Goal: Task Accomplishment & Management: Manage account settings

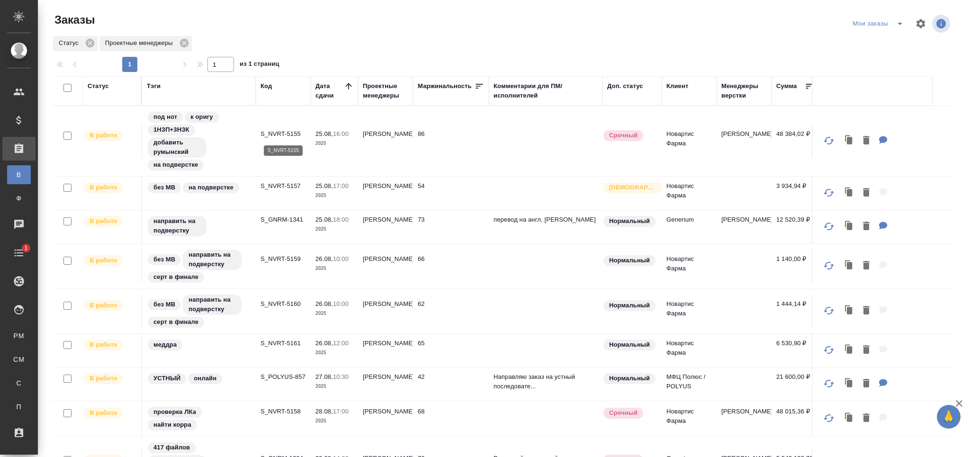
click at [287, 132] on p "S_NVRT-5155" at bounding box center [282, 133] width 45 height 9
click at [292, 186] on p "S_NVRT-5157" at bounding box center [282, 185] width 45 height 9
click at [288, 221] on p "S_GNRM-1341" at bounding box center [282, 219] width 45 height 9
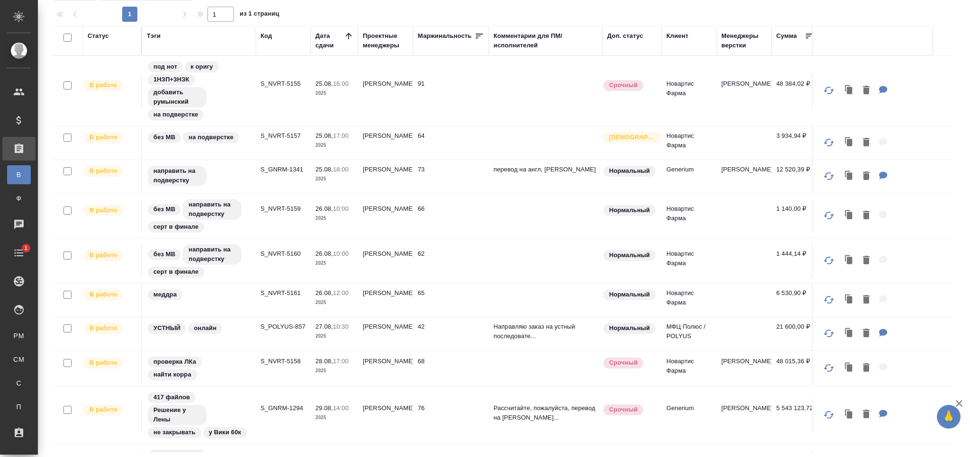
drag, startPoint x: 942, startPoint y: 152, endPoint x: 934, endPoint y: 191, distance: 40.6
click at [934, 191] on div "Статус Тэги Код Дата сдачи Проектные менеджеры Маржинальность Комментарии для П…" at bounding box center [502, 239] width 900 height 426
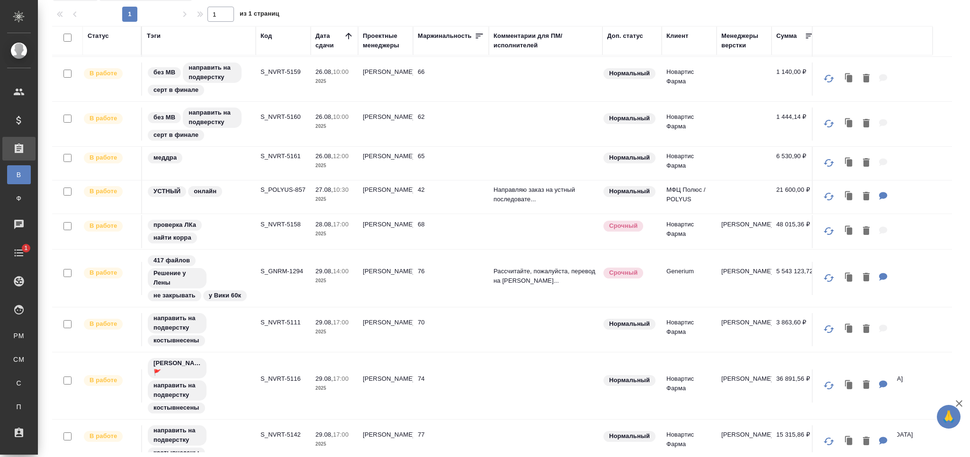
scroll to position [139, 0]
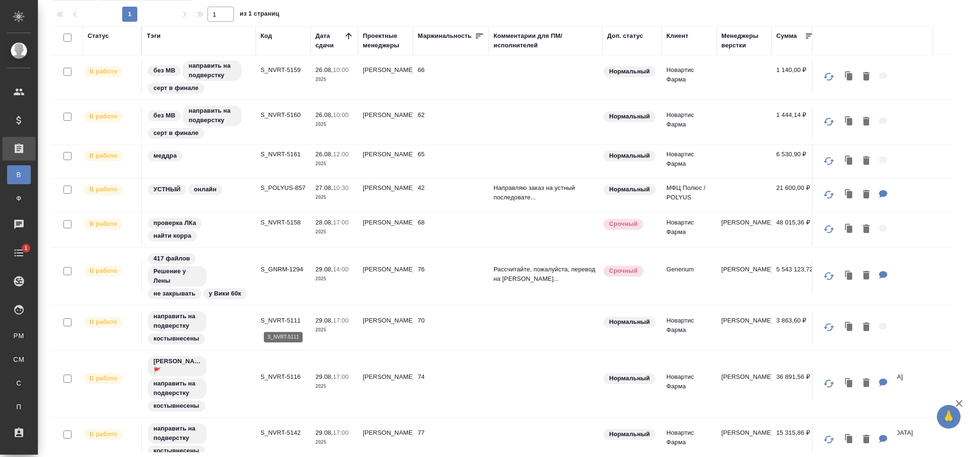
click at [291, 322] on p "S_NVRT-5111" at bounding box center [282, 320] width 45 height 9
click at [285, 377] on p "S_NVRT-5116" at bounding box center [282, 376] width 45 height 9
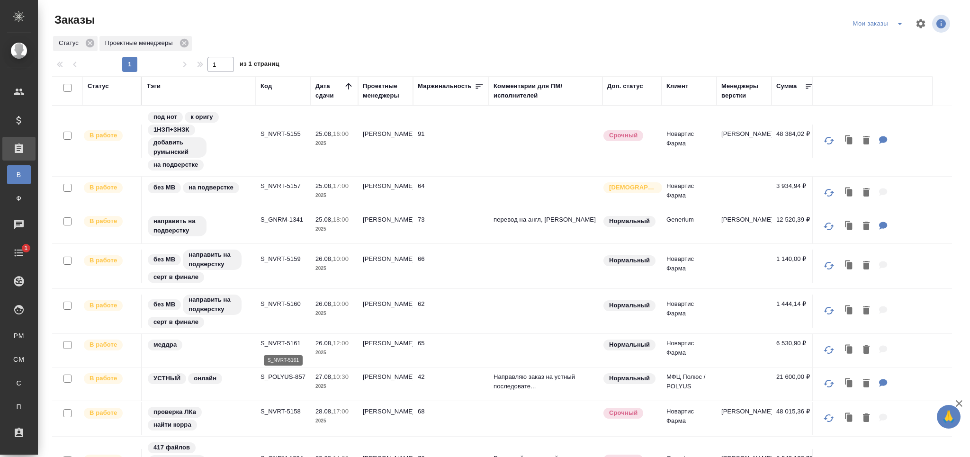
scroll to position [50, 0]
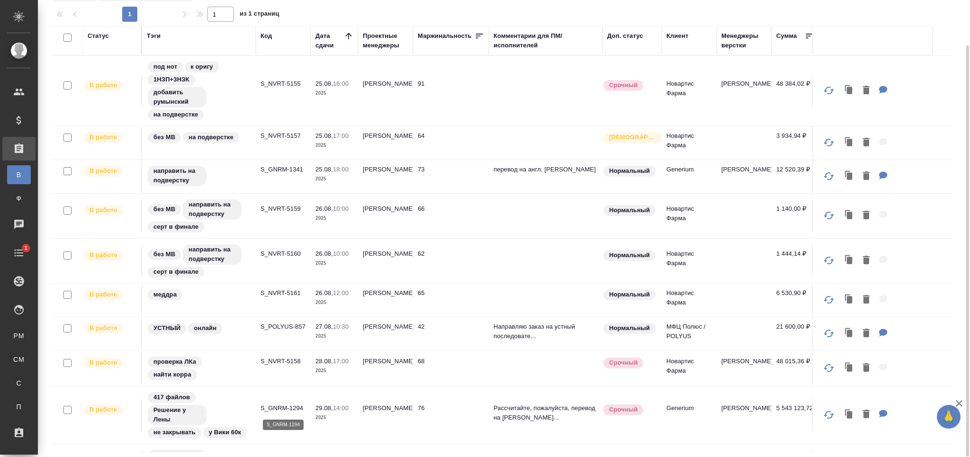
click at [283, 407] on p "S_GNRM-1294" at bounding box center [282, 407] width 45 height 9
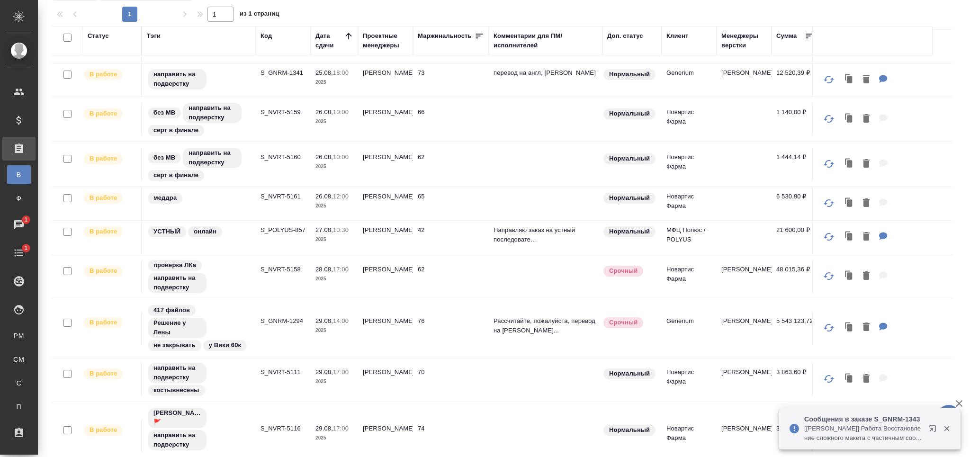
scroll to position [0, 0]
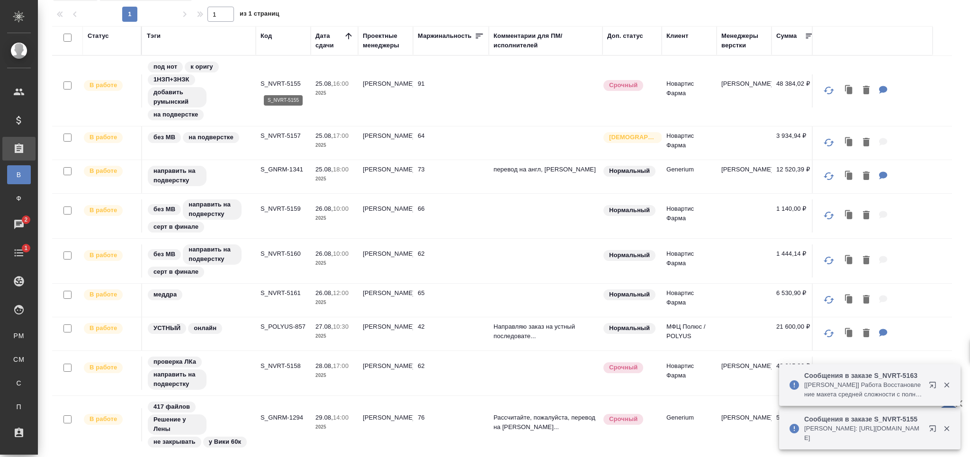
click at [278, 82] on p "S_NVRT-5155" at bounding box center [282, 83] width 45 height 9
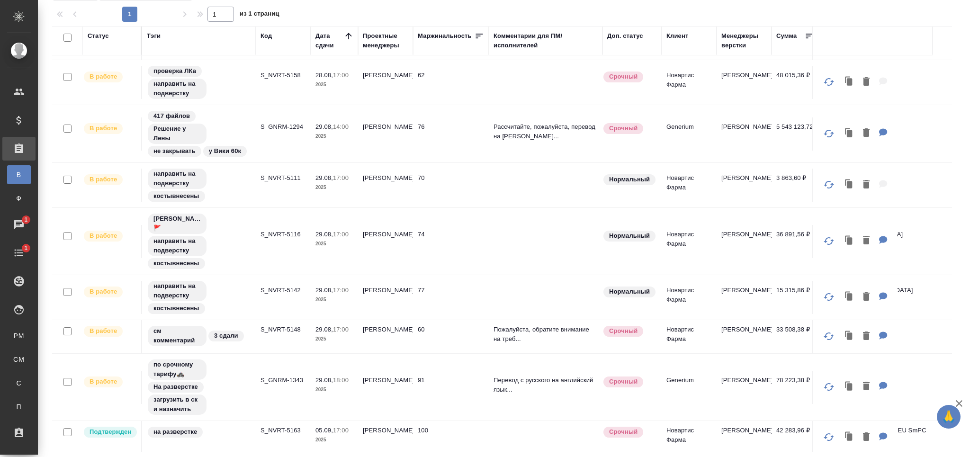
scroll to position [281, 0]
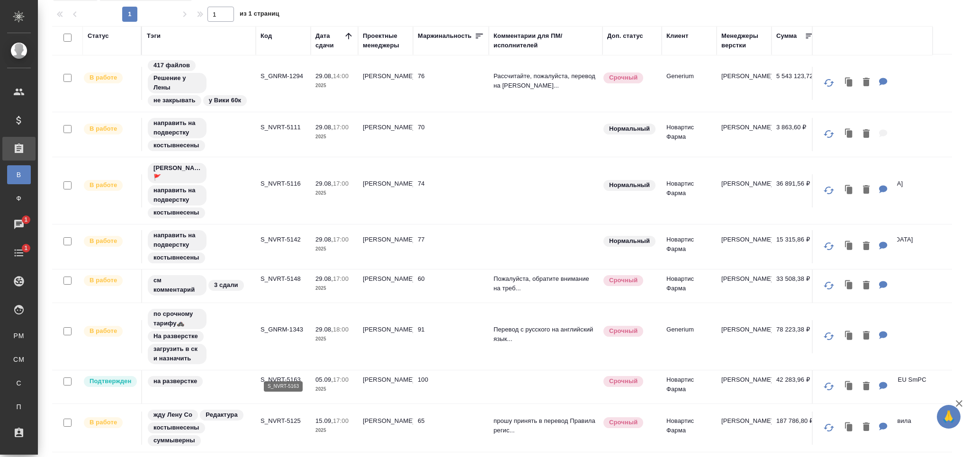
click at [295, 375] on p "S_NVRT-5163" at bounding box center [282, 379] width 45 height 9
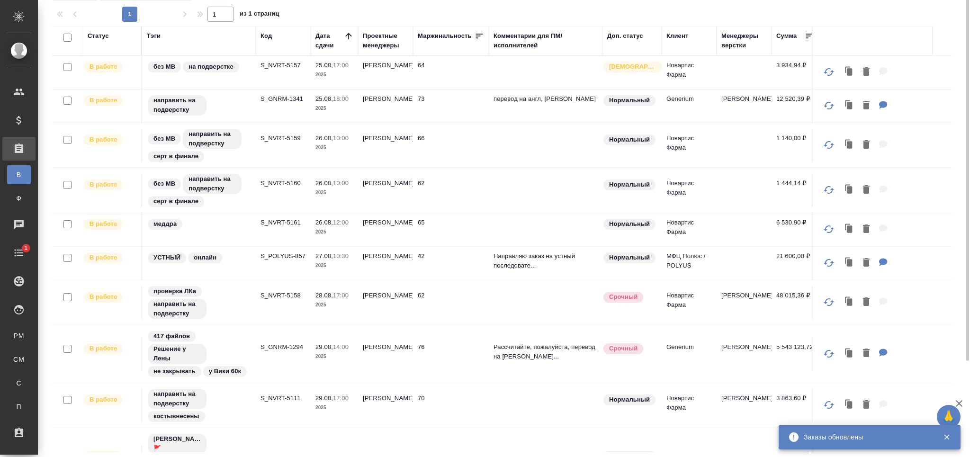
scroll to position [0, 0]
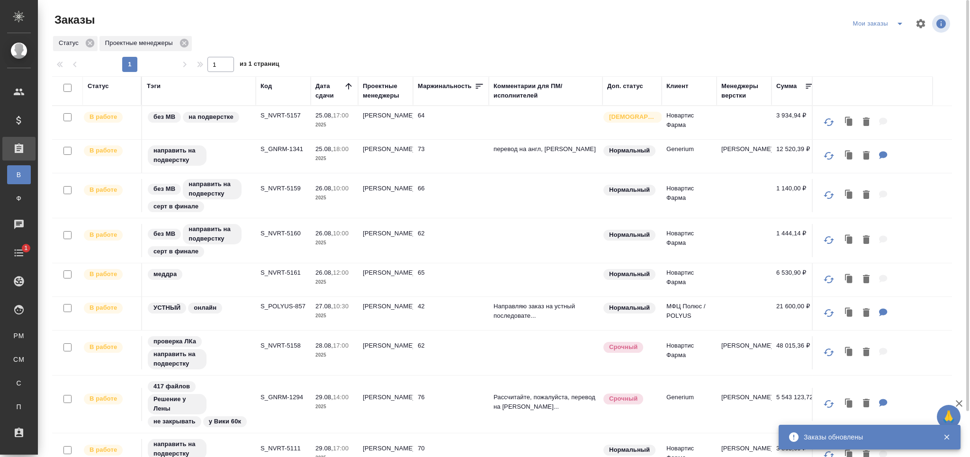
click at [894, 27] on icon "split button" at bounding box center [899, 23] width 11 height 11
click at [861, 58] on li "Сдан без статистики" at bounding box center [870, 57] width 91 height 15
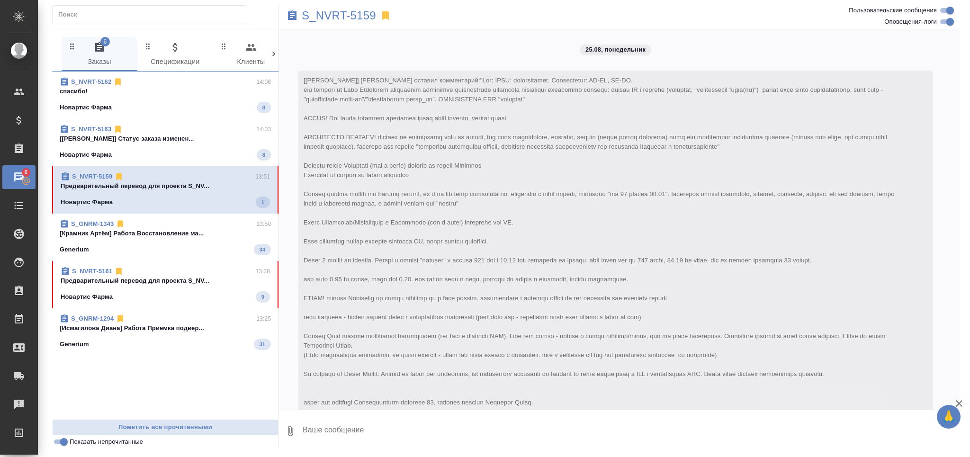
scroll to position [2297, 0]
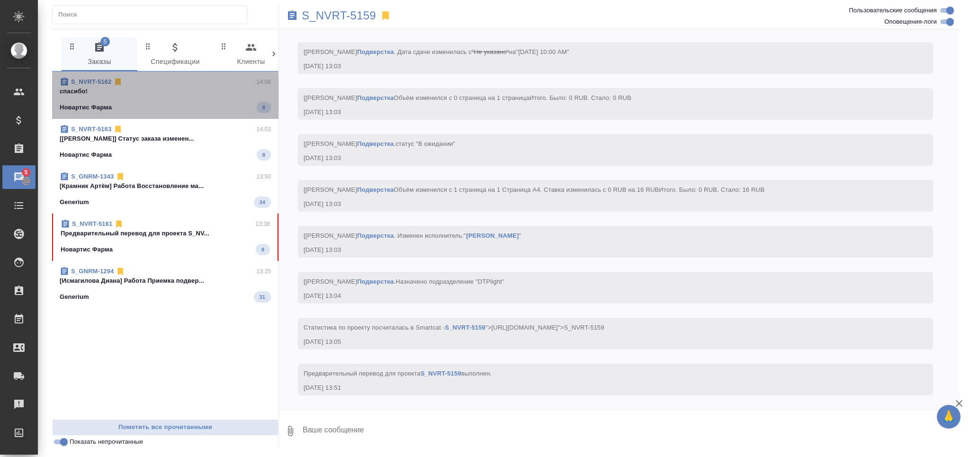
click at [150, 87] on p "спасибо!" at bounding box center [165, 91] width 211 height 9
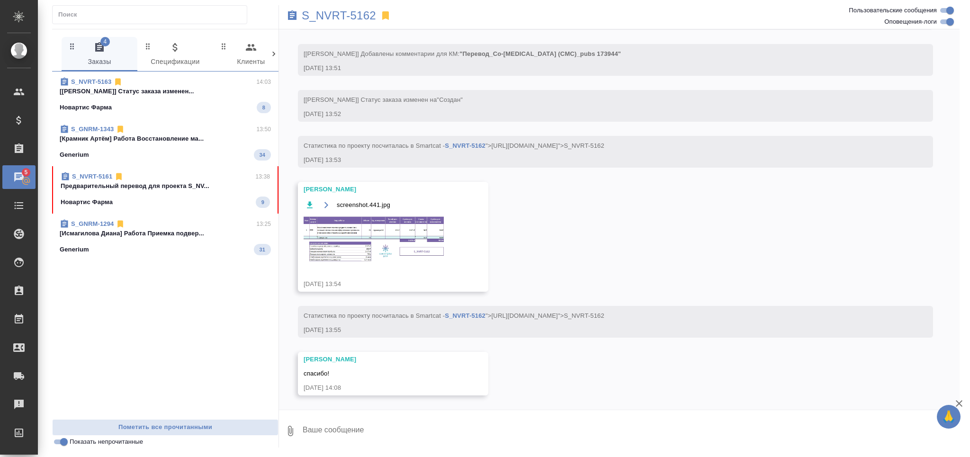
scroll to position [658, 0]
click at [218, 102] on div "Новартис Фарма 8" at bounding box center [165, 107] width 211 height 11
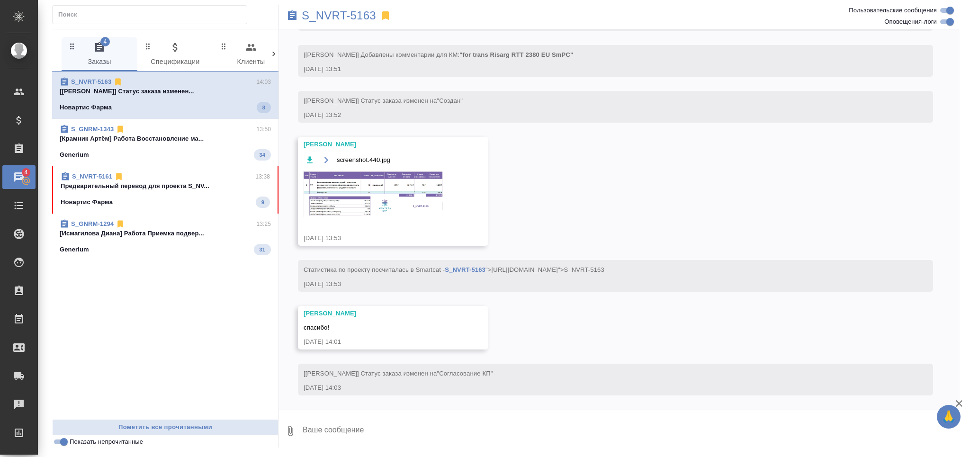
scroll to position [610, 0]
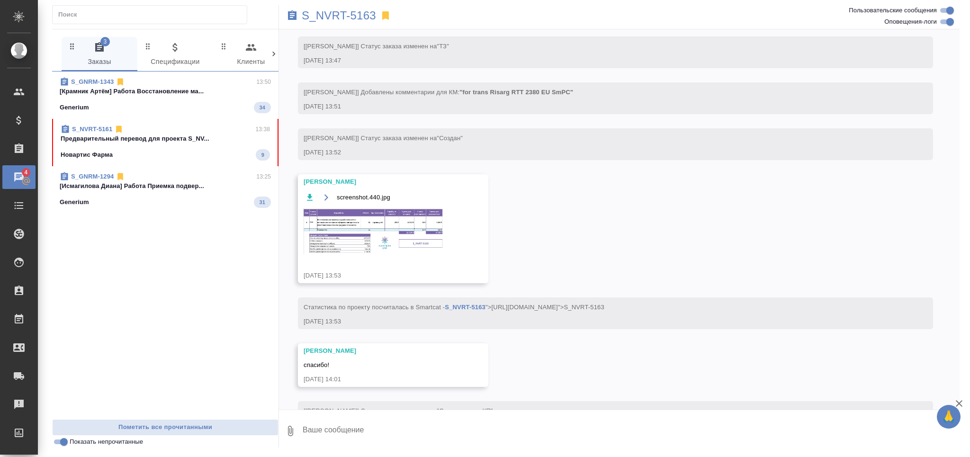
click at [179, 148] on span "S_NVRT-5161 13:38 Предварительный перевод для проекта S_NV... Новартис Фарма 9" at bounding box center [165, 143] width 209 height 36
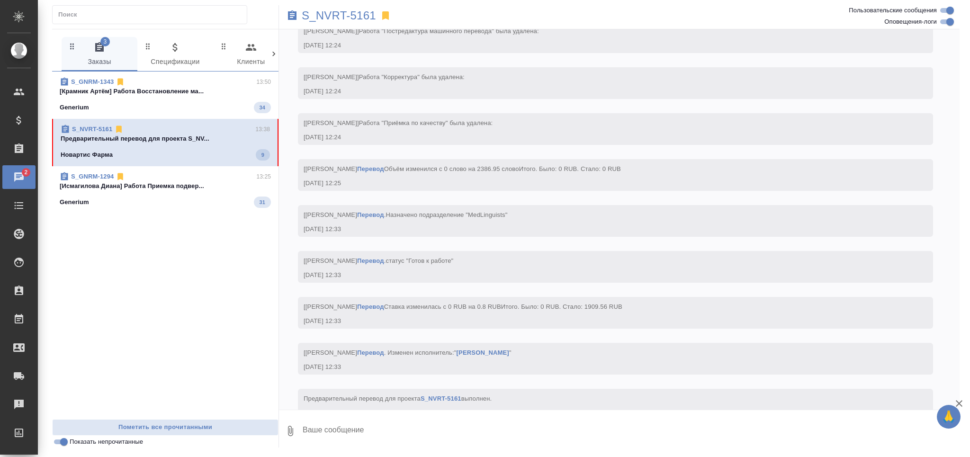
scroll to position [1334, 0]
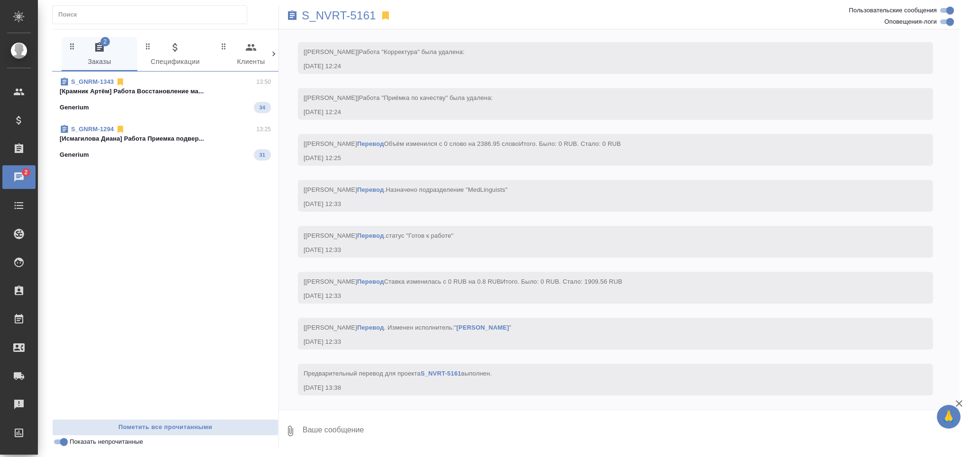
click at [189, 152] on div "Generium 31" at bounding box center [165, 154] width 211 height 11
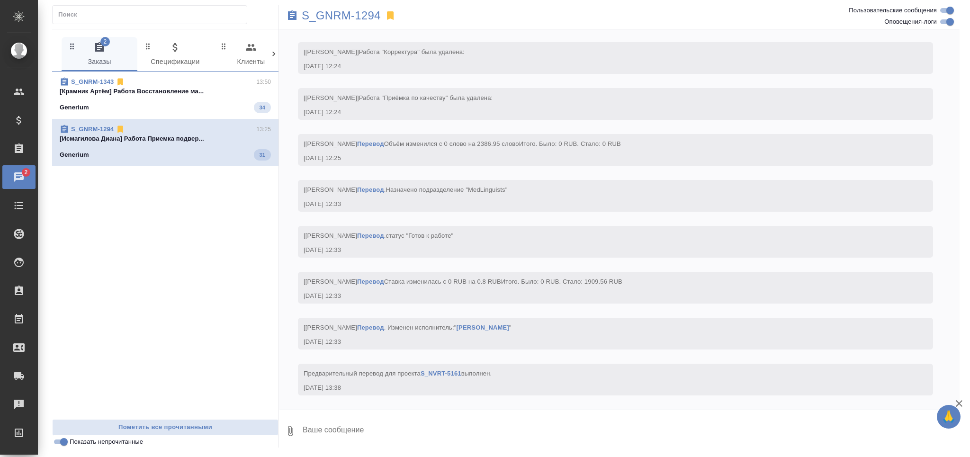
click at [198, 97] on span "S_GNRM-1343 13:50 [Крамник Артём] Работа Восстановление ма... Generium 34" at bounding box center [165, 95] width 211 height 36
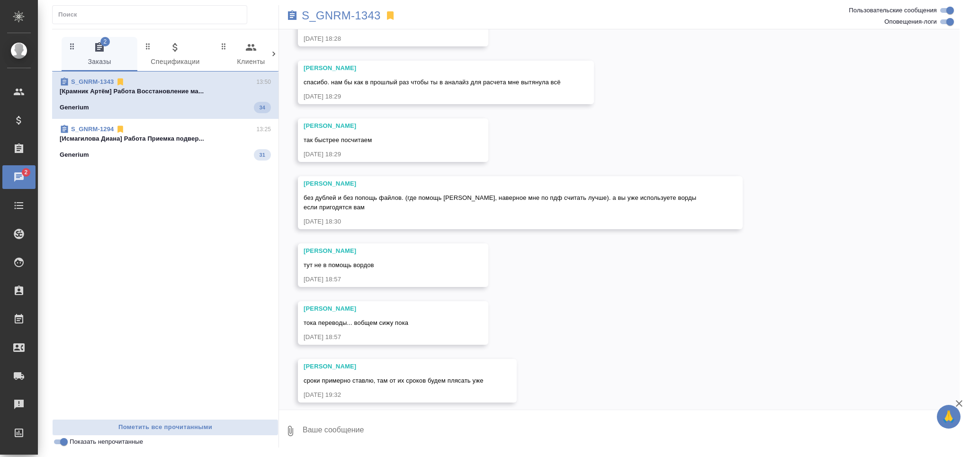
click at [167, 95] on p "[Крамник Артём] Работа Восстановление ма..." at bounding box center [165, 91] width 211 height 9
click at [344, 11] on p "S_GNRM-1343" at bounding box center [341, 15] width 79 height 9
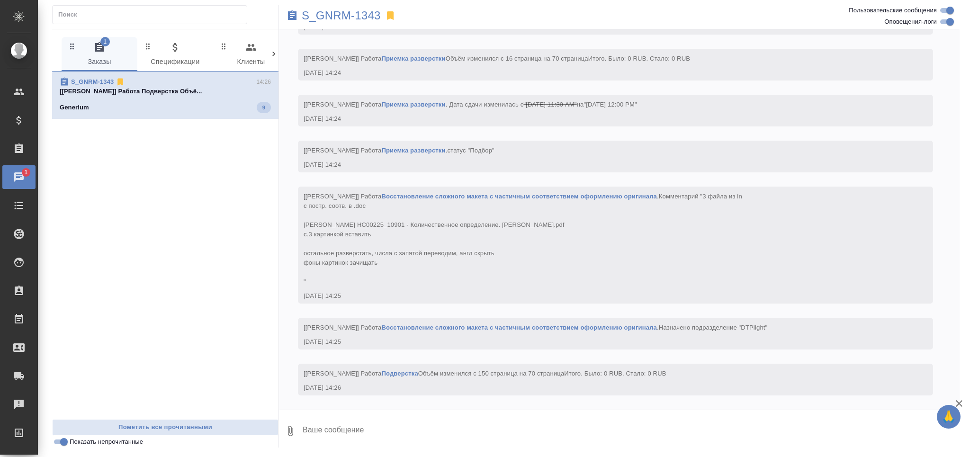
scroll to position [4623, 0]
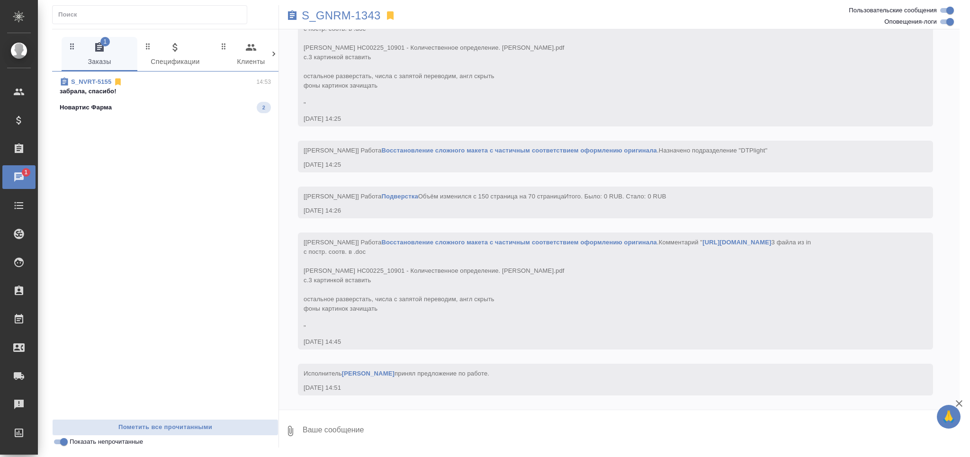
click at [138, 96] on p "забрала, спасибо!" at bounding box center [165, 91] width 211 height 9
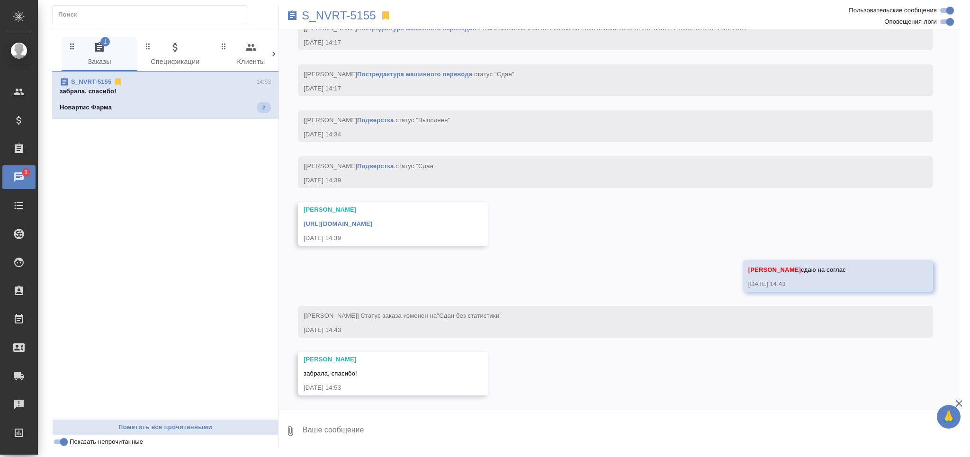
scroll to position [4779, 0]
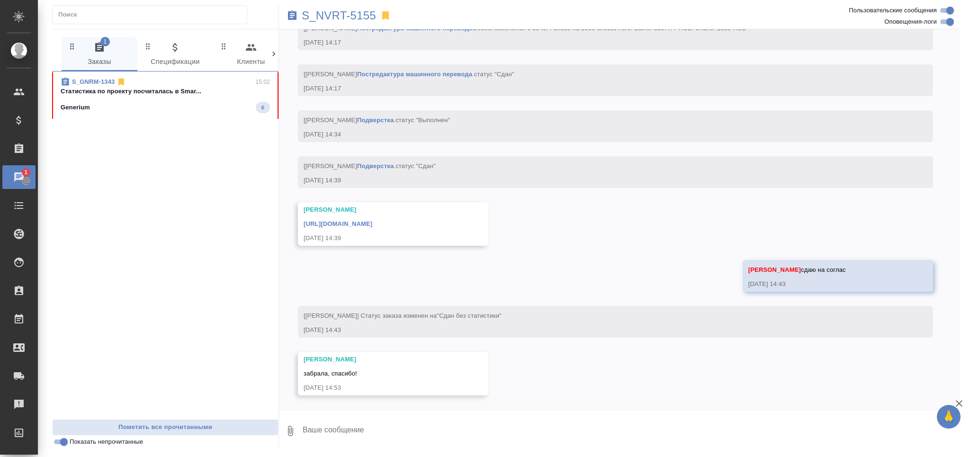
click at [172, 105] on div "Generium 6" at bounding box center [165, 107] width 209 height 11
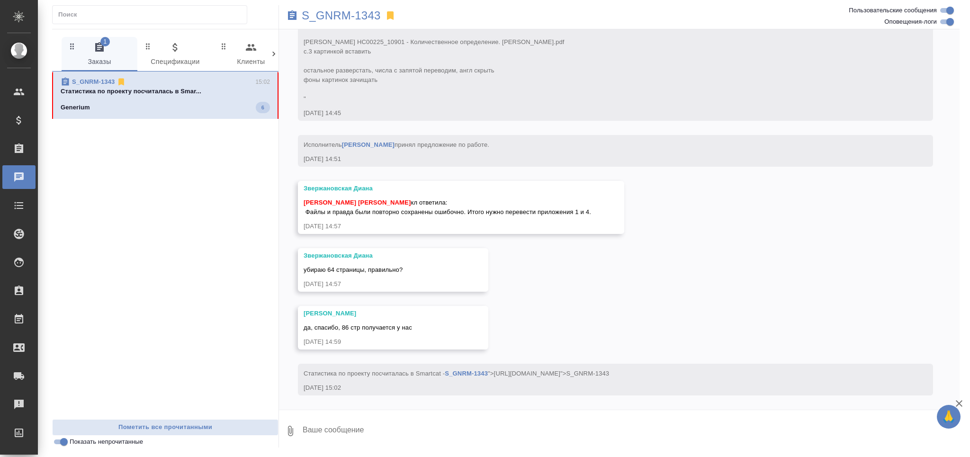
scroll to position [5038, 0]
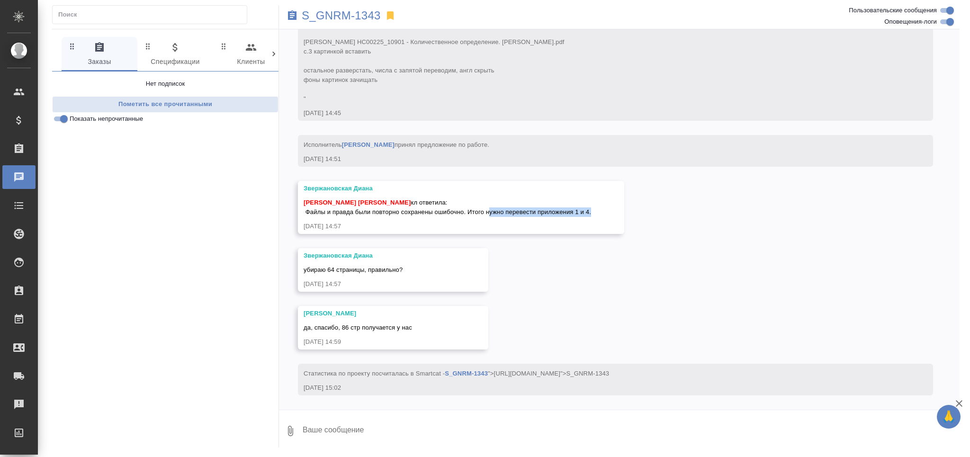
drag, startPoint x: 486, startPoint y: 210, endPoint x: 588, endPoint y: 211, distance: 101.8
click at [588, 211] on span "Грабко Мария Петрова Валерия кл ответила: Файлы и правда были повторно сохранен…" at bounding box center [447, 207] width 287 height 17
click at [352, 12] on p "S_GNRM-1343" at bounding box center [341, 15] width 79 height 9
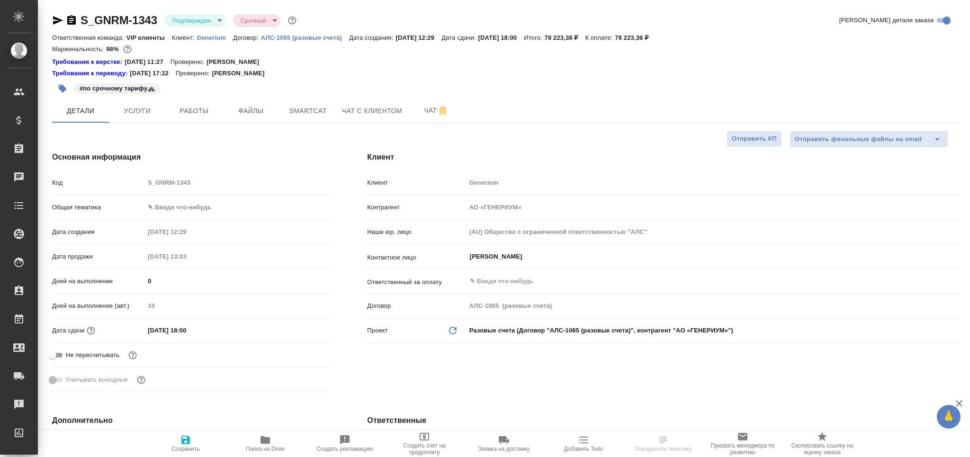
select select "RU"
type textarea "x"
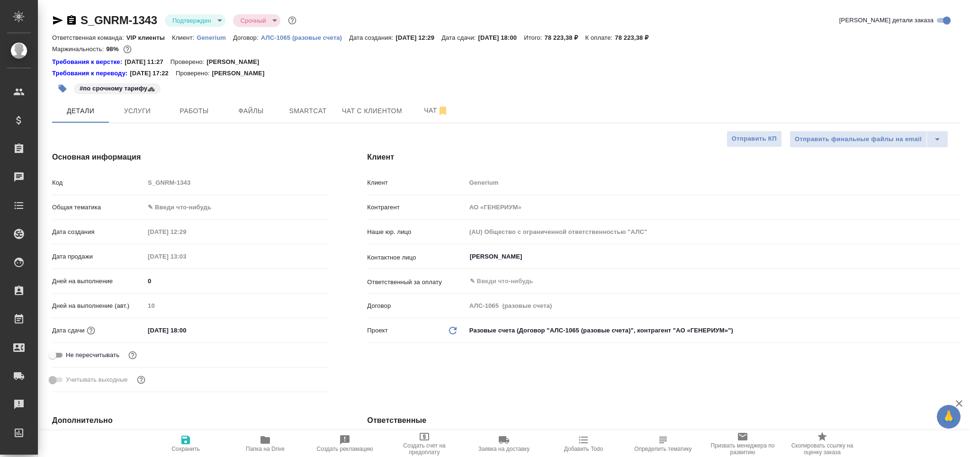
type textarea "x"
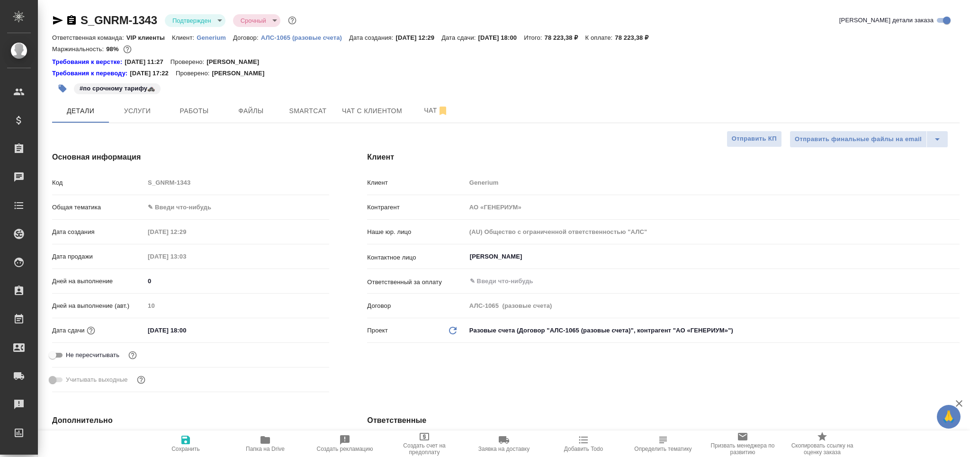
type textarea "x"
click at [202, 25] on body "🙏 .cls-1 fill:#fff; AWATERA Grabko Mariya Клиенты Спецификации Заказы 0 Чаты 1 …" at bounding box center [485, 228] width 970 height 457
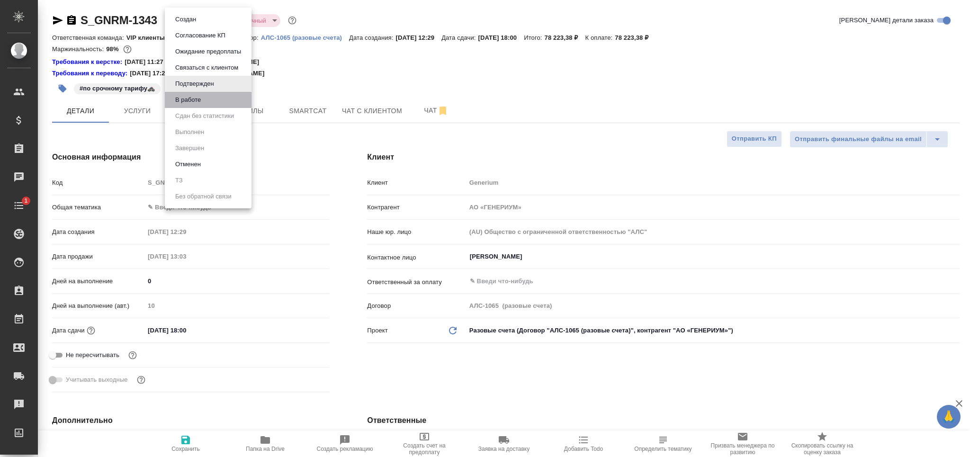
click at [209, 100] on li "В работе" at bounding box center [208, 100] width 87 height 16
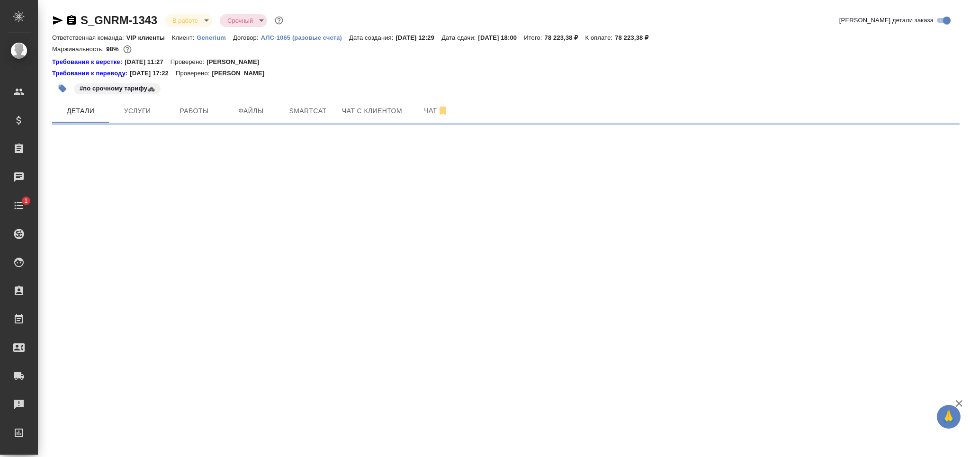
select select "RU"
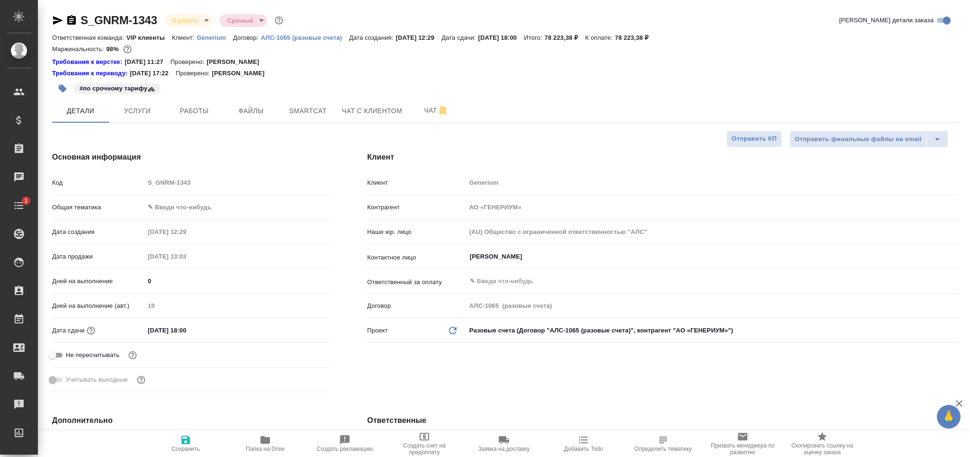
type textarea "x"
click at [145, 115] on span "Услуги" at bounding box center [137, 111] width 45 height 12
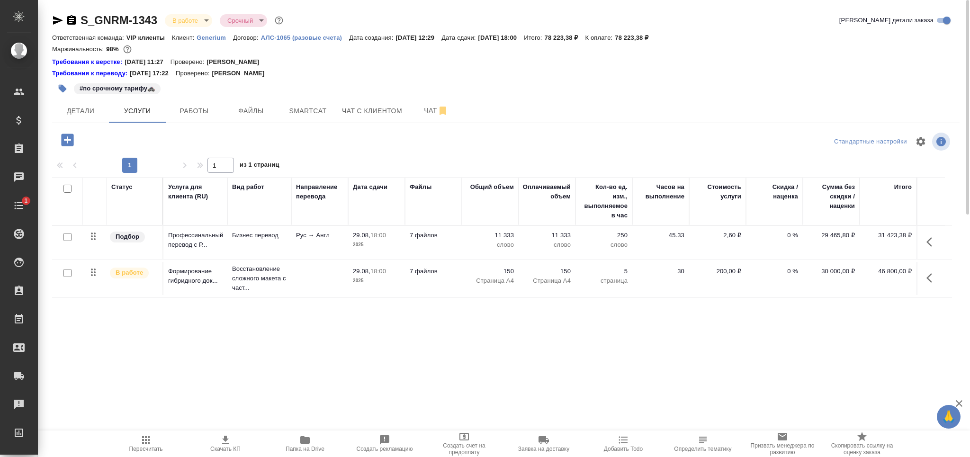
click at [211, 96] on div "#по срочному тарифу🚓" at bounding box center [354, 88] width 605 height 21
click at [205, 114] on span "Работы" at bounding box center [193, 111] width 45 height 12
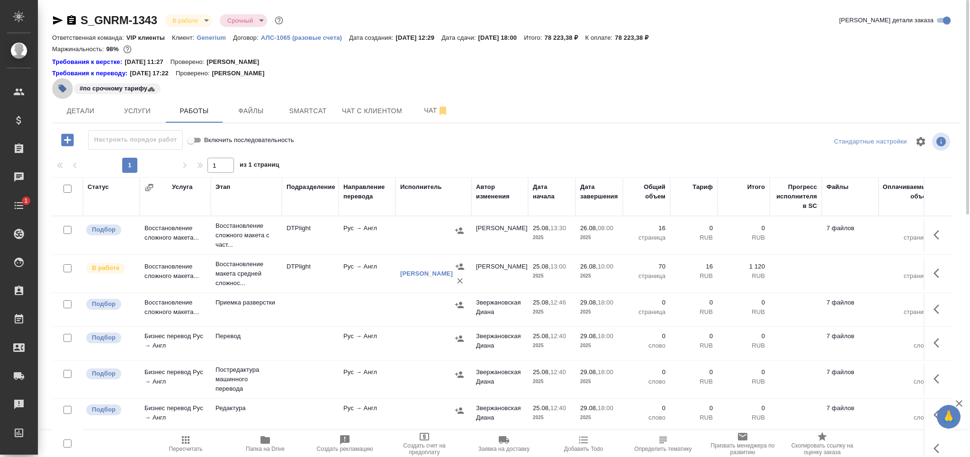
click at [63, 91] on icon "button" at bounding box center [63, 89] width 8 height 8
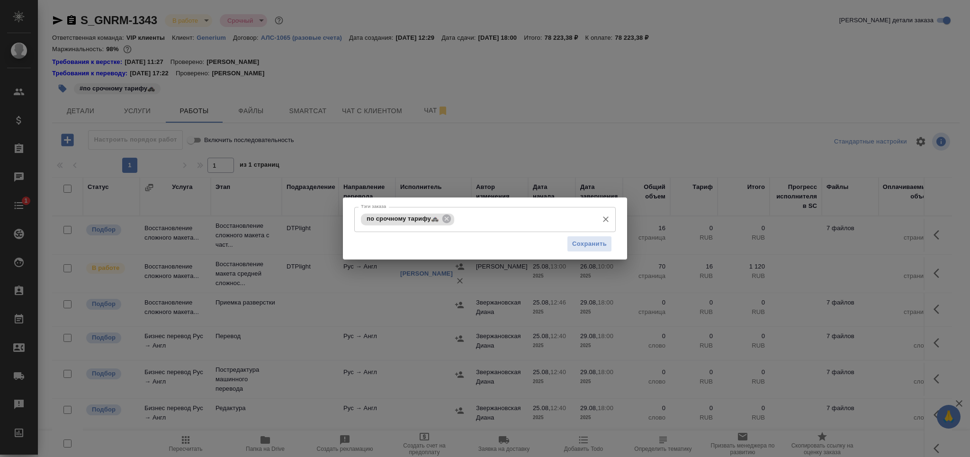
click at [475, 223] on input "Тэги заказа" at bounding box center [524, 219] width 137 height 16
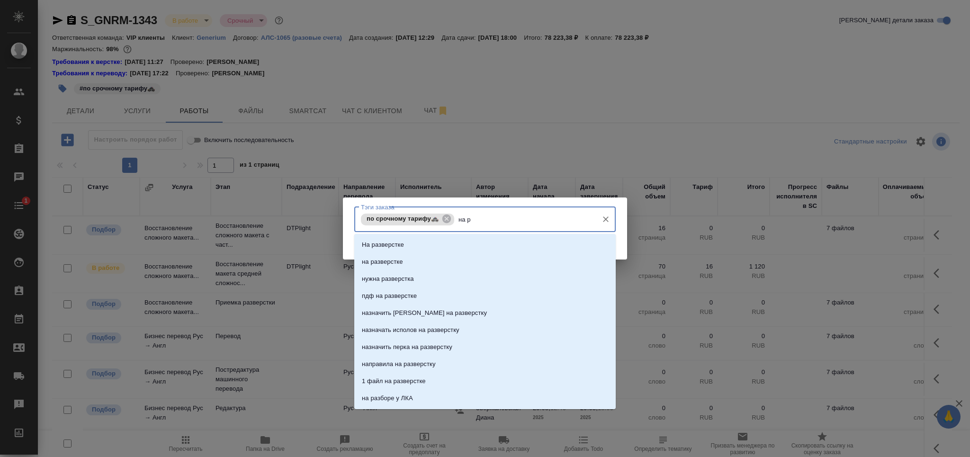
type input "на ра"
click at [420, 245] on li "На разверстке" at bounding box center [484, 244] width 261 height 17
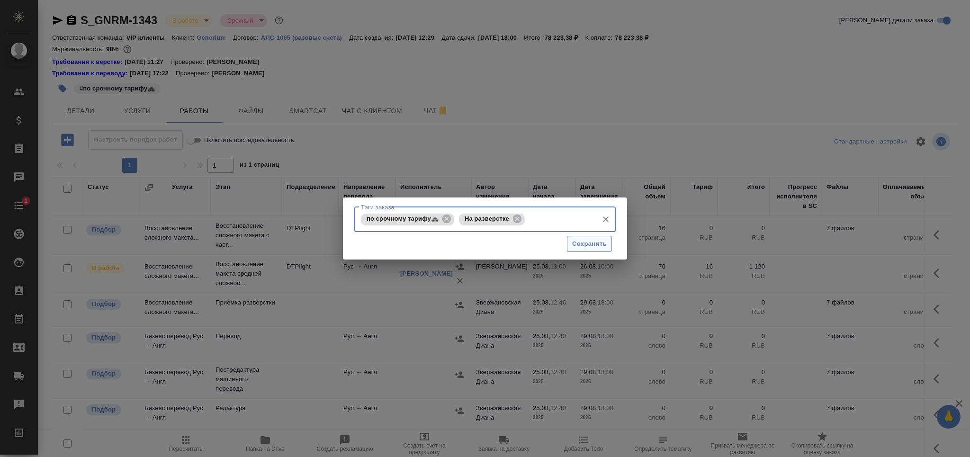
click at [580, 245] on span "Сохранить" at bounding box center [589, 244] width 35 height 11
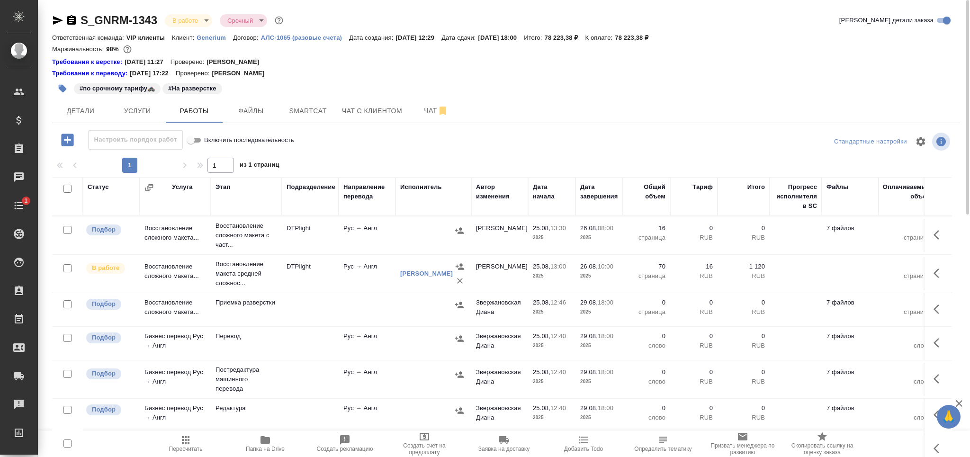
click at [69, 338] on input "checkbox" at bounding box center [67, 338] width 8 height 8
checkbox input "true"
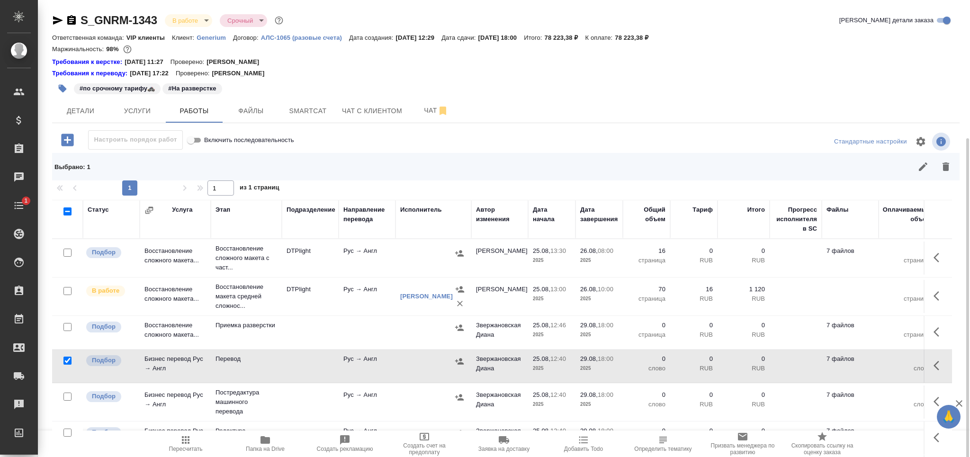
scroll to position [74, 0]
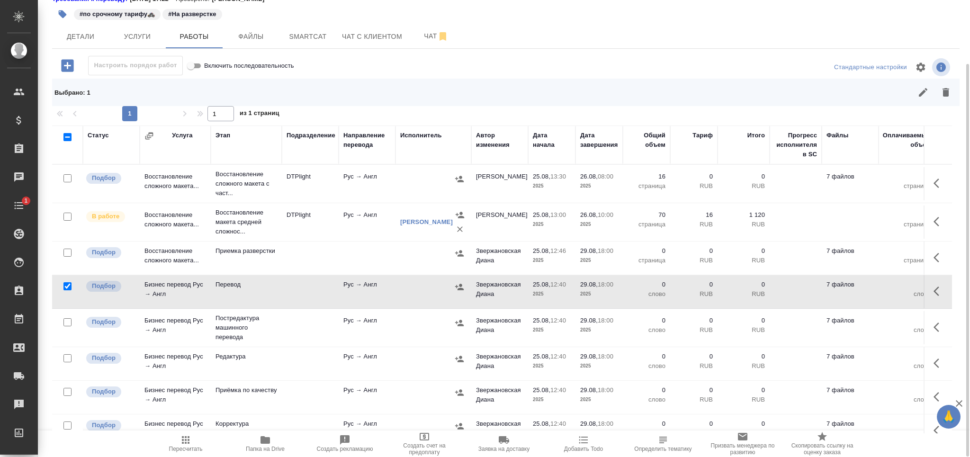
click at [68, 359] on input "checkbox" at bounding box center [67, 358] width 8 height 8
checkbox input "true"
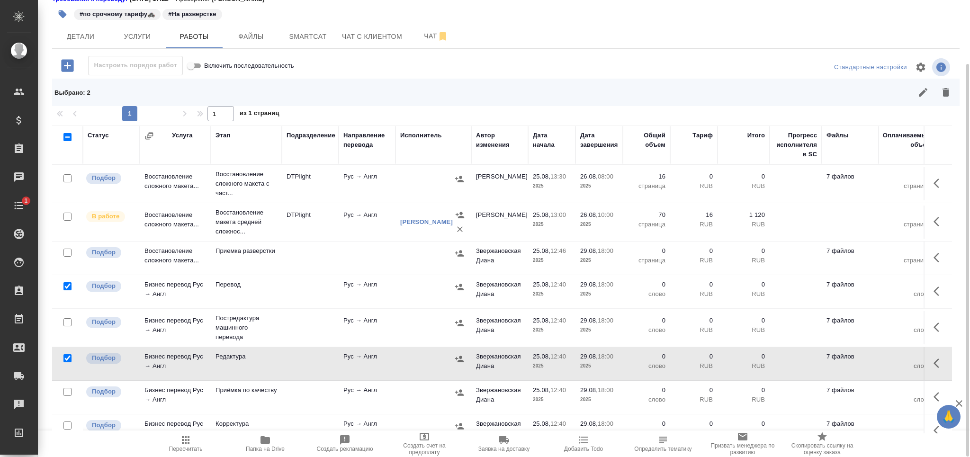
click at [67, 389] on input "checkbox" at bounding box center [67, 392] width 8 height 8
checkbox input "true"
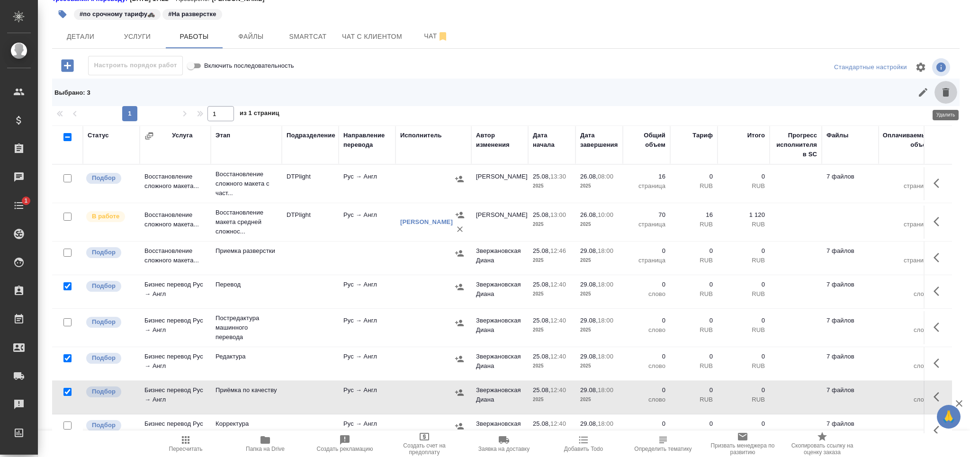
drag, startPoint x: 941, startPoint y: 97, endPoint x: 910, endPoint y: 118, distance: 37.6
click at [942, 97] on icon "button" at bounding box center [945, 92] width 11 height 11
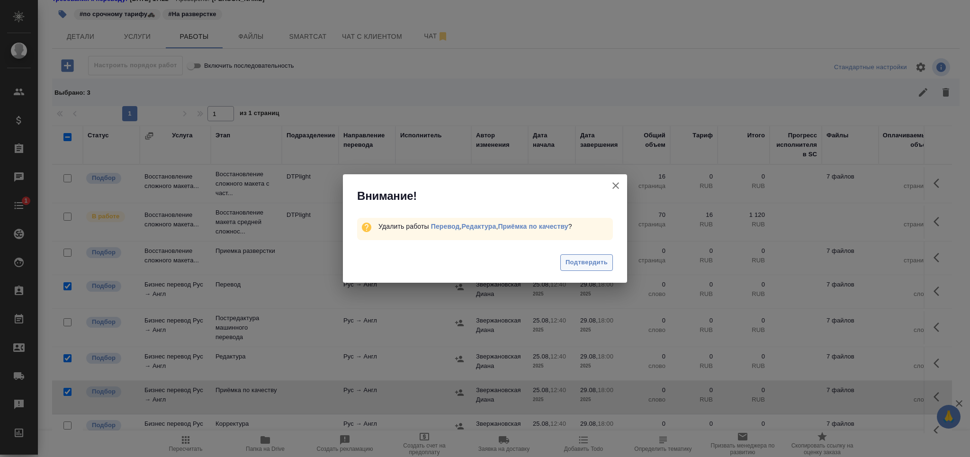
click at [598, 266] on span "Подтвердить" at bounding box center [586, 262] width 42 height 11
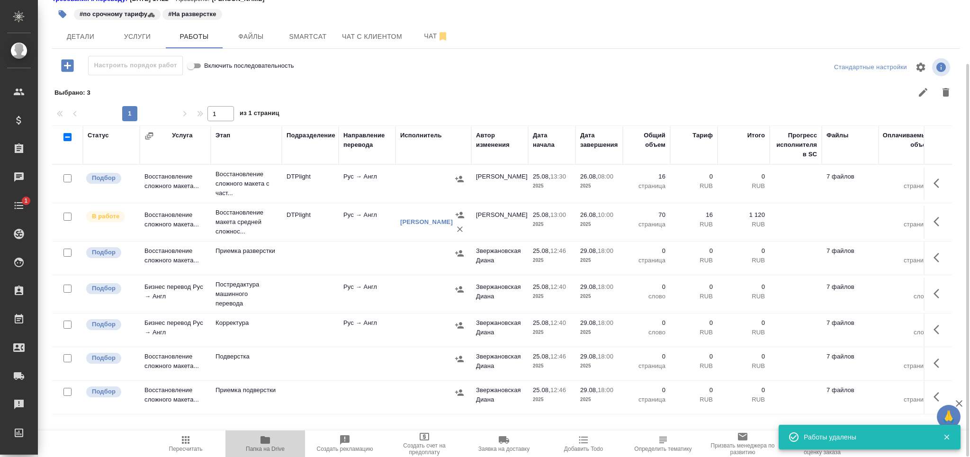
click at [260, 437] on icon "button" at bounding box center [264, 439] width 11 height 11
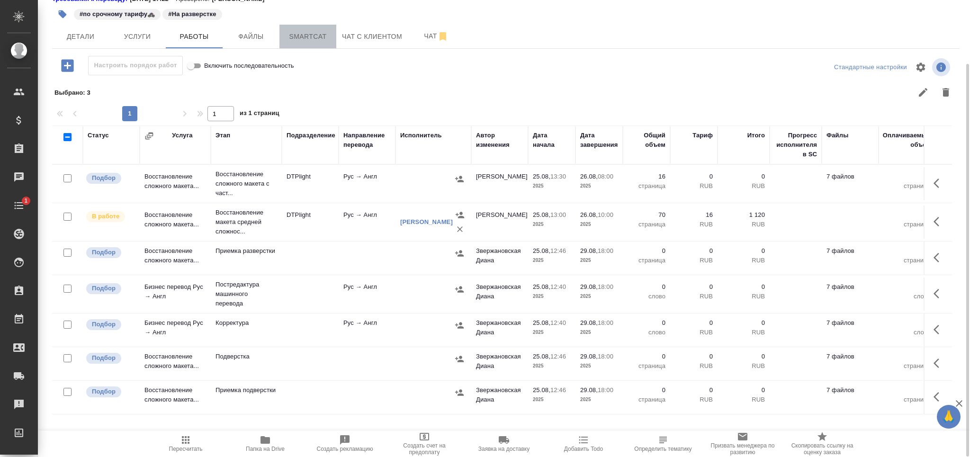
click at [311, 36] on span "Smartcat" at bounding box center [307, 37] width 45 height 12
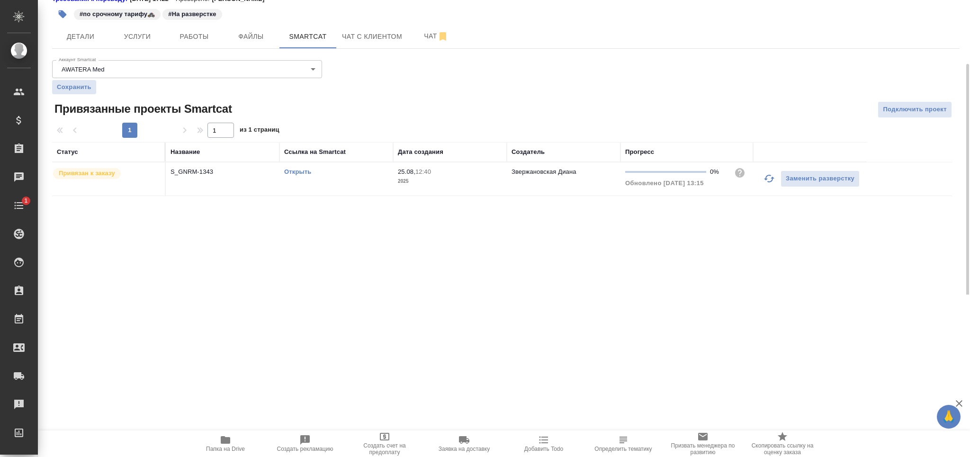
click at [295, 171] on link "Открыть" at bounding box center [297, 171] width 27 height 7
click at [193, 41] on span "Работы" at bounding box center [193, 37] width 45 height 12
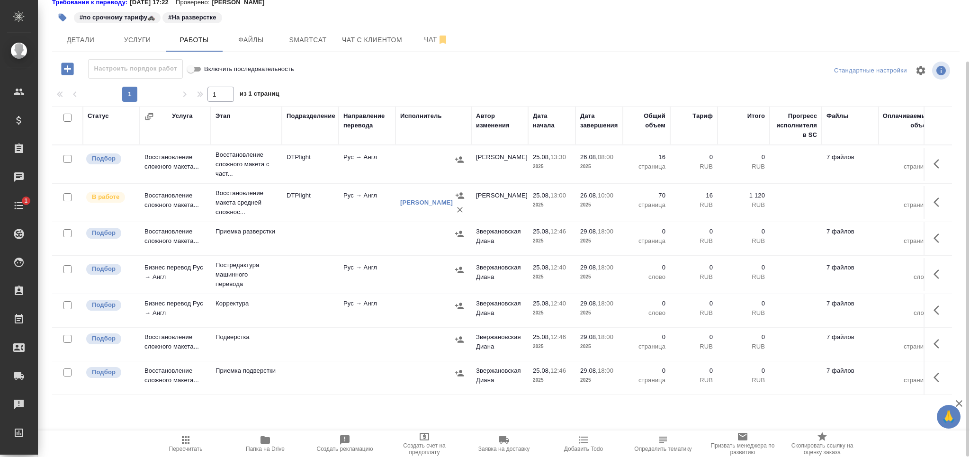
scroll to position [70, 0]
click at [288, 262] on td at bounding box center [310, 275] width 57 height 33
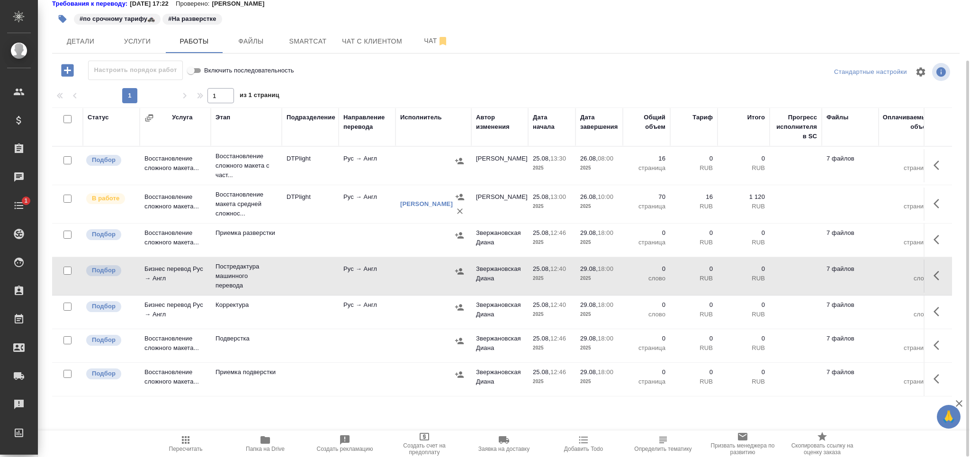
click at [288, 262] on td at bounding box center [310, 275] width 57 height 33
click at [418, 36] on span "Чат" at bounding box center [435, 41] width 45 height 12
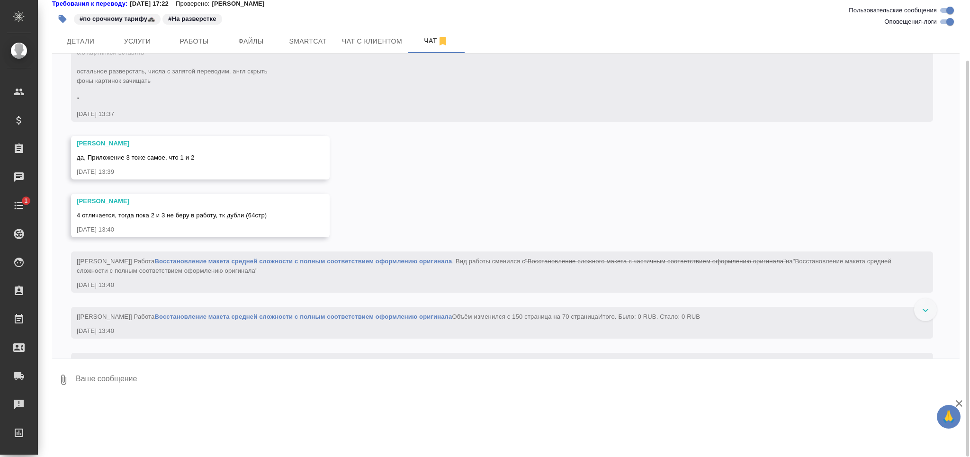
drag, startPoint x: 949, startPoint y: 18, endPoint x: 943, endPoint y: 25, distance: 9.0
click at [949, 18] on input "Оповещения-логи" at bounding box center [950, 21] width 34 height 11
checkbox input "false"
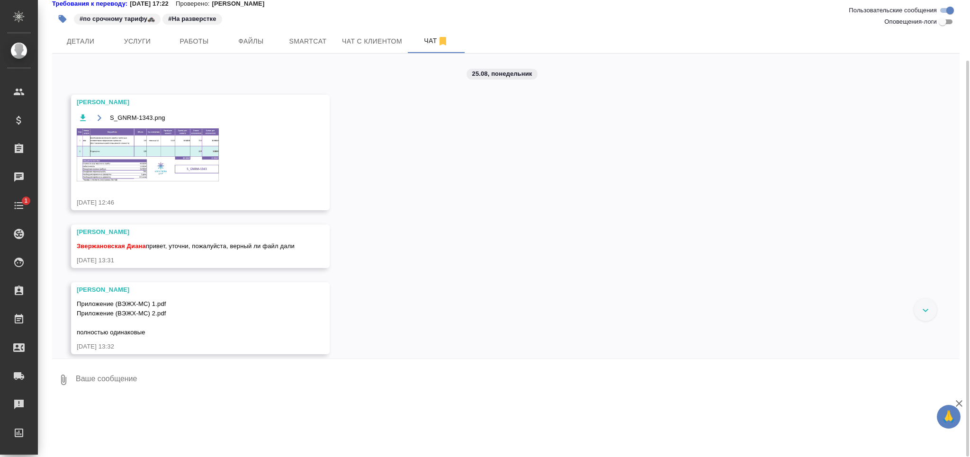
click at [125, 149] on img at bounding box center [148, 154] width 142 height 53
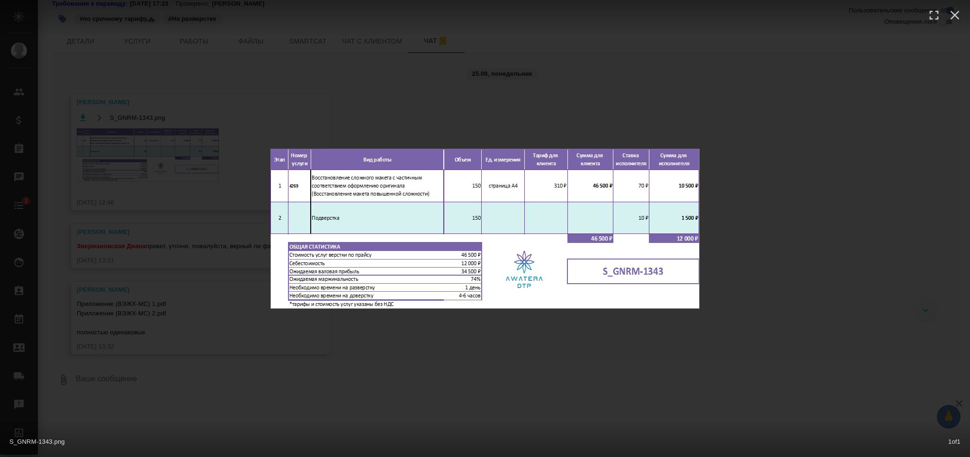
click at [129, 250] on div "S_GNRM-1343.png 1 of 1" at bounding box center [485, 228] width 970 height 457
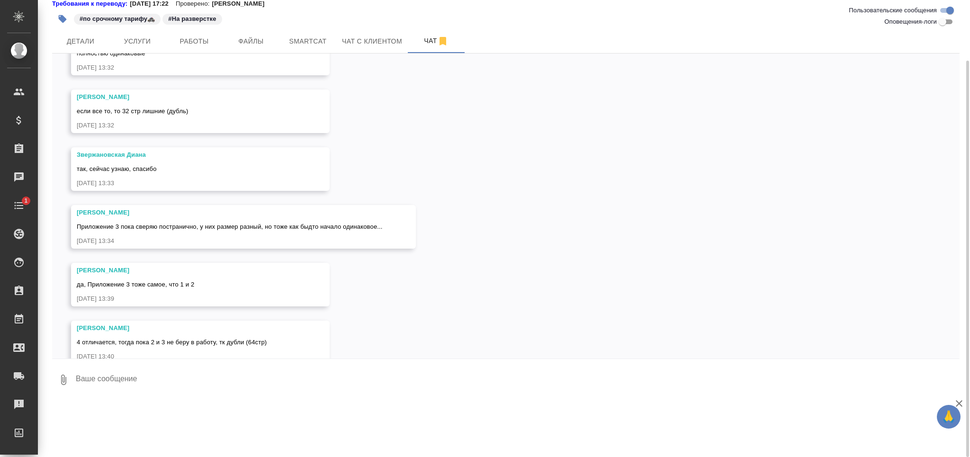
scroll to position [298, 0]
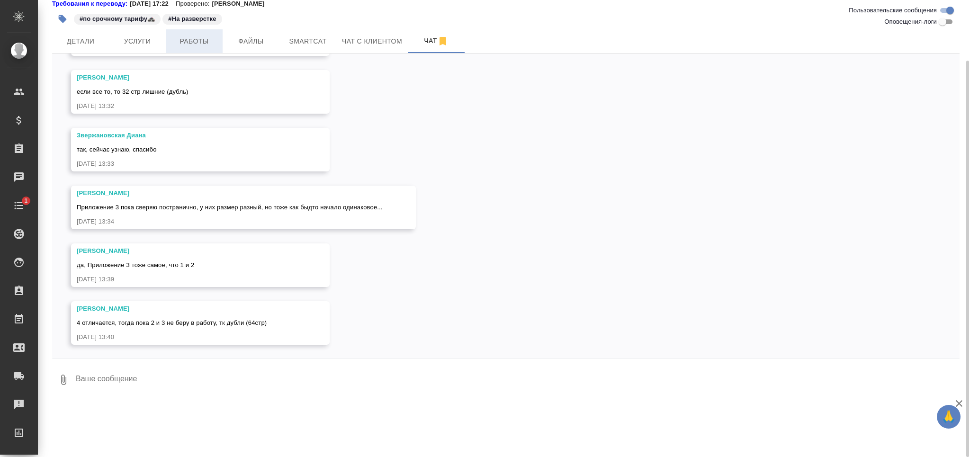
click at [212, 39] on span "Работы" at bounding box center [193, 42] width 45 height 12
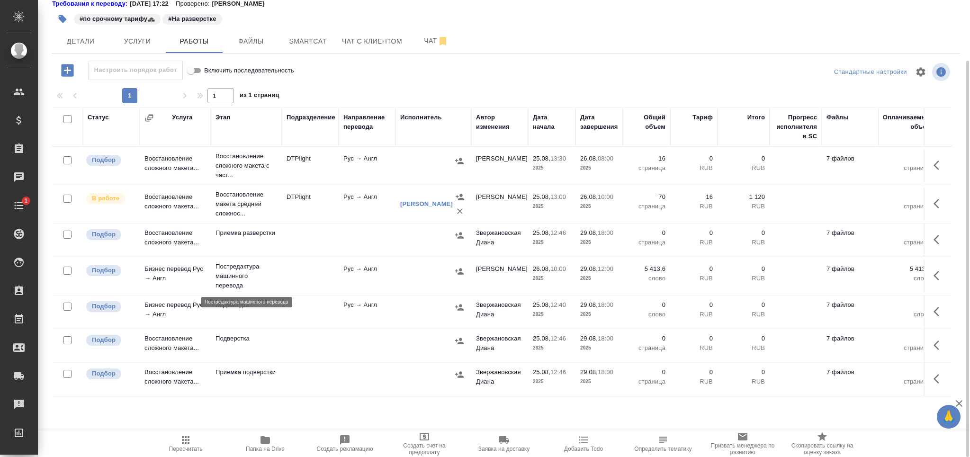
click at [243, 268] on p "Постредактура машинного перевода" at bounding box center [246, 276] width 62 height 28
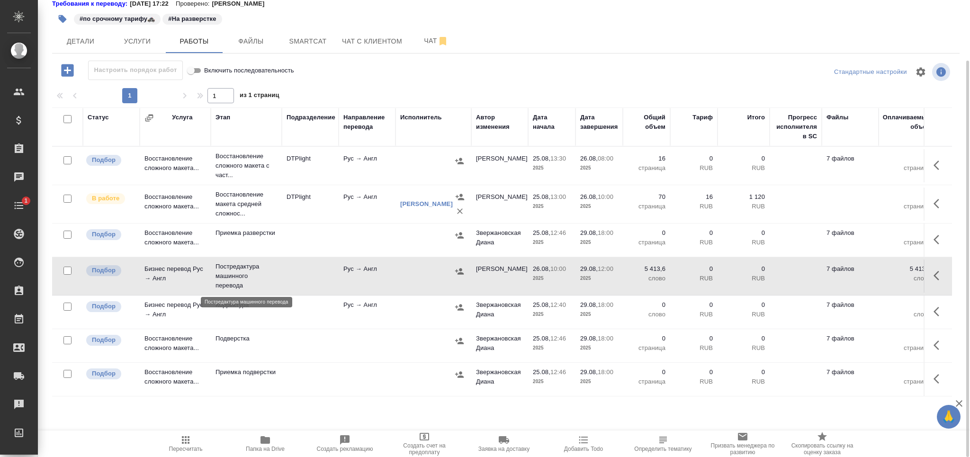
click at [243, 268] on p "Постредактура машинного перевода" at bounding box center [246, 276] width 62 height 28
click at [89, 43] on span "Детали" at bounding box center [80, 42] width 45 height 12
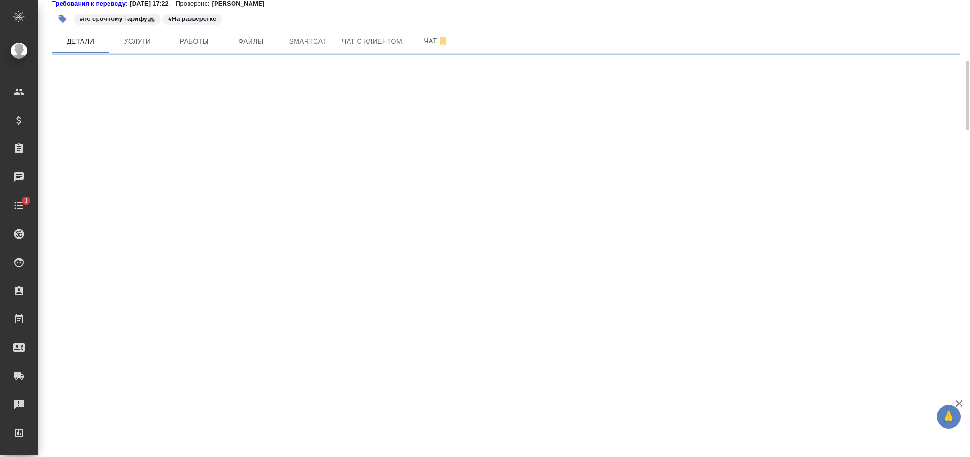
select select "RU"
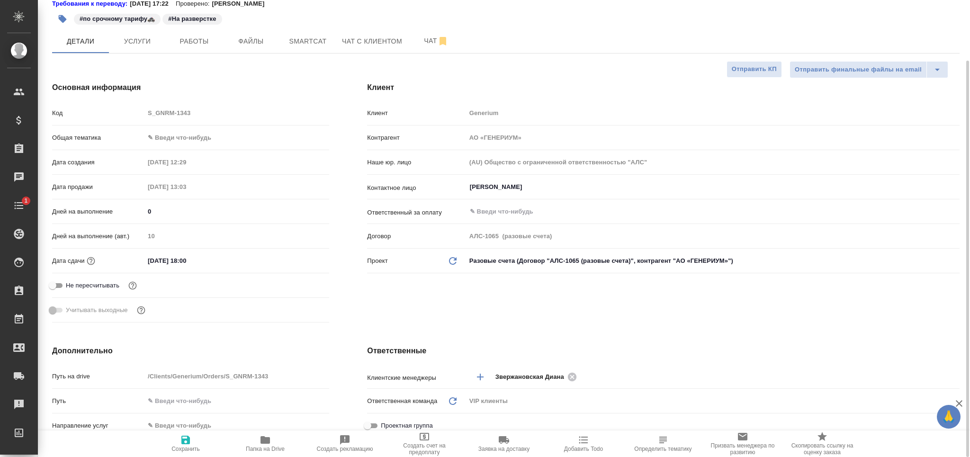
type textarea "x"
click at [193, 141] on body "🙏 .cls-1 fill:#fff; AWATERA Grabko Mariya Клиенты Спецификации Заказы 0 Чаты 1 …" at bounding box center [485, 228] width 970 height 457
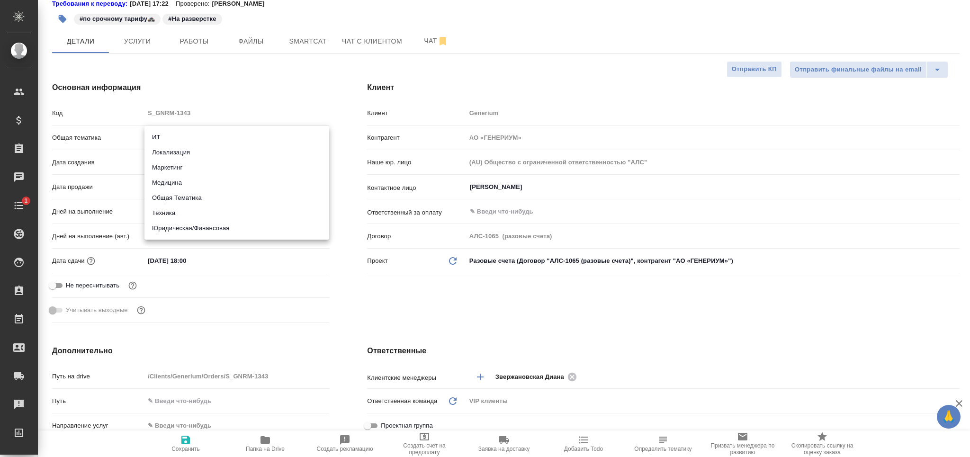
click at [189, 182] on li "Медицина" at bounding box center [236, 182] width 185 height 15
type input "med"
type textarea "x"
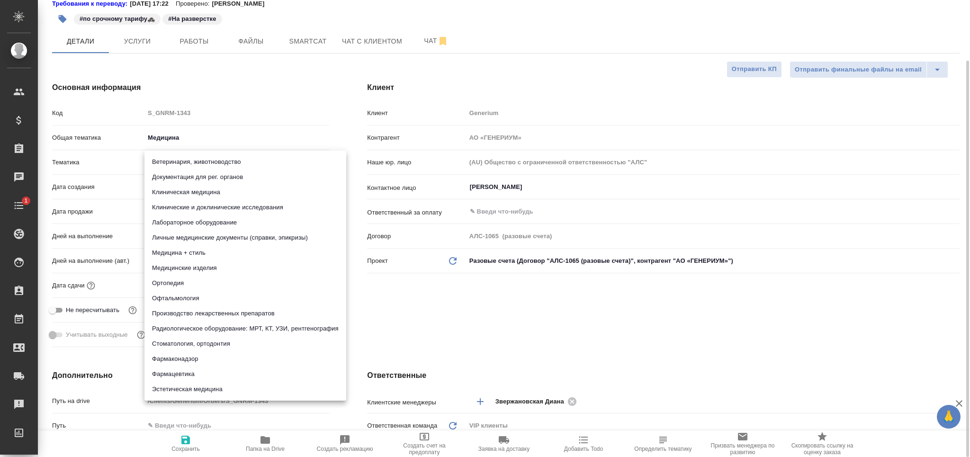
click at [184, 165] on body "🙏 .cls-1 fill:#fff; AWATERA Grabko Mariya Клиенты Спецификации Заказы 0 Чаты 1 …" at bounding box center [485, 228] width 970 height 457
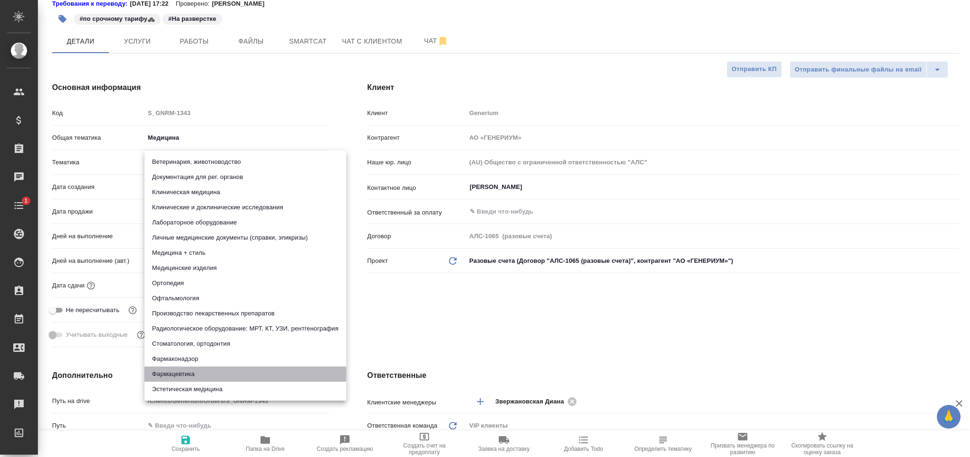
drag, startPoint x: 192, startPoint y: 374, endPoint x: 191, endPoint y: 380, distance: 6.2
click at [191, 373] on li "Фармацевтика" at bounding box center [245, 373] width 202 height 15
type textarea "x"
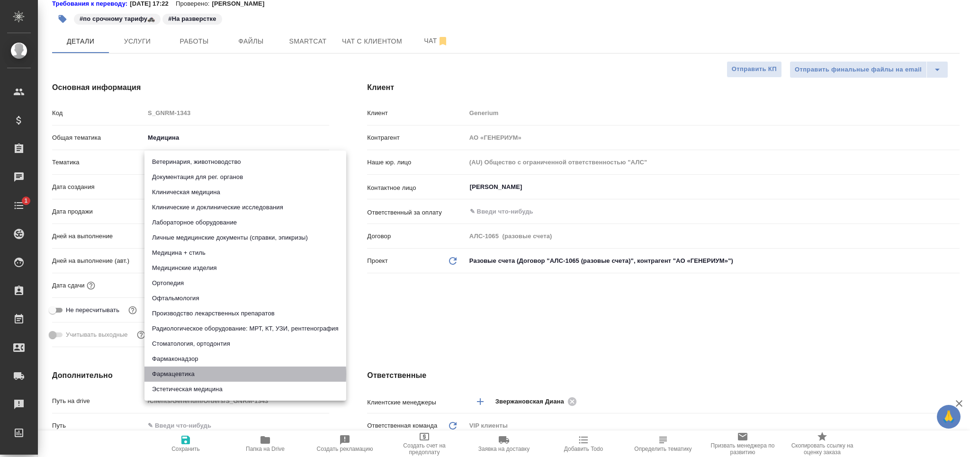
type input "6149832f2b7be24903fd7a82"
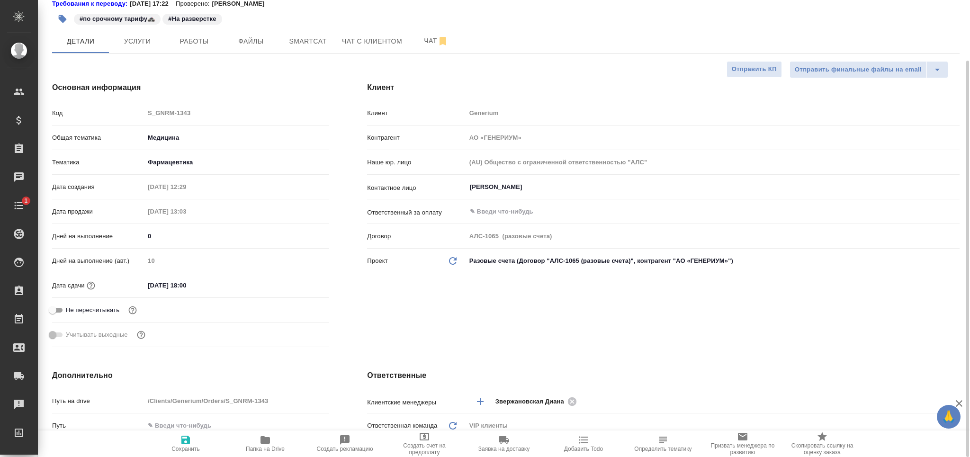
click at [188, 445] on icon "button" at bounding box center [185, 439] width 11 height 11
type textarea "x"
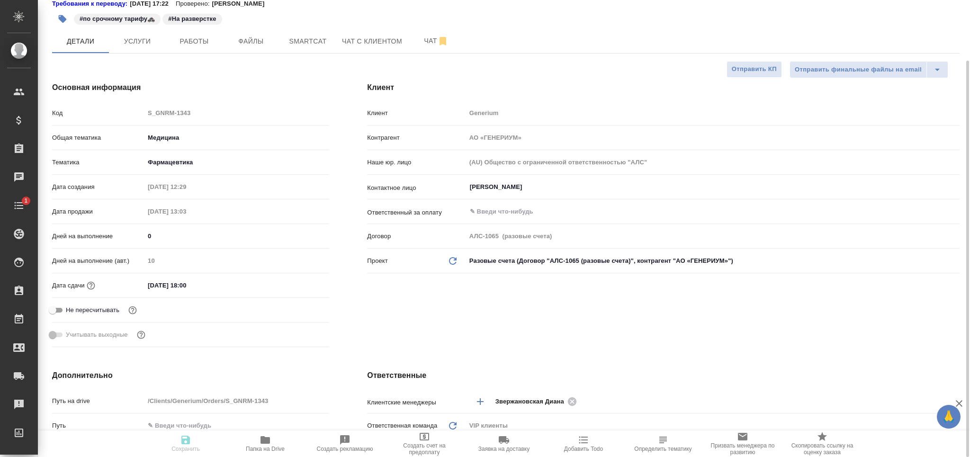
type textarea "x"
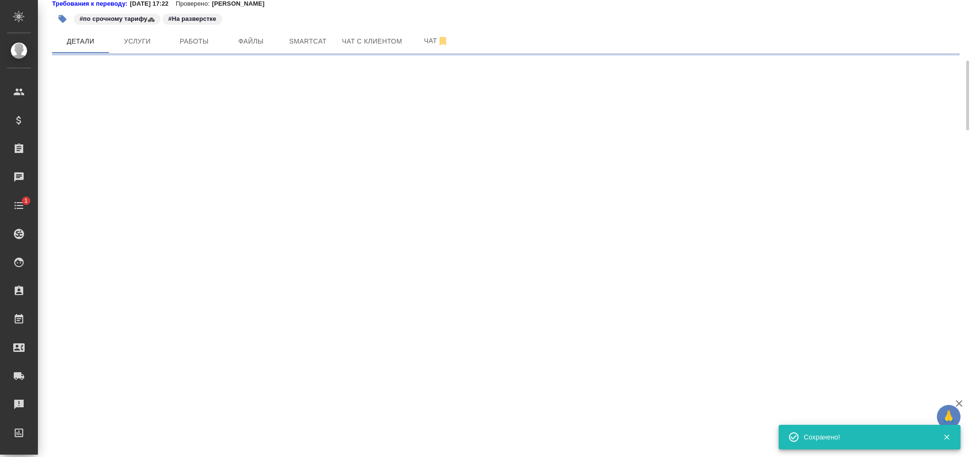
select select "RU"
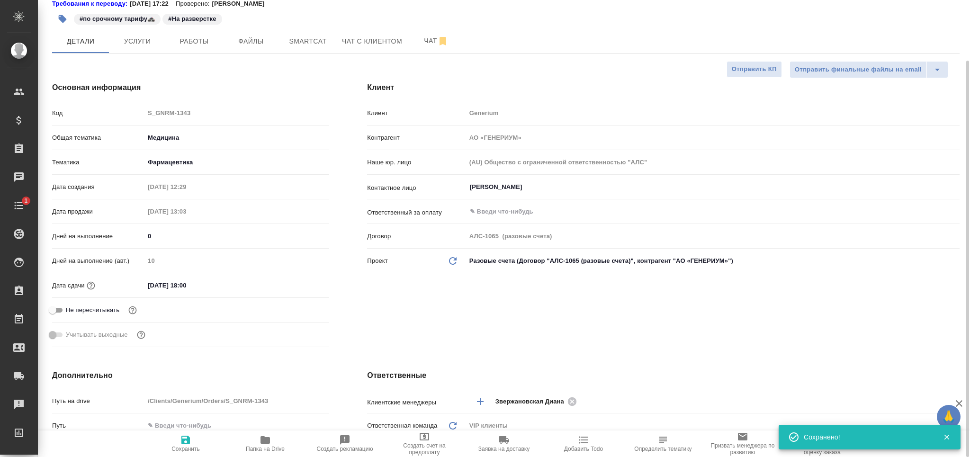
type textarea "x"
click at [190, 48] on button "Работы" at bounding box center [194, 41] width 57 height 24
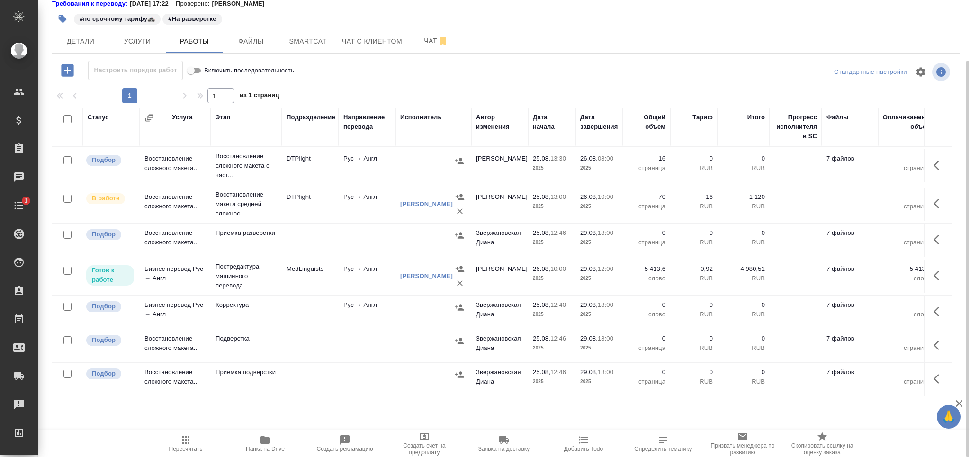
click at [67, 305] on input "checkbox" at bounding box center [67, 307] width 8 height 8
checkbox input "true"
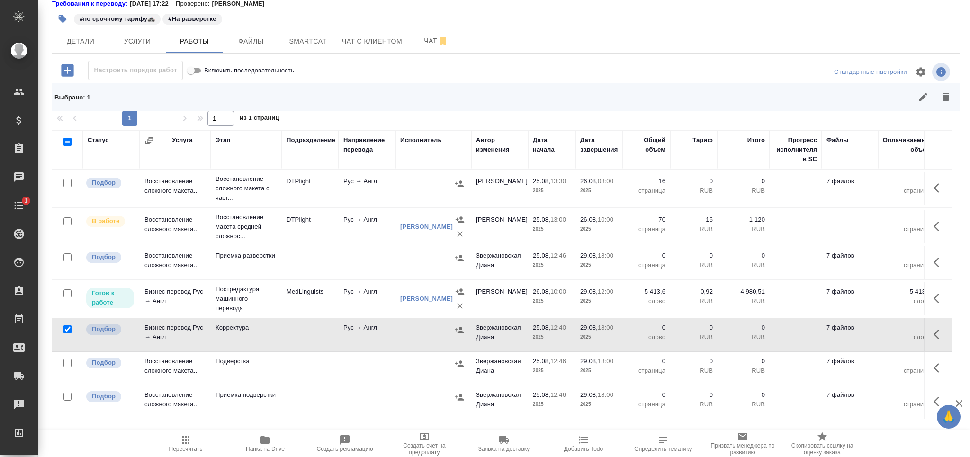
click at [948, 99] on icon "button" at bounding box center [945, 96] width 11 height 11
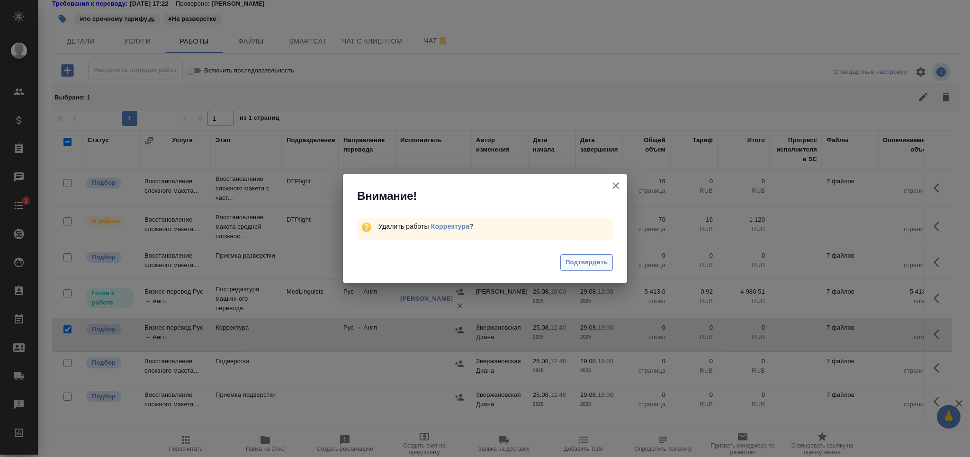
click at [589, 263] on span "Подтвердить" at bounding box center [586, 262] width 42 height 11
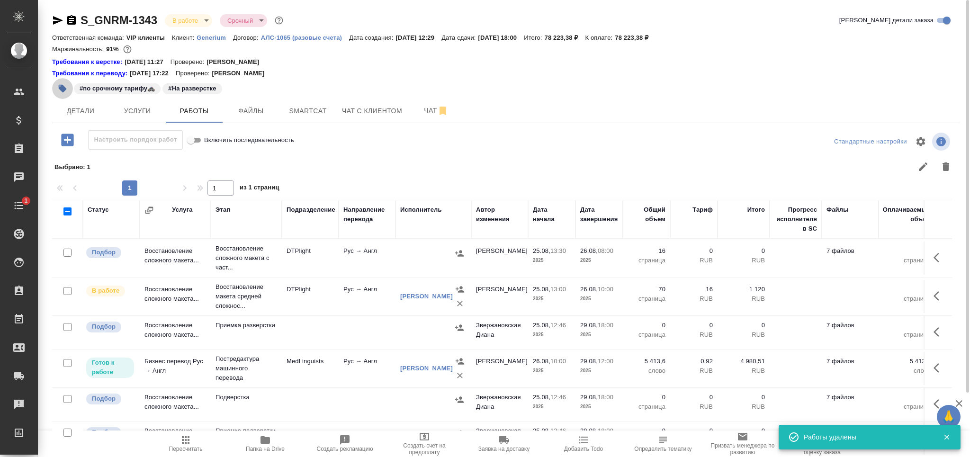
click at [62, 86] on icon "button" at bounding box center [63, 89] width 8 height 8
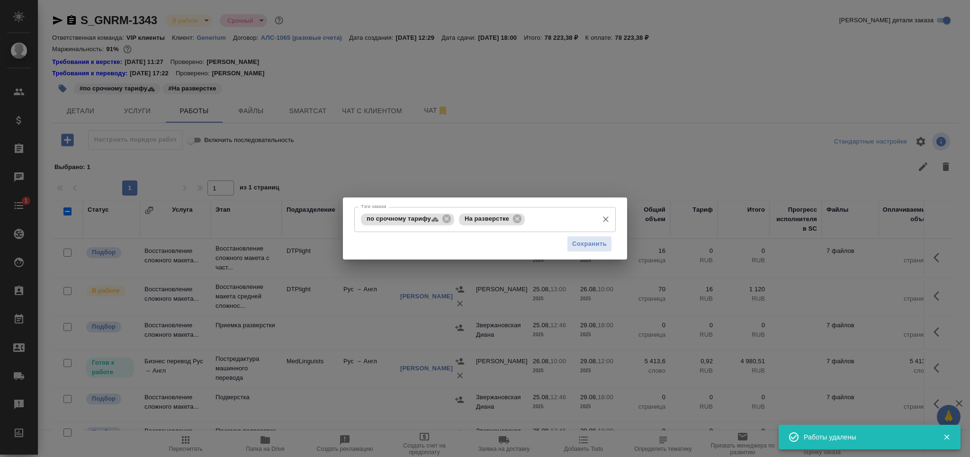
click at [542, 221] on input "Тэги заказа" at bounding box center [560, 219] width 66 height 16
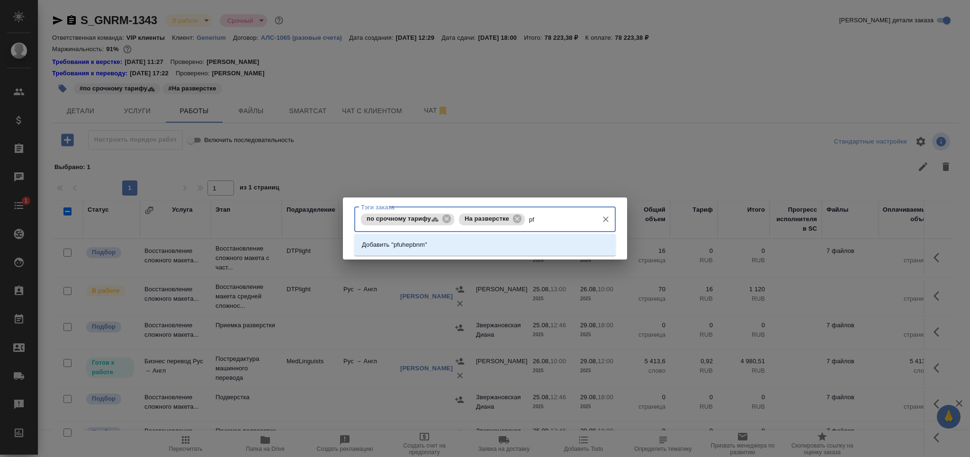
type input "p"
type input "загрузить"
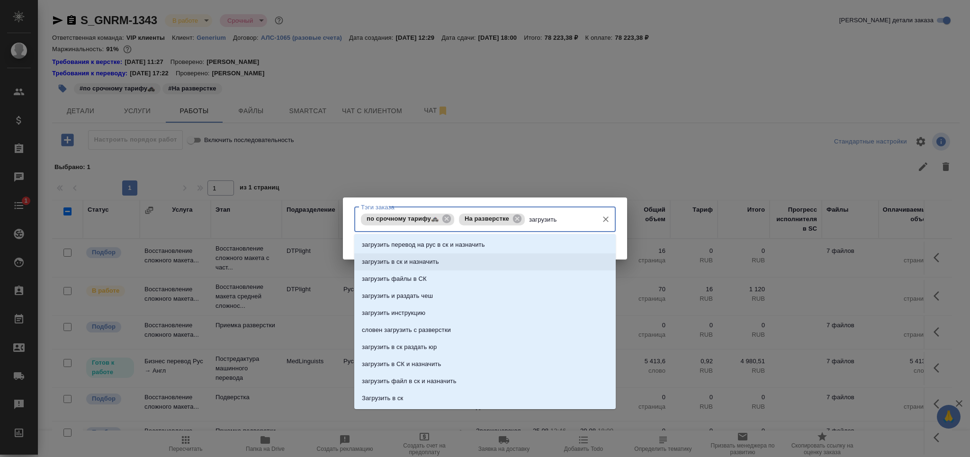
click at [421, 254] on li "загрузить в ск и назначить" at bounding box center [484, 261] width 261 height 17
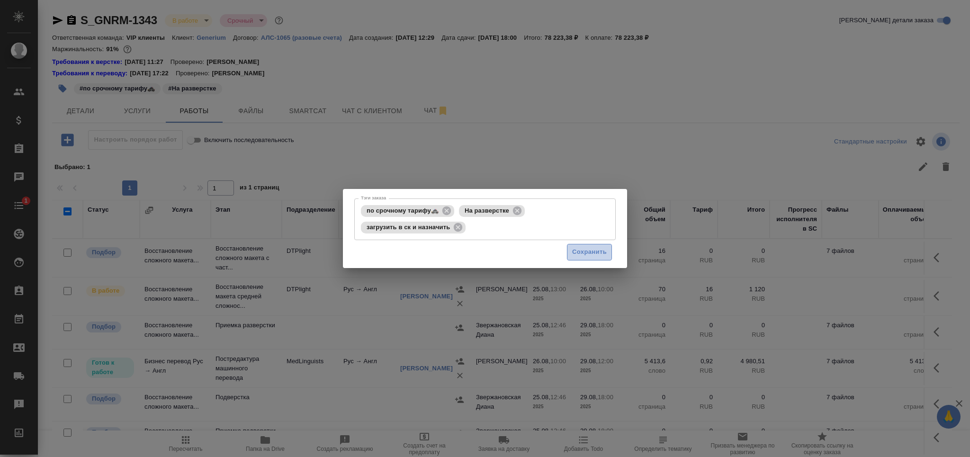
click at [587, 252] on span "Сохранить" at bounding box center [589, 252] width 35 height 11
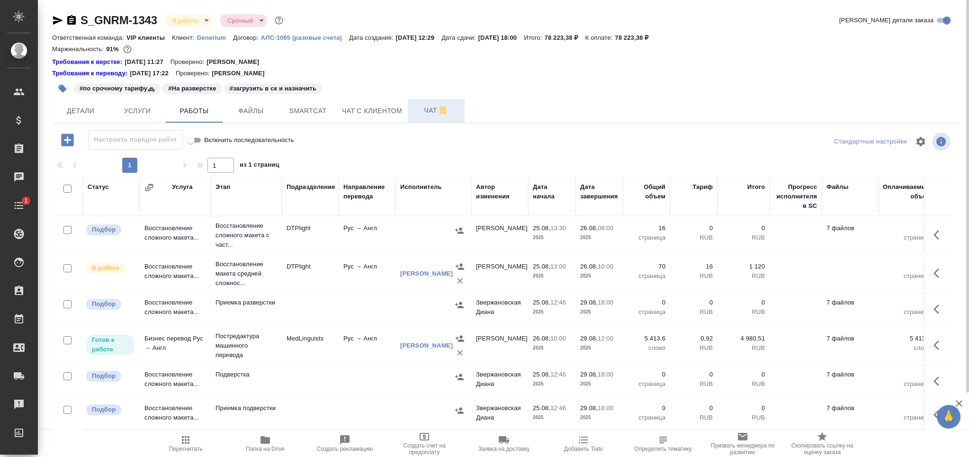
click at [426, 108] on span "Чат" at bounding box center [435, 111] width 45 height 12
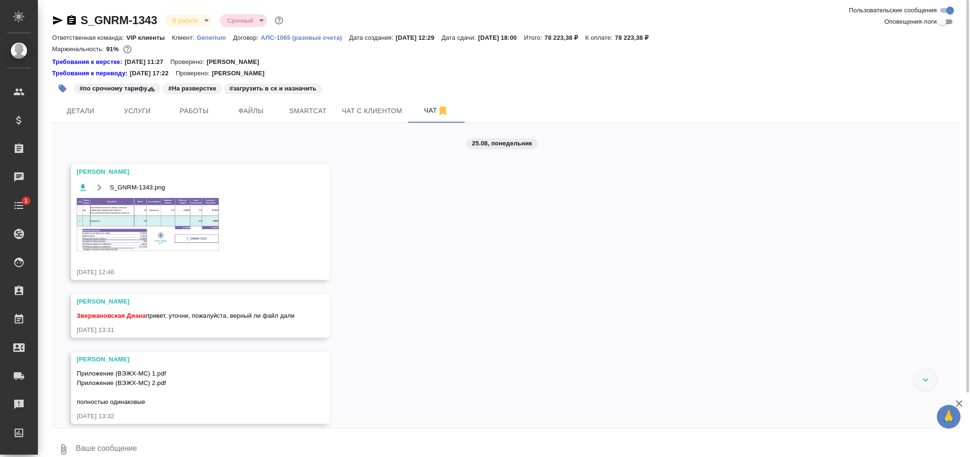
click at [166, 228] on img at bounding box center [148, 224] width 142 height 53
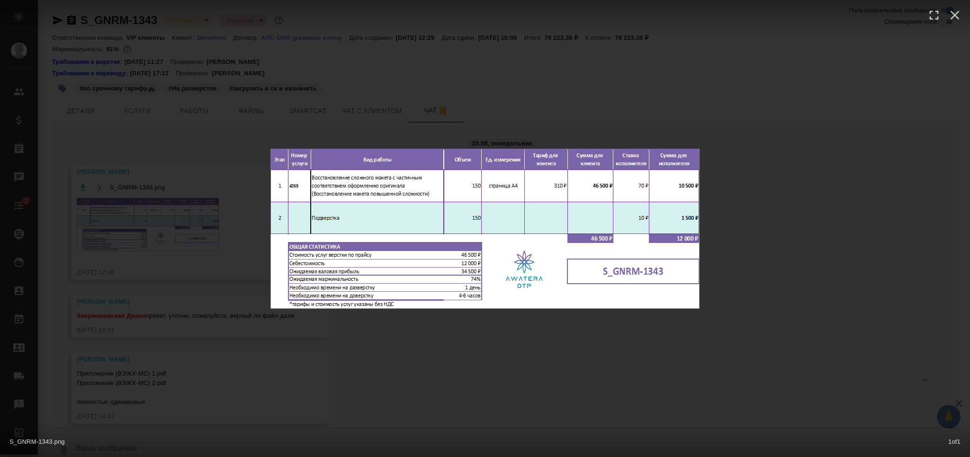
click at [163, 229] on div "S_GNRM-1343.png 1 of 1" at bounding box center [485, 228] width 970 height 457
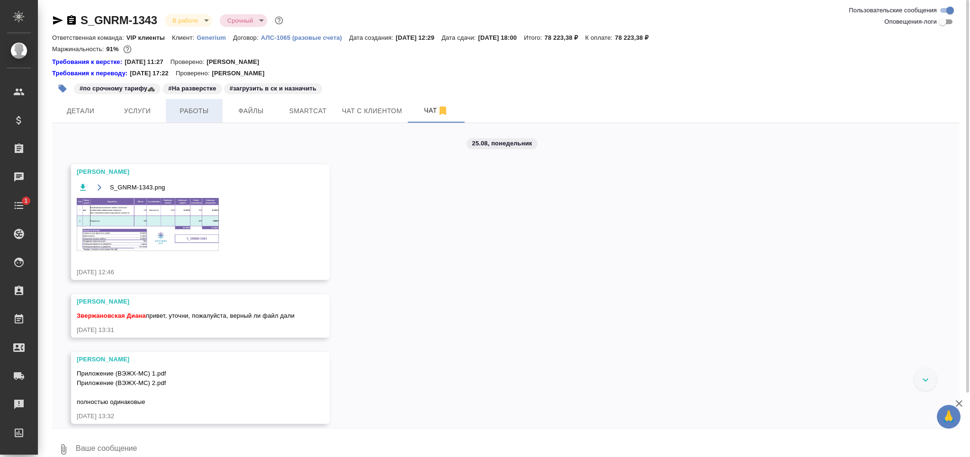
click at [196, 117] on button "Работы" at bounding box center [194, 111] width 57 height 24
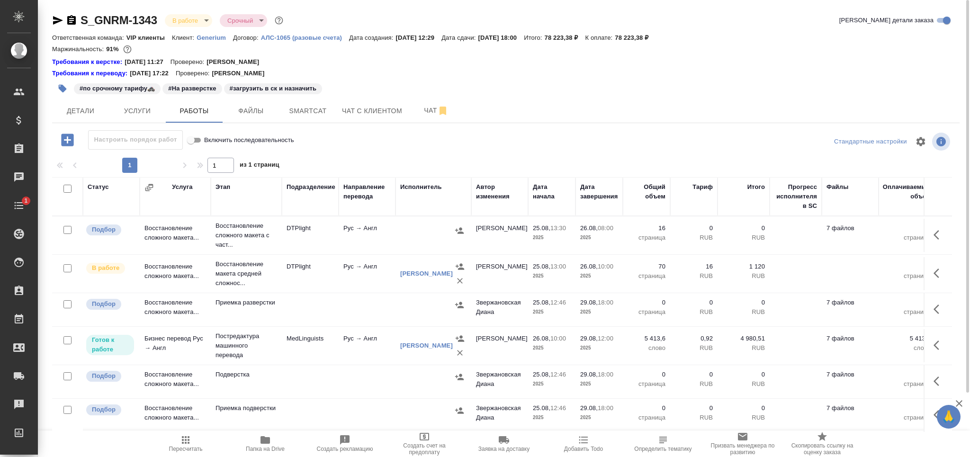
click at [388, 376] on td at bounding box center [367, 381] width 57 height 33
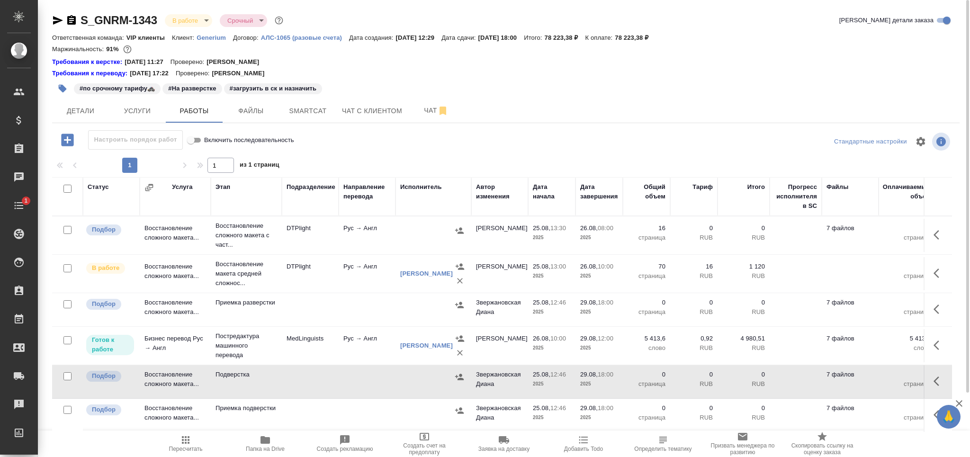
click at [388, 376] on td at bounding box center [367, 381] width 57 height 33
click at [190, 451] on span "Пересчитать" at bounding box center [186, 449] width 34 height 7
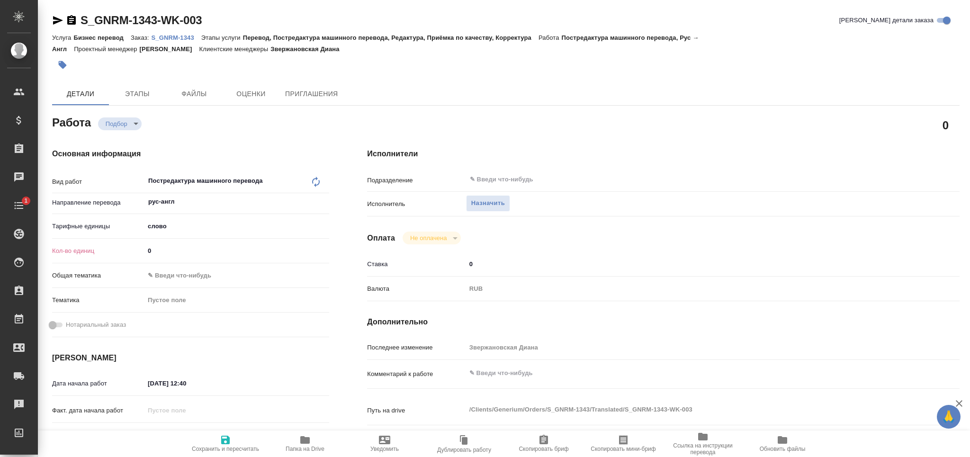
type textarea "x"
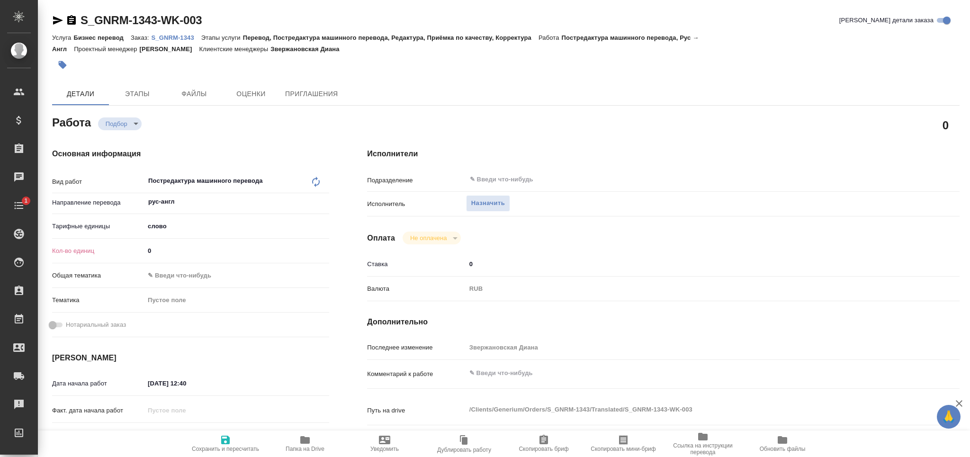
type textarea "x"
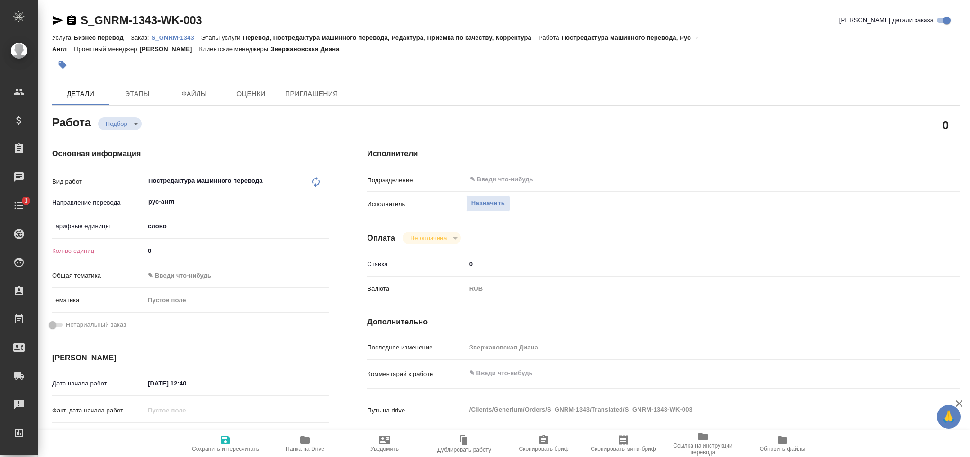
type textarea "x"
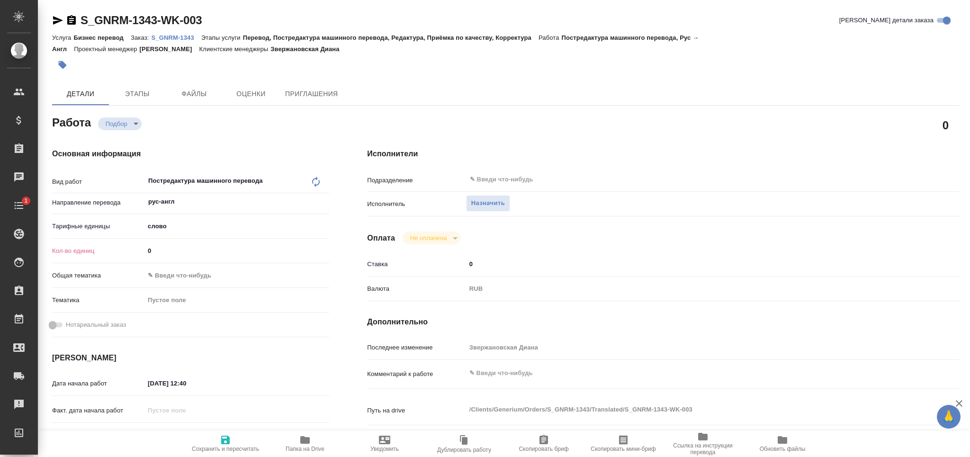
type textarea "x"
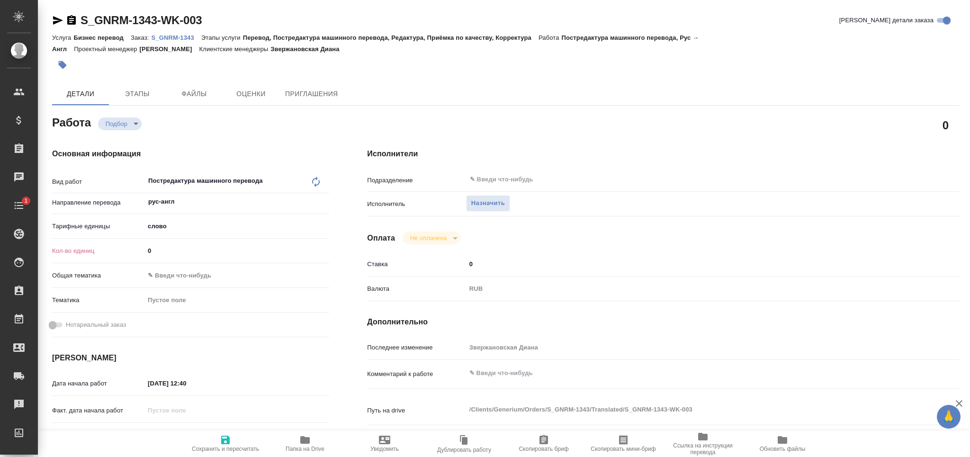
drag, startPoint x: 133, startPoint y: 252, endPoint x: 108, endPoint y: 255, distance: 24.3
click at [107, 255] on div "Кол-во единиц 0" at bounding box center [190, 250] width 277 height 17
type textarea "x"
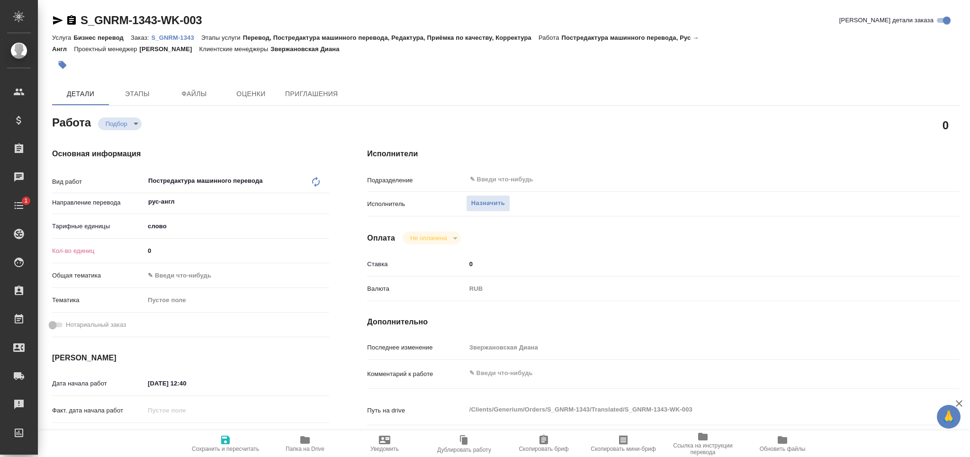
type textarea "x"
paste input "5413.6"
type textarea "x"
type input "5413.6"
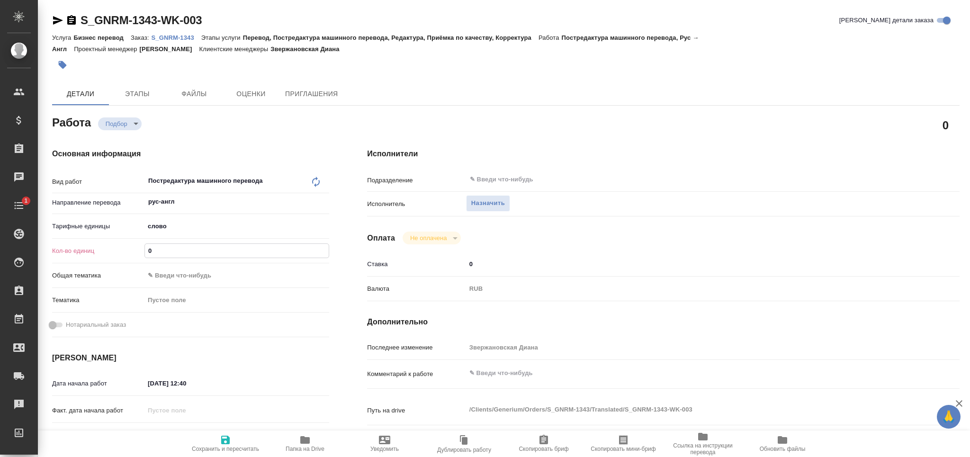
type textarea "x"
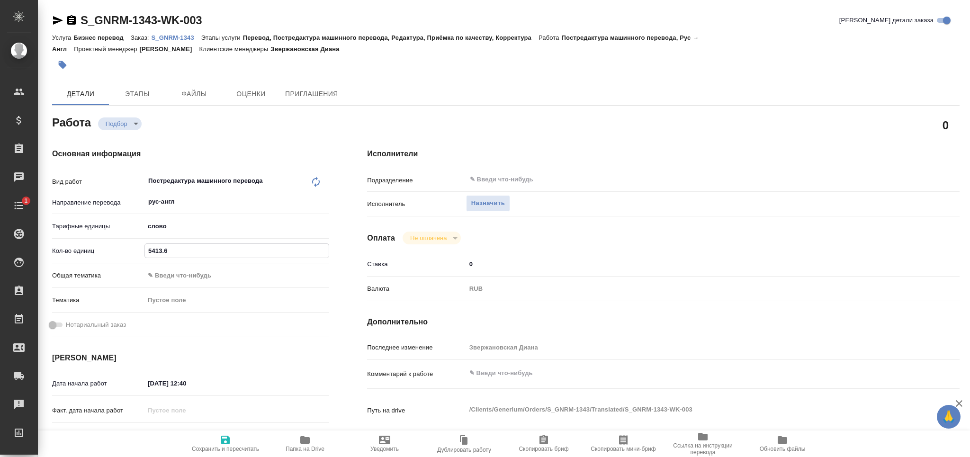
type textarea "x"
type input "5413.6"
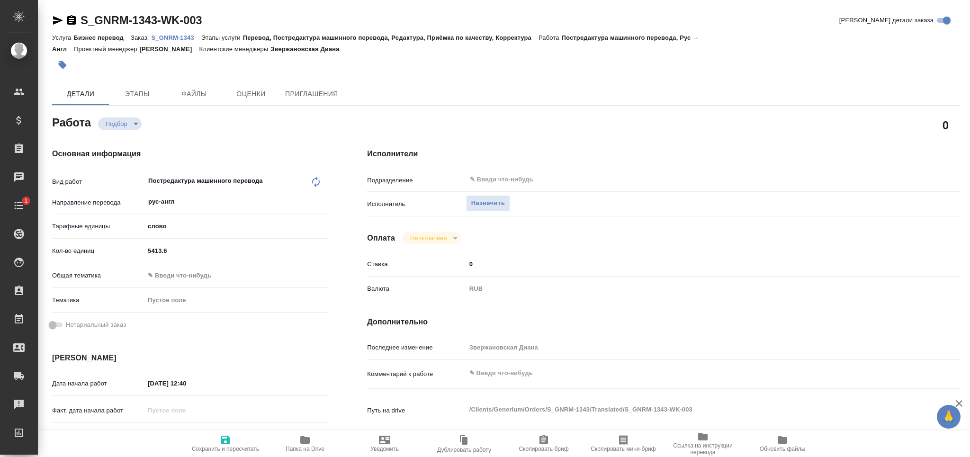
type textarea "x"
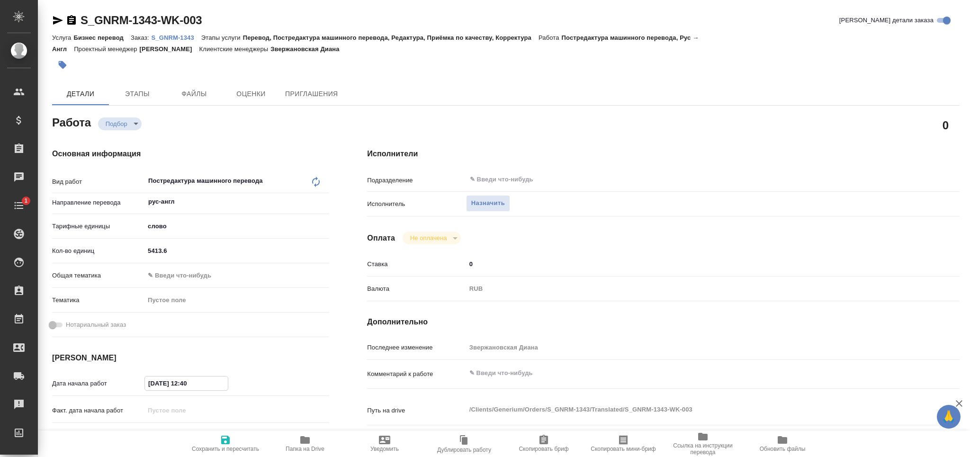
click at [152, 385] on input "25.08.2025 12:40" at bounding box center [186, 383] width 83 height 14
type textarea "x"
type input "26.08.2025 12:40"
type textarea "x"
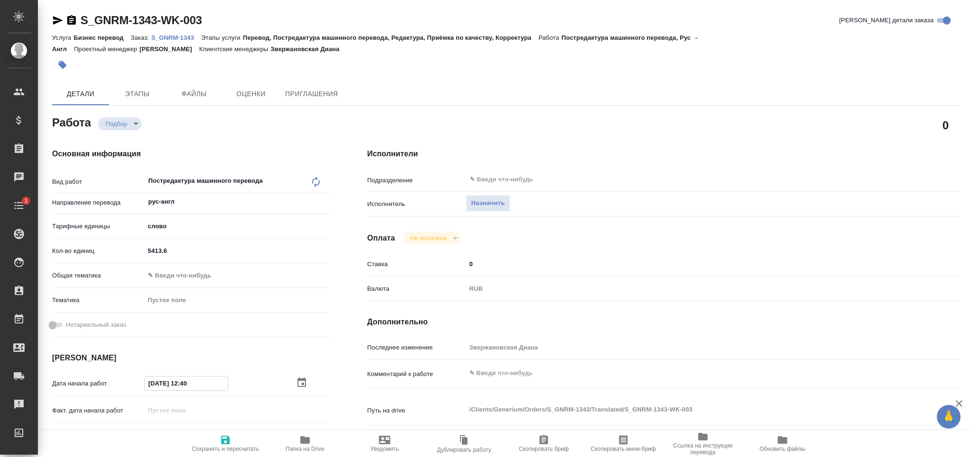
type textarea "x"
click at [184, 392] on div "Дата начала работ 26.08.2025 12:40" at bounding box center [190, 388] width 277 height 27
type textarea "x"
type input "26.08.2025 10:__"
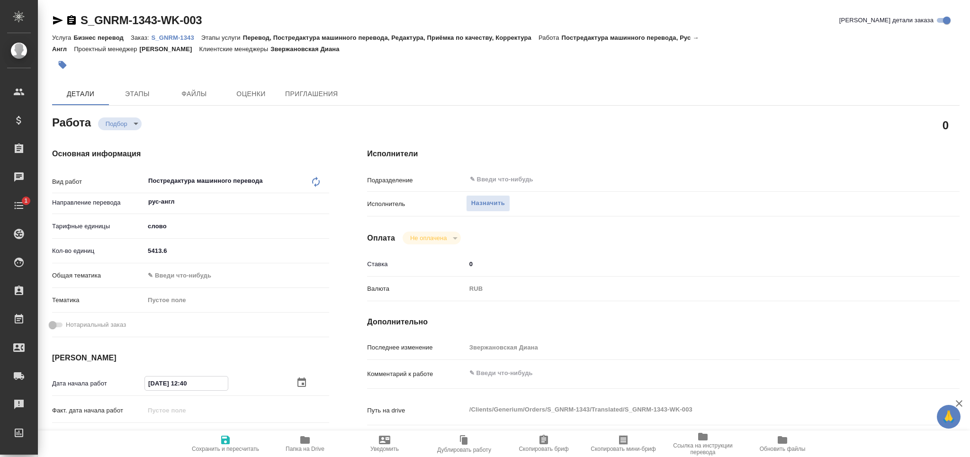
type textarea "x"
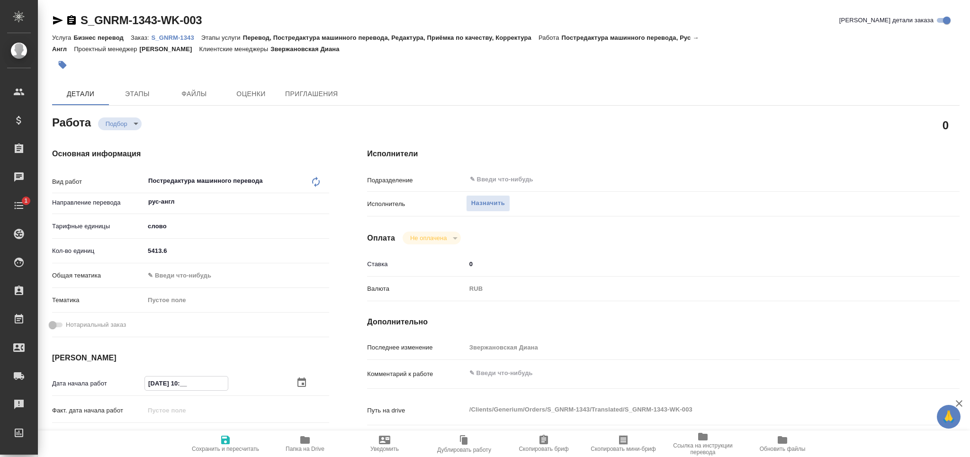
type input "26.08.2025 10:0_"
type textarea "x"
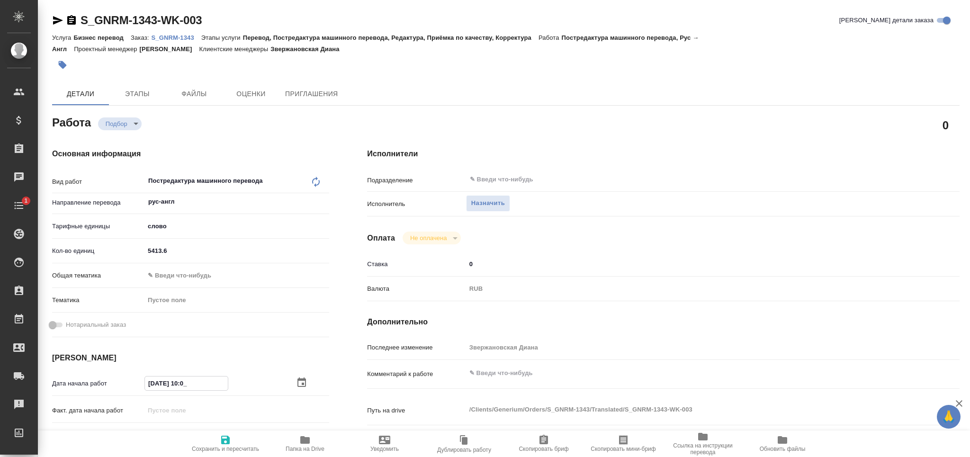
type textarea "x"
type input "26.08.2025 10:00"
type textarea "x"
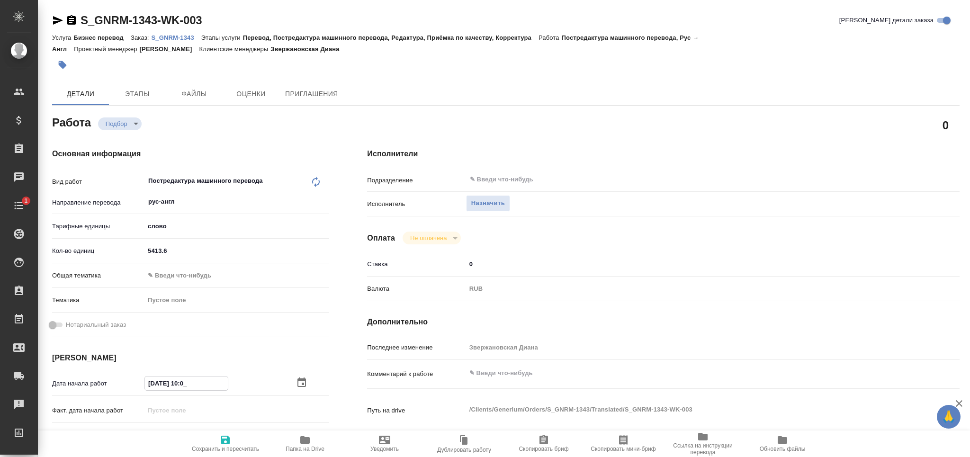
type textarea "x"
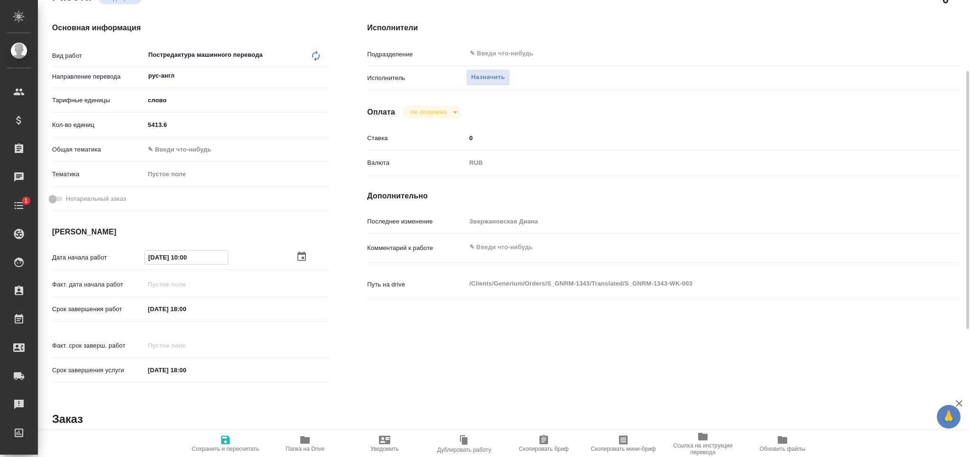
type input "26.08.2025 10:00"
click at [185, 315] on div "29.08.2025 18:00" at bounding box center [186, 309] width 84 height 15
type textarea "x"
type input "29.08.2025 14:00"
type textarea "x"
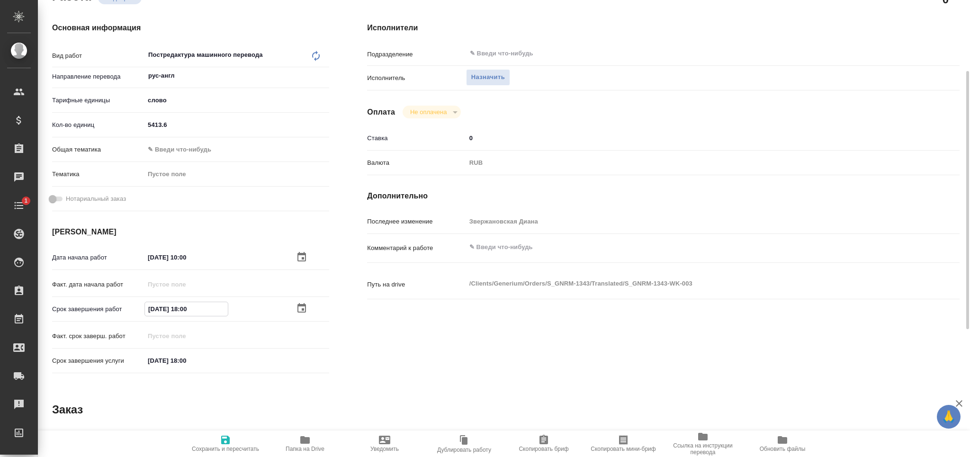
type textarea "x"
click at [187, 306] on input "29.08.2025 14:00" at bounding box center [186, 309] width 83 height 14
type input "29.08.2025 12:00"
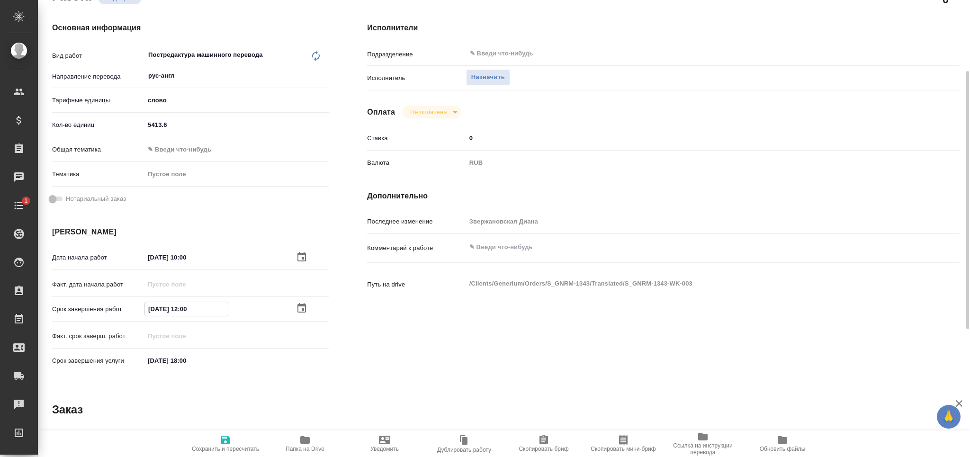
type textarea "x"
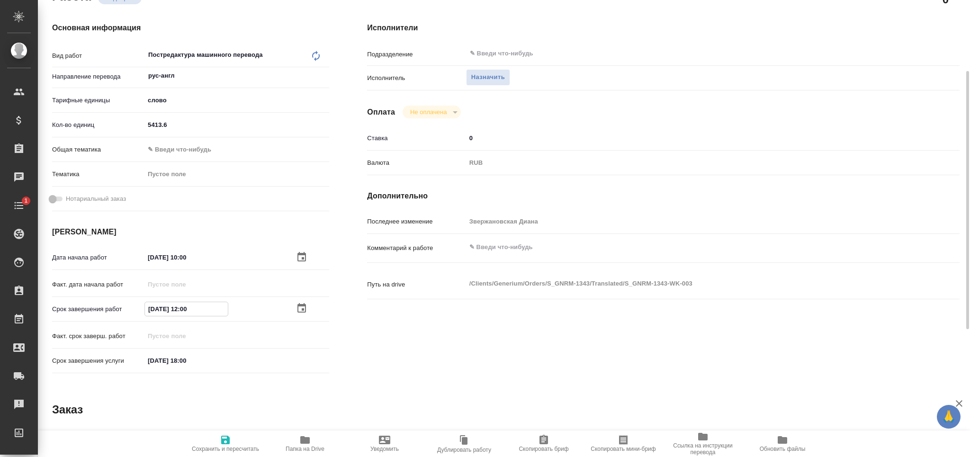
type input "29.08.2025 12:00"
type textarea "x"
click at [510, 250] on textarea at bounding box center [688, 247] width 444 height 16
type textarea "т"
type textarea "x"
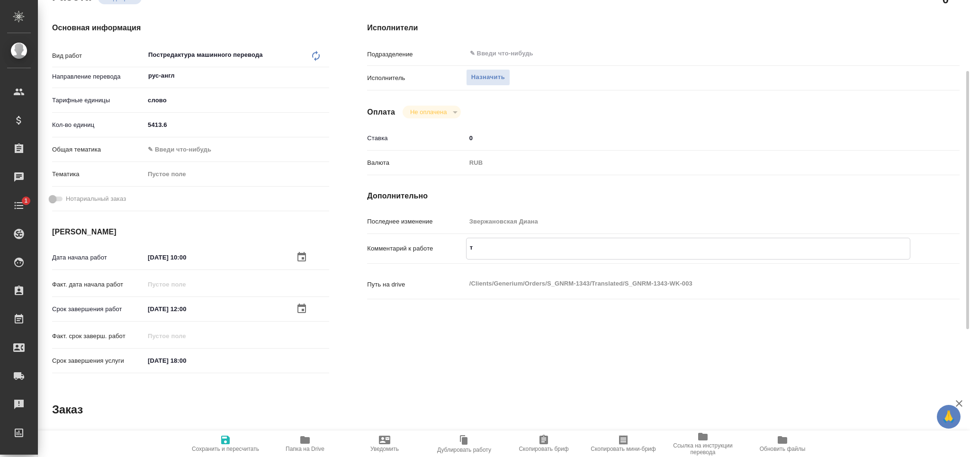
type textarea "x"
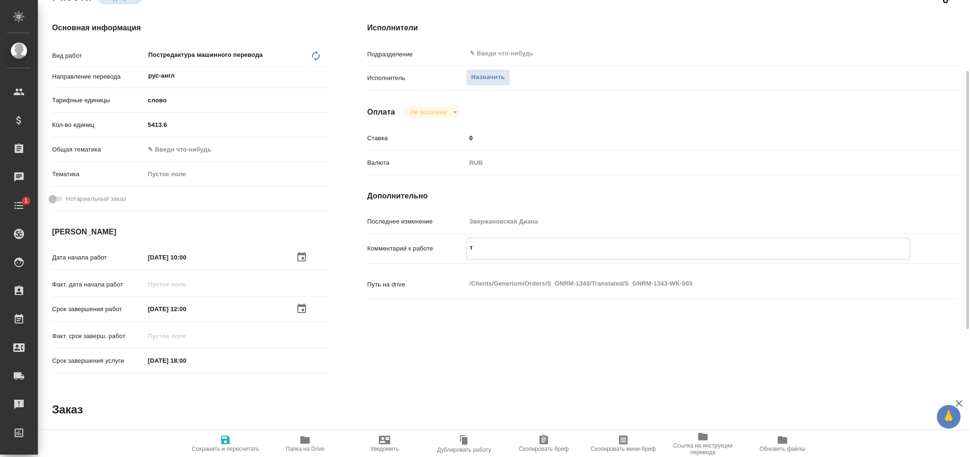
type textarea "то"
type textarea "x"
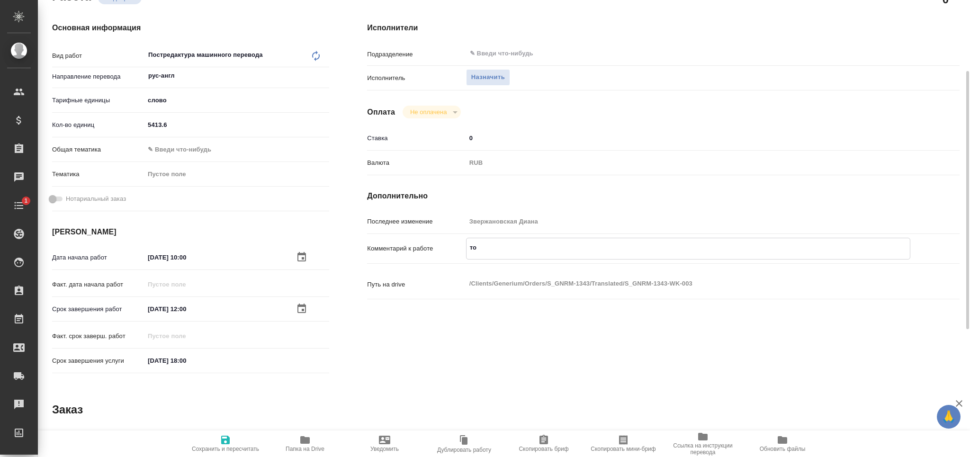
type textarea "x"
type textarea "тот"
type textarea "x"
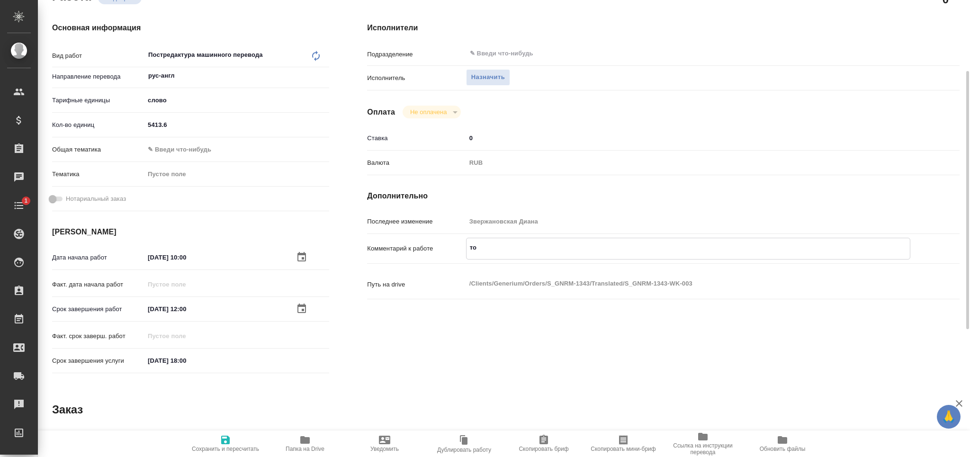
type textarea "x"
type textarea "тота"
type textarea "x"
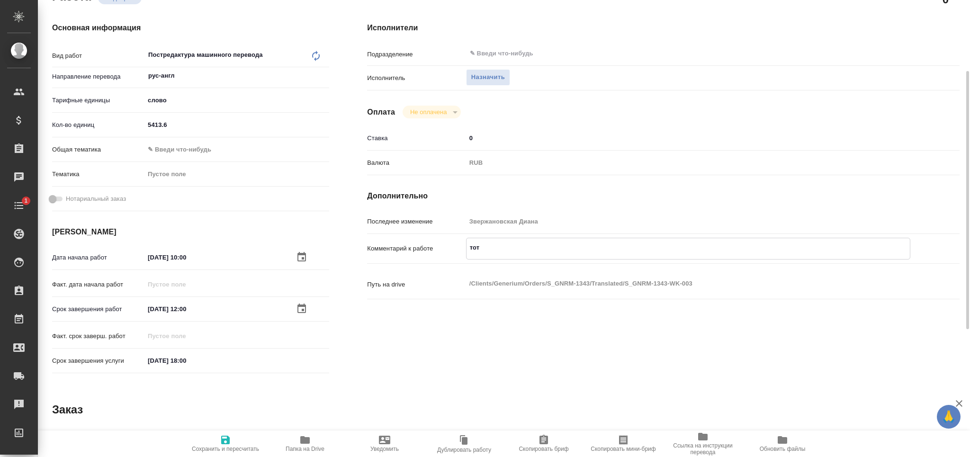
type textarea "x"
type textarea "тотал"
type textarea "x"
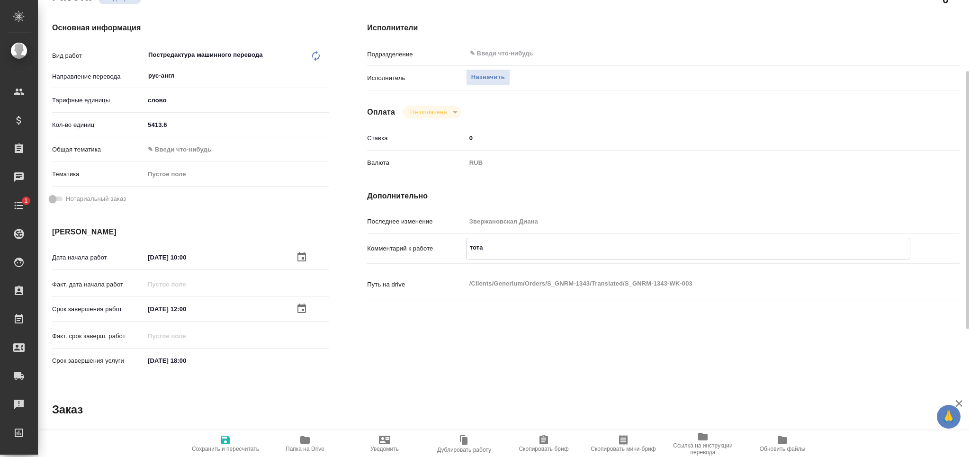
type textarea "x"
type textarea "тотал"
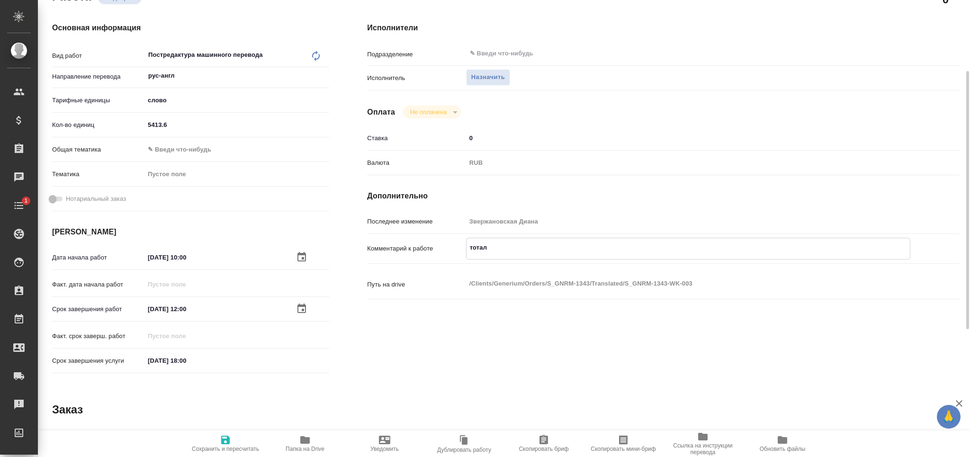
type textarea "x"
paste textarea "10299"
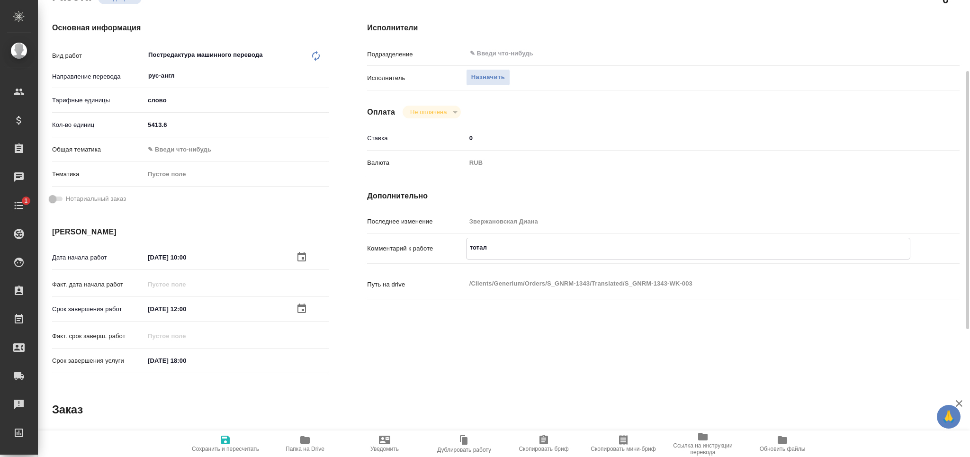
type textarea "x"
type textarea "тотал 10299"
type textarea "x"
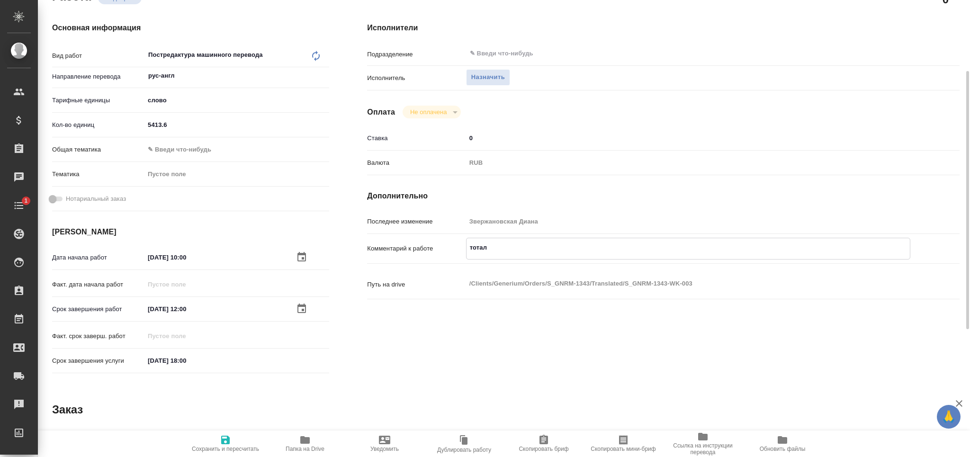
type textarea "x"
type textarea "тотал 10299"
type textarea "x"
click at [220, 444] on icon "button" at bounding box center [225, 439] width 11 height 11
type textarea "x"
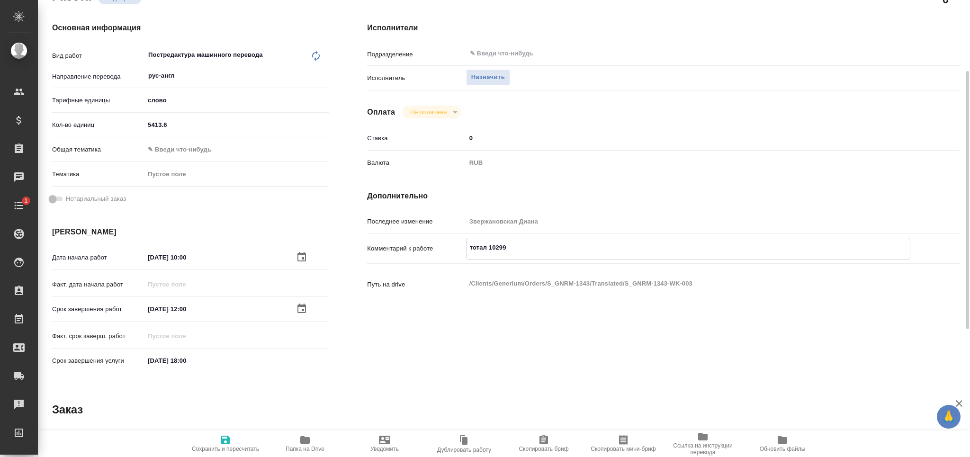
type textarea "x"
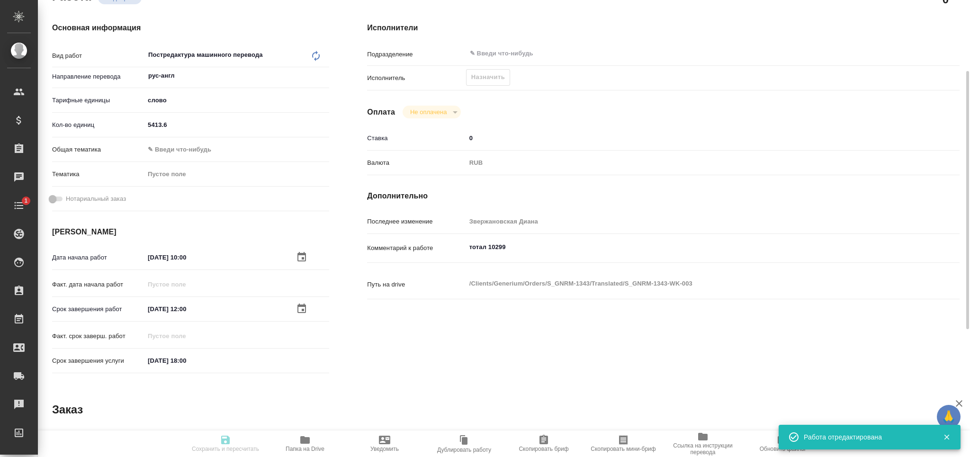
type input "recruiting"
type textarea "Постредактура машинного перевода"
type textarea "x"
type input "рус-англ"
type input "5a8b1489cc6b4906c91bfd90"
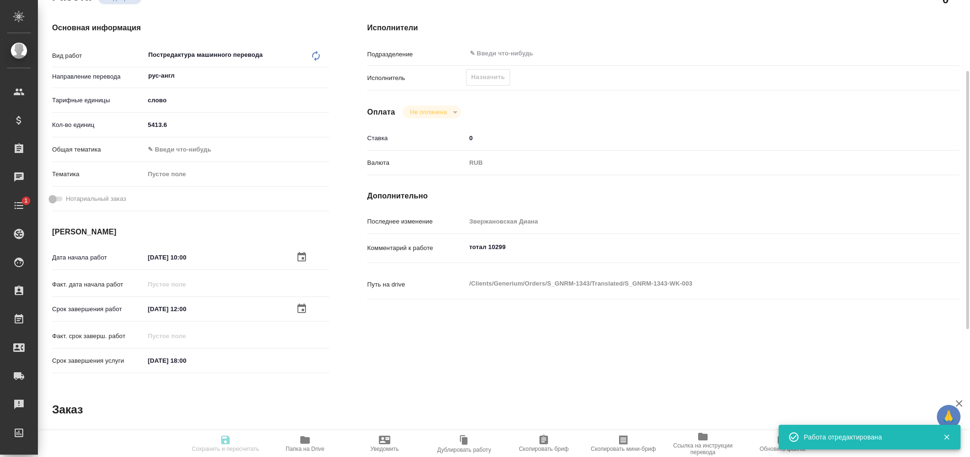
type input "5413.6"
type input "26.08.2025 10:00"
type input "29.08.2025 12:00"
type input "29.08.2025 18:00"
type input "notPayed"
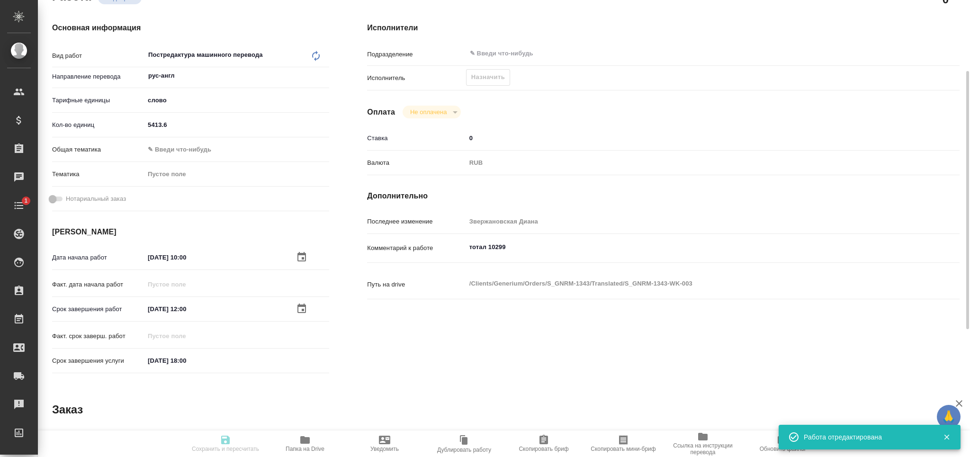
type input "0"
type input "RUB"
type input "[PERSON_NAME]"
type textarea "тотал 10299"
type textarea "x"
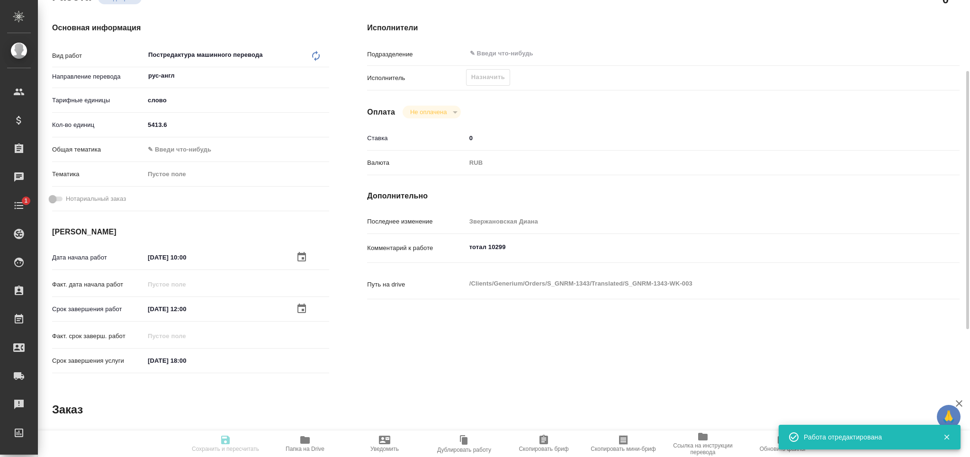
type textarea "/Clients/Generium/Orders/S_GNRM-1343/Translated/S_GNRM-1343-WK-003"
type textarea "x"
type input "S_GNRM-1343"
type input "Бизнес перевод"
type input "Перевод, Постредактура машинного перевода, Редактура, Приёмка по качеству, Корр…"
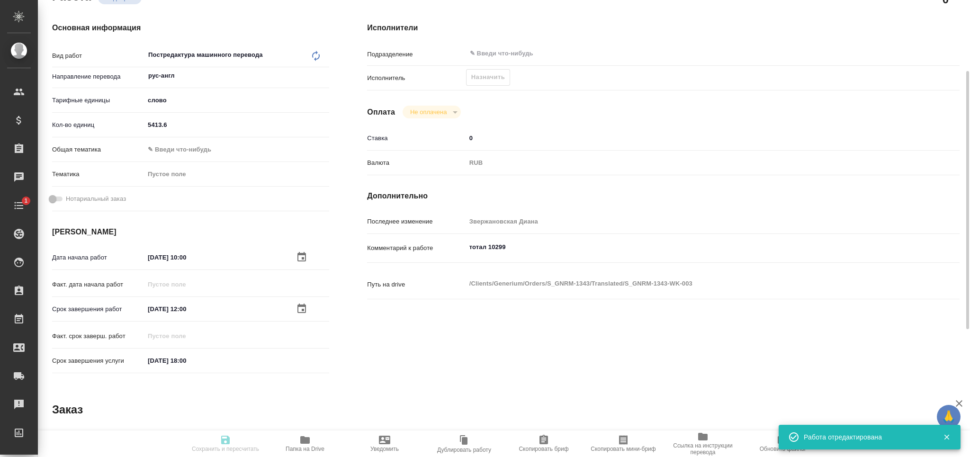
type input "Звержановская Диана"
type input "[PERSON_NAME]"
type input "/Clients/Generium/Orders/S_GNRM-1343"
type textarea "x"
type textarea "Перевод с русского на английский язык_ПЛК Лантесенс"
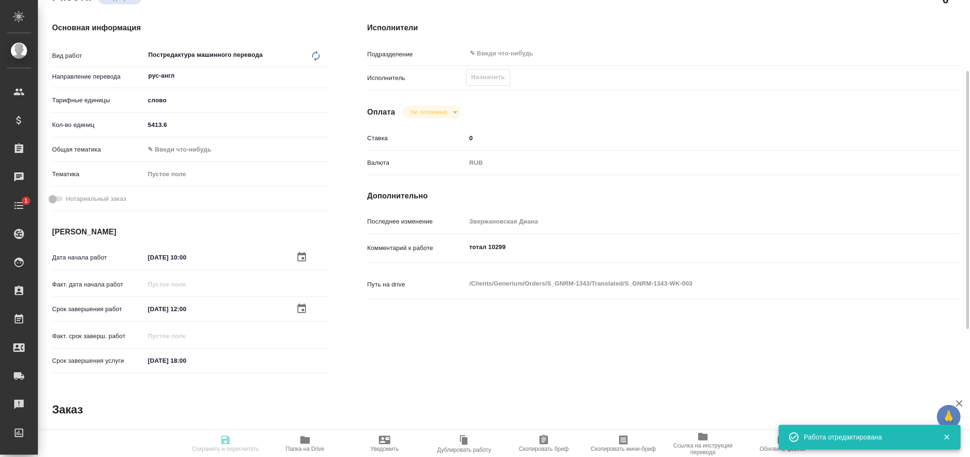
type textarea "x"
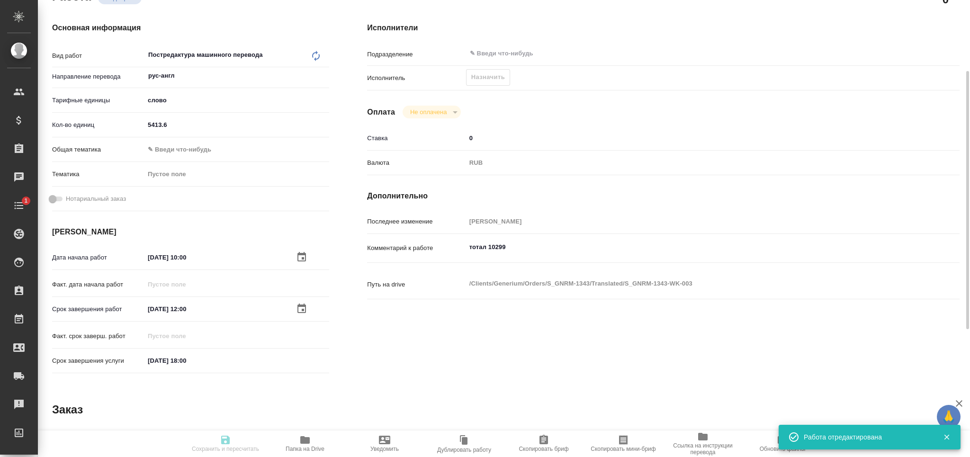
type textarea "x"
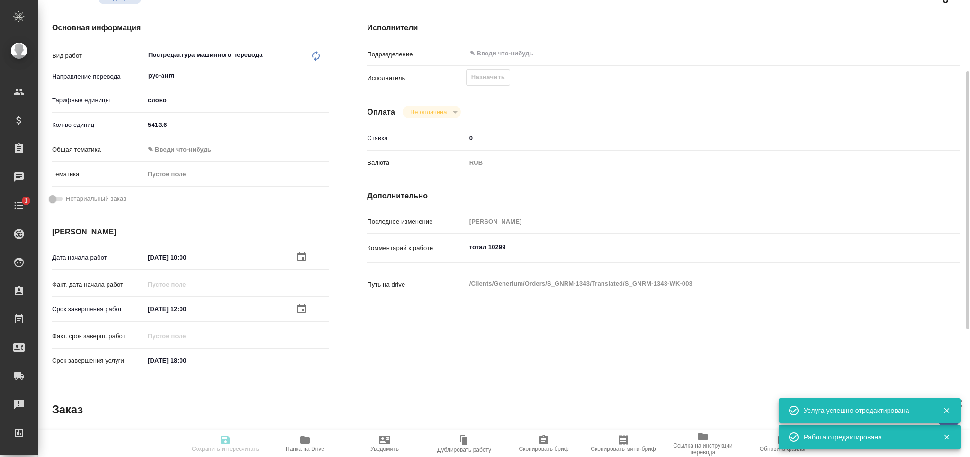
type textarea "x"
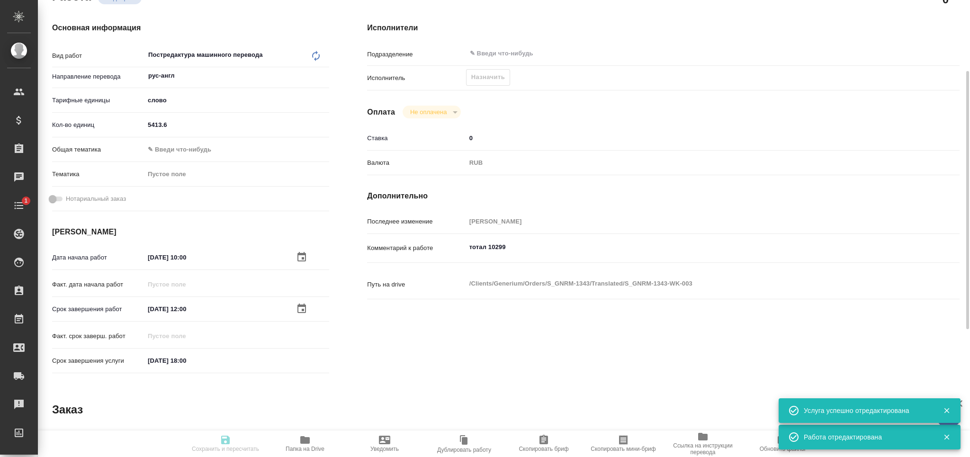
type textarea "x"
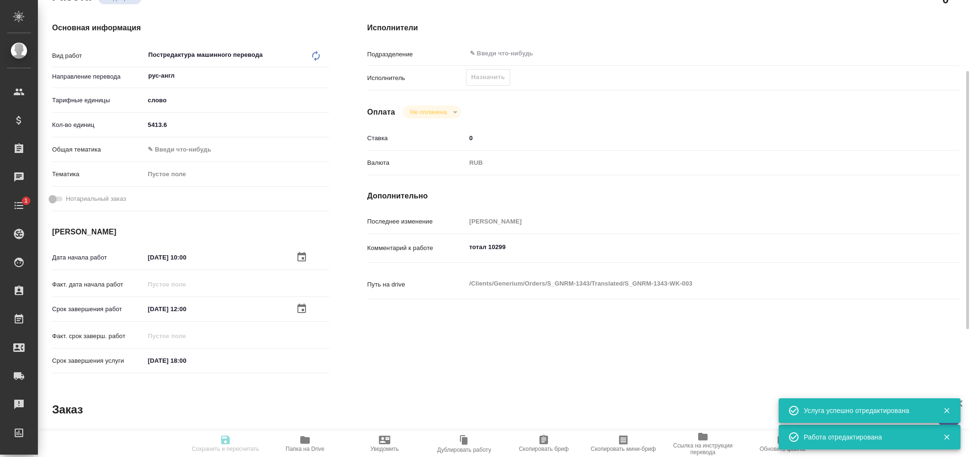
type textarea "x"
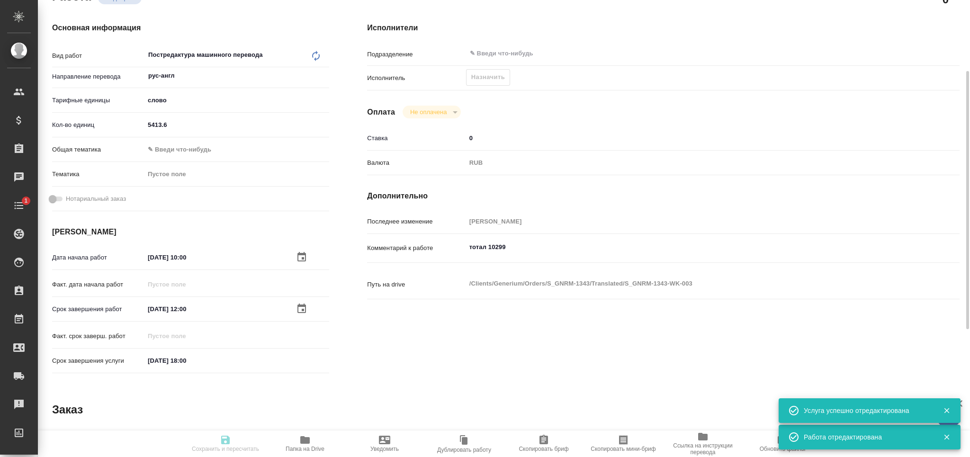
click at [626, 444] on icon "button" at bounding box center [623, 439] width 9 height 9
type textarea "x"
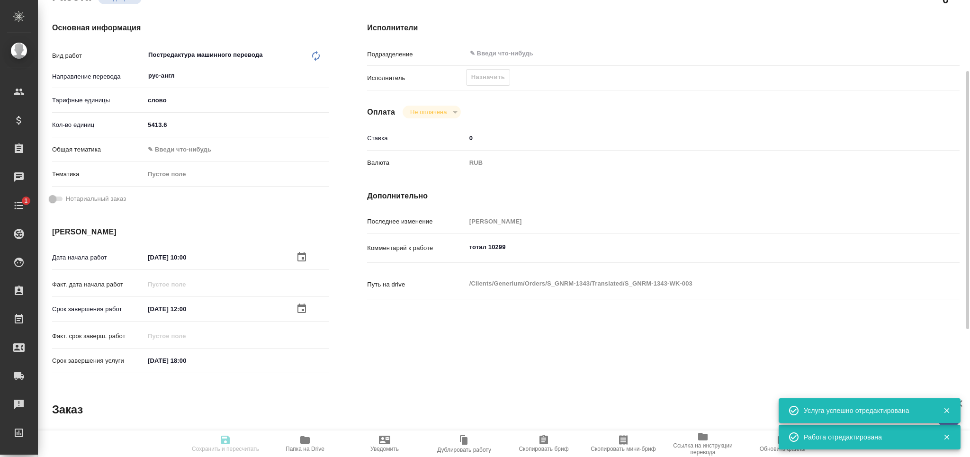
type textarea "x"
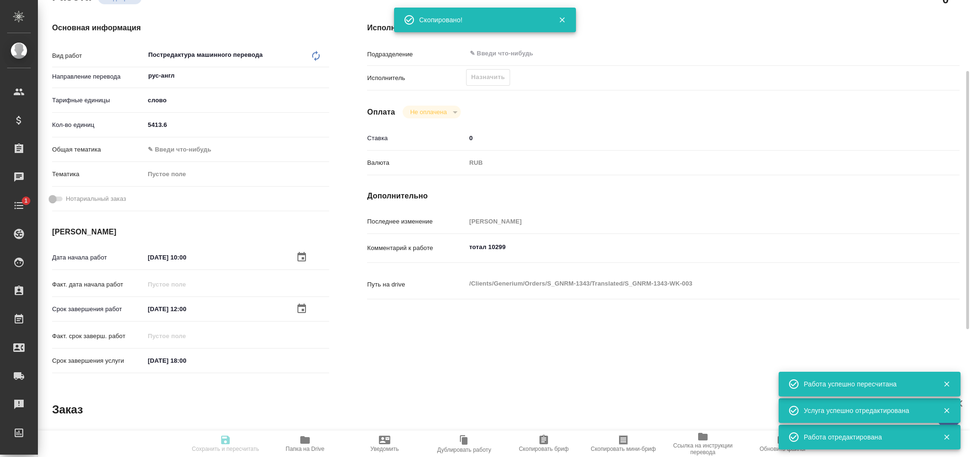
type input "recruiting"
type textarea "Постредактура машинного перевода"
type textarea "x"
type input "рус-англ"
type input "5a8b1489cc6b4906c91bfd90"
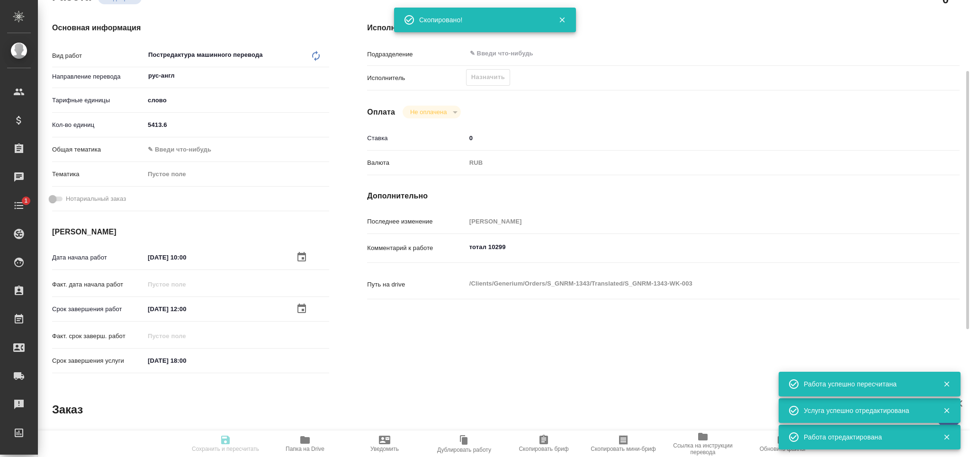
type input "5413.6"
type input "26.08.2025 10:00"
type input "29.08.2025 12:00"
type input "29.08.2025 18:00"
type input "notPayed"
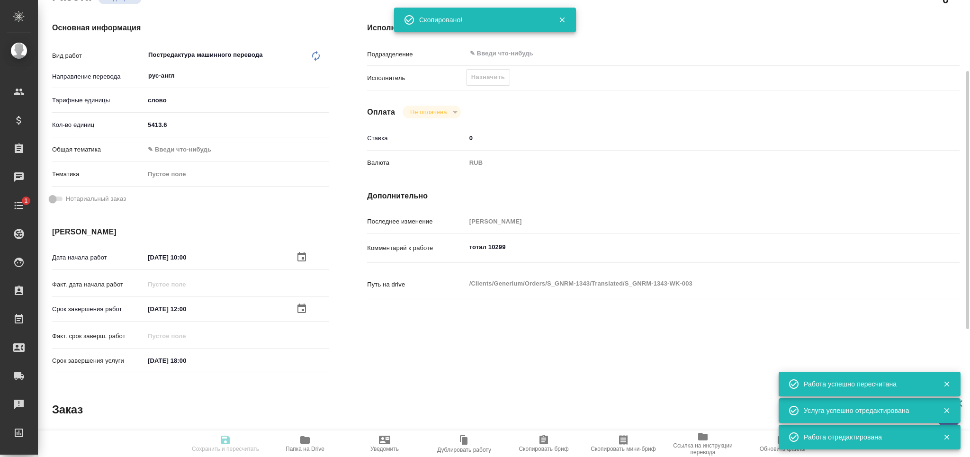
type input "0"
type input "RUB"
type input "[PERSON_NAME]"
type textarea "тотал 10299"
type textarea "x"
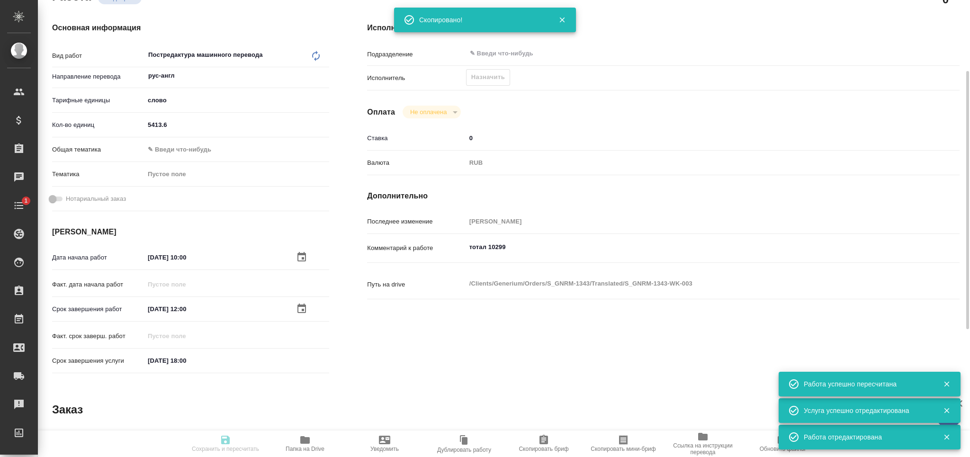
type textarea "/Clients/Generium/Orders/S_GNRM-1343/Translated/S_GNRM-1343-WK-003"
type textarea "x"
type input "S_GNRM-1343"
type input "Бизнес перевод"
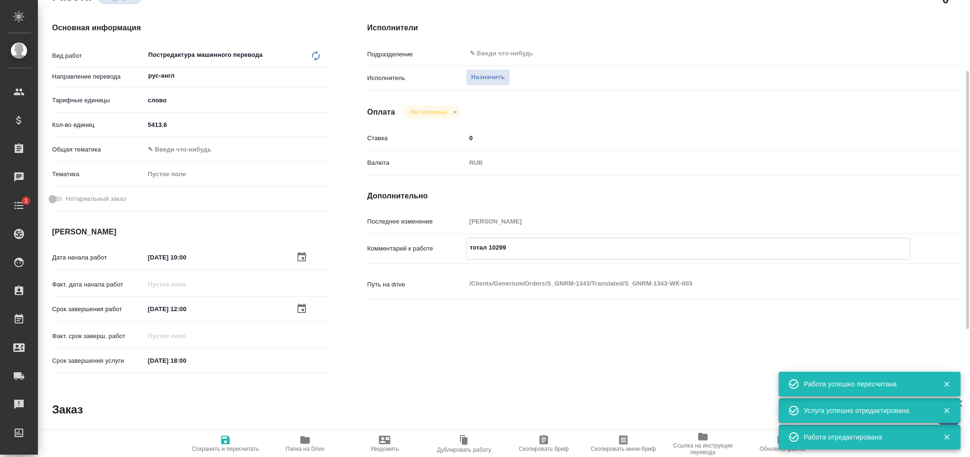
drag, startPoint x: 512, startPoint y: 247, endPoint x: 419, endPoint y: 248, distance: 93.3
click at [418, 248] on div "Комментарий к работе тотал 10299 x" at bounding box center [663, 249] width 592 height 22
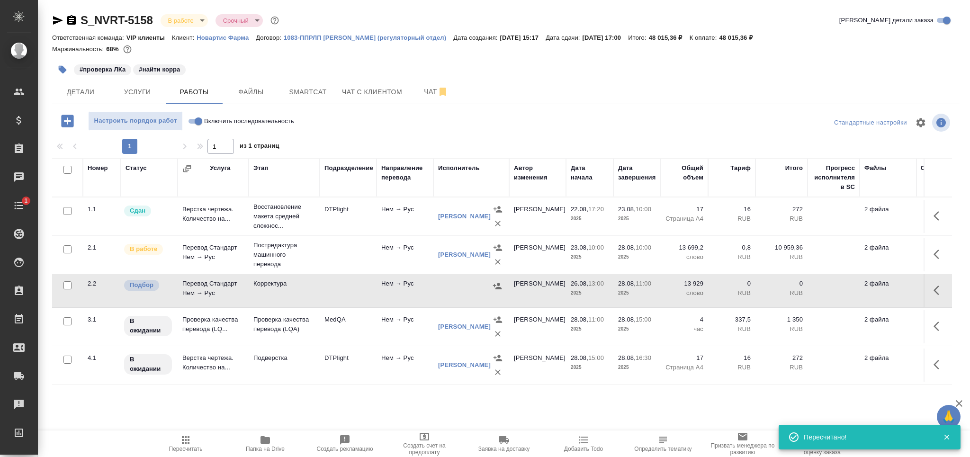
click at [191, 445] on icon "button" at bounding box center [185, 439] width 11 height 11
click at [181, 446] on span "Пересчитать" at bounding box center [186, 449] width 34 height 7
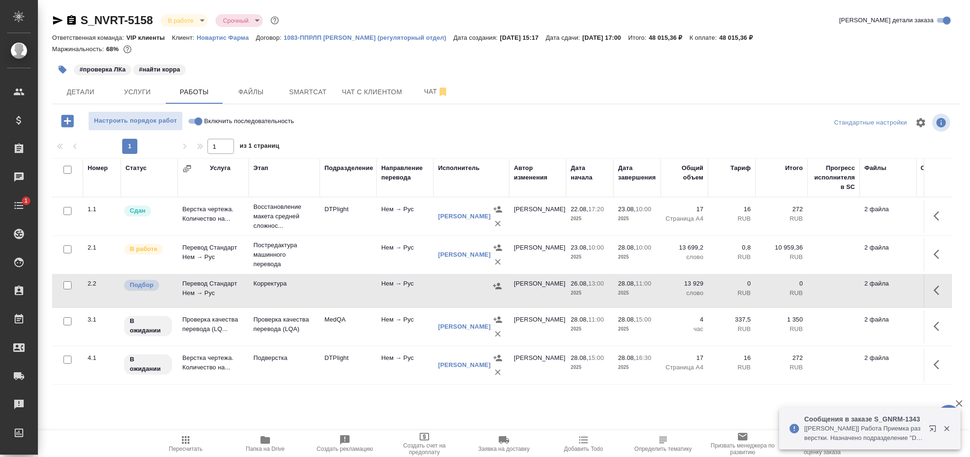
click at [175, 444] on span "Пересчитать" at bounding box center [186, 443] width 68 height 18
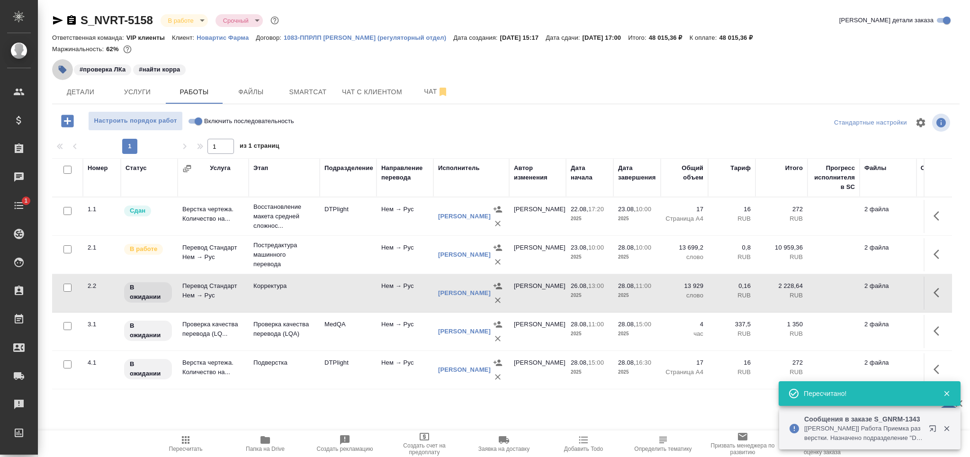
click at [68, 69] on button "button" at bounding box center [62, 69] width 21 height 21
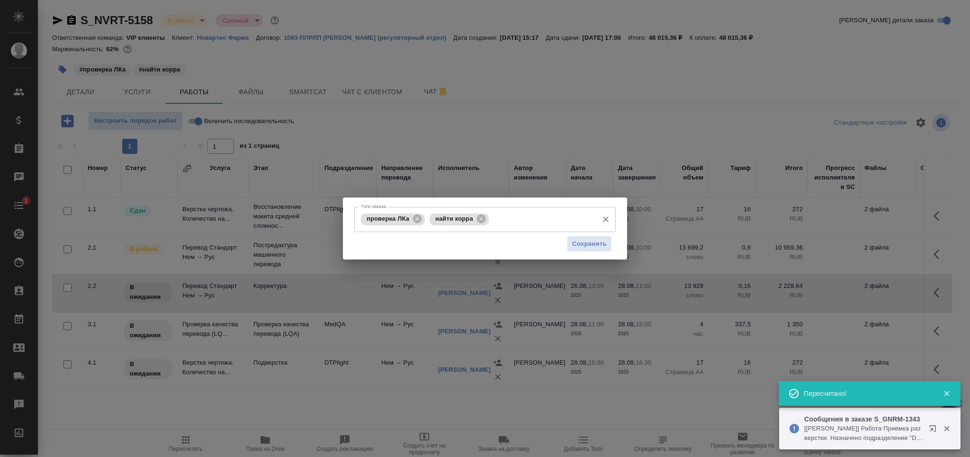
click at [476, 216] on icon at bounding box center [481, 219] width 10 height 10
click at [481, 218] on input "Тэги заказа" at bounding box center [510, 219] width 166 height 16
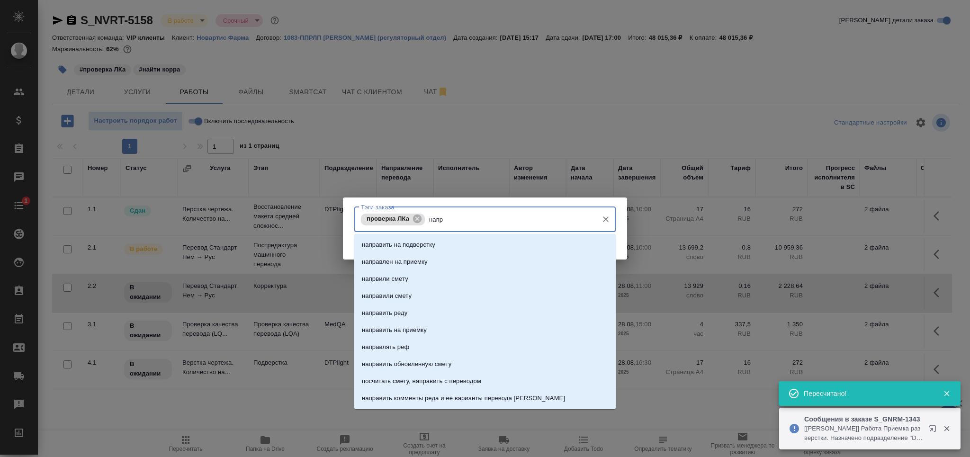
type input "напра"
drag, startPoint x: 470, startPoint y: 241, endPoint x: 576, endPoint y: 246, distance: 106.1
click at [471, 241] on li "направить на подверстку" at bounding box center [484, 244] width 261 height 17
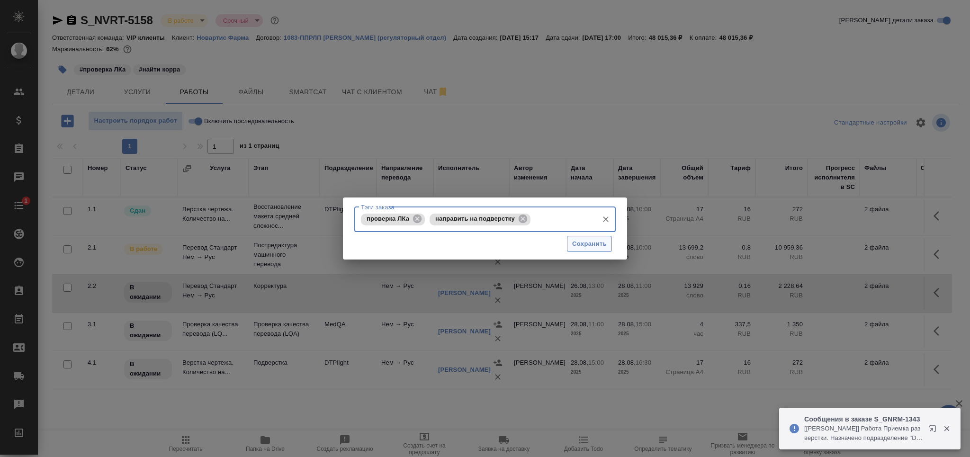
click at [567, 241] on button "Сохранить" at bounding box center [589, 244] width 45 height 17
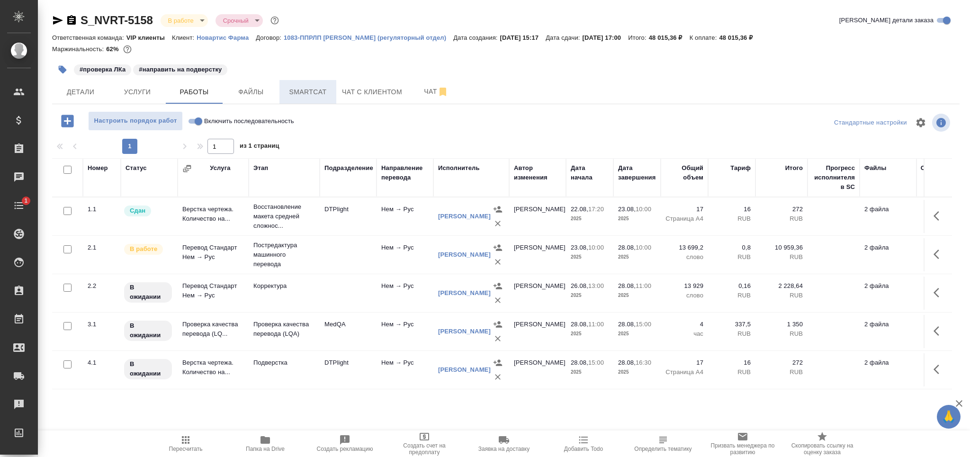
click at [296, 91] on span "Smartcat" at bounding box center [307, 92] width 45 height 12
click at [316, 91] on span "Smartcat" at bounding box center [307, 92] width 45 height 12
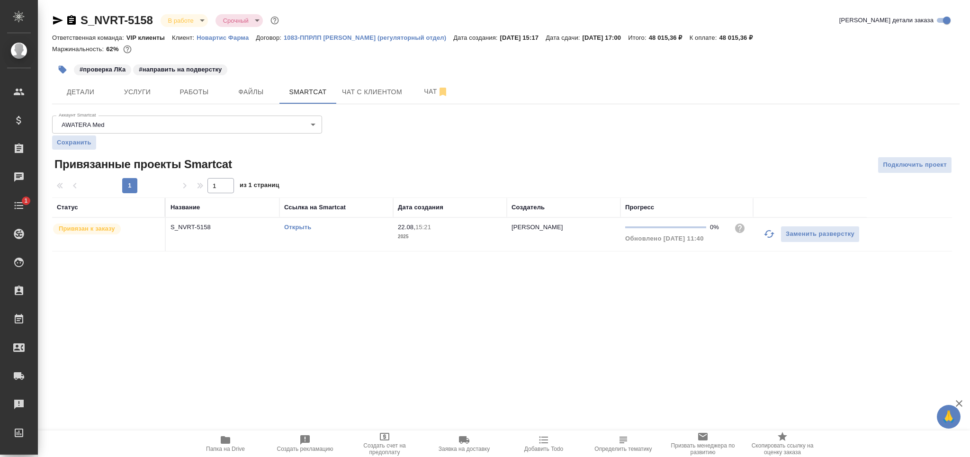
click at [304, 225] on link "Открыть" at bounding box center [297, 226] width 27 height 7
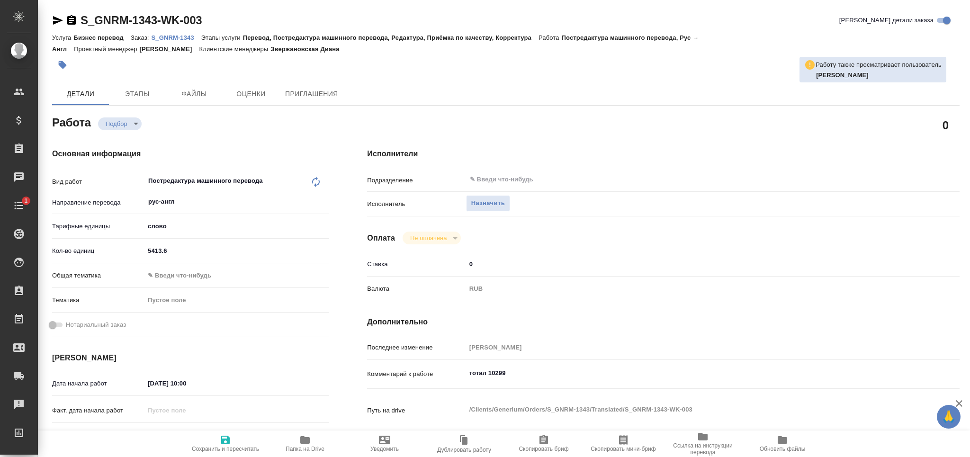
type textarea "x"
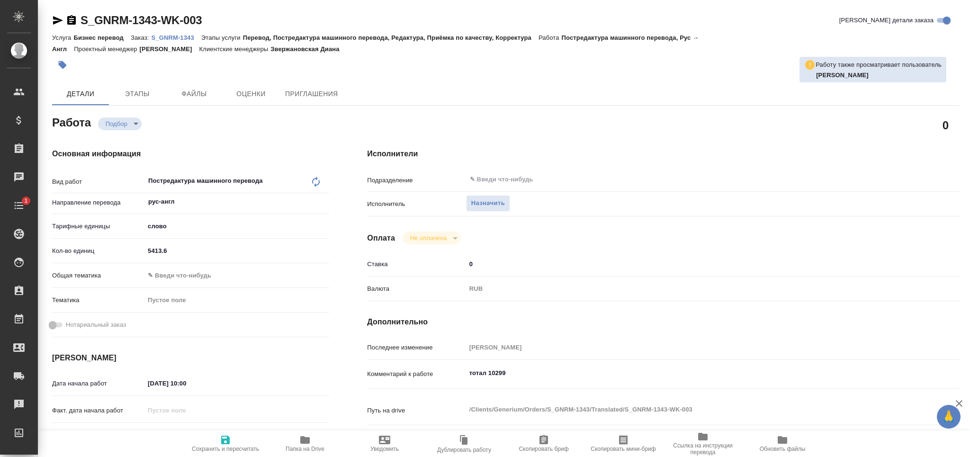
type textarea "x"
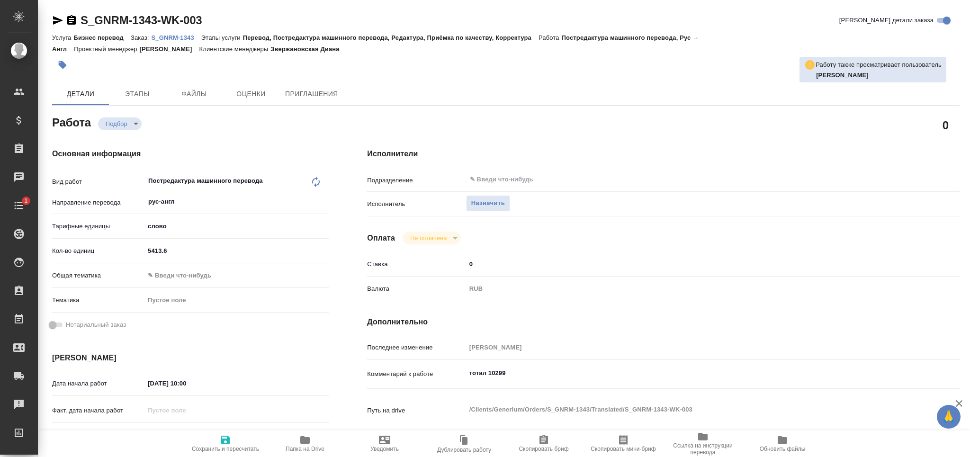
type textarea "x"
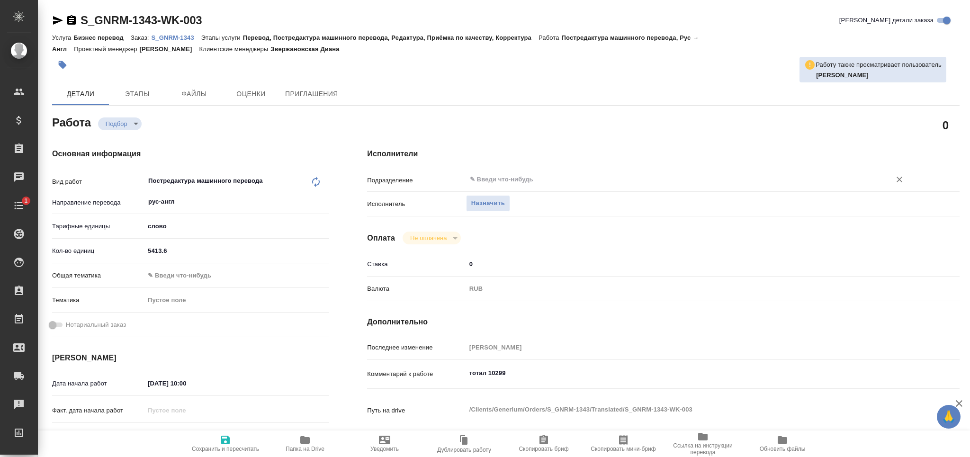
type textarea "x"
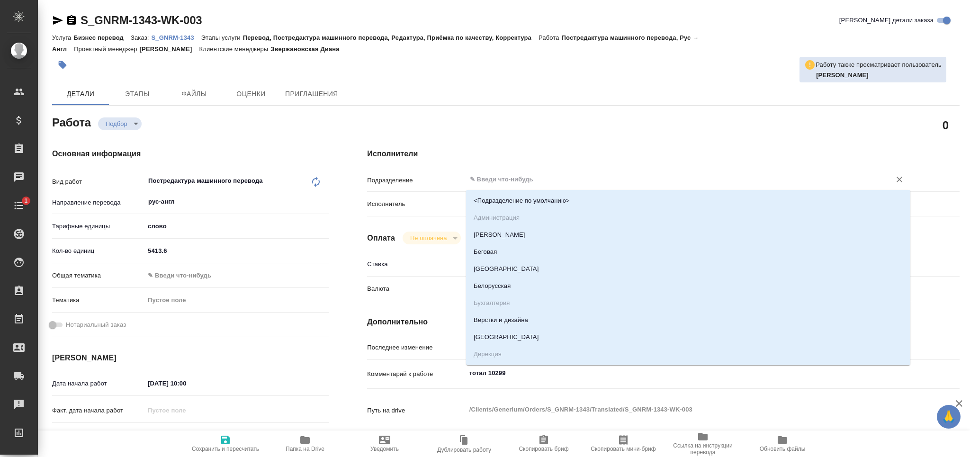
click at [503, 176] on input "text" at bounding box center [672, 179] width 407 height 11
type textarea "x"
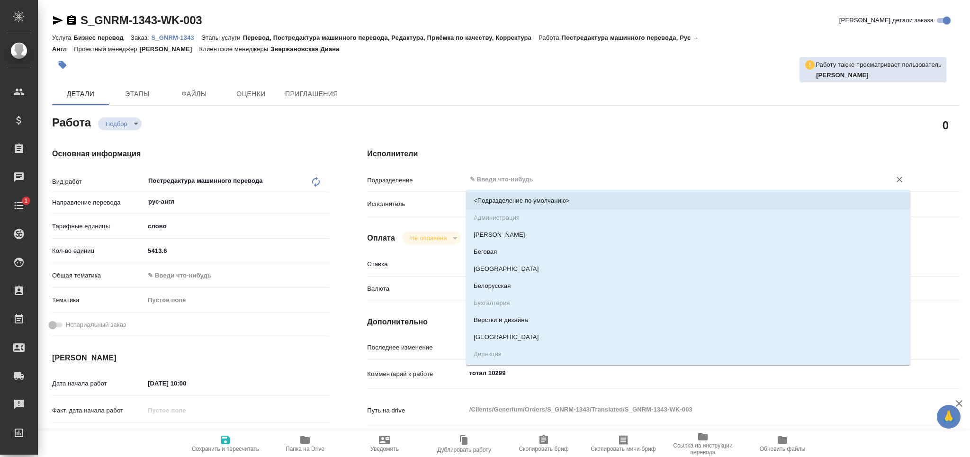
type textarea "x"
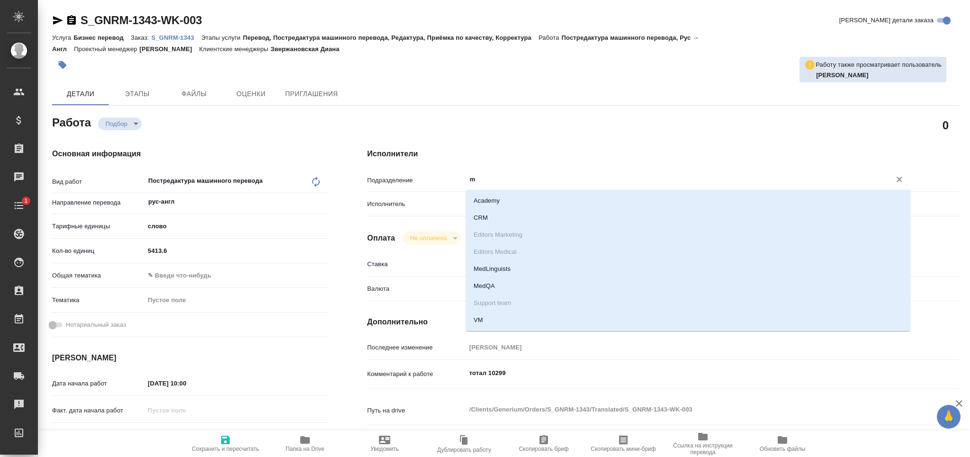
type input "me"
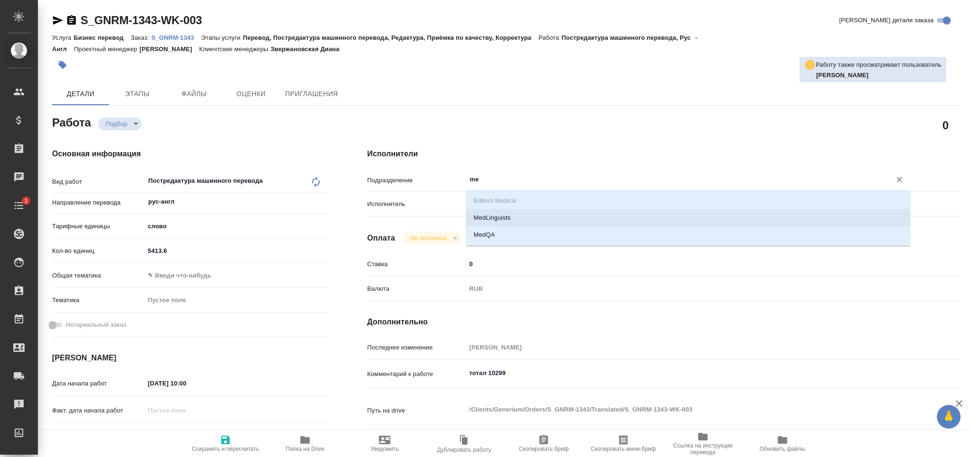
click at [489, 222] on li "MedLinguists" at bounding box center [688, 217] width 444 height 17
type textarea "x"
type input "MedLinguists"
type textarea "x"
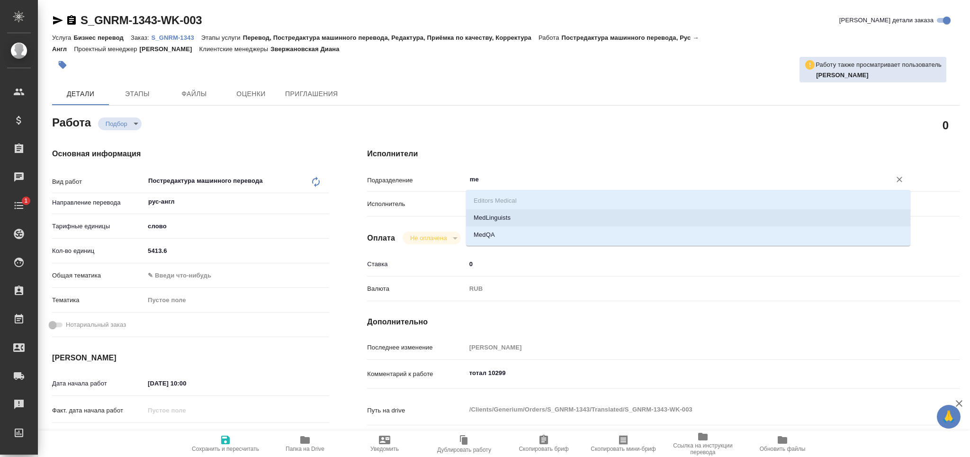
type textarea "x"
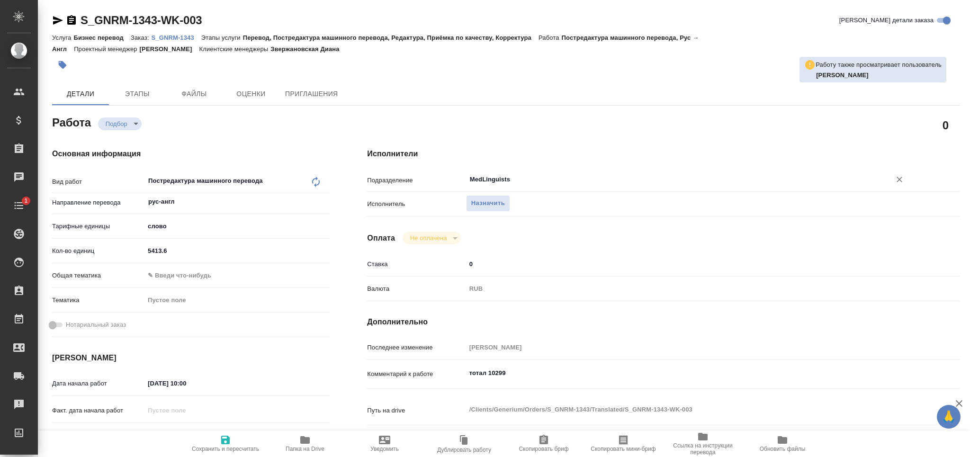
type textarea "x"
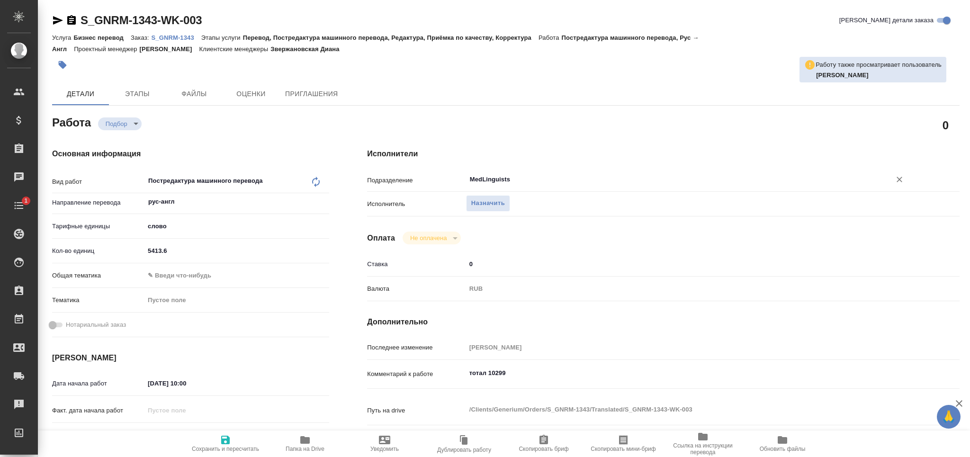
type input "MedLinguists"
click at [224, 443] on icon "button" at bounding box center [225, 439] width 11 height 11
type textarea "x"
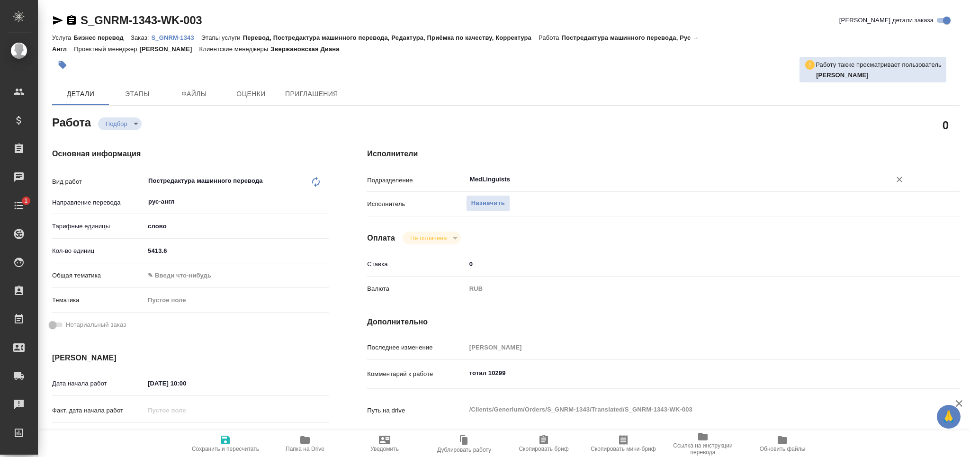
type textarea "x"
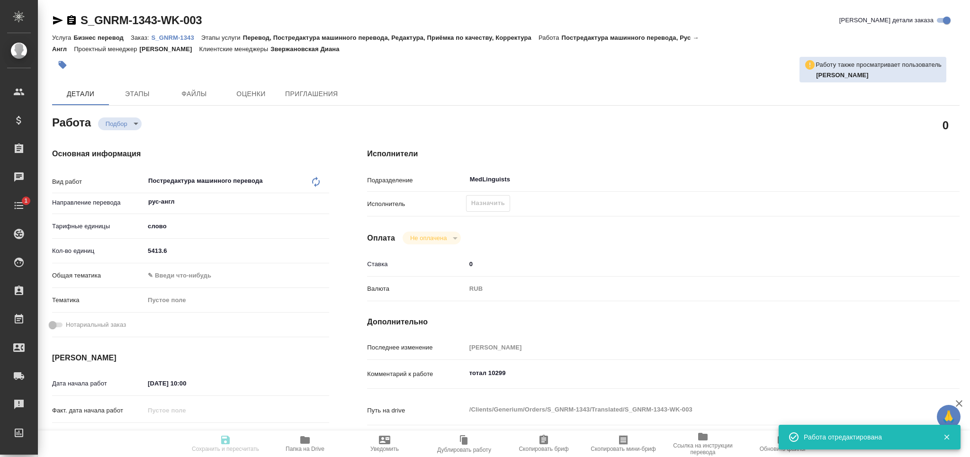
type textarea "x"
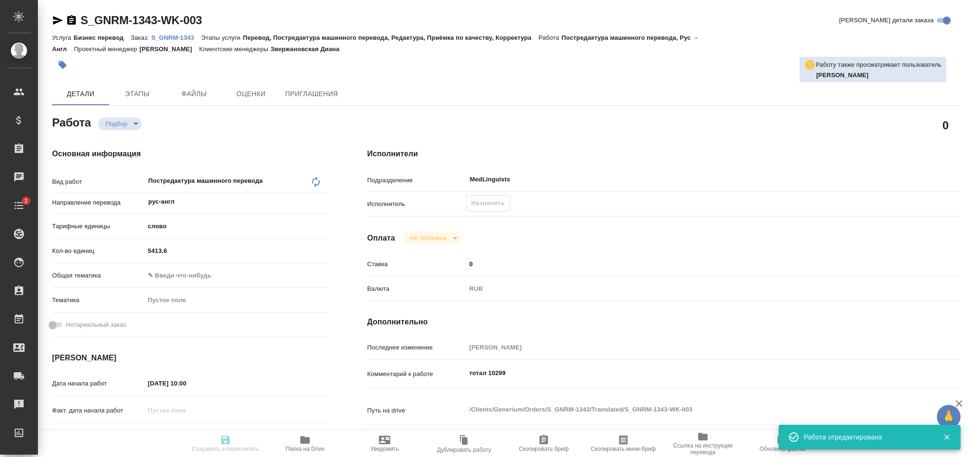
type input "recruiting"
type textarea "Постредактура машинного перевода"
type textarea "x"
type input "рус-англ"
type input "5a8b1489cc6b4906c91bfd90"
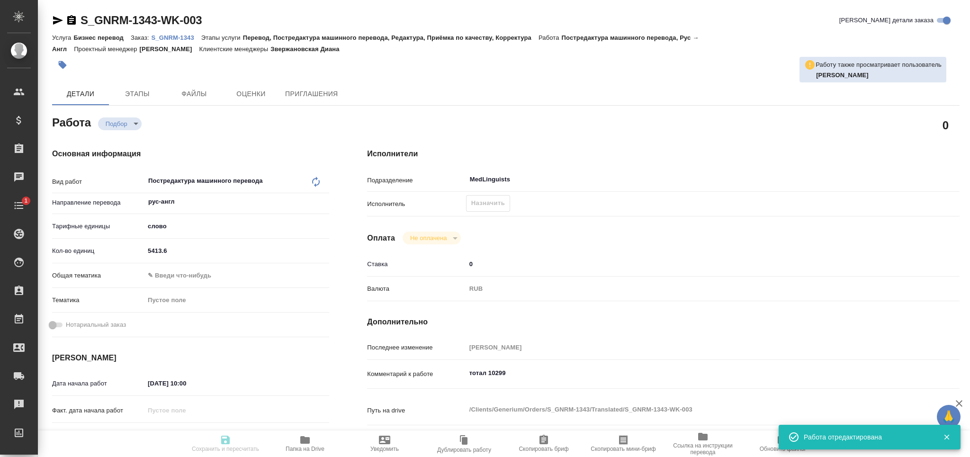
type input "5413.6"
type input "[DATE] 10:00"
type input "[DATE] 12:00"
type input "[DATE] 18:00"
type input "MedLinguists"
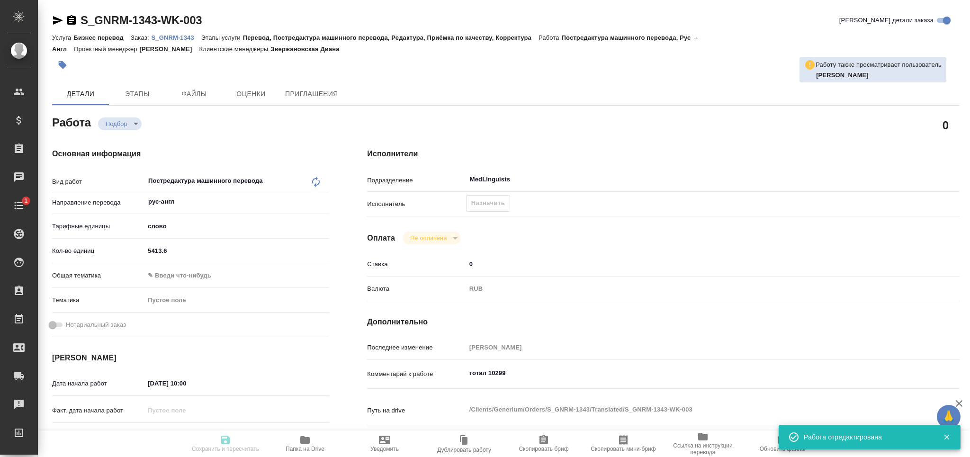
type input "notPayed"
type input "0"
type input "RUB"
type input "[PERSON_NAME]"
type textarea "тотал 10299"
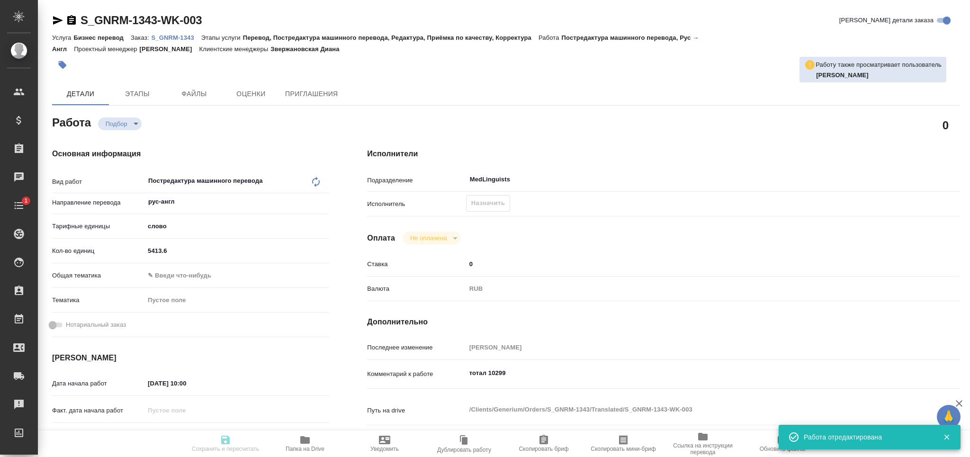
type textarea "x"
type textarea "/Clients/Generium/Orders/S_GNRM-1343/Translated/S_GNRM-1343-WK-003"
type textarea "x"
type input "S_GNRM-1343"
type input "Бизнес перевод"
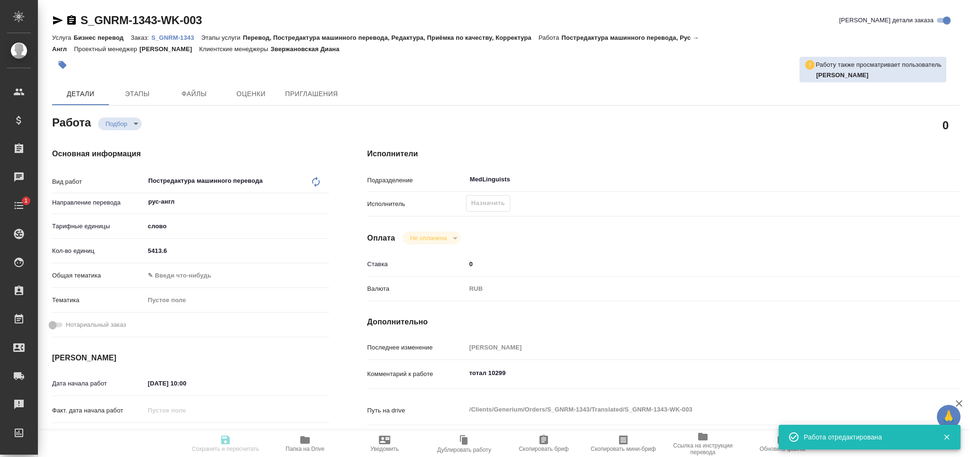
type input "Перевод, Постредактура машинного перевода, Редактура, Приёмка по качеству, Корр…"
type input "Звержановская Диана"
type input "[PERSON_NAME]"
type input "/Clients/Generium/Orders/S_GNRM-1343"
type textarea "x"
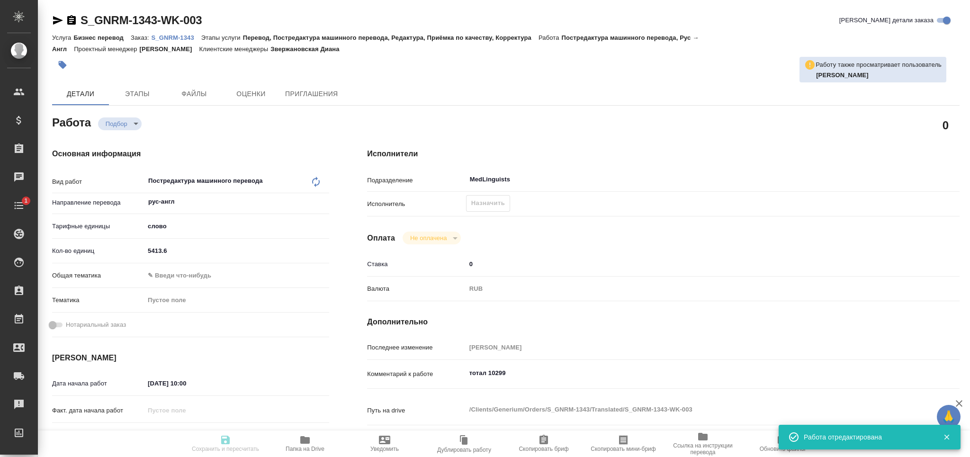
type textarea "Перевод с русского на английский язык_ПЛК Лантесенс"
type textarea "x"
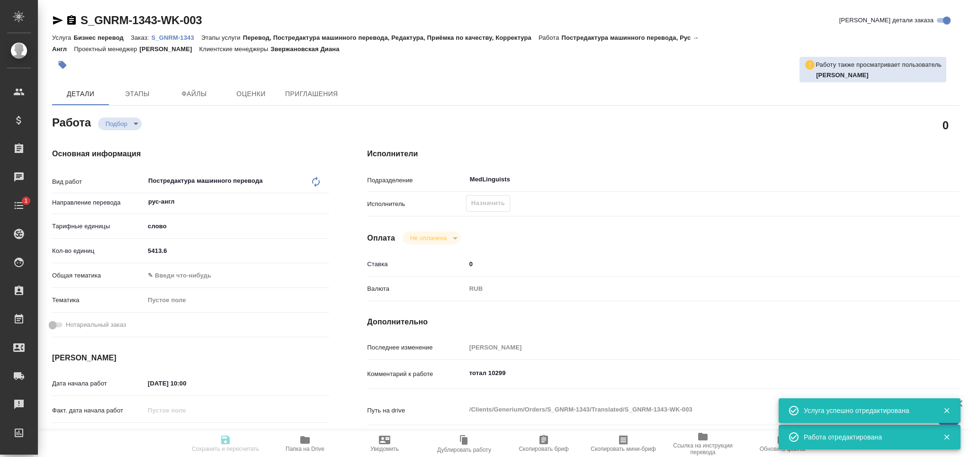
type textarea "x"
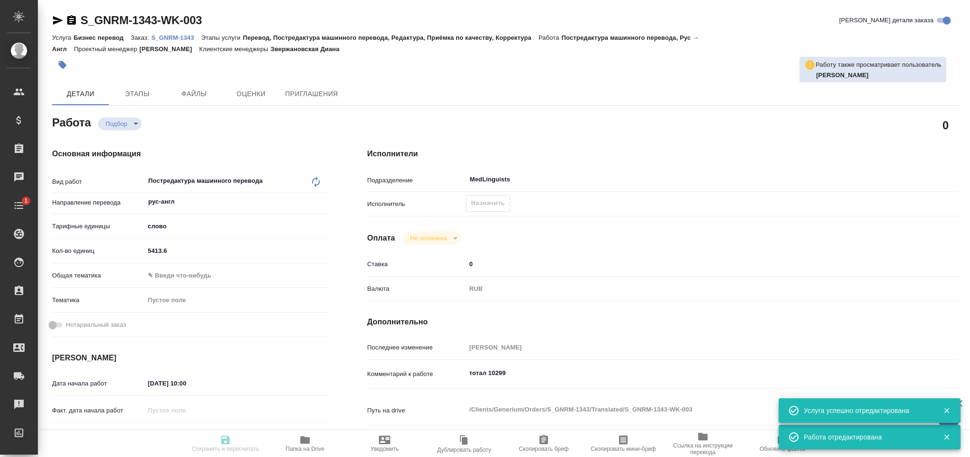
type textarea "x"
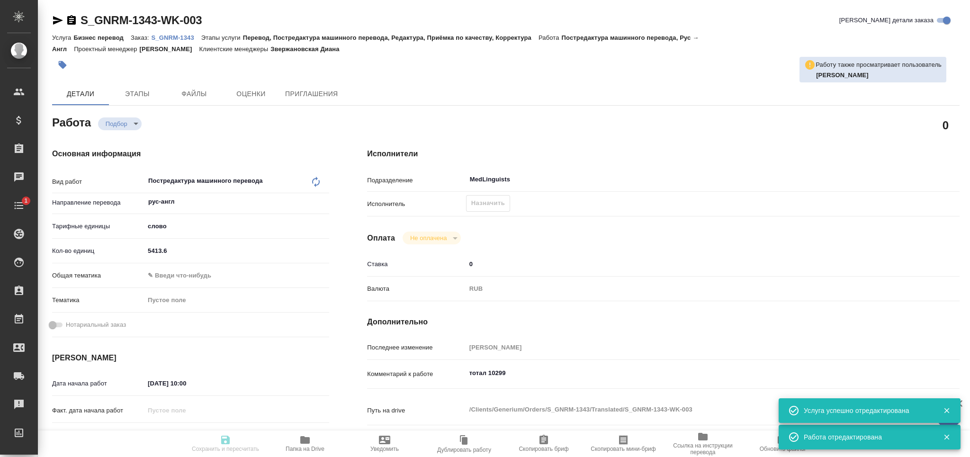
type textarea "x"
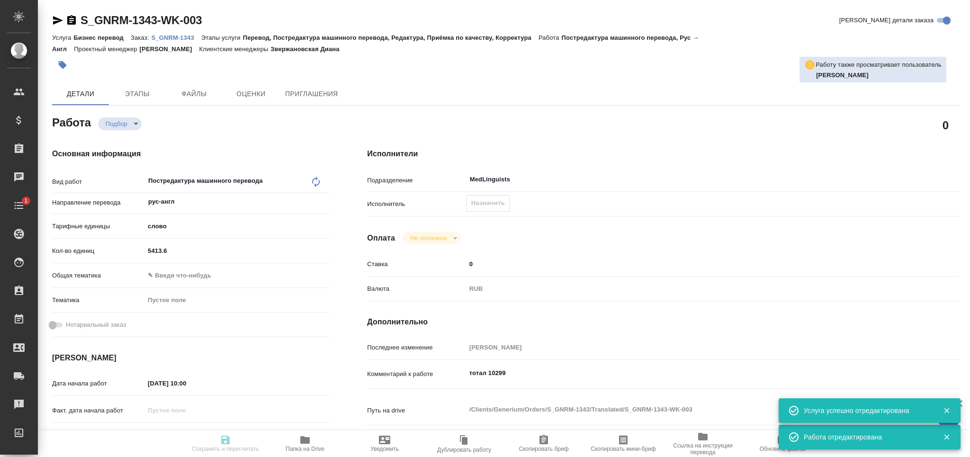
type textarea "x"
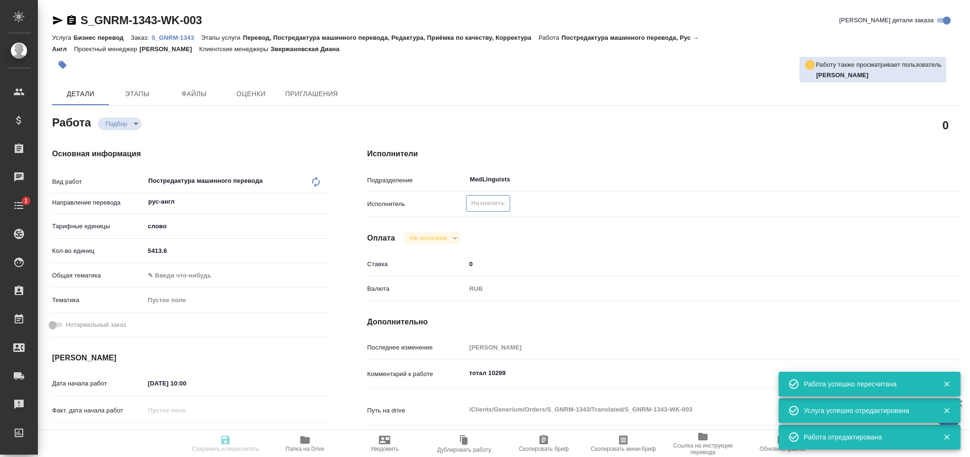
type input "recruiting"
type textarea "Постредактура машинного перевода"
type textarea "x"
type input "рус-англ"
type input "5a8b1489cc6b4906c91bfd90"
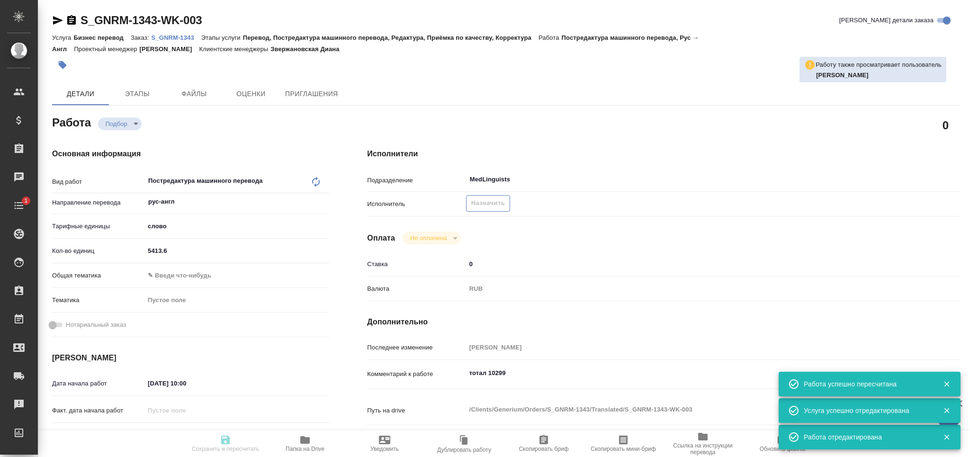
type input "5413.6"
type input "[DATE] 10:00"
type input "[DATE] 12:00"
type input "[DATE] 18:00"
type input "MedLinguists"
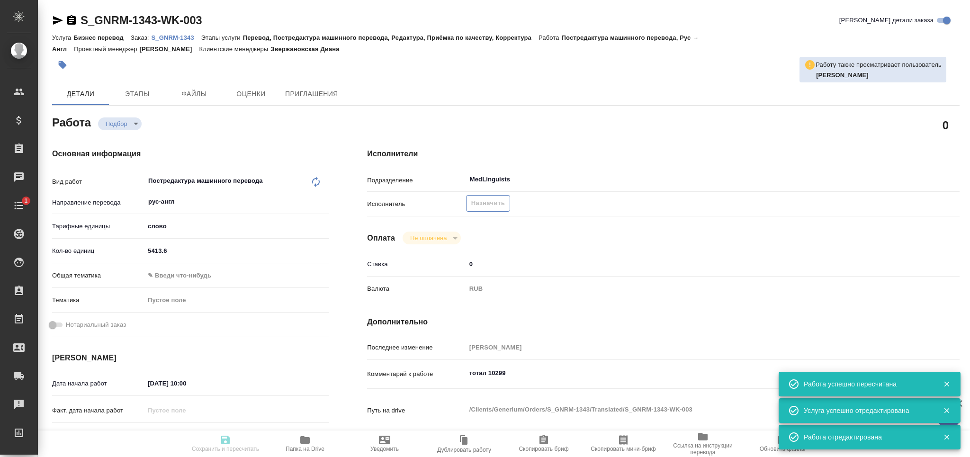
type input "notPayed"
type input "0"
type input "RUB"
type input "[PERSON_NAME]"
type textarea "тотал 10299"
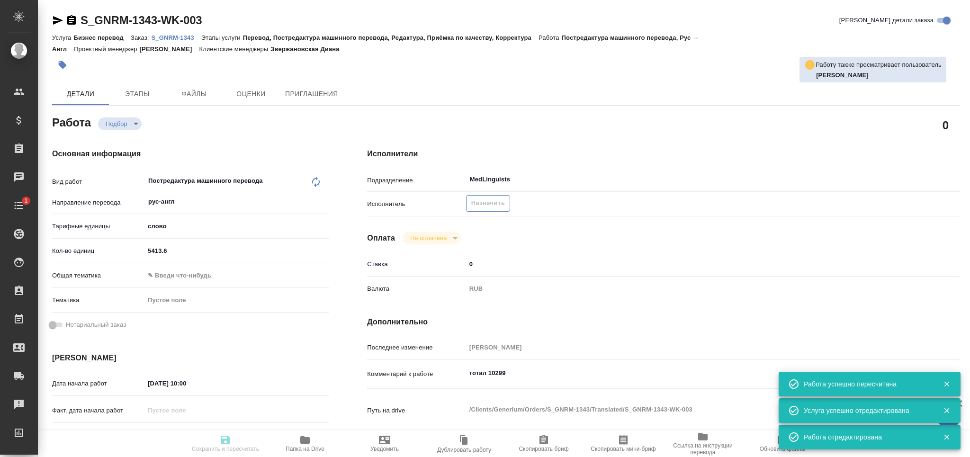
type textarea "x"
type textarea "/Clients/Generium/Orders/S_GNRM-1343/Translated/S_GNRM-1343-WK-003"
type textarea "x"
type input "S_GNRM-1343"
type input "Бизнес перевод"
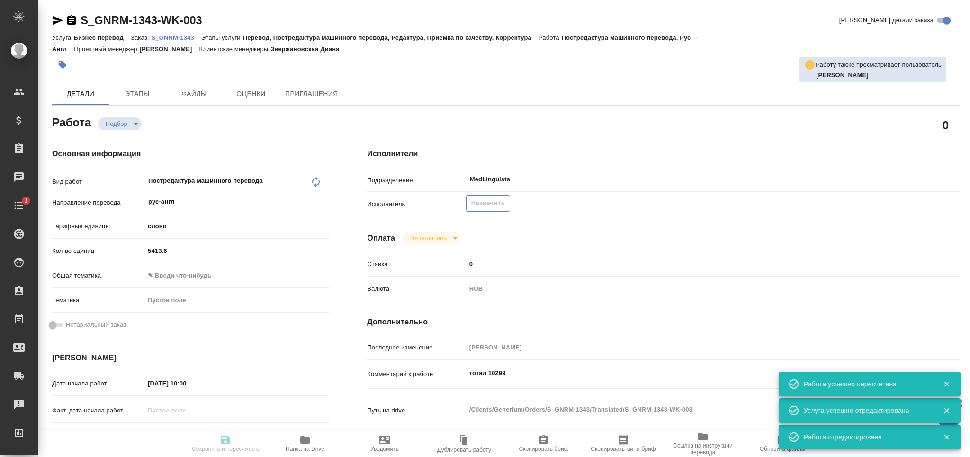
type input "Перевод, Постредактура машинного перевода, Редактура, Приёмка по качеству, Корр…"
type input "Звержановская Диана"
type input "[PERSON_NAME]"
type input "/Clients/Generium/Orders/S_GNRM-1343"
type textarea "x"
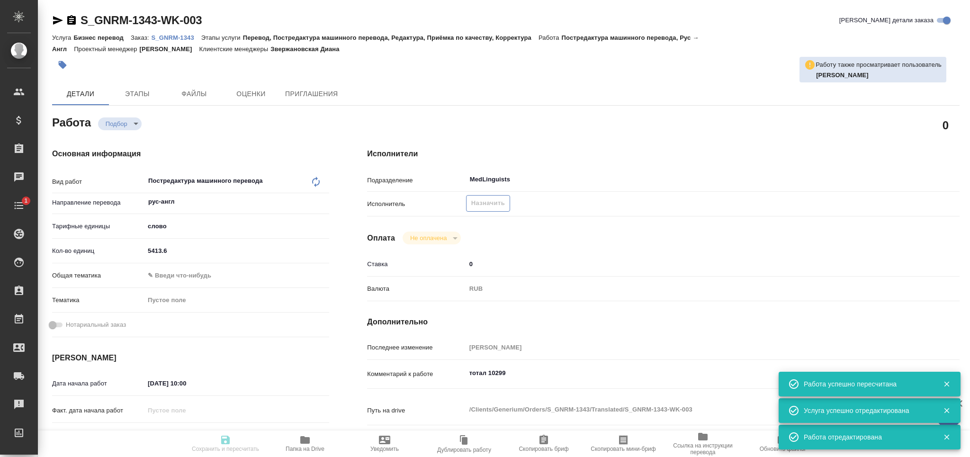
type textarea "Перевод с русского на английский язык_ПЛК Лантесенс"
type textarea "x"
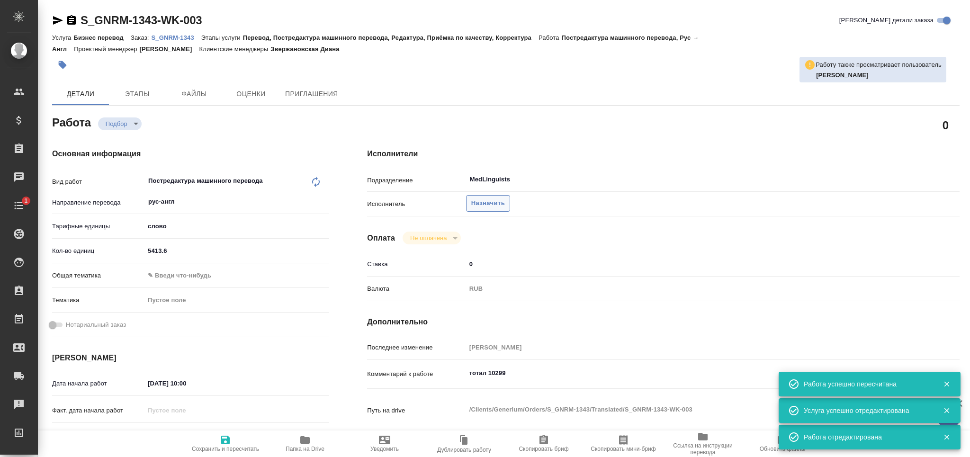
type textarea "x"
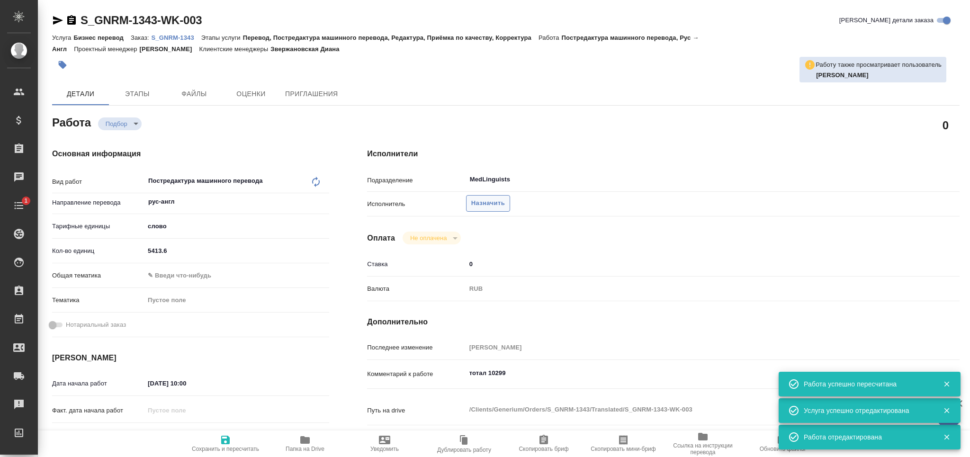
type textarea "x"
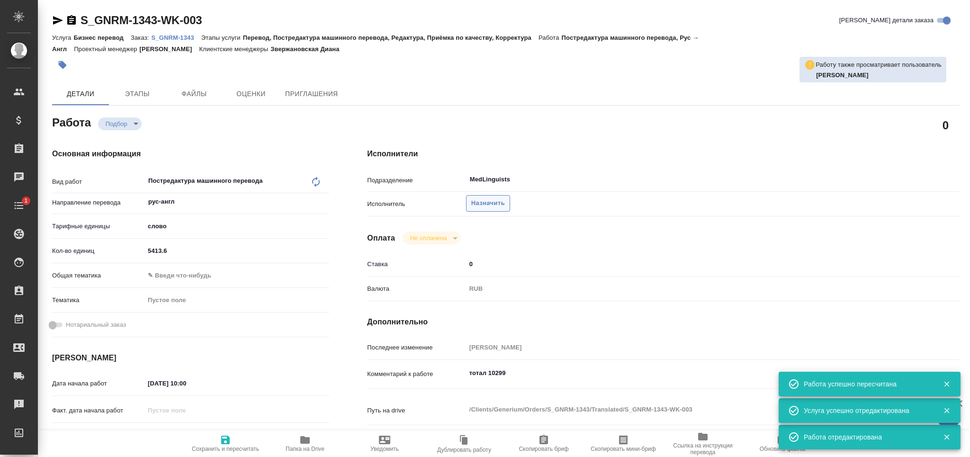
type textarea "x"
click at [494, 196] on button "Назначить" at bounding box center [488, 203] width 44 height 17
type textarea "x"
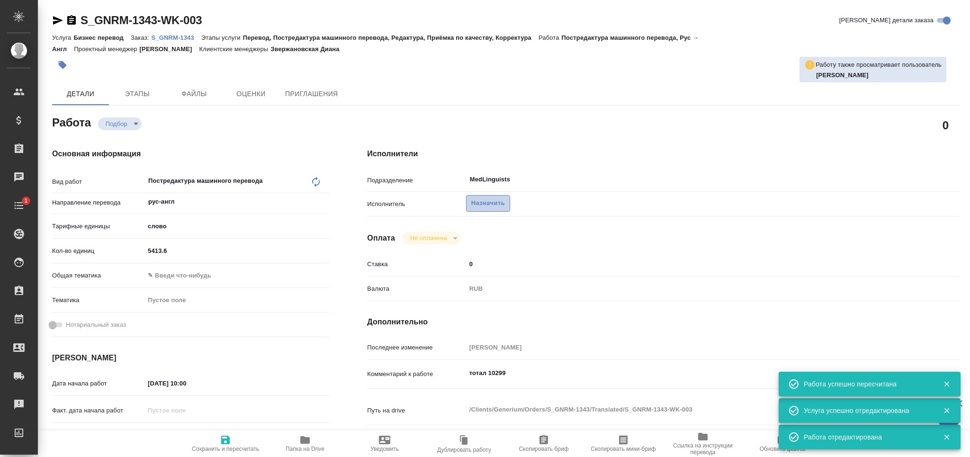
type textarea "x"
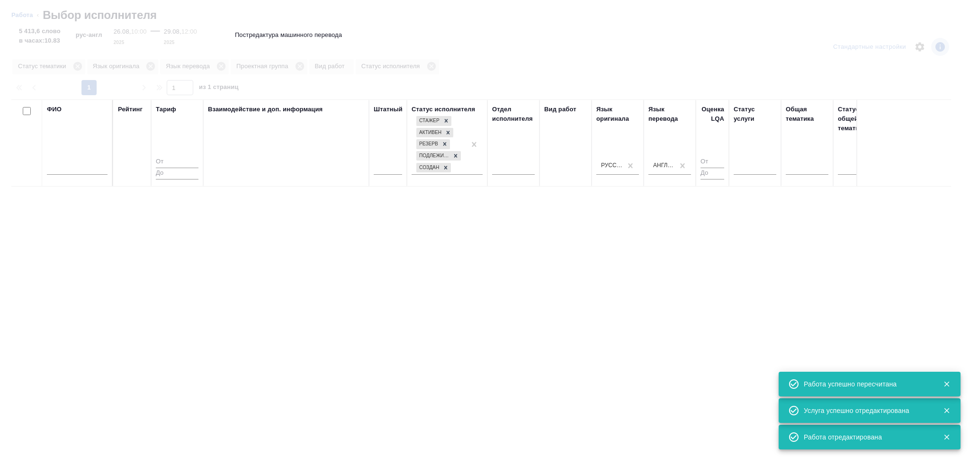
type textarea "x"
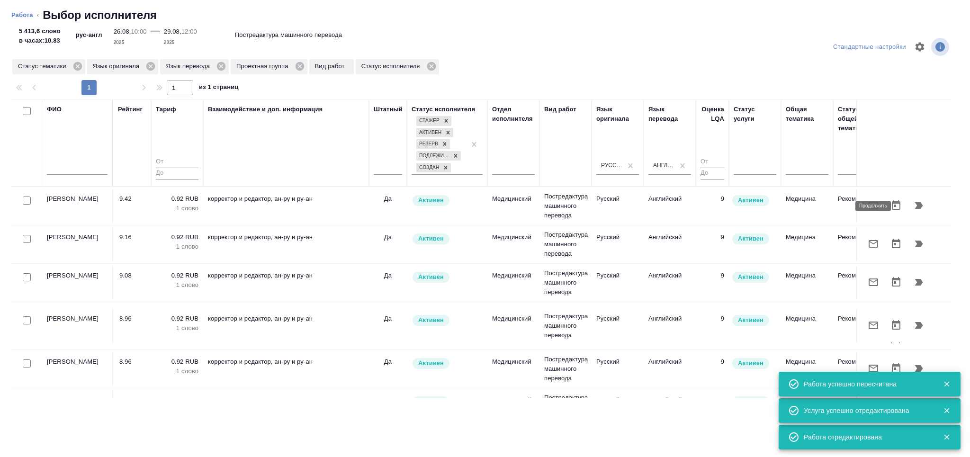
click at [915, 207] on icon "button" at bounding box center [919, 205] width 8 height 7
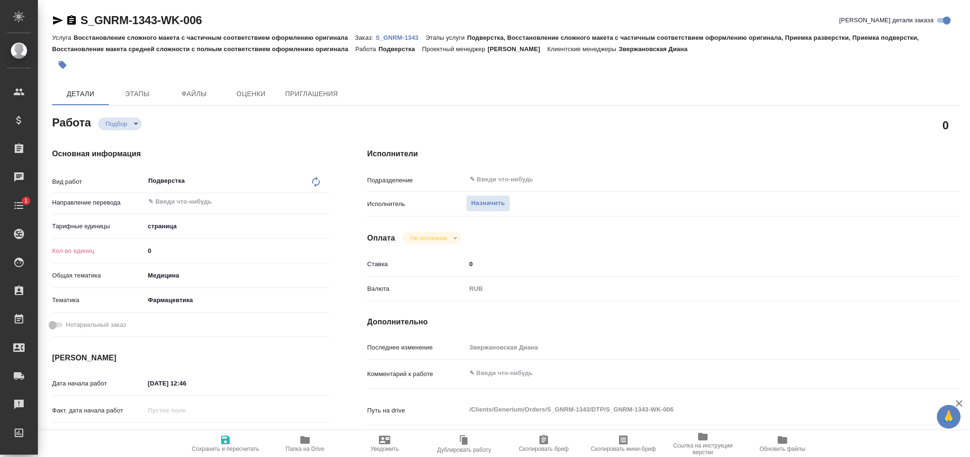
type textarea "x"
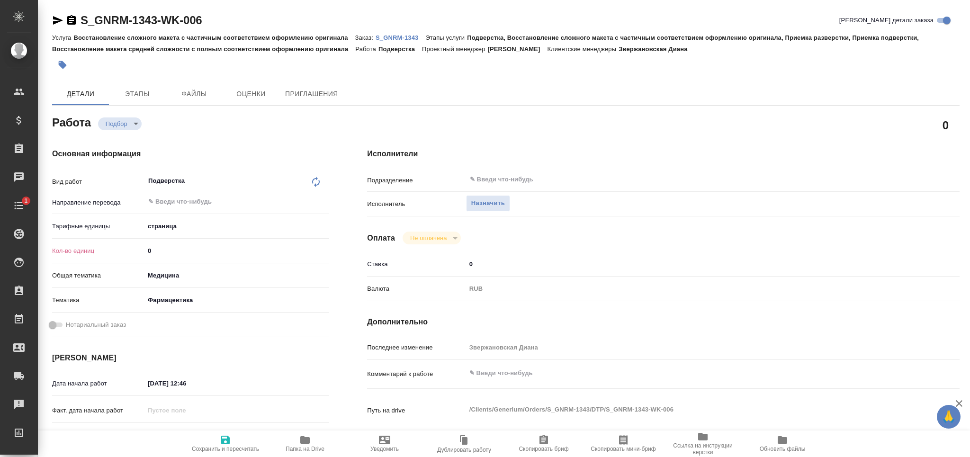
type textarea "x"
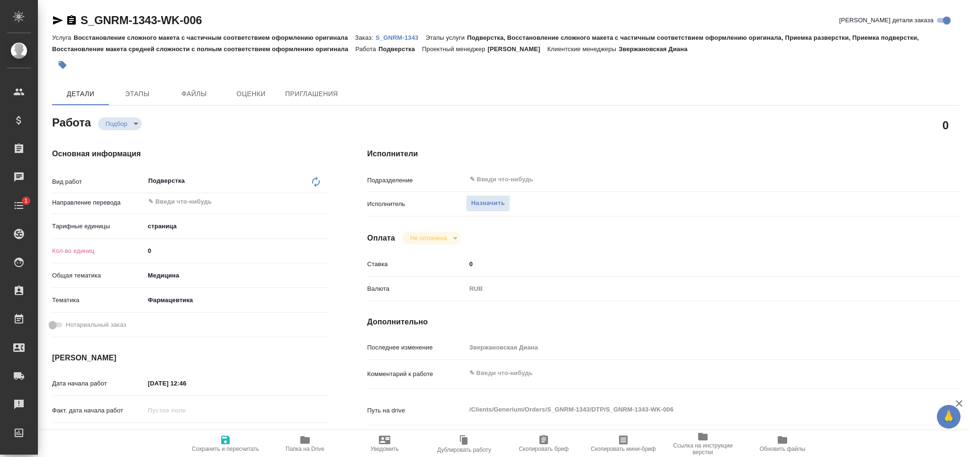
type textarea "x"
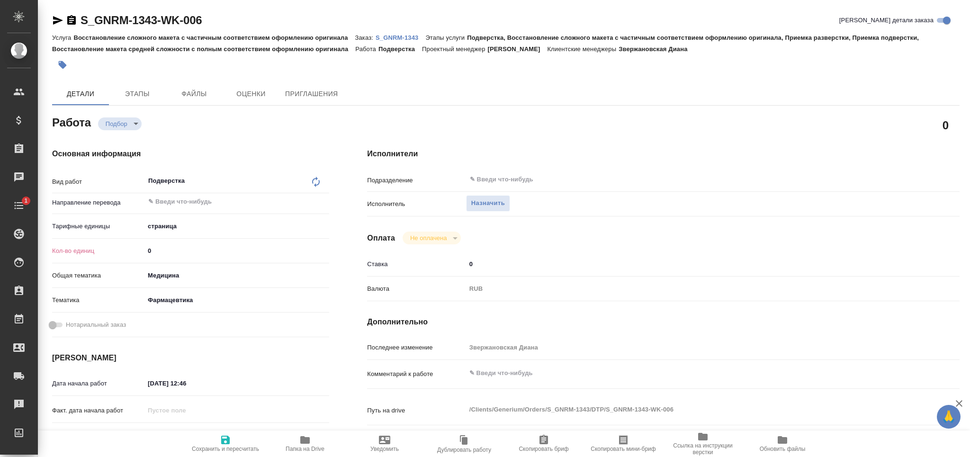
type textarea "x"
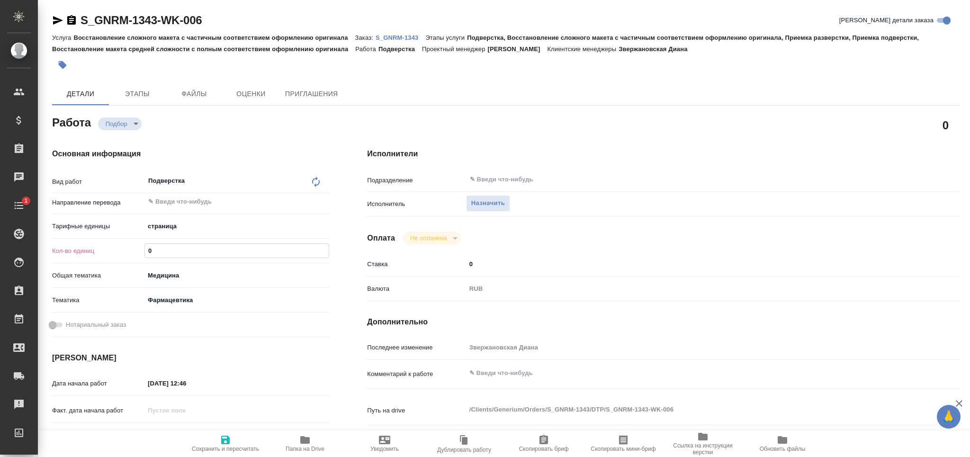
click at [100, 252] on div "Кол-во единиц 0" at bounding box center [190, 250] width 277 height 17
type textarea "x"
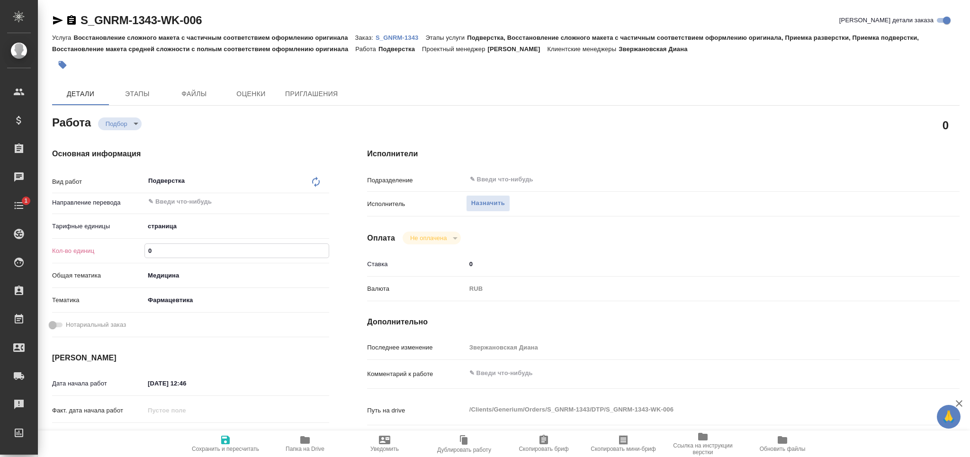
type textarea "x"
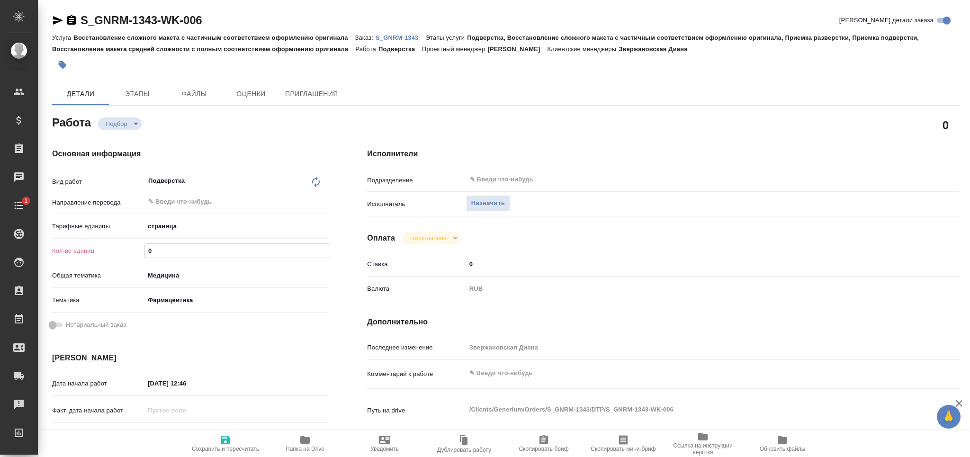
type textarea "x"
type input "1"
type textarea "x"
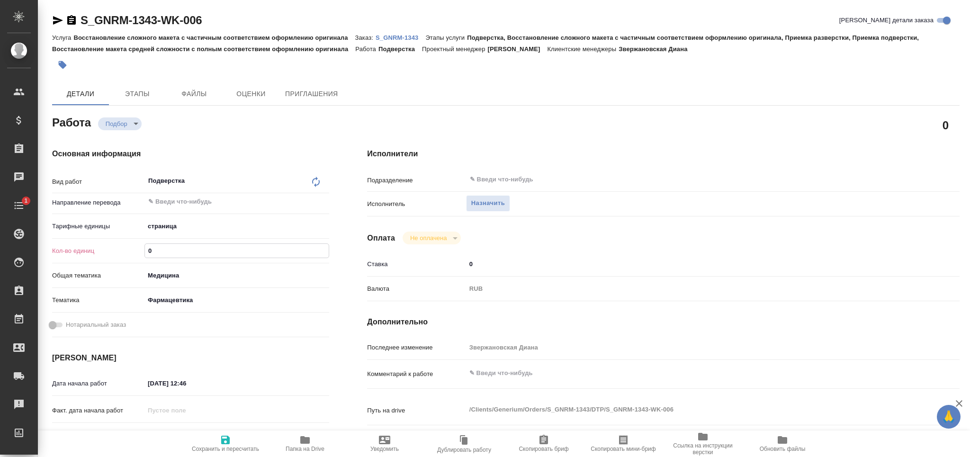
type textarea "x"
type input "15"
type textarea "x"
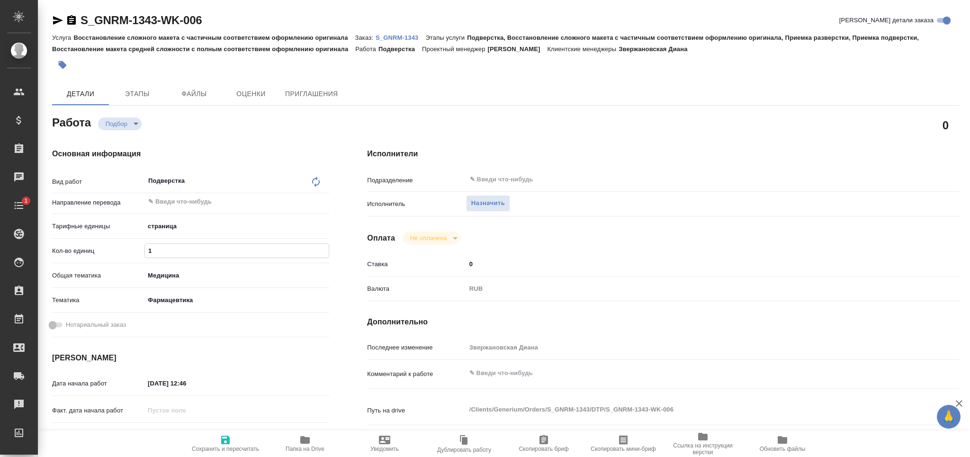
type textarea "x"
type input "150"
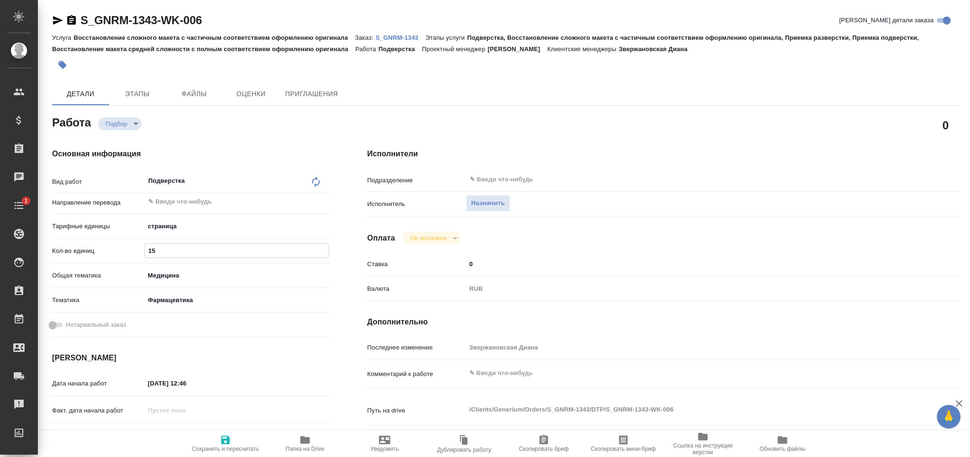
type textarea "x"
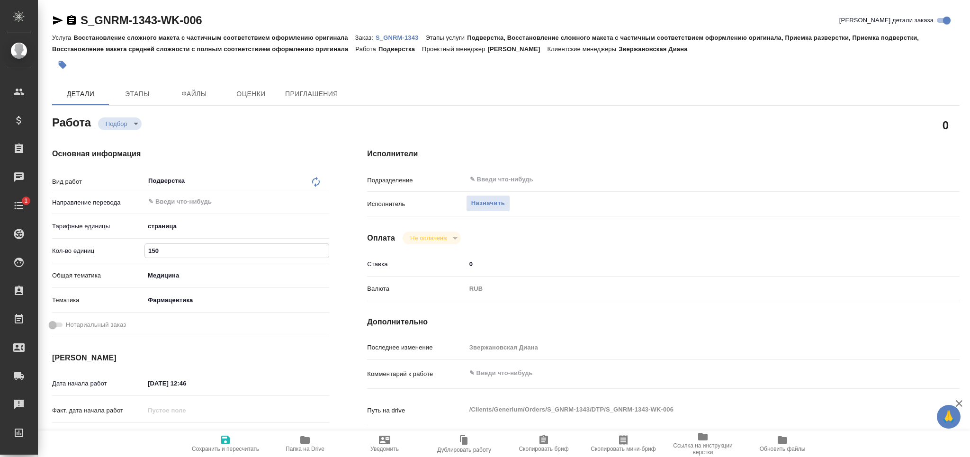
type textarea "x"
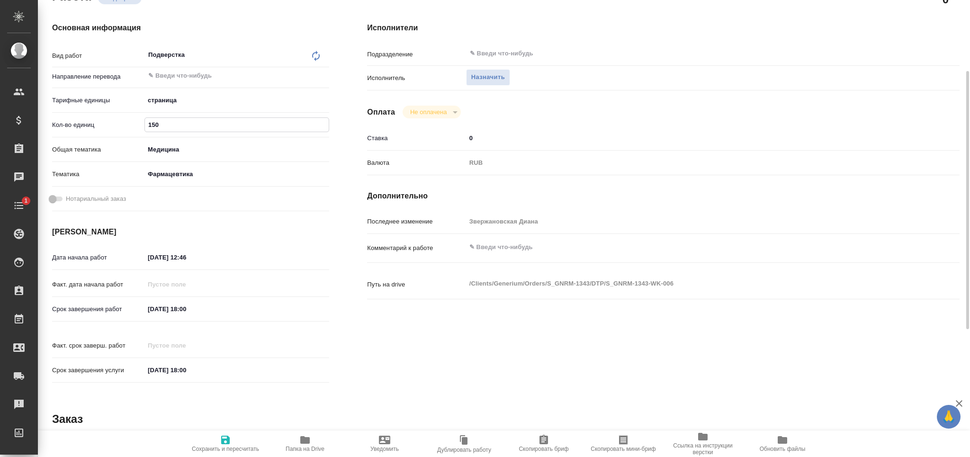
type textarea "x"
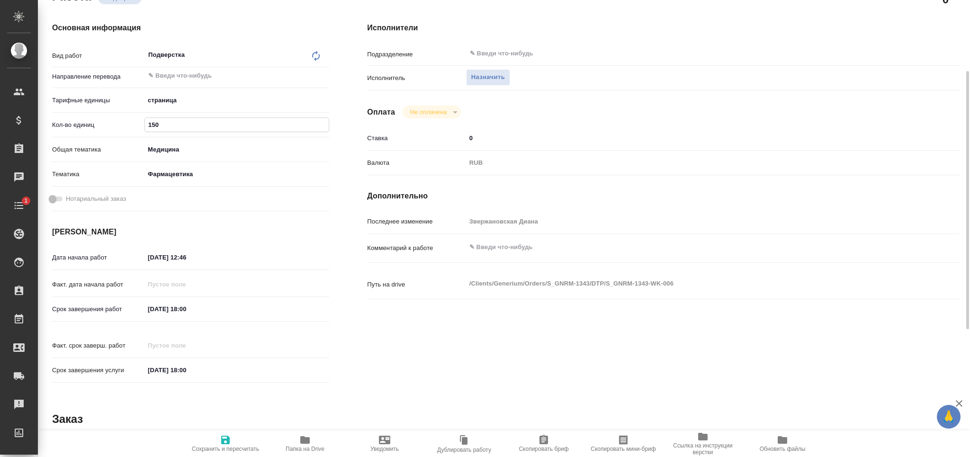
type input "150"
drag, startPoint x: 214, startPoint y: 307, endPoint x: 89, endPoint y: 317, distance: 126.3
click at [89, 313] on div "Срок завершения работ [DATE] 18:00" at bounding box center [190, 309] width 277 height 17
drag, startPoint x: 212, startPoint y: 253, endPoint x: 61, endPoint y: 262, distance: 151.3
click at [61, 262] on div "Дата начала работ [DATE] 12:46" at bounding box center [190, 257] width 277 height 17
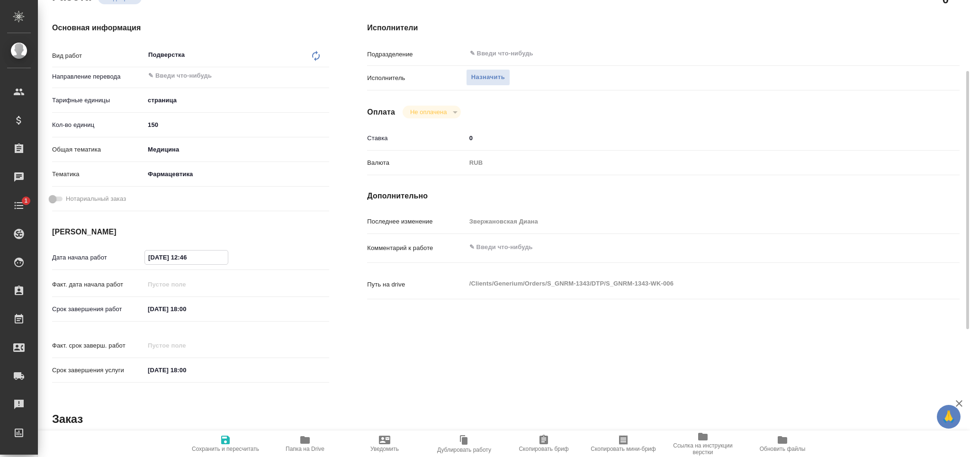
paste input "[DATE] 18:00"
type input "[DATE] 18:00"
type textarea "x"
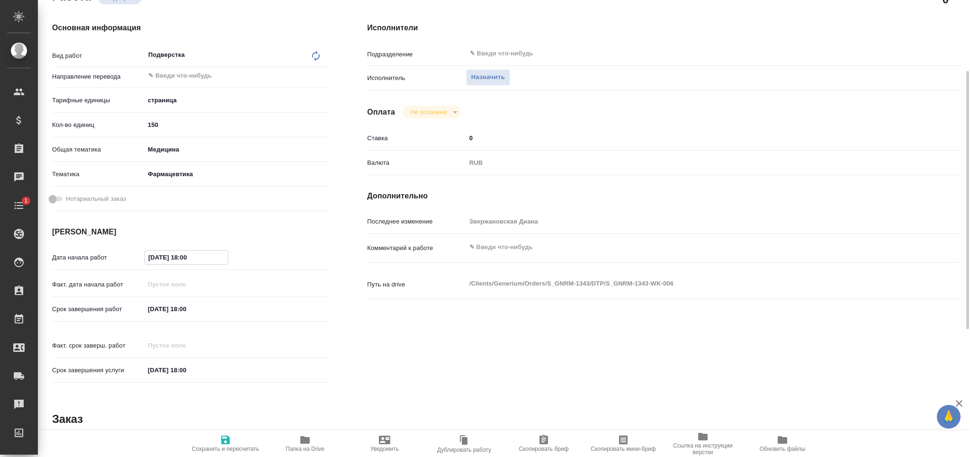
type textarea "x"
drag, startPoint x: 201, startPoint y: 256, endPoint x: 195, endPoint y: 255, distance: 6.2
click at [197, 257] on input "[DATE] 18:00" at bounding box center [186, 257] width 83 height 14
drag, startPoint x: 191, startPoint y: 256, endPoint x: 185, endPoint y: 259, distance: 6.8
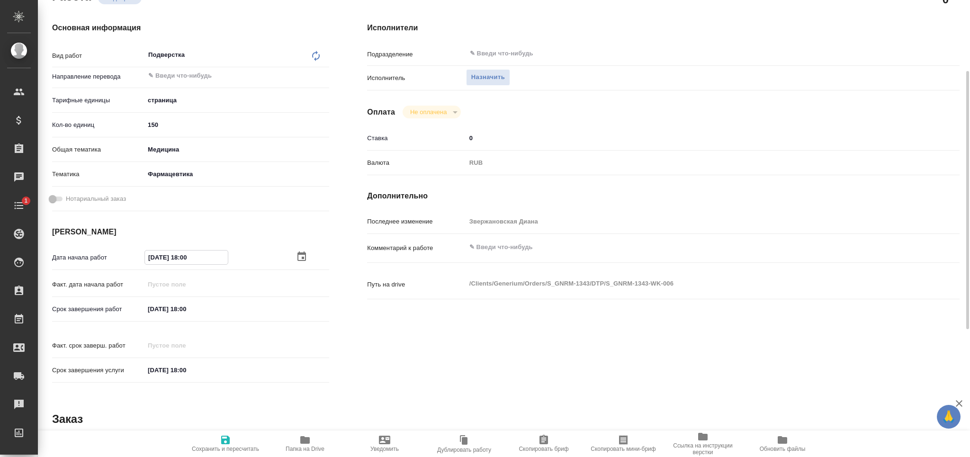
click at [185, 259] on input "[DATE] 18:00" at bounding box center [186, 257] width 83 height 14
type textarea "x"
type input "[DATE] 12:00"
type textarea "x"
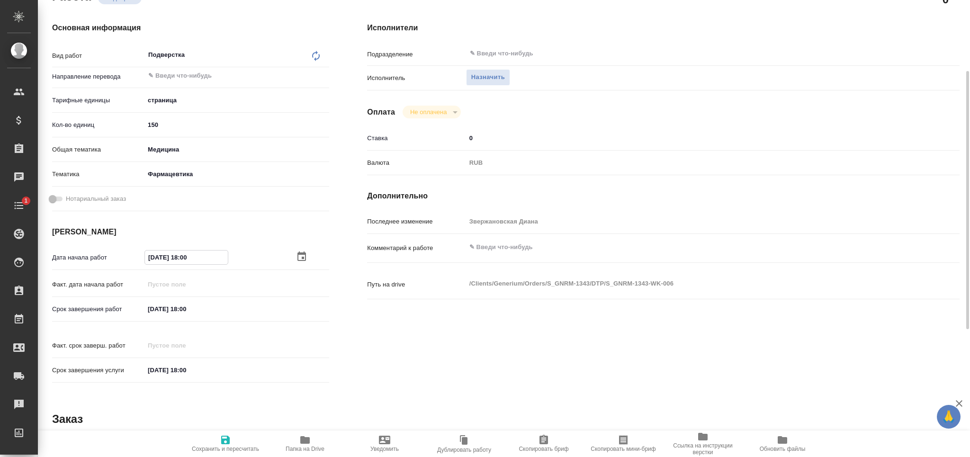
type textarea "x"
type input "[DATE] 12:00"
drag, startPoint x: 185, startPoint y: 308, endPoint x: 208, endPoint y: 308, distance: 23.2
click at [206, 307] on input "[DATE] 18:00" at bounding box center [186, 309] width 83 height 14
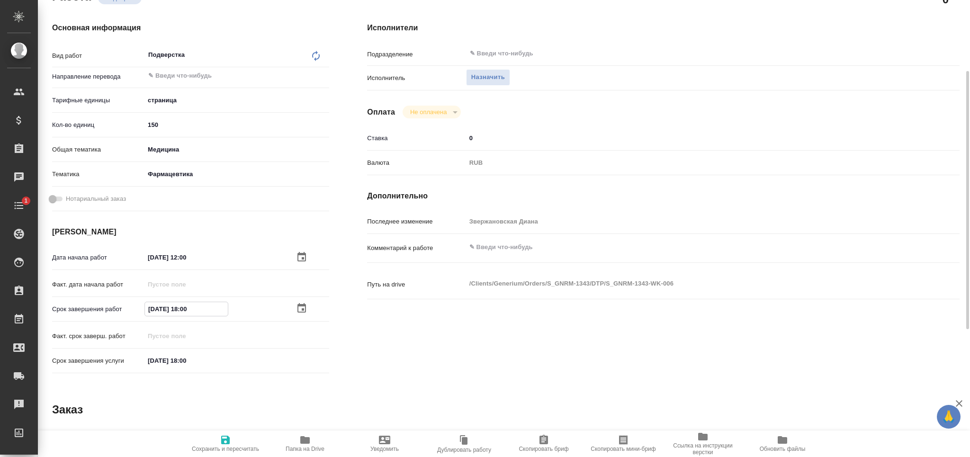
type textarea "x"
type input "[DATE] 17:__"
type textarea "x"
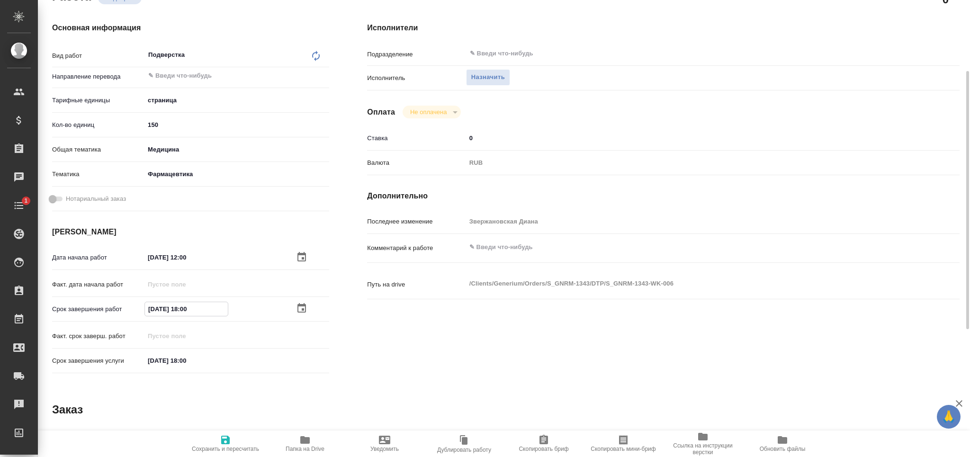
type textarea "x"
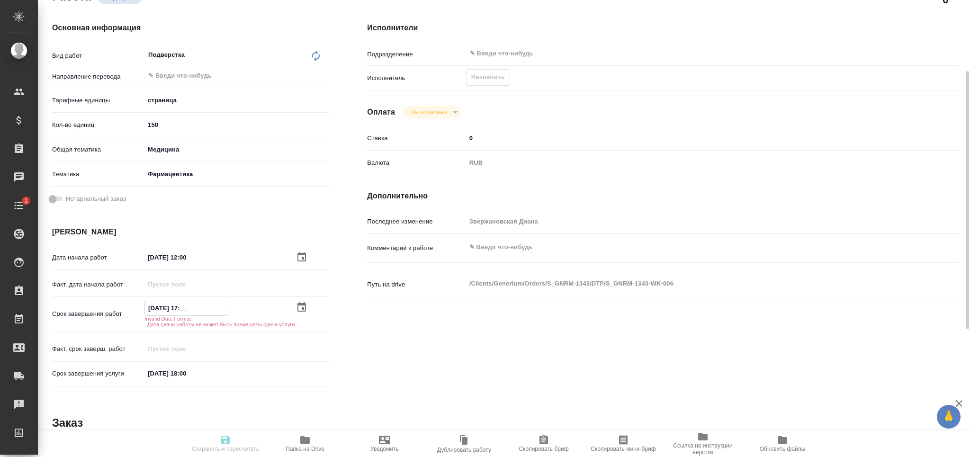
type textarea "x"
type input "[DATE] 17:3_"
type textarea "x"
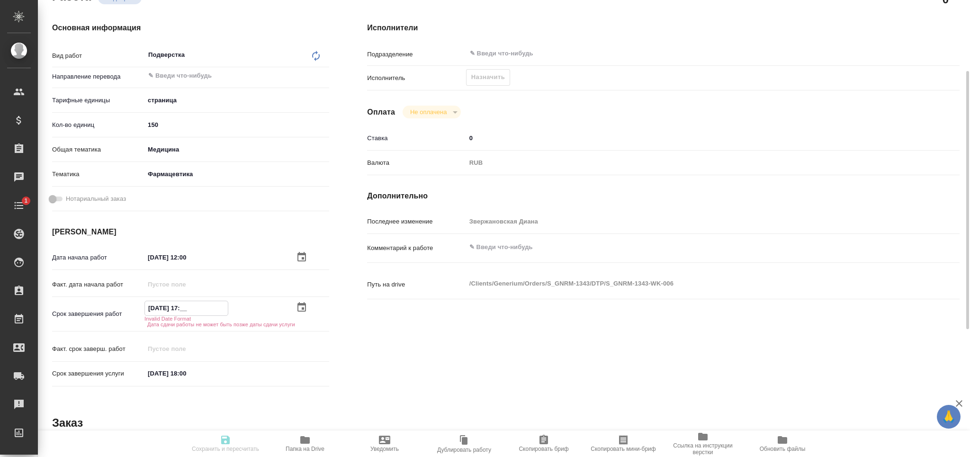
type textarea "x"
type input "[DATE] 17:30"
type textarea "x"
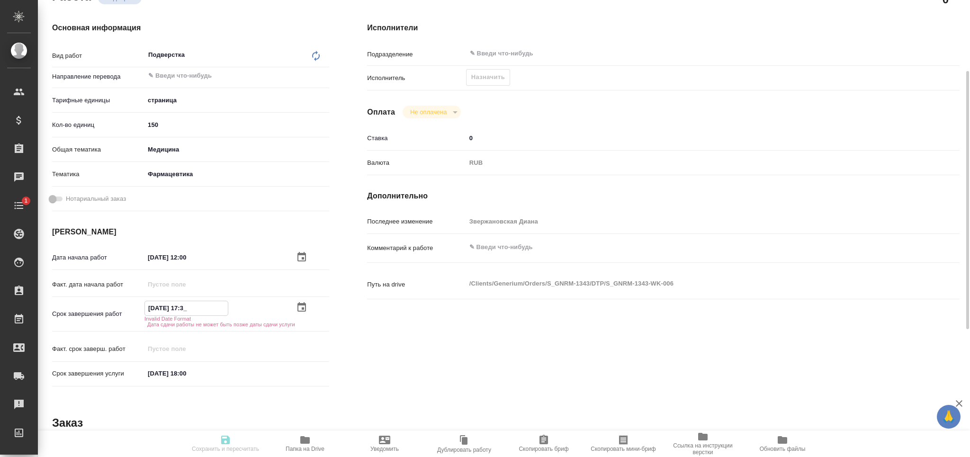
type textarea "x"
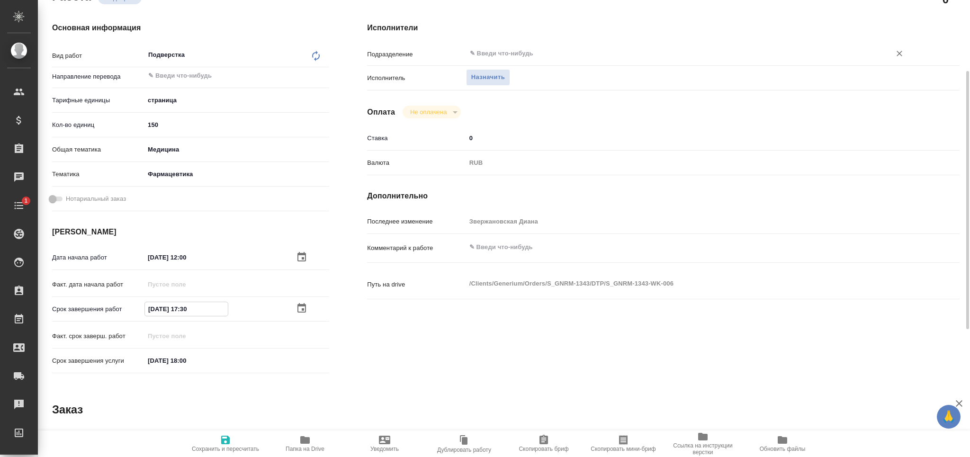
type input "[DATE] 17:30"
click at [501, 49] on input "text" at bounding box center [672, 53] width 407 height 11
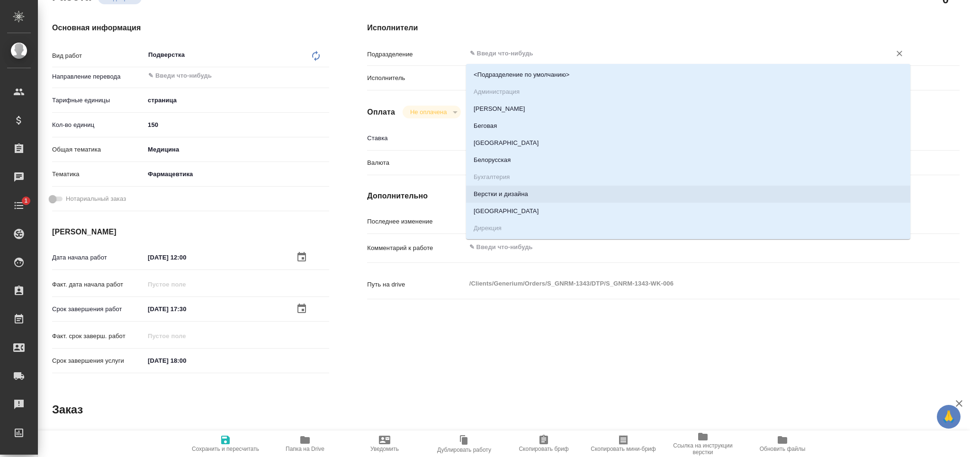
click at [533, 191] on li "Верстки и дизайна" at bounding box center [688, 194] width 444 height 17
type textarea "x"
type input "Верстки и дизайна"
type textarea "x"
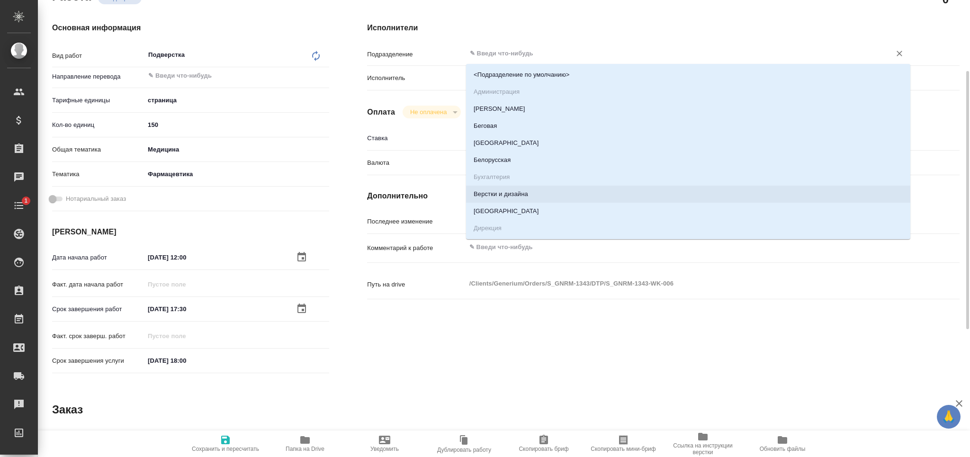
type textarea "x"
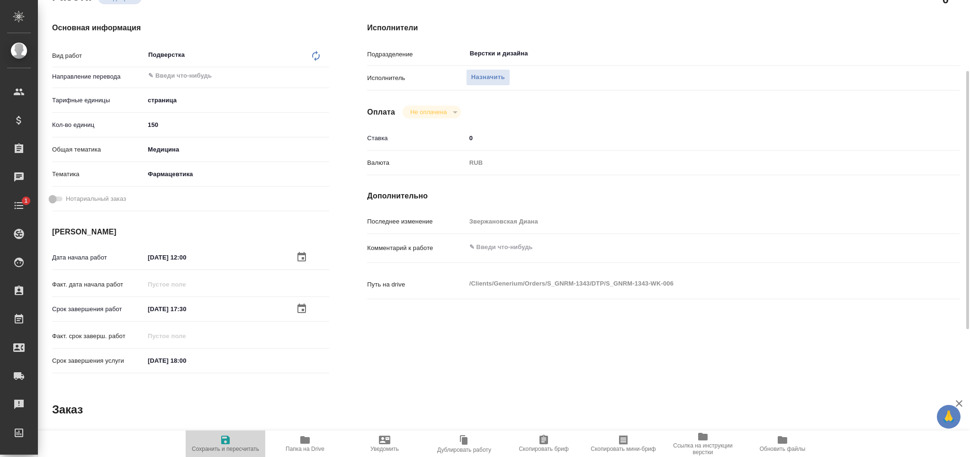
click at [221, 442] on icon "button" at bounding box center [225, 440] width 9 height 9
type textarea "x"
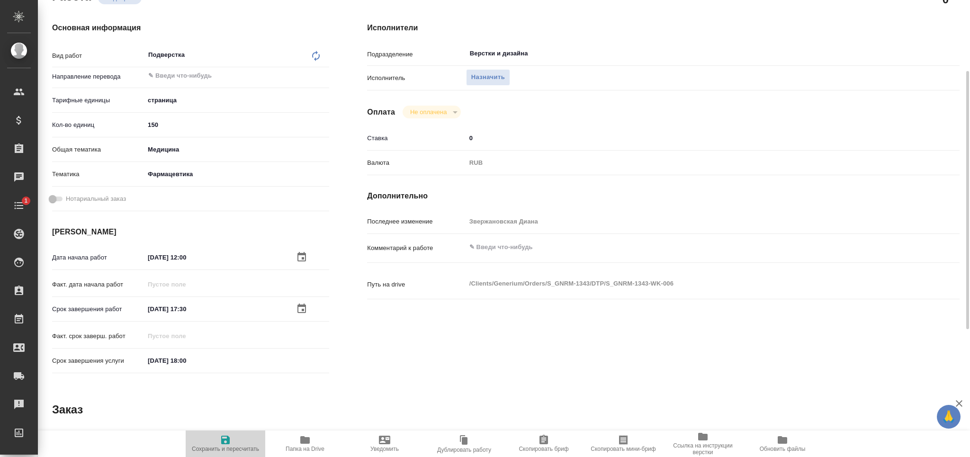
type textarea "x"
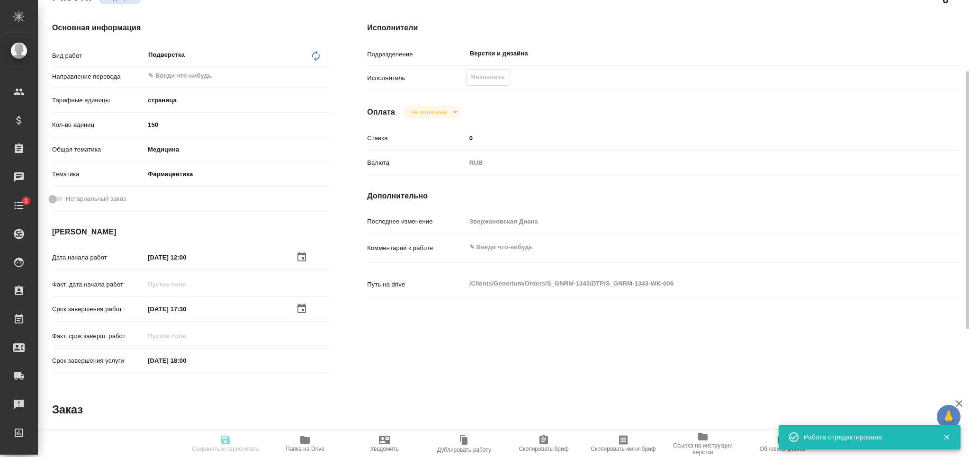
type textarea "x"
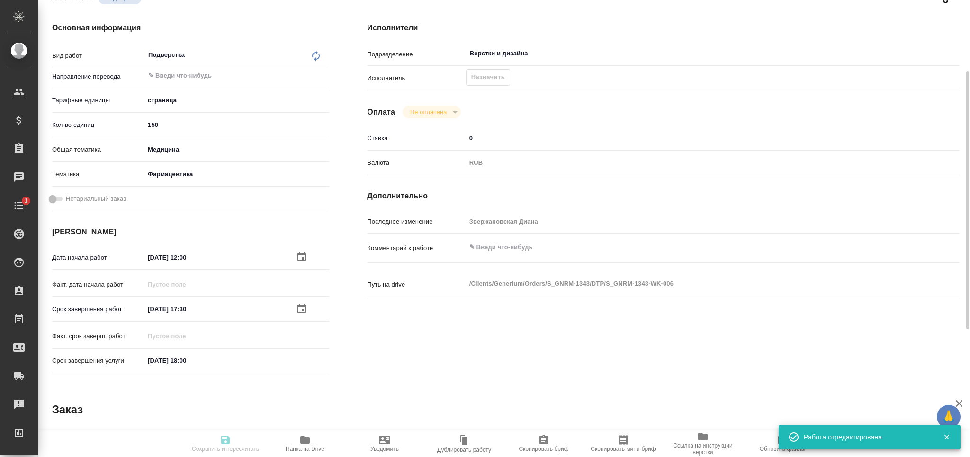
type textarea "x"
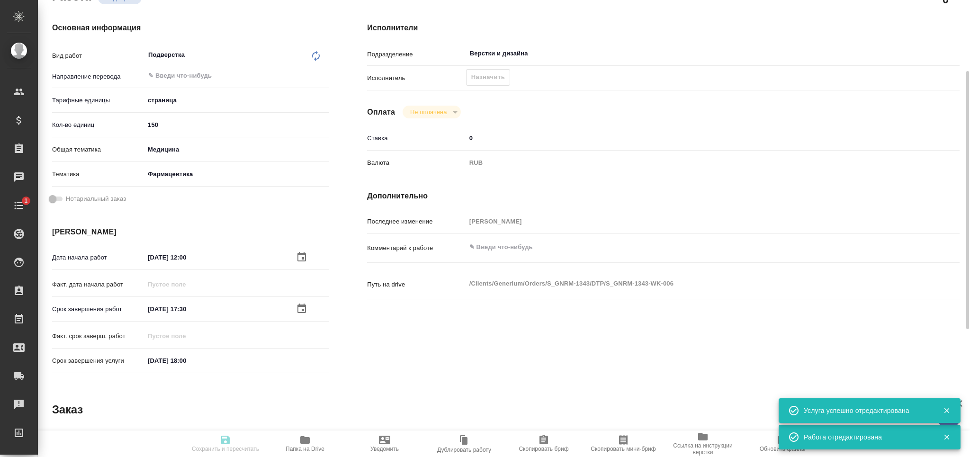
type input "recruiting"
type textarea "Подверстка"
type textarea "x"
type input "5a8b1489cc6b4906c91bfdb2"
type input "150"
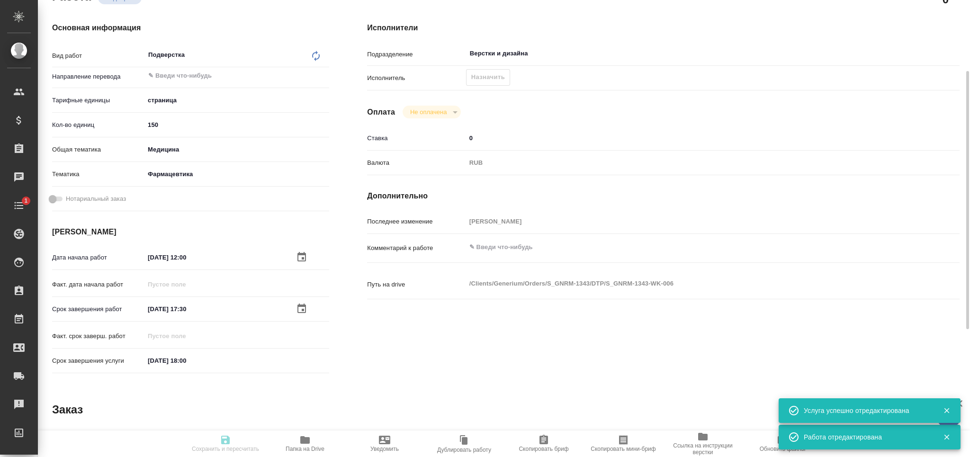
type input "med"
type input "6149832f2b7be24903fd7a82"
type input "29.08.2025 12:00"
type input "29.08.2025 17:30"
type input "29.08.2025 18:00"
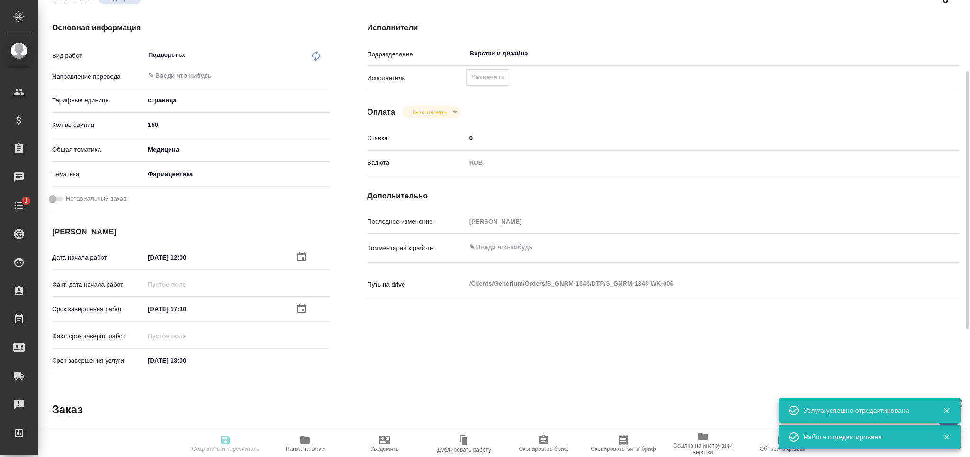
type input "Верстки и дизайна"
type input "notPayed"
type input "0"
type input "RUB"
type input "[PERSON_NAME]"
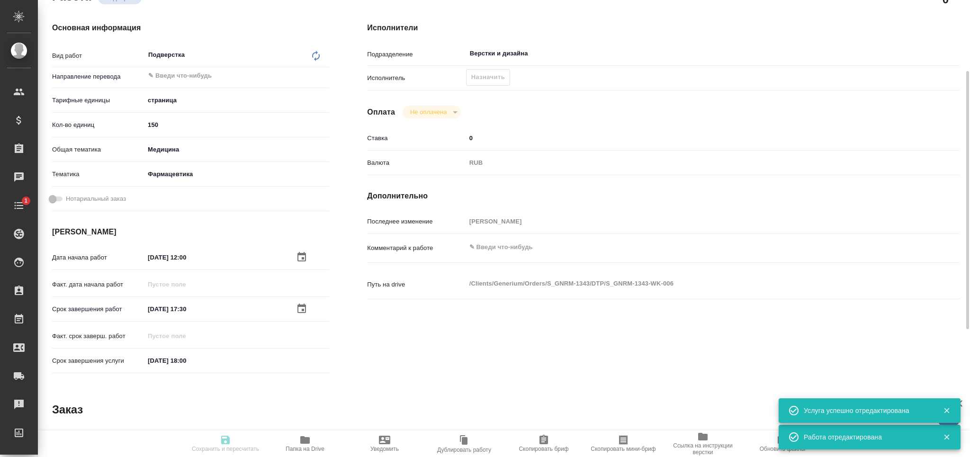
type textarea "x"
type textarea "/Clients/Generium/Orders/S_GNRM-1343/DTP/S_GNRM-1343-WK-006"
type textarea "x"
type input "S_GNRM-1343"
type input "Восстановление сложного макета с частичным соответствием оформлению оригинала"
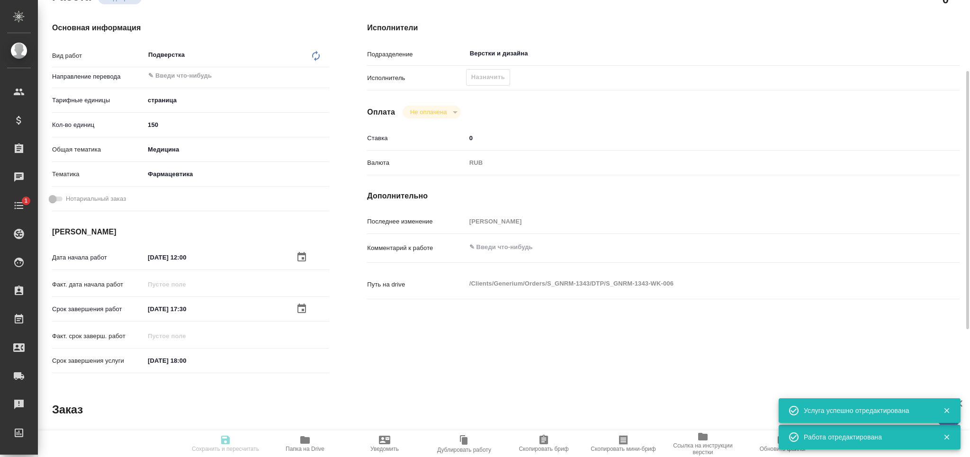
type input "Подверстка, Восстановление сложного макета с частичным соответствием оформлению…"
type input "Звержановская Диана"
type input "Петрова Валерия"
type input "/Clients/Generium/Orders/S_GNRM-1343"
type textarea "x"
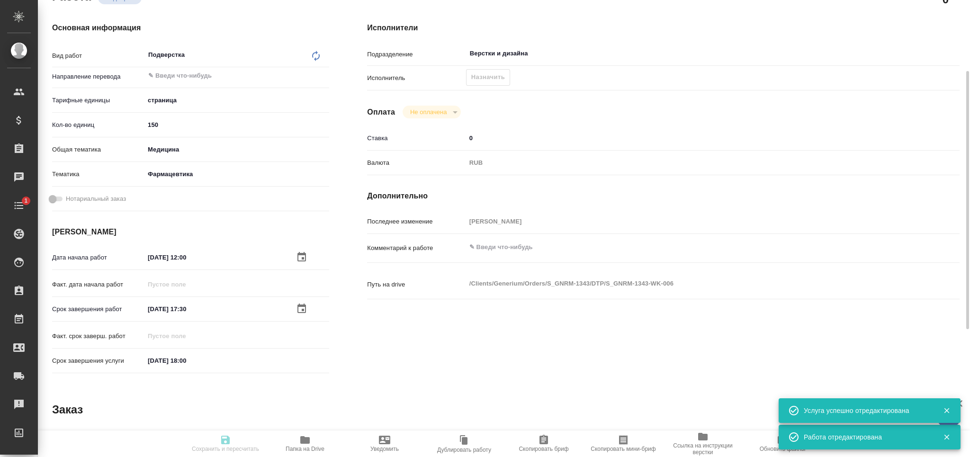
type textarea "Перевод с русского на английский язык_ПЛК Лантесенс"
type textarea "x"
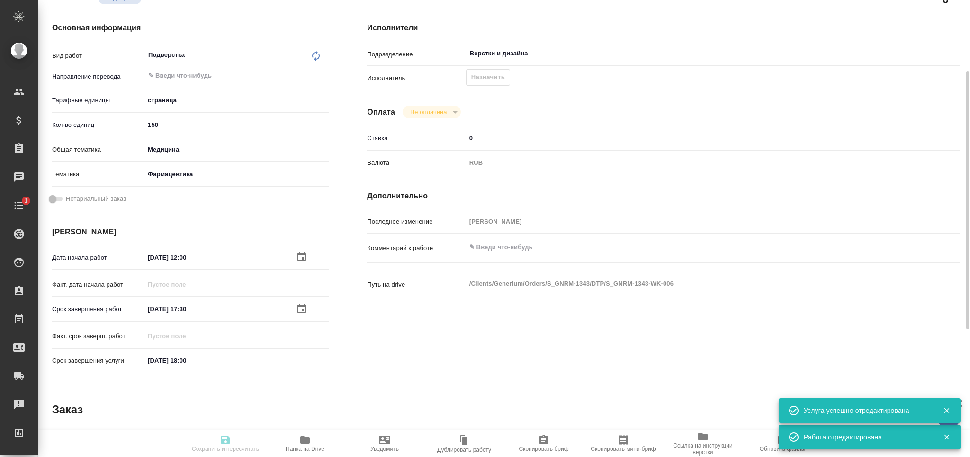
type textarea "x"
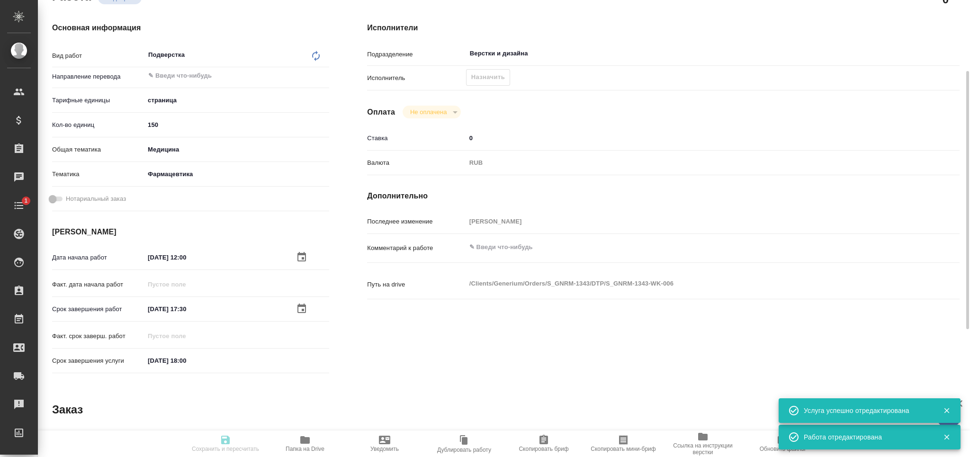
type textarea "x"
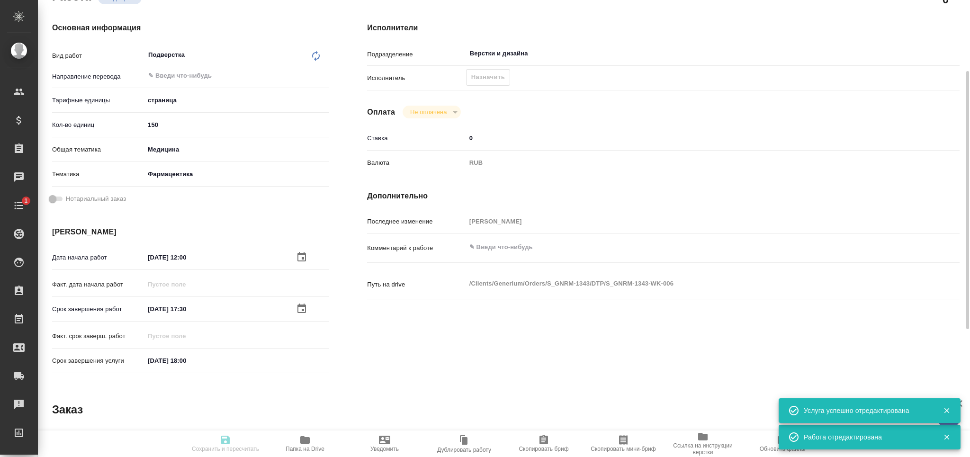
type textarea "x"
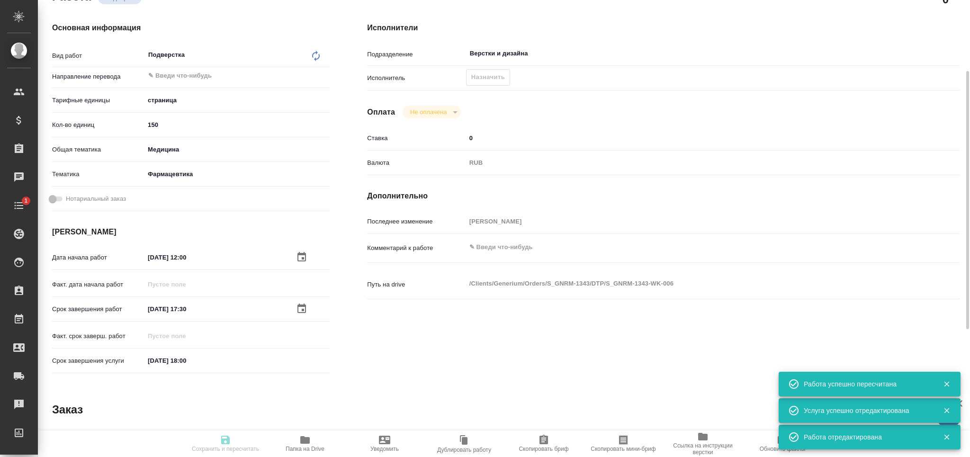
type input "recruiting"
type textarea "Подверстка"
type textarea "x"
type input "5a8b1489cc6b4906c91bfdb2"
type input "150"
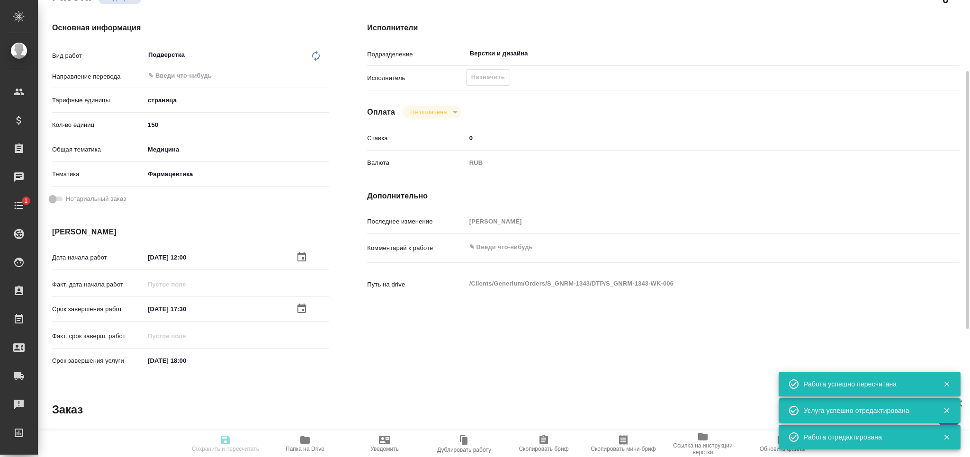
type input "med"
type input "6149832f2b7be24903fd7a82"
type input "29.08.2025 12:00"
type input "29.08.2025 17:30"
type input "29.08.2025 18:00"
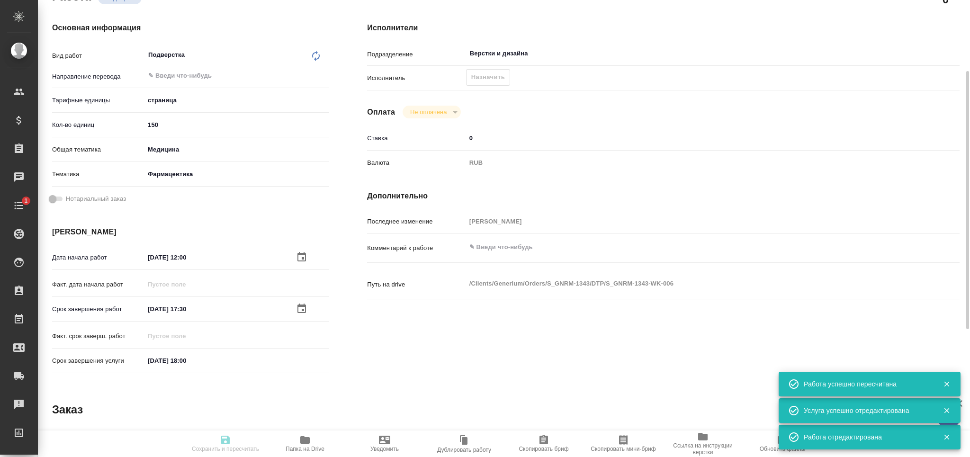
type input "Верстки и дизайна"
type input "notPayed"
type input "0"
type input "RUB"
type input "[PERSON_NAME]"
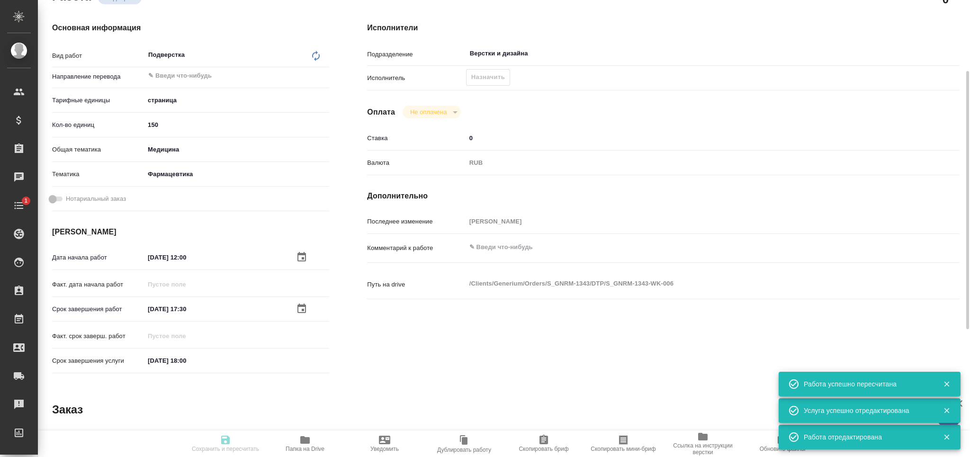
type textarea "x"
type textarea "/Clients/Generium/Orders/S_GNRM-1343/DTP/S_GNRM-1343-WK-006"
type textarea "x"
type input "S_GNRM-1343"
type input "Восстановление сложного макета с частичным соответствием оформлению оригинала"
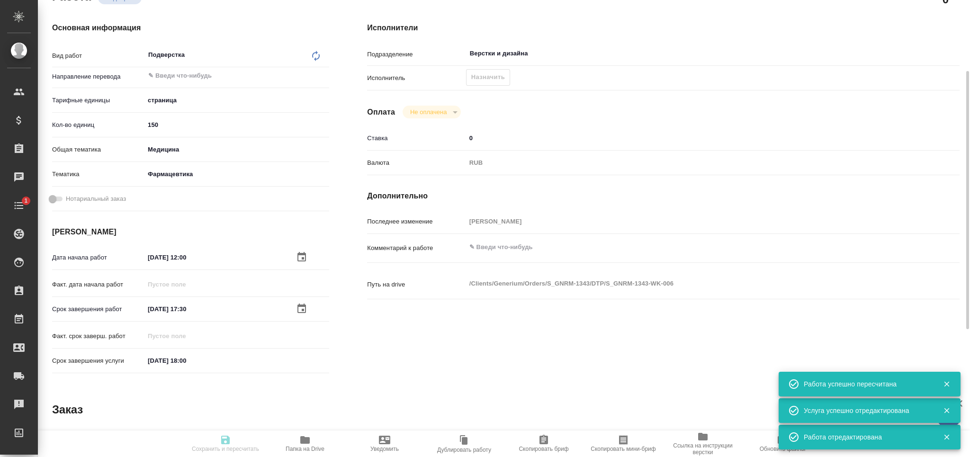
type input "Подверстка, Восстановление сложного макета с частичным соответствием оформлению…"
type input "Звержановская Диана"
type input "Петрова Валерия"
type input "/Clients/Generium/Orders/S_GNRM-1343"
type textarea "x"
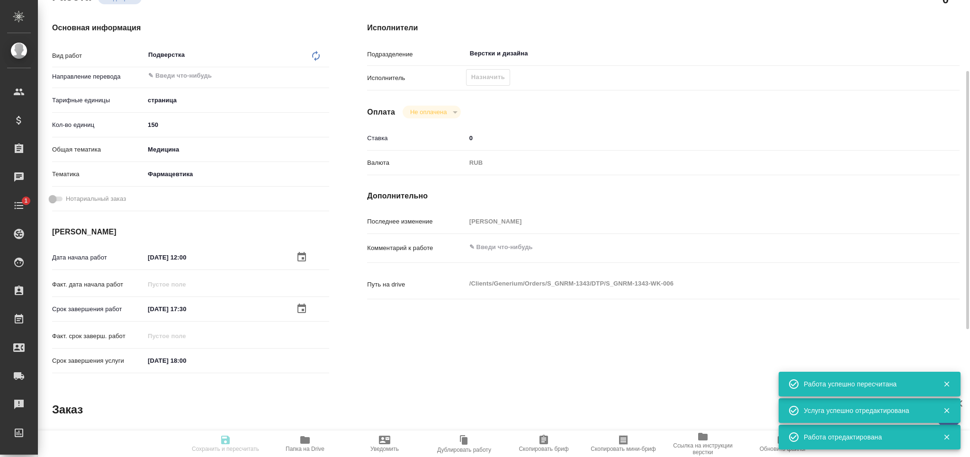
type textarea "Перевод с русского на английский язык_ПЛК Лантесенс"
type textarea "x"
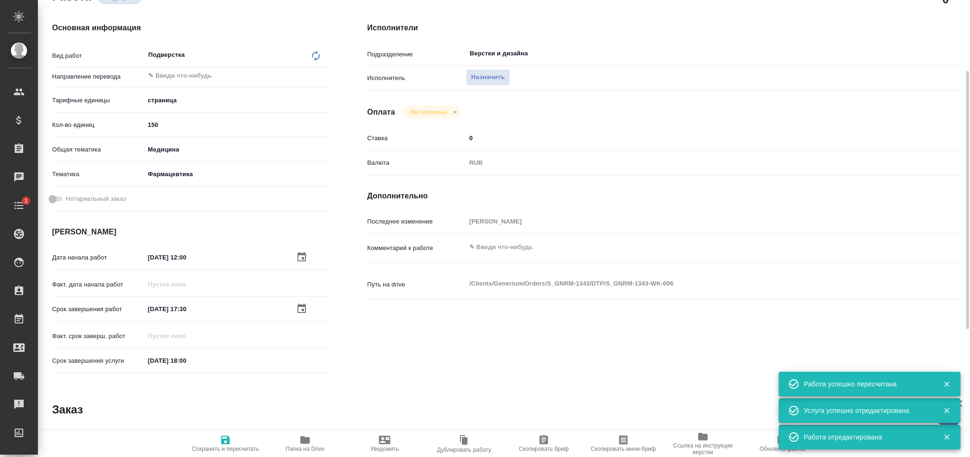
type textarea "x"
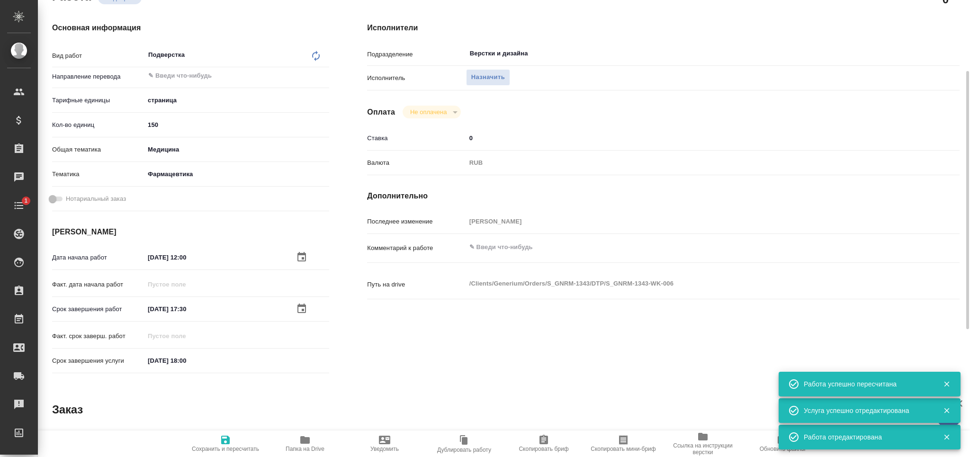
type textarea "x"
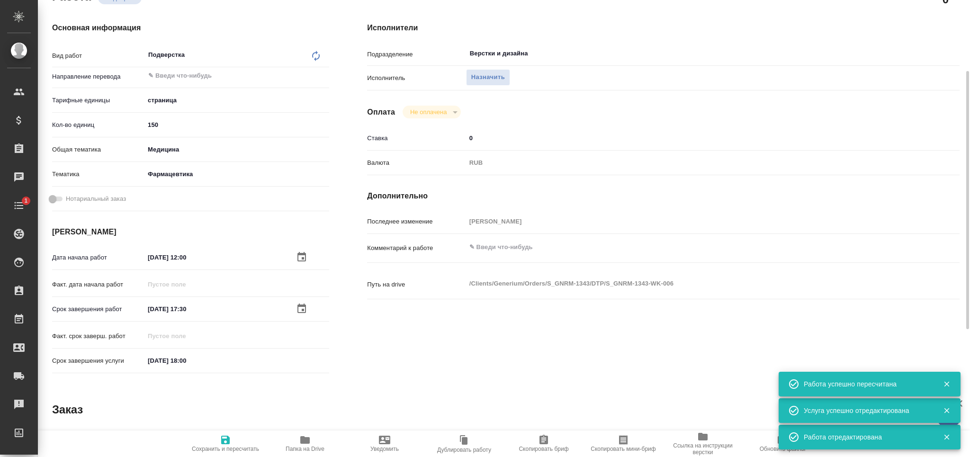
type textarea "x"
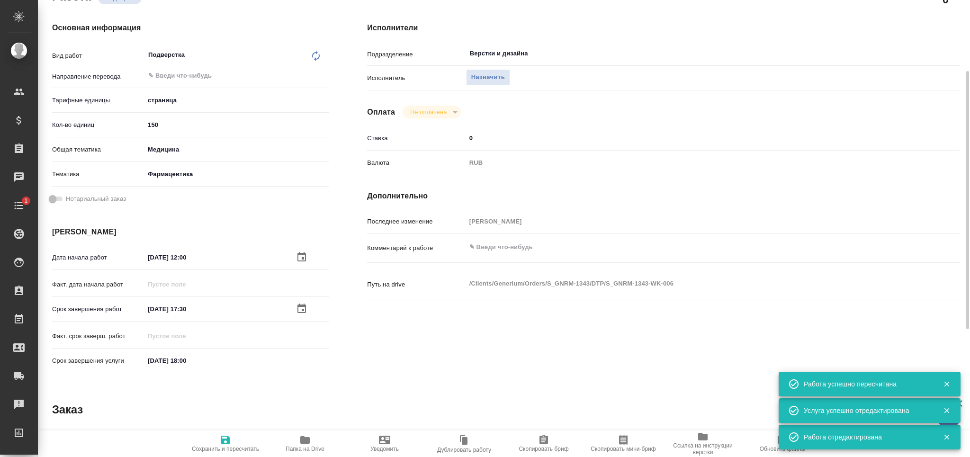
type textarea "x"
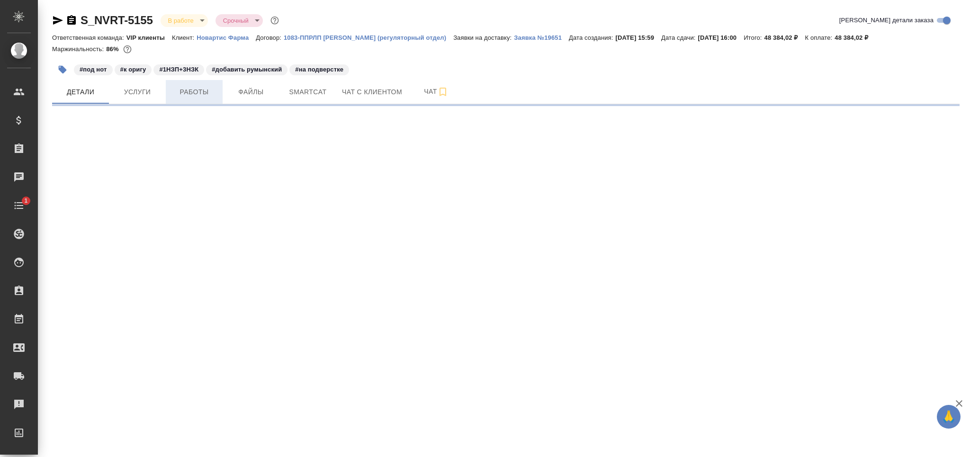
select select "RU"
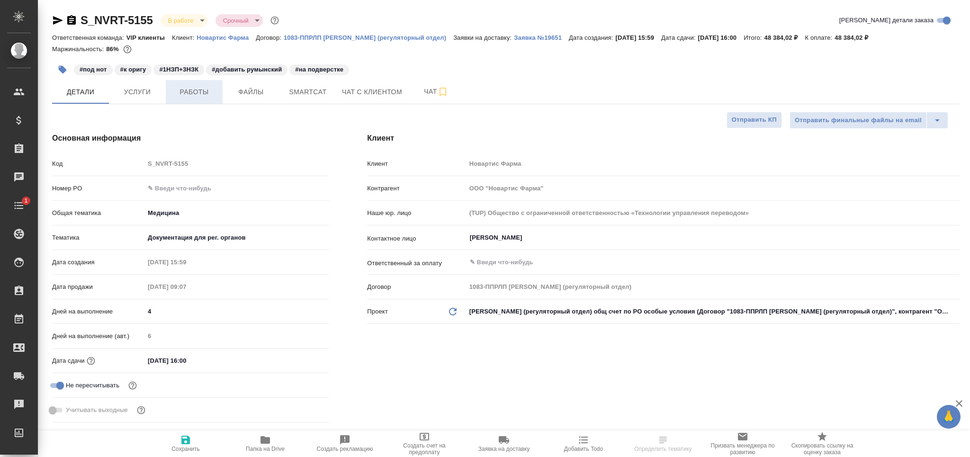
type textarea "x"
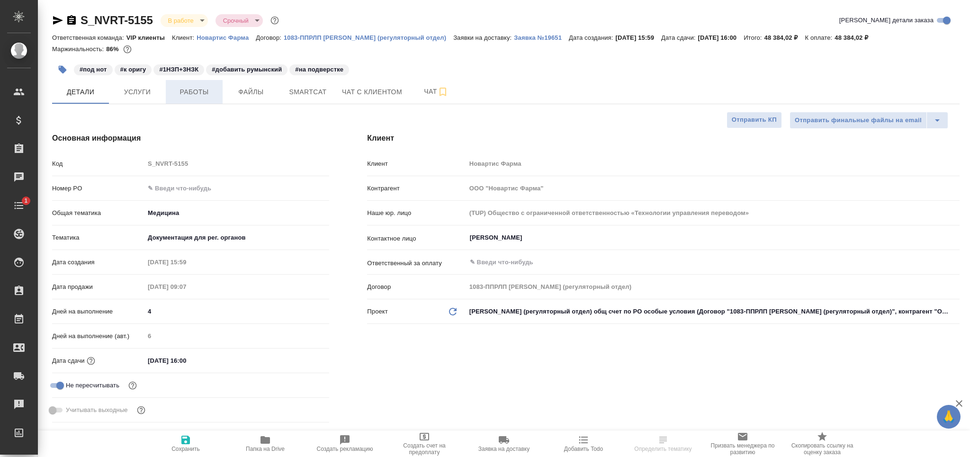
type textarea "x"
click at [185, 93] on span "Работы" at bounding box center [193, 92] width 45 height 12
type textarea "x"
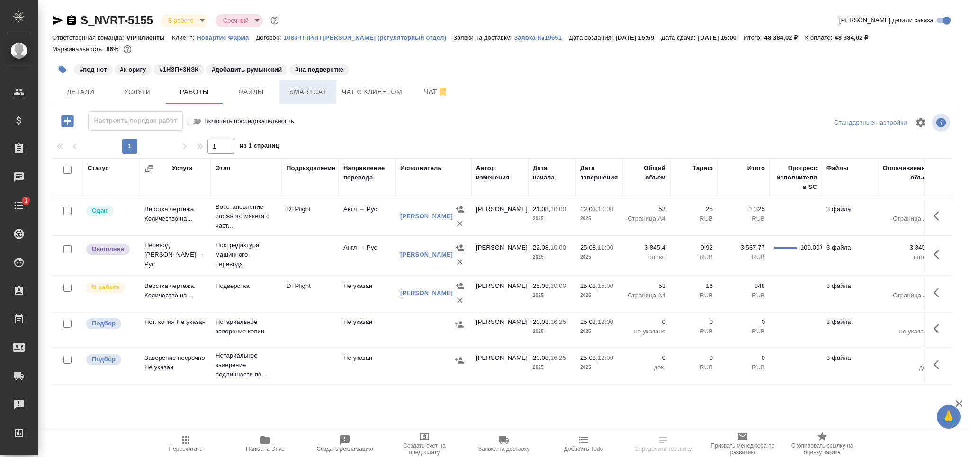
click at [308, 94] on span "Smartcat" at bounding box center [307, 92] width 45 height 12
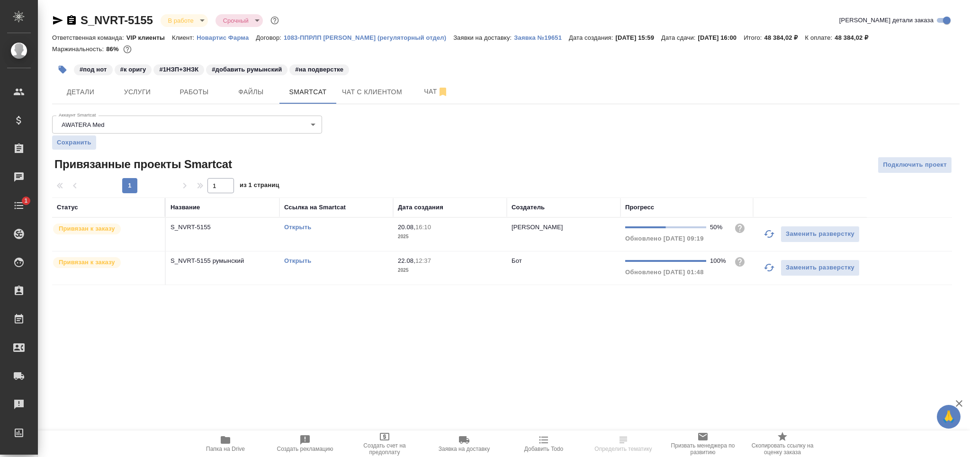
click at [370, 231] on div "Открыть" at bounding box center [336, 227] width 104 height 9
click at [304, 260] on link "Открыть" at bounding box center [297, 260] width 27 height 7
click at [203, 95] on span "Работы" at bounding box center [193, 92] width 45 height 12
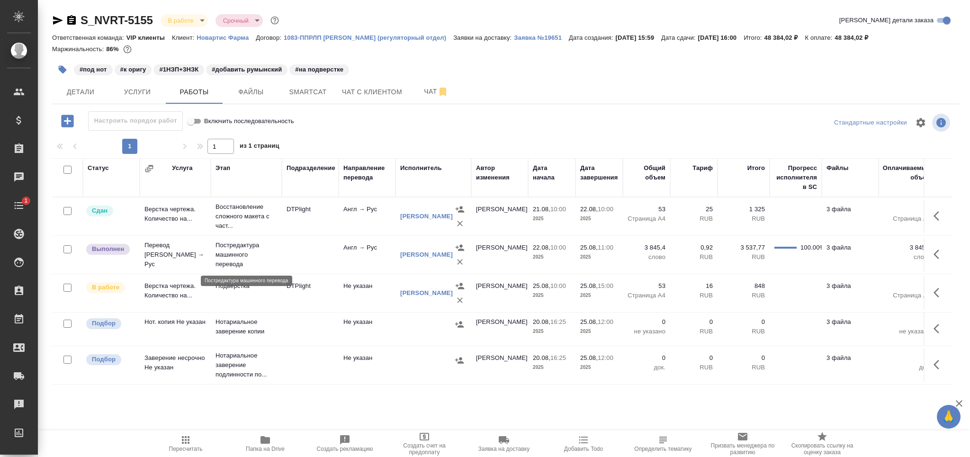
click at [259, 263] on p "Постредактура машинного перевода" at bounding box center [246, 255] width 62 height 28
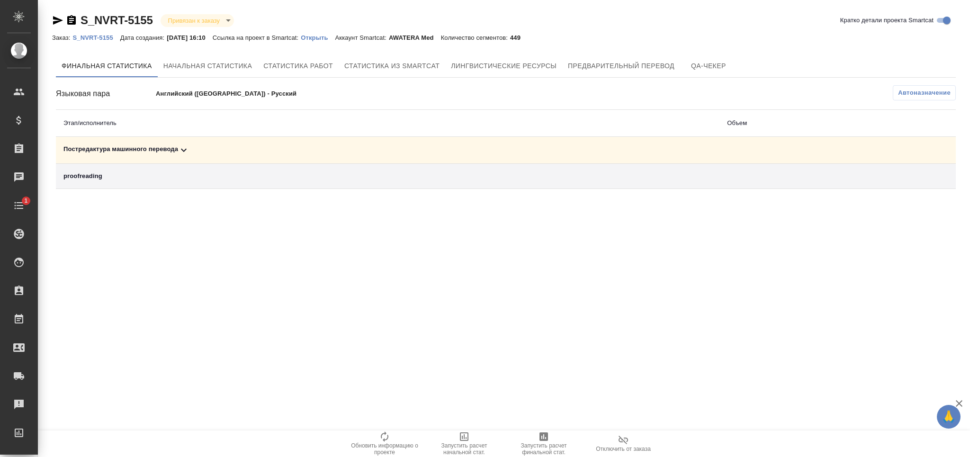
click at [185, 152] on icon at bounding box center [183, 149] width 11 height 11
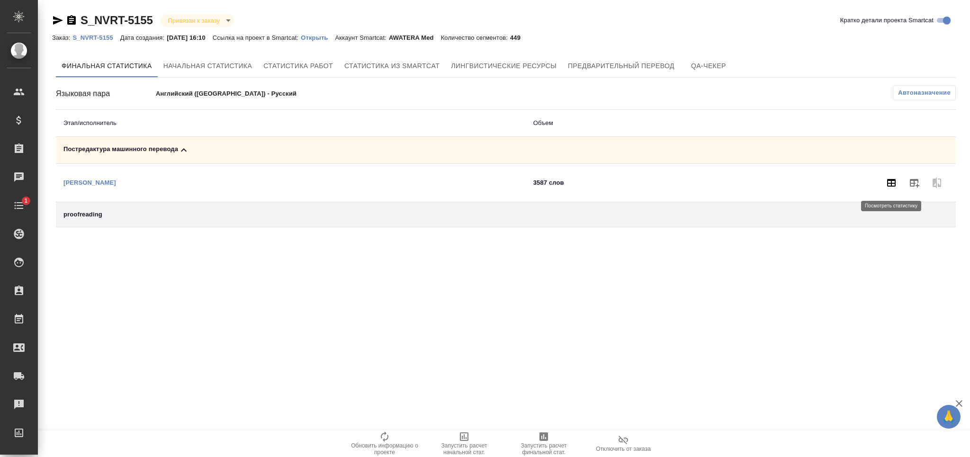
click at [892, 186] on icon "button" at bounding box center [891, 183] width 9 height 8
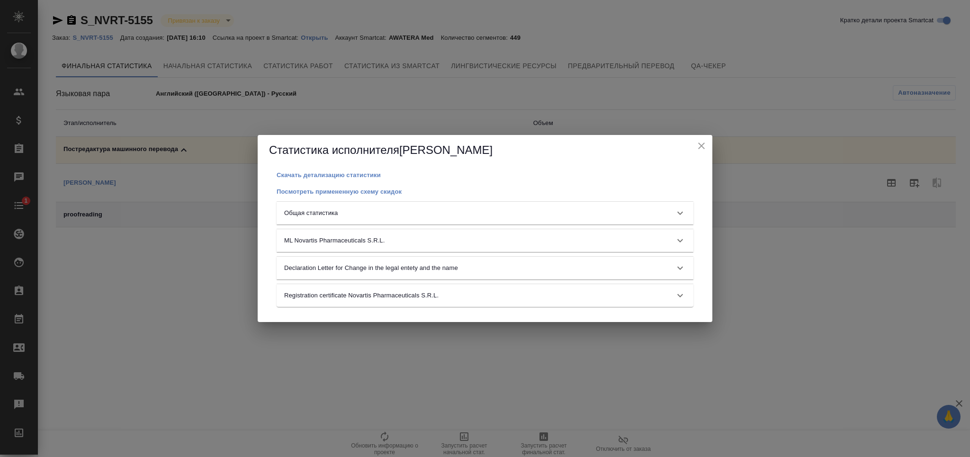
click at [429, 222] on div "Общая статистика" at bounding box center [485, 213] width 417 height 23
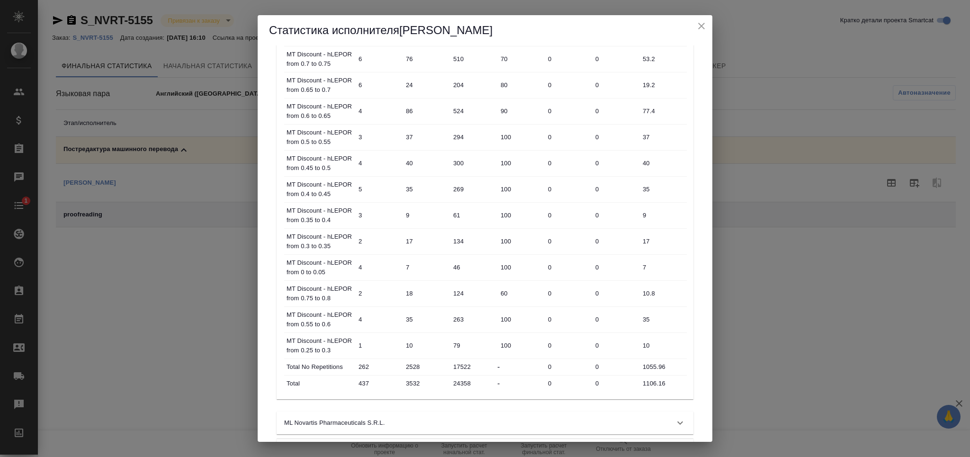
scroll to position [459, 0]
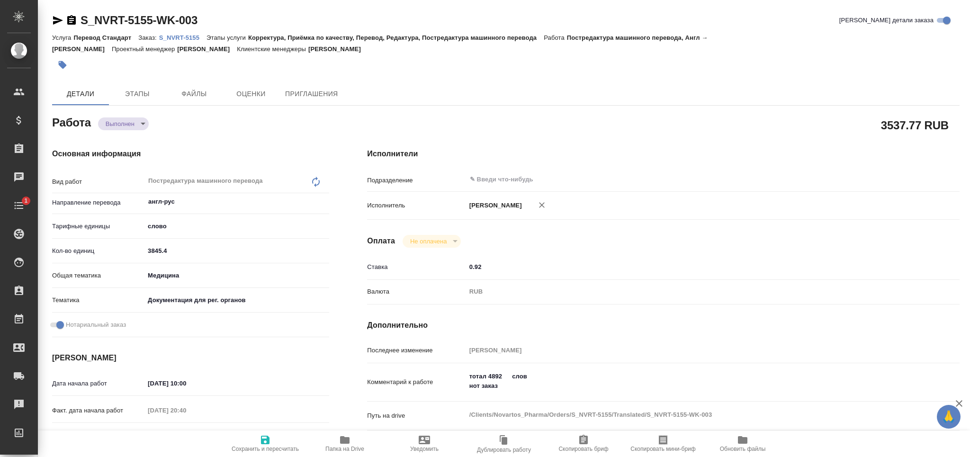
type textarea "x"
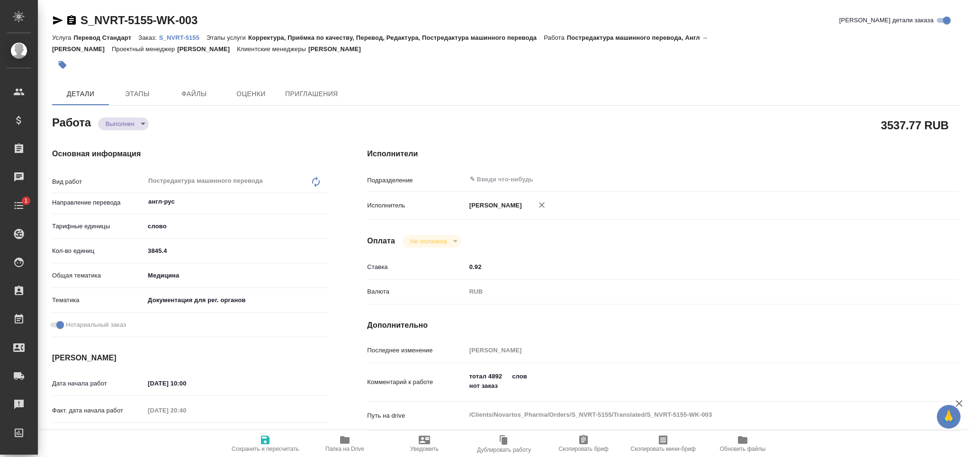
type textarea "x"
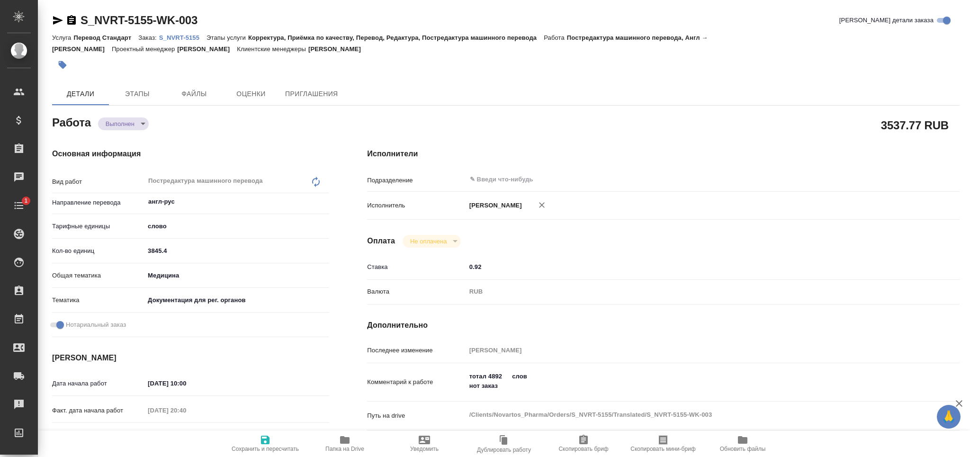
type textarea "x"
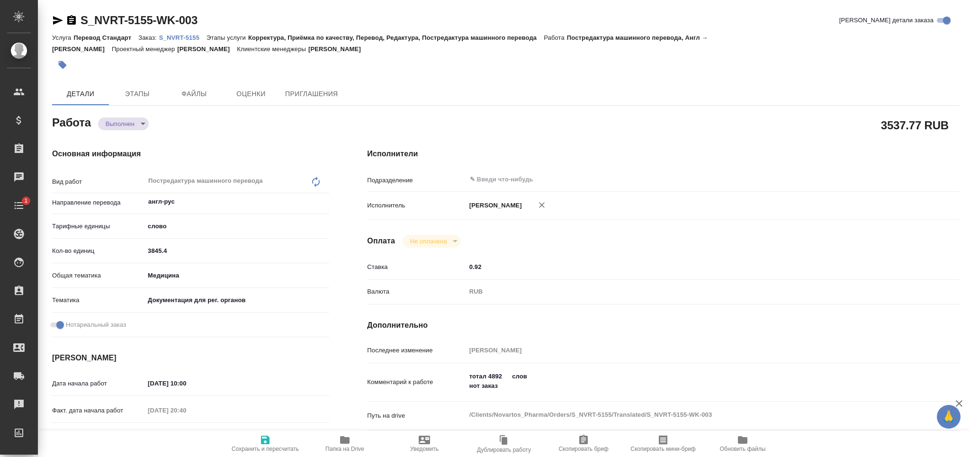
type textarea "x"
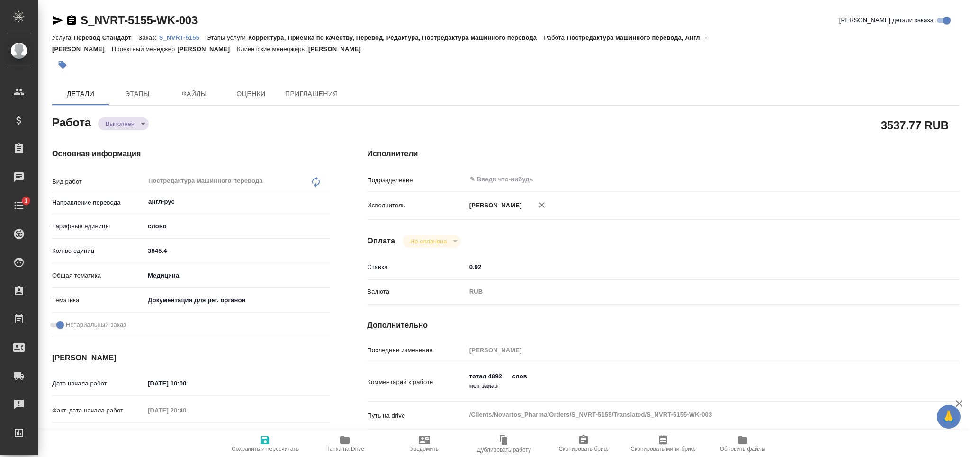
click at [120, 259] on div "Кол-во единиц 3845.4" at bounding box center [190, 254] width 277 height 25
type textarea "x"
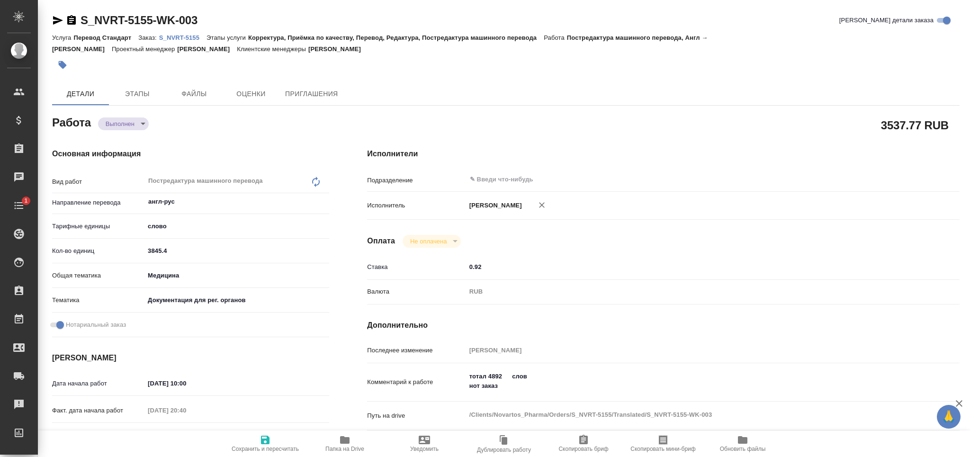
type textarea "x"
type input "1"
type textarea "x"
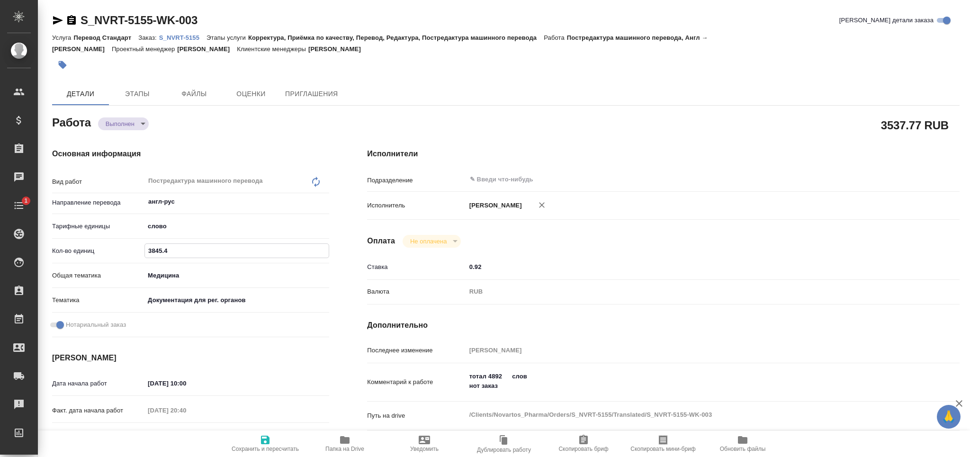
type textarea "x"
type input "15"
type textarea "x"
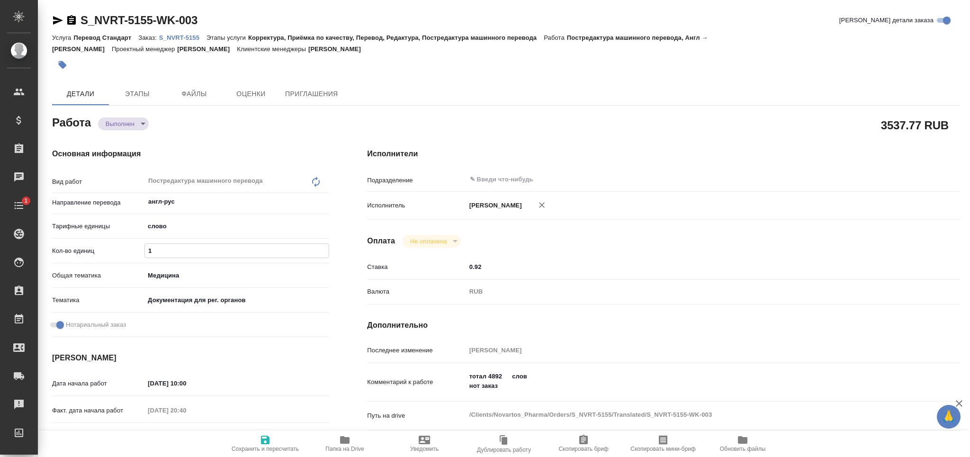
type textarea "x"
type input "150"
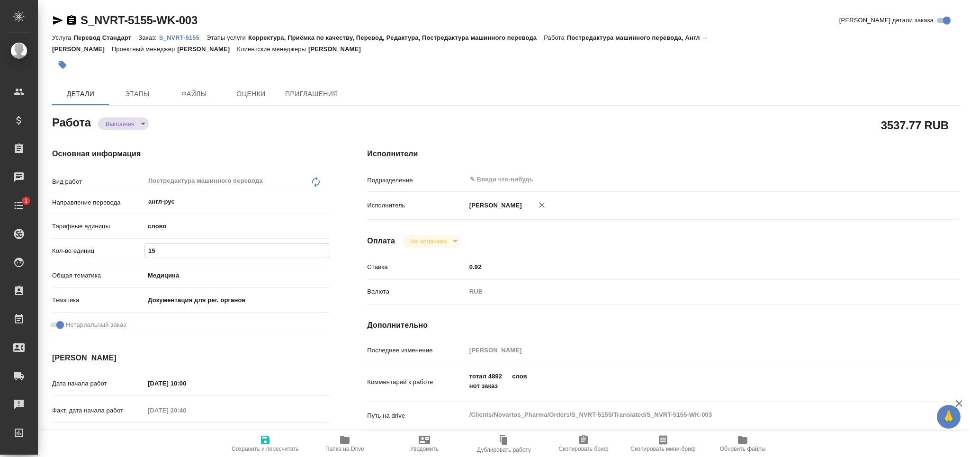
type textarea "x"
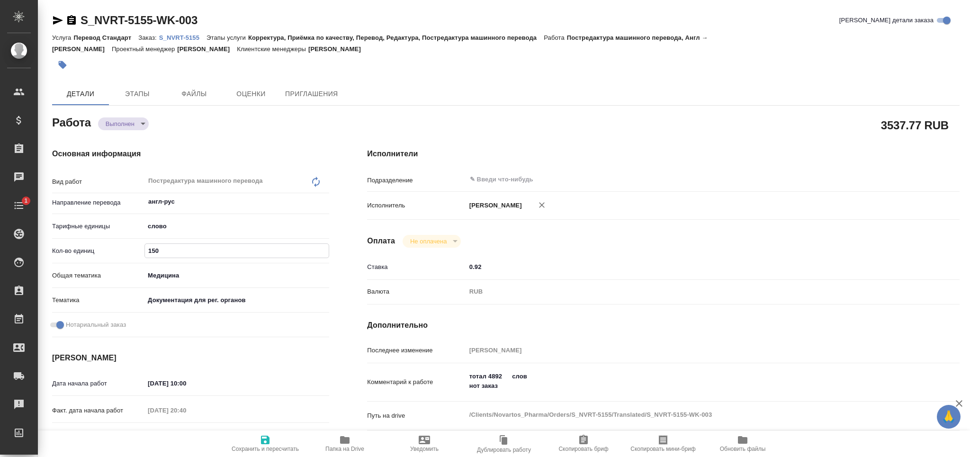
type textarea "x"
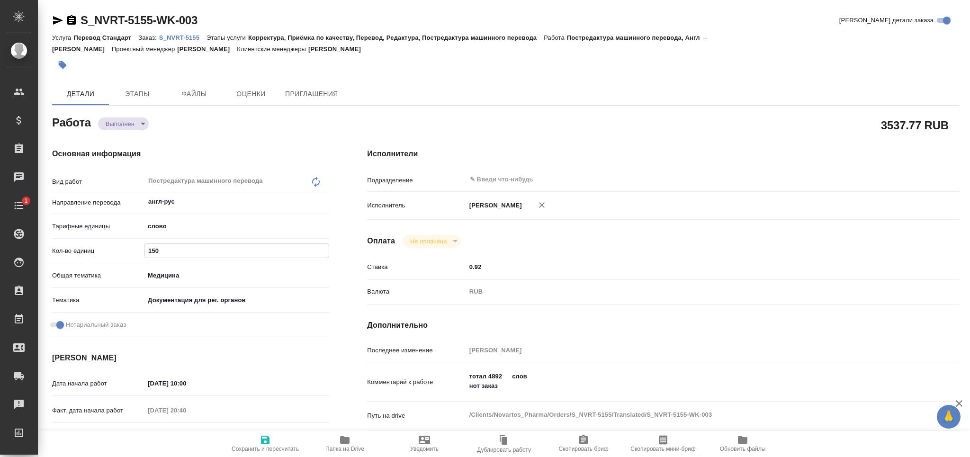
type input "1500"
type textarea "x"
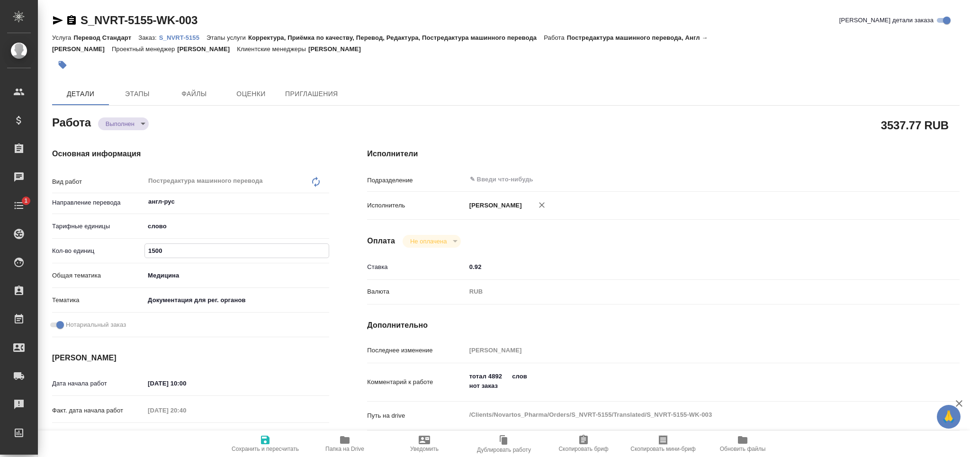
type input "1500"
click at [267, 442] on icon "button" at bounding box center [265, 440] width 9 height 9
type textarea "x"
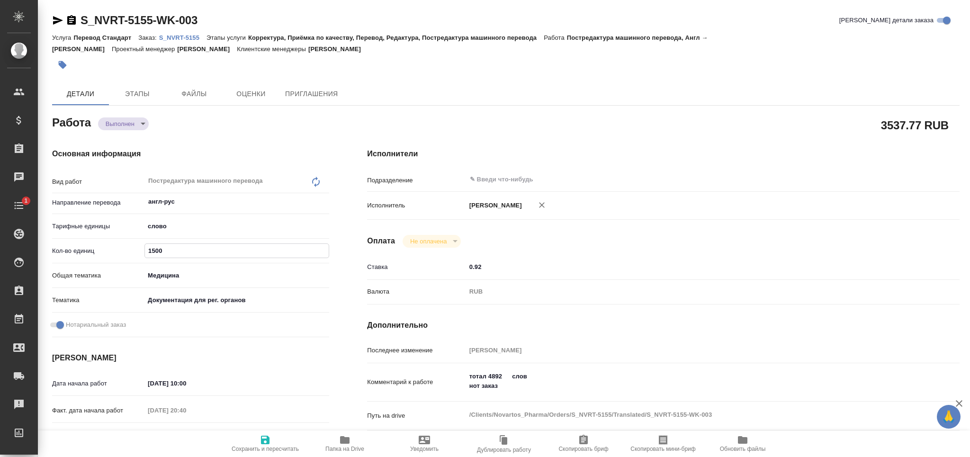
type textarea "x"
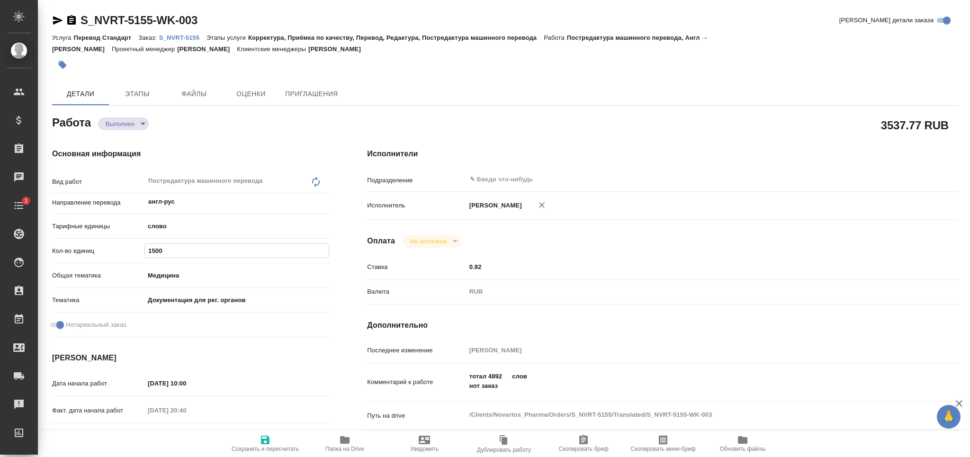
type textarea "x"
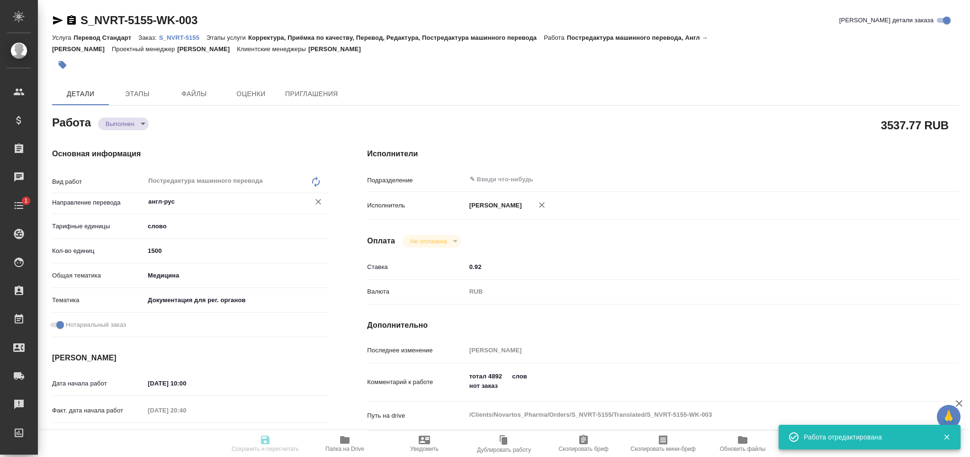
type input "completed"
type textarea "Постредактура машинного перевода"
type textarea "x"
type input "англ-рус"
type input "5a8b1489cc6b4906c91bfd90"
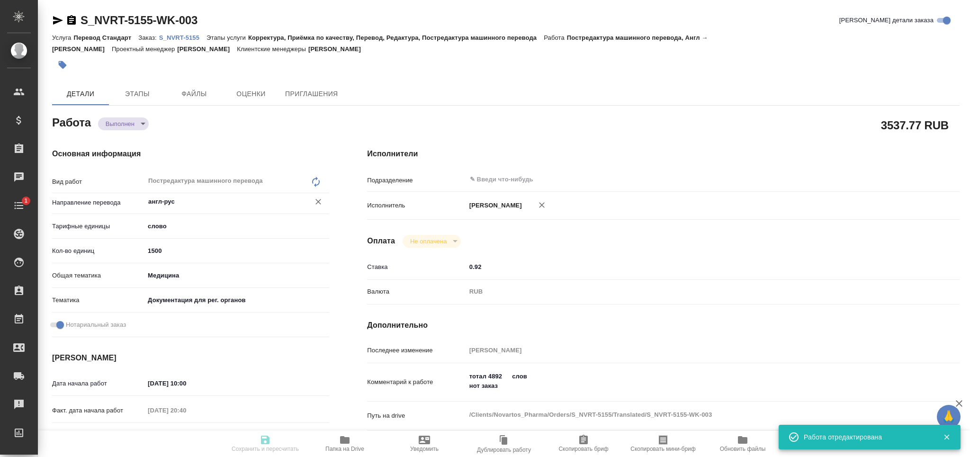
type input "1500"
type input "med"
type input "5f647205b73bc97568ca66c6"
checkbox input "true"
type input "22.08.2025 10:00"
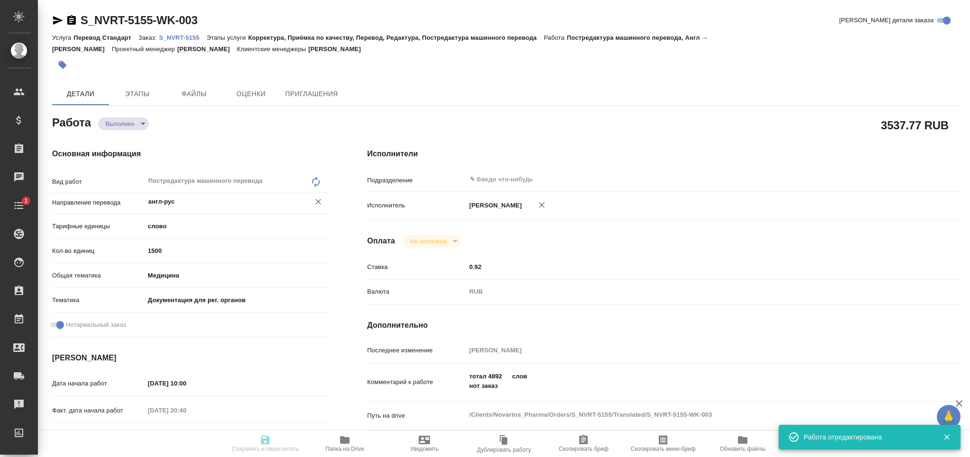
type input "24.08.2025 20:40"
type input "25.08.2025 11:00"
type input "25.08.2025 02:01"
type input "25.08.2025 12:00"
type input "notPayed"
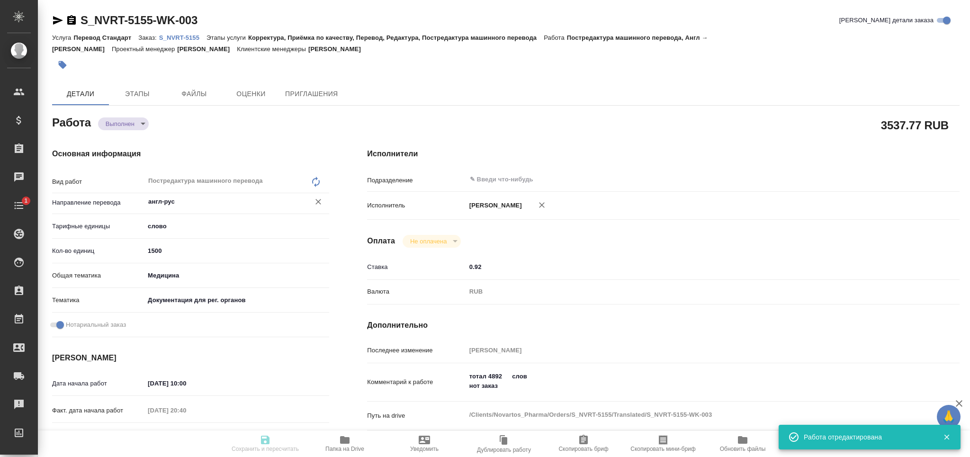
type input "0.92"
type input "RUB"
type input "[PERSON_NAME]"
type textarea "тотал 4892 слов нот заказ"
type textarea "x"
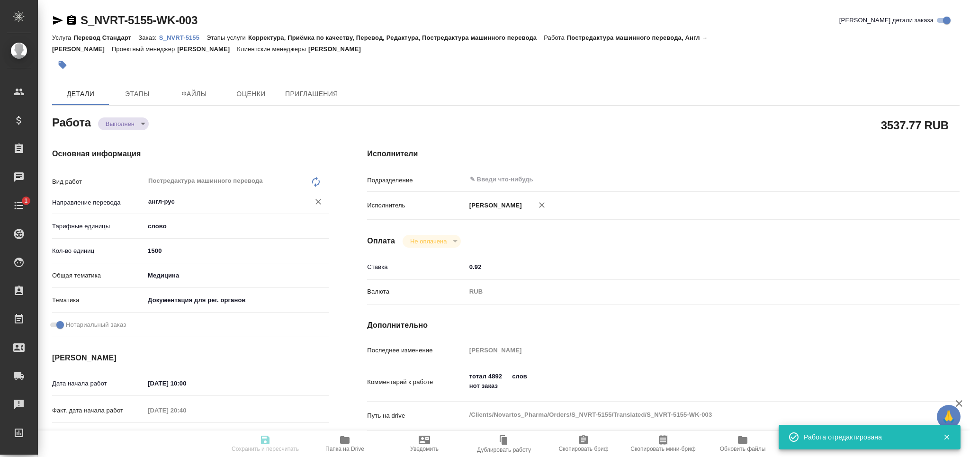
type textarea "/Clients/Novartos_Pharma/Orders/S_NVRT-5155/Translated/S_NVRT-5155-WK-003"
type textarea "x"
type input "S_NVRT-5155"
type input "Перевод Стандарт"
type input "Корректура, Приёмка по качеству, Перевод, Редактура, Постредактура машинного пе…"
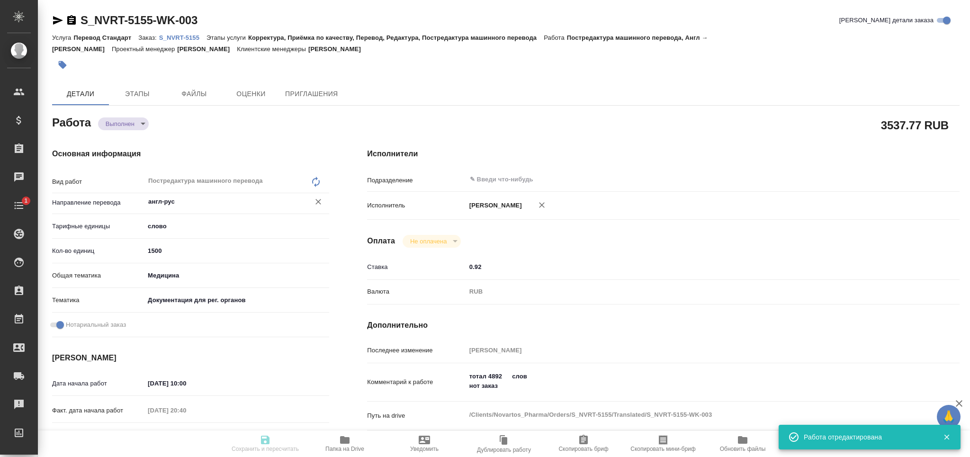
type input "Сайдашева Диляра"
type input "Арсеньева Вера"
type input "/Clients/Novartos_Pharma/Orders/S_NVRT-5155"
type textarea "x"
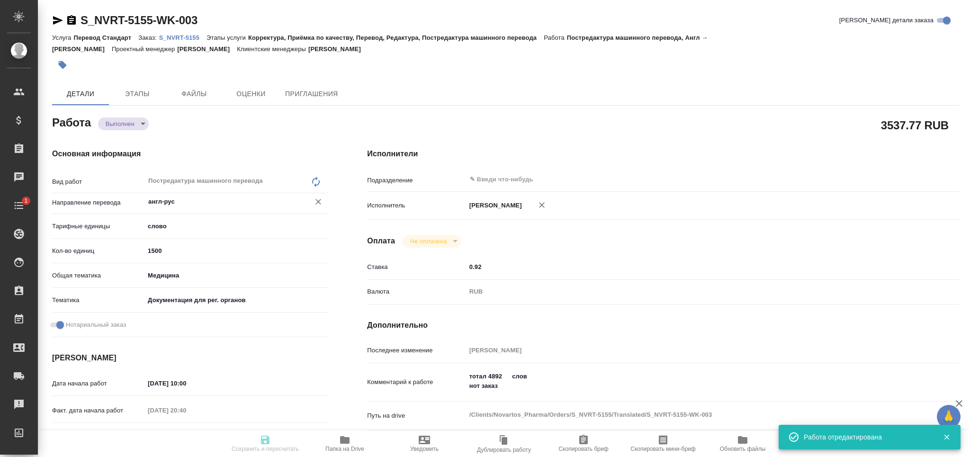
type textarea "x"
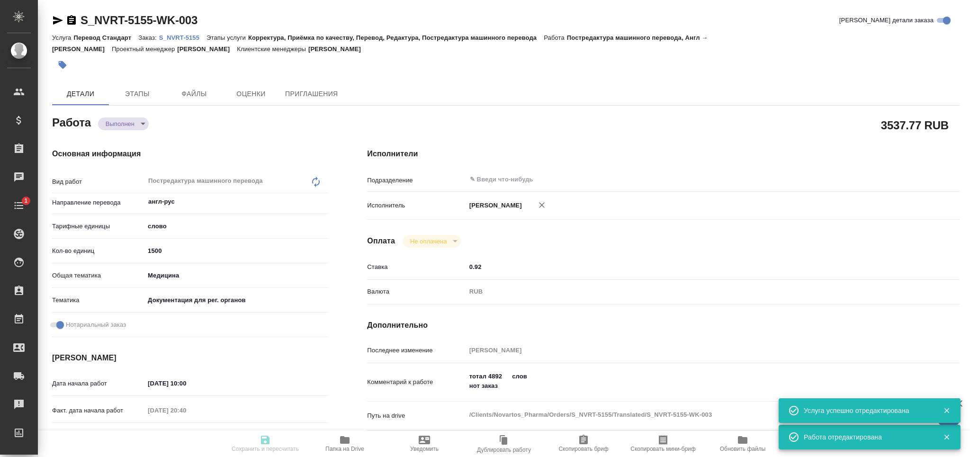
type textarea "x"
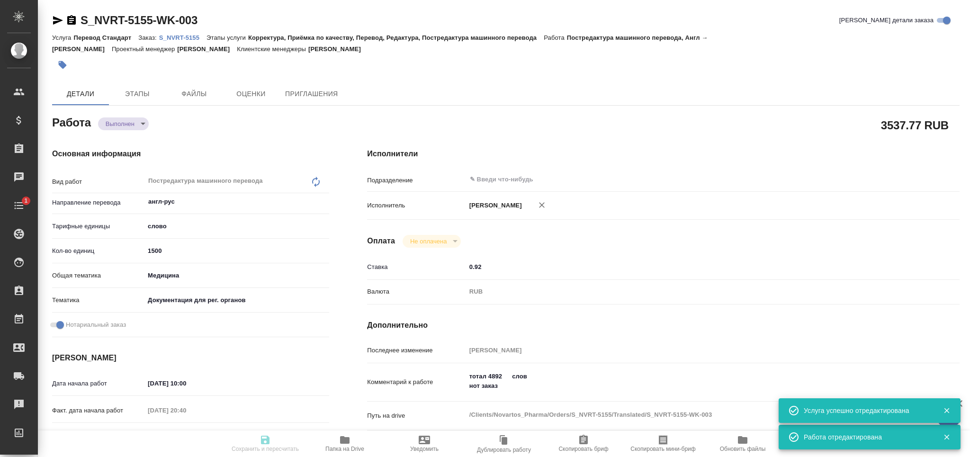
type textarea "x"
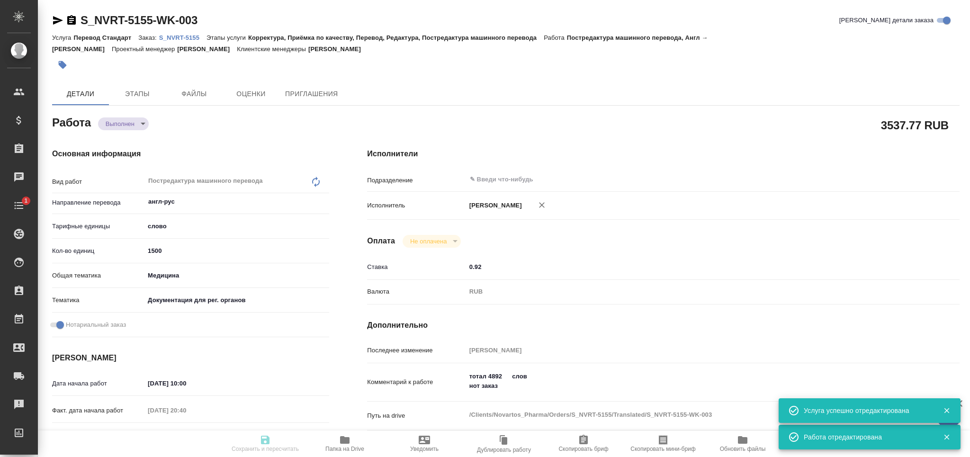
type textarea "x"
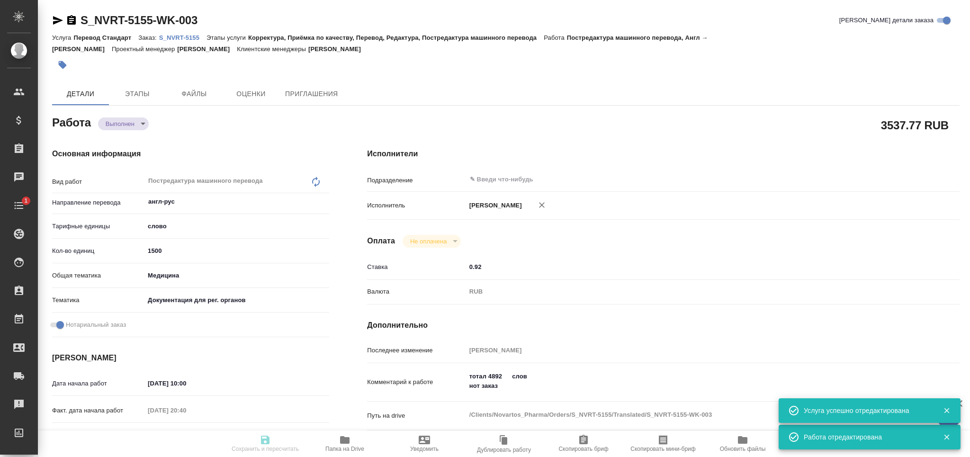
type textarea "x"
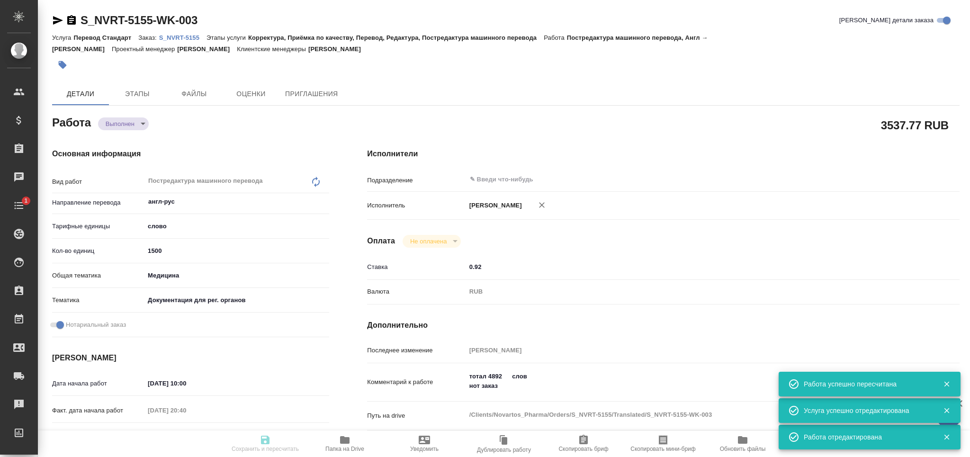
type input "completed"
type textarea "Постредактура машинного перевода"
type textarea "x"
type input "англ-рус"
type input "5a8b1489cc6b4906c91bfd90"
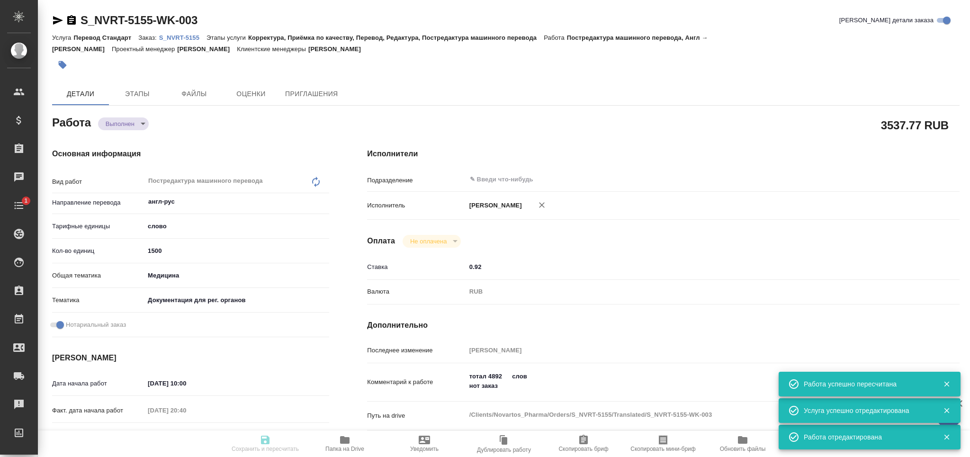
type input "1500"
type input "med"
type input "5f647205b73bc97568ca66c6"
checkbox input "true"
type input "22.08.2025 10:00"
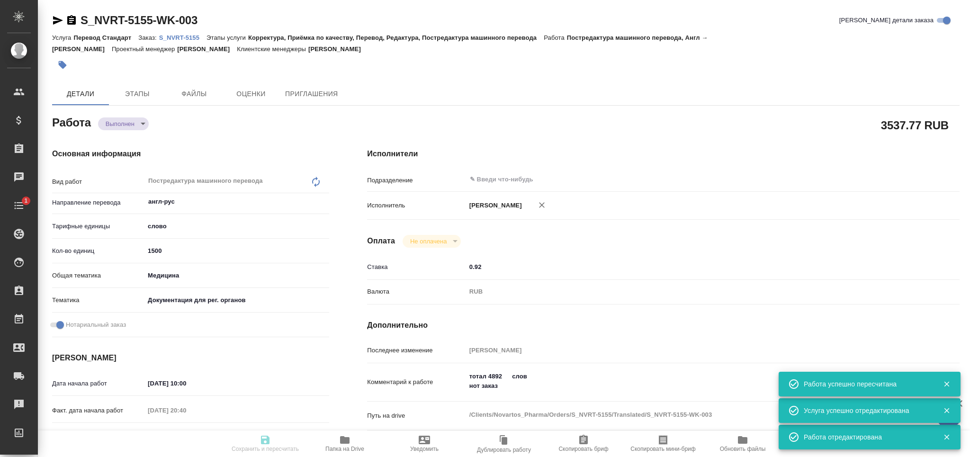
type input "24.08.2025 20:40"
type input "25.08.2025 11:00"
type input "25.08.2025 02:01"
type input "25.08.2025 12:00"
type input "notPayed"
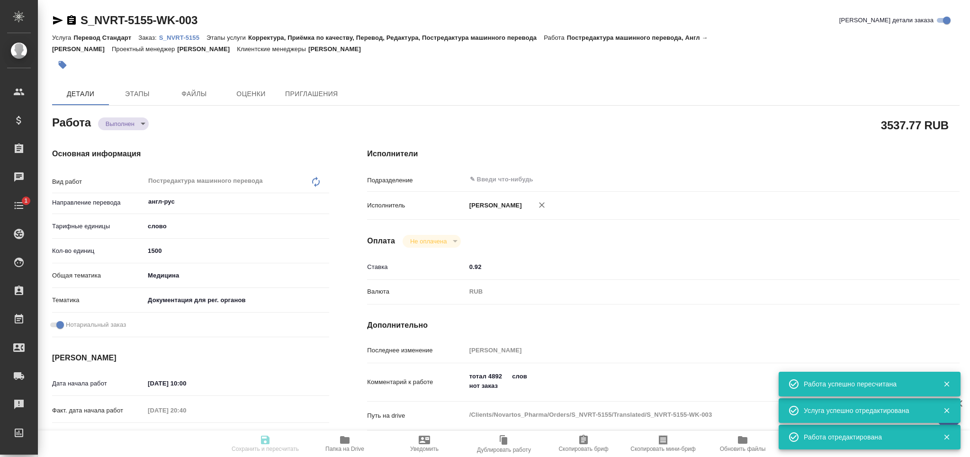
type input "0.92"
type input "RUB"
type input "[PERSON_NAME]"
type textarea "тотал 4892 слов нот заказ"
type textarea "x"
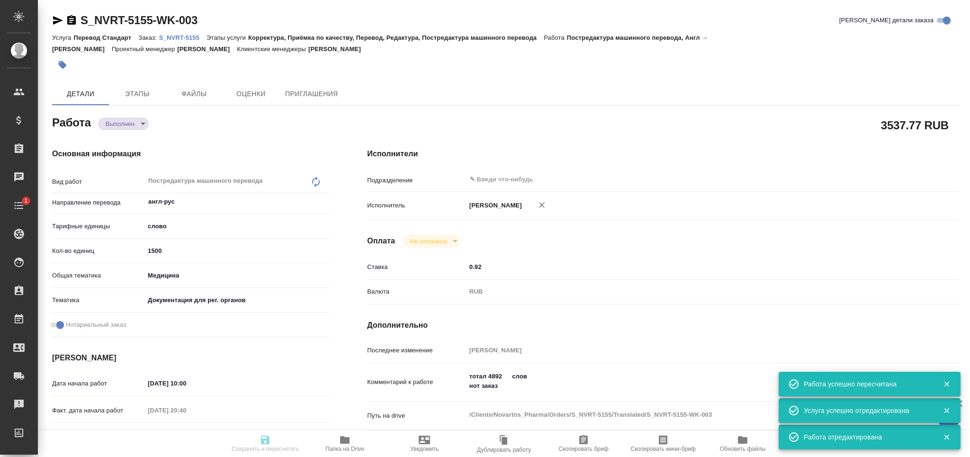
type textarea "/Clients/Novartos_Pharma/Orders/S_NVRT-5155/Translated/S_NVRT-5155-WK-003"
type textarea "x"
type input "S_NVRT-5155"
type input "Перевод Стандарт"
type input "Корректура, Приёмка по качеству, Перевод, Редактура, Постредактура машинного пе…"
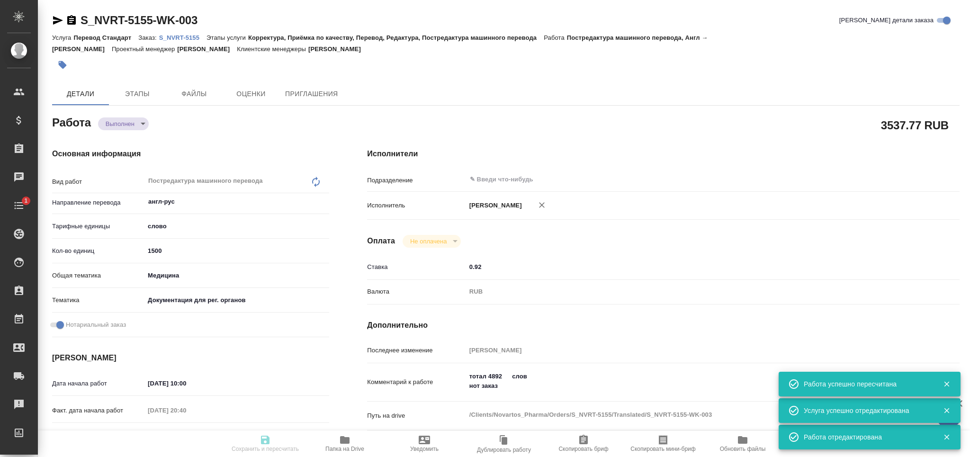
type input "Сайдашева Диляра"
type input "Арсеньева Вера"
type input "/Clients/Novartos_Pharma/Orders/S_NVRT-5155"
type textarea "x"
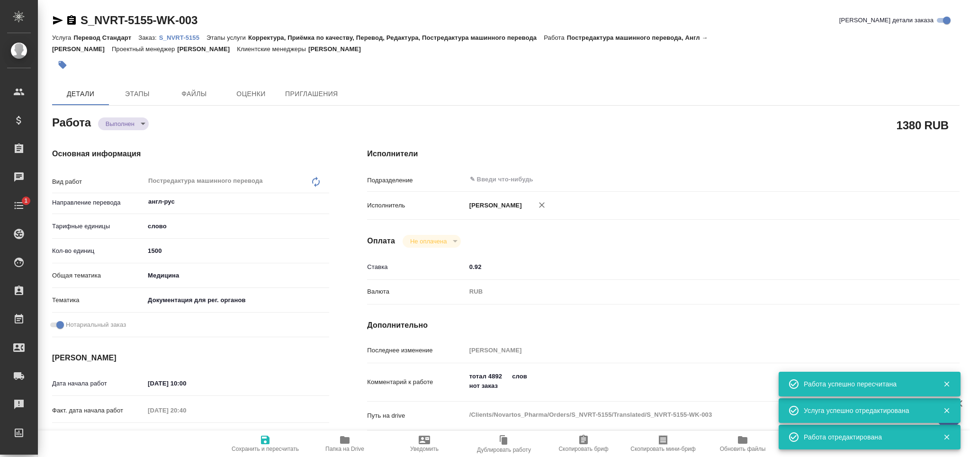
type textarea "x"
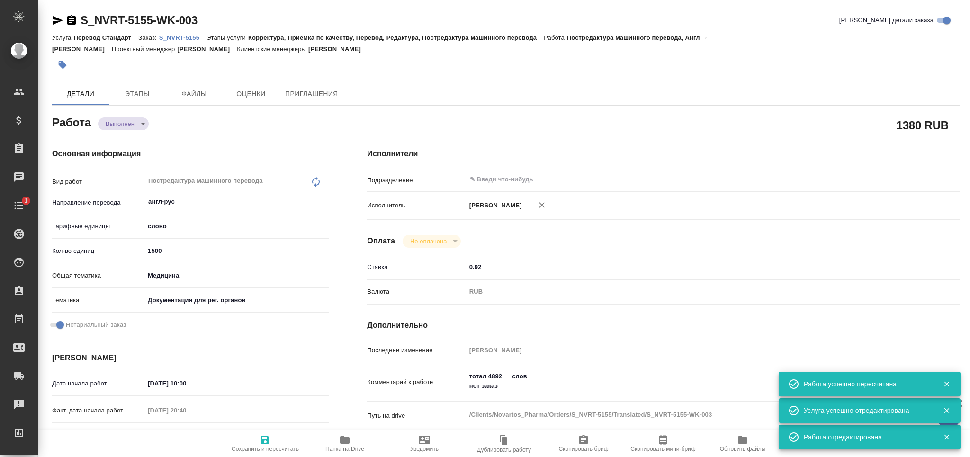
type textarea "x"
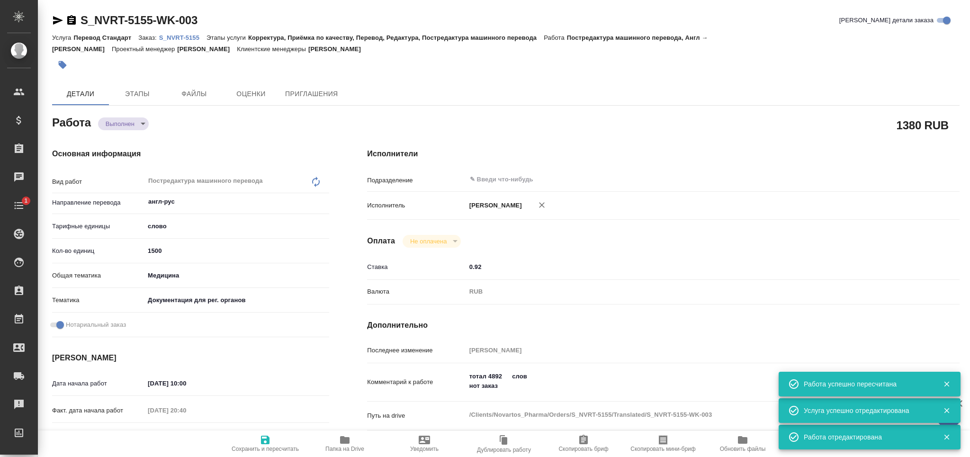
type textarea "x"
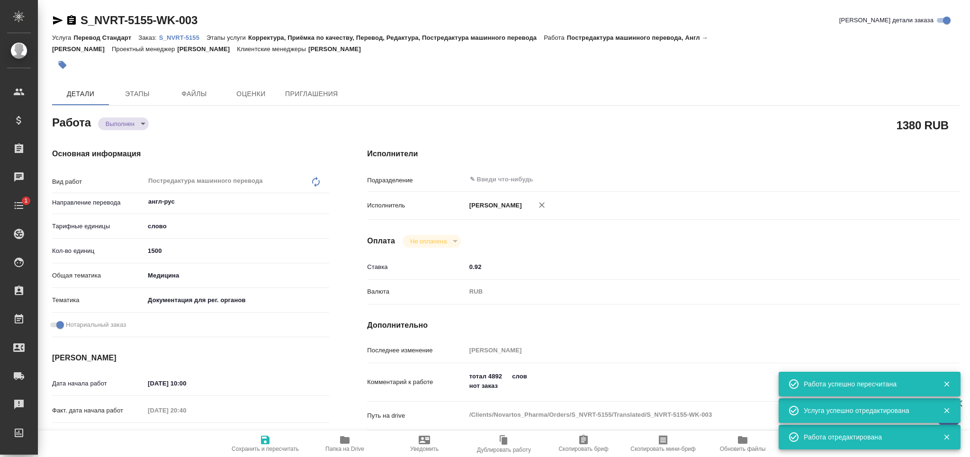
click at [116, 114] on div "Работа Выполнен completed" at bounding box center [190, 121] width 277 height 17
click at [118, 122] on body "🙏 .cls-1 fill:#fff; AWATERA Grabko Mariya Клиенты Спецификации Заказы 0 Чаты 1 …" at bounding box center [485, 228] width 970 height 457
type textarea "x"
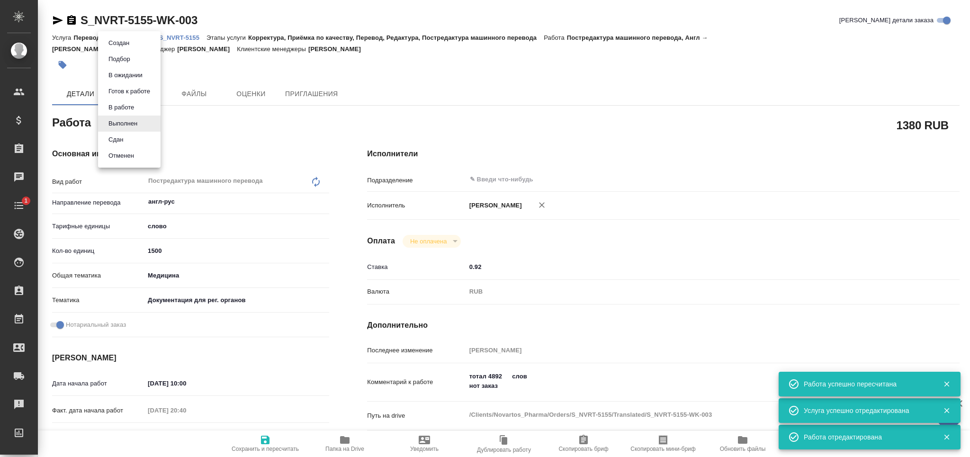
type textarea "x"
click at [126, 137] on li "Сдан" at bounding box center [129, 140] width 63 height 16
type textarea "x"
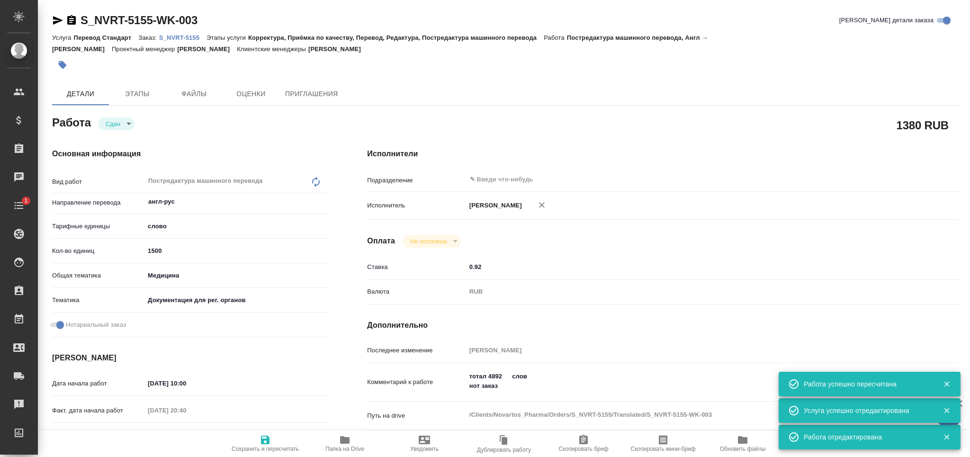
type textarea "x"
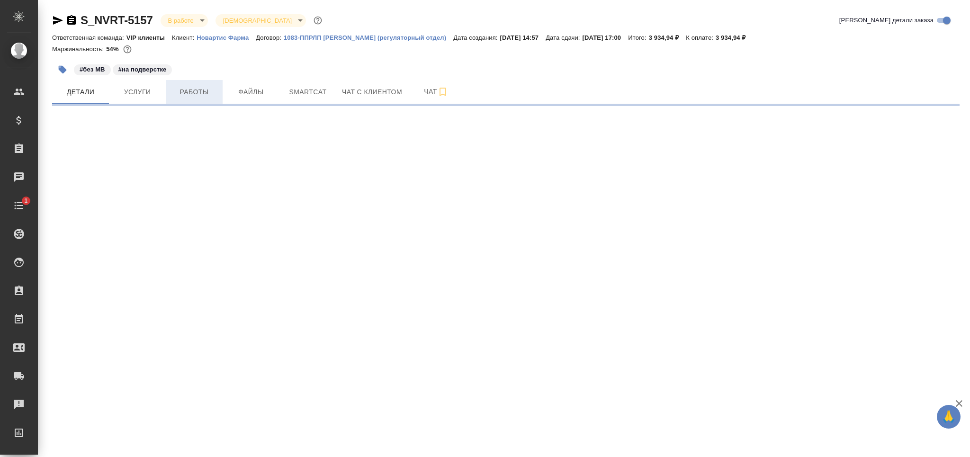
click at [203, 96] on span "Работы" at bounding box center [193, 92] width 45 height 12
select select "RU"
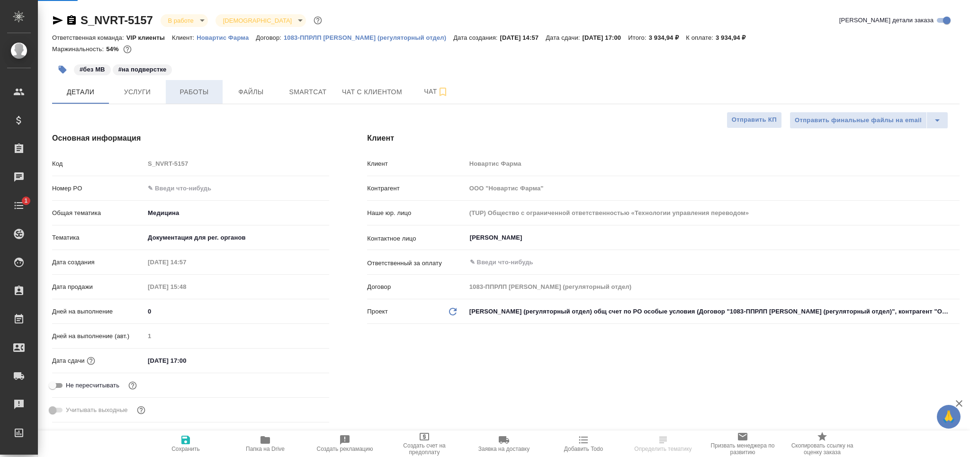
type textarea "x"
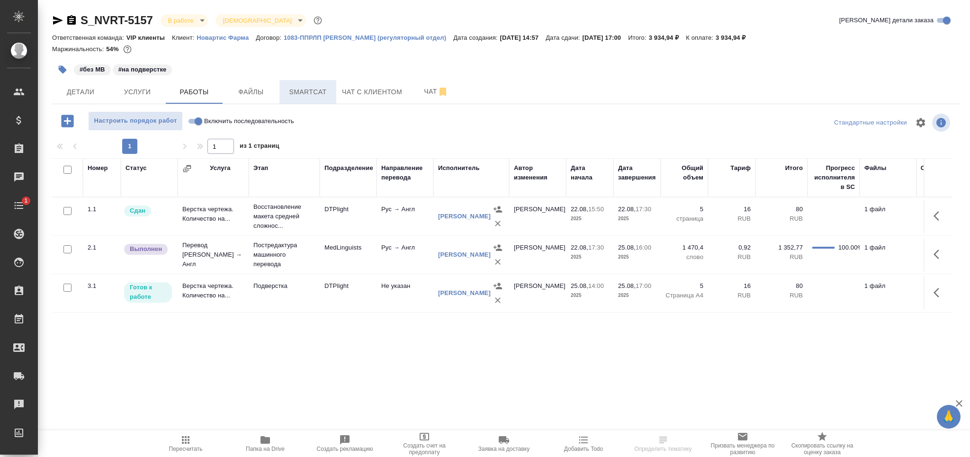
click at [298, 89] on span "Smartcat" at bounding box center [307, 92] width 45 height 12
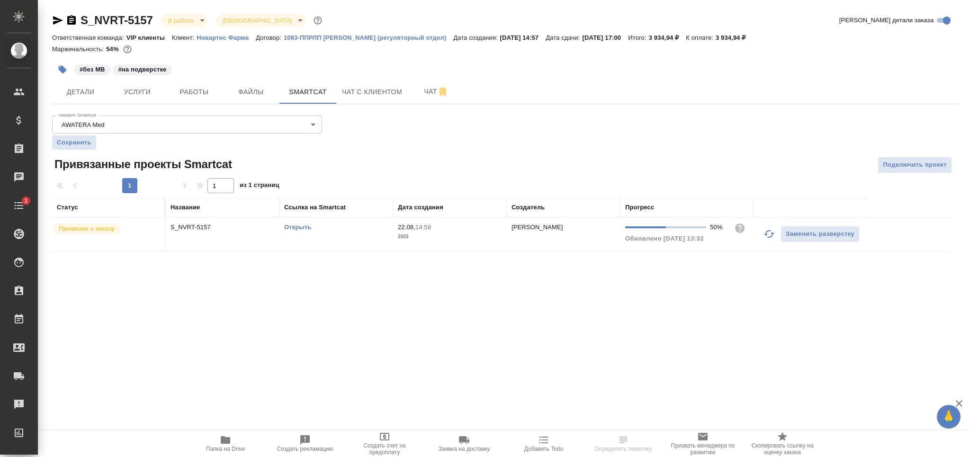
click at [344, 223] on div "Открыть" at bounding box center [336, 227] width 104 height 9
click at [213, 92] on span "Работы" at bounding box center [193, 92] width 45 height 12
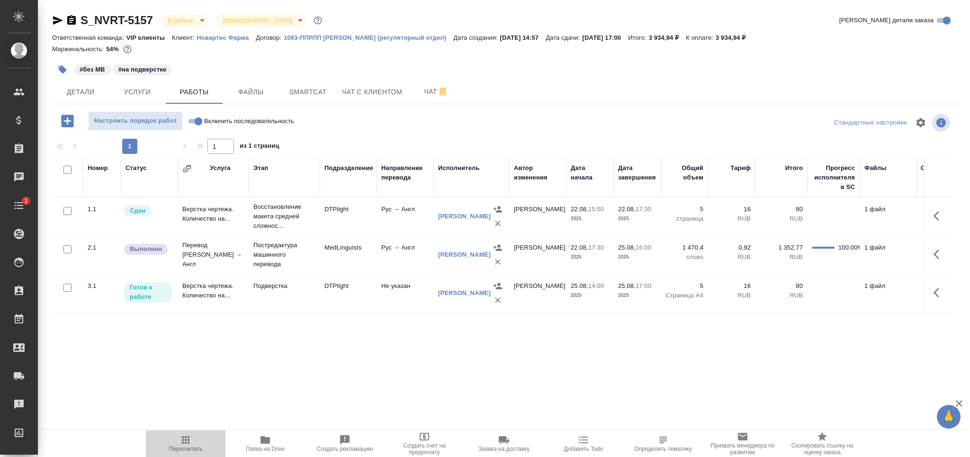
click at [188, 438] on icon "button" at bounding box center [186, 440] width 8 height 8
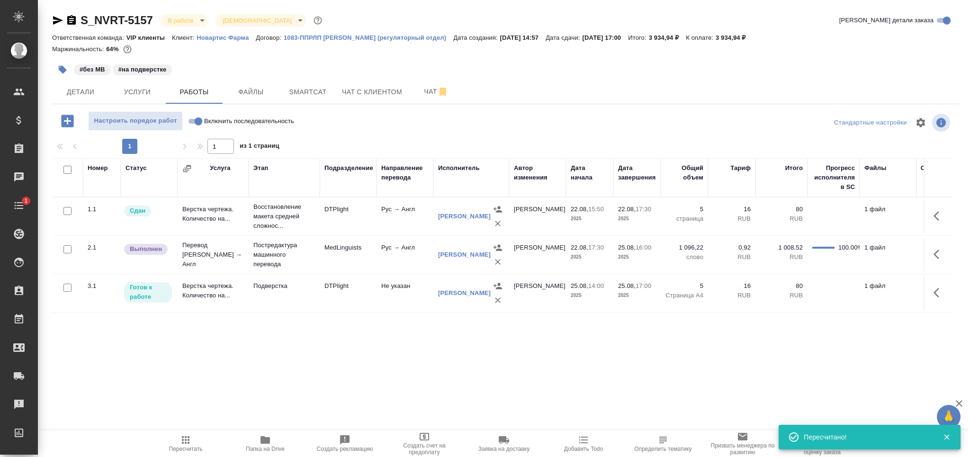
click at [938, 253] on icon "button" at bounding box center [938, 254] width 11 height 11
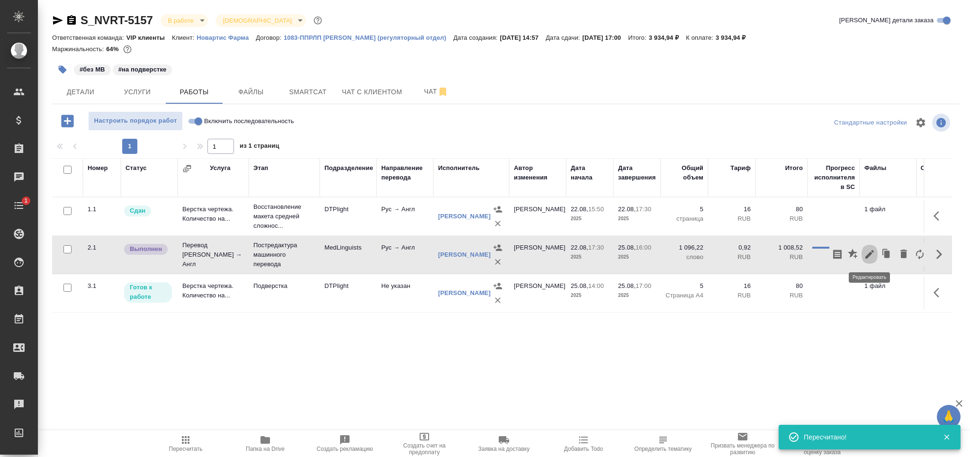
click at [875, 253] on button "button" at bounding box center [869, 254] width 16 height 23
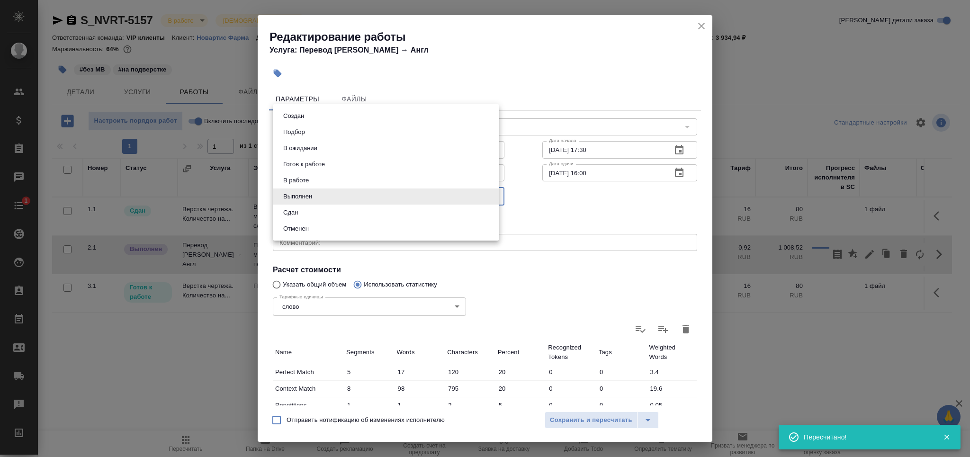
click at [331, 198] on body "🙏 .cls-1 fill:#fff; AWATERA Grabko Mariya Клиенты Спецификации Заказы 0 Чаты 1 …" at bounding box center [485, 228] width 970 height 457
click at [314, 212] on li "Сдан" at bounding box center [386, 213] width 226 height 16
type input "closed"
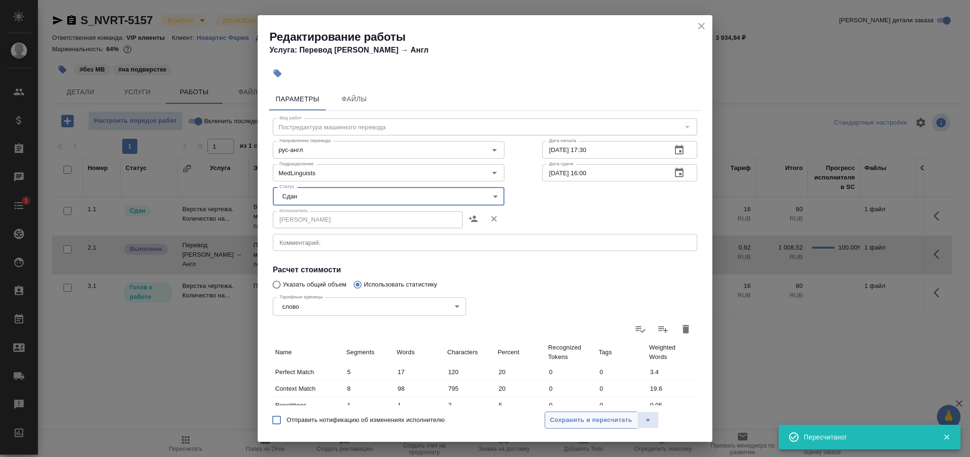
drag, startPoint x: 572, startPoint y: 412, endPoint x: 566, endPoint y: 411, distance: 6.2
click at [571, 412] on button "Сохранить и пересчитать" at bounding box center [591, 419] width 93 height 17
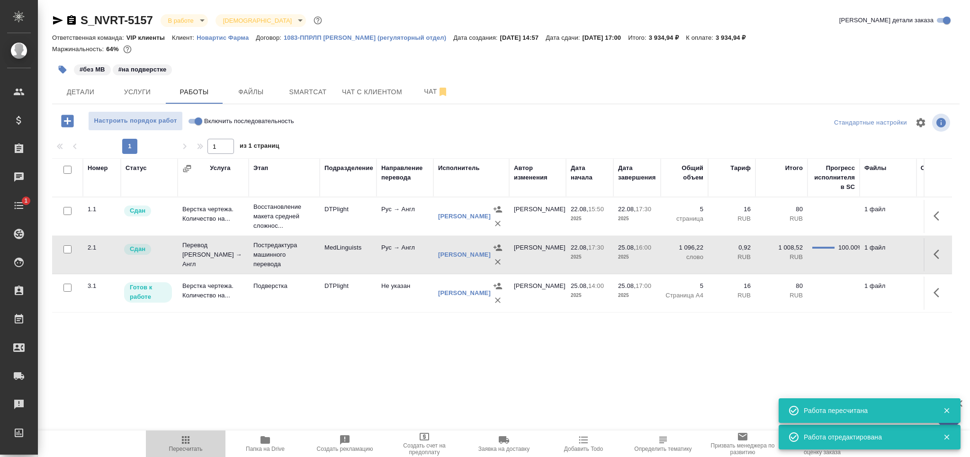
click at [195, 441] on span "Пересчитать" at bounding box center [186, 443] width 68 height 18
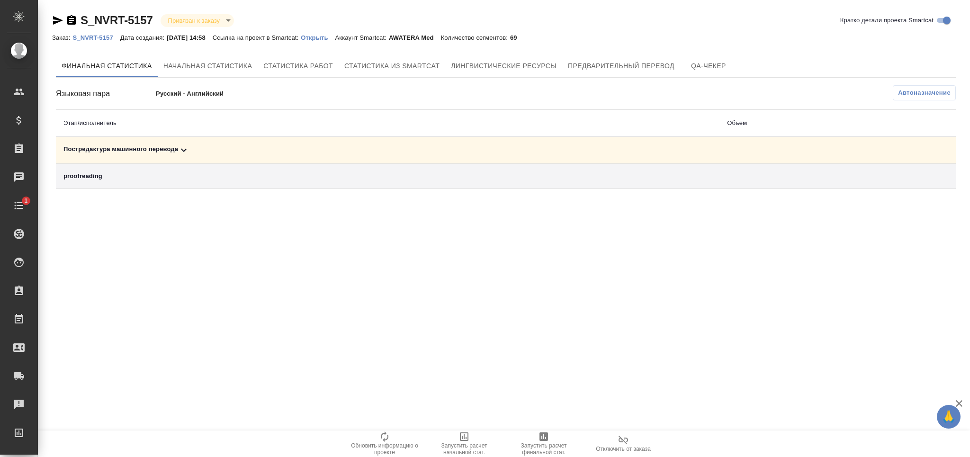
click at [185, 150] on icon at bounding box center [183, 149] width 11 height 11
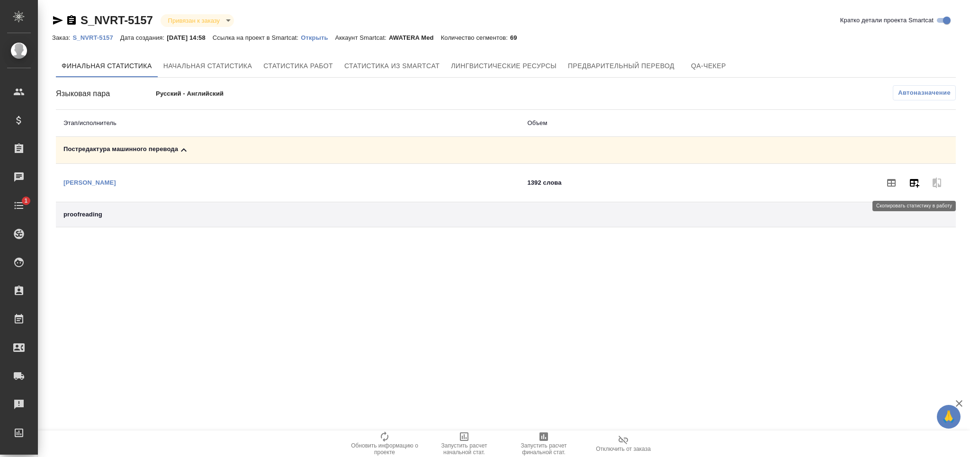
click at [913, 180] on icon "button" at bounding box center [914, 183] width 9 height 9
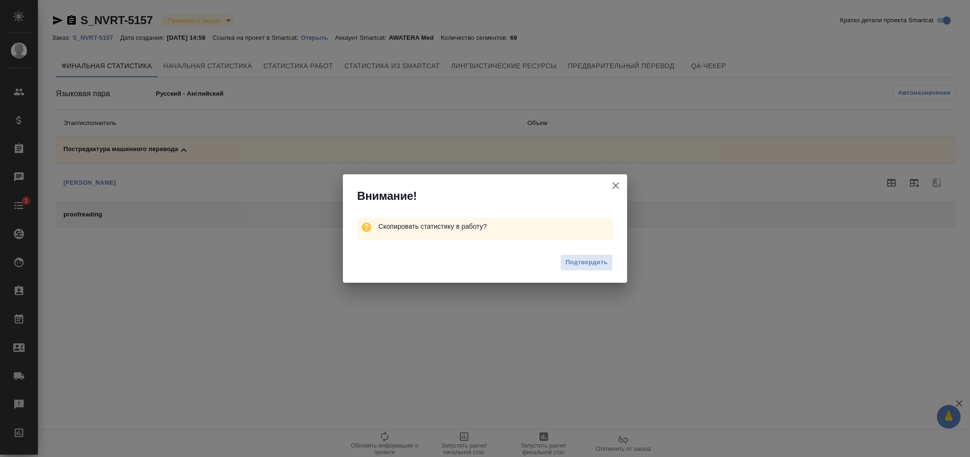
click at [593, 266] on span "Подтвердить" at bounding box center [586, 262] width 42 height 11
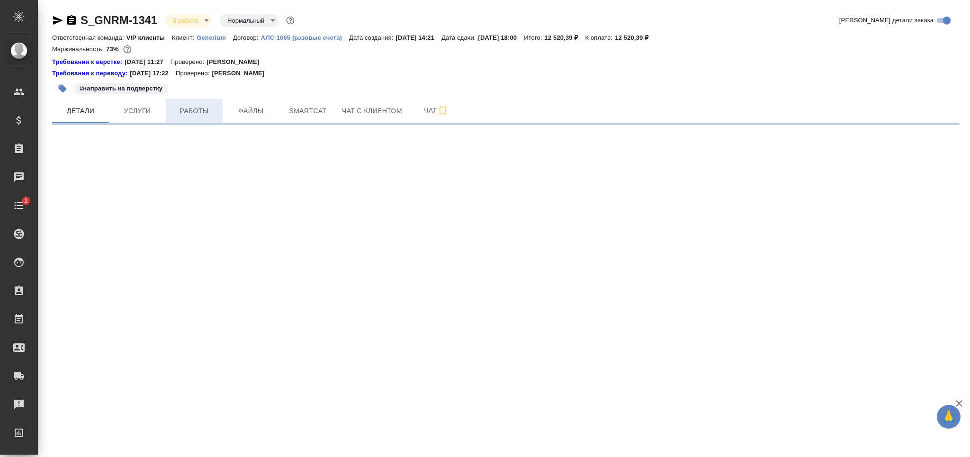
select select "RU"
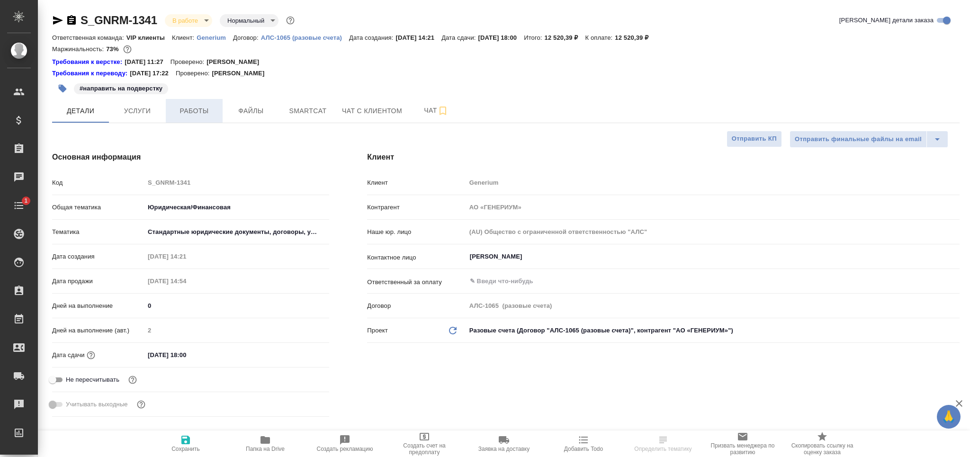
type textarea "x"
click at [204, 109] on span "Работы" at bounding box center [193, 111] width 45 height 12
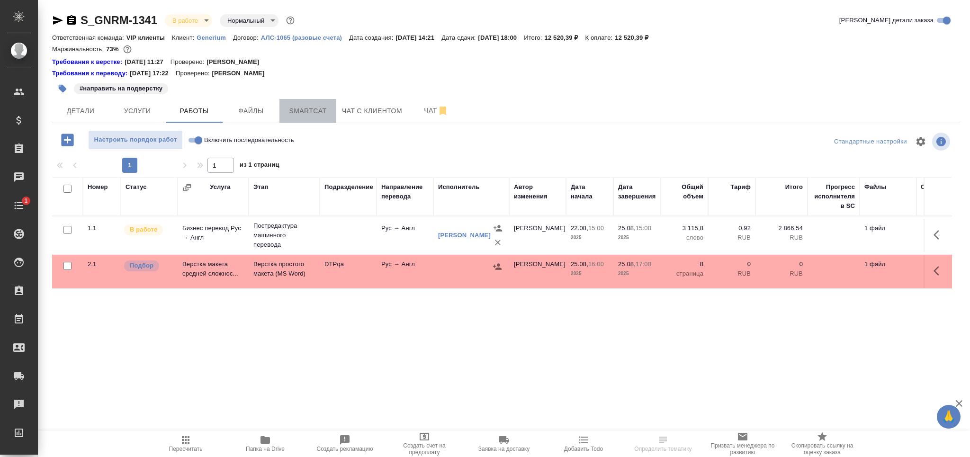
click at [303, 112] on span "Smartcat" at bounding box center [307, 111] width 45 height 12
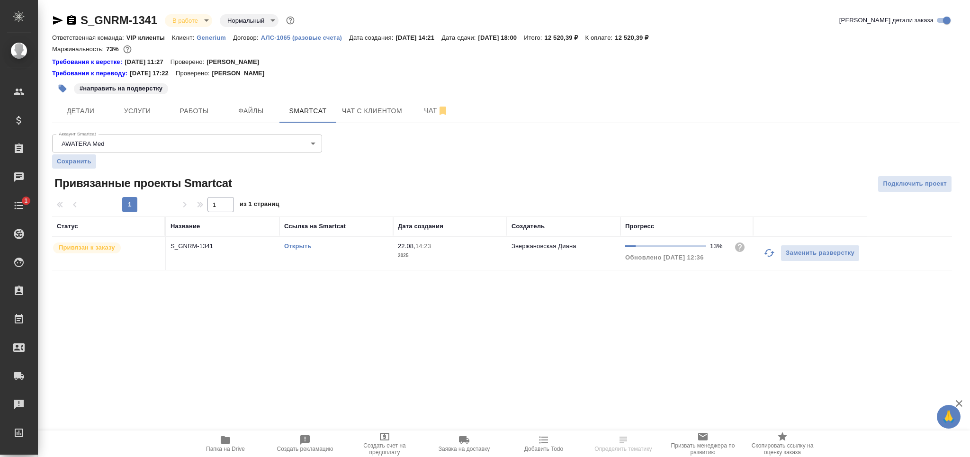
click at [774, 254] on icon "button" at bounding box center [768, 252] width 11 height 11
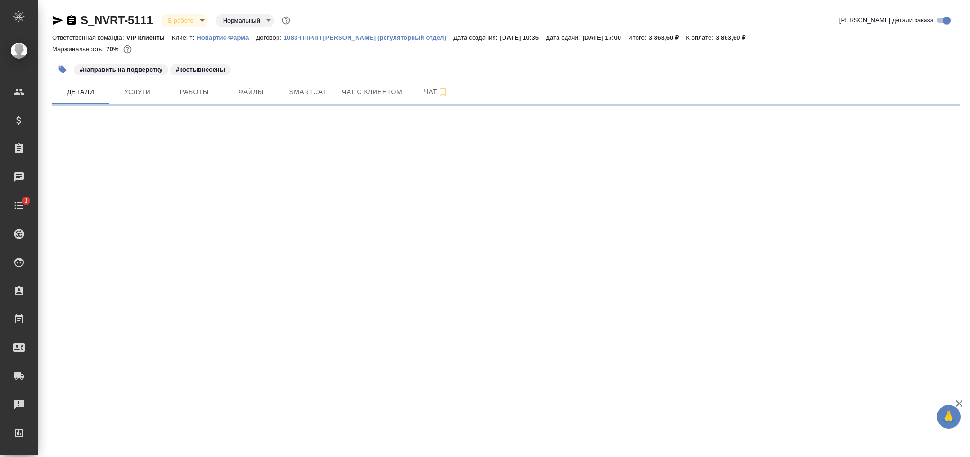
select select "RU"
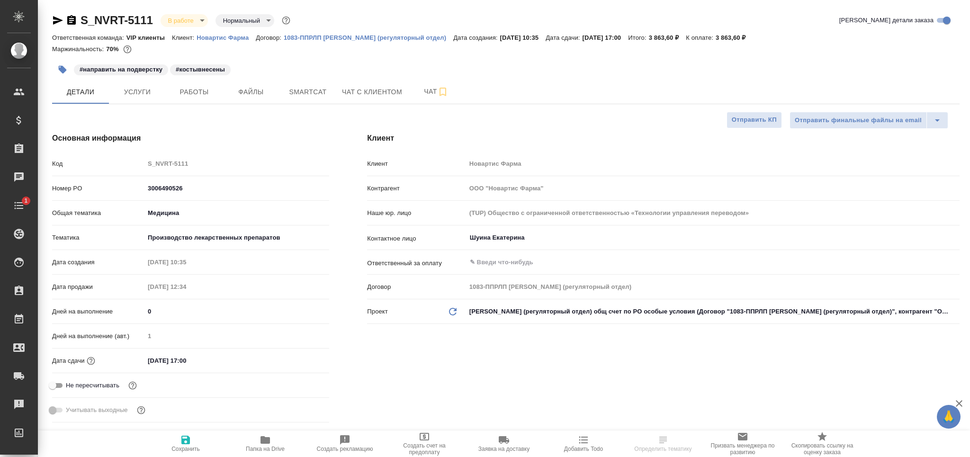
type textarea "x"
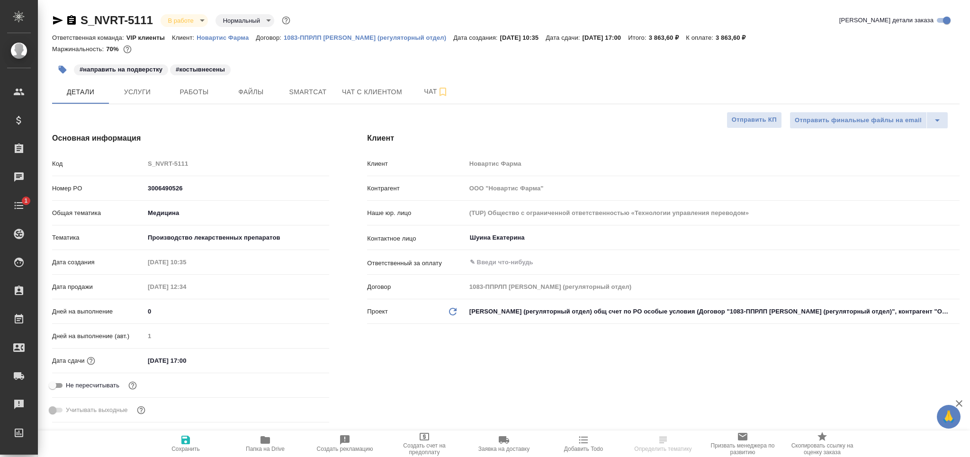
type textarea "x"
click at [180, 84] on button "Работы" at bounding box center [194, 92] width 57 height 24
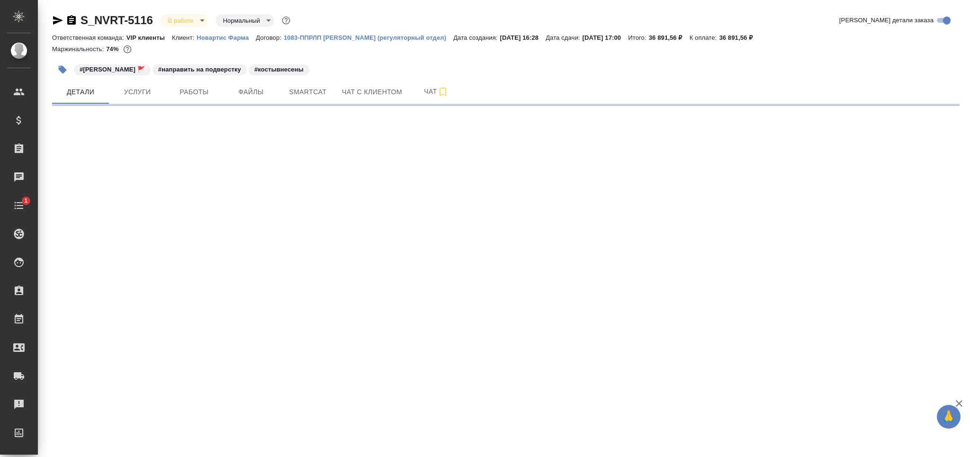
select select "RU"
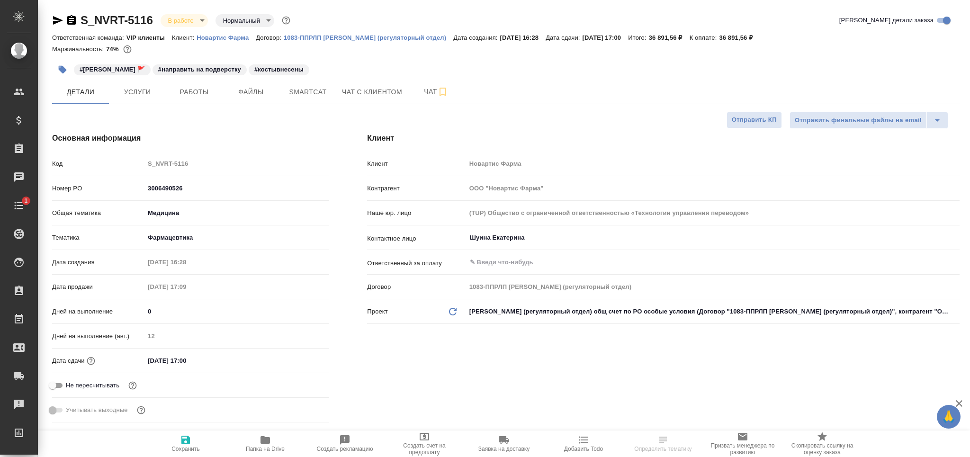
type textarea "x"
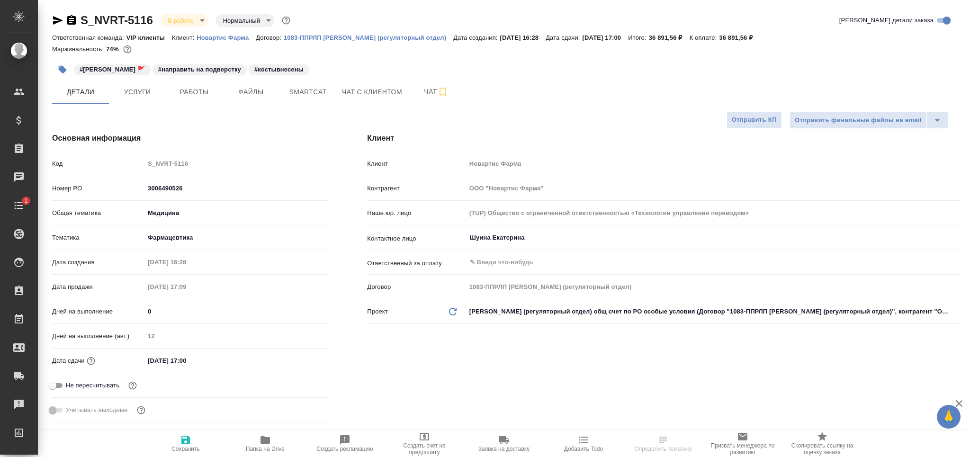
type textarea "x"
click at [301, 89] on span "Smartcat" at bounding box center [307, 92] width 45 height 12
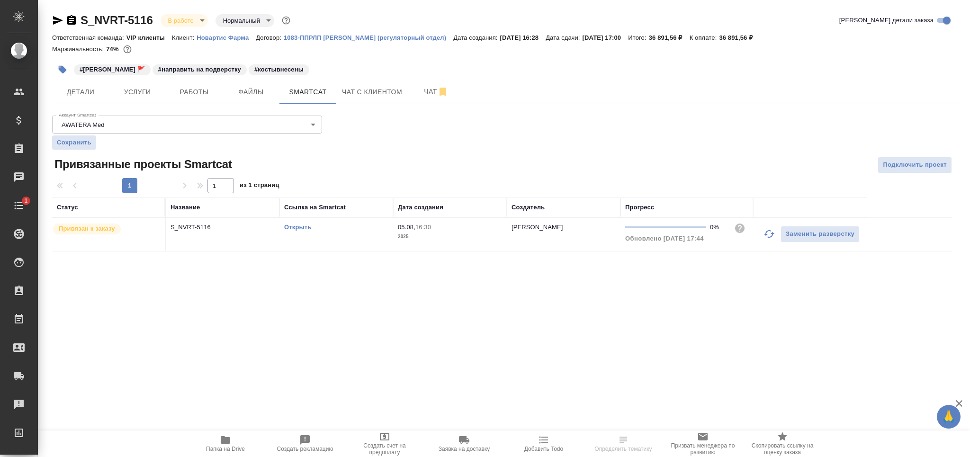
click at [762, 234] on button "button" at bounding box center [769, 234] width 23 height 23
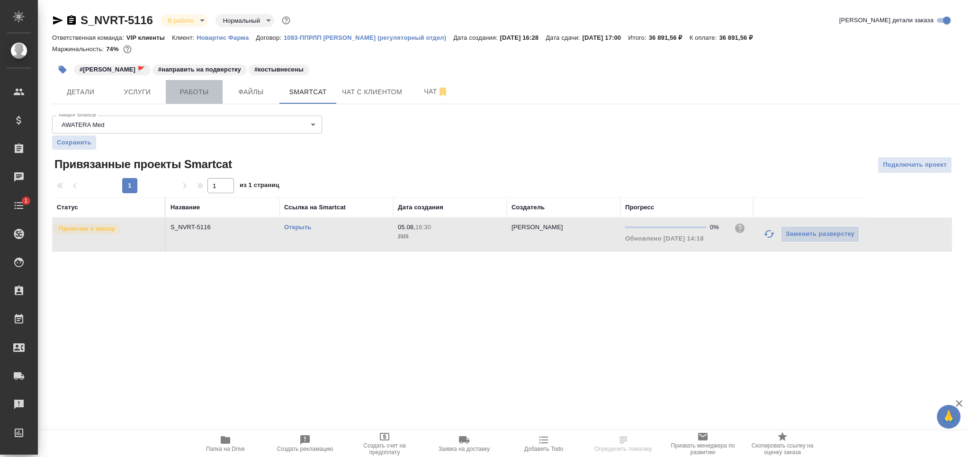
click at [193, 92] on span "Работы" at bounding box center [193, 92] width 45 height 12
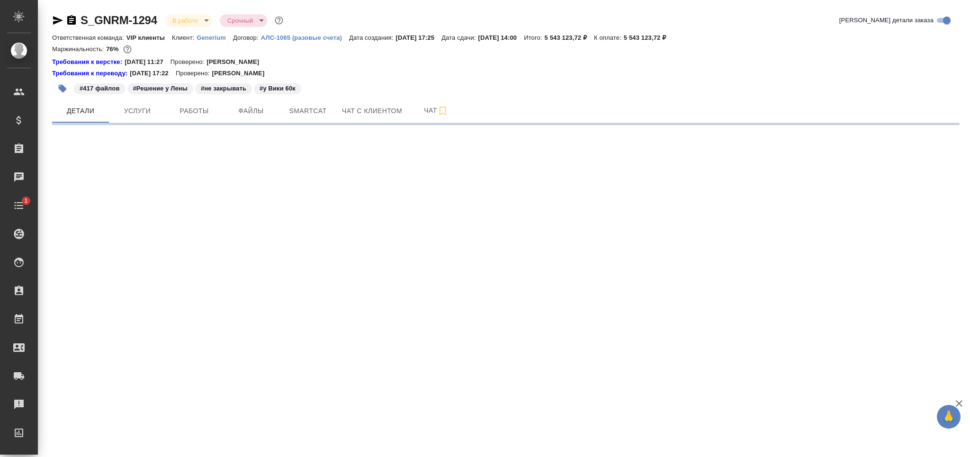
select select "RU"
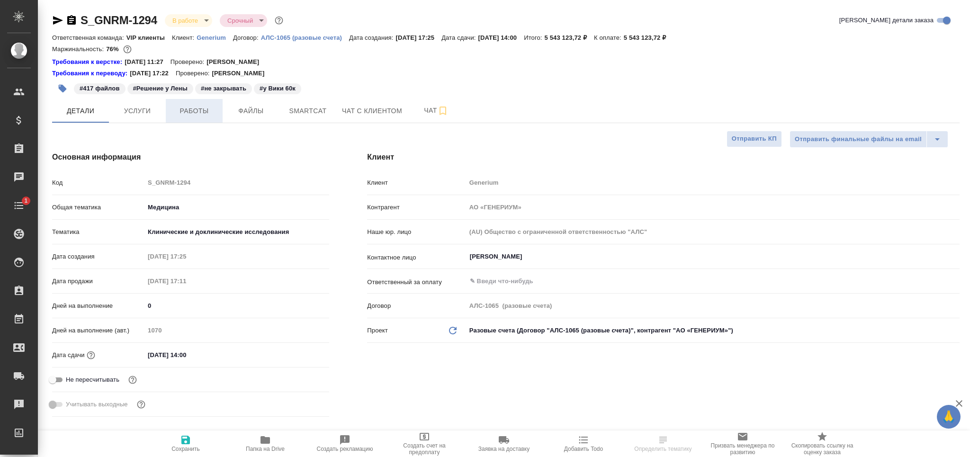
type textarea "x"
click at [198, 116] on span "Работы" at bounding box center [193, 111] width 45 height 12
type textarea "x"
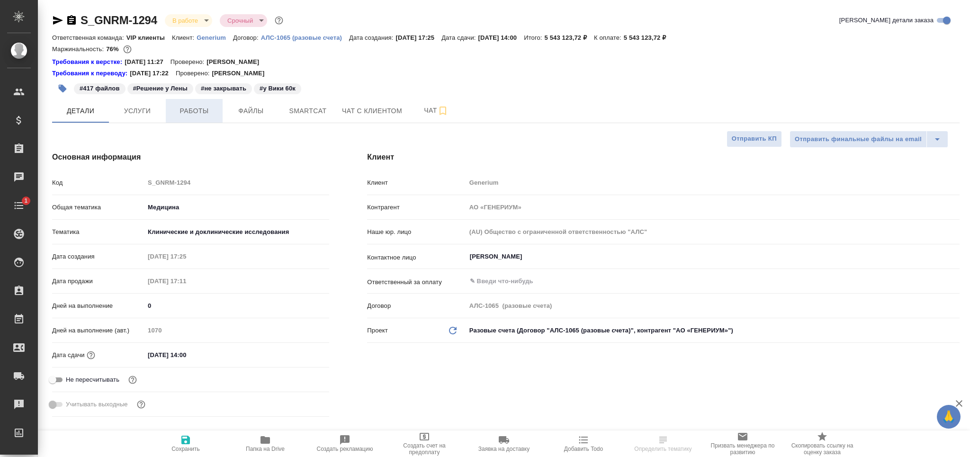
type textarea "x"
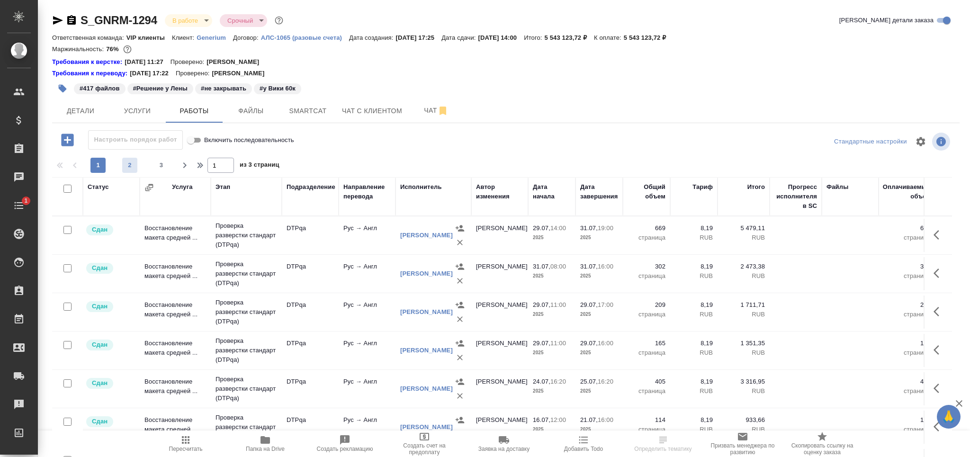
click at [126, 161] on span "2" at bounding box center [129, 165] width 15 height 9
type input "2"
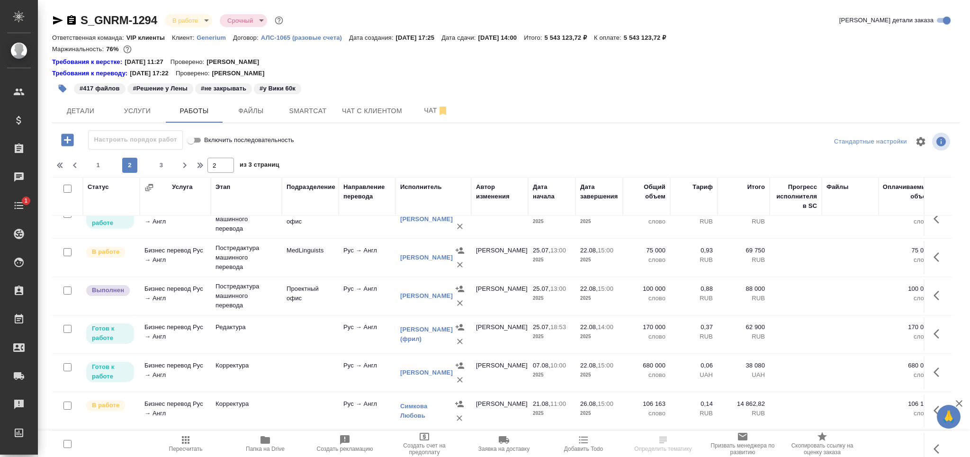
scroll to position [701, 0]
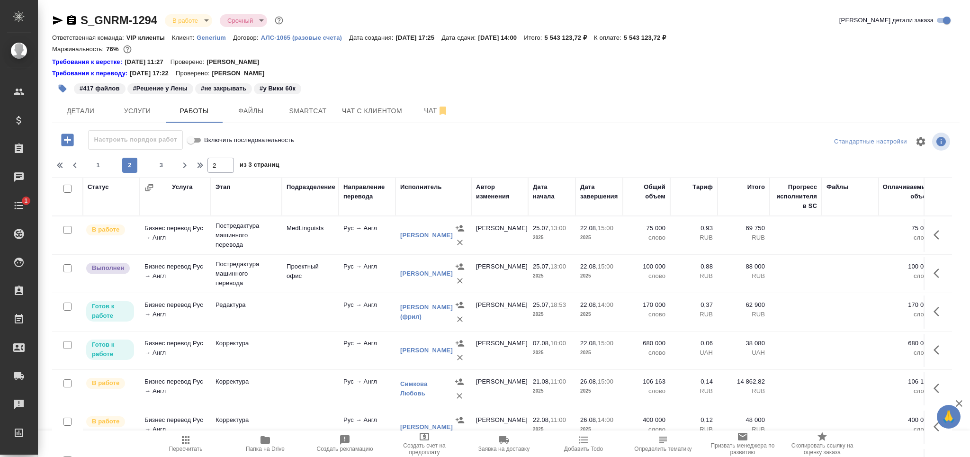
click at [264, 418] on td "Корректура" at bounding box center [246, 427] width 71 height 33
click at [263, 417] on td "Корректура" at bounding box center [246, 427] width 71 height 33
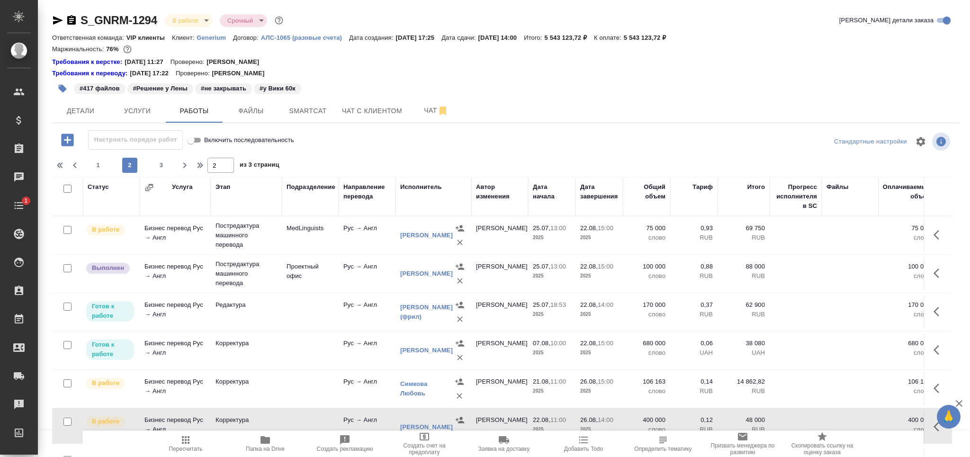
click at [297, 416] on td at bounding box center [310, 427] width 57 height 33
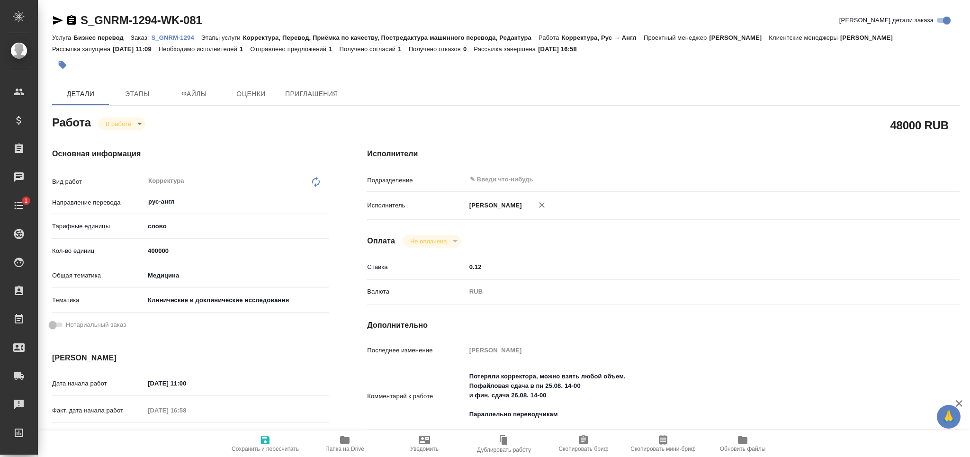
type textarea "x"
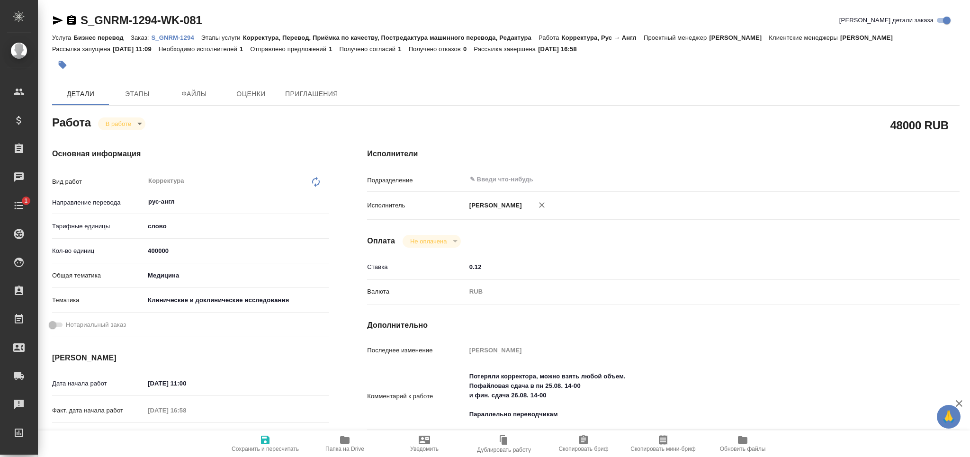
type textarea "x"
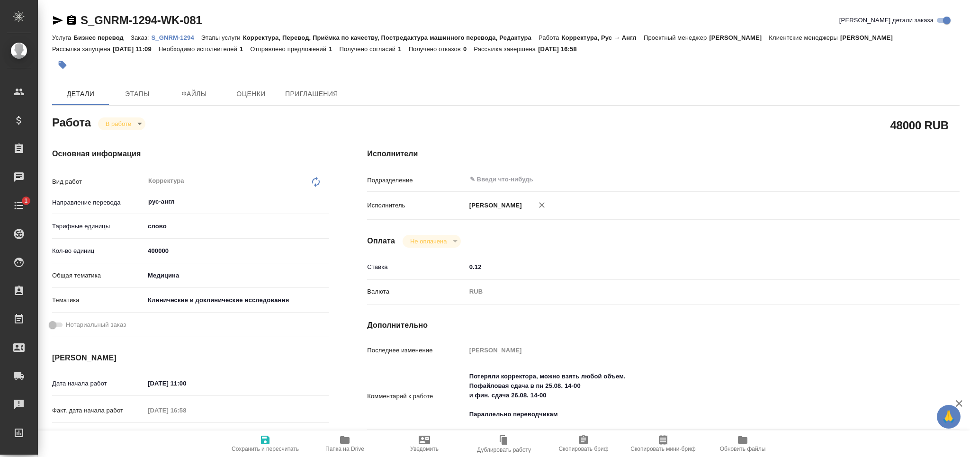
type textarea "x"
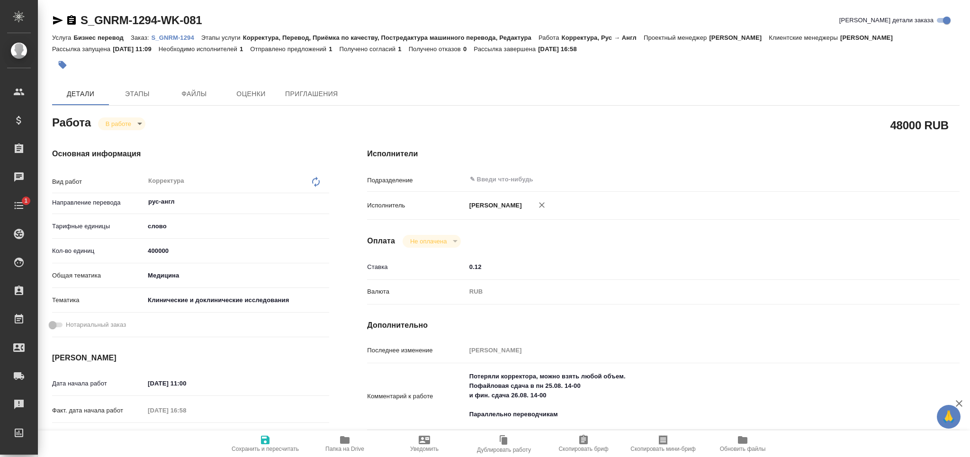
type textarea "x"
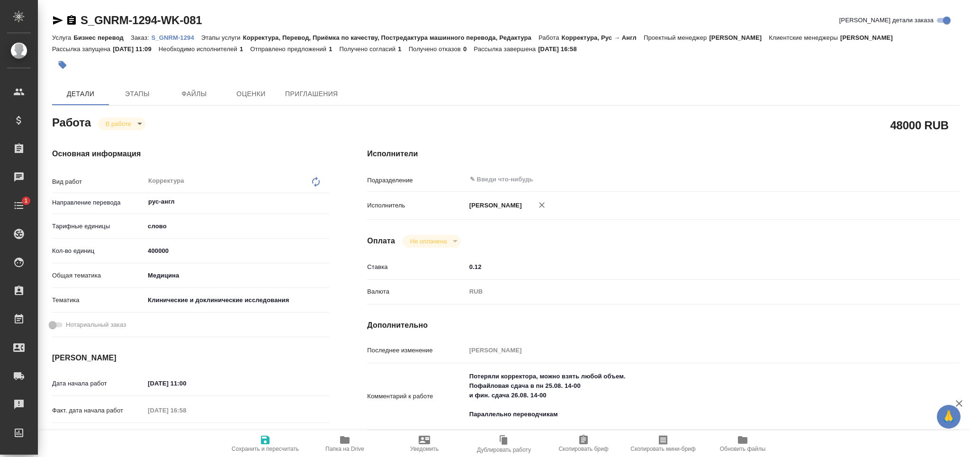
type textarea "x"
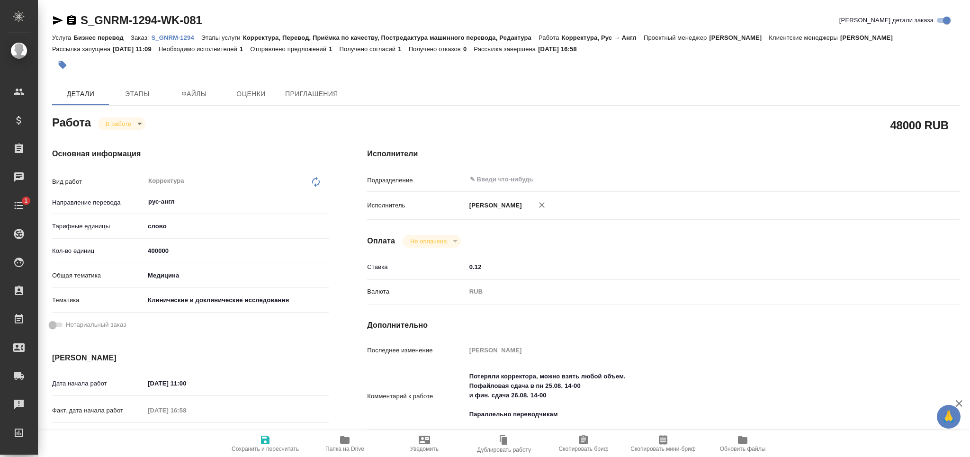
type textarea "x"
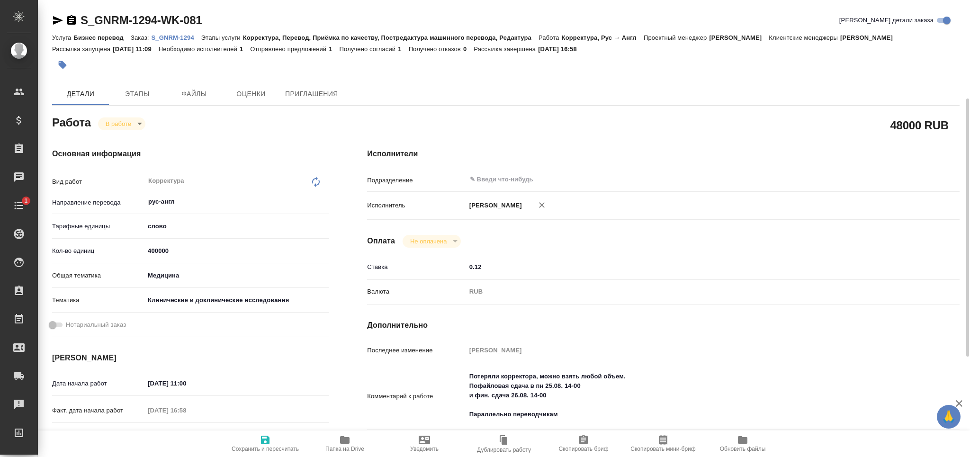
scroll to position [63, 0]
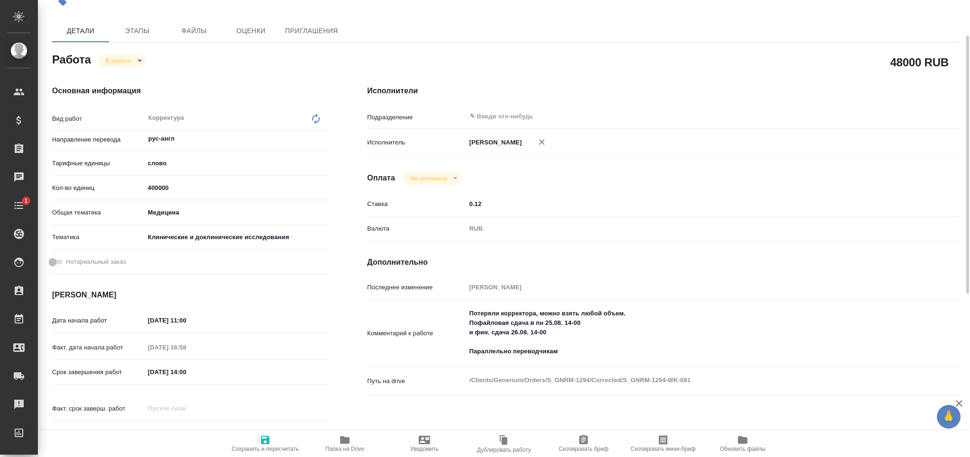
click at [339, 443] on icon "button" at bounding box center [344, 439] width 11 height 11
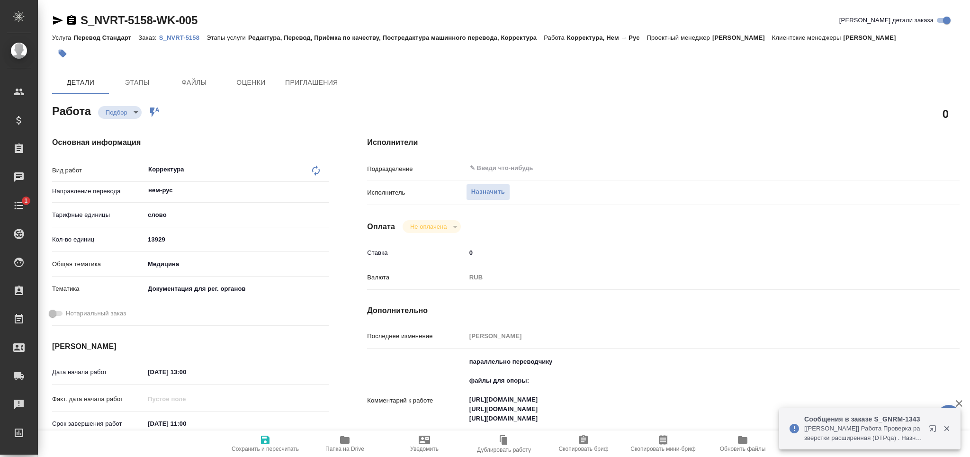
type textarea "x"
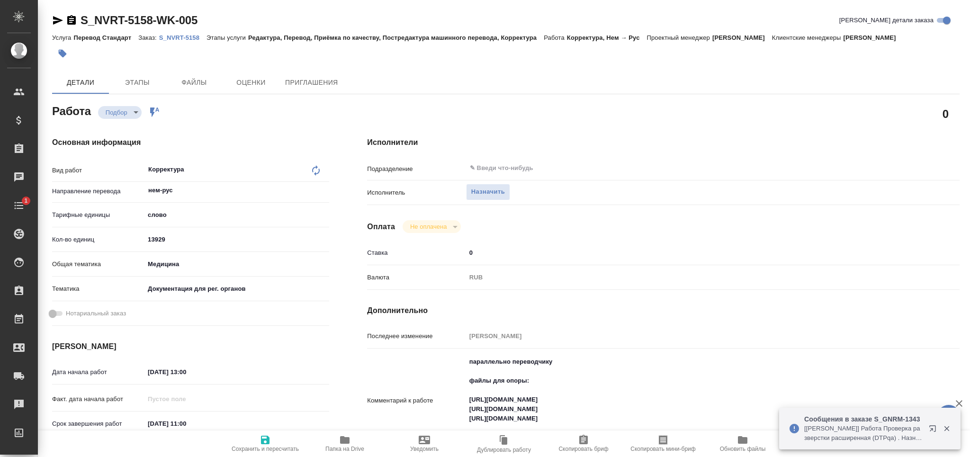
type textarea "x"
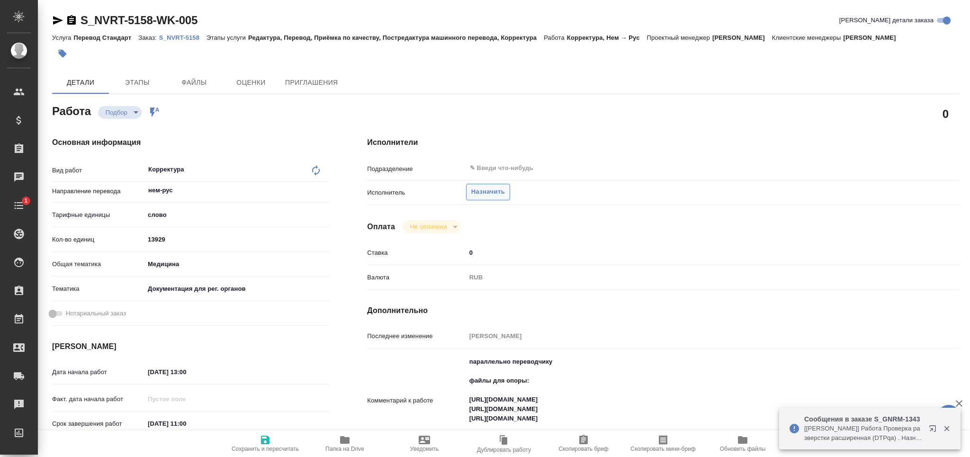
type textarea "x"
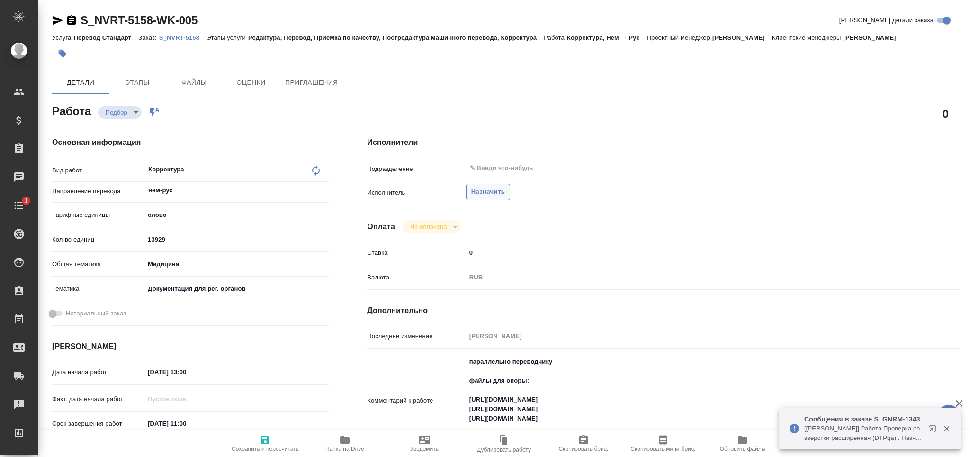
type textarea "x"
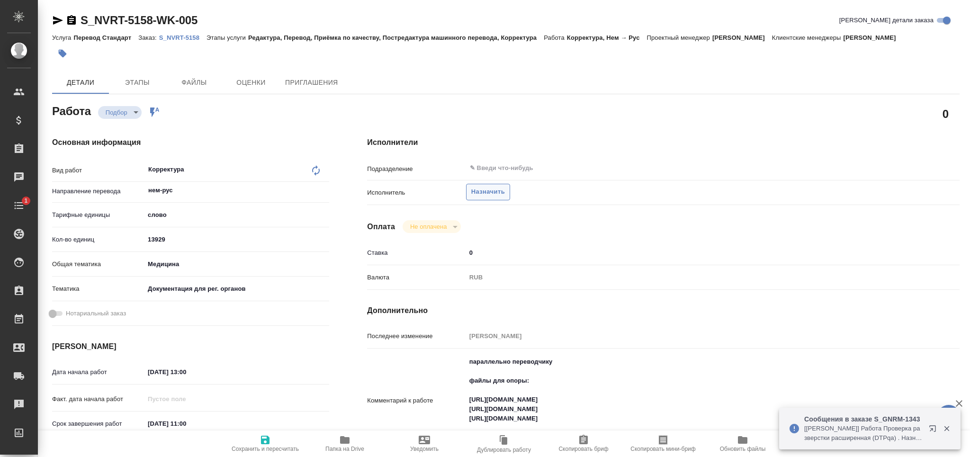
click at [489, 187] on span "Назначить" at bounding box center [488, 192] width 34 height 11
type textarea "x"
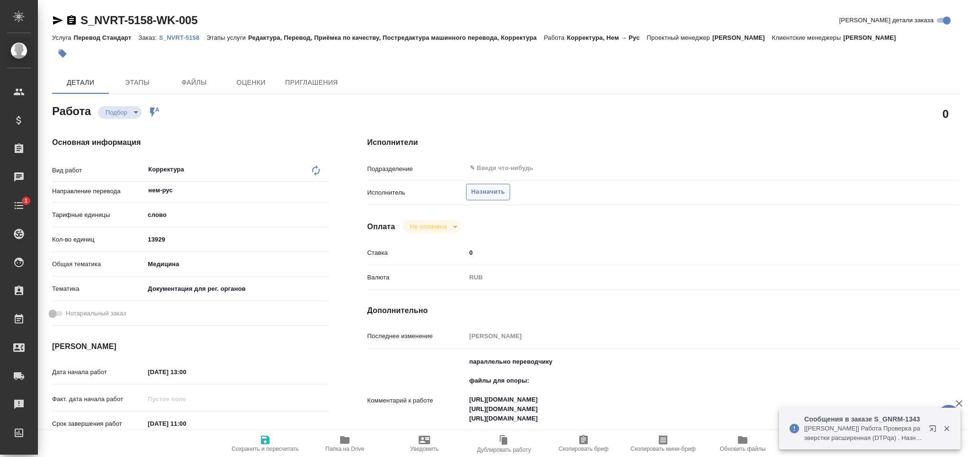
type textarea "x"
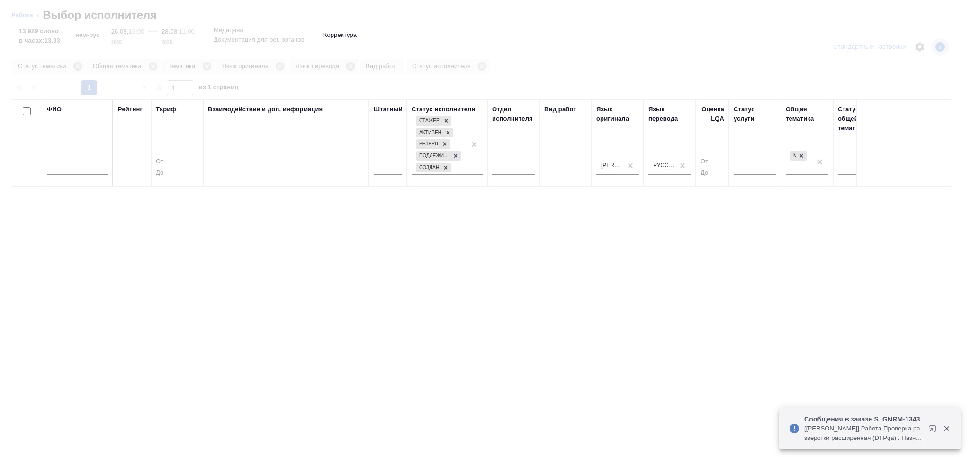
type textarea "x"
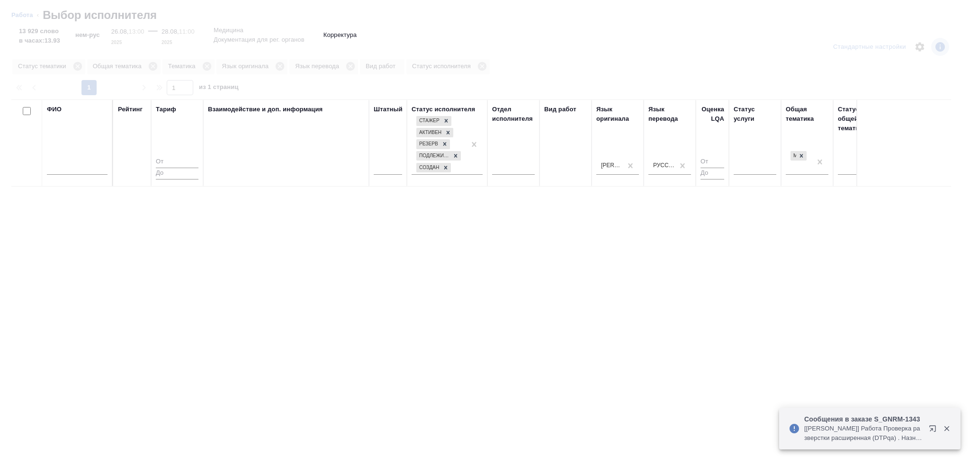
type textarea "x"
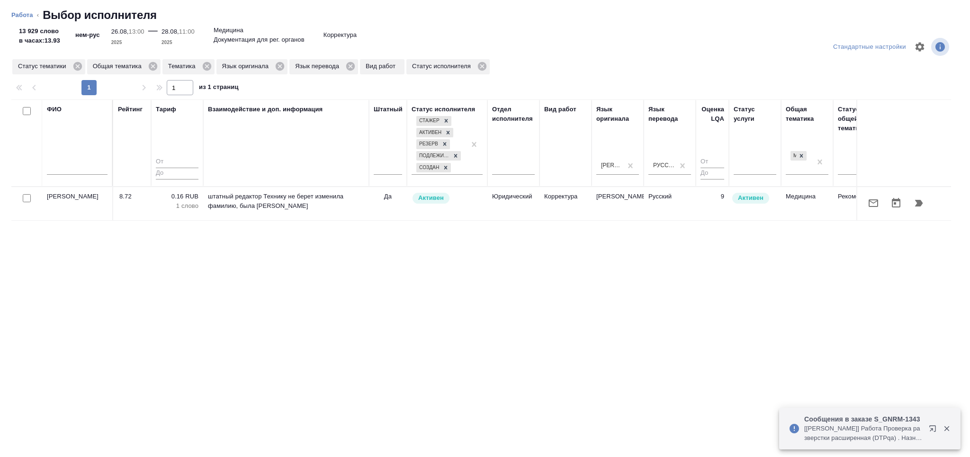
click at [88, 169] on input "text" at bounding box center [77, 169] width 61 height 12
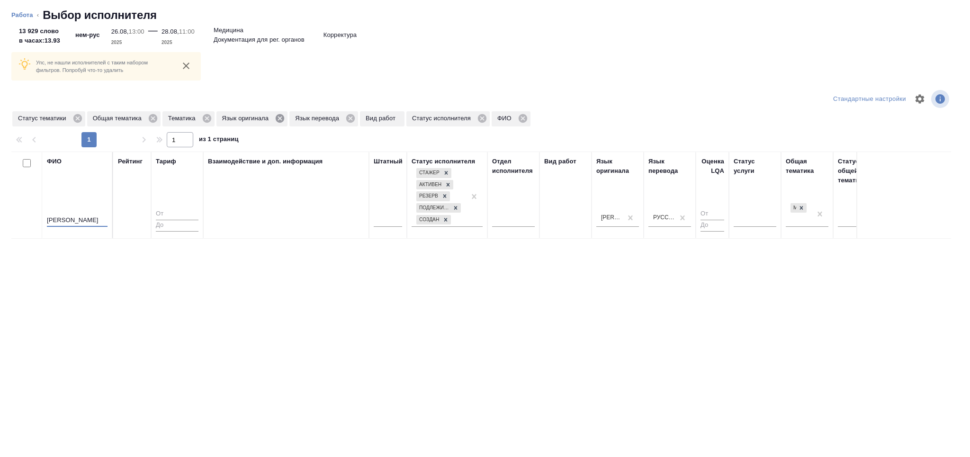
type input "сирач"
click at [277, 116] on icon at bounding box center [280, 118] width 9 height 9
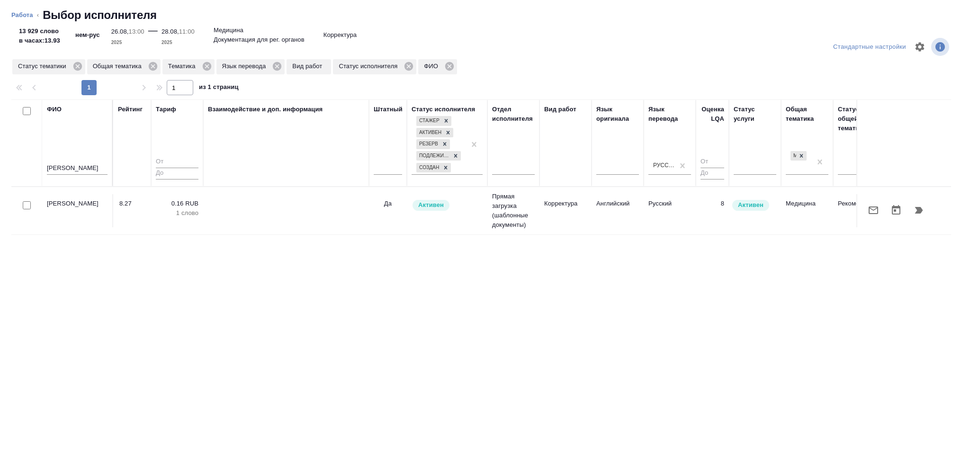
click at [921, 214] on icon "button" at bounding box center [918, 210] width 11 height 11
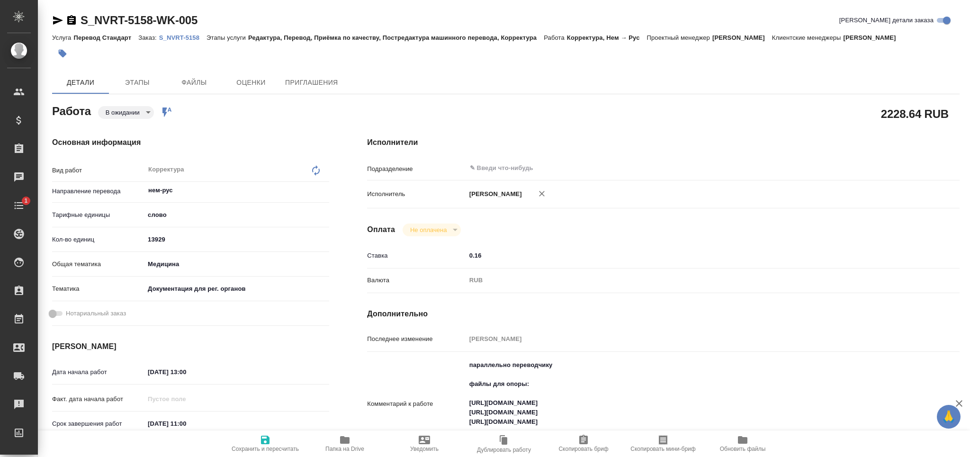
type textarea "x"
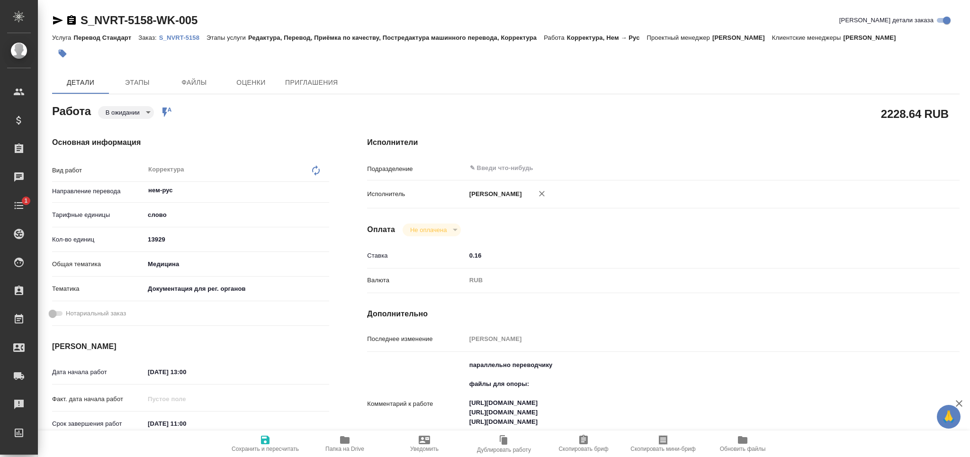
type textarea "x"
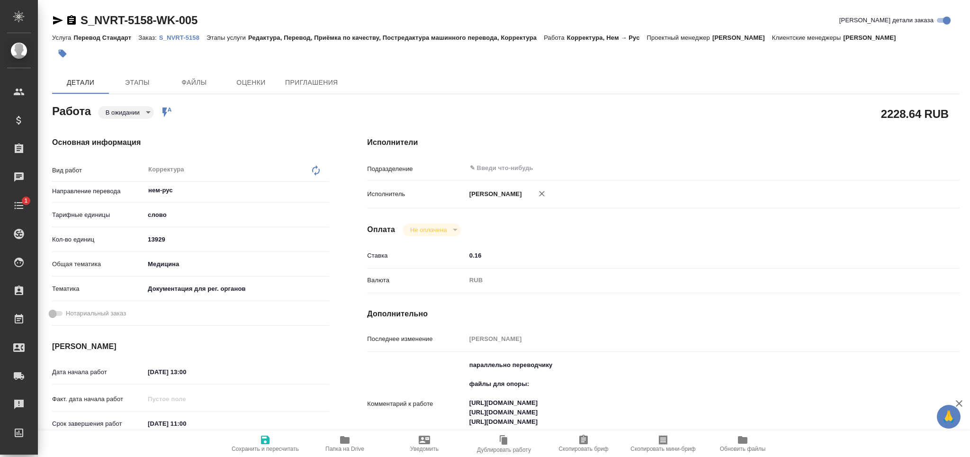
type textarea "x"
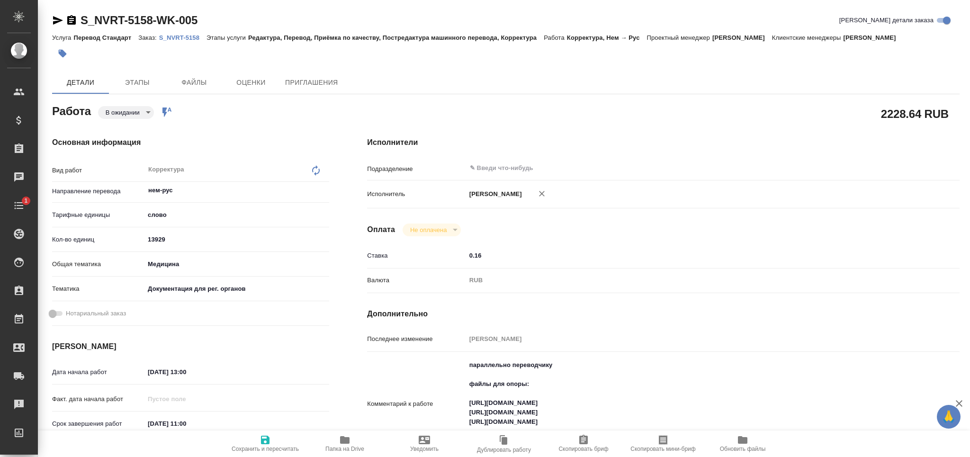
type textarea "x"
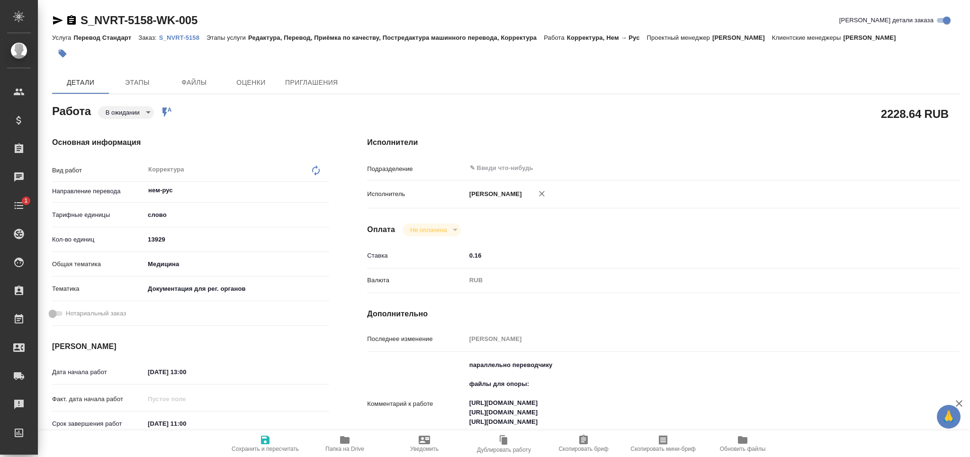
type textarea "x"
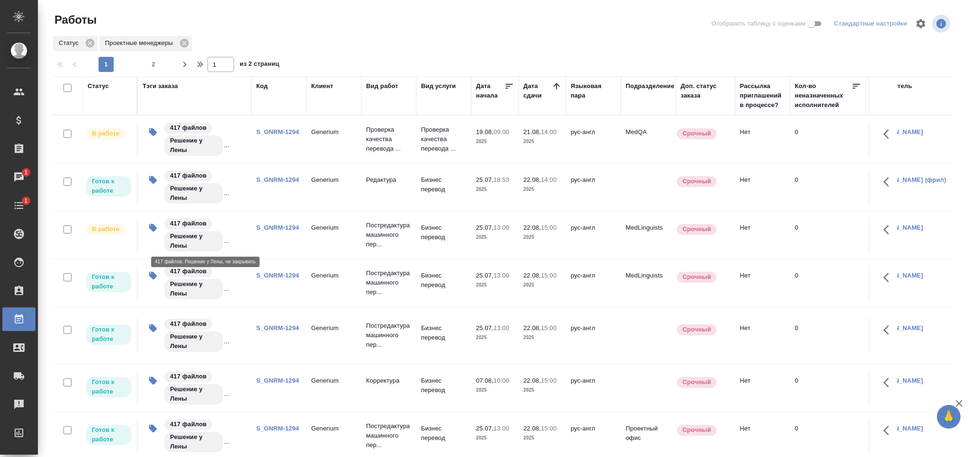
scroll to position [50, 0]
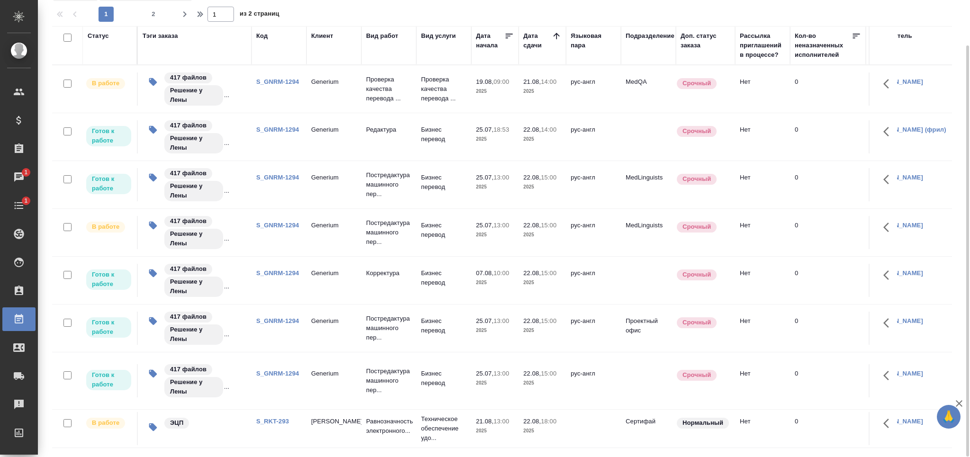
click at [288, 230] on td "S_GNRM-1294" at bounding box center [278, 232] width 55 height 33
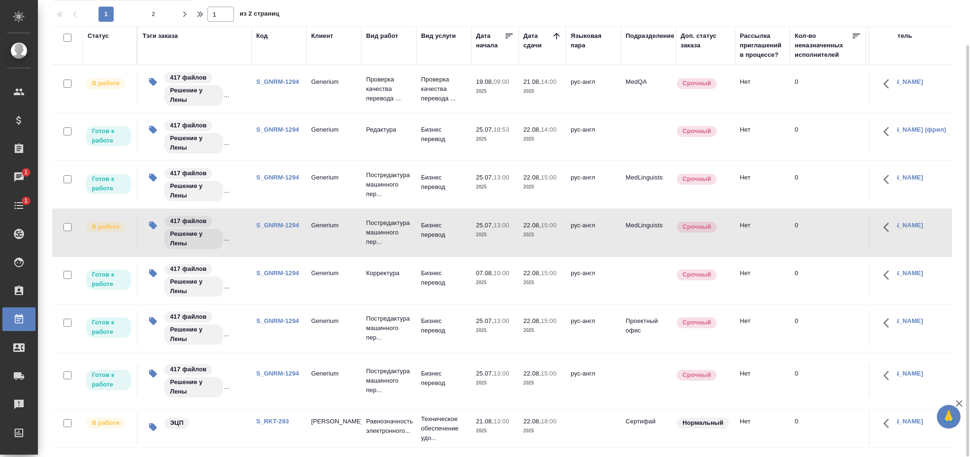
click at [382, 229] on p "Постредактура машинного пер..." at bounding box center [388, 232] width 45 height 28
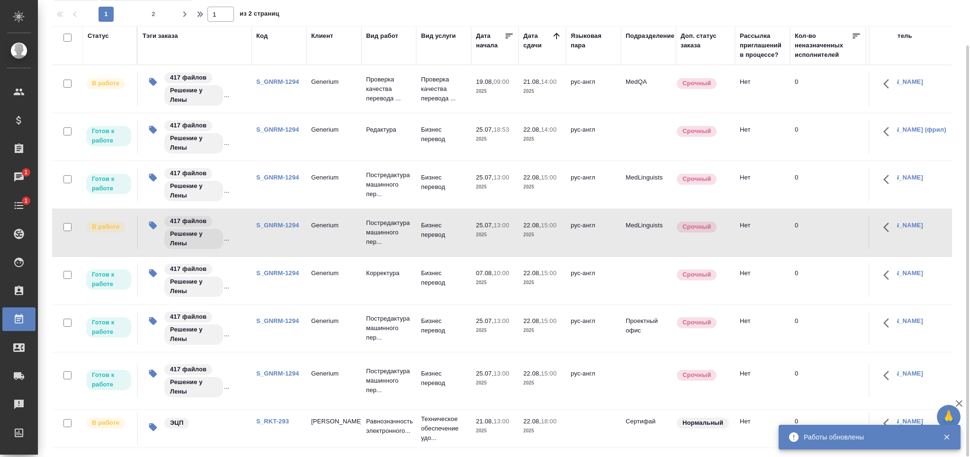
click at [375, 283] on td "Корректура" at bounding box center [388, 280] width 55 height 33
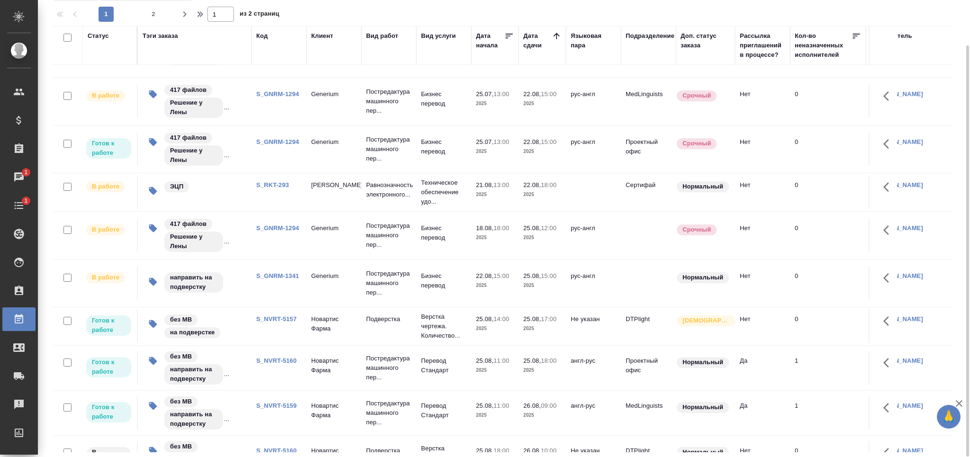
scroll to position [199, 0]
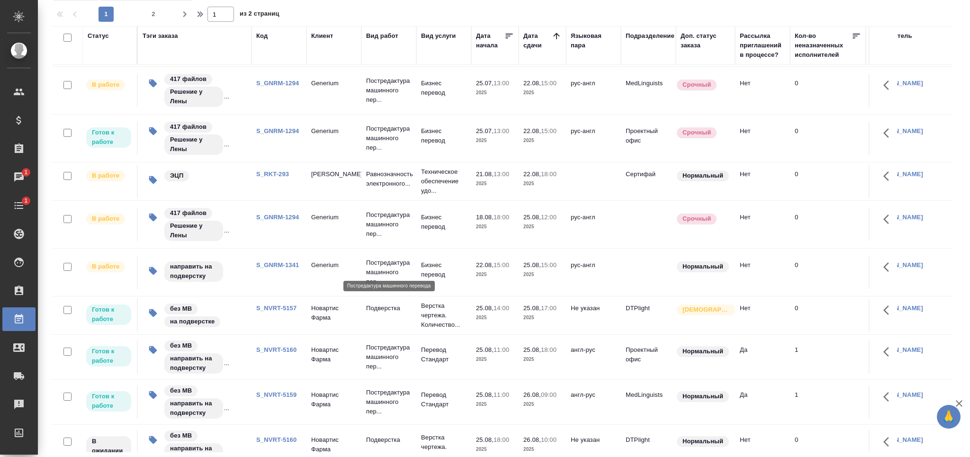
click at [372, 258] on p "Постредактура машинного пер..." at bounding box center [388, 272] width 45 height 28
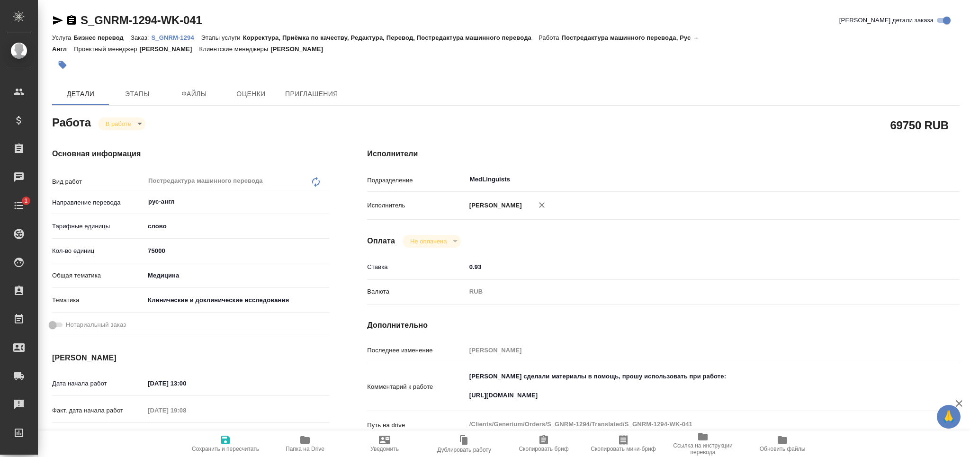
type textarea "x"
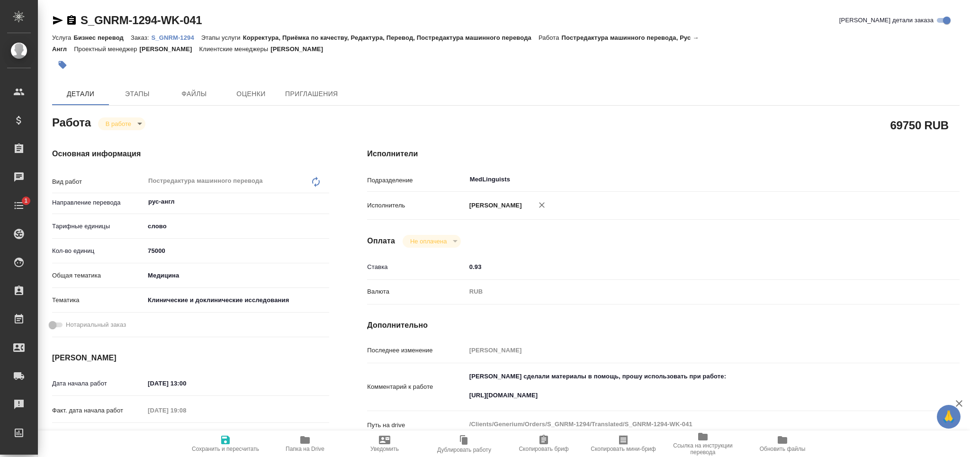
type textarea "x"
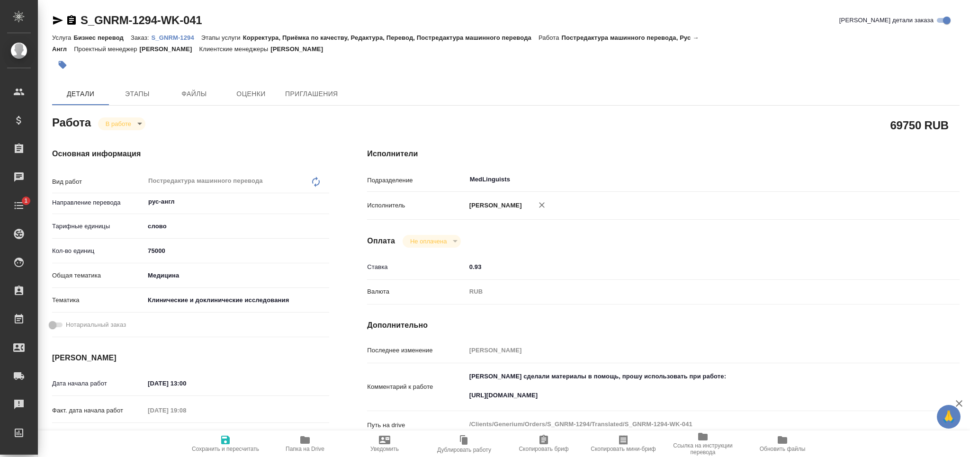
type textarea "x"
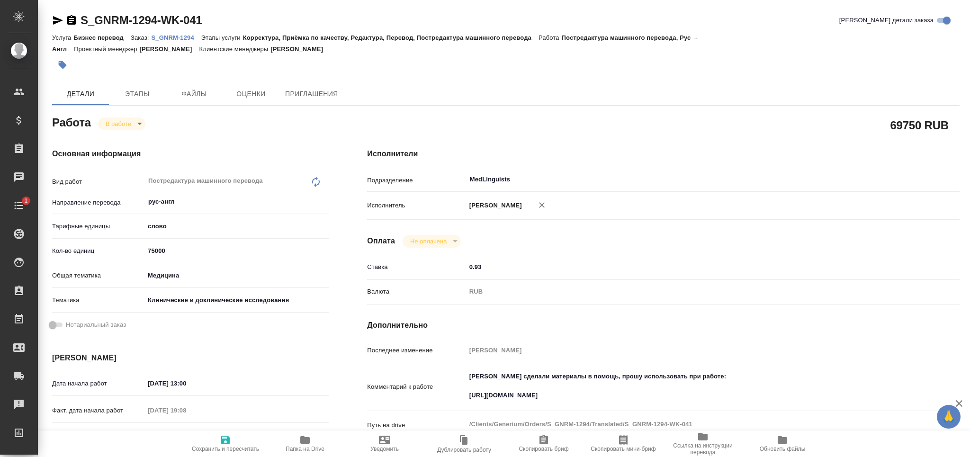
type textarea "x"
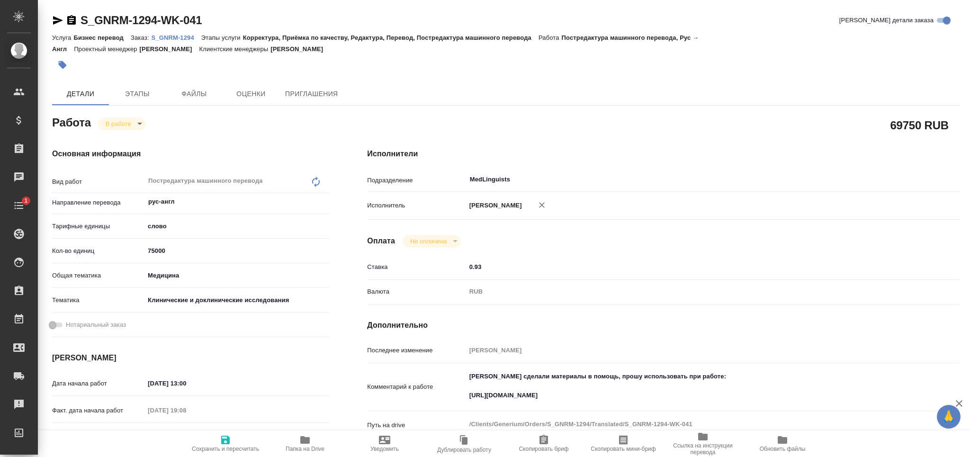
type textarea "x"
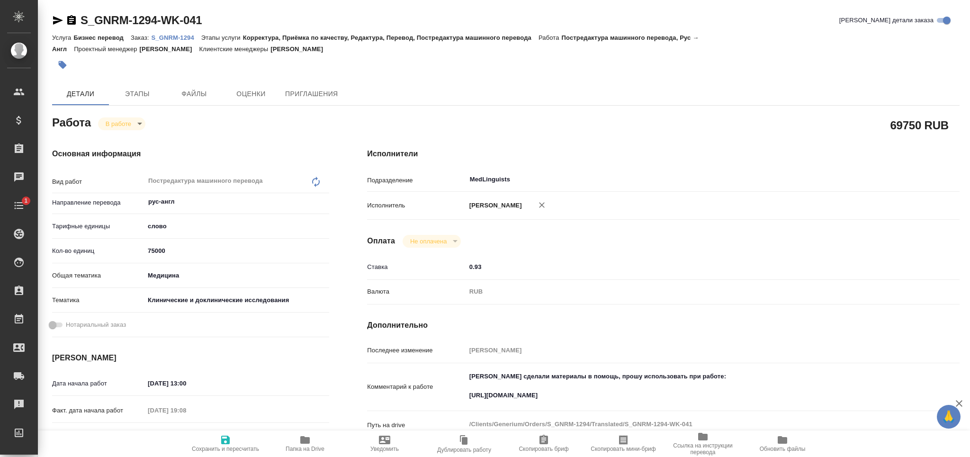
type textarea "x"
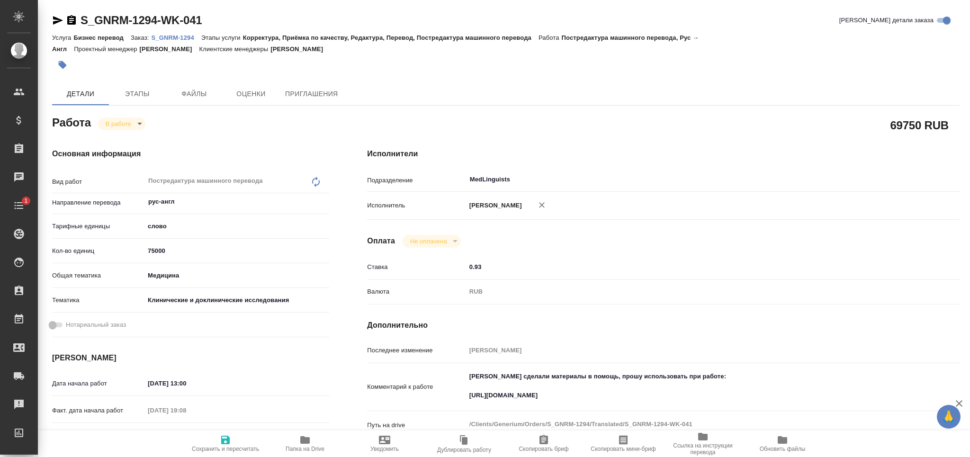
type textarea "x"
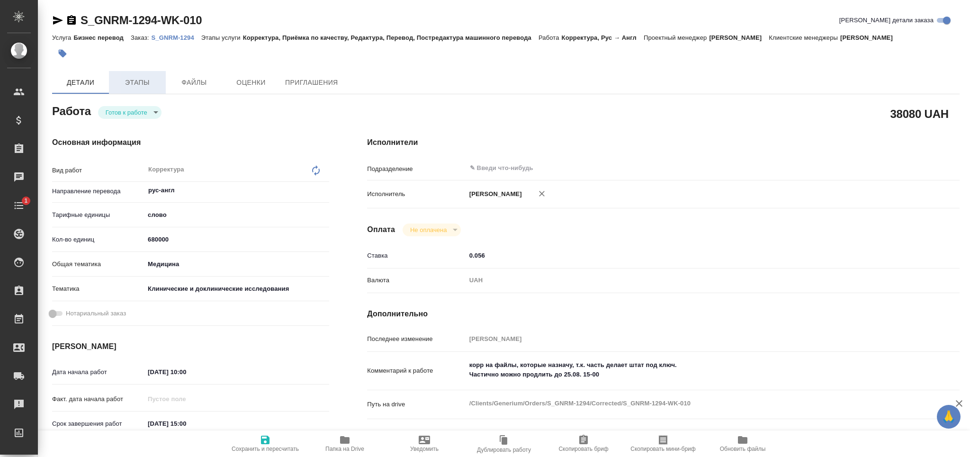
type textarea "x"
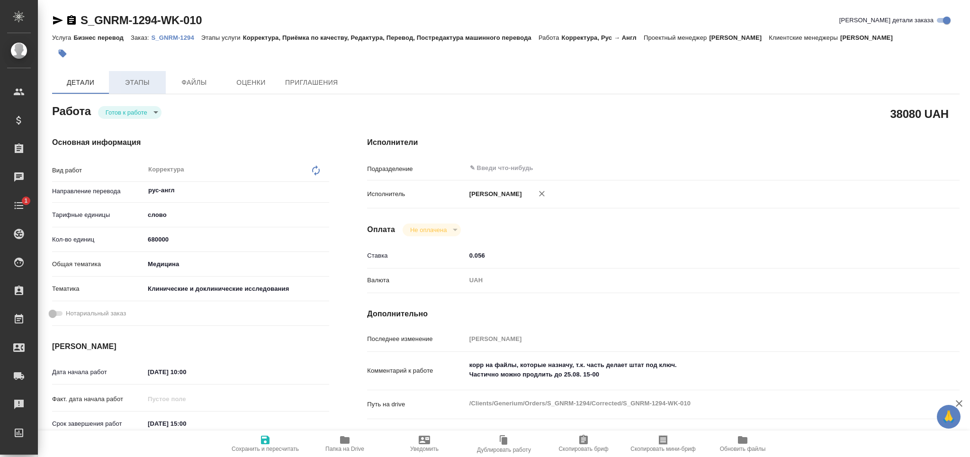
type textarea "x"
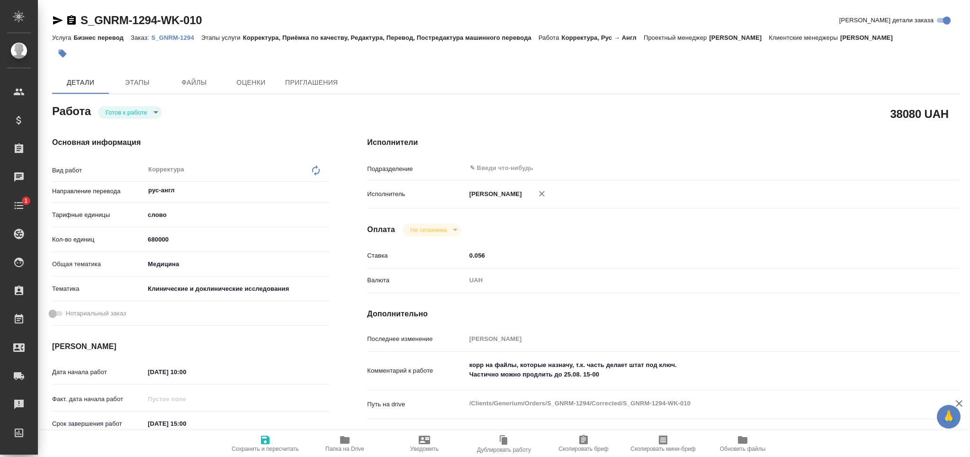
type textarea "x"
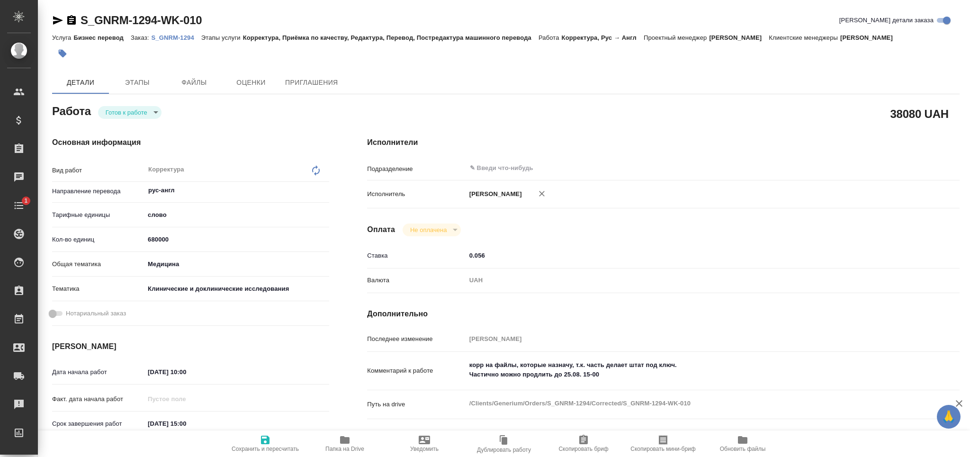
type textarea "x"
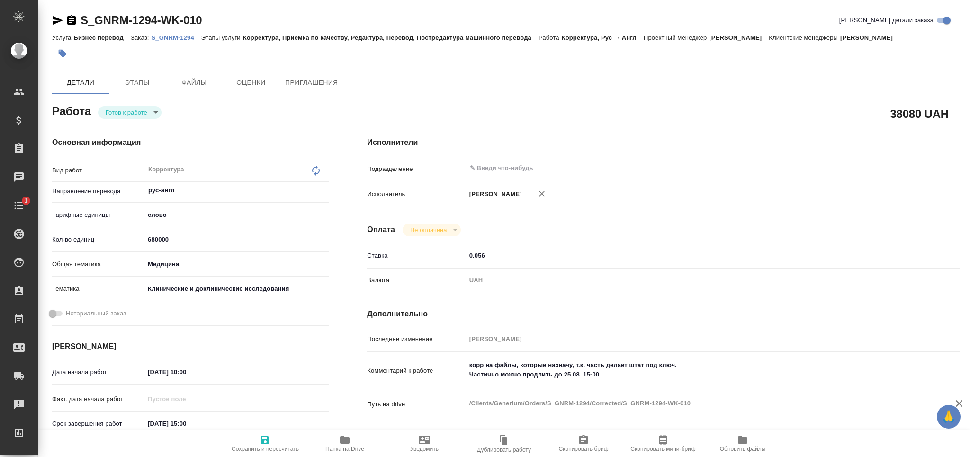
click at [119, 114] on body "🙏 .cls-1 fill:#fff; AWATERA Grabko Mariya Клиенты Спецификации Заказы Чаты 1 To…" at bounding box center [485, 228] width 970 height 457
click at [131, 145] on button "Выполнен" at bounding box center [123, 144] width 35 height 10
type textarea "x"
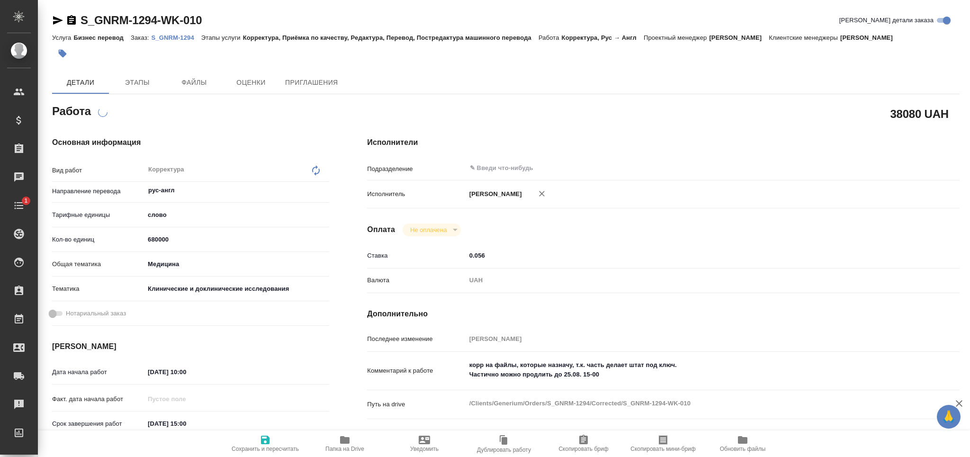
type textarea "x"
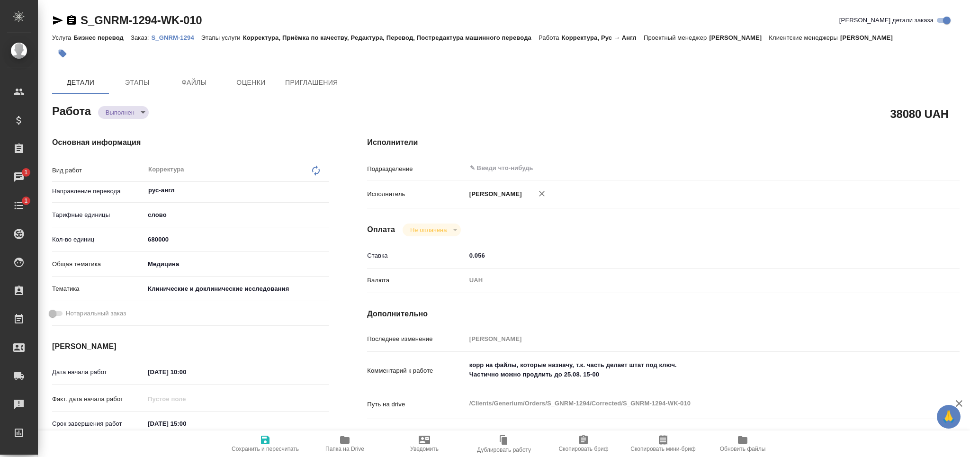
type textarea "x"
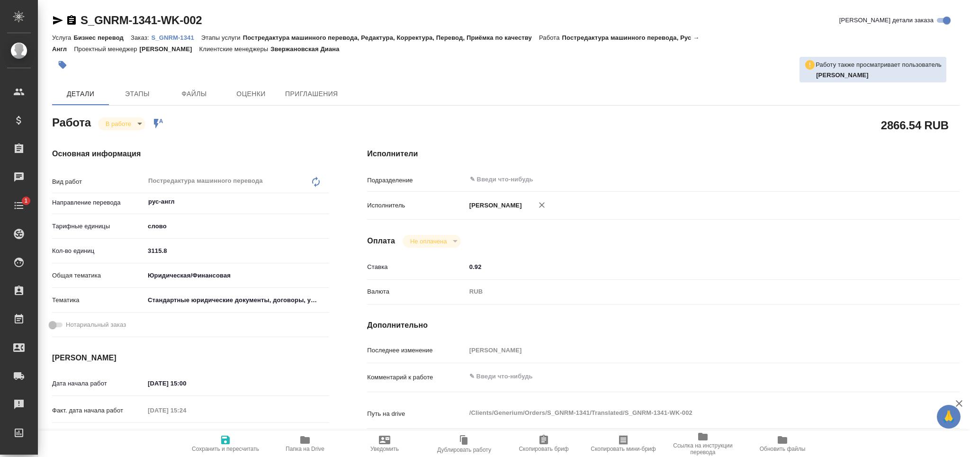
type textarea "x"
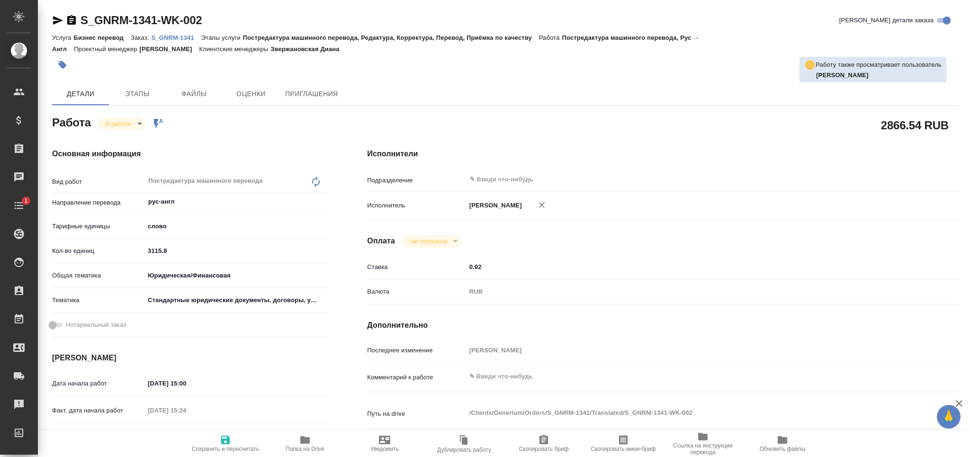
type textarea "x"
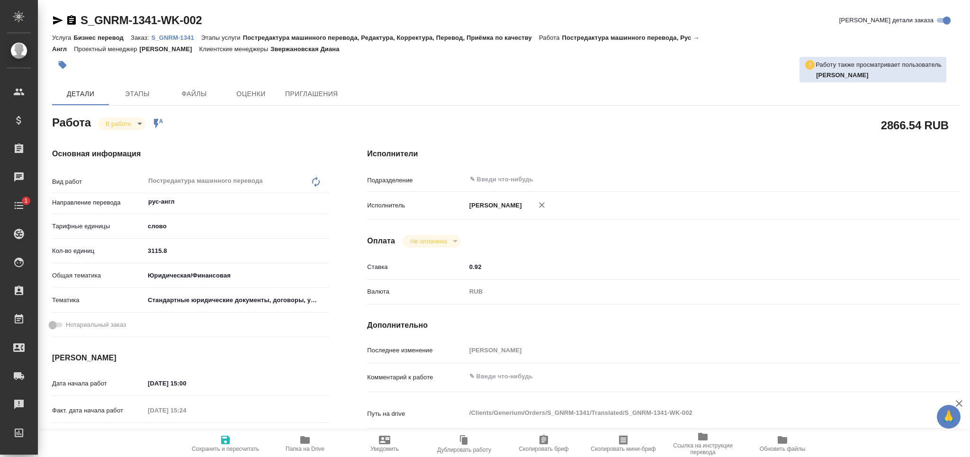
type textarea "x"
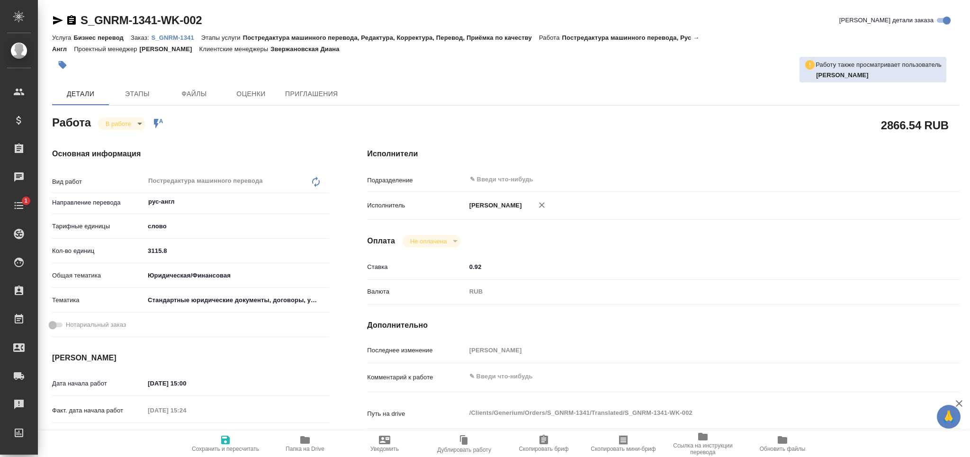
click at [173, 36] on p "S_GNRM-1341" at bounding box center [176, 37] width 50 height 7
type textarea "x"
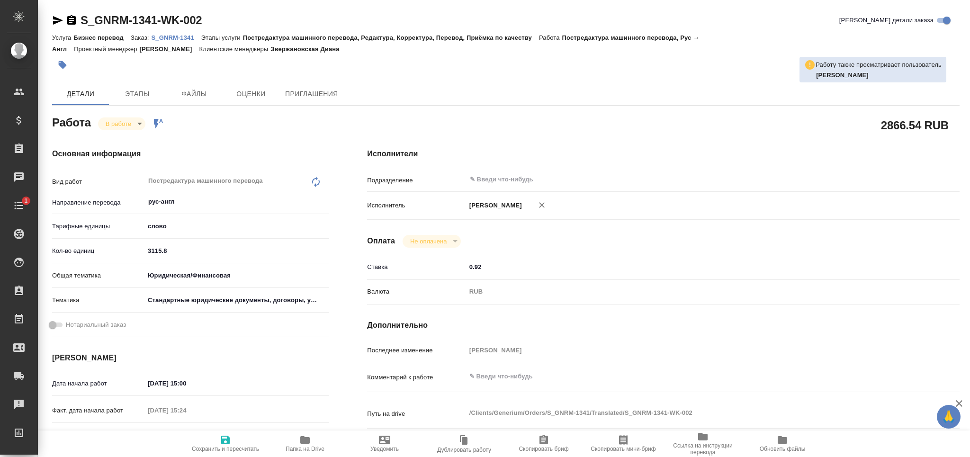
type textarea "x"
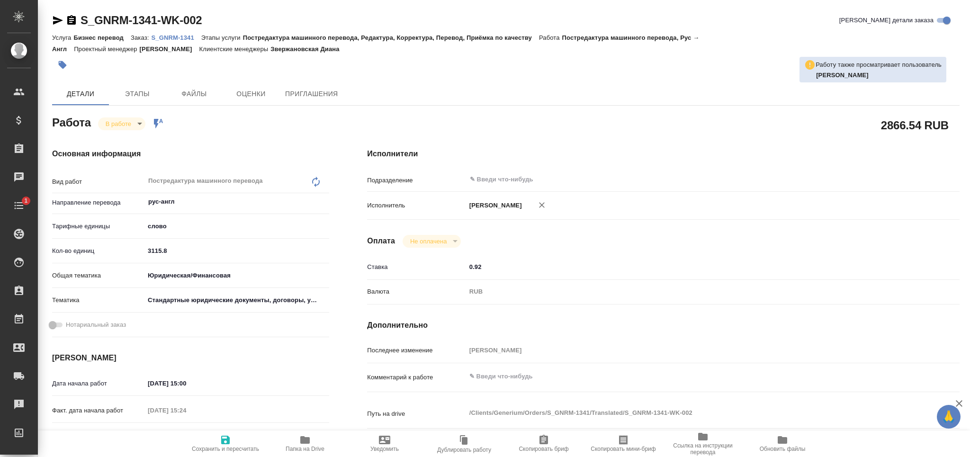
type textarea "x"
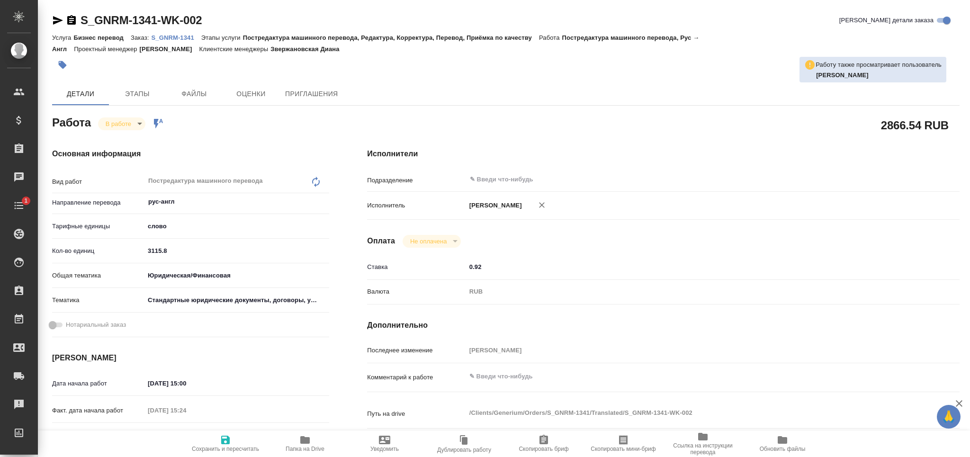
type textarea "x"
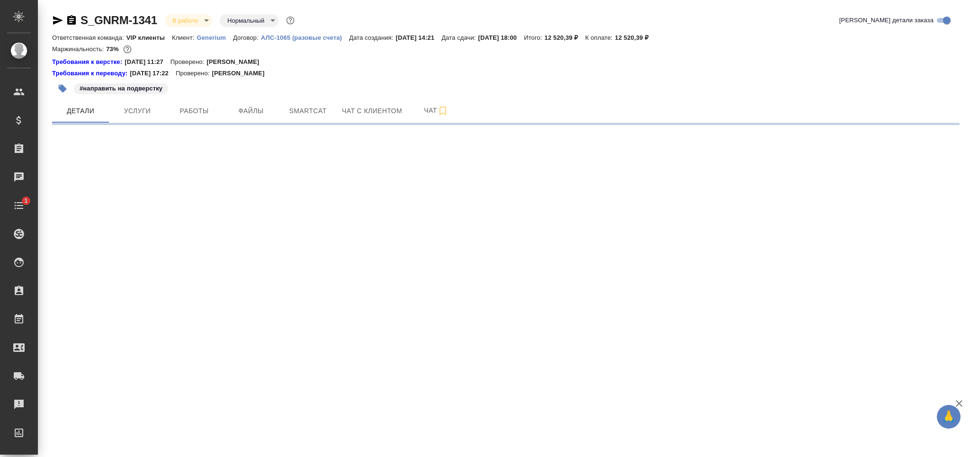
select select "RU"
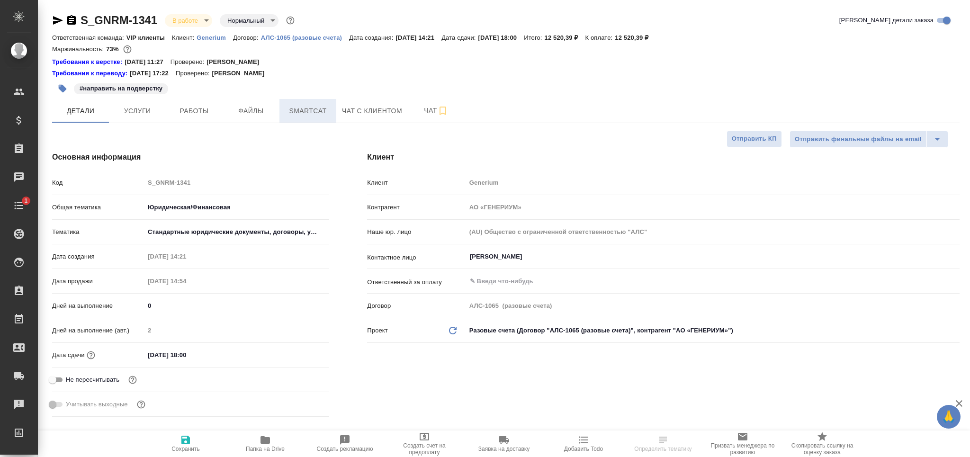
type textarea "x"
click at [304, 102] on button "Smartcat" at bounding box center [307, 111] width 57 height 24
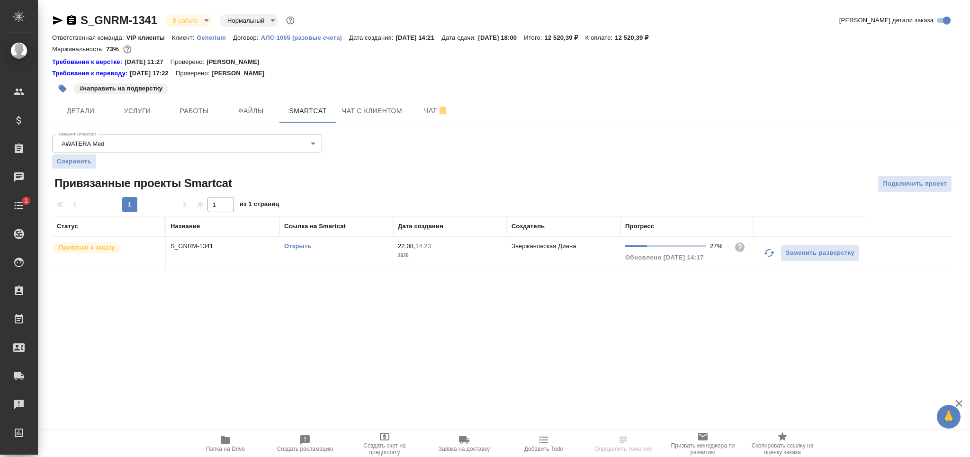
click at [775, 246] on button "button" at bounding box center [769, 252] width 23 height 23
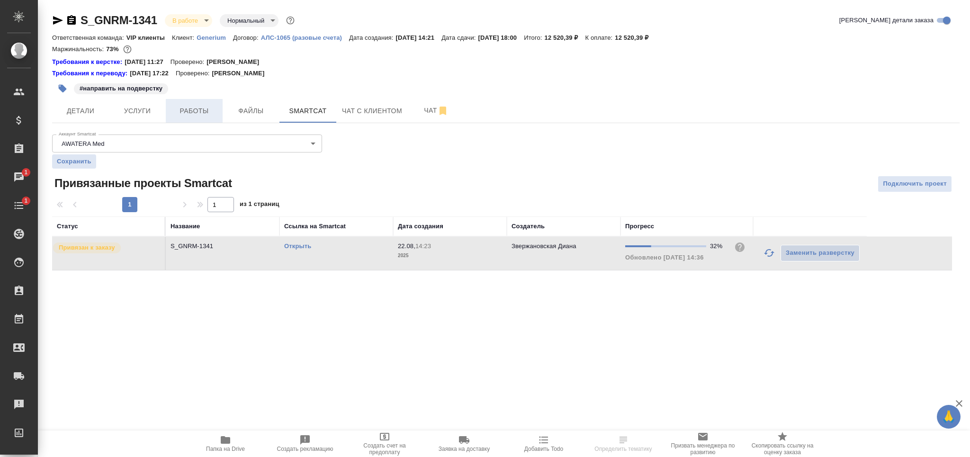
click at [198, 113] on span "Работы" at bounding box center [193, 111] width 45 height 12
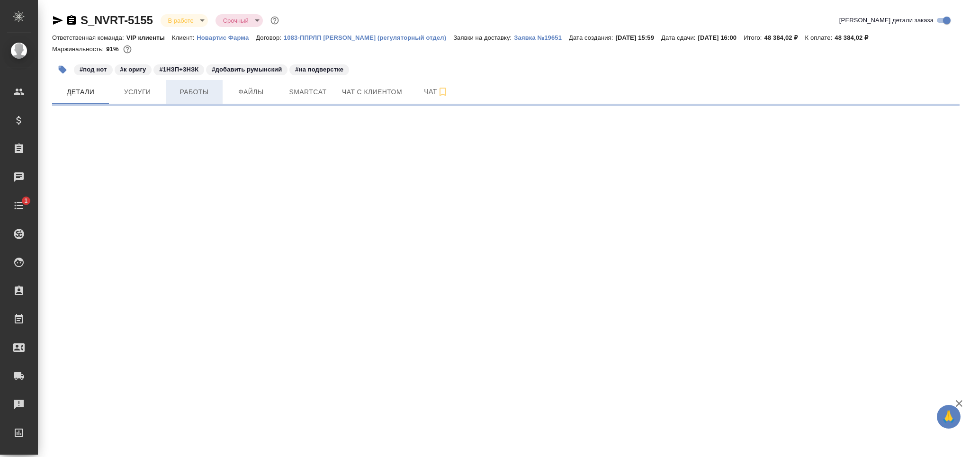
select select "RU"
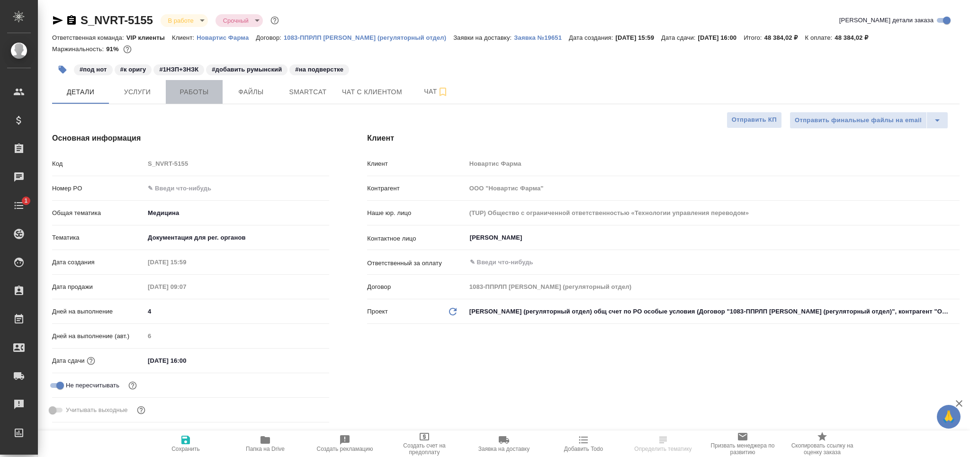
click at [192, 96] on span "Работы" at bounding box center [193, 92] width 45 height 12
type textarea "x"
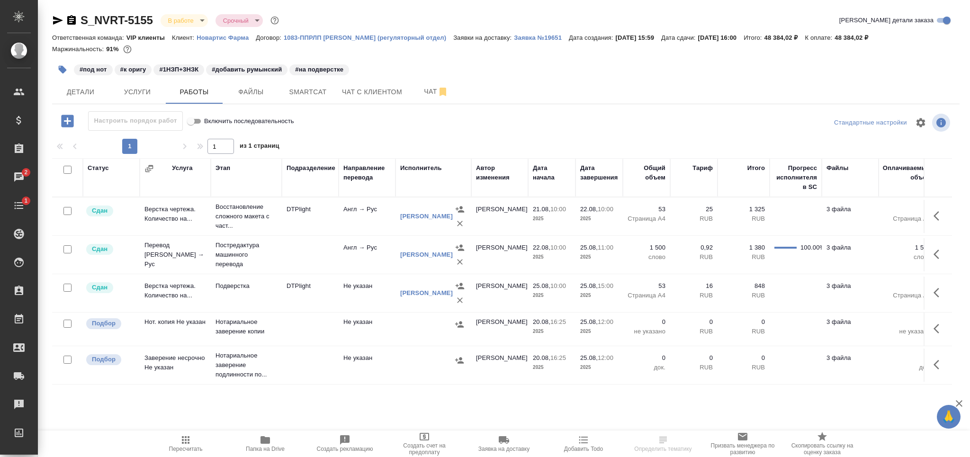
click at [65, 70] on icon "button" at bounding box center [63, 70] width 8 height 8
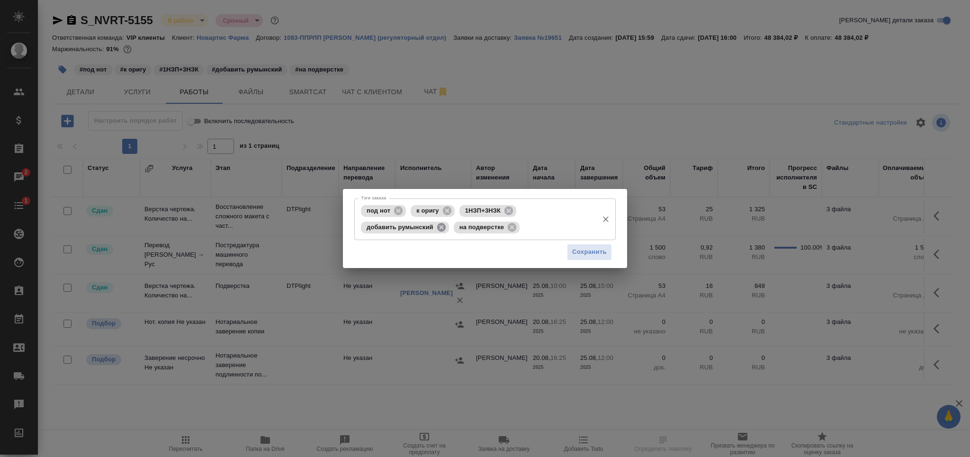
click at [439, 224] on icon at bounding box center [441, 227] width 9 height 9
click at [587, 206] on div "под нот к оригу 1НЗП+3НЗК на подверстке Тэги заказа" at bounding box center [484, 218] width 261 height 41
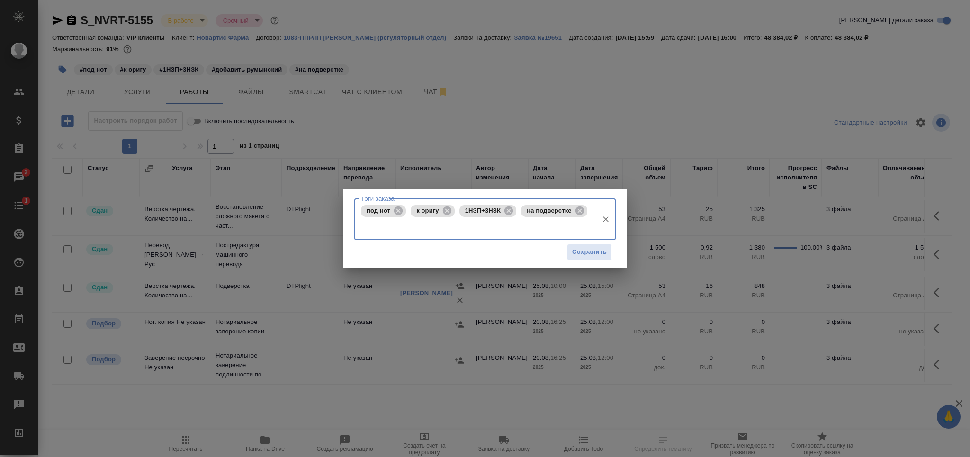
click at [577, 212] on icon at bounding box center [579, 210] width 9 height 9
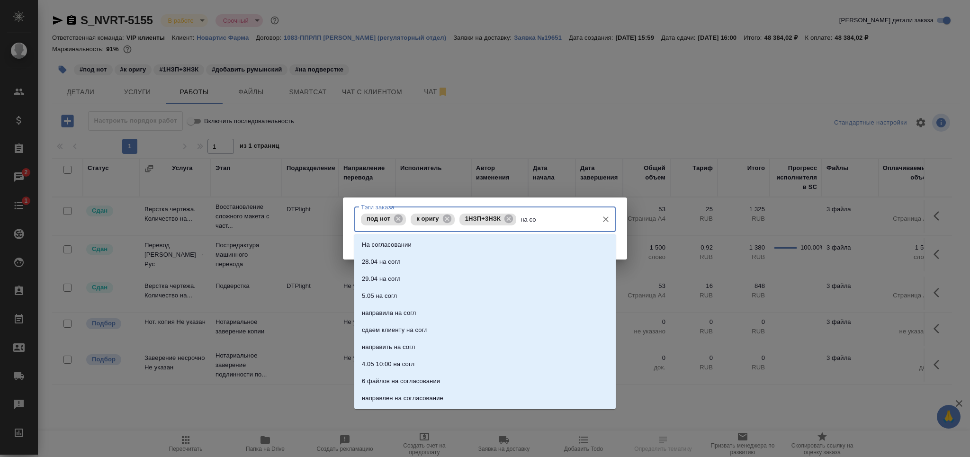
type input "на сог"
click at [487, 248] on li "На согласовании" at bounding box center [484, 244] width 261 height 17
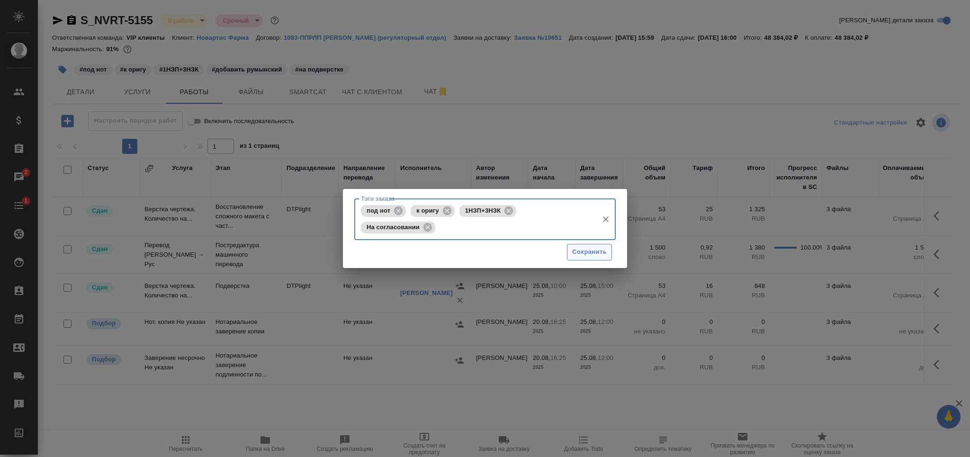
click at [586, 252] on span "Сохранить" at bounding box center [589, 252] width 35 height 11
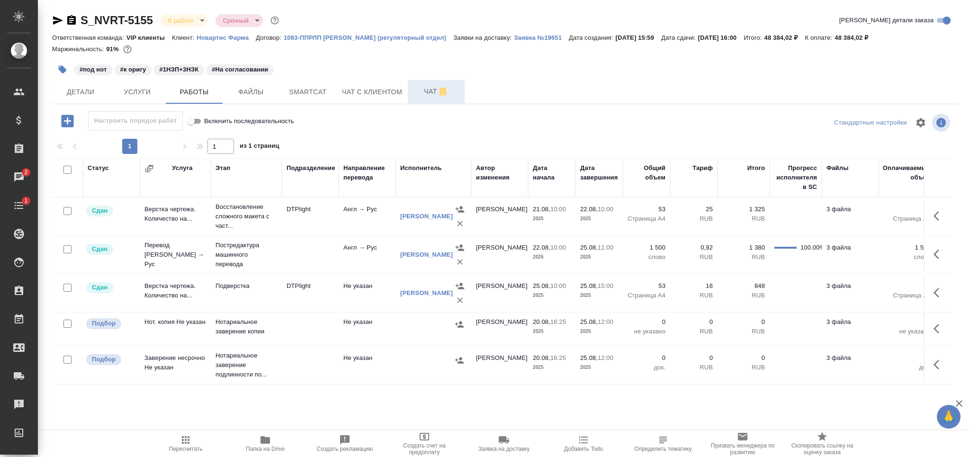
click at [428, 89] on span "Чат" at bounding box center [435, 92] width 45 height 12
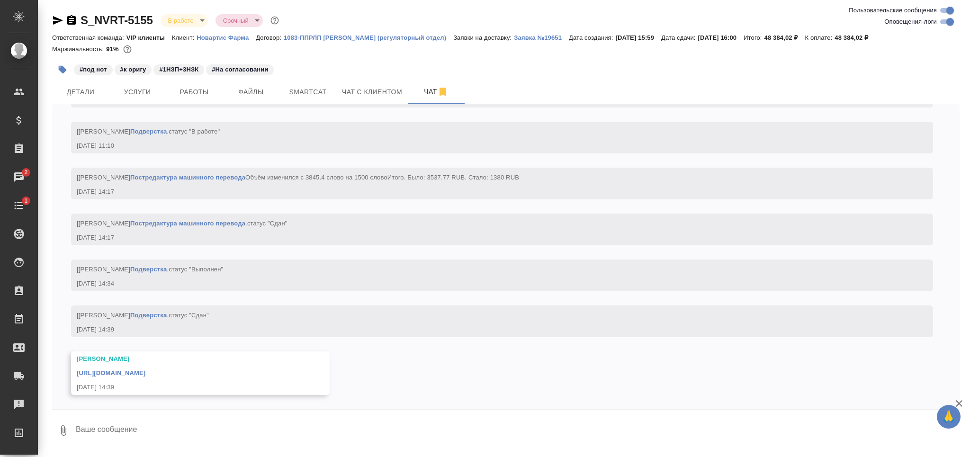
scroll to position [4668, 0]
click at [145, 373] on link "https://drive.awatera.com/apps/files/files/10157661?dir=/Shares/Novartos_Pharma…" at bounding box center [111, 372] width 69 height 7
click at [163, 428] on textarea at bounding box center [517, 430] width 884 height 32
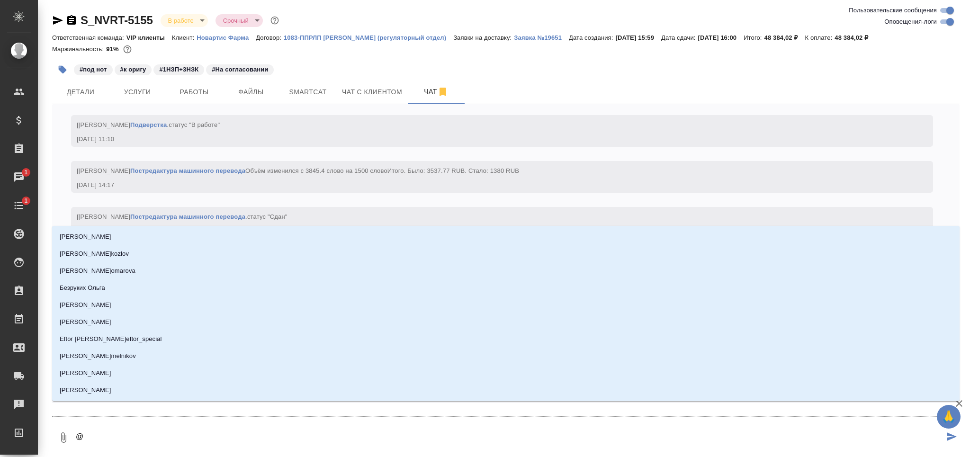
type textarea "@д"
type input "д"
type textarea "@ди"
type input "ди"
type textarea "@дил"
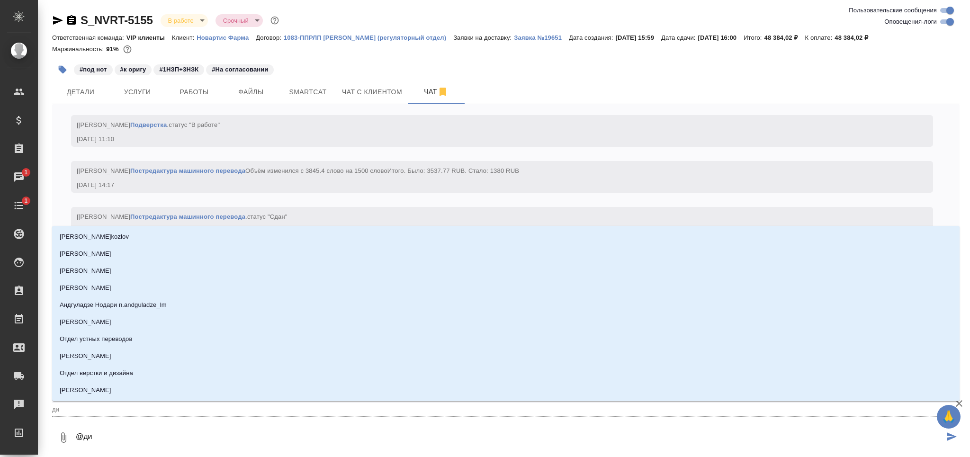
type input "дил"
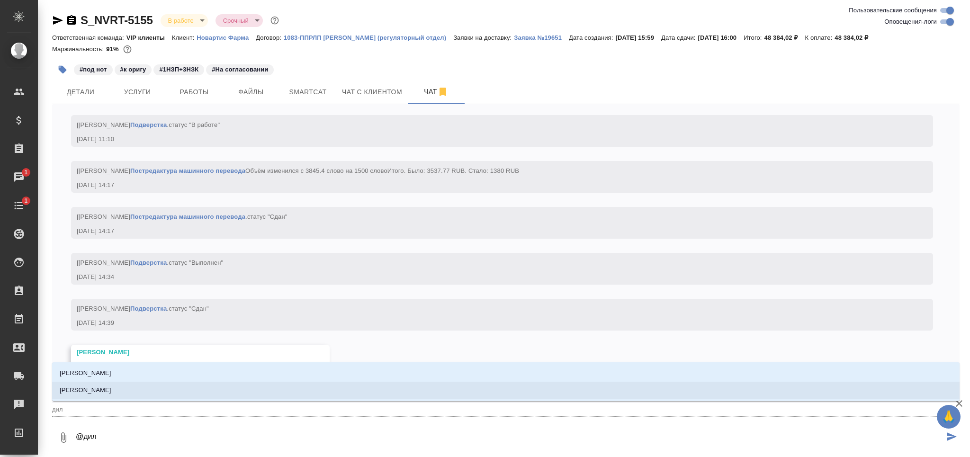
click at [169, 397] on li "Сайдашева Диляра" at bounding box center [505, 390] width 907 height 17
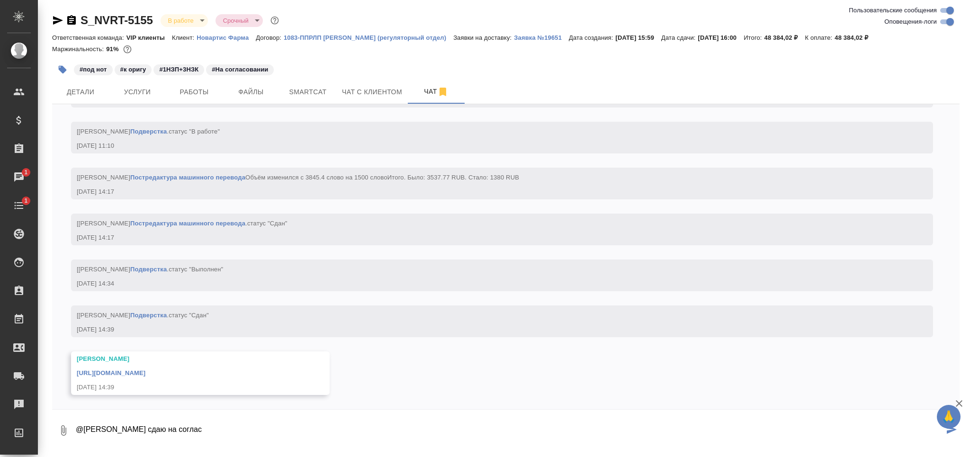
type textarea "@Сайдашева Диляра сдаю на соглас"
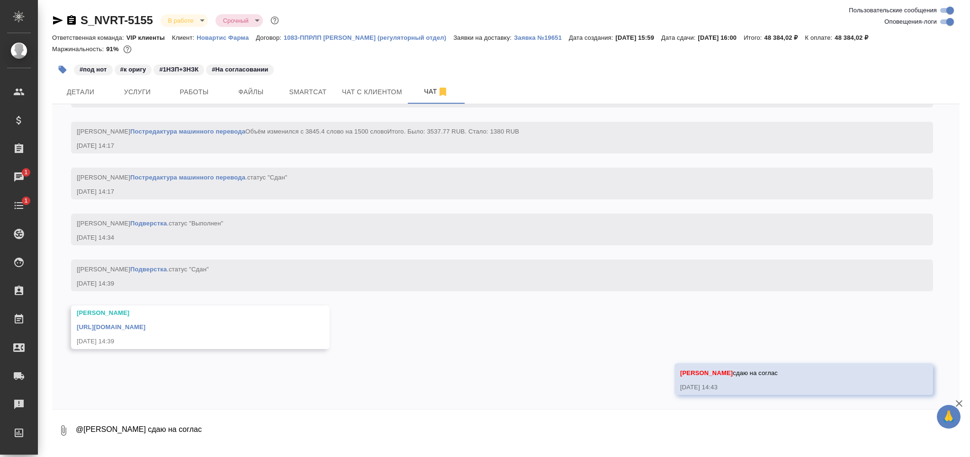
scroll to position [4714, 0]
click at [179, 21] on body "🙏 .cls-1 fill:#fff; AWATERA Grabko Mariya Клиенты Спецификации Заказы 1 Чаты 1 …" at bounding box center [485, 228] width 970 height 457
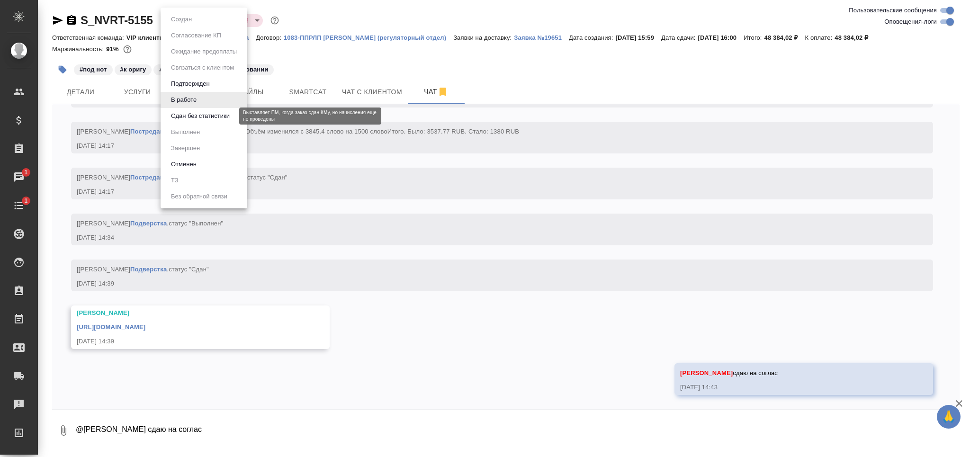
click at [193, 112] on button "Сдан без статистики" at bounding box center [200, 116] width 64 height 10
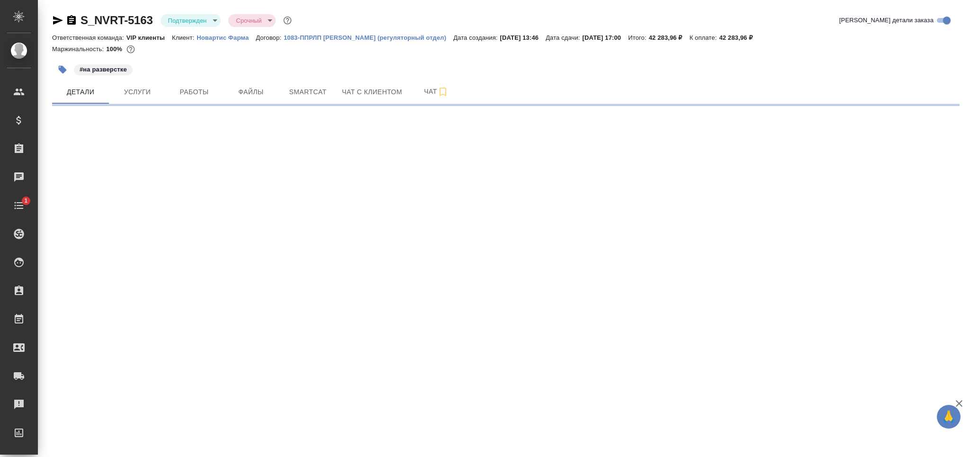
select select "RU"
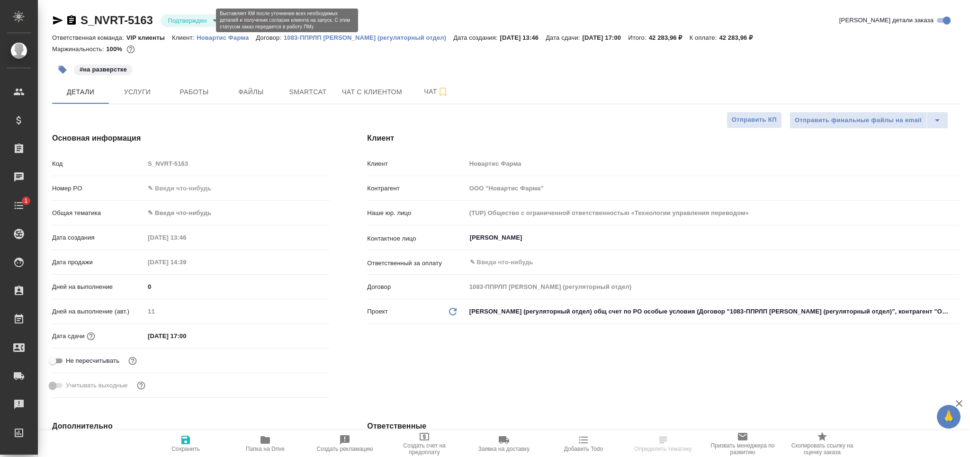
type textarea "x"
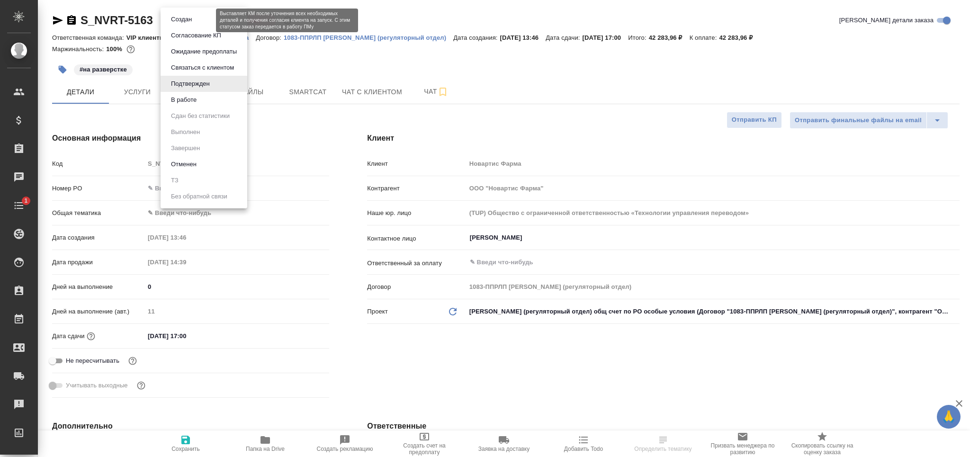
click at [196, 18] on body "🙏 .cls-1 fill:#fff; AWATERA Grabko Mariya Клиенты Спецификации Заказы Чаты 1 To…" at bounding box center [485, 228] width 970 height 457
type textarea "x"
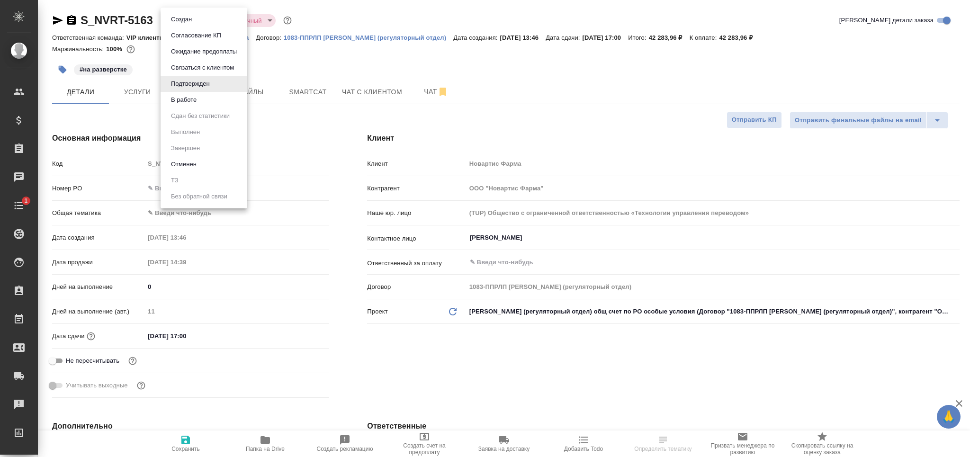
type textarea "x"
click at [208, 103] on li "В работе" at bounding box center [204, 100] width 87 height 16
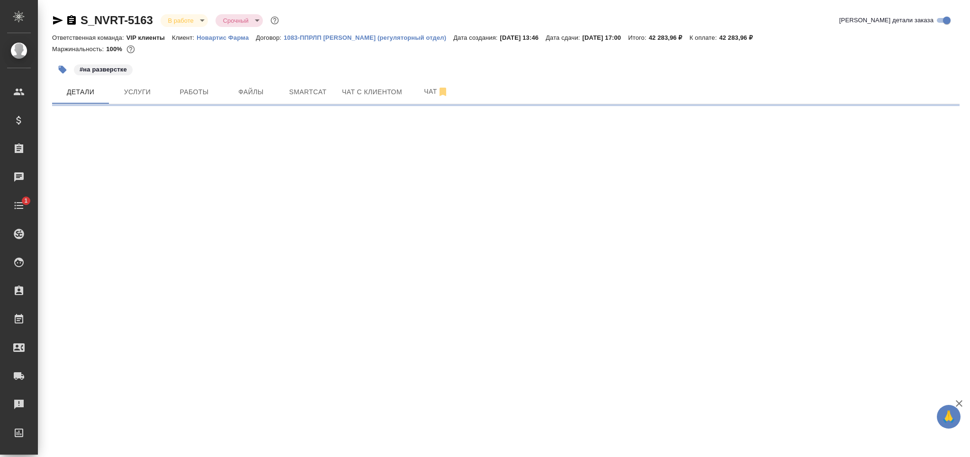
select select "RU"
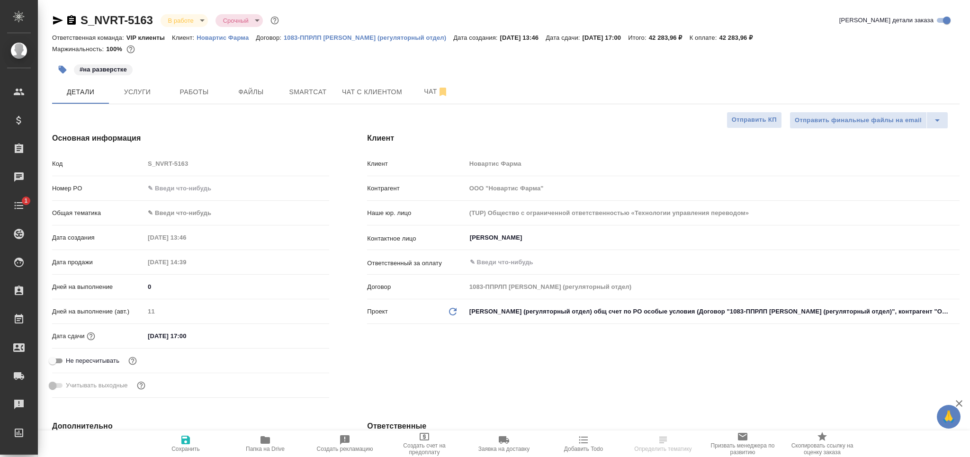
type textarea "x"
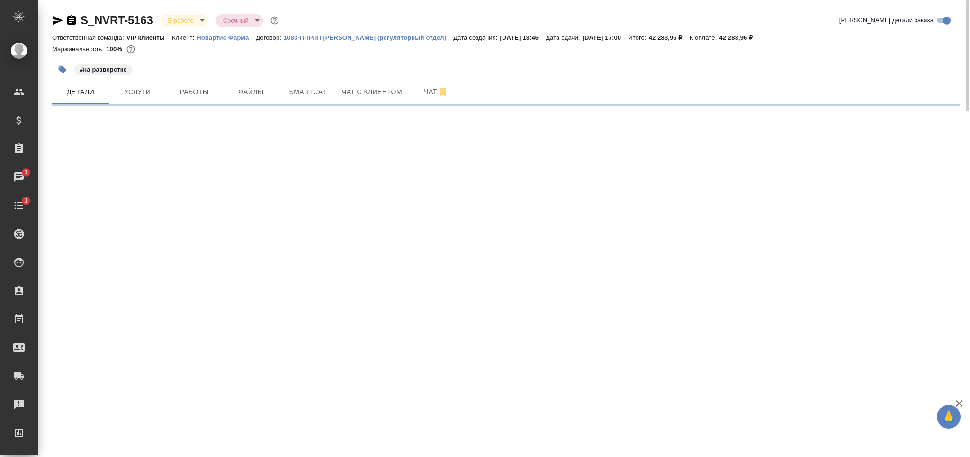
select select "RU"
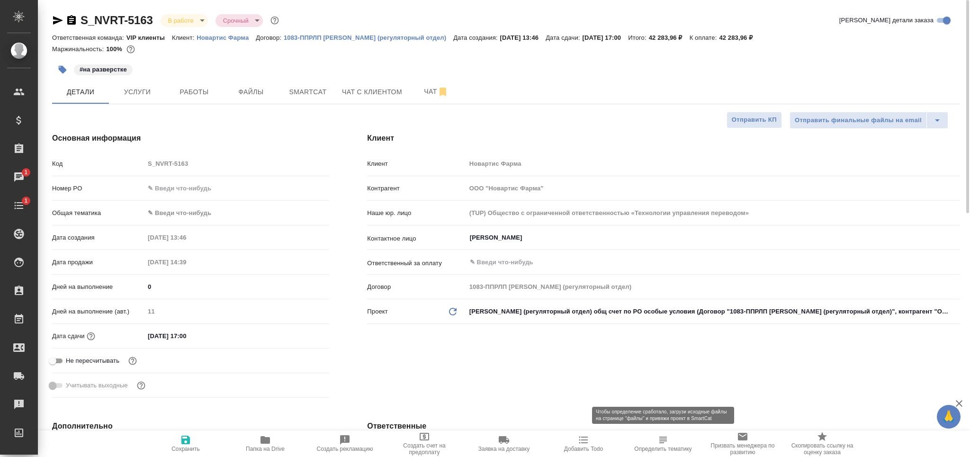
type textarea "x"
click at [661, 441] on icon "button" at bounding box center [663, 440] width 8 height 7
type textarea "x"
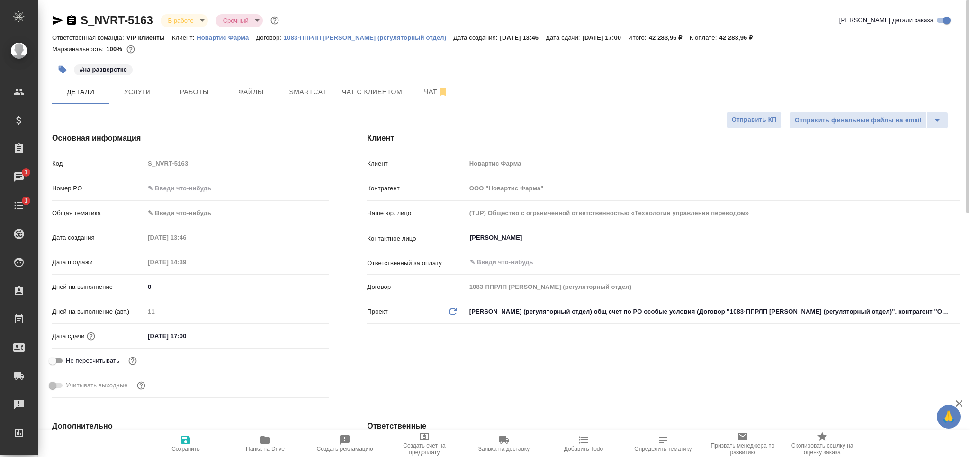
type textarea "x"
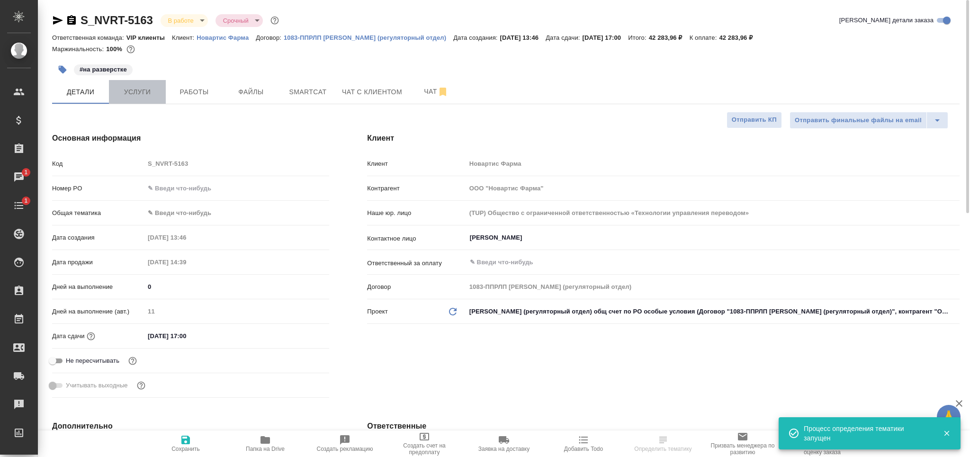
click at [147, 90] on span "Услуги" at bounding box center [137, 92] width 45 height 12
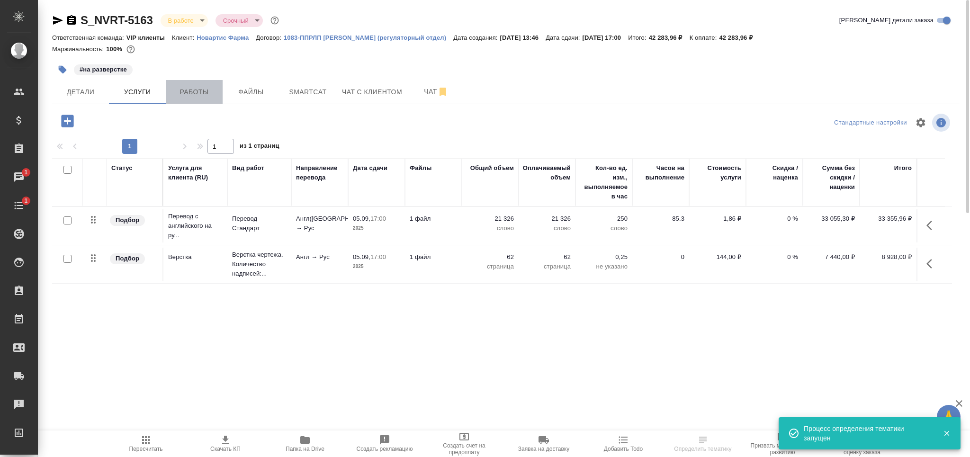
click at [193, 92] on span "Работы" at bounding box center [193, 92] width 45 height 12
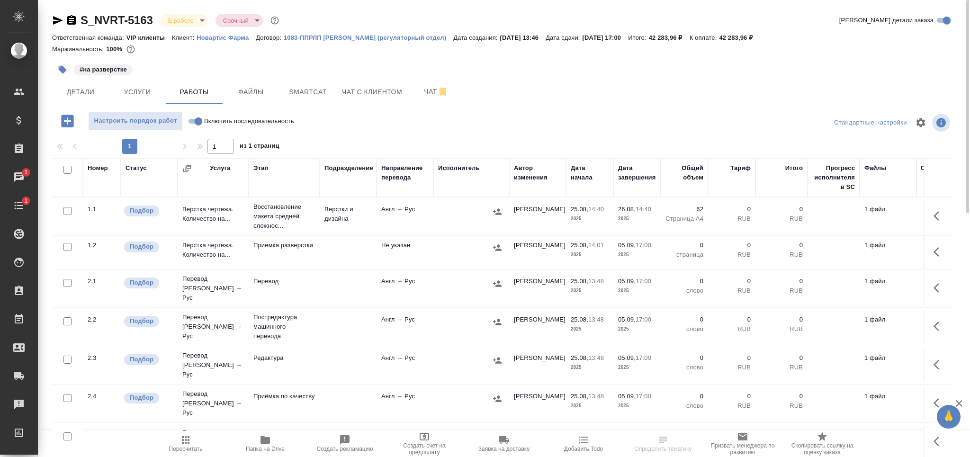
click at [70, 281] on input "checkbox" at bounding box center [67, 283] width 8 height 8
checkbox input "true"
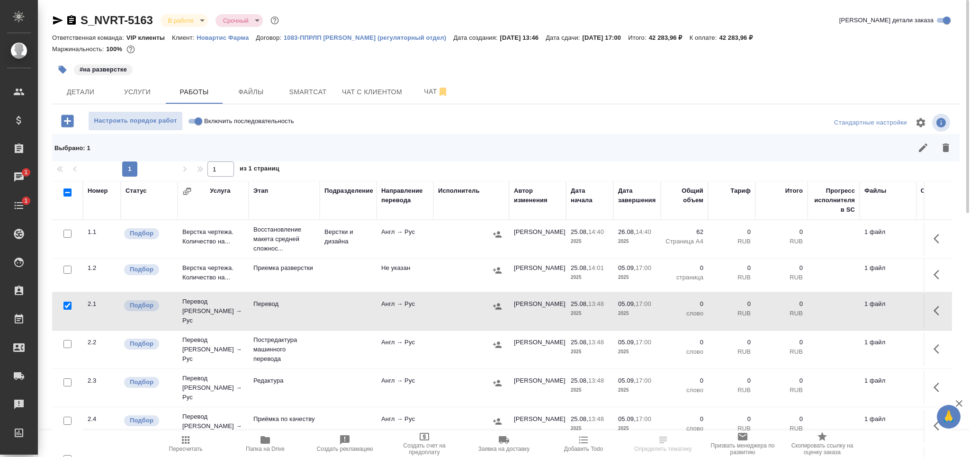
click at [67, 378] on input "checkbox" at bounding box center [67, 382] width 8 height 8
checkbox input "true"
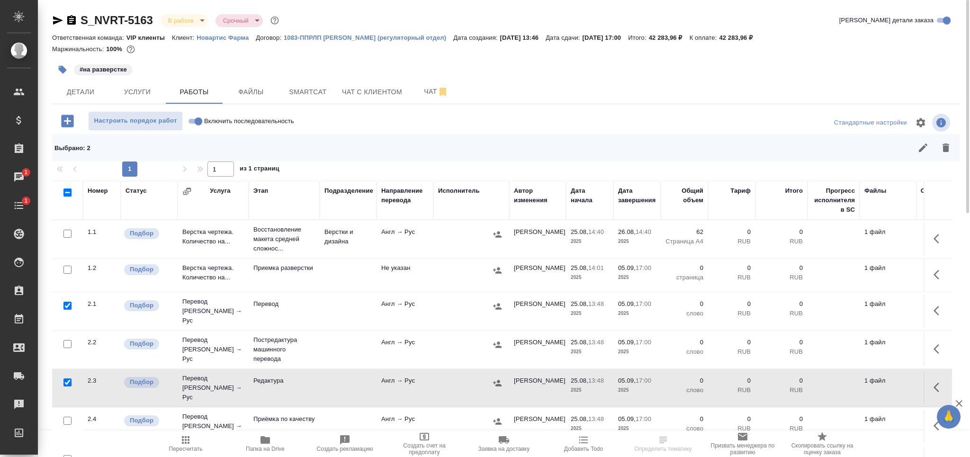
scroll to position [55, 0]
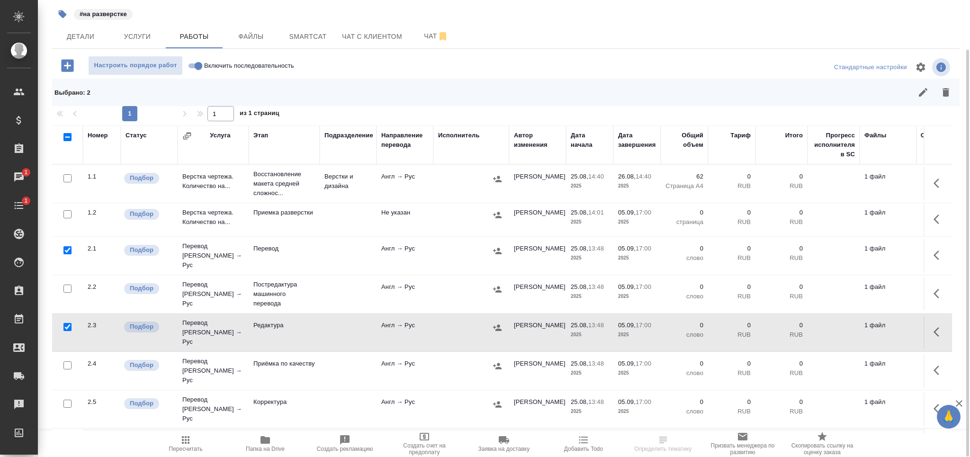
click at [63, 361] on input "checkbox" at bounding box center [67, 365] width 8 height 8
checkbox input "true"
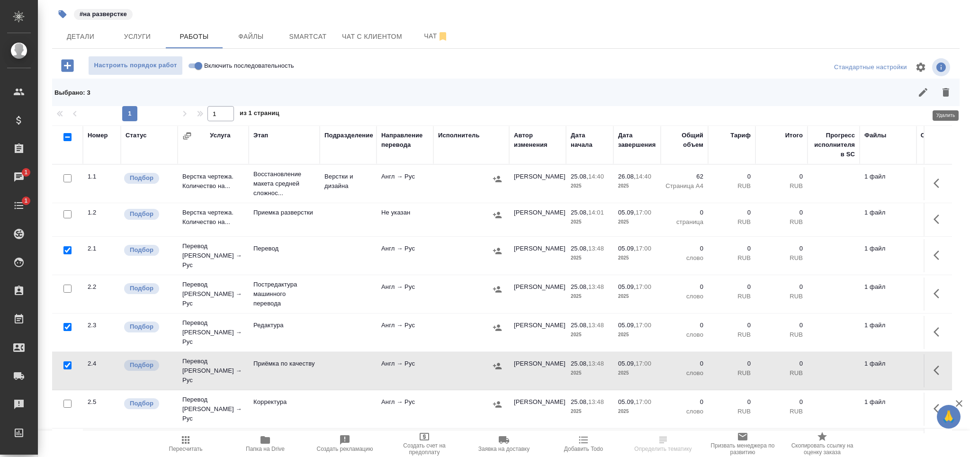
click at [937, 96] on button "button" at bounding box center [945, 92] width 23 height 23
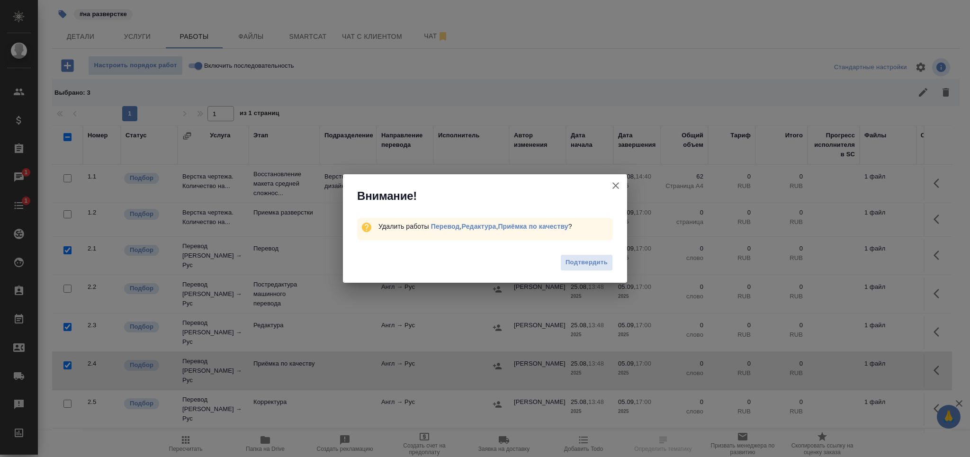
click at [592, 261] on span "Подтвердить" at bounding box center [586, 262] width 42 height 11
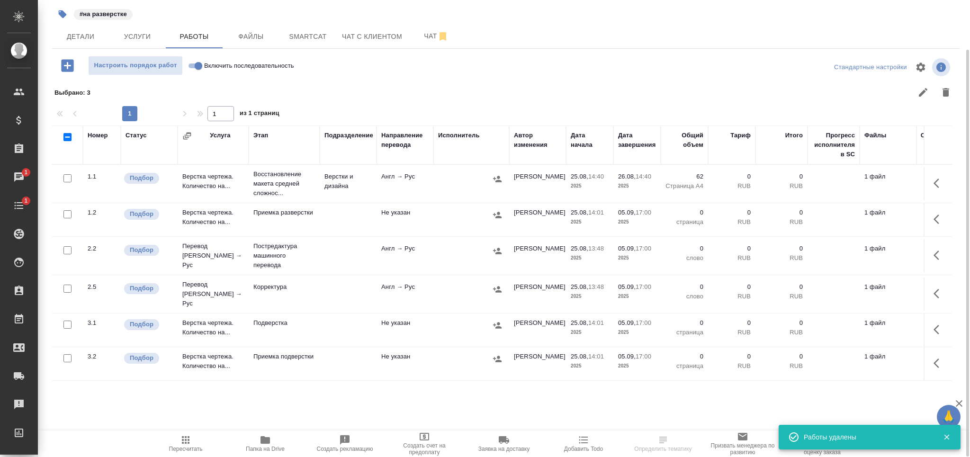
click at [258, 443] on span "Папка на Drive" at bounding box center [265, 443] width 68 height 18
click at [309, 43] on button "Smartcat" at bounding box center [307, 37] width 57 height 24
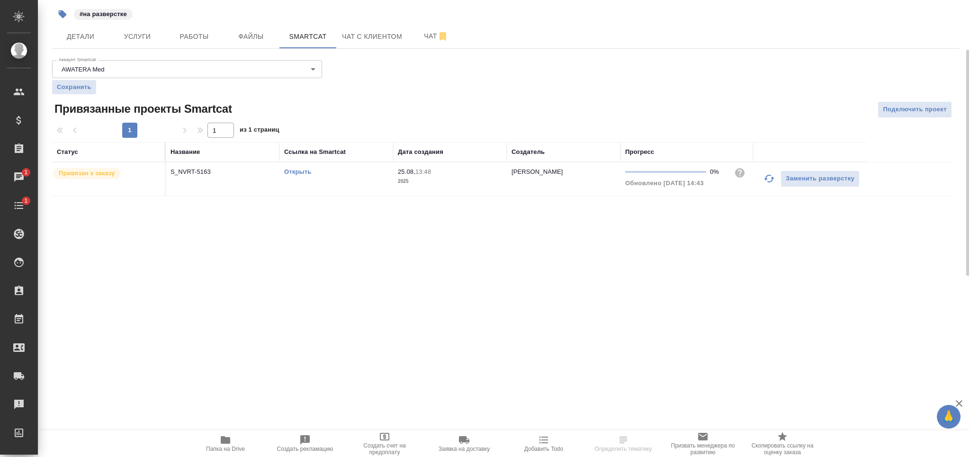
click at [298, 173] on link "Открыть" at bounding box center [297, 171] width 27 height 7
click at [175, 33] on span "Работы" at bounding box center [193, 37] width 45 height 12
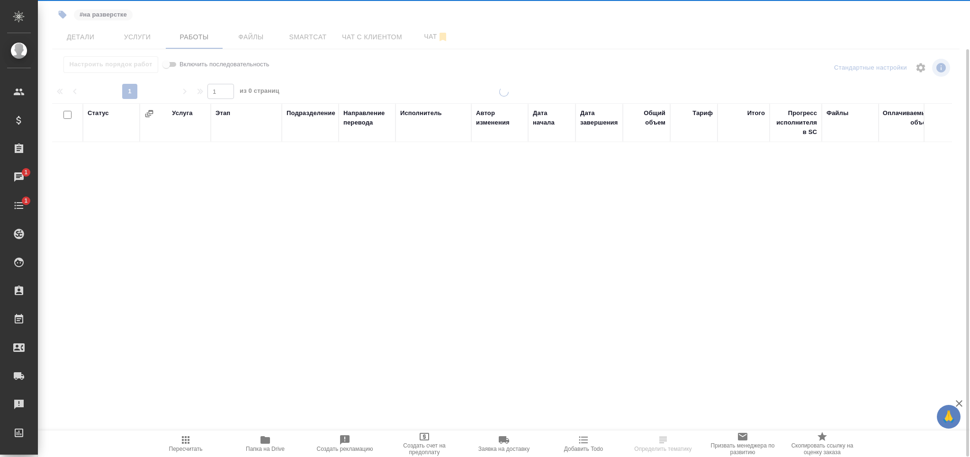
scroll to position [54, 0]
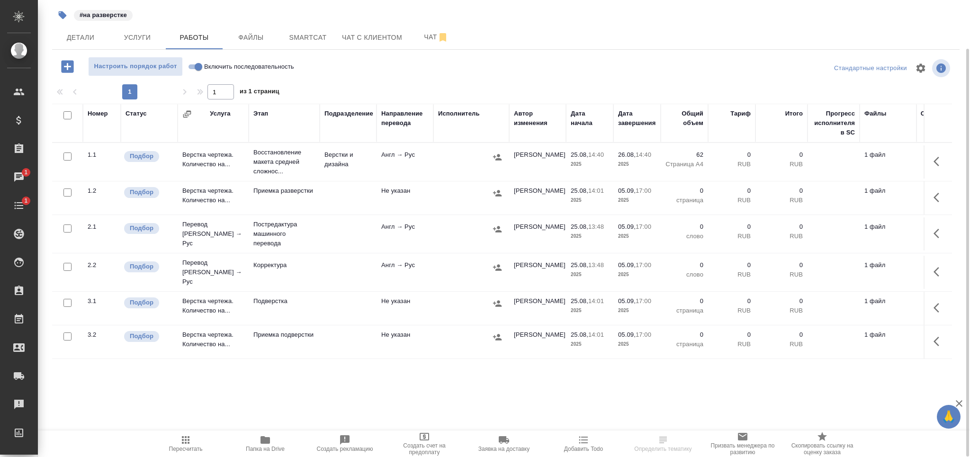
click at [321, 232] on td at bounding box center [348, 233] width 57 height 33
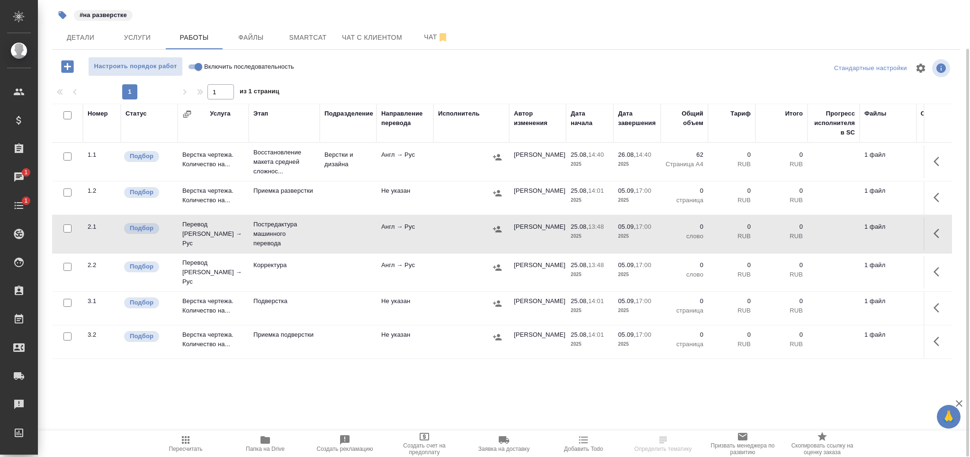
click at [321, 232] on td at bounding box center [348, 233] width 57 height 33
click at [418, 36] on span "Чат" at bounding box center [435, 37] width 45 height 12
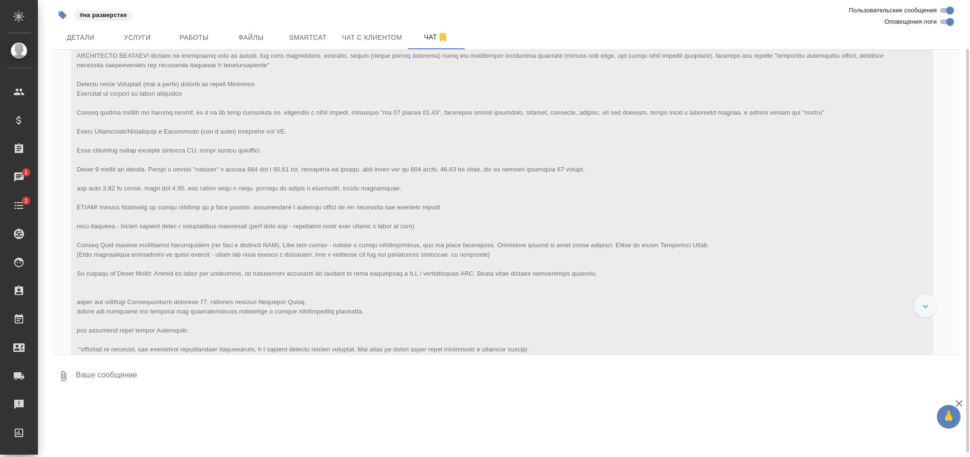
click at [944, 23] on input "Оповещения-логи" at bounding box center [950, 21] width 34 height 11
checkbox input "false"
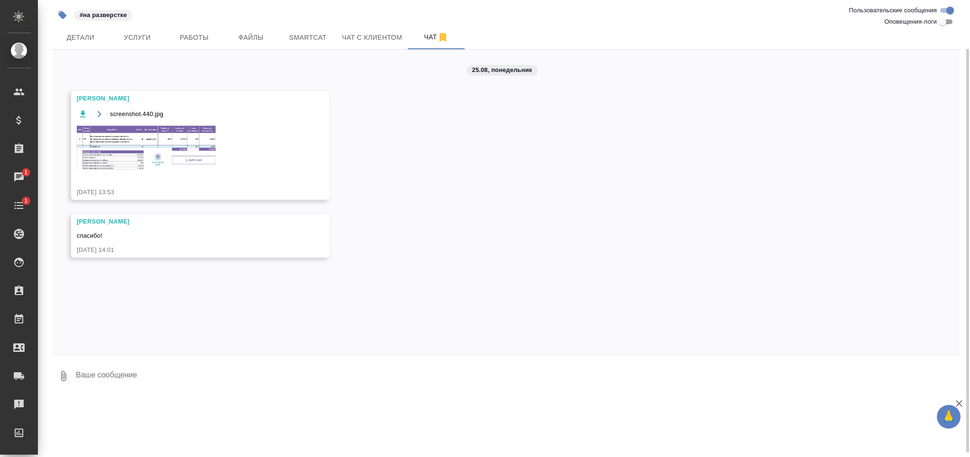
click at [143, 128] on img at bounding box center [148, 148] width 142 height 46
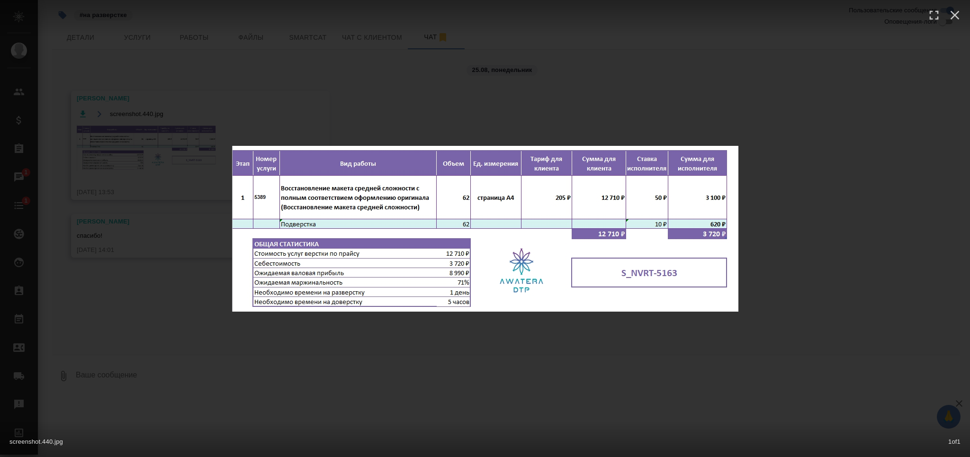
drag, startPoint x: 143, startPoint y: 231, endPoint x: 243, endPoint y: 14, distance: 238.3
click at [144, 231] on div "screenshot.440.jpg 1 of 1" at bounding box center [485, 228] width 970 height 457
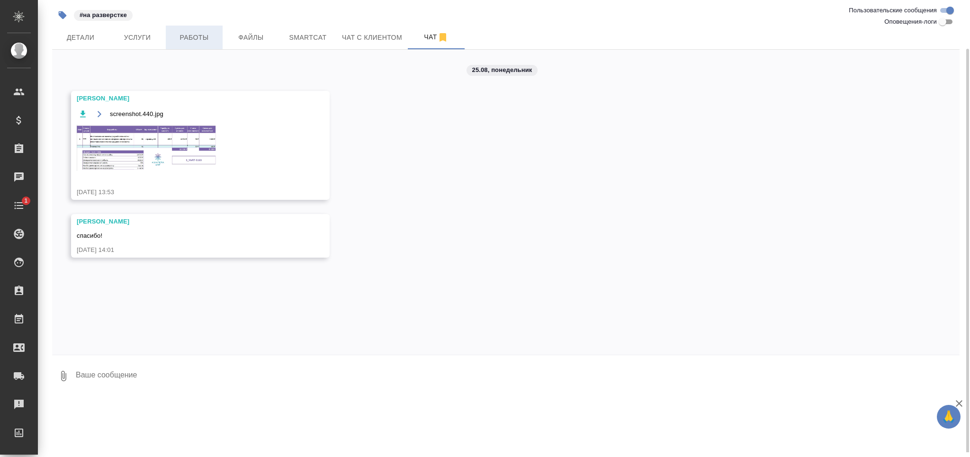
click at [197, 36] on span "Работы" at bounding box center [193, 38] width 45 height 12
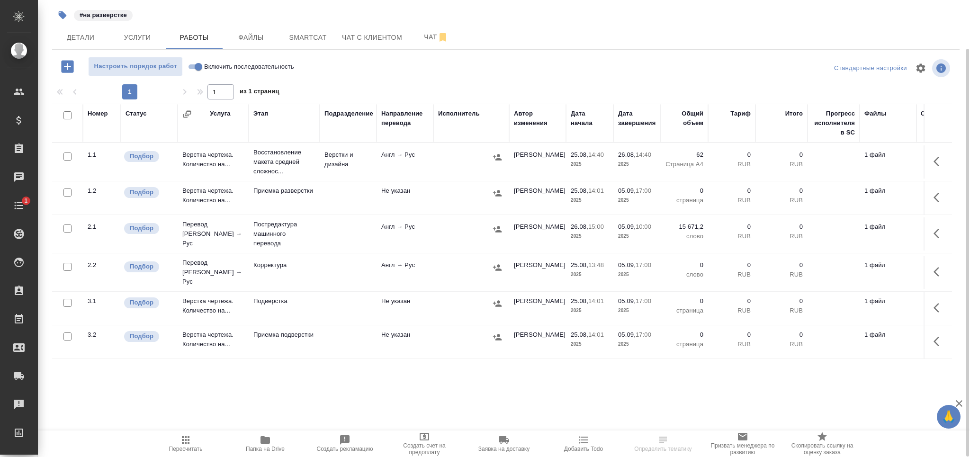
click at [298, 269] on td "Корректура" at bounding box center [284, 272] width 71 height 33
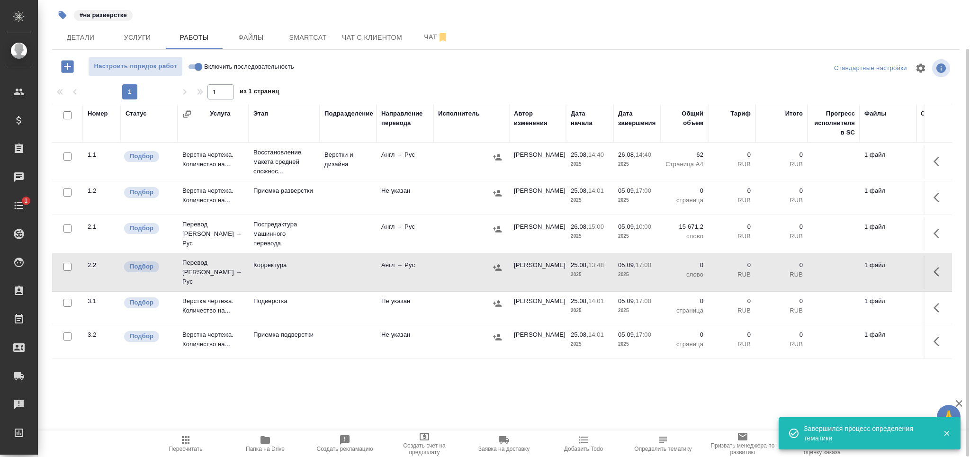
click at [59, 21] on button "button" at bounding box center [62, 15] width 21 height 21
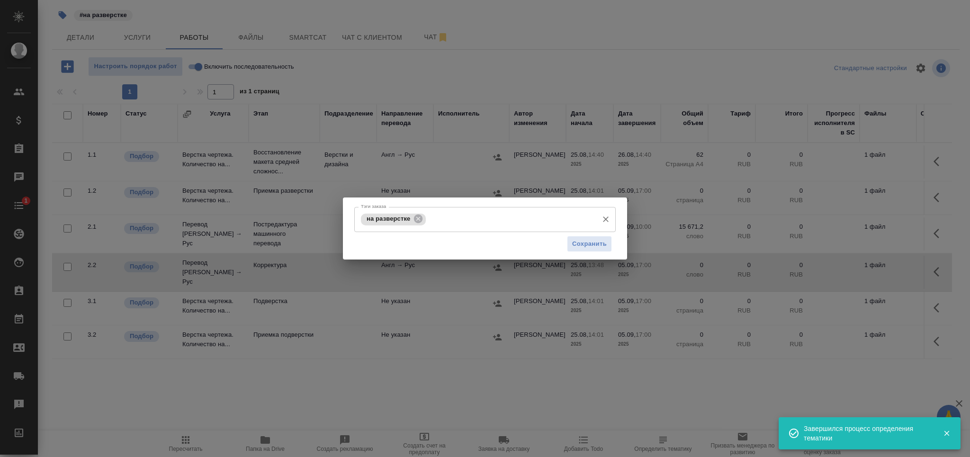
click at [486, 215] on input "Тэги заказа" at bounding box center [510, 219] width 165 height 16
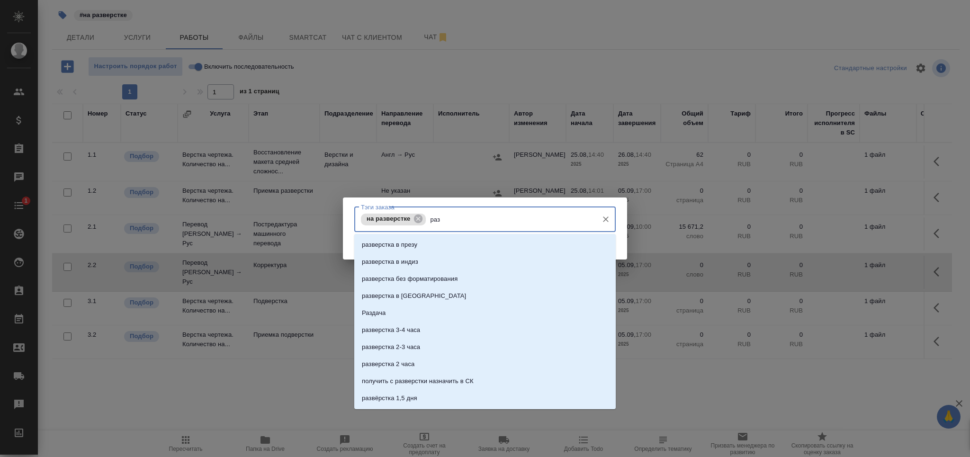
type input "разд"
click at [464, 244] on li "Раздача" at bounding box center [484, 244] width 261 height 17
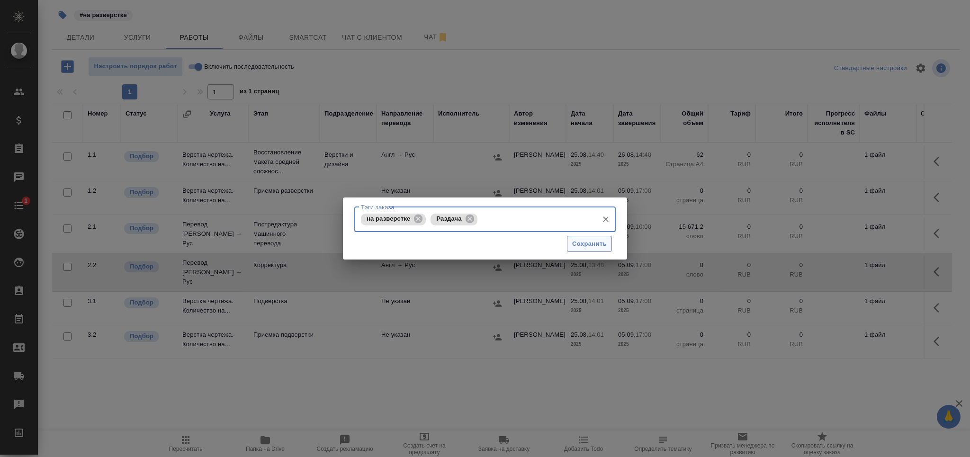
click at [575, 245] on span "Сохранить" at bounding box center [589, 244] width 35 height 11
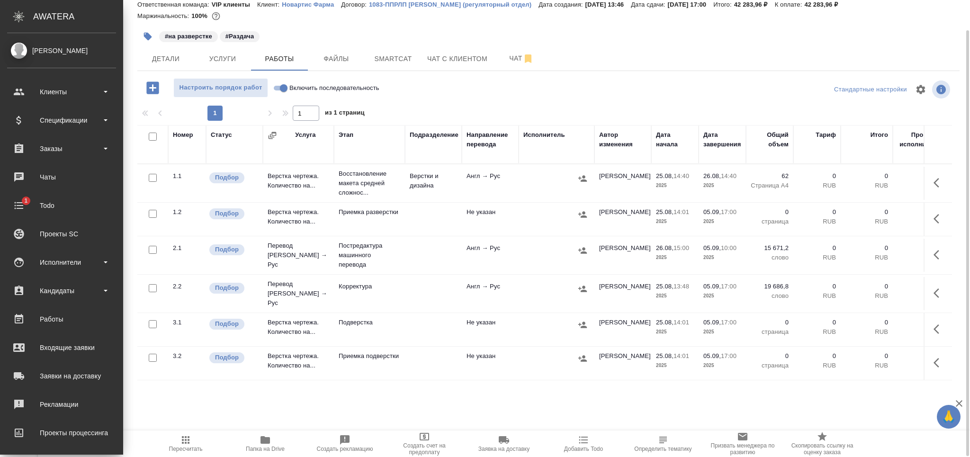
scroll to position [33, 0]
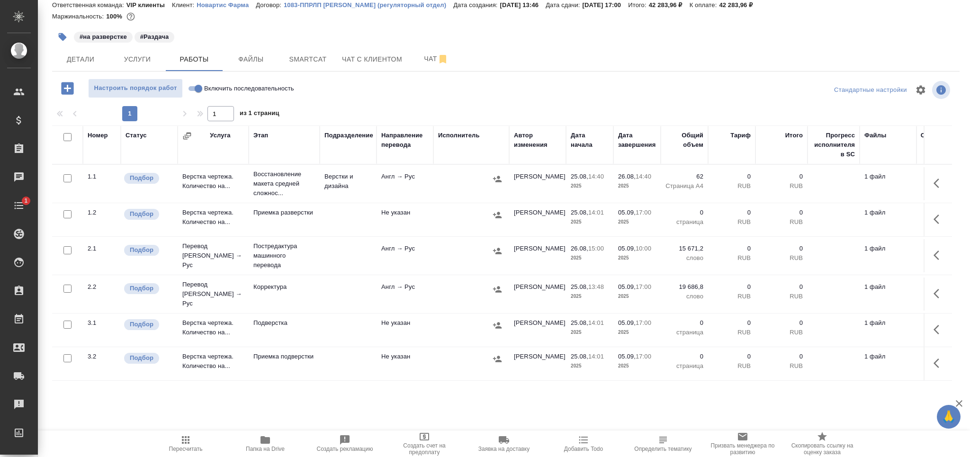
click at [49, 65] on div "S_NVRT-5163 В работе inProgress Срочный urgent Кратко детали заказа Ответственн…" at bounding box center [506, 212] width 918 height 490
click at [71, 63] on span "Детали" at bounding box center [80, 60] width 45 height 12
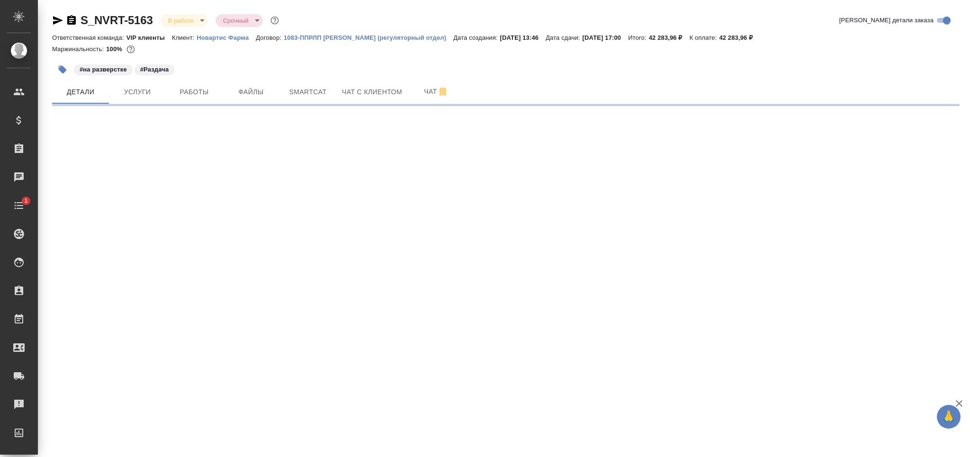
select select "RU"
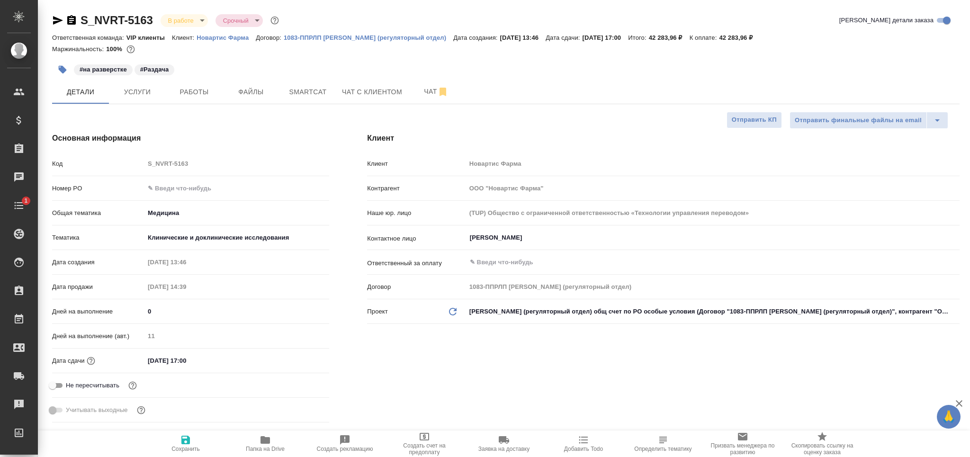
type textarea "x"
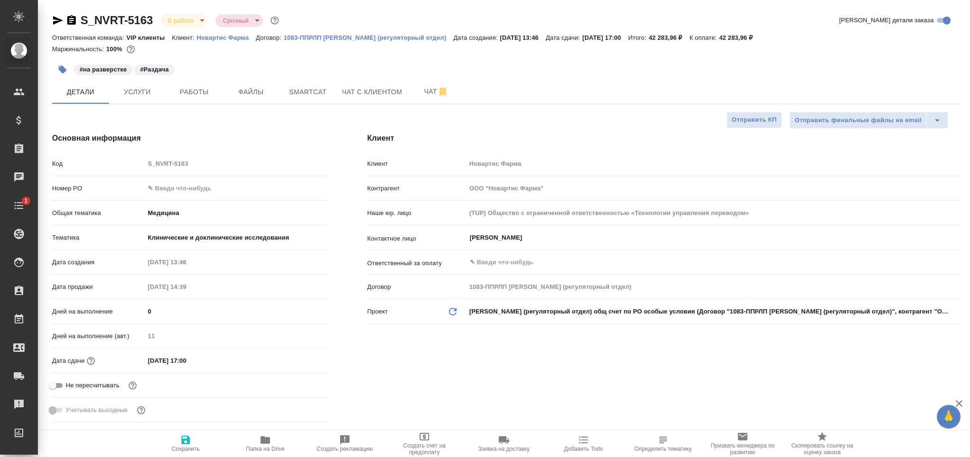
type textarea "x"
click at [202, 235] on body "🙏 .cls-1 fill:#fff; AWATERA Grabko Mariya Клиенты Спецификации Заказы 0 Чаты 1 …" at bounding box center [485, 228] width 970 height 457
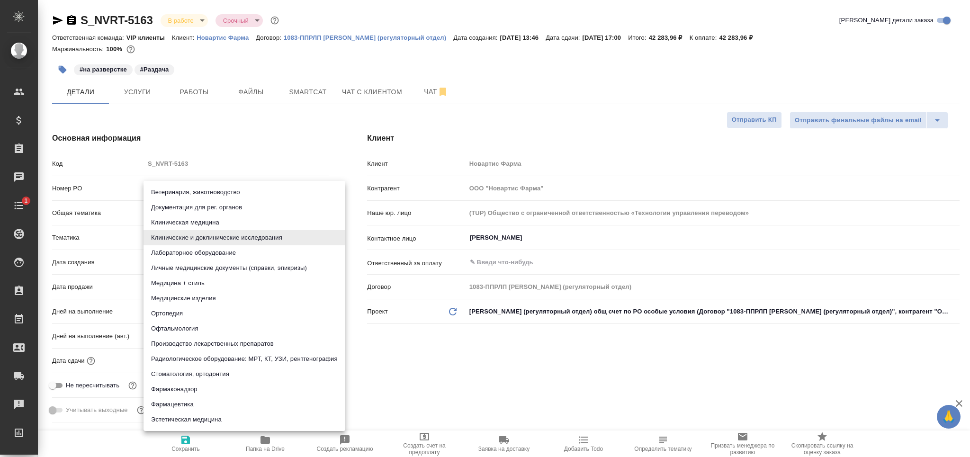
click at [211, 211] on li "Документация для рег. органов" at bounding box center [244, 207] width 202 height 15
type input "5f647205b73bc97568ca66c6"
type textarea "x"
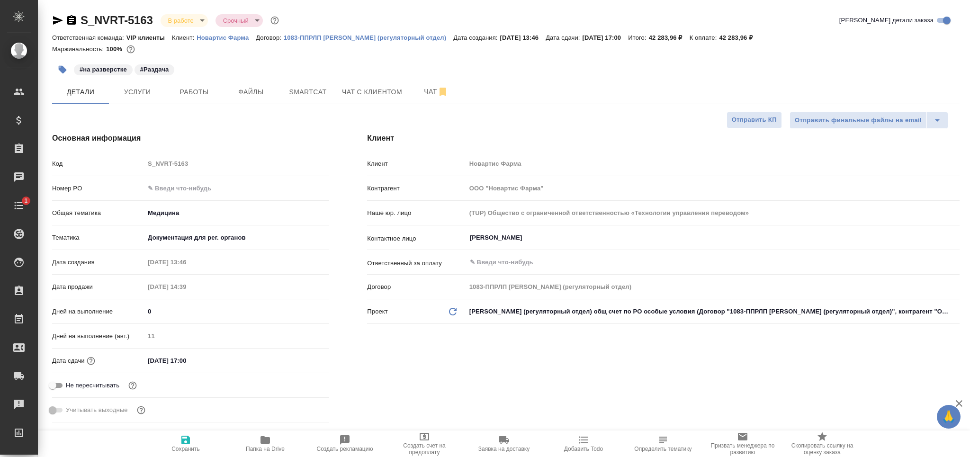
click at [197, 448] on span "Сохранить" at bounding box center [185, 449] width 28 height 7
type textarea "x"
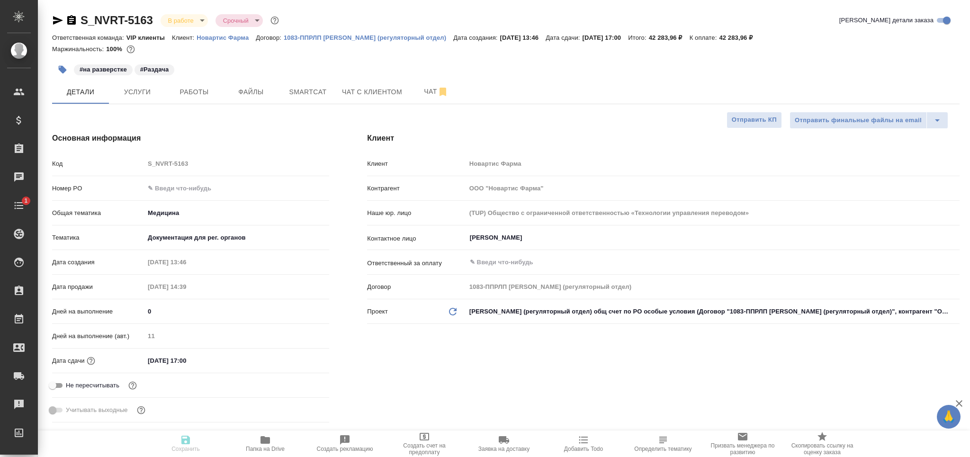
type textarea "x"
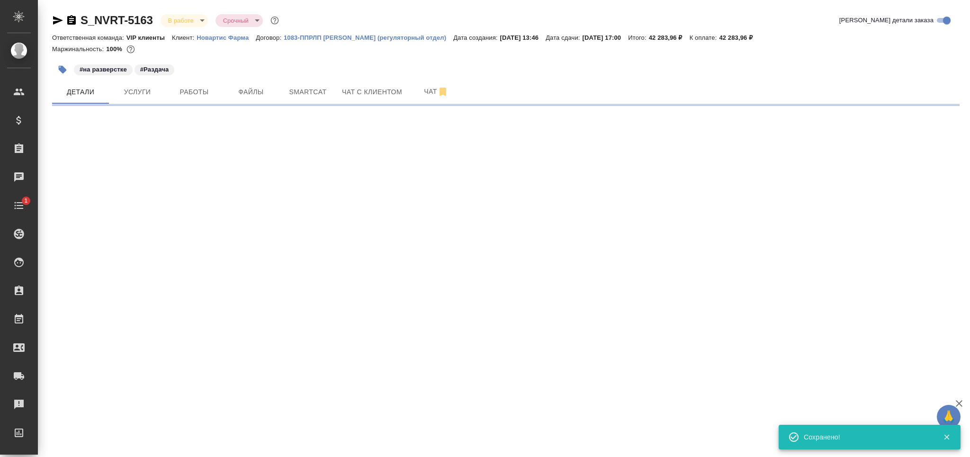
select select "RU"
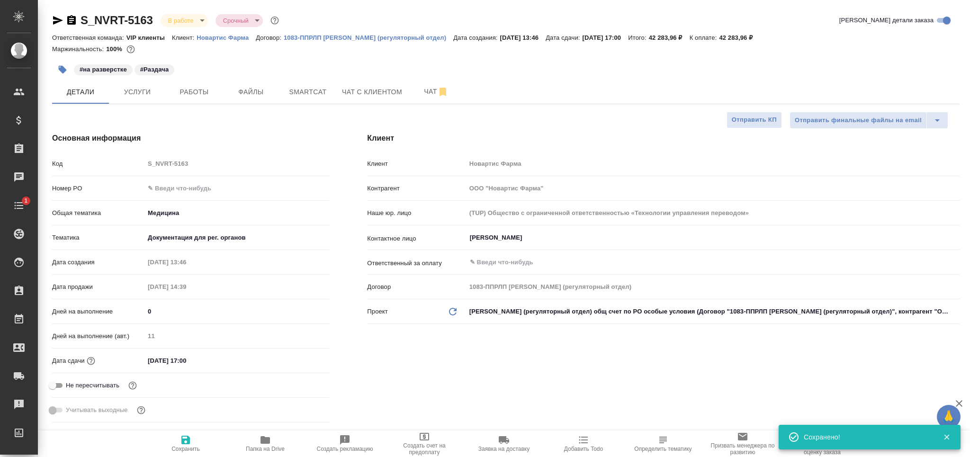
type textarea "x"
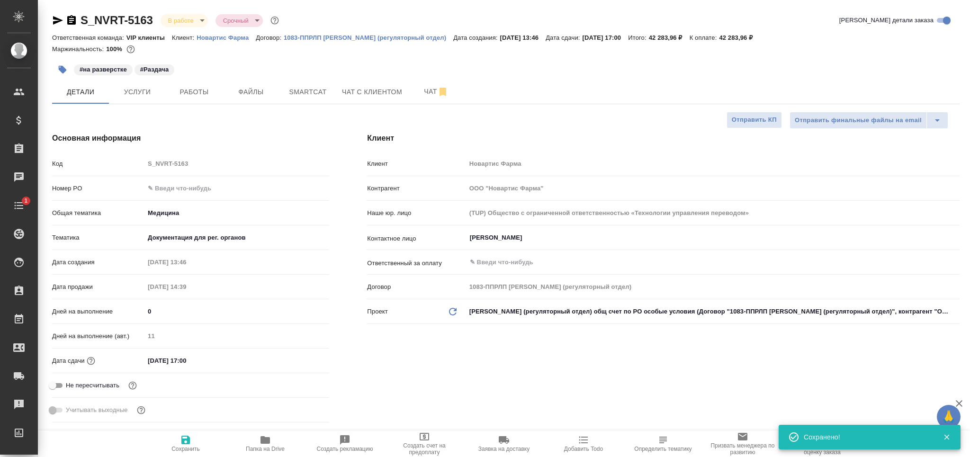
type textarea "x"
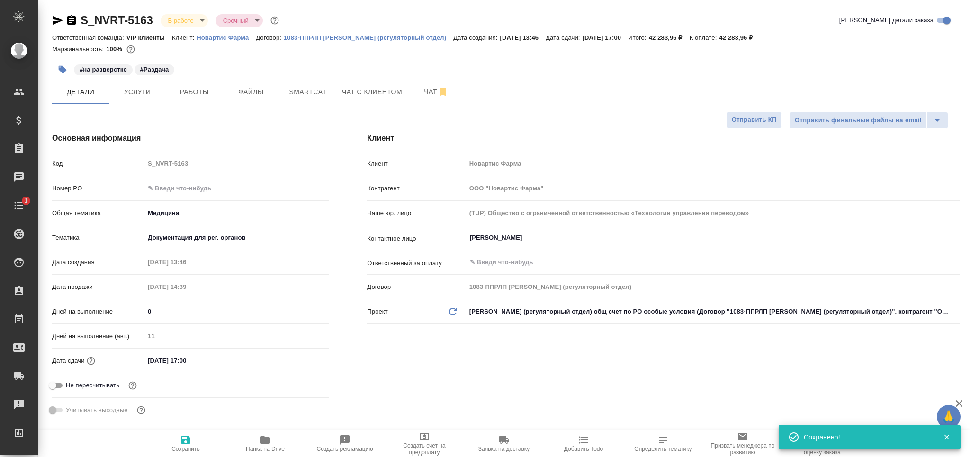
type textarea "x"
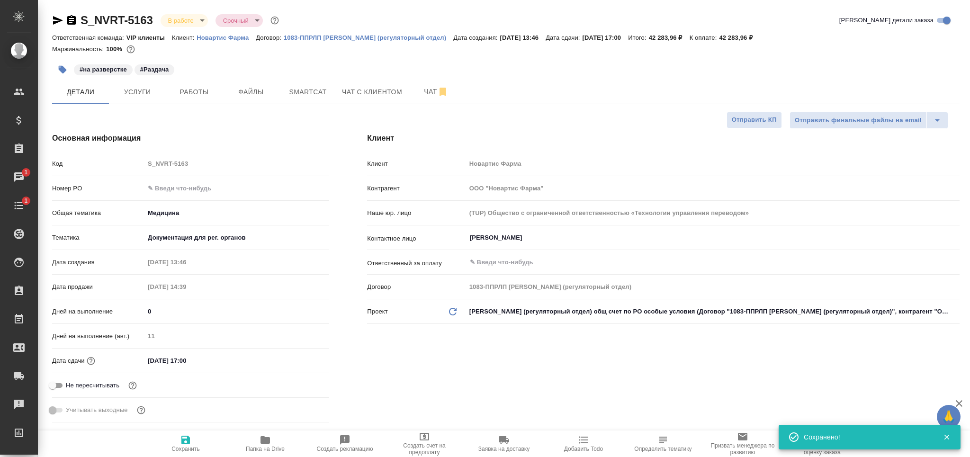
type textarea "x"
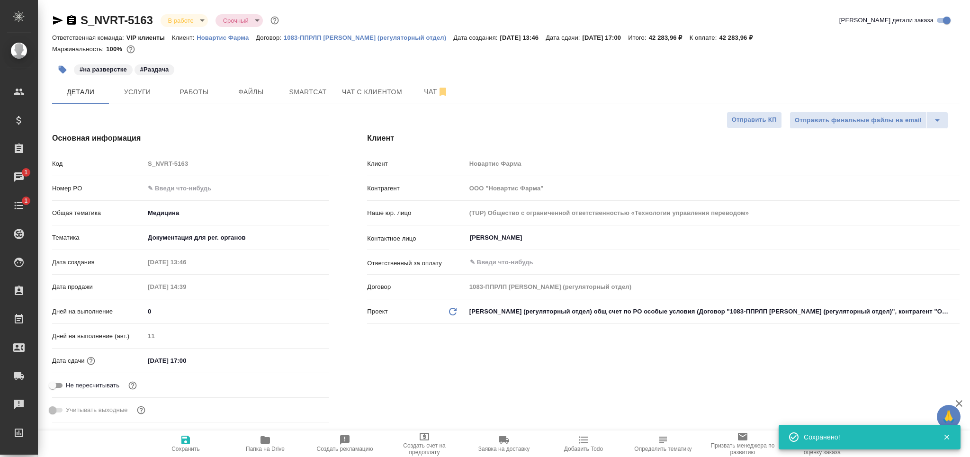
type textarea "x"
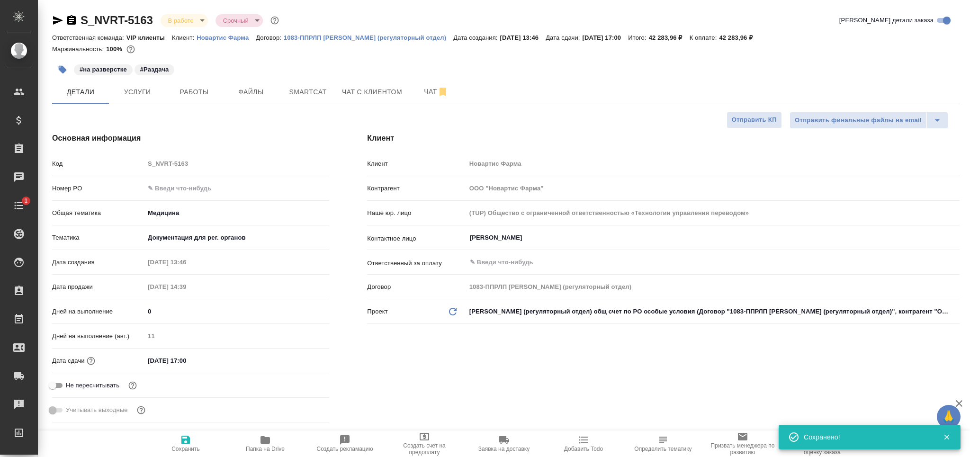
type textarea "x"
click at [197, 82] on button "Работы" at bounding box center [194, 92] width 57 height 24
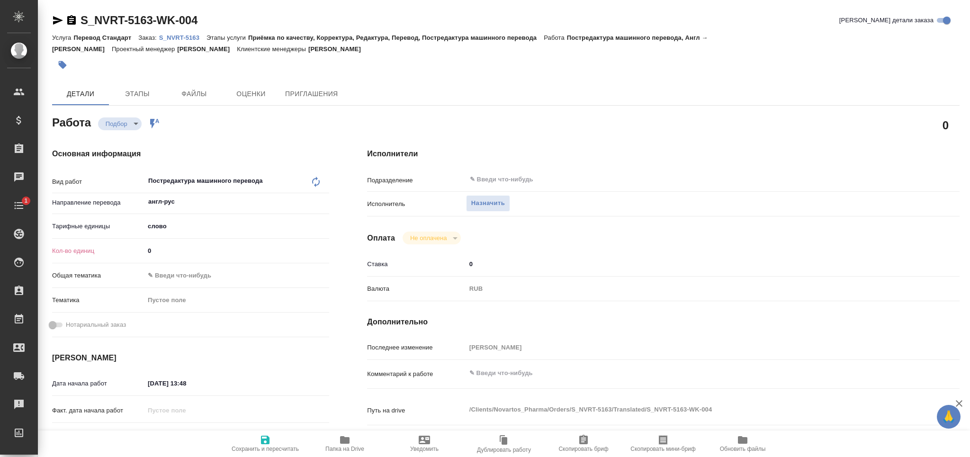
type textarea "x"
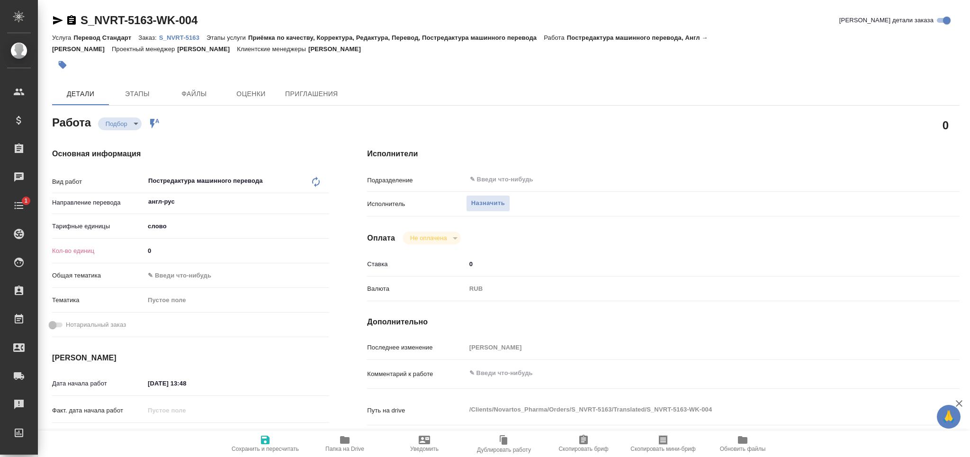
type textarea "x"
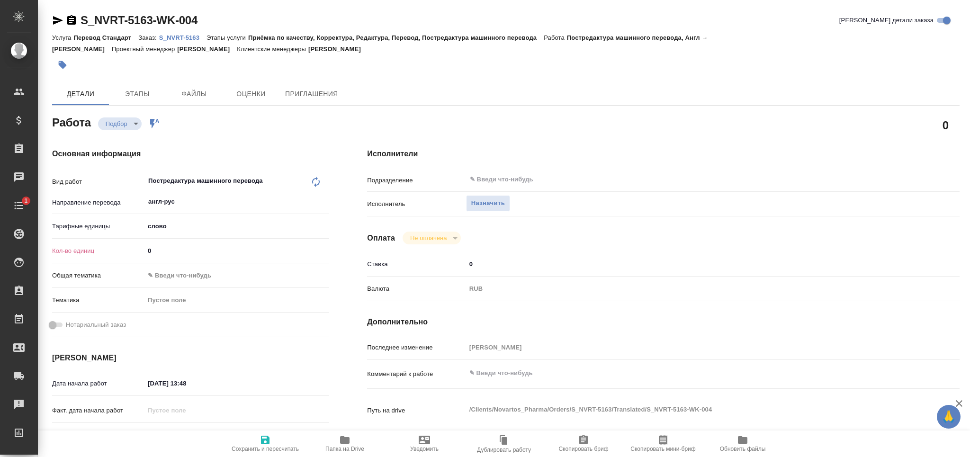
drag, startPoint x: 152, startPoint y: 254, endPoint x: 126, endPoint y: 254, distance: 26.5
click at [126, 254] on div "Кол-во единиц 0" at bounding box center [190, 250] width 277 height 17
paste input "15671.2"
type input "15671.2"
type textarea "x"
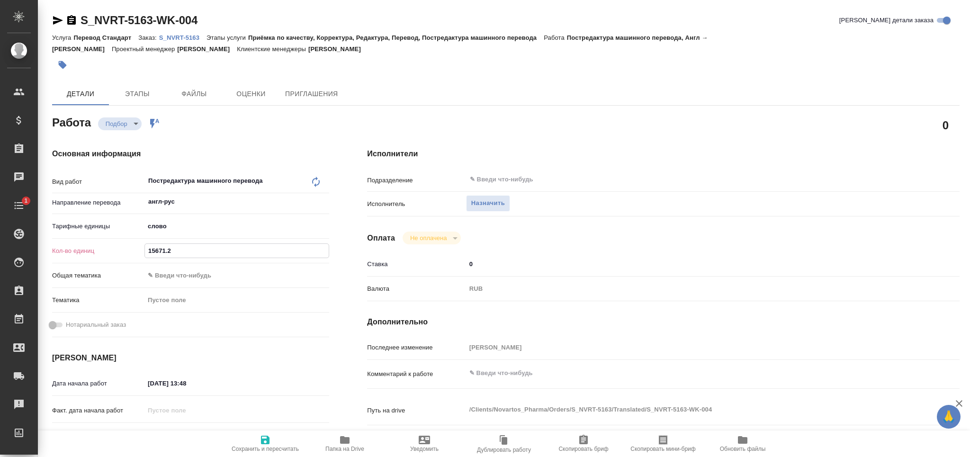
type textarea "x"
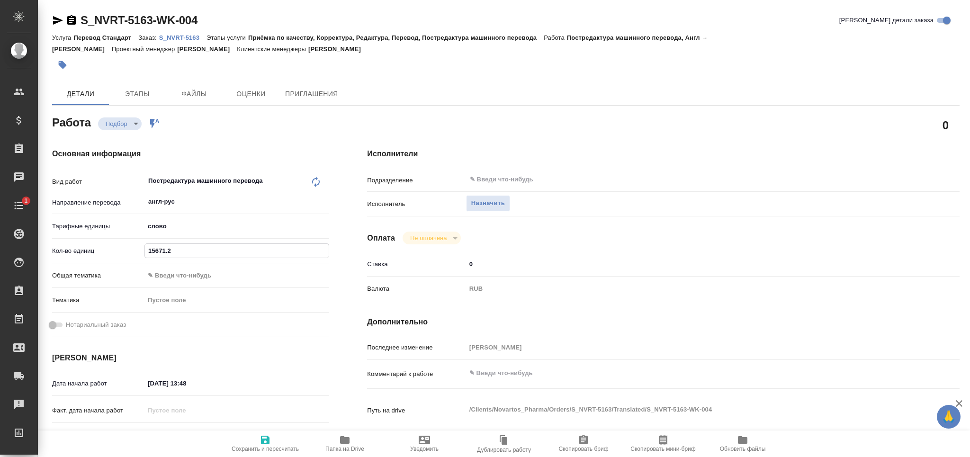
type textarea "x"
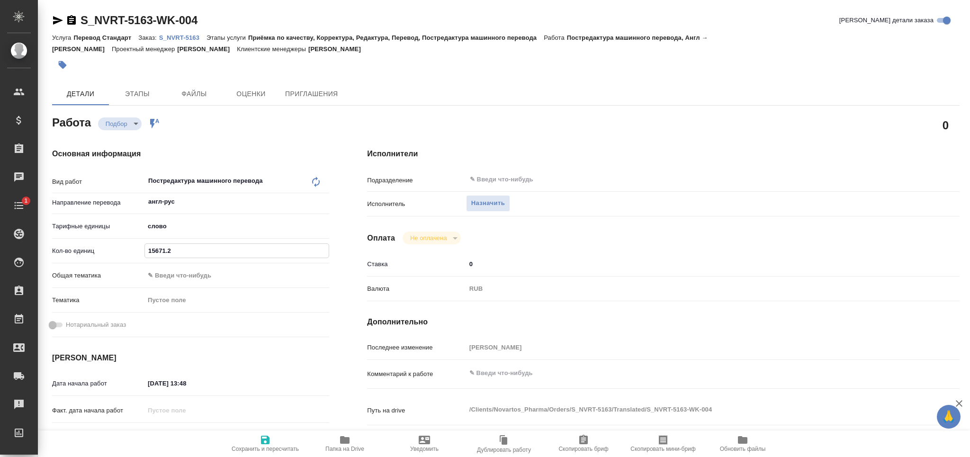
type textarea "x"
type input "15671.2"
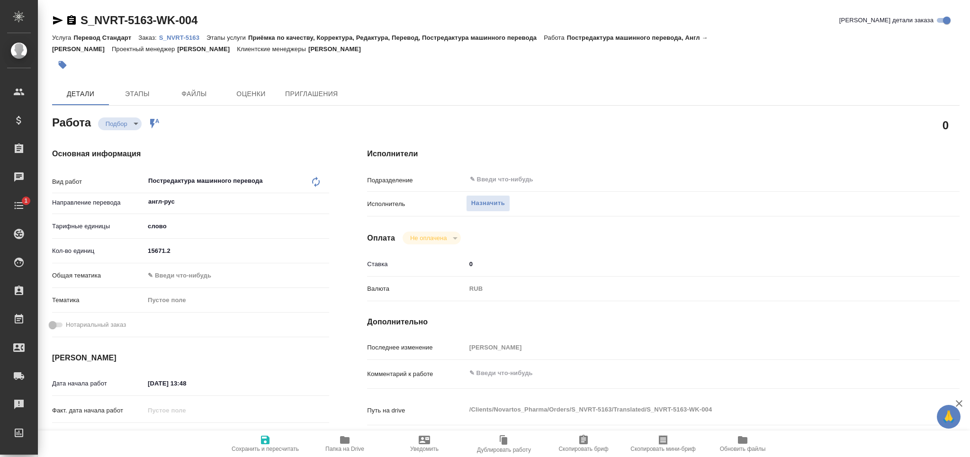
type textarea "x"
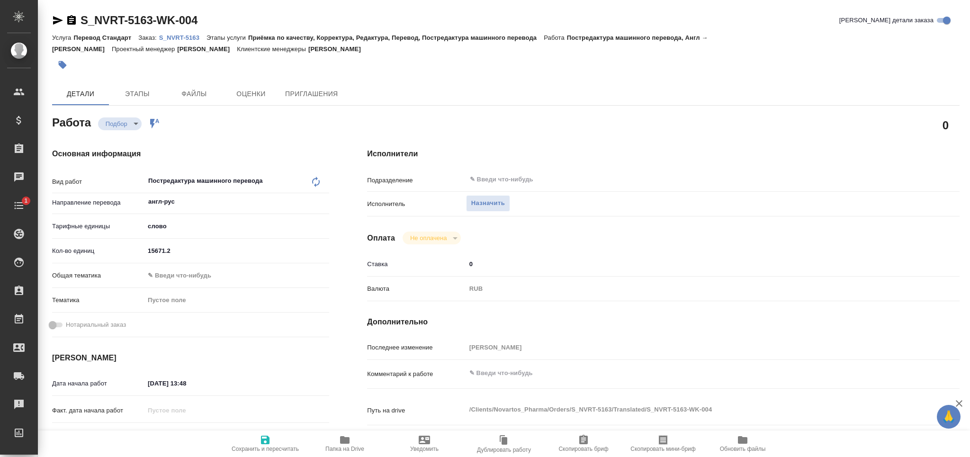
type textarea "x"
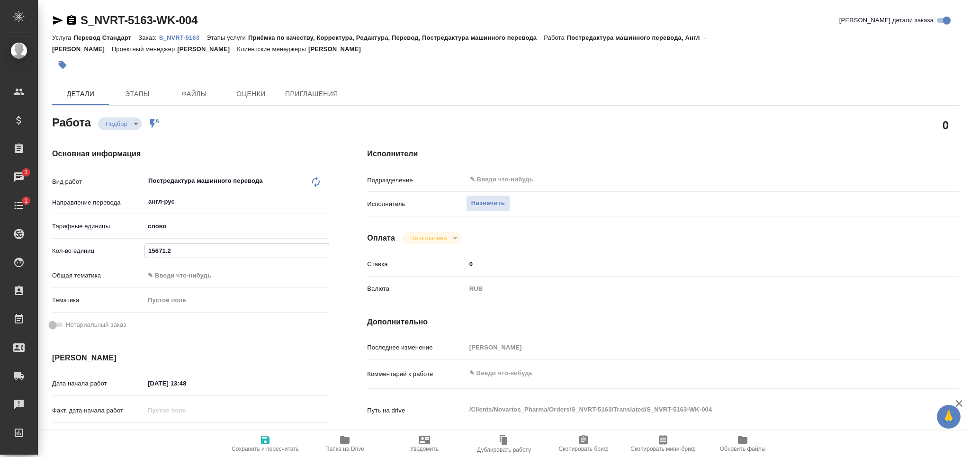
type textarea "x"
click at [504, 367] on textarea at bounding box center [688, 373] width 444 height 16
type textarea "x"
type textarea "т"
type textarea "x"
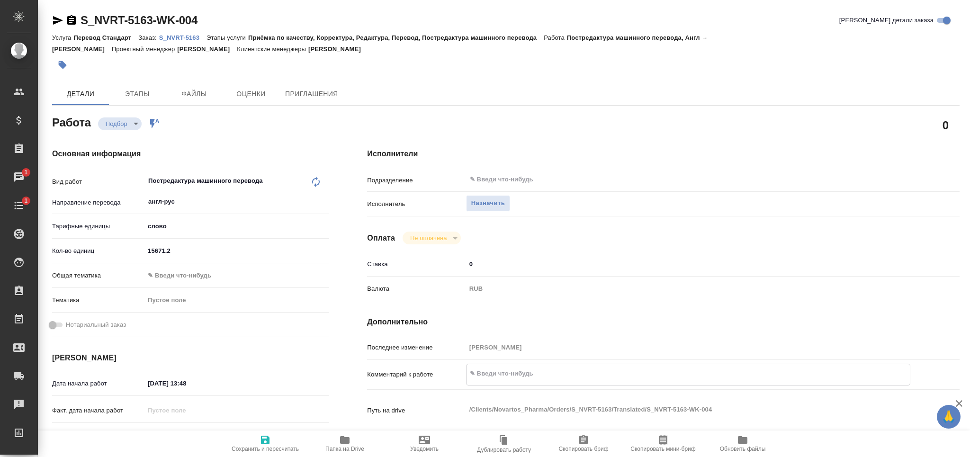
type textarea "x"
type textarea "то"
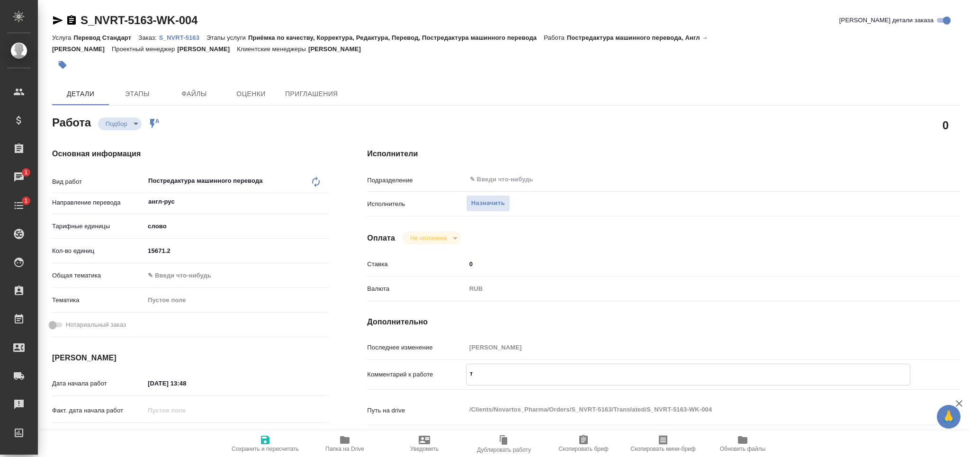
type textarea "x"
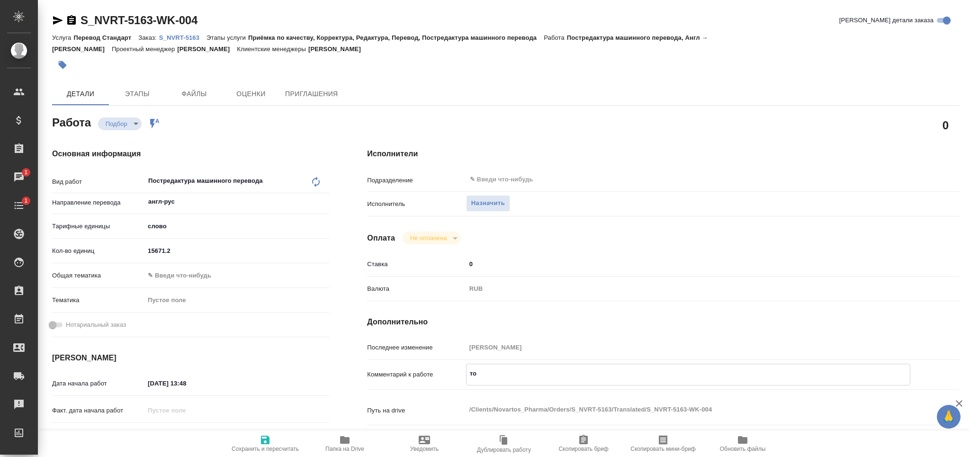
type textarea "тот"
type textarea "x"
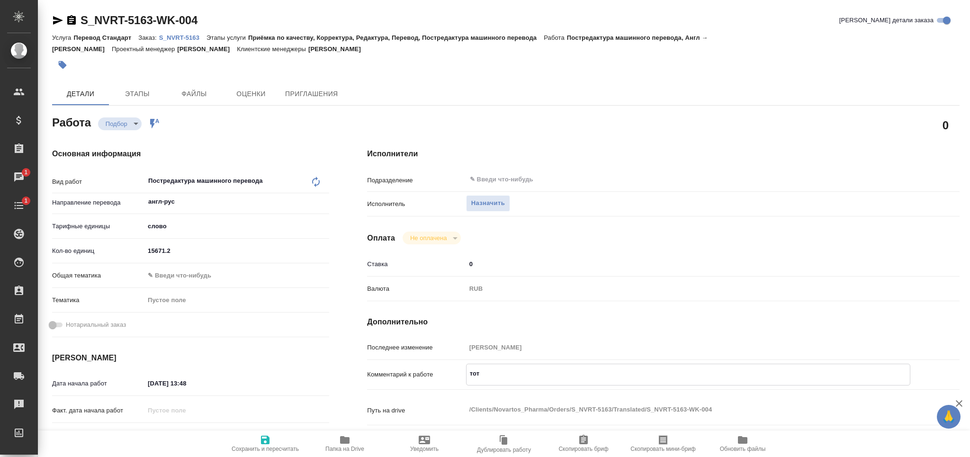
type textarea "x"
type textarea "тота"
type textarea "x"
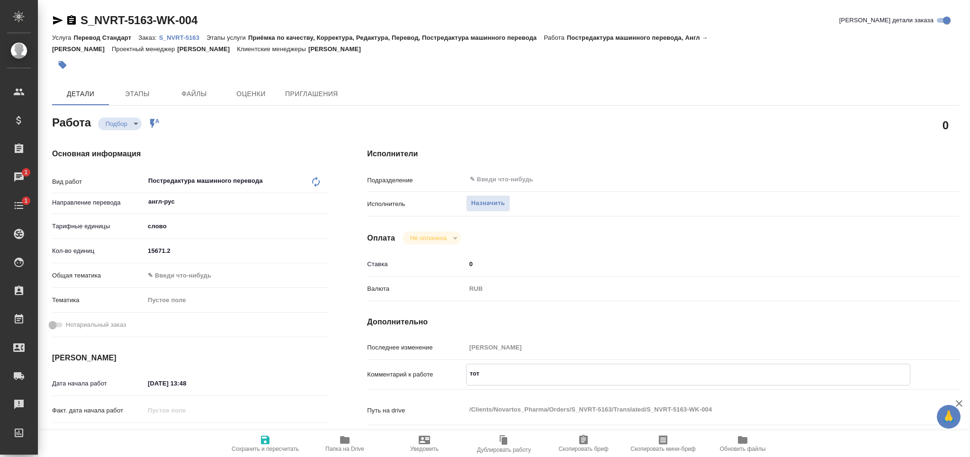
type textarea "x"
type textarea "тотал"
type textarea "x"
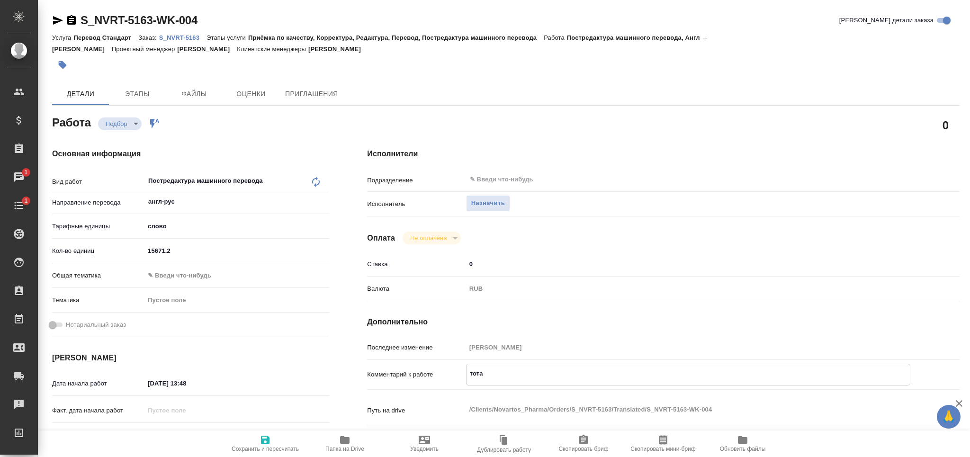
type textarea "x"
type textarea "тотал"
type textarea "x"
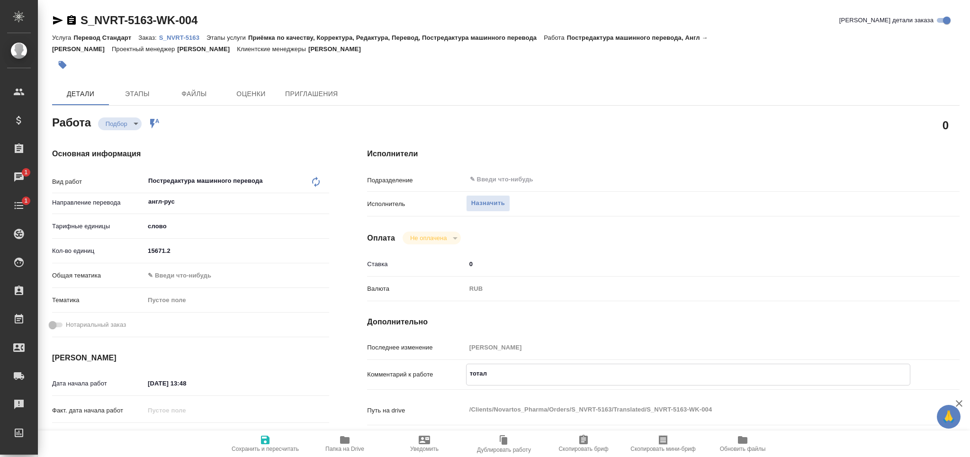
type textarea "x"
paste textarea "20626"
type textarea "x"
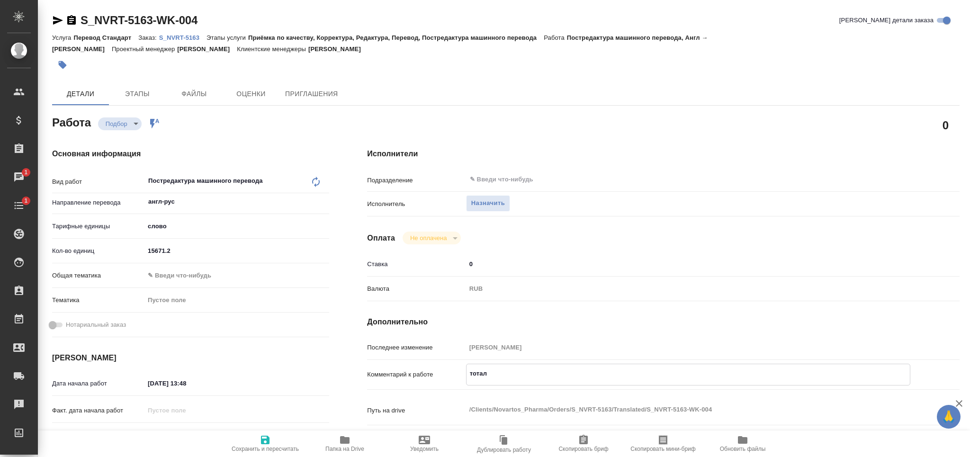
type textarea "тотал 20626"
type textarea "x"
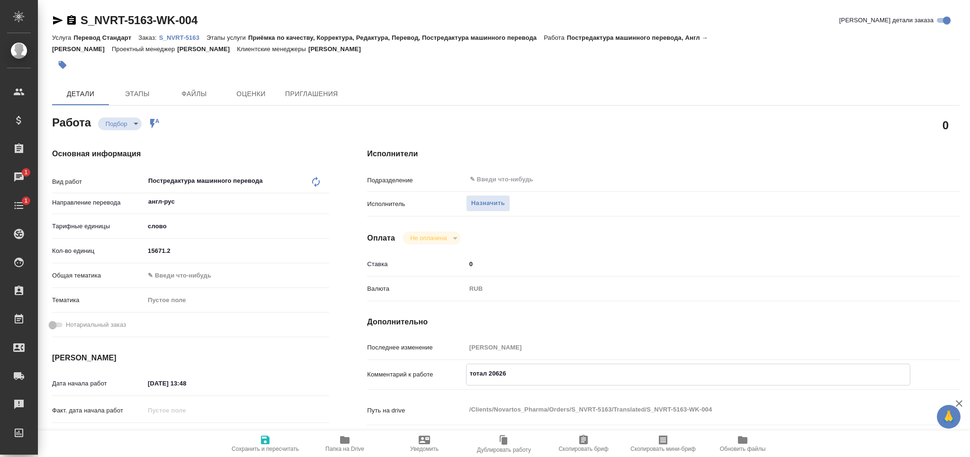
type textarea "x"
type textarea "тотал 20626"
type textarea "x"
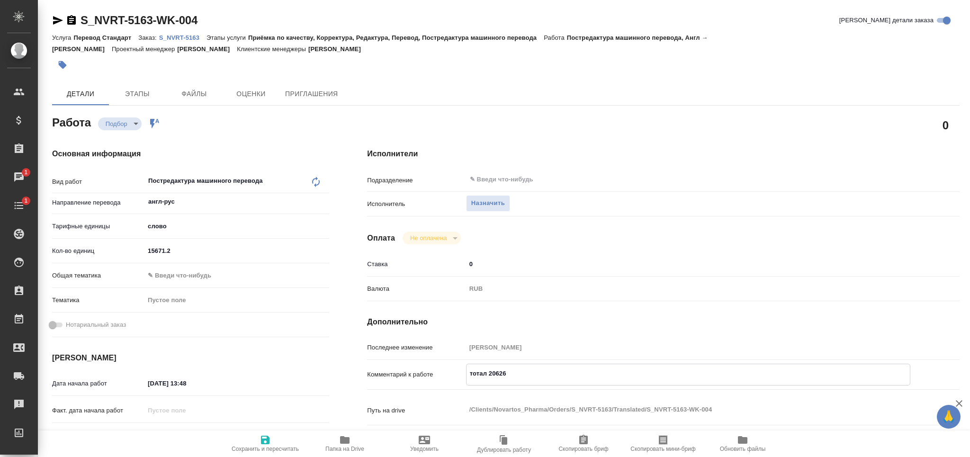
type textarea "x"
type textarea "тотал 20626 с"
type textarea "x"
type textarea "тотал 20626 сл"
type textarea "x"
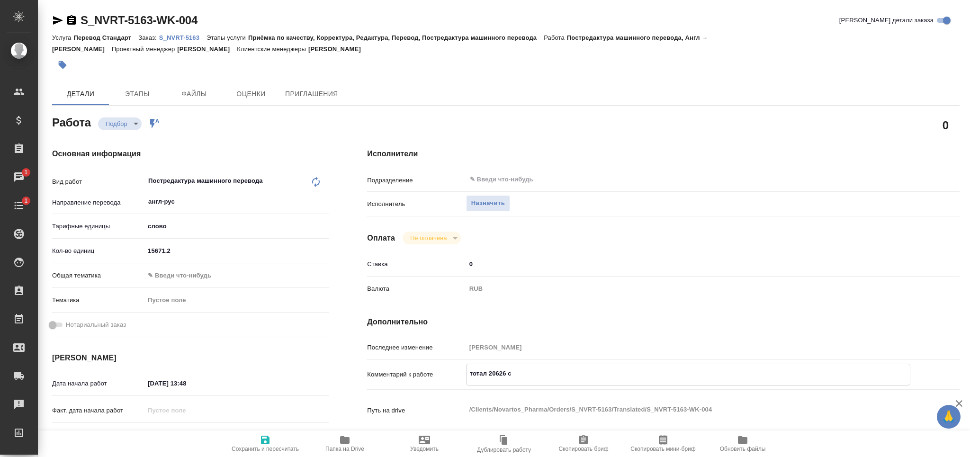
type textarea "x"
type textarea "тотал 20626 сло"
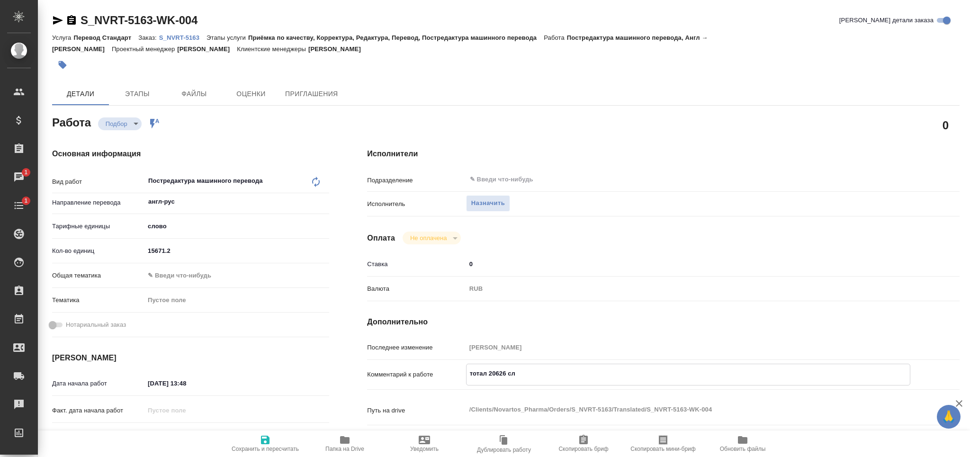
type textarea "x"
type textarea "тотал 20626 слов"
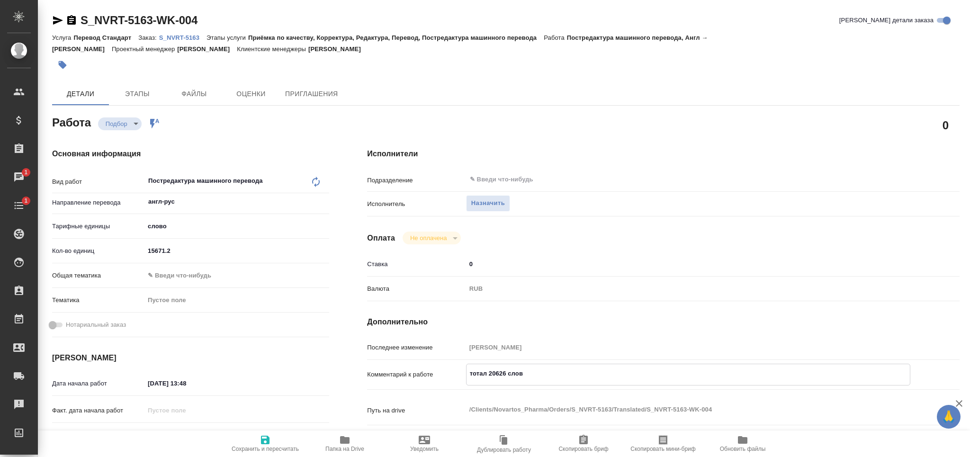
type textarea "x"
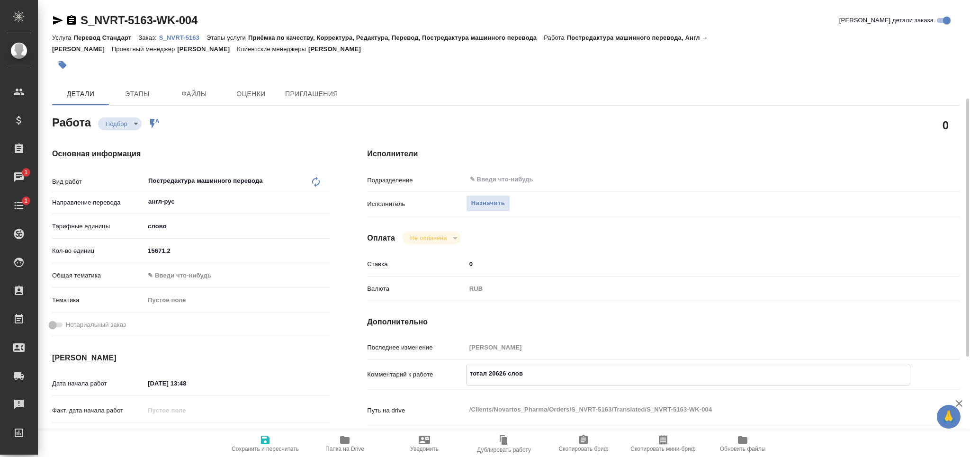
scroll to position [126, 0]
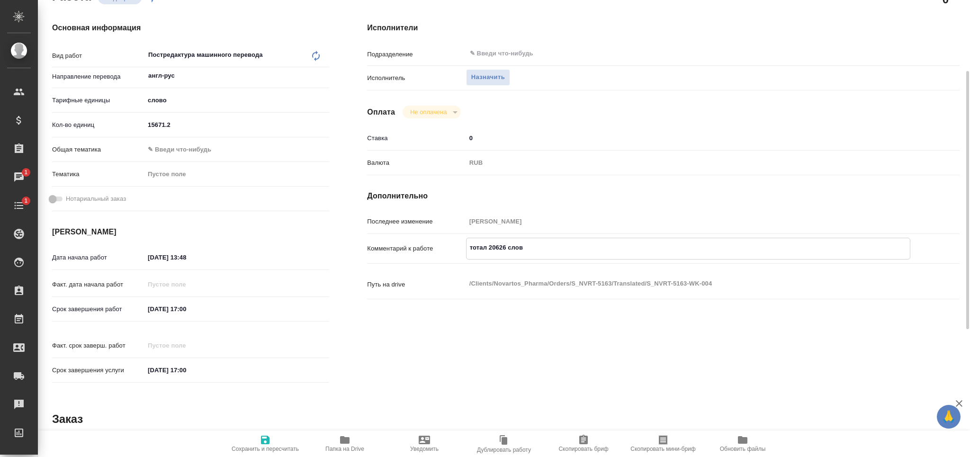
type textarea "тотал 20626 слов"
type textarea "x"
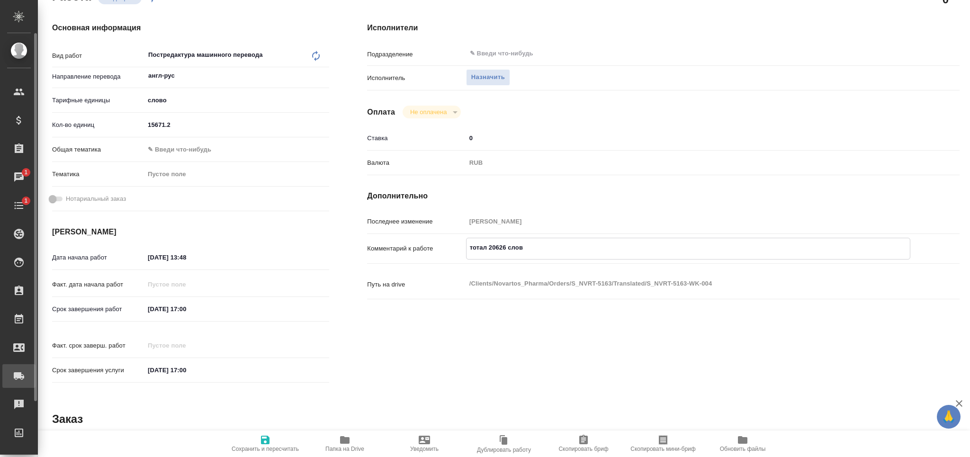
type textarea "x"
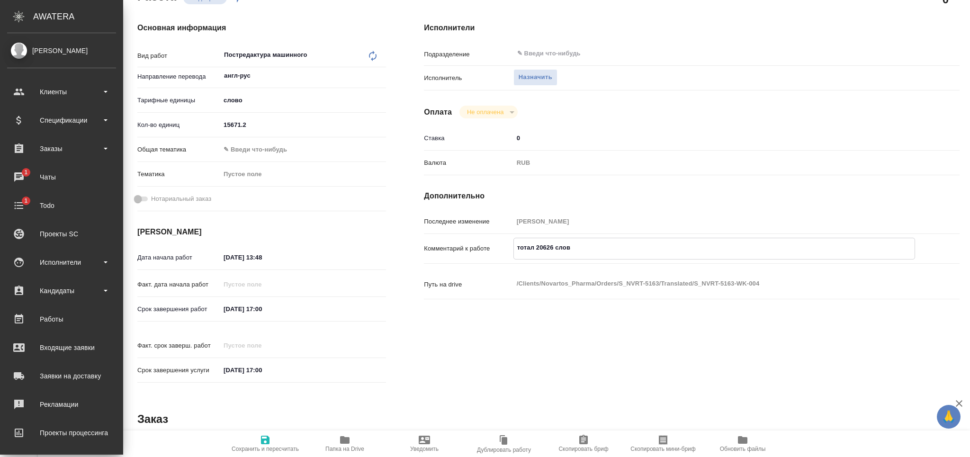
type textarea "x"
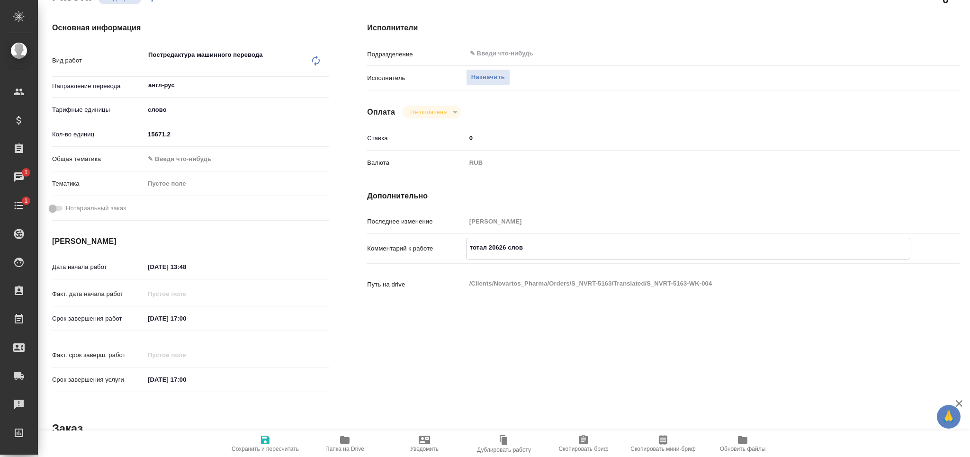
type textarea "x"
drag, startPoint x: 155, startPoint y: 268, endPoint x: 148, endPoint y: 270, distance: 7.4
click at [148, 270] on input "[DATE] 13:48" at bounding box center [186, 267] width 83 height 14
type input "20.82.0251 34:8_"
type textarea "x"
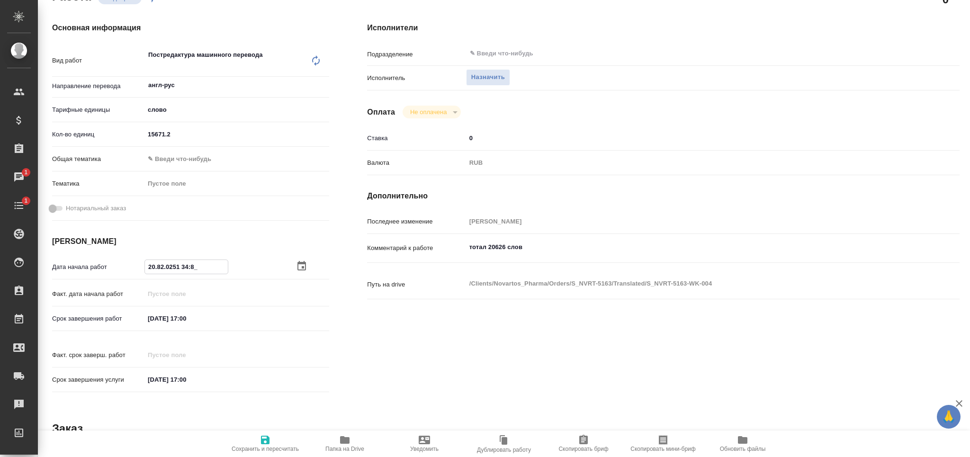
type textarea "x"
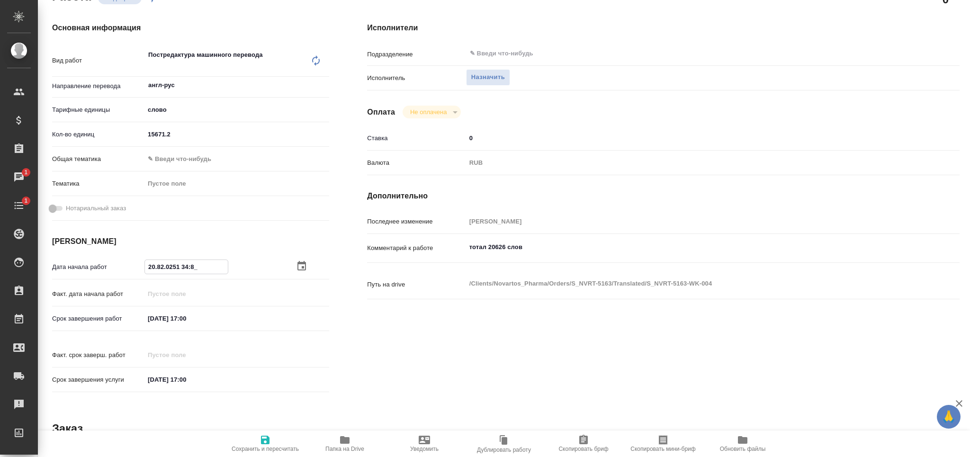
type input "26.08.2025 13:48"
type textarea "x"
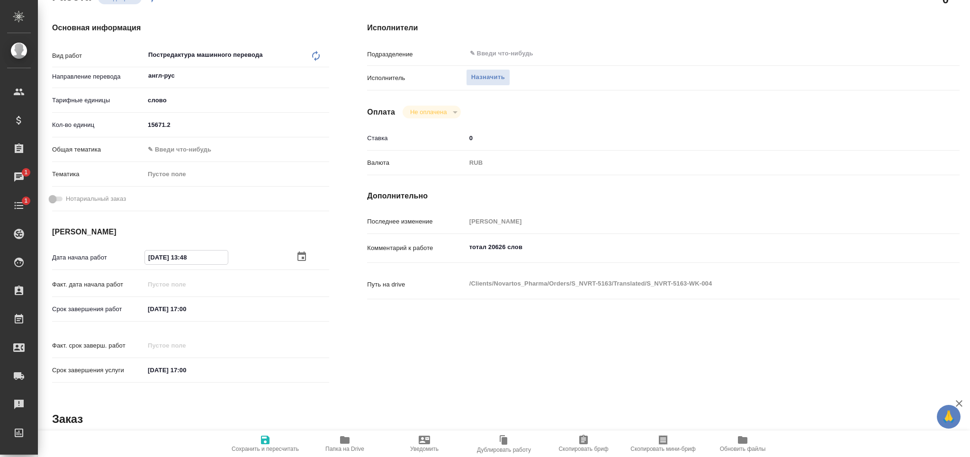
drag, startPoint x: 211, startPoint y: 261, endPoint x: 183, endPoint y: 264, distance: 28.1
click at [183, 264] on div "26.08.2025 13:48" at bounding box center [186, 257] width 84 height 15
type input "26.08.2025 15:__"
type textarea "x"
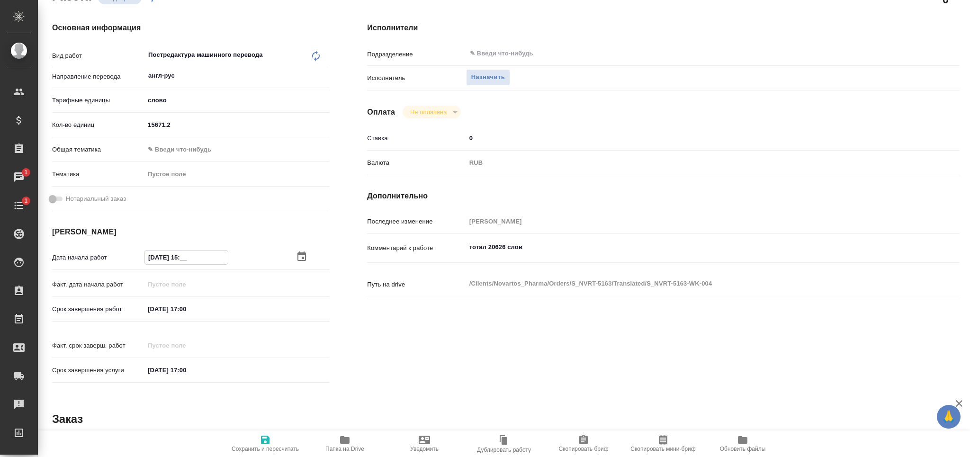
type textarea "x"
type input "26.08.2025 15:0_"
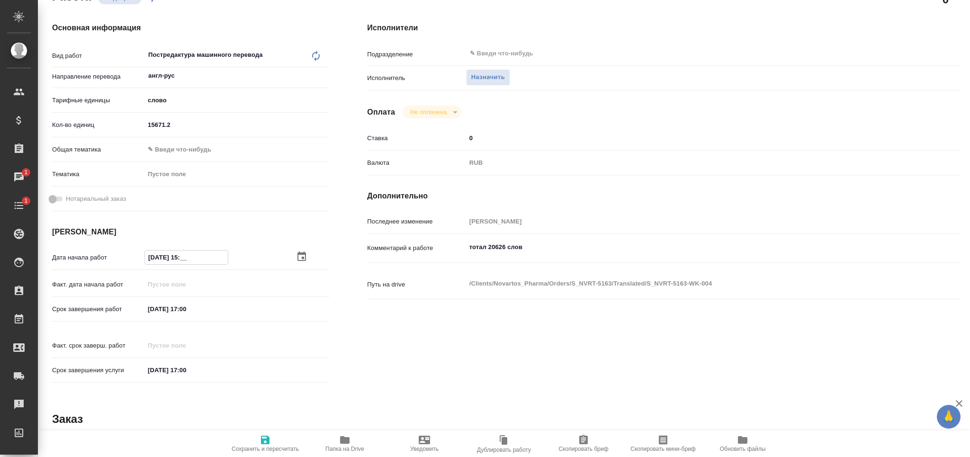
type textarea "x"
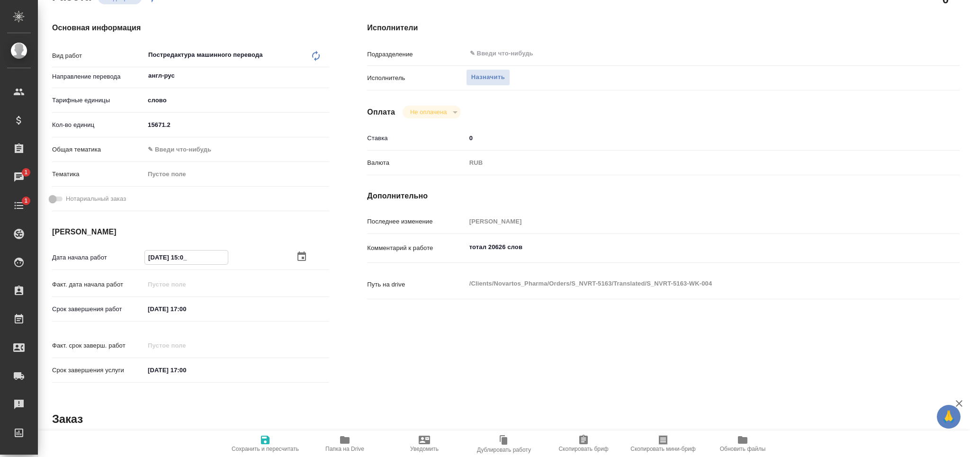
type input "26.08.2025 15:00"
type textarea "x"
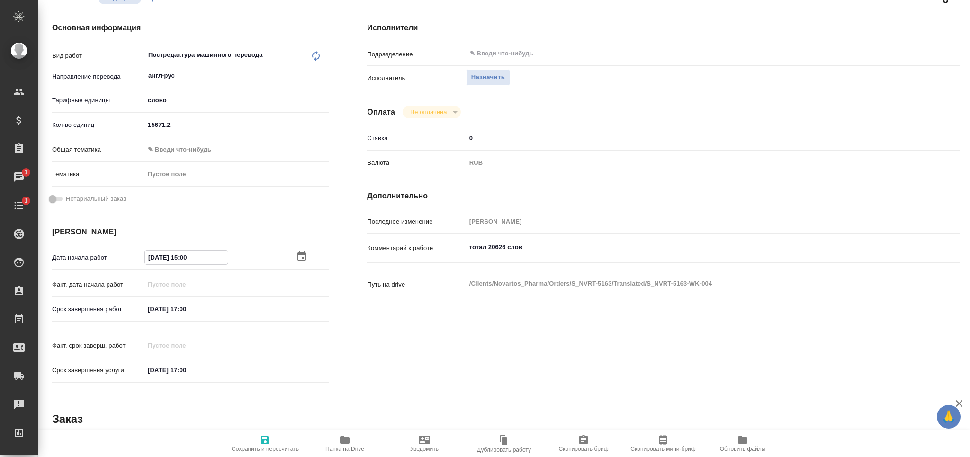
type input "26.08.2025 15:00"
click at [209, 299] on div "Факт. дата начала работ" at bounding box center [190, 288] width 277 height 25
drag, startPoint x: 208, startPoint y: 311, endPoint x: 286, endPoint y: 322, distance: 78.9
click at [208, 311] on input "05.09.2025 17:00" at bounding box center [185, 309] width 83 height 14
click at [303, 313] on icon "button" at bounding box center [301, 308] width 11 height 11
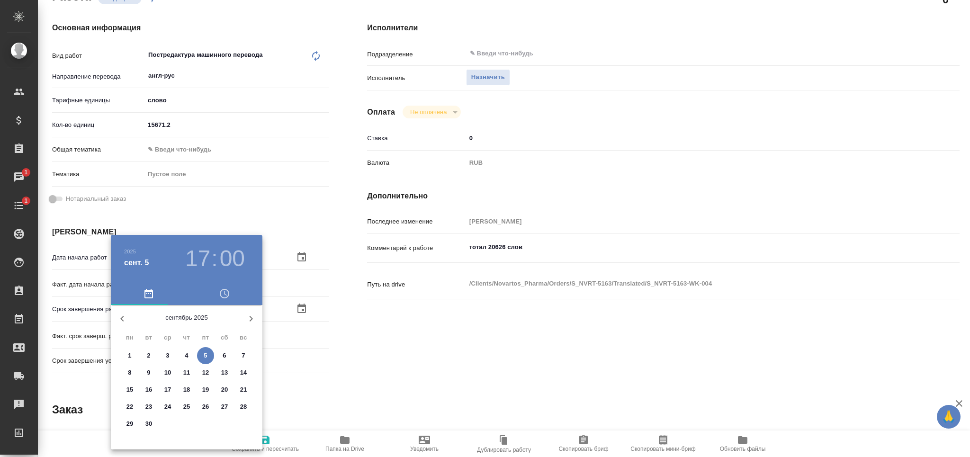
click at [200, 357] on span "5" at bounding box center [205, 355] width 17 height 9
type textarea "x"
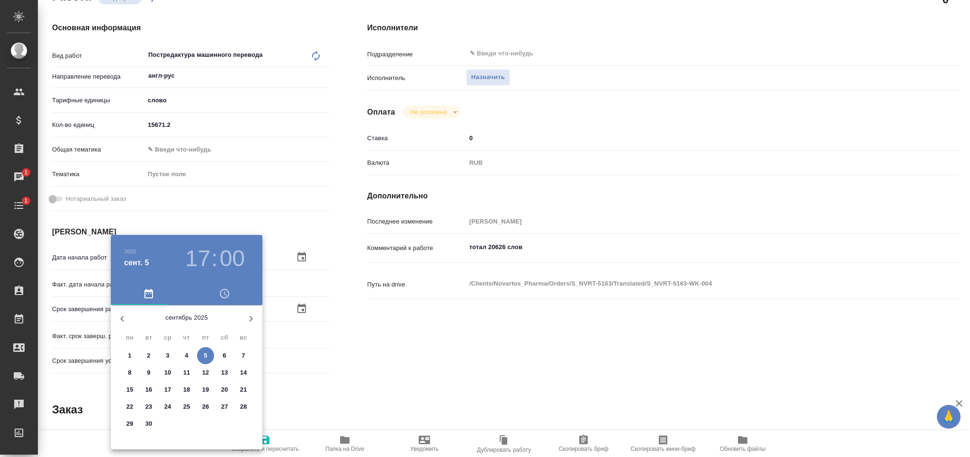
type textarea "x"
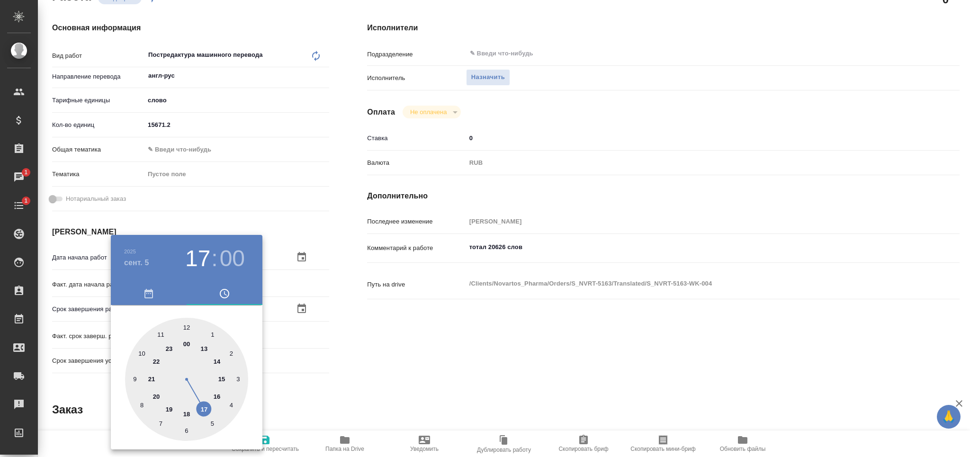
click at [446, 362] on div at bounding box center [485, 228] width 970 height 457
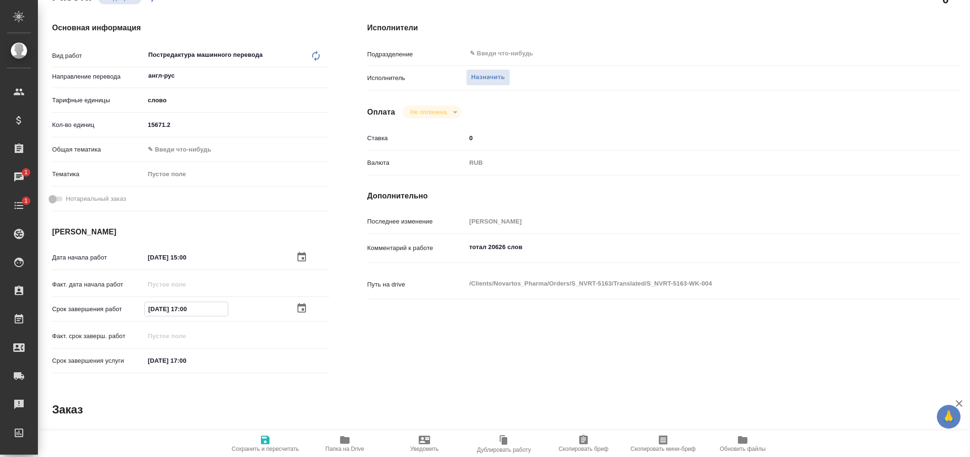
click at [184, 312] on input "05.09.2025 17:00" at bounding box center [186, 309] width 83 height 14
type input "05.09.2025 10:00"
type textarea "x"
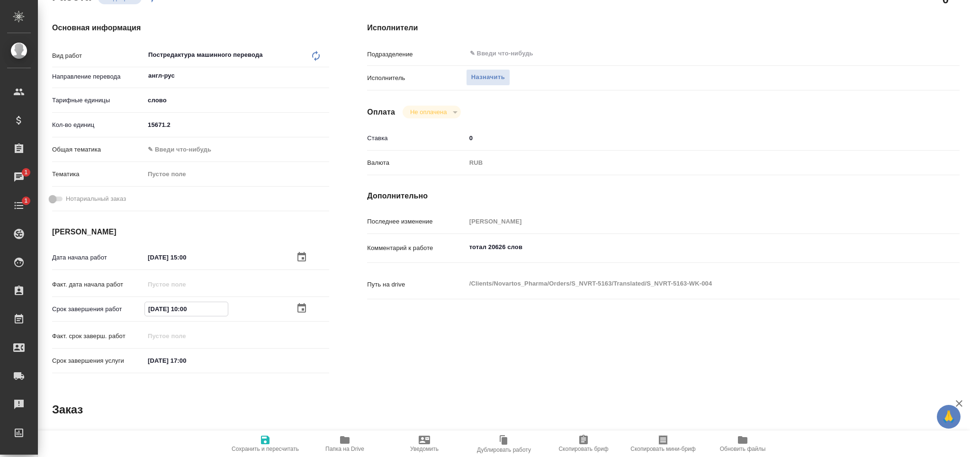
type textarea "x"
type input "05.09.2025 10:00"
click at [262, 438] on icon "button" at bounding box center [264, 439] width 11 height 11
type textarea "x"
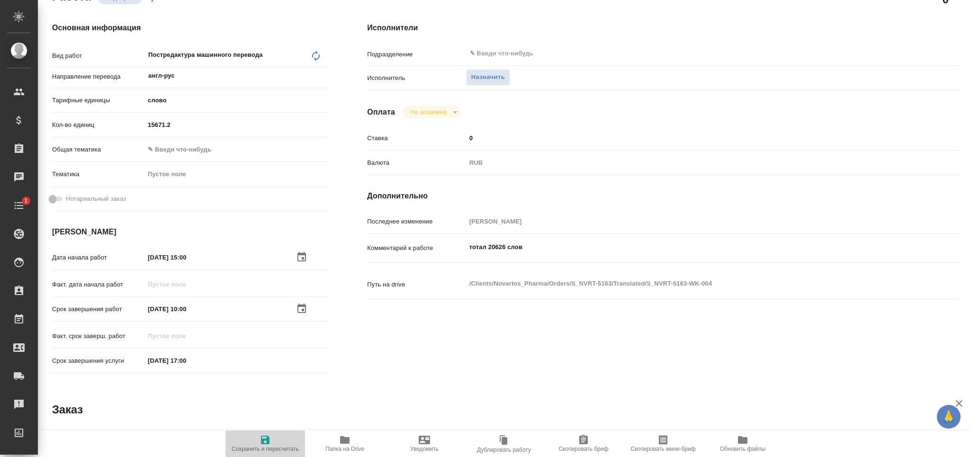
type textarea "x"
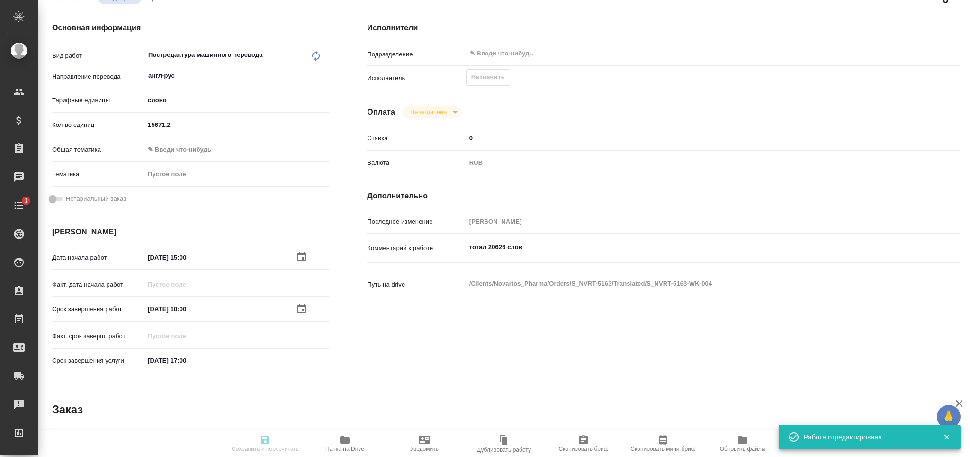
type input "recruiting"
type textarea "Постредактура машинного перевода"
type textarea "x"
type input "англ-рус"
type input "5a8b1489cc6b4906c91bfd90"
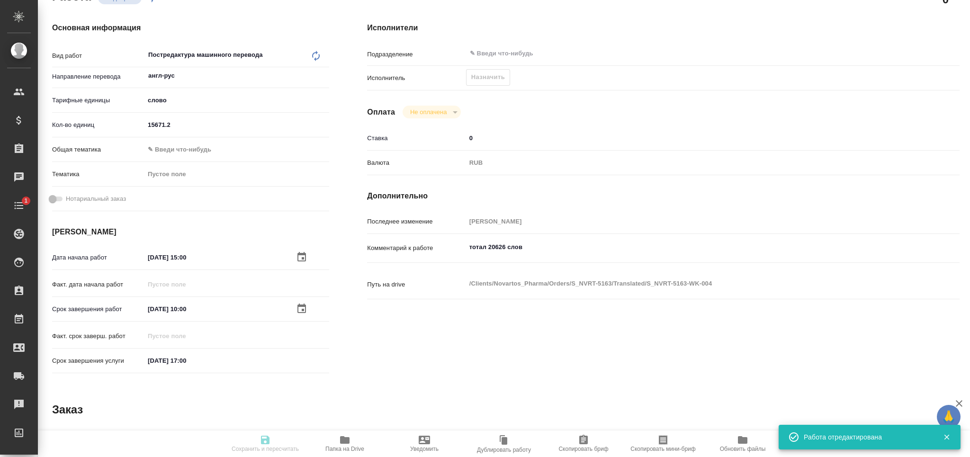
type input "15671.2"
type input "med"
type input "5a8b8b956a9677013d343d9e"
type input "26.08.2025 15:00"
type input "05.09.2025 10:00"
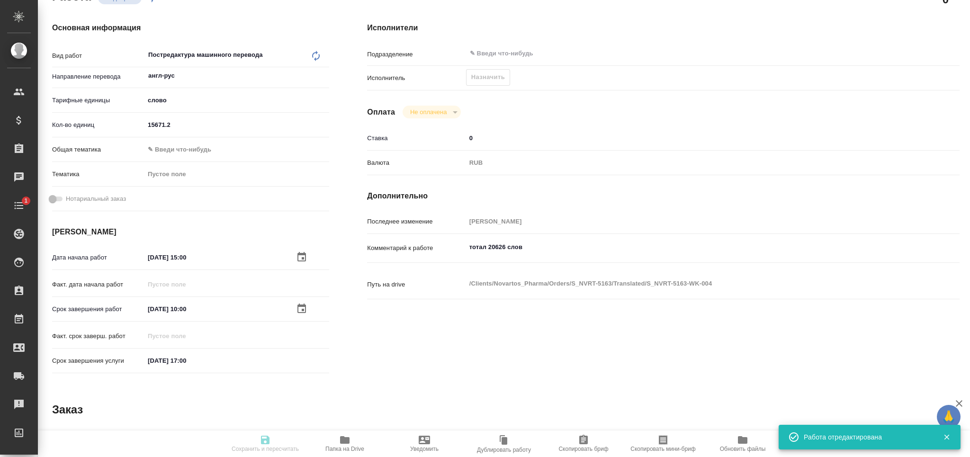
type input "05.09.2025 17:00"
type input "notPayed"
type input "0"
type input "RUB"
type input "[PERSON_NAME]"
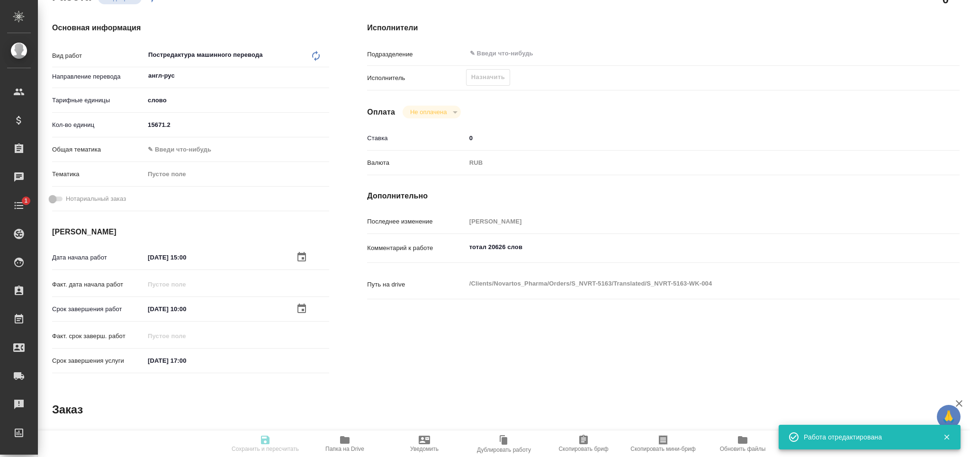
type textarea "тотал 20626 слов"
type textarea "x"
type textarea "/Clients/Novartos_Pharma/Orders/S_NVRT-5163/Translated/S_NVRT-5163-WK-004"
type textarea "x"
type input "S_NVRT-5163"
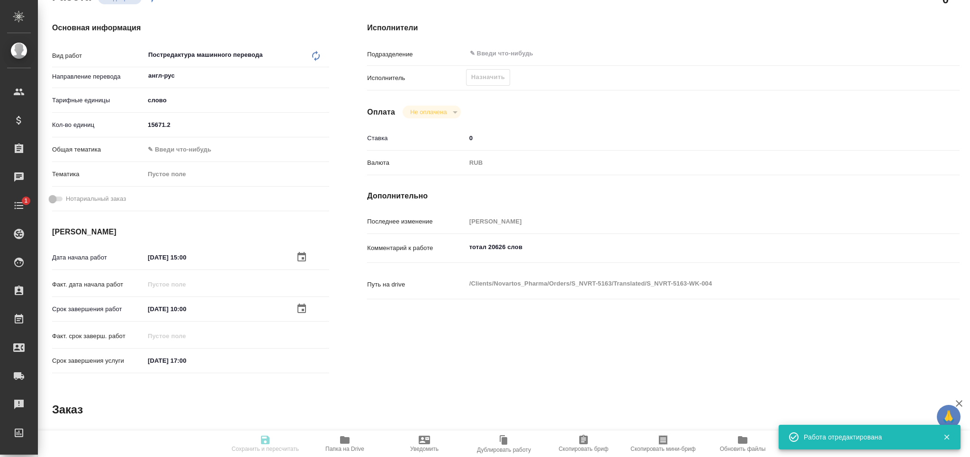
type input "Перевод Стандарт"
type input "Приёмка по качеству, Корректура, Редактура, Перевод, Постредактура машинного пе…"
type input "[PERSON_NAME]"
type input "Арсеньева Вера"
type input "/Clients/Novartos_Pharma/Orders/S_NVRT-5163"
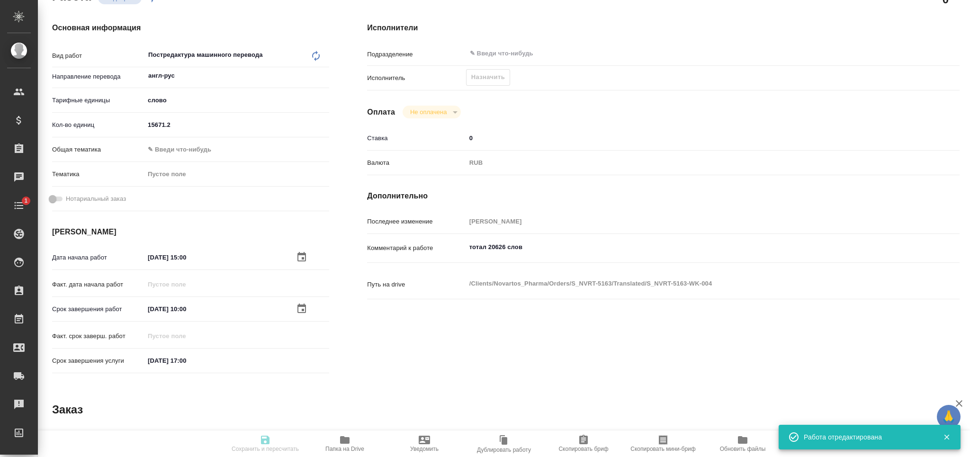
type textarea "x"
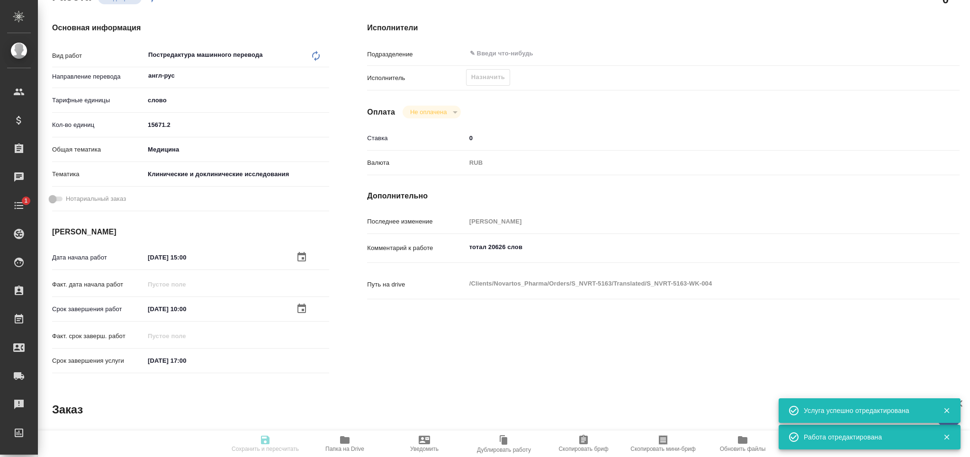
type textarea "x"
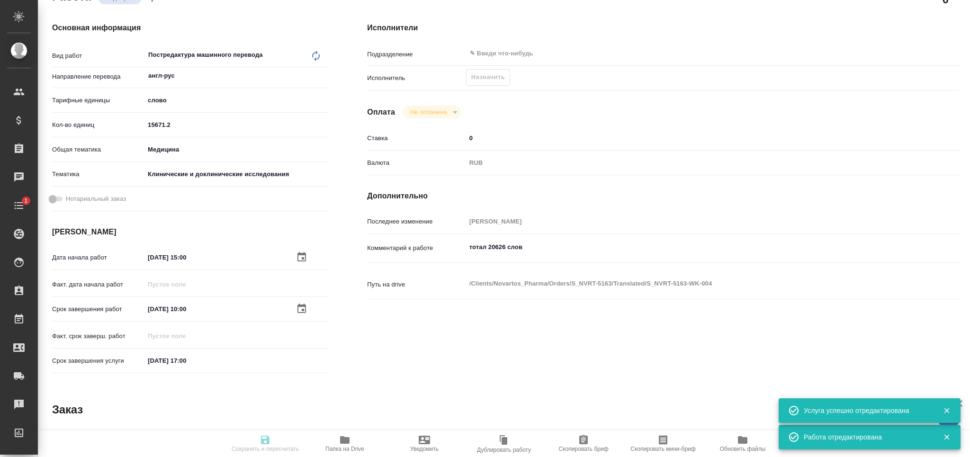
type textarea "x"
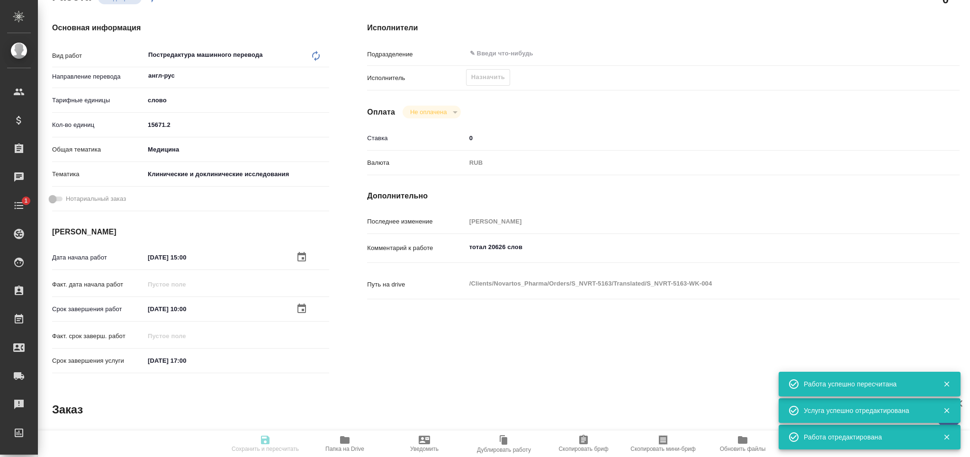
click at [667, 440] on icon "button" at bounding box center [663, 439] width 9 height 9
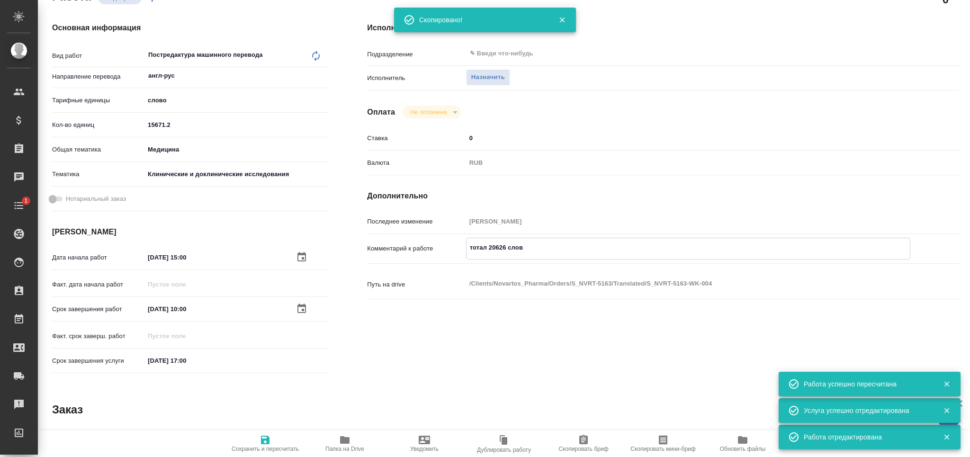
click at [504, 254] on textarea "тотал 20626 слов" at bounding box center [687, 248] width 443 height 16
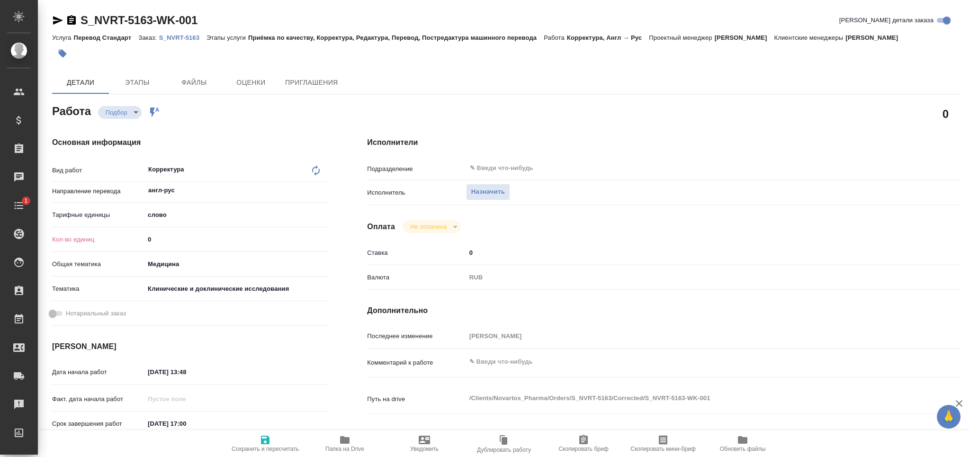
type textarea "x"
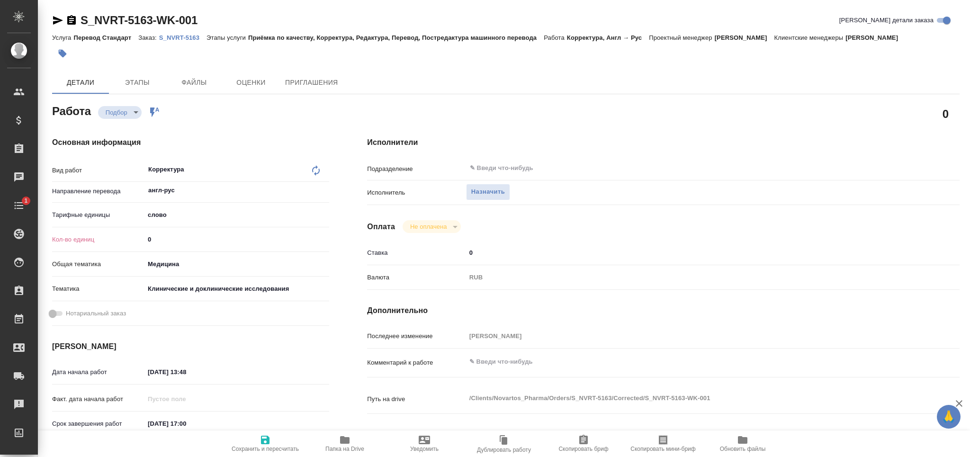
type textarea "x"
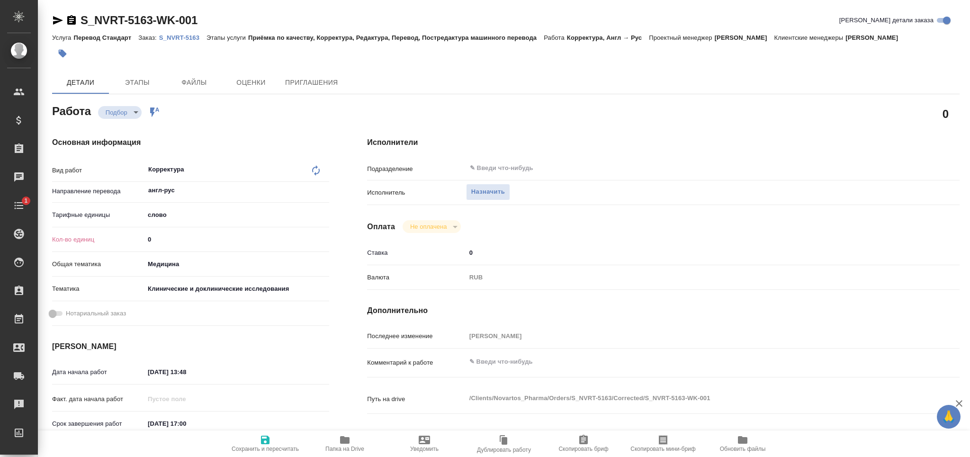
click at [139, 240] on div "Кол-во единиц 0" at bounding box center [190, 239] width 277 height 17
type textarea "x"
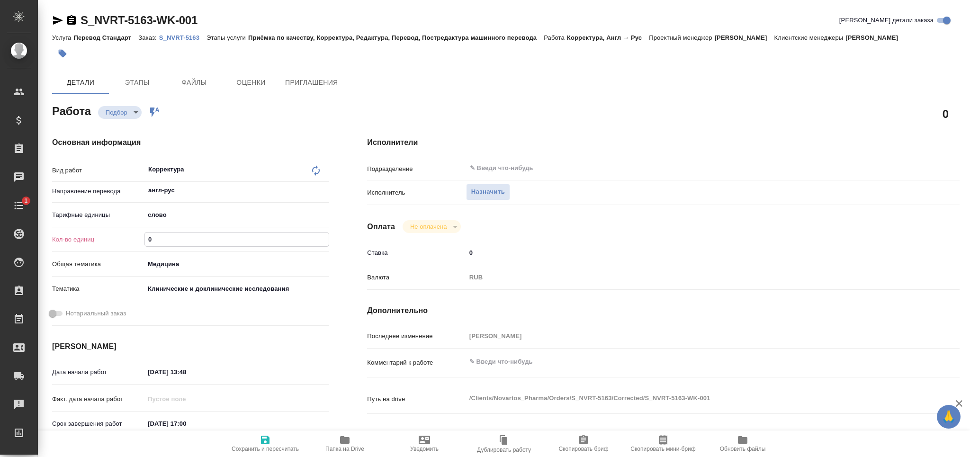
type textarea "x"
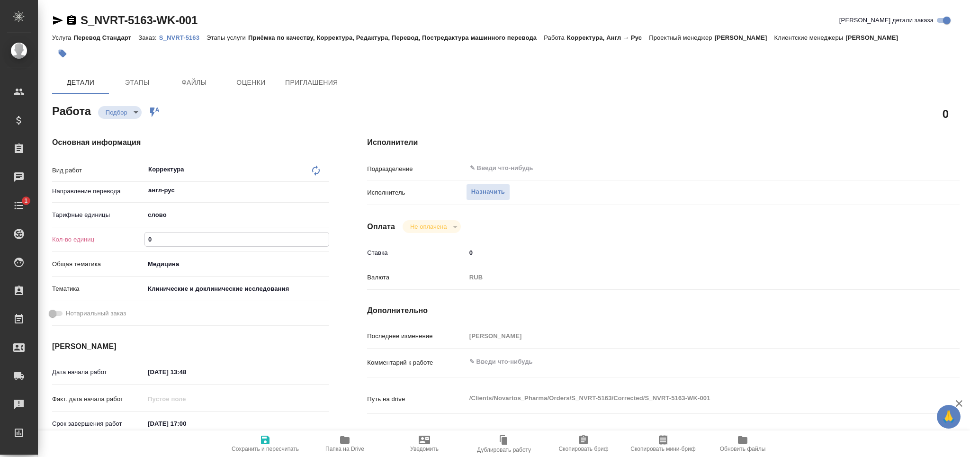
type textarea "x"
paste input "19686.8"
type textarea "x"
type input "19686.8"
type textarea "x"
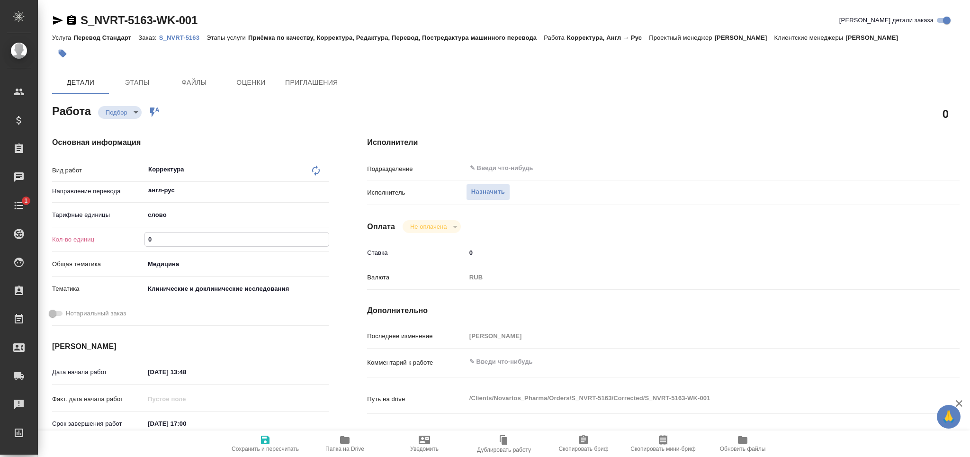
type textarea "x"
type input "19686.8"
click at [249, 450] on span "Сохранить и пересчитать" at bounding box center [265, 449] width 67 height 7
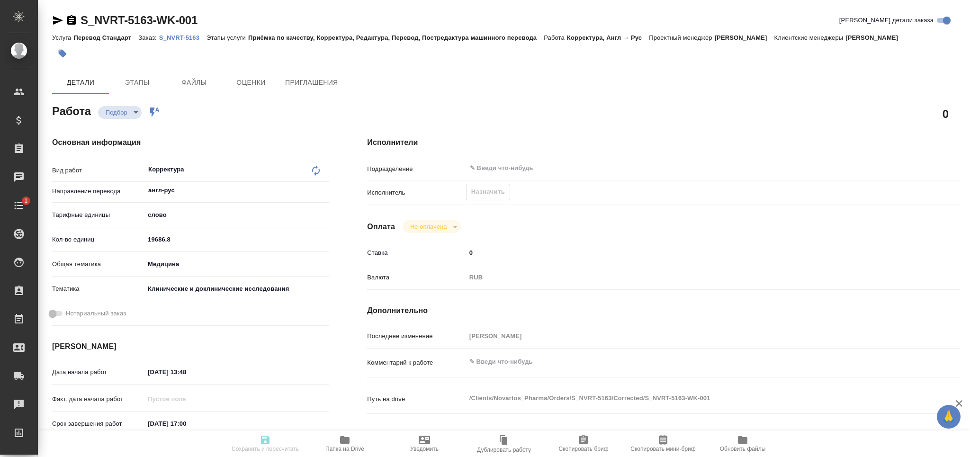
type textarea "x"
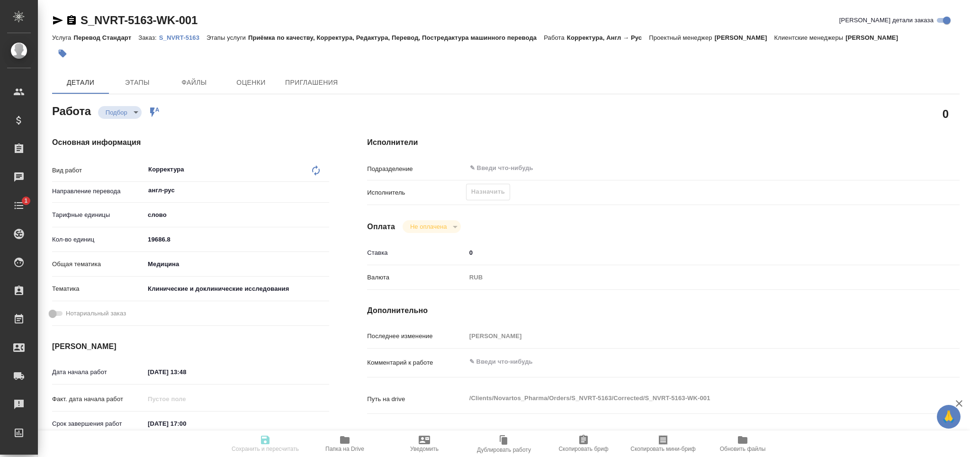
type textarea "x"
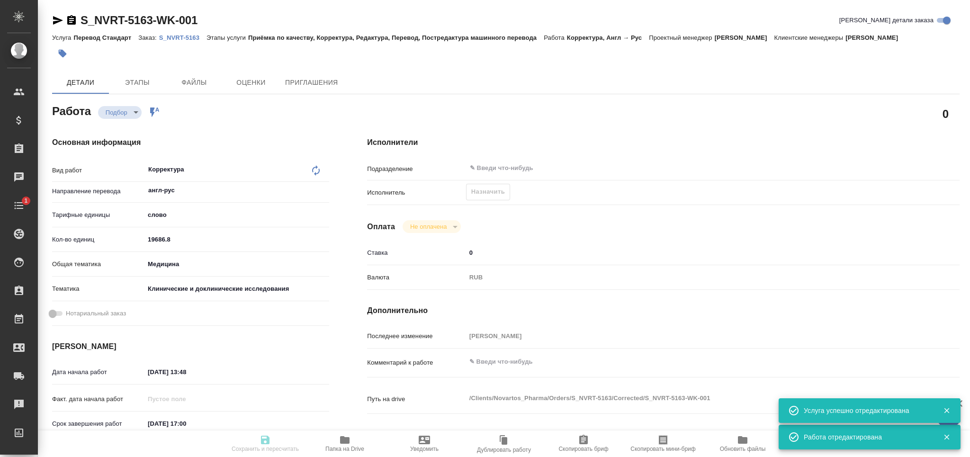
type input "recruiting"
type textarea "Корректура"
type textarea "x"
type input "англ-рус"
type input "5a8b1489cc6b4906c91bfd90"
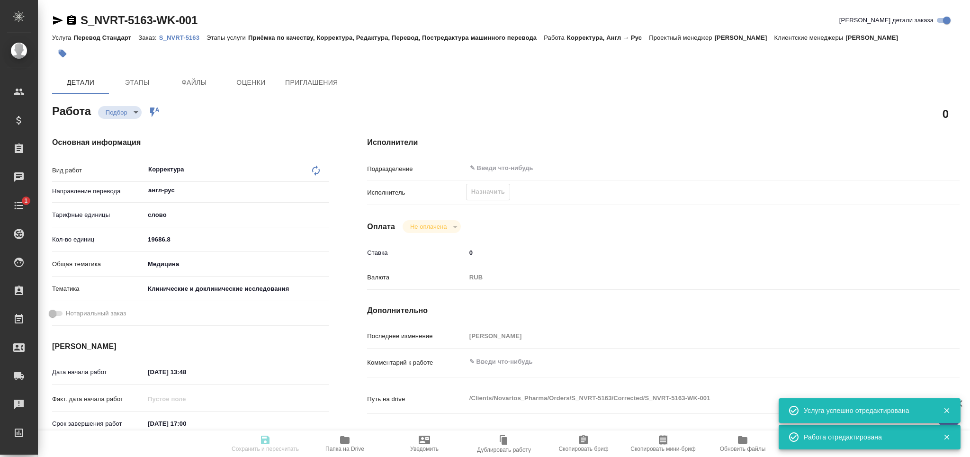
type input "19686.8"
type input "med"
type input "5a8b8b956a9677013d343d9e"
type input "[DATE] 13:48"
type input "[DATE] 17:00"
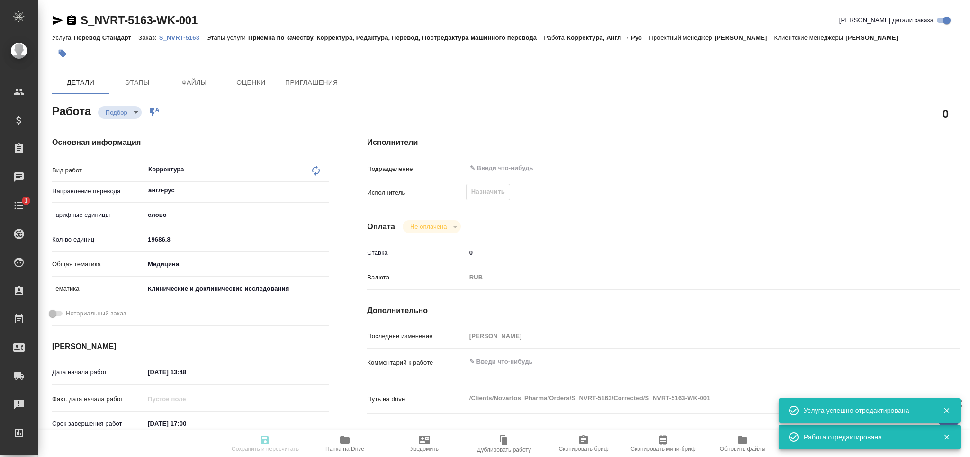
type input "[DATE] 17:00"
type input "notPayed"
type input "0"
type input "RUB"
type input "[PERSON_NAME]"
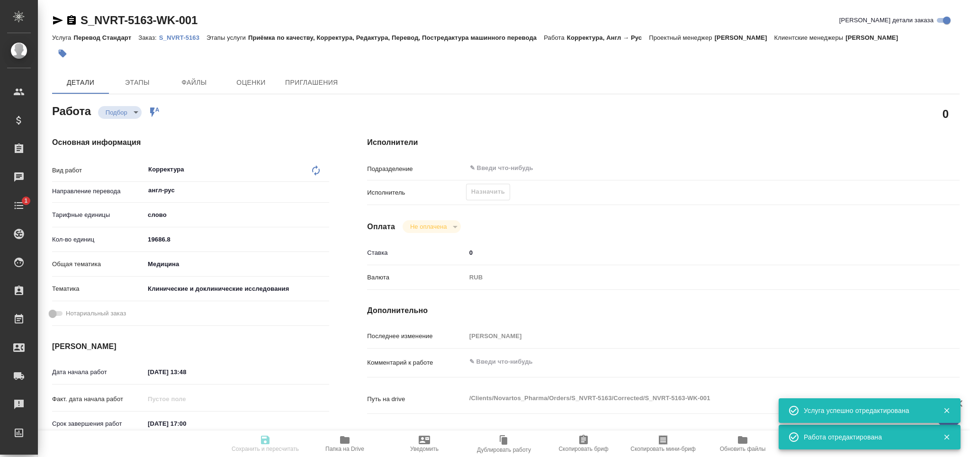
type textarea "x"
type textarea "/Clients/Novartos_Pharma/Orders/S_NVRT-5163/Corrected/S_NVRT-5163-WK-001"
type textarea "x"
type input "S_NVRT-5163"
type input "Перевод Стандарт"
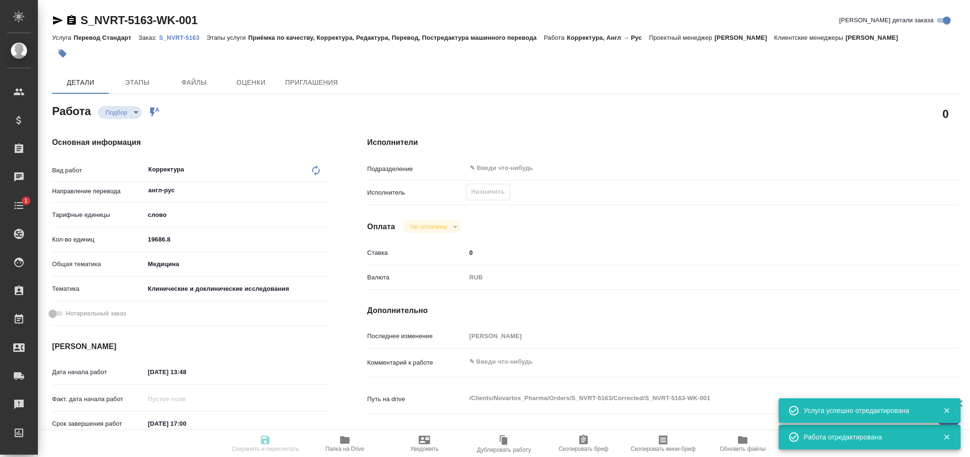
type input "Приёмка по качеству, Корректура, Редактура, Перевод, Постредактура машинного пе…"
type input "[PERSON_NAME]"
type input "/Clients/Novartos_Pharma/Orders/S_NVRT-5163"
type textarea "x"
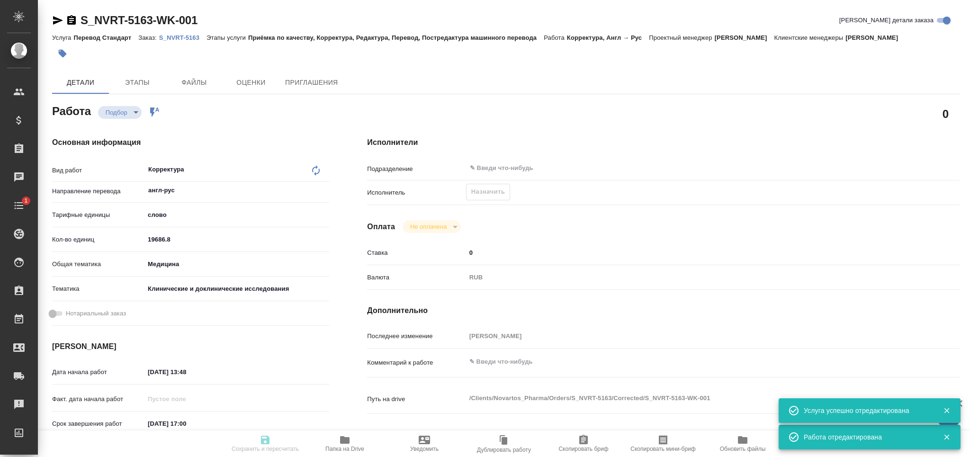
type textarea "x"
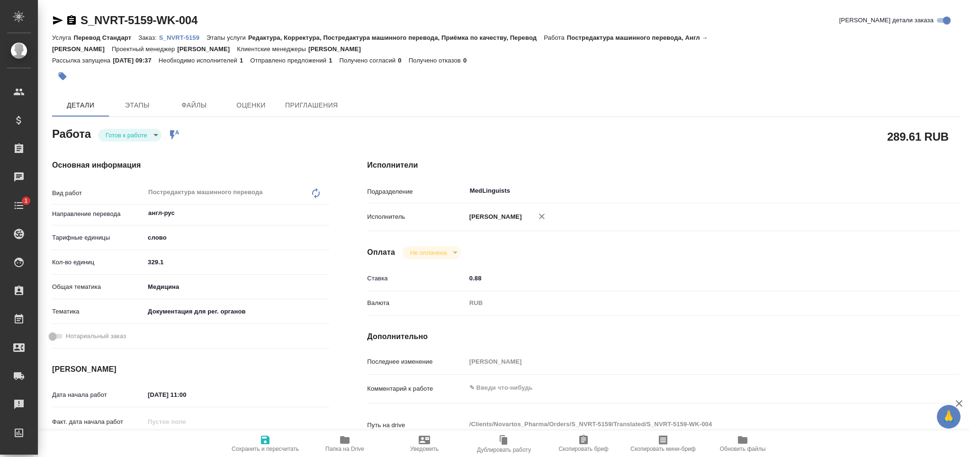
type textarea "x"
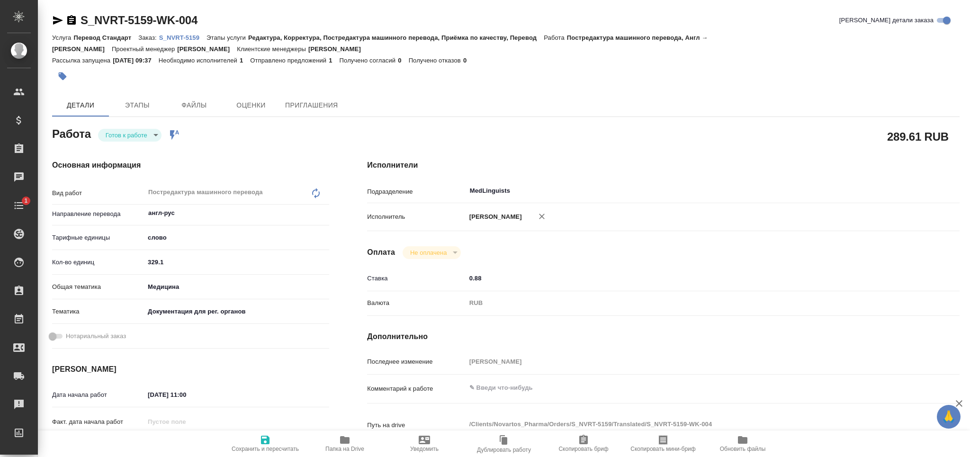
type textarea "x"
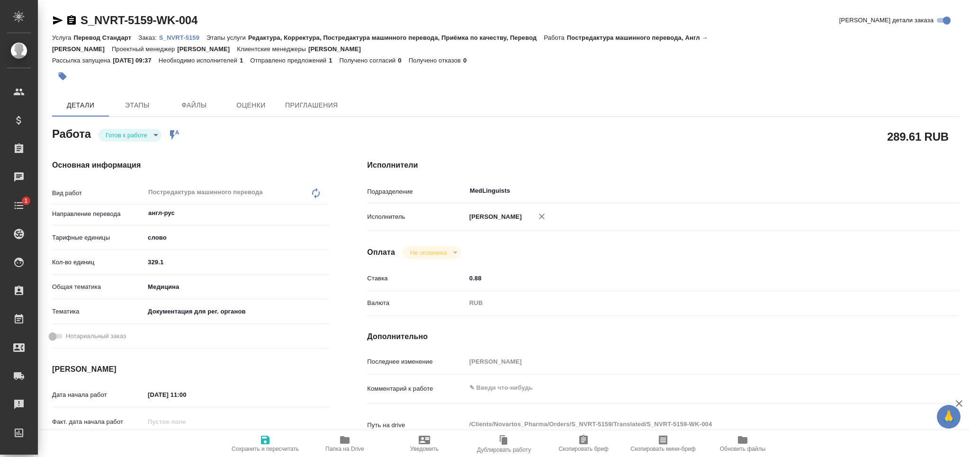
type textarea "x"
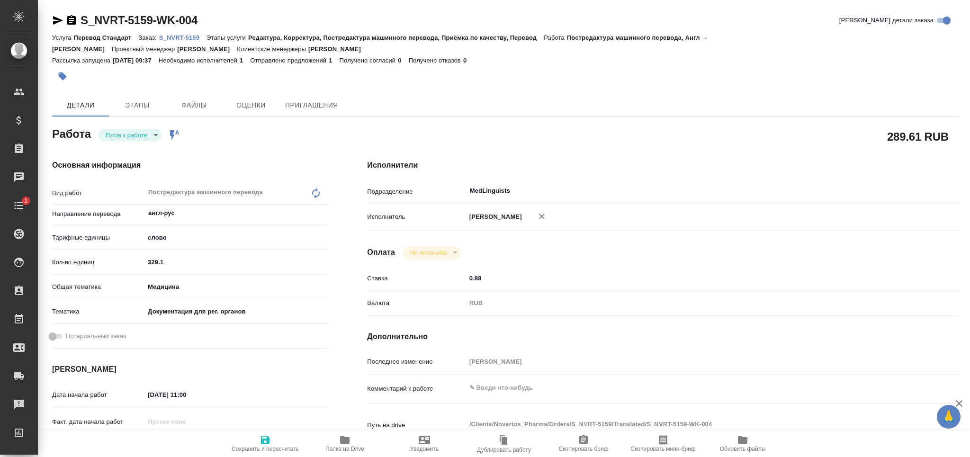
type textarea "x"
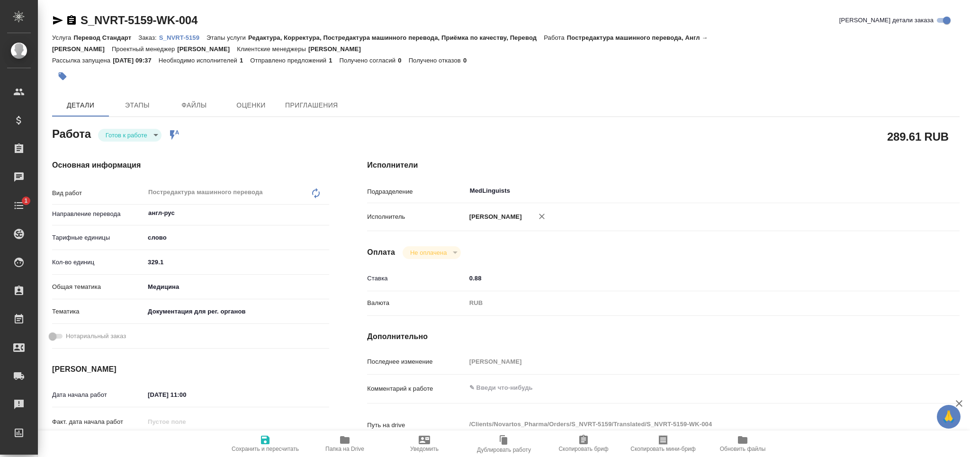
type textarea "x"
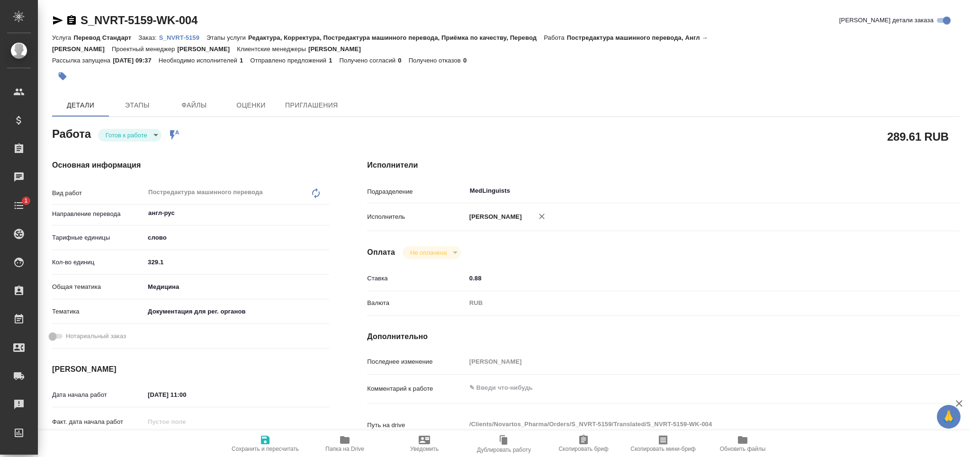
type textarea "x"
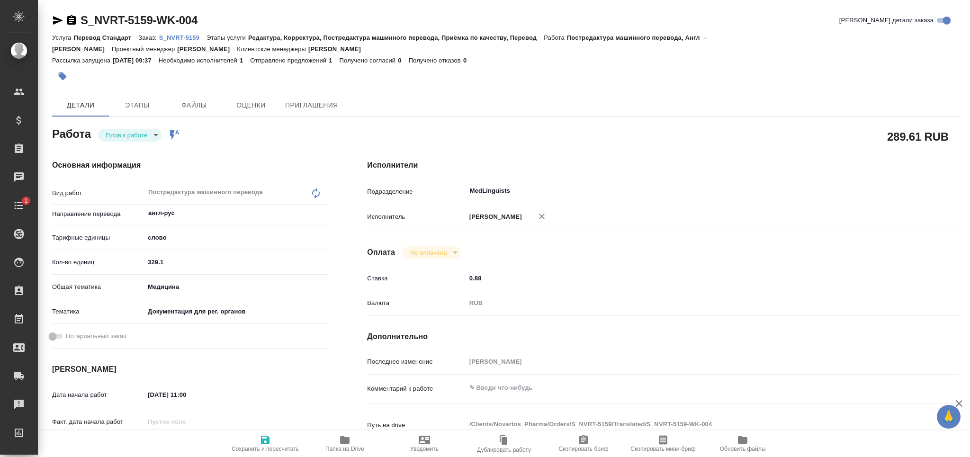
type textarea "x"
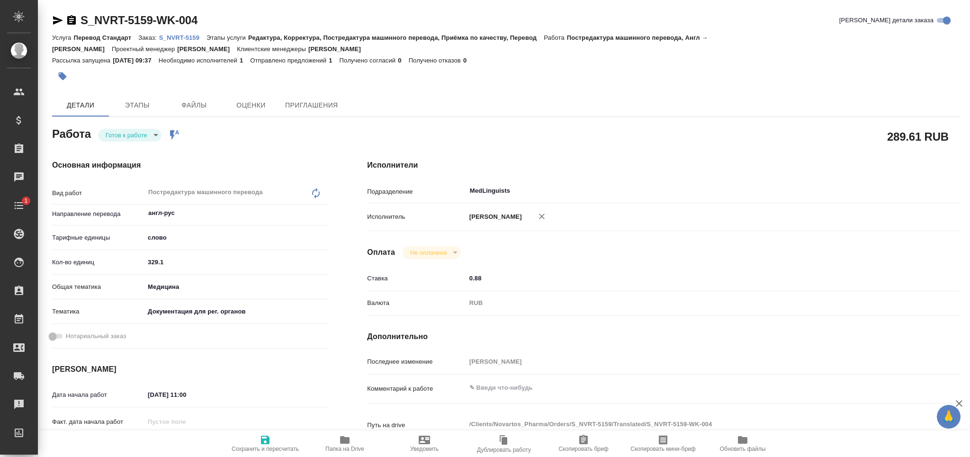
click at [191, 38] on p "S_NVRT-5159" at bounding box center [182, 37] width 47 height 7
type textarea "x"
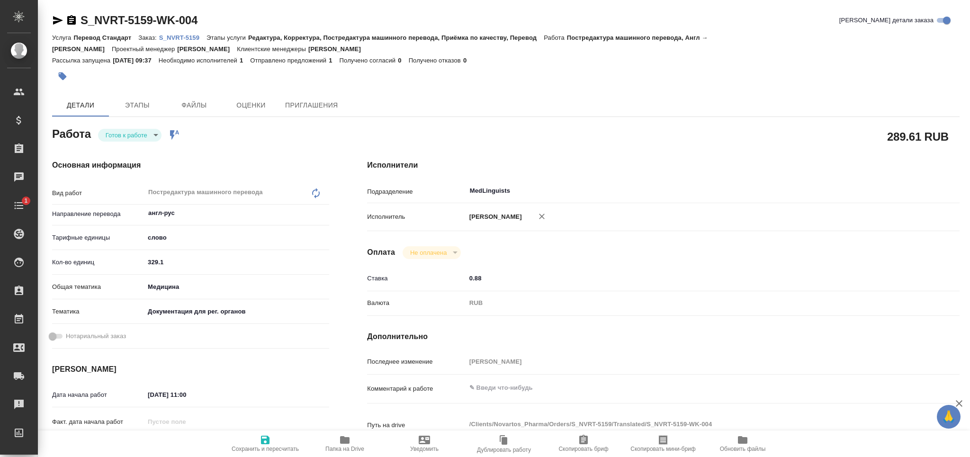
type textarea "x"
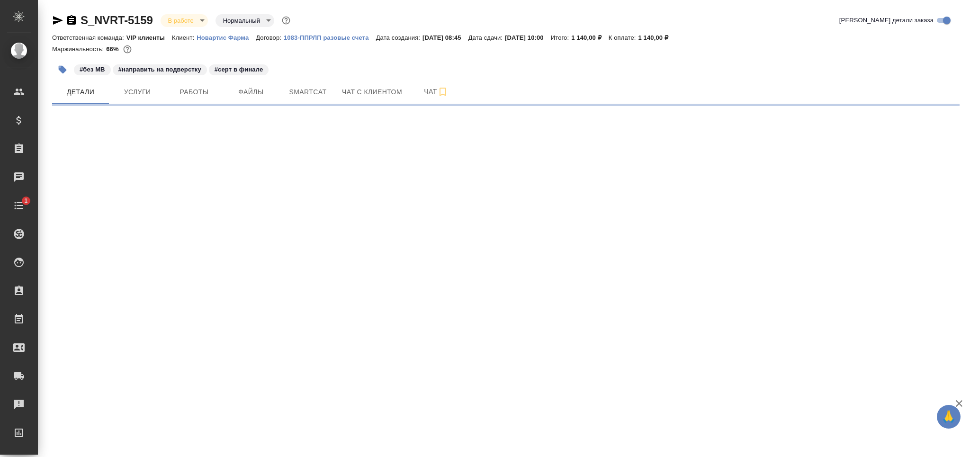
select select "RU"
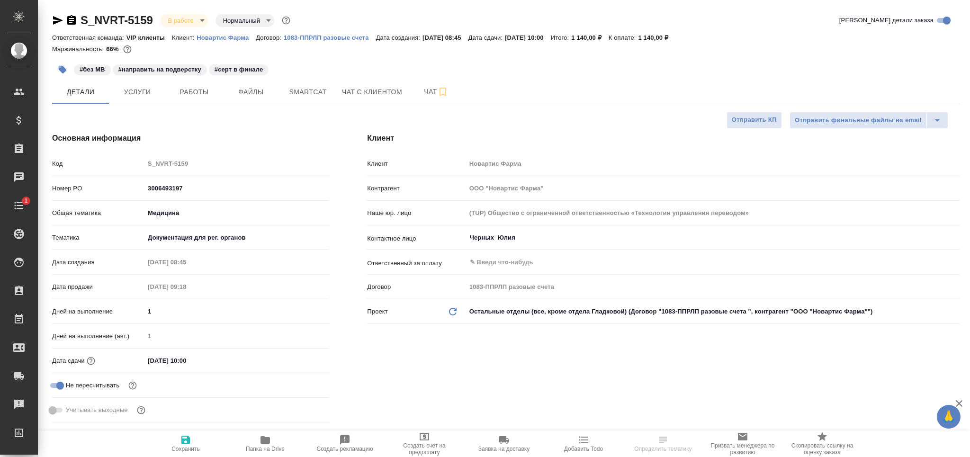
type textarea "x"
click at [196, 100] on button "Работы" at bounding box center [194, 92] width 57 height 24
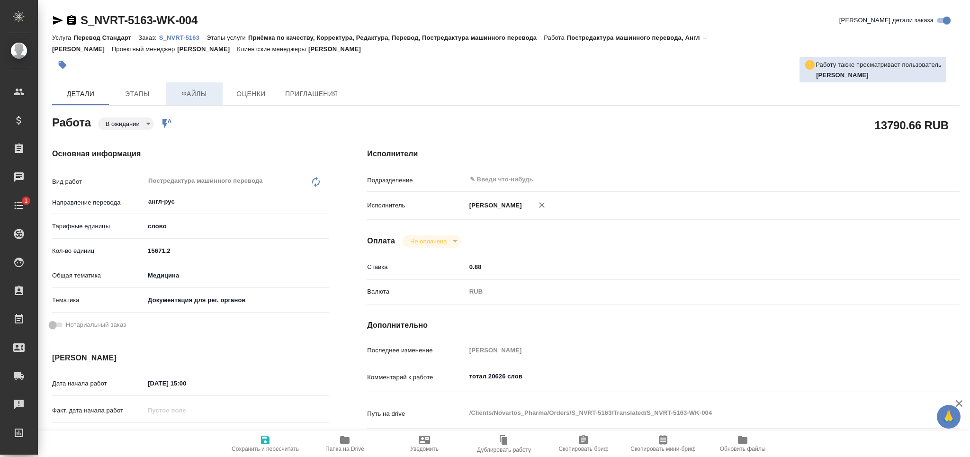
type textarea "x"
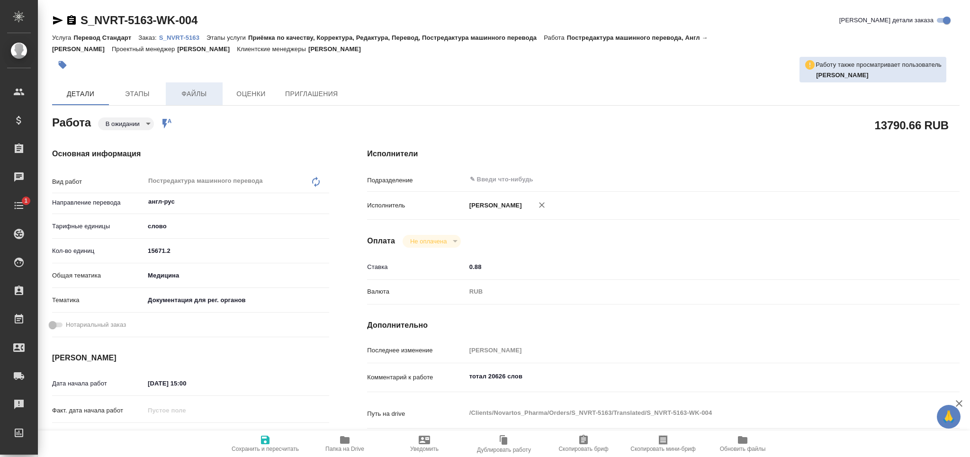
type textarea "x"
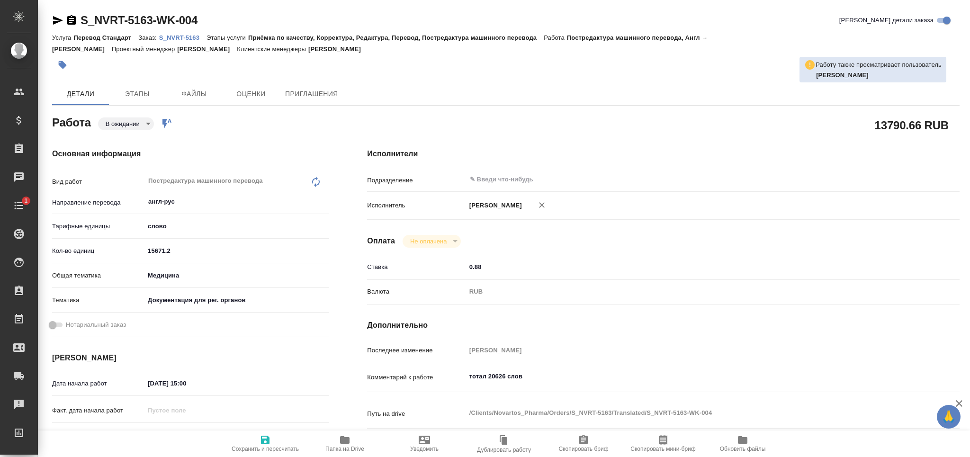
type textarea "x"
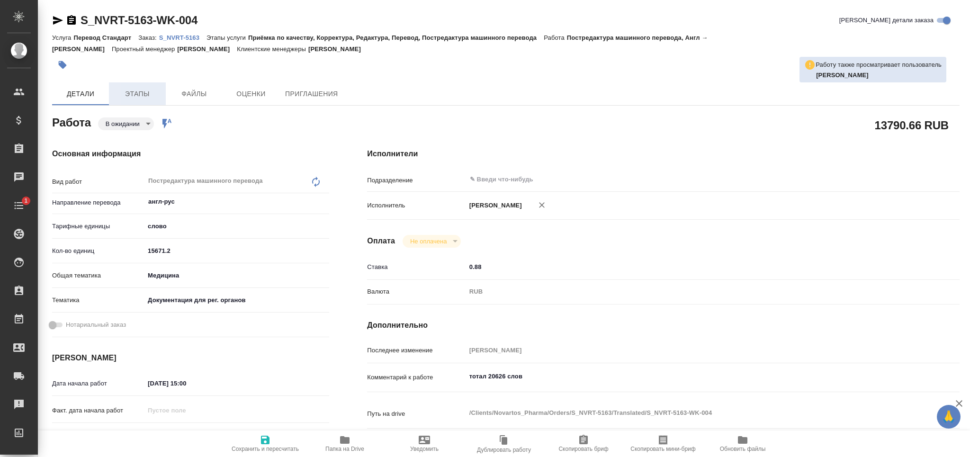
type textarea "x"
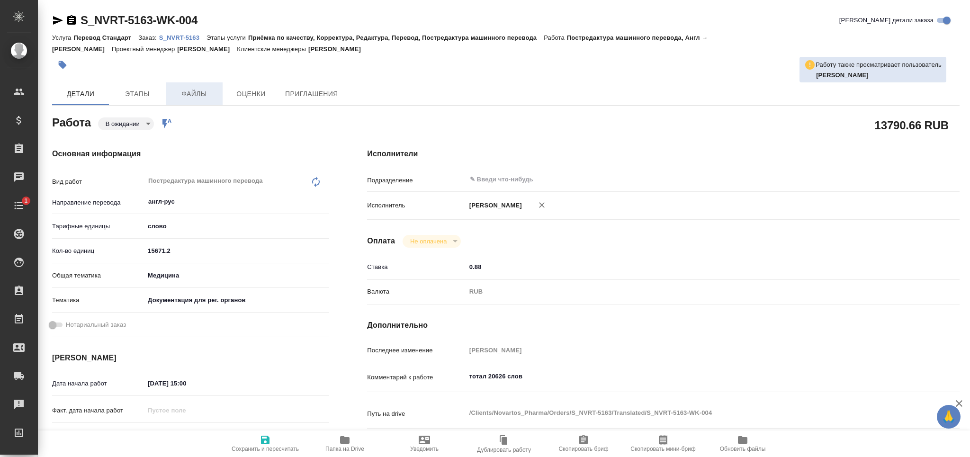
type textarea "x"
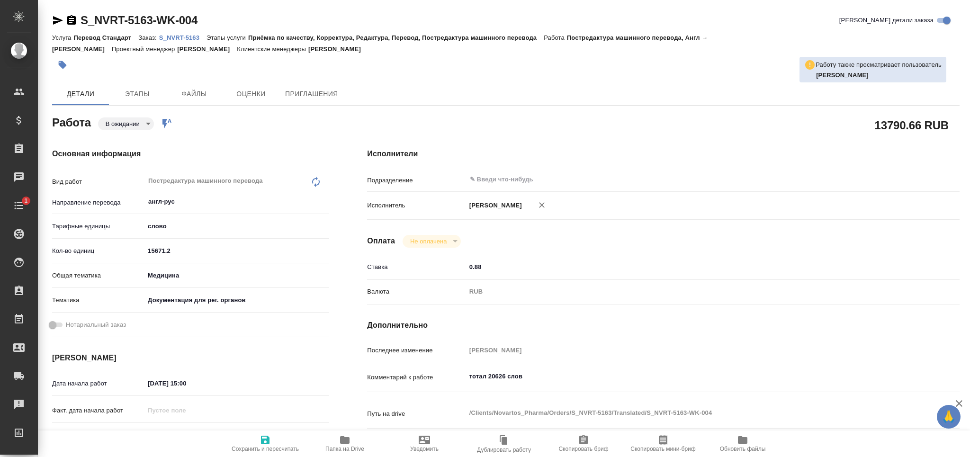
type textarea "x"
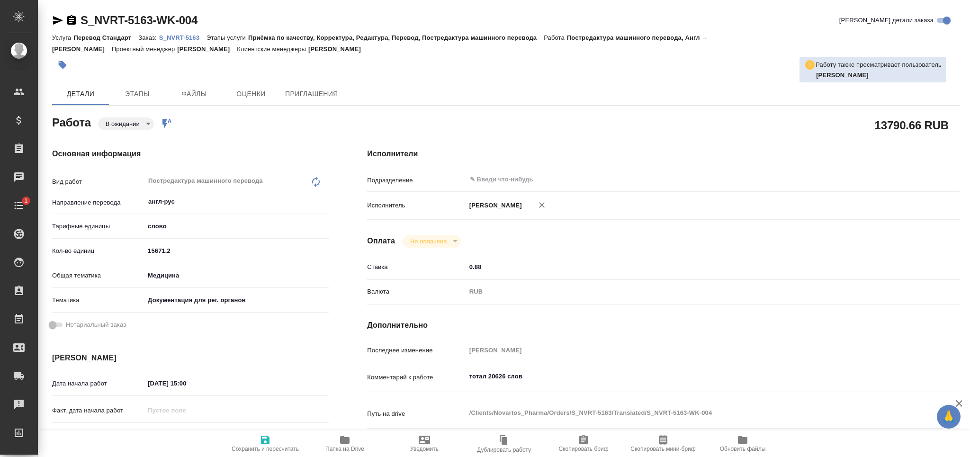
click at [190, 38] on p "S_NVRT-5163" at bounding box center [182, 37] width 47 height 7
type textarea "x"
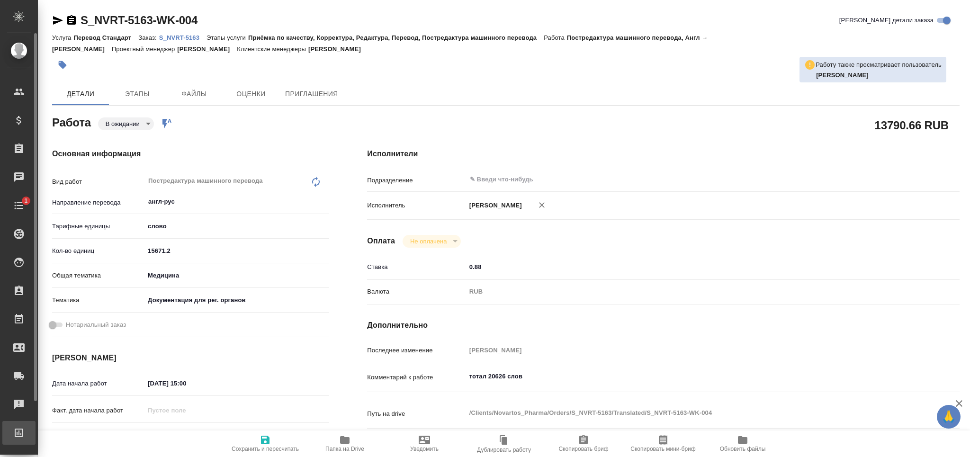
type textarea "x"
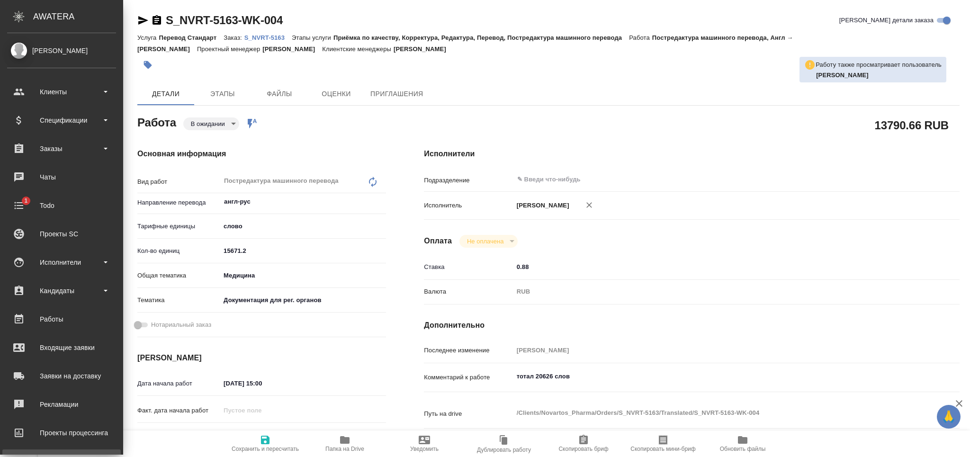
type textarea "x"
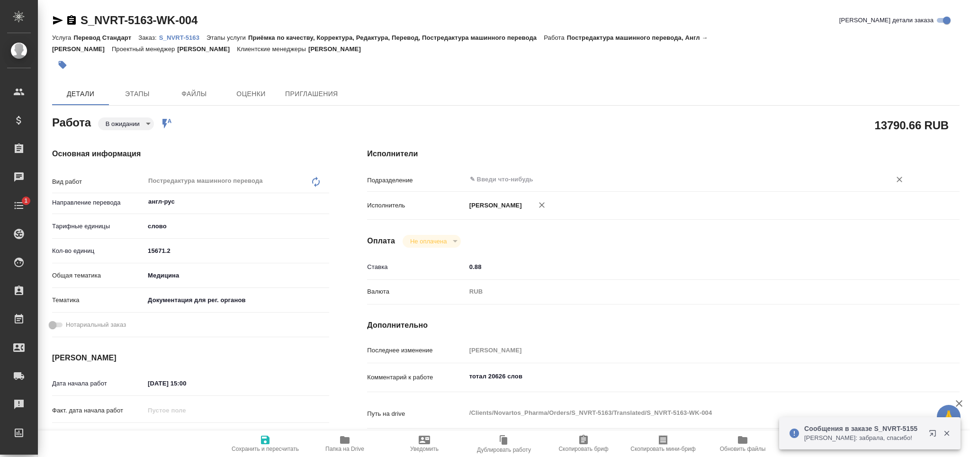
click at [507, 177] on input "text" at bounding box center [672, 179] width 407 height 11
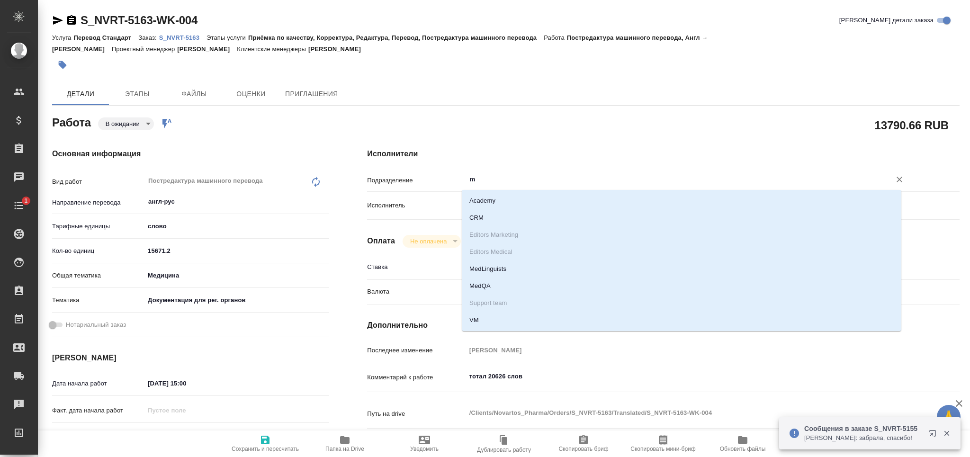
type input "me"
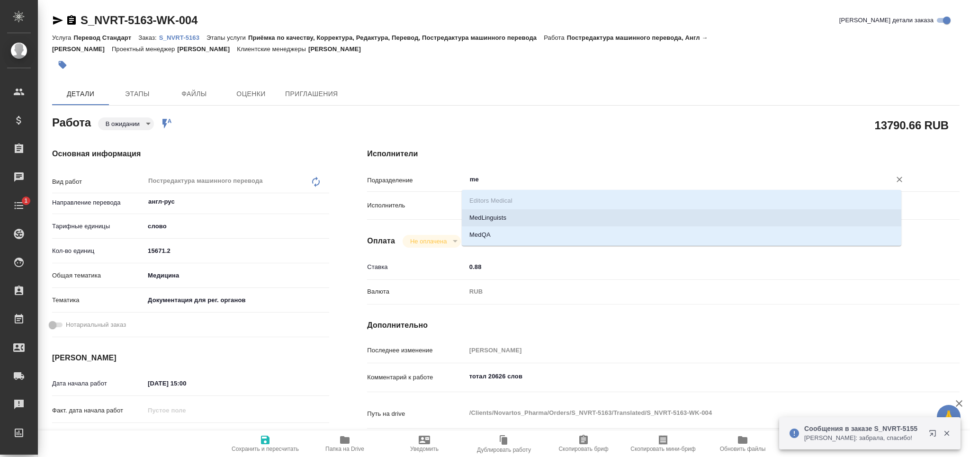
click at [503, 216] on li "MedLinguists" at bounding box center [681, 217] width 439 height 17
type textarea "x"
type input "MedLinguists"
type textarea "x"
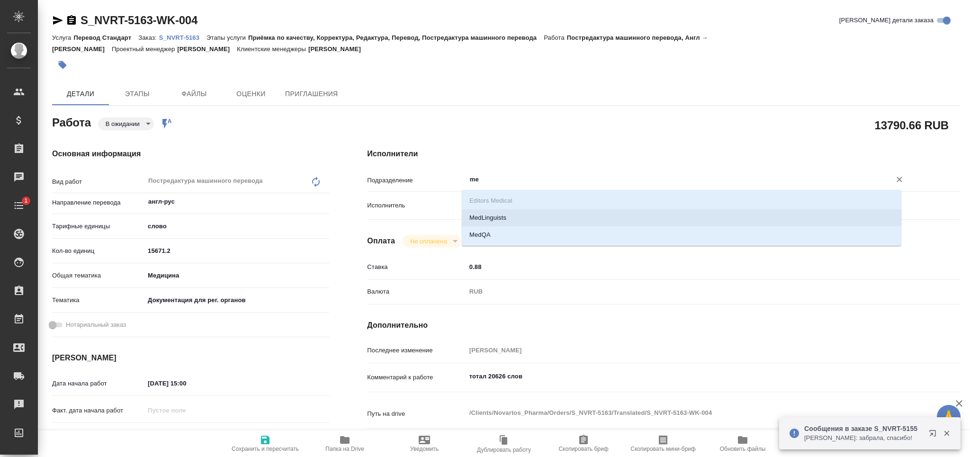
type textarea "x"
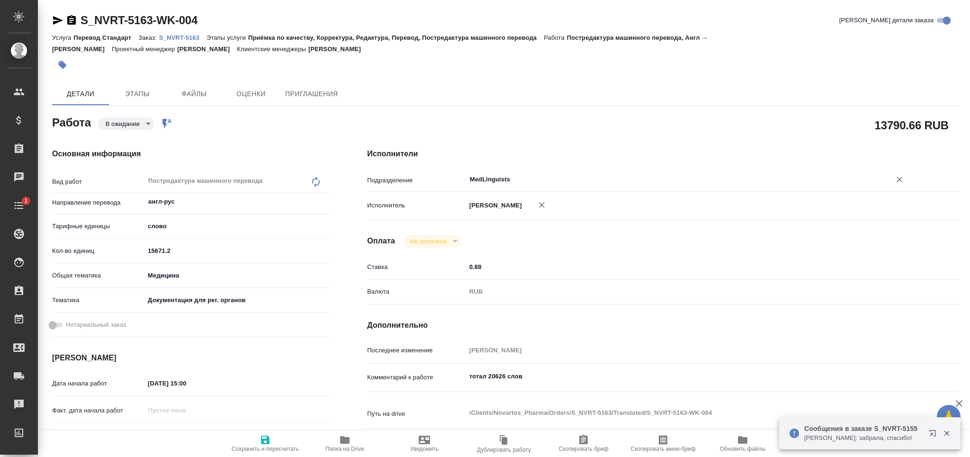
type input "MedLinguists"
click at [269, 447] on span "Сохранить и пересчитать" at bounding box center [265, 449] width 67 height 7
type textarea "x"
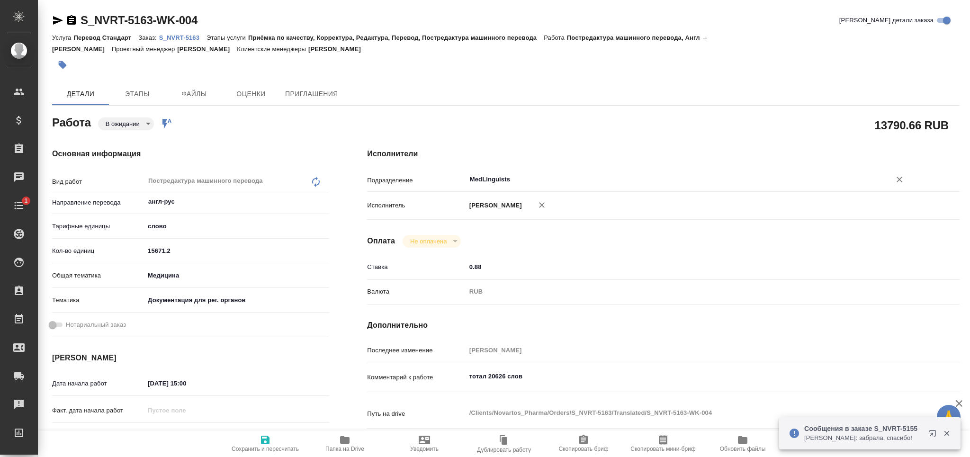
type textarea "x"
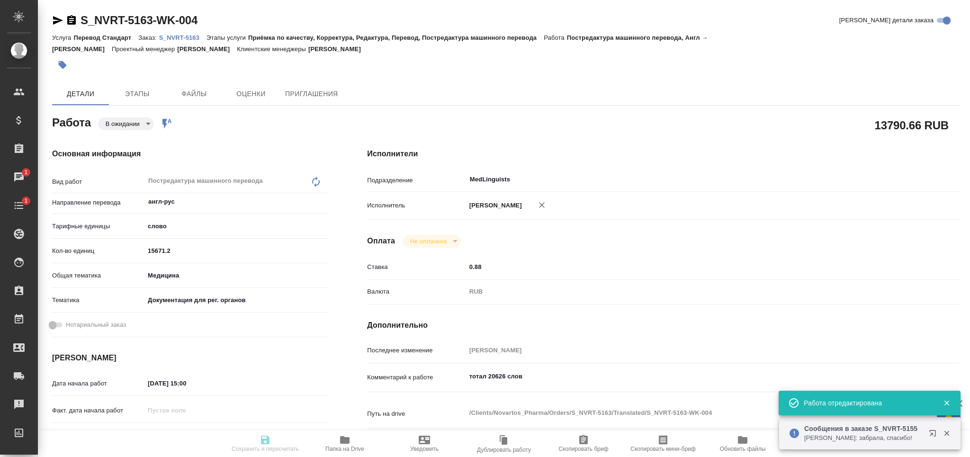
type textarea "x"
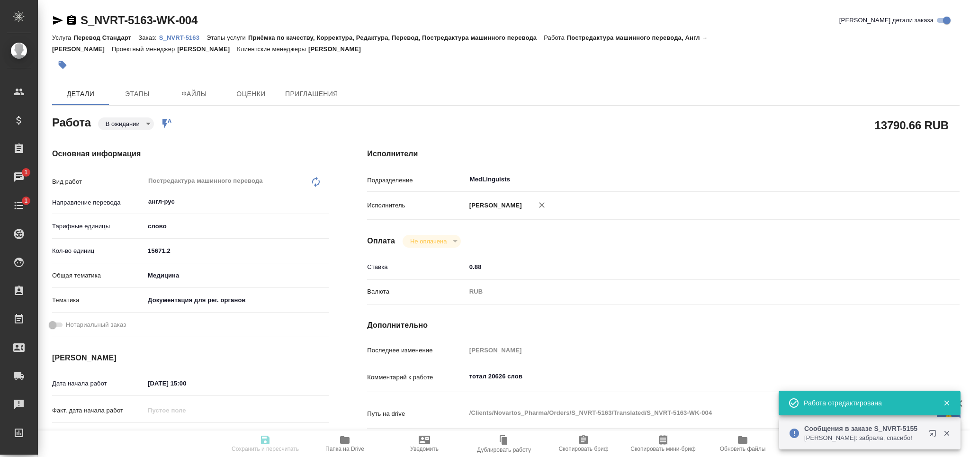
type textarea "x"
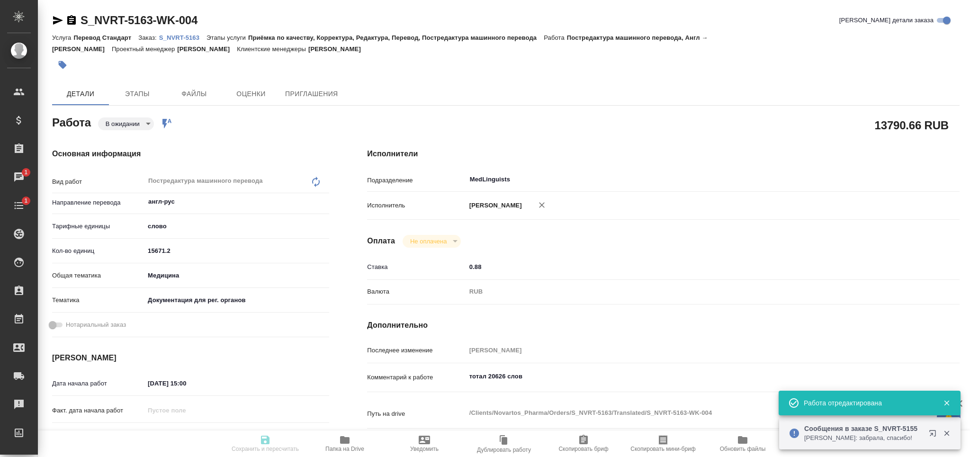
type input "pending"
type textarea "Постредактура машинного перевода"
type textarea "x"
type input "англ-рус"
type input "5a8b1489cc6b4906c91bfd90"
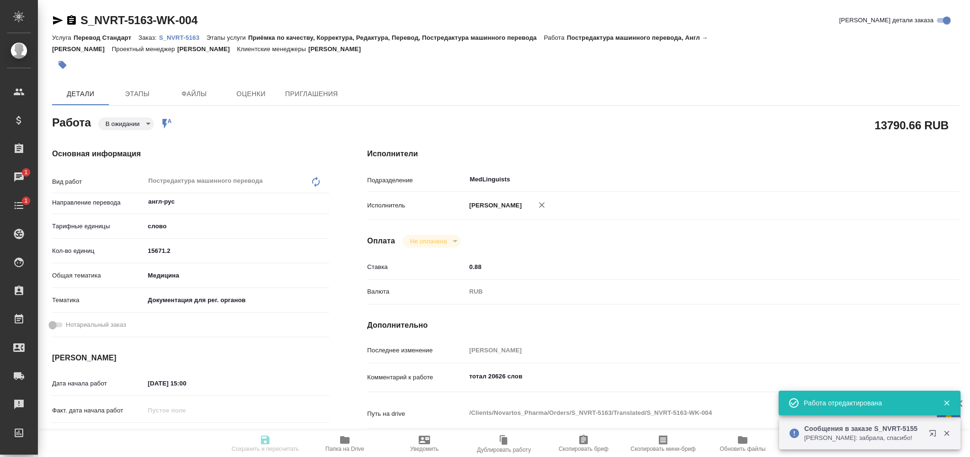
type input "15671.2"
type input "med"
type input "5f647205b73bc97568ca66c6"
type input "26.08.2025 15:00"
type input "05.09.2025 10:00"
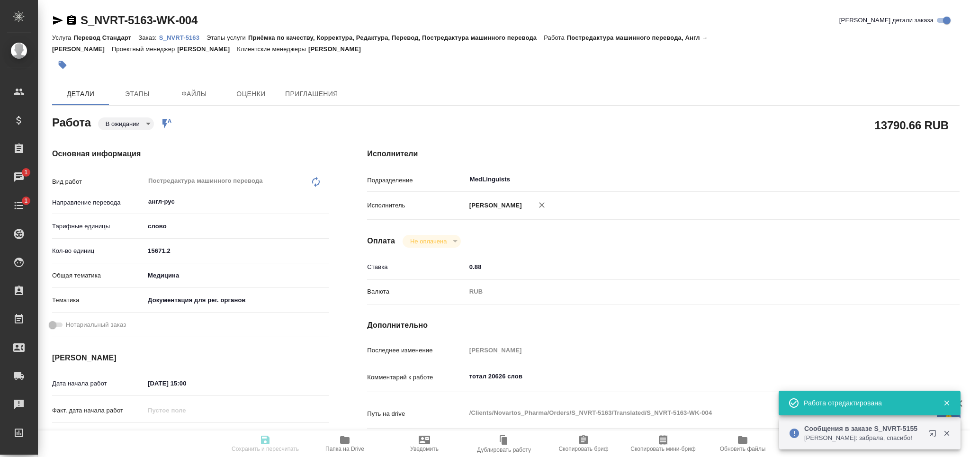
type input "[DATE] 17:00"
type input "MedLinguists"
type input "notPayed"
type input "0.88"
type input "RUB"
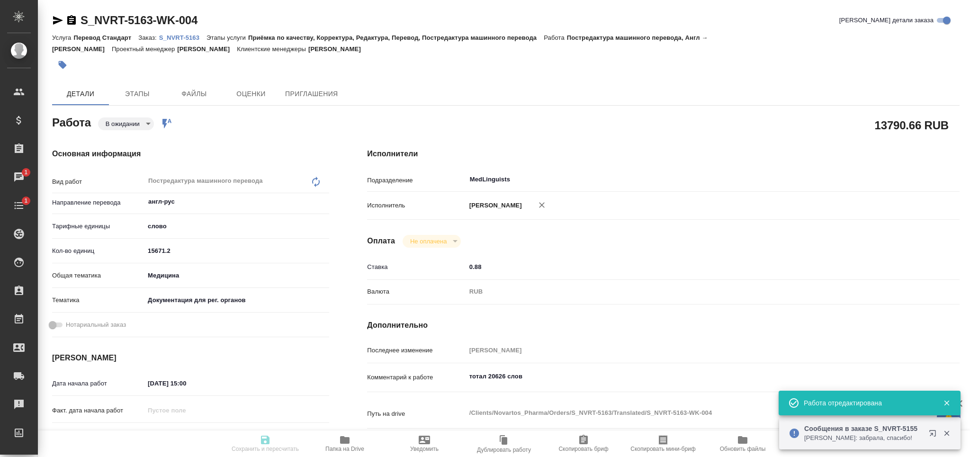
type input "Никитина Полина"
type textarea "тотал 20626 слов"
type textarea "x"
type textarea "/Clients/Novartos_Pharma/Orders/S_NVRT-5163/Translated/S_NVRT-5163-WK-004"
type textarea "x"
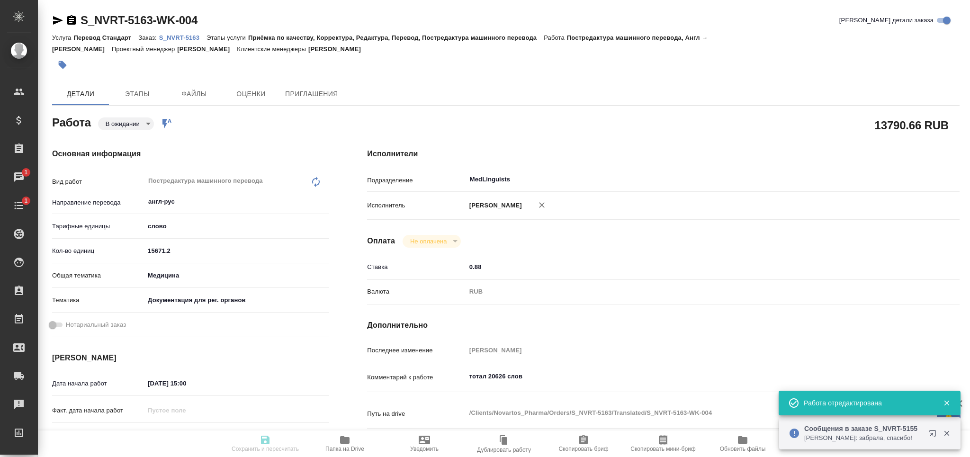
type input "S_NVRT-5163"
type input "Перевод Стандарт"
type input "Приёмка по качеству, Корректура, Редактура, Перевод, Постредактура машинного пе…"
type input "[PERSON_NAME]"
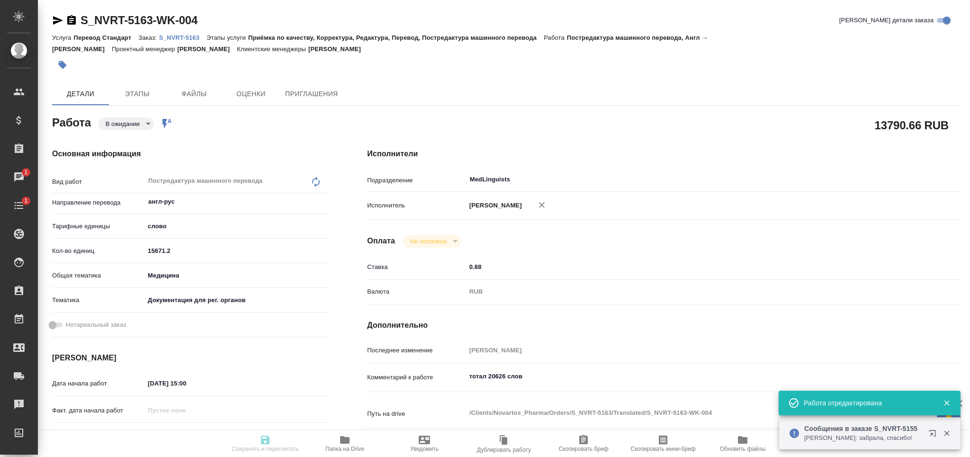
type input "/Clients/Novartos_Pharma/Orders/S_NVRT-5163"
type textarea "x"
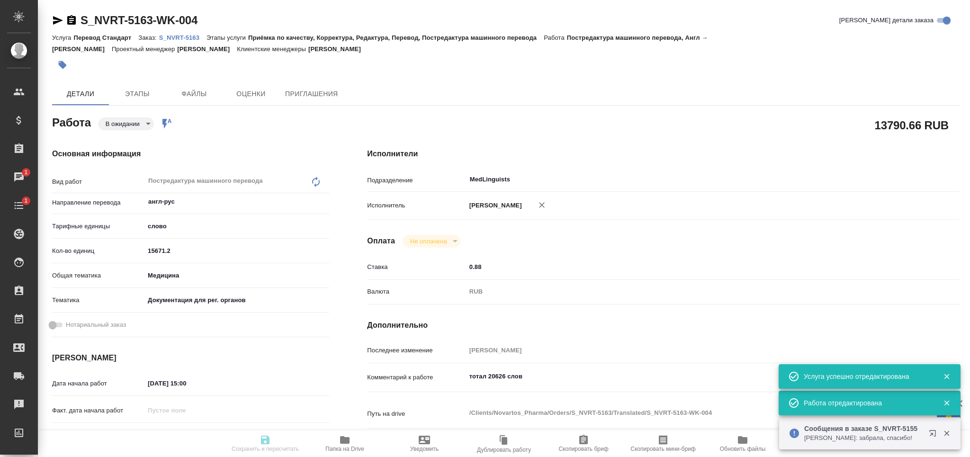
type textarea "x"
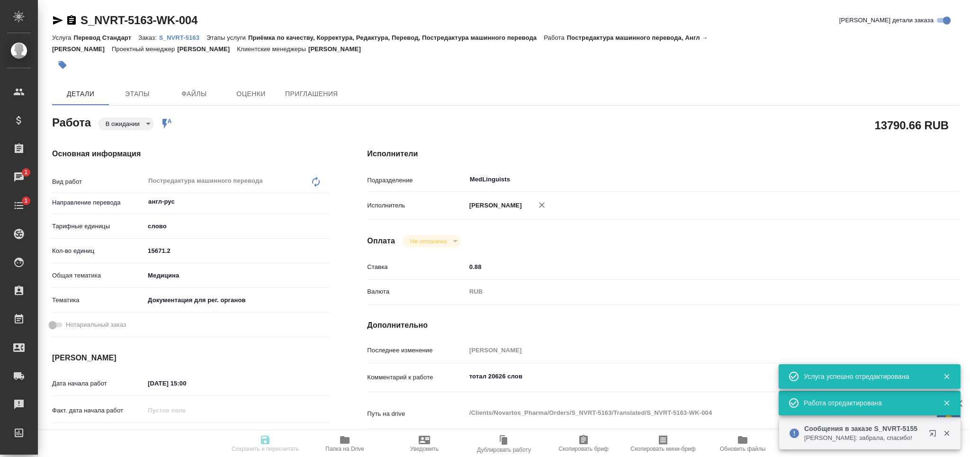
type textarea "x"
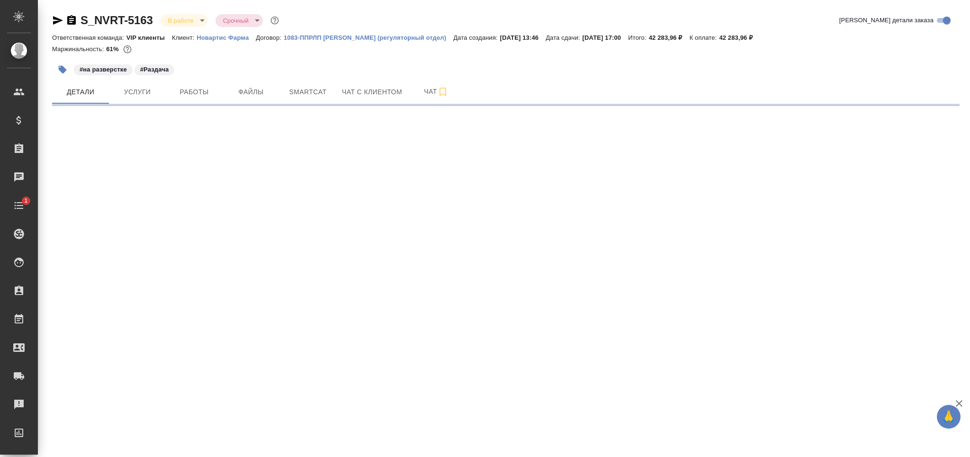
select select "RU"
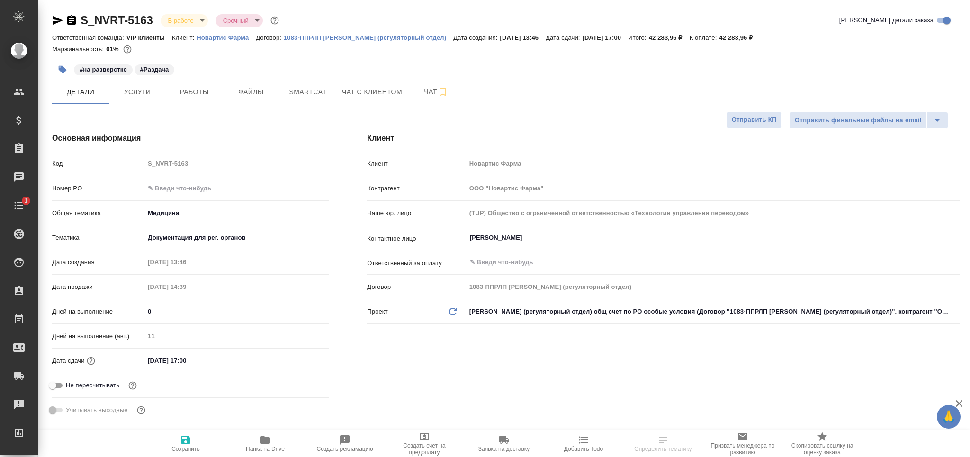
type textarea "x"
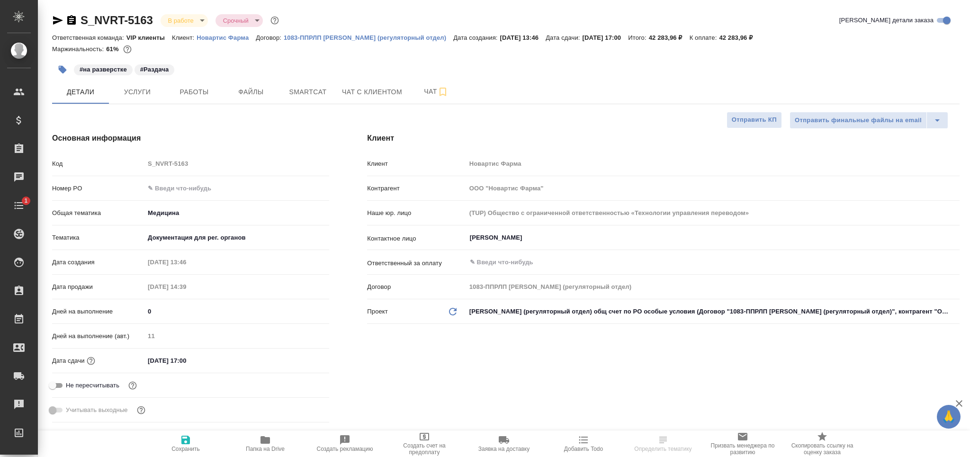
type textarea "x"
select select "RU"
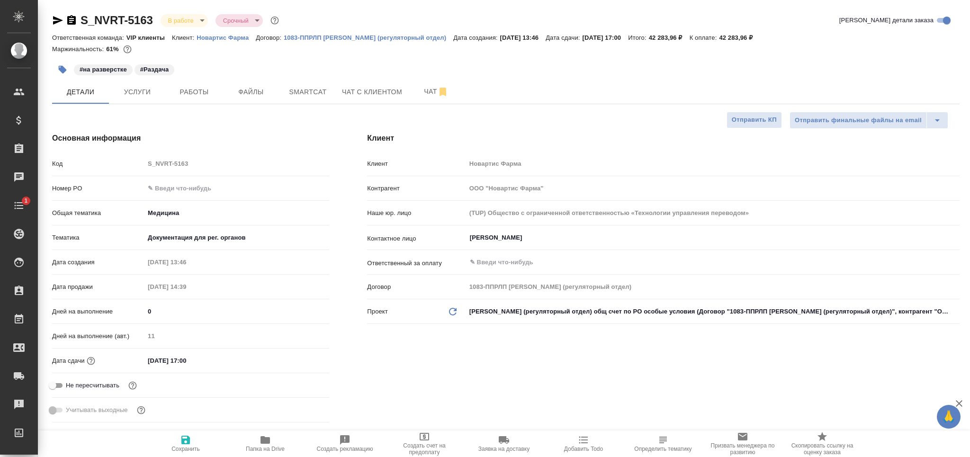
type textarea "x"
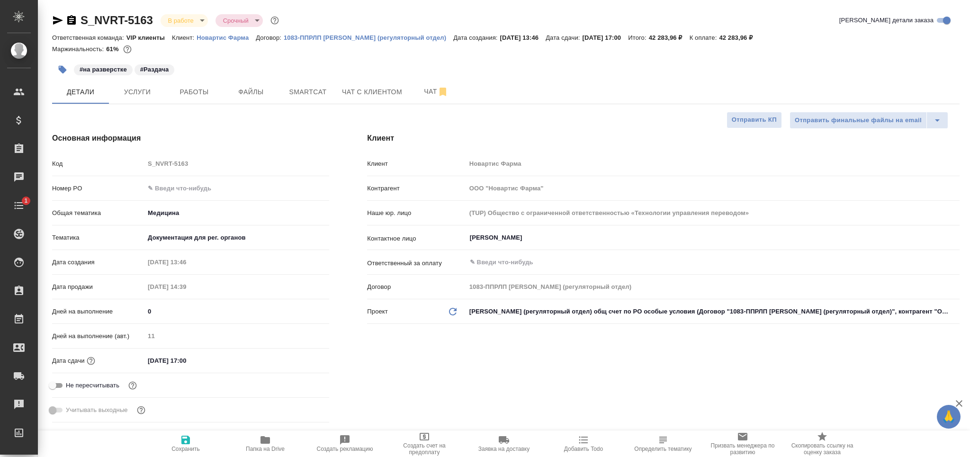
type textarea "x"
click at [63, 69] on icon "button" at bounding box center [63, 70] width 8 height 8
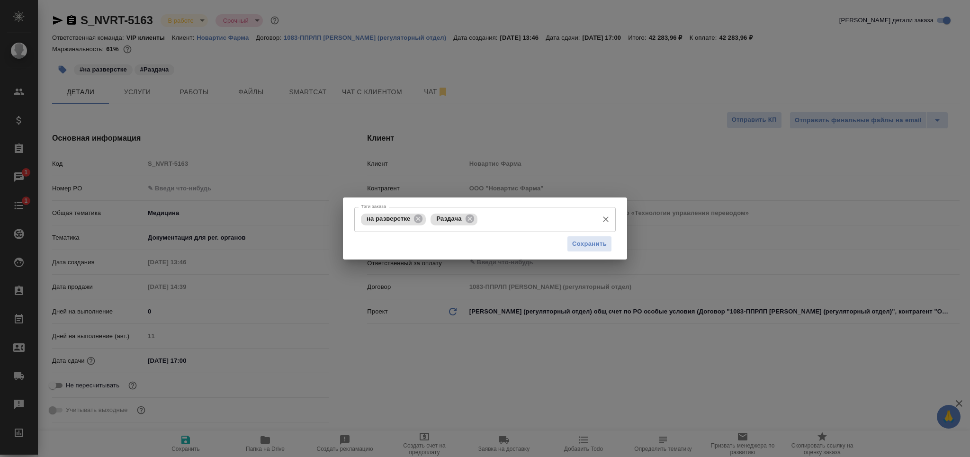
click at [463, 214] on div "Раздача" at bounding box center [453, 220] width 46 height 12
click at [464, 214] on div "Раздача" at bounding box center [453, 220] width 46 height 12
click at [472, 214] on div "на разверстке Раздача Тэги заказа" at bounding box center [484, 219] width 261 height 25
click at [472, 215] on icon at bounding box center [469, 219] width 10 height 10
click at [472, 215] on input "Тэги заказа" at bounding box center [510, 219] width 165 height 16
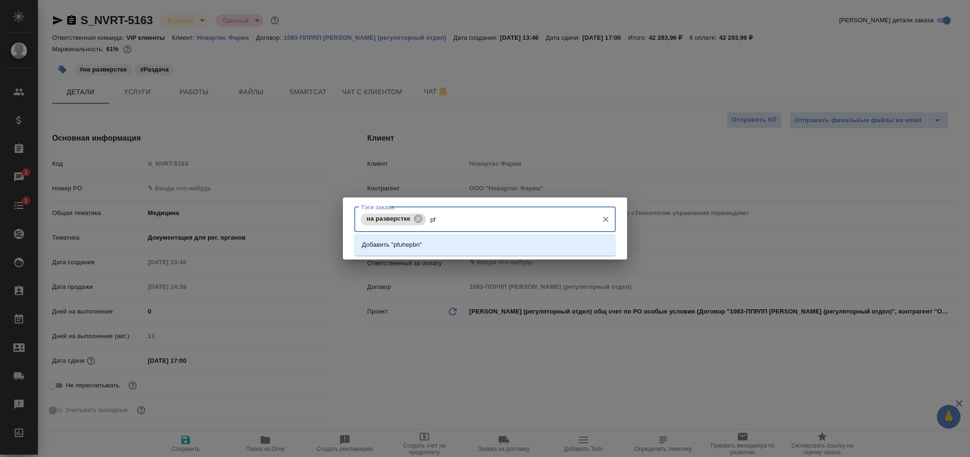
type input "p"
type input "загрузить"
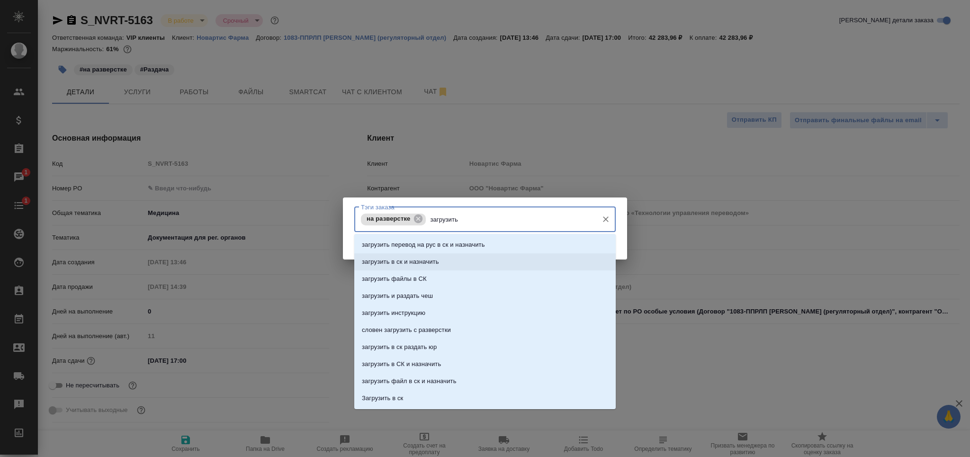
click at [447, 259] on li "загрузить в ск и назначить" at bounding box center [484, 261] width 261 height 17
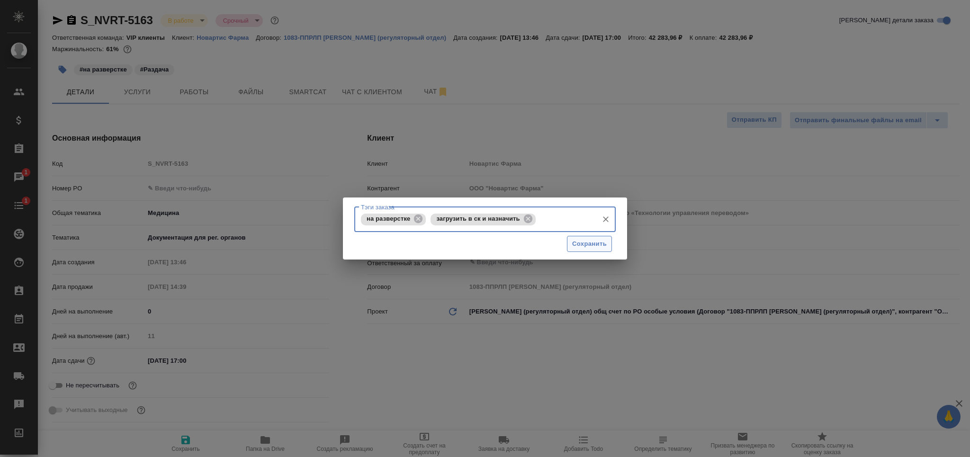
click at [587, 239] on span "Сохранить" at bounding box center [589, 244] width 35 height 11
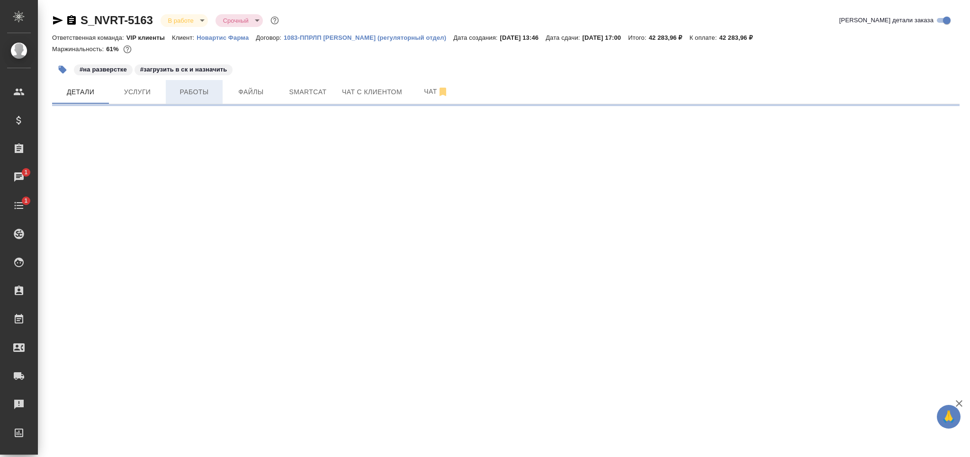
select select "RU"
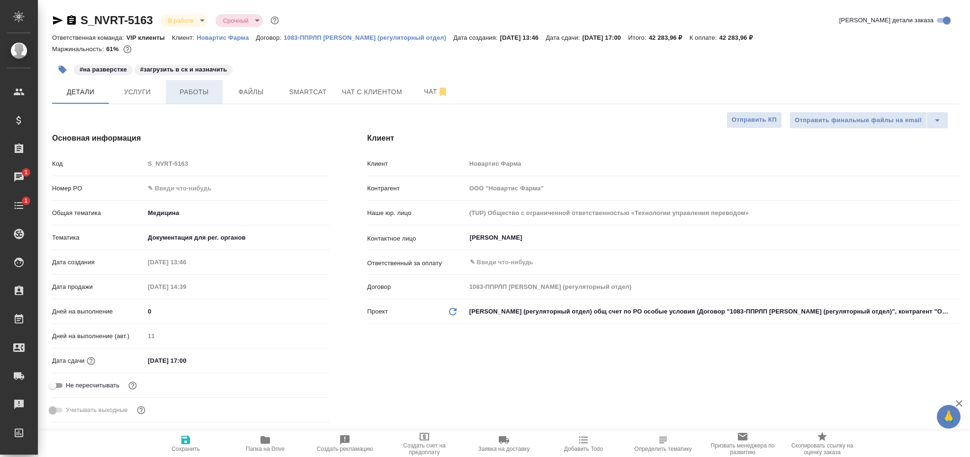
click at [193, 93] on span "Работы" at bounding box center [193, 92] width 45 height 12
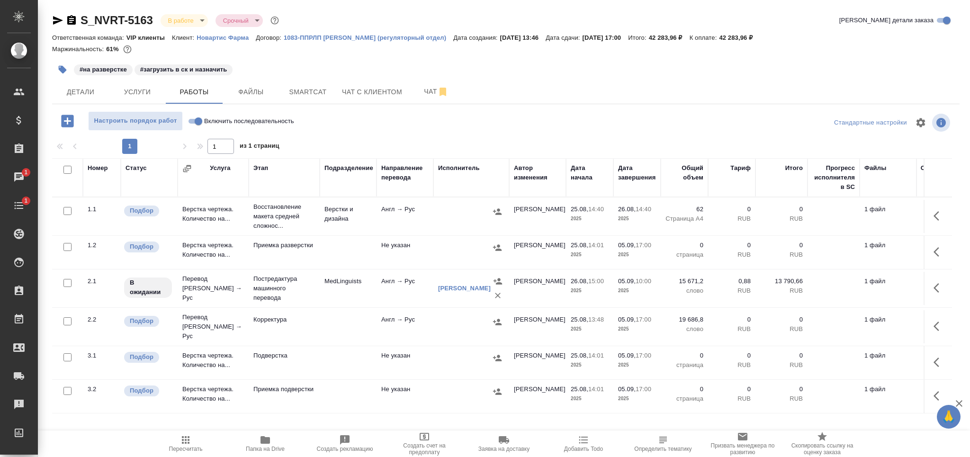
click at [67, 317] on input "checkbox" at bounding box center [67, 321] width 8 height 8
checkbox input "true"
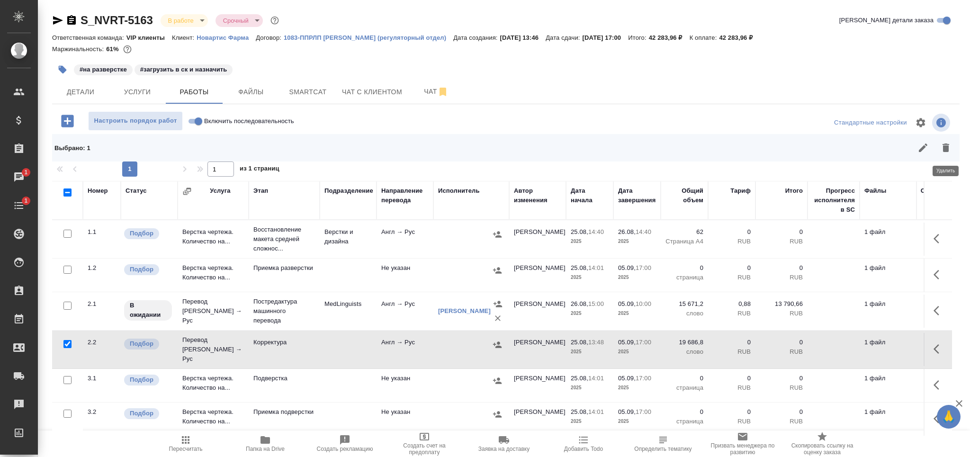
click at [944, 146] on icon "button" at bounding box center [945, 147] width 7 height 9
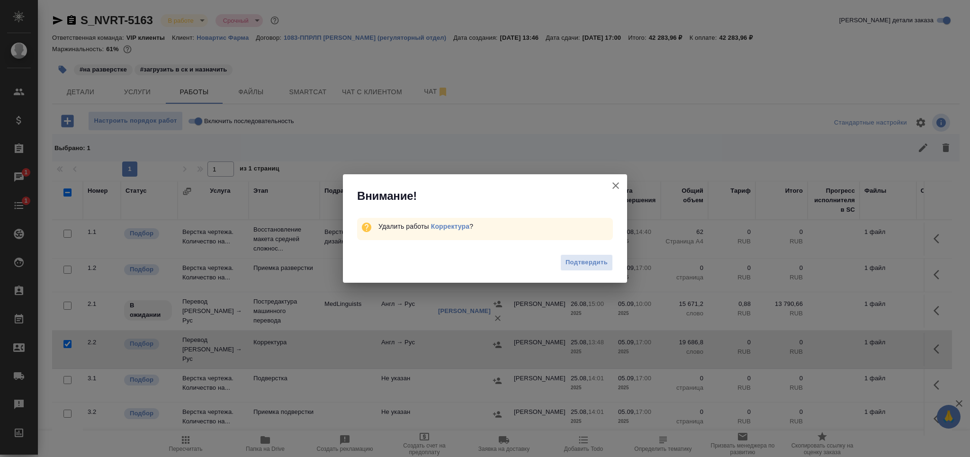
drag, startPoint x: 581, startPoint y: 266, endPoint x: 577, endPoint y: 262, distance: 5.4
click at [580, 264] on span "Подтвердить" at bounding box center [586, 262] width 42 height 11
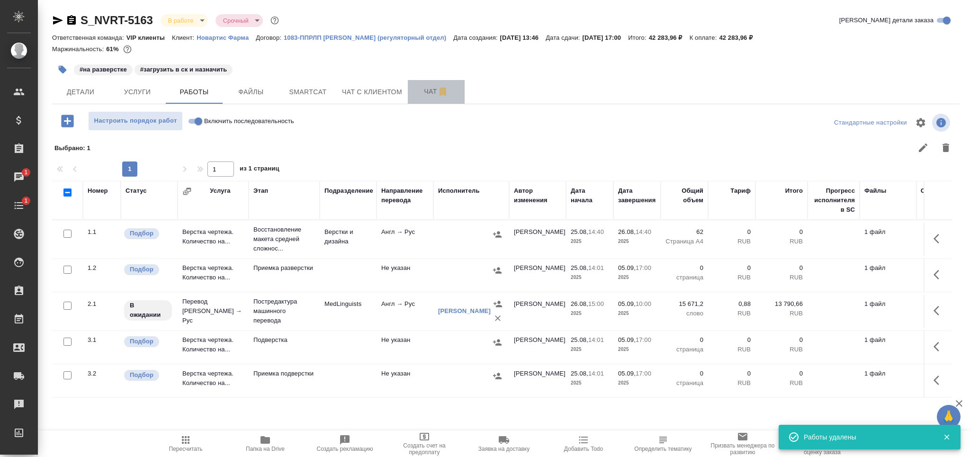
click at [423, 90] on span "Чат" at bounding box center [435, 92] width 45 height 12
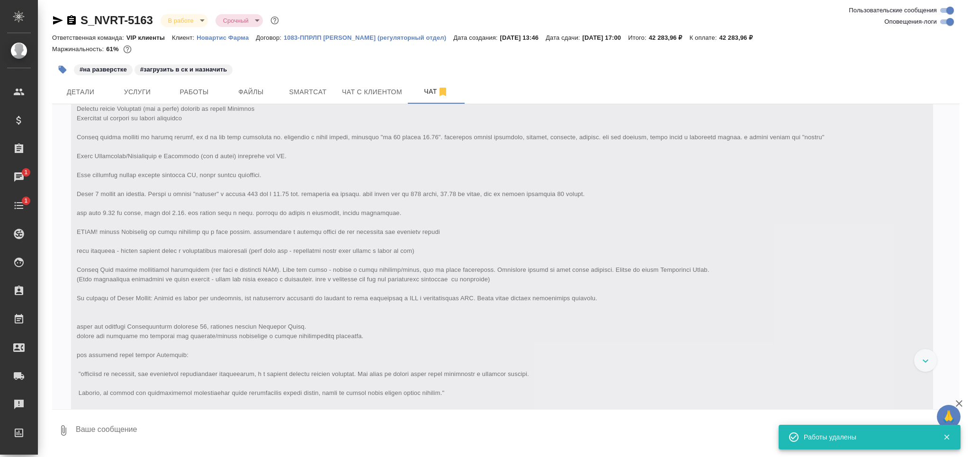
scroll to position [580, 0]
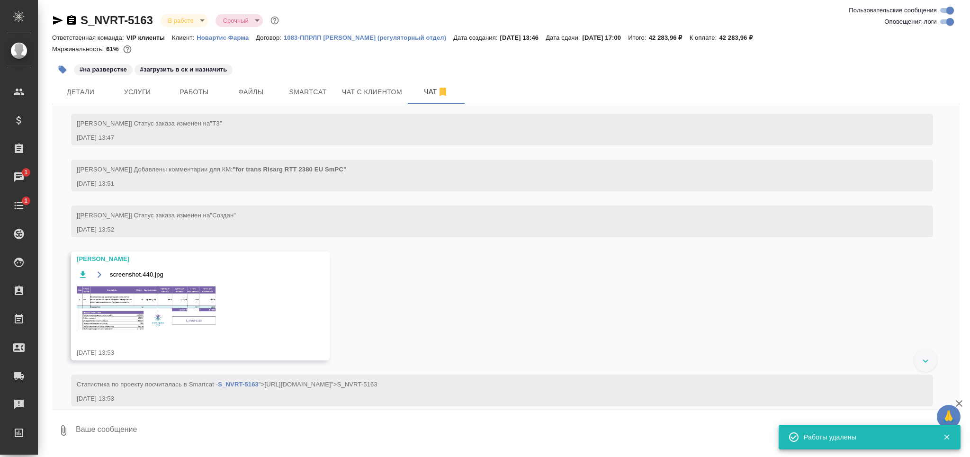
click at [951, 26] on input "Оповещения-логи" at bounding box center [950, 21] width 34 height 11
checkbox input "false"
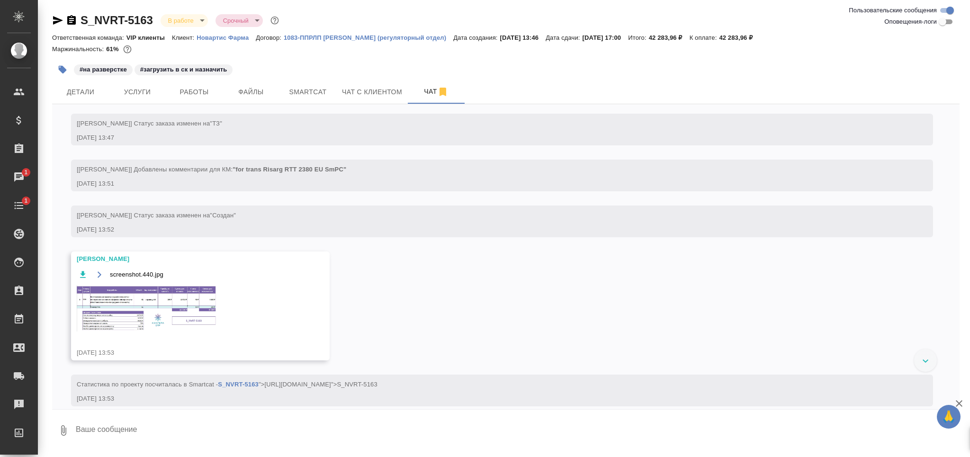
scroll to position [0, 0]
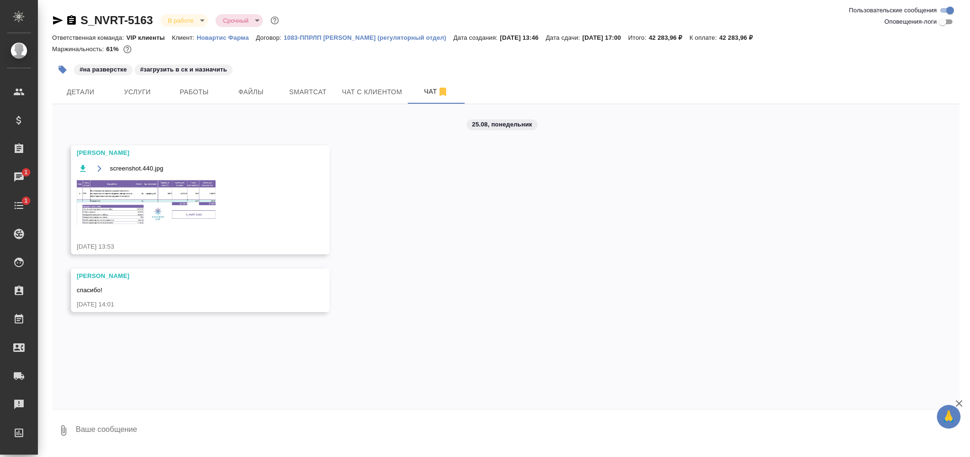
click at [182, 205] on img at bounding box center [148, 202] width 142 height 46
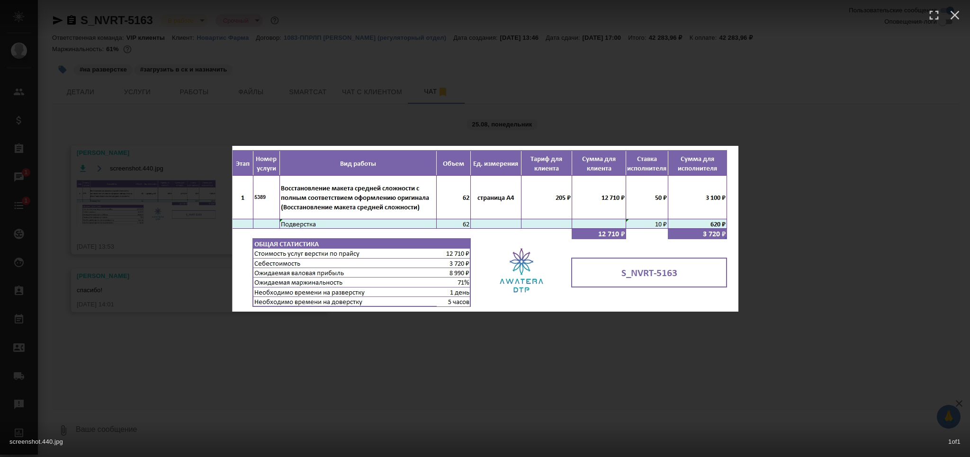
click at [222, 402] on div "screenshot.440.jpg 1 of 1" at bounding box center [485, 228] width 970 height 457
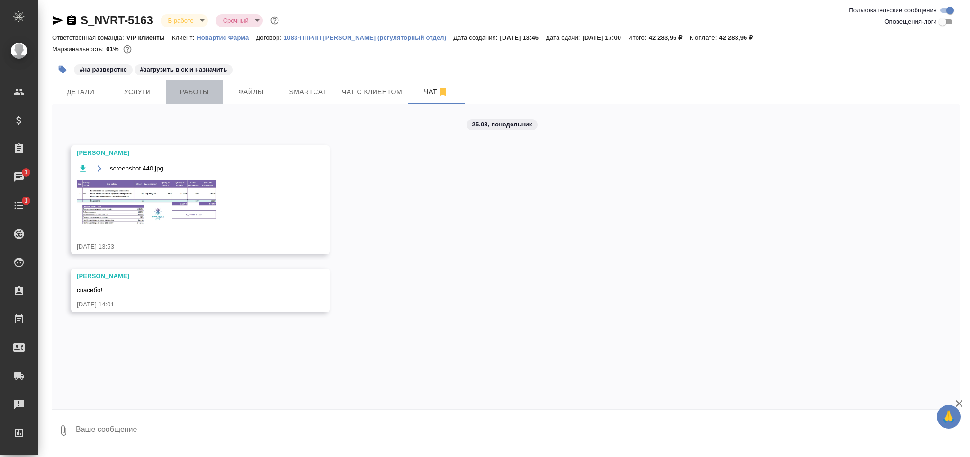
click at [205, 93] on span "Работы" at bounding box center [193, 92] width 45 height 12
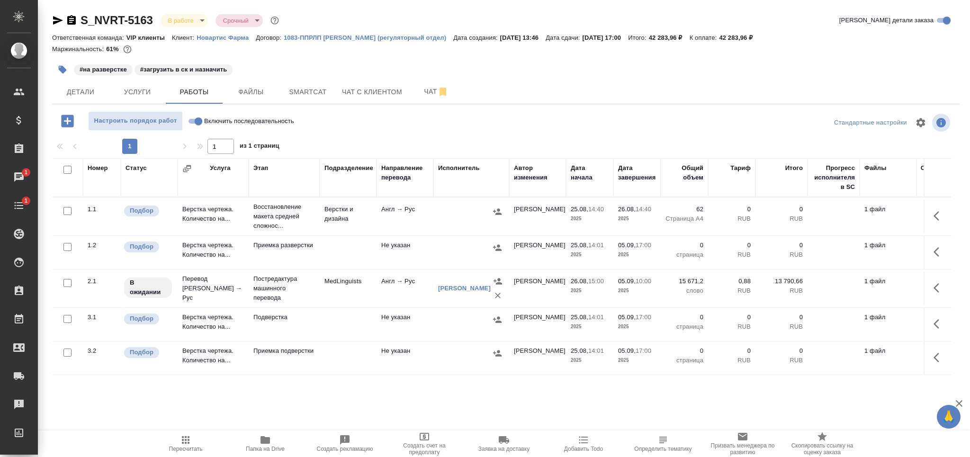
click at [275, 322] on td "Подверстка" at bounding box center [284, 324] width 71 height 33
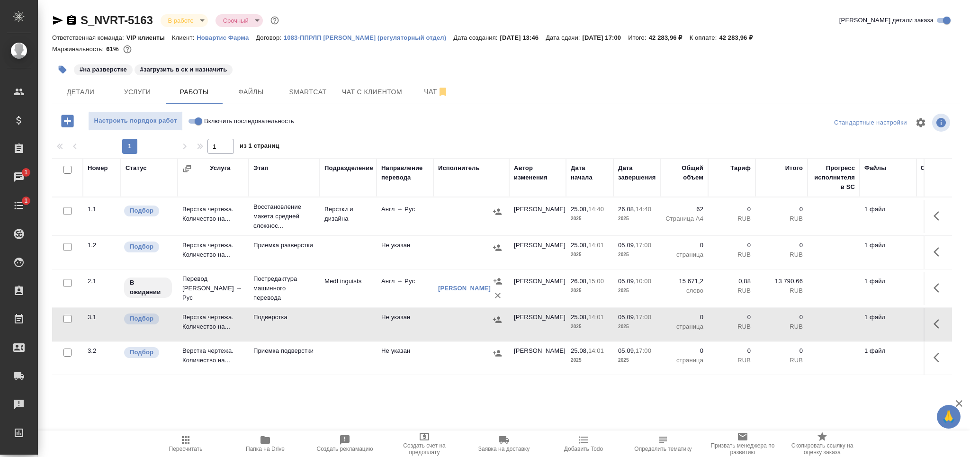
click at [275, 322] on td "Подверстка" at bounding box center [284, 324] width 71 height 33
click at [186, 439] on icon "button" at bounding box center [186, 440] width 8 height 8
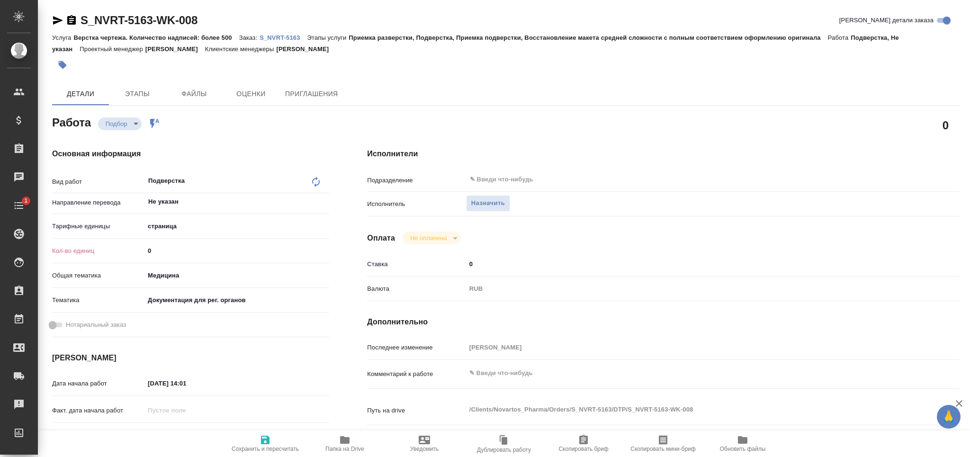
type textarea "x"
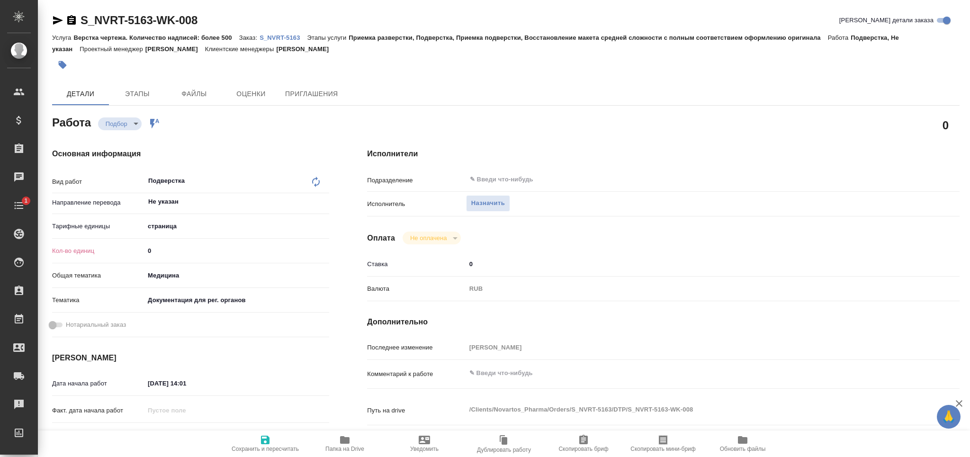
type textarea "x"
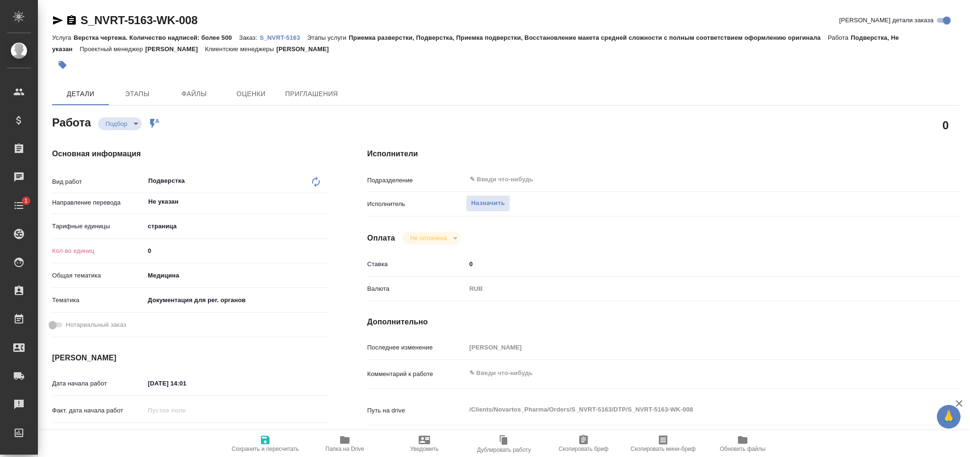
click at [123, 259] on div "Кол-во единиц 0" at bounding box center [190, 250] width 277 height 17
type textarea "x"
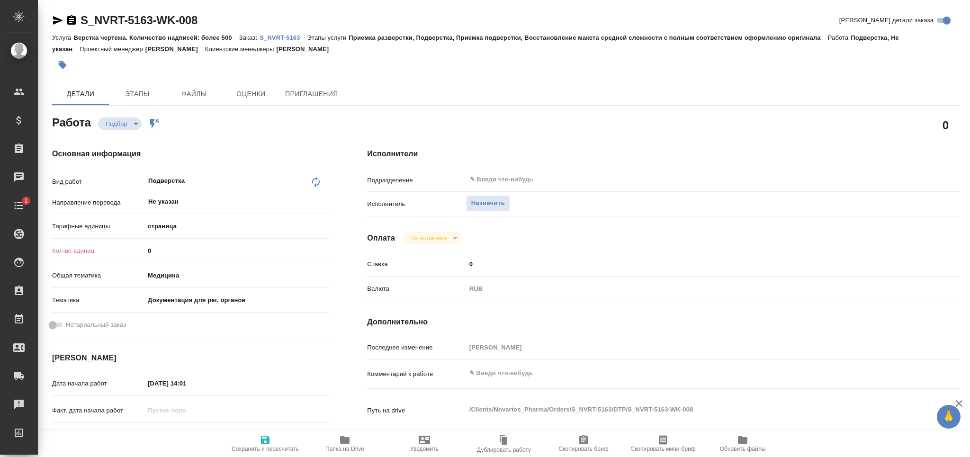
type textarea "x"
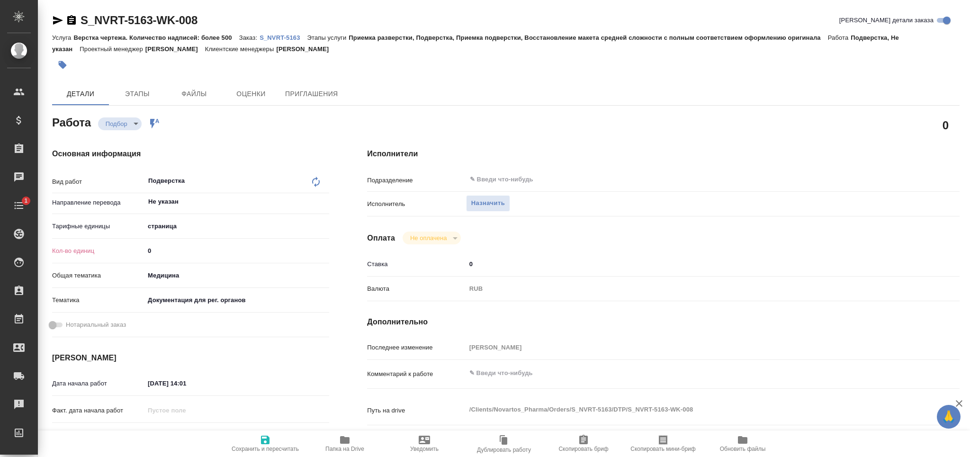
type textarea "x"
click at [137, 247] on div "Кол-во единиц 0" at bounding box center [190, 250] width 277 height 17
type textarea "x"
type input "6"
type textarea "x"
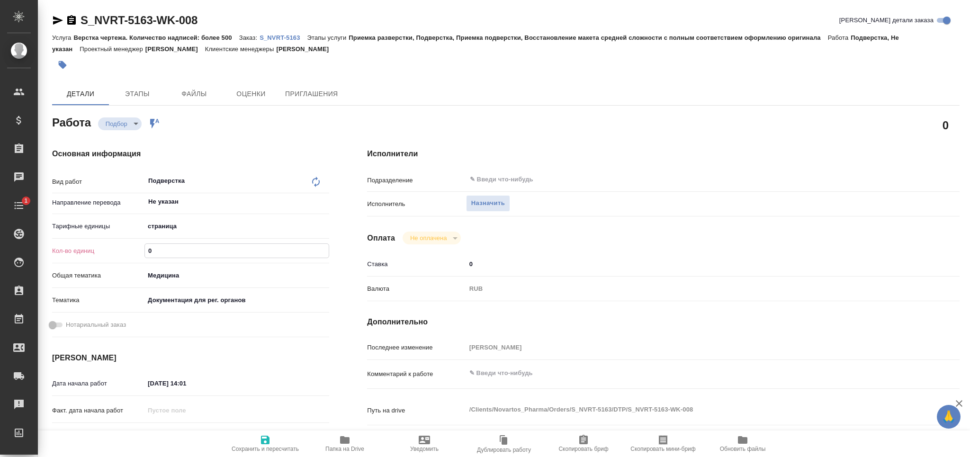
type textarea "x"
type input "62"
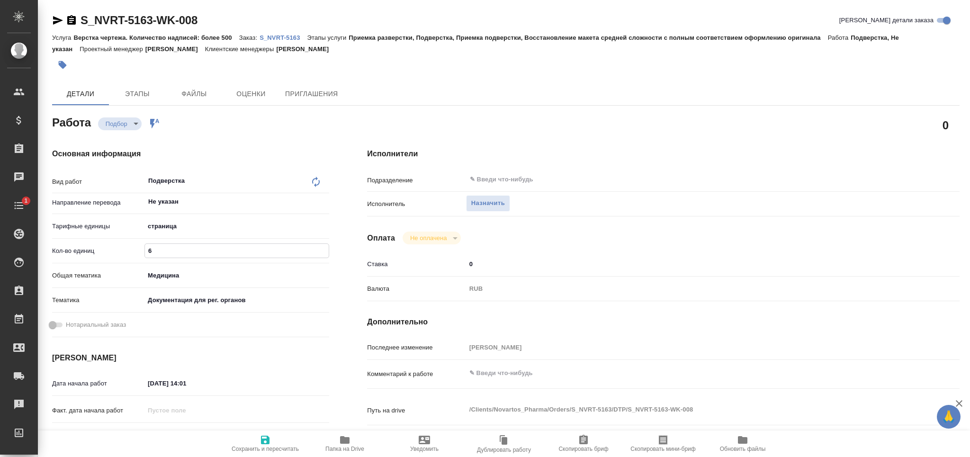
type textarea "x"
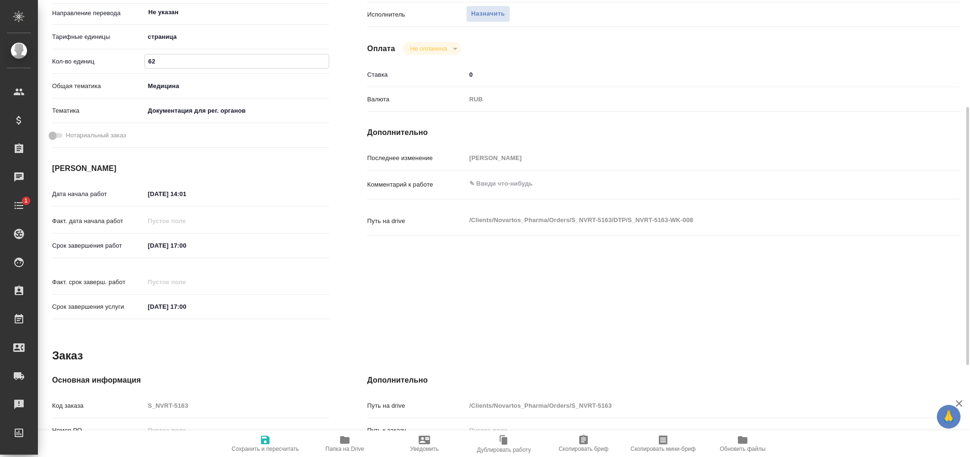
type textarea "x"
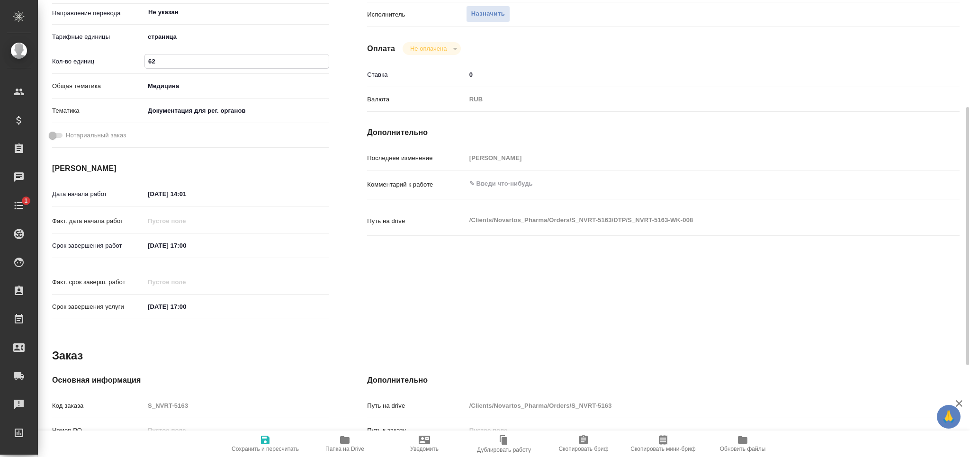
type input "62"
drag, startPoint x: 157, startPoint y: 246, endPoint x: 107, endPoint y: 246, distance: 50.7
click at [107, 246] on div "Срок завершения работ 05.09.2025 17:00" at bounding box center [190, 245] width 277 height 17
drag, startPoint x: 211, startPoint y: 192, endPoint x: 101, endPoint y: 194, distance: 109.9
click at [101, 194] on div "Дата начала работ 25.08.2025 14:01" at bounding box center [190, 194] width 277 height 17
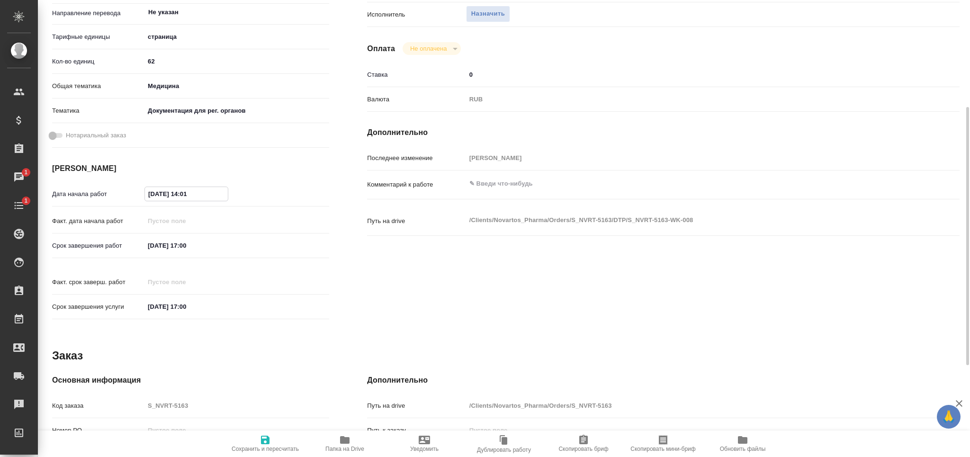
paste input "05.09.2025 17:00"
type textarea "x"
type input "05.09.2025 17:00"
type textarea "x"
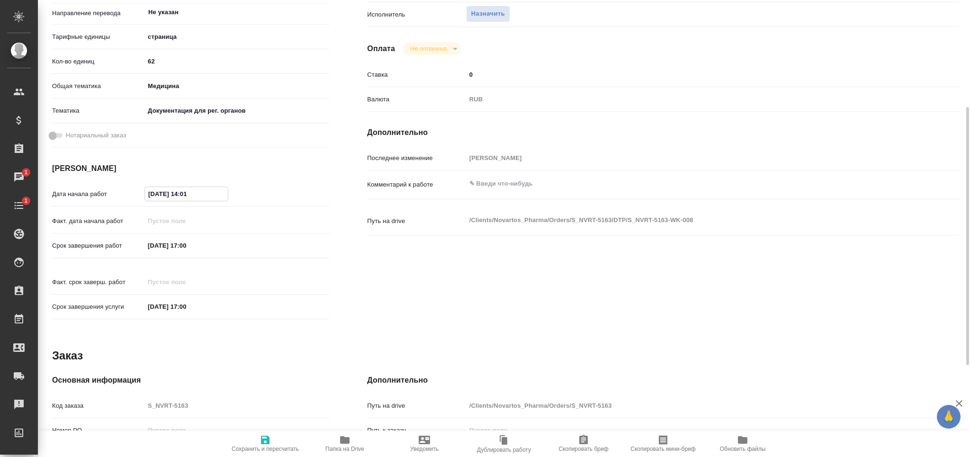
type textarea "x"
click at [188, 196] on input "05.09.2025 17:00" at bounding box center [186, 194] width 83 height 14
type textarea "x"
type input "05.09.2025 11:00"
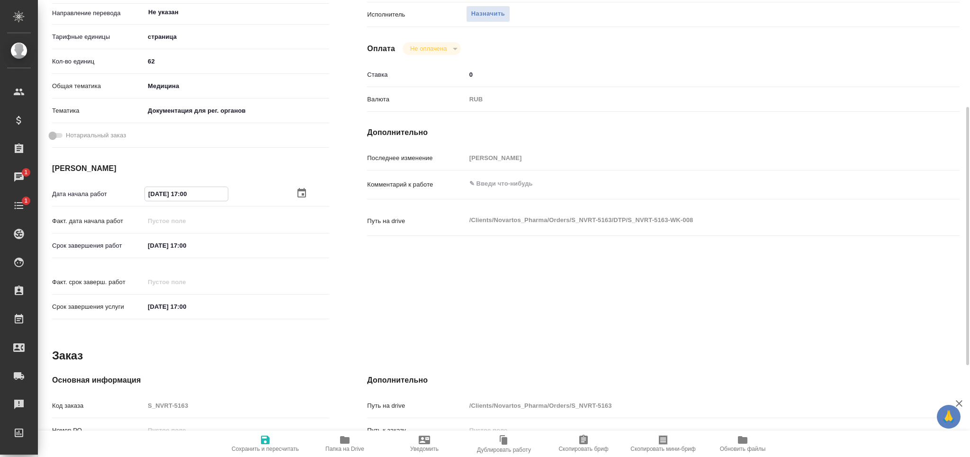
type textarea "x"
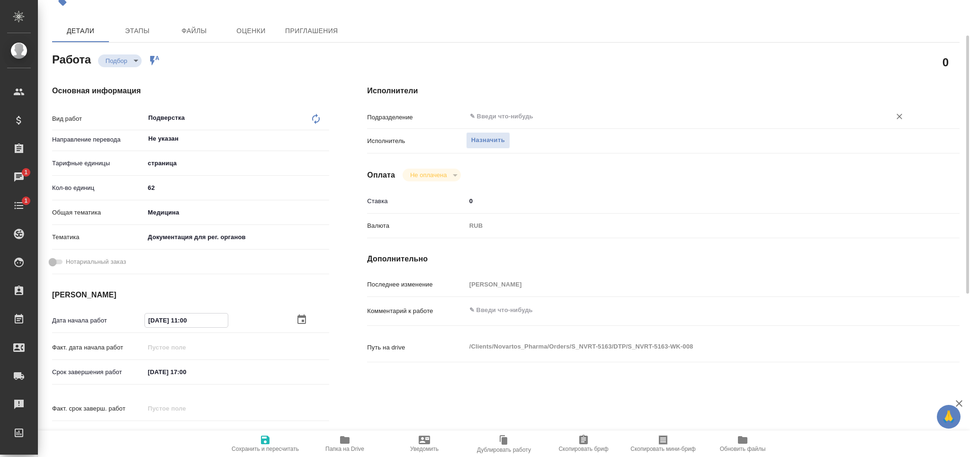
type input "05.09.2025 11:00"
drag, startPoint x: 504, startPoint y: 111, endPoint x: 506, endPoint y: 122, distance: 11.1
click at [504, 111] on input "text" at bounding box center [672, 116] width 407 height 11
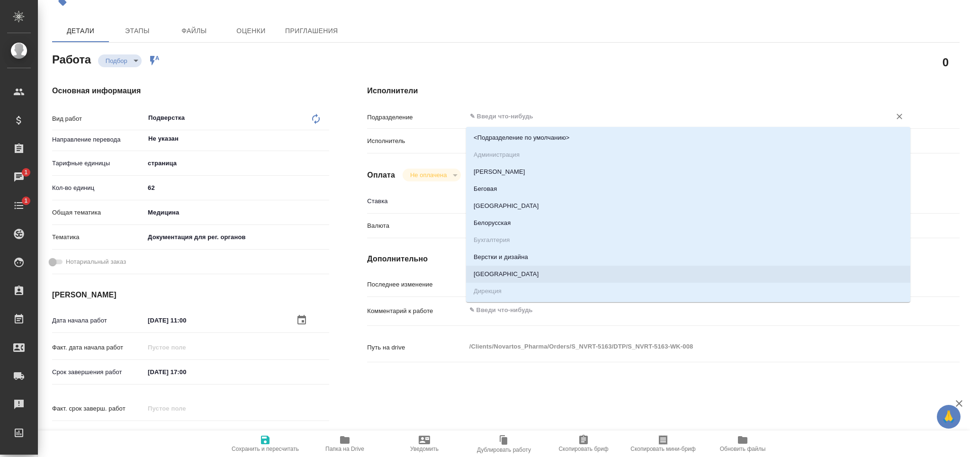
click at [503, 258] on li "Верстки и дизайна" at bounding box center [688, 257] width 444 height 17
type textarea "x"
type input "Верстки и дизайна"
type textarea "x"
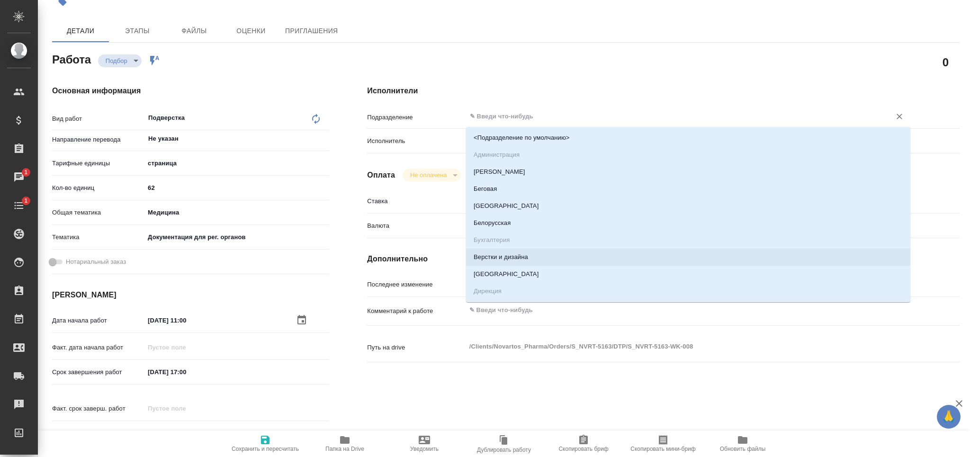
type textarea "x"
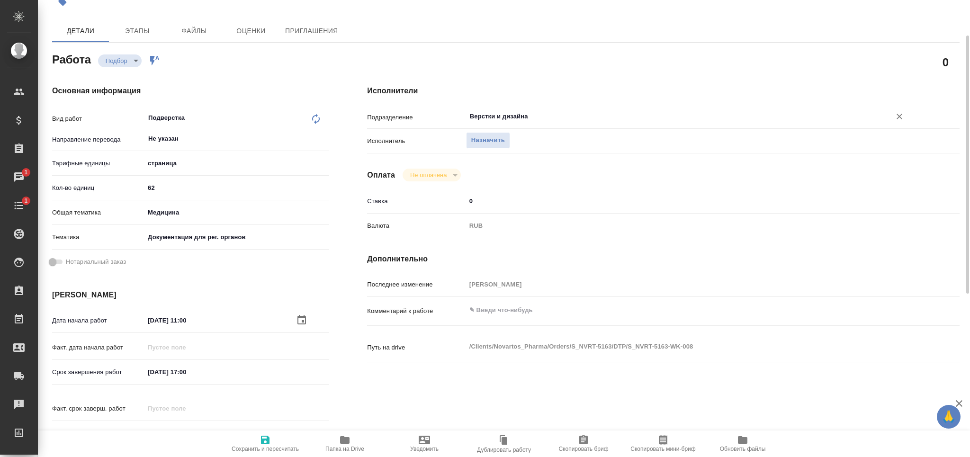
click at [268, 447] on span "Сохранить и пересчитать" at bounding box center [265, 449] width 67 height 7
type textarea "x"
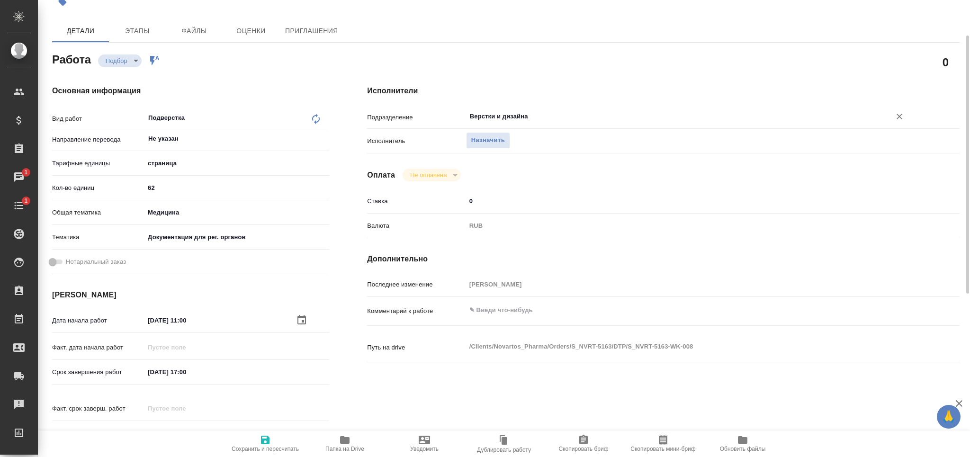
type textarea "x"
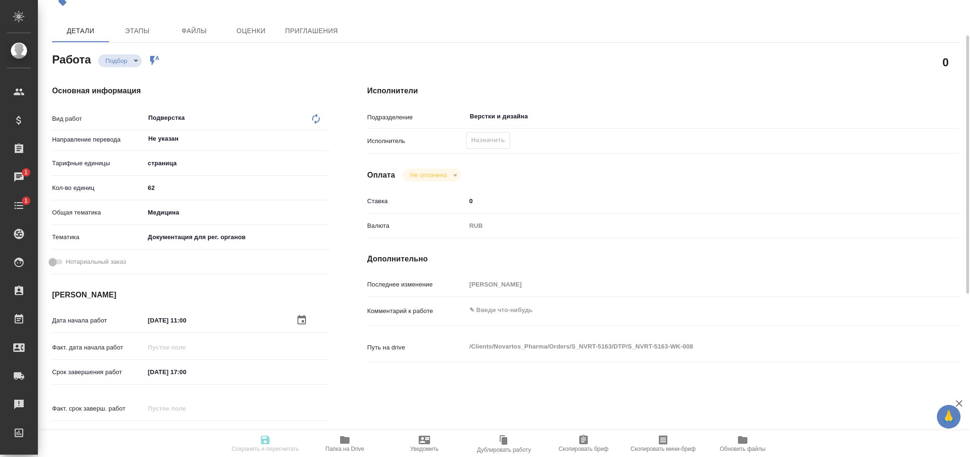
type textarea "x"
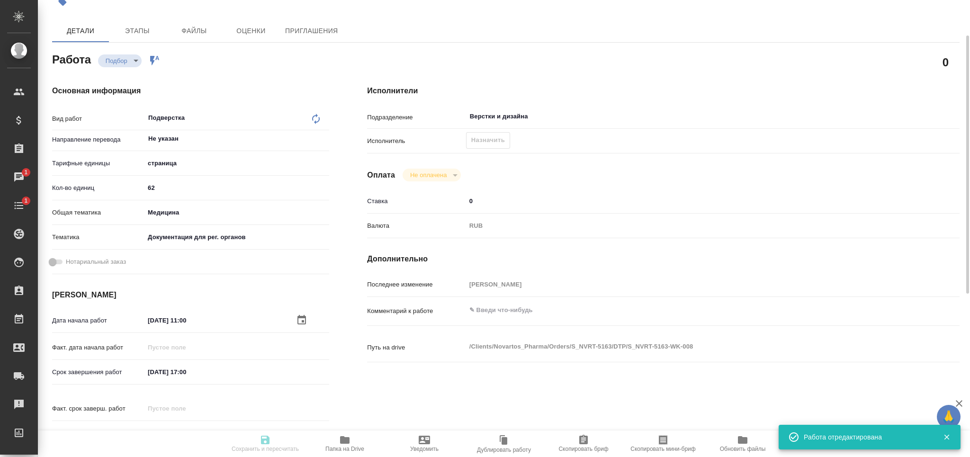
type input "recruiting"
type textarea "Подверстка"
type textarea "x"
type input "Не указан"
type input "5a8b1489cc6b4906c91bfdb2"
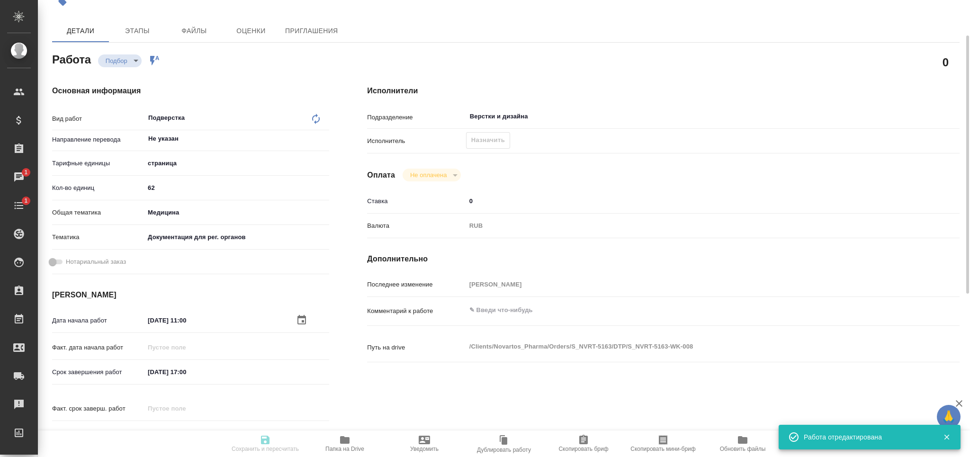
type input "62"
type input "med"
type input "5f647205b73bc97568ca66c6"
type input "05.09.2025 11:00"
type input "05.09.2025 17:00"
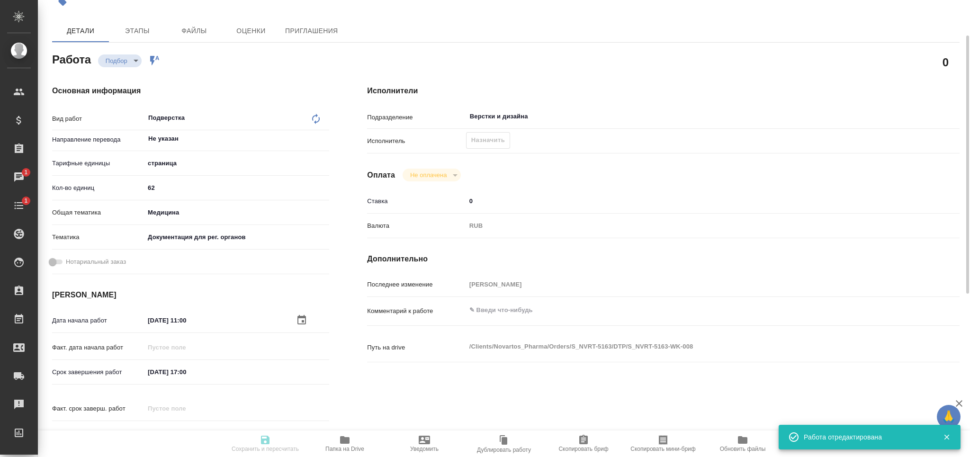
type input "05.09.2025 17:00"
type input "Верстки и дизайна"
type input "notPayed"
type input "0"
type input "RUB"
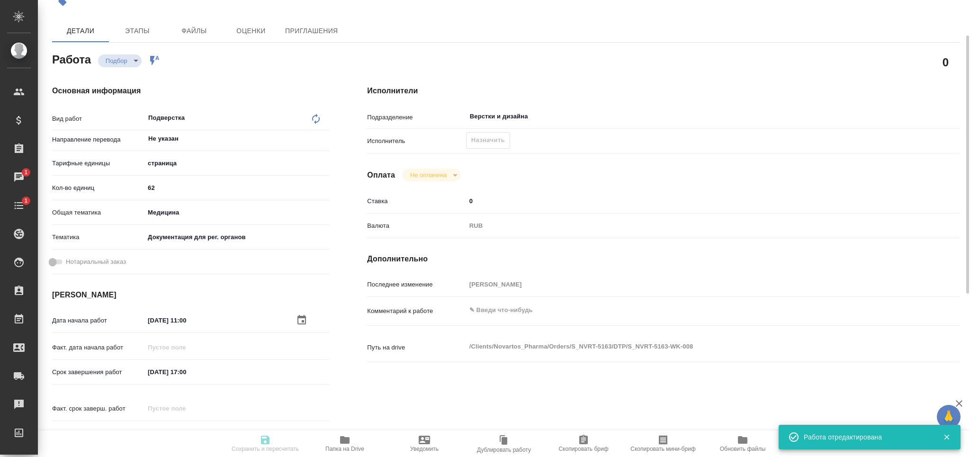
type input "[PERSON_NAME]"
type textarea "x"
type textarea "/Clients/Novartos_Pharma/Orders/S_NVRT-5163/DTP/S_NVRT-5163-WK-008"
type textarea "x"
type input "S_NVRT-5163"
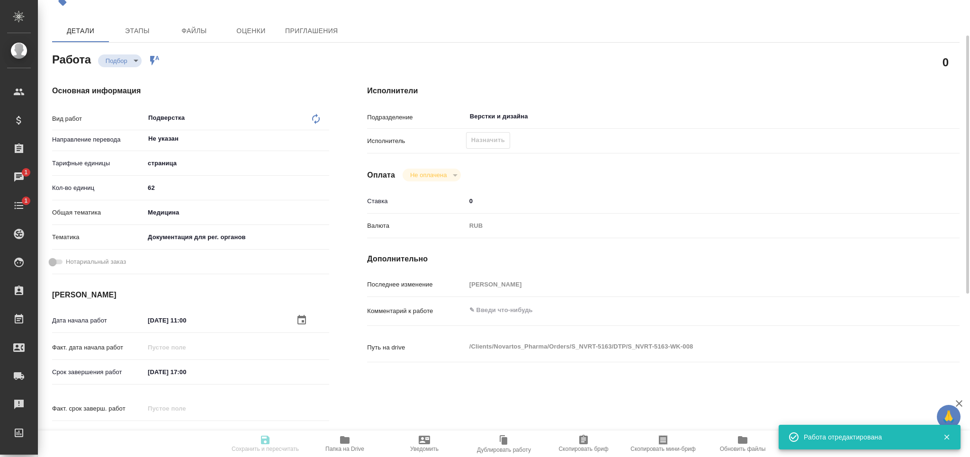
type input "Верстка чертежа. Количество надписей: более 500"
type input "Приемка разверстки, Подверстка, Приемка подверстки, Восстановление макета средн…"
type input "Сайдашева Диляра"
type input "[PERSON_NAME]"
type input "/Clients/Novartos_Pharma/Orders/S_NVRT-5163"
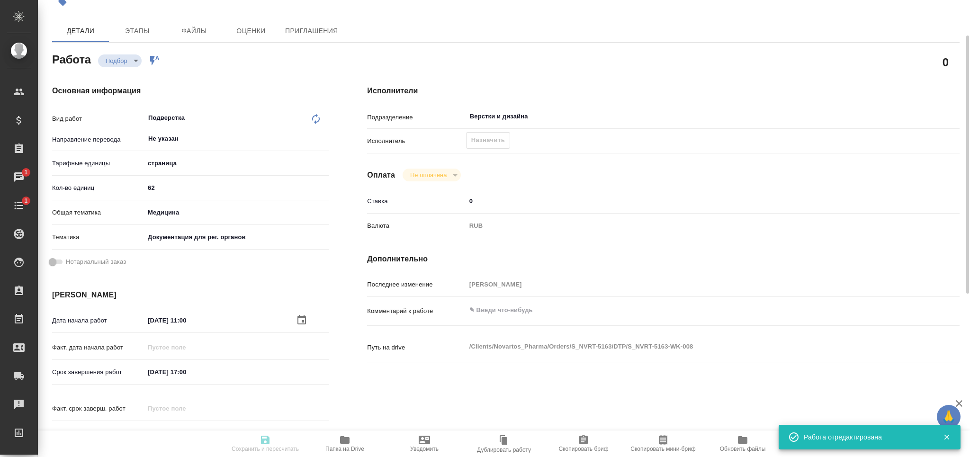
type textarea "x"
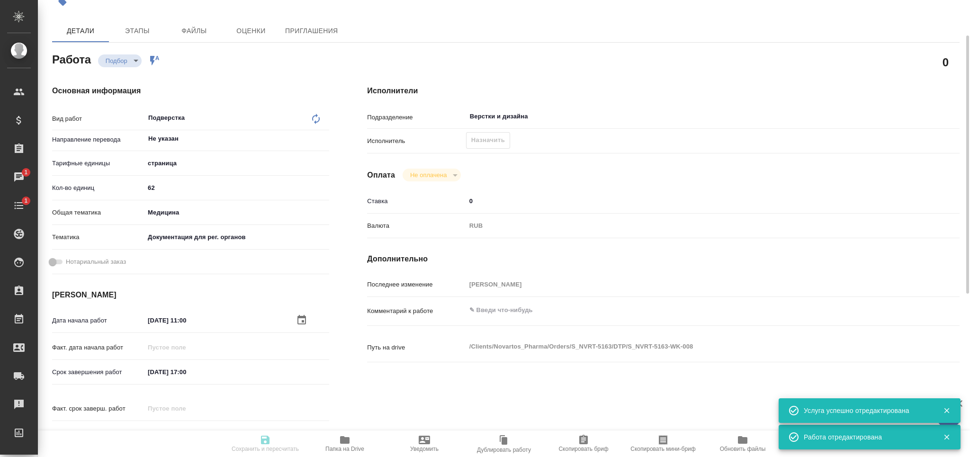
type textarea "x"
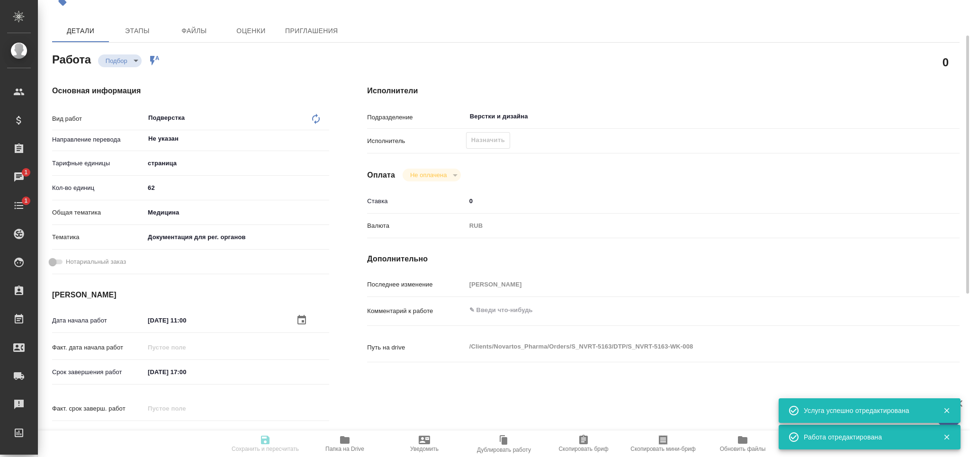
type textarea "x"
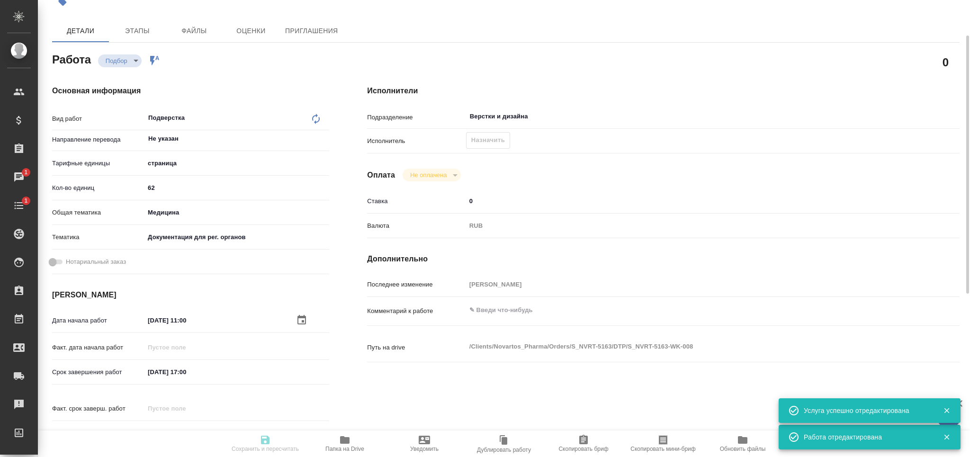
type textarea "x"
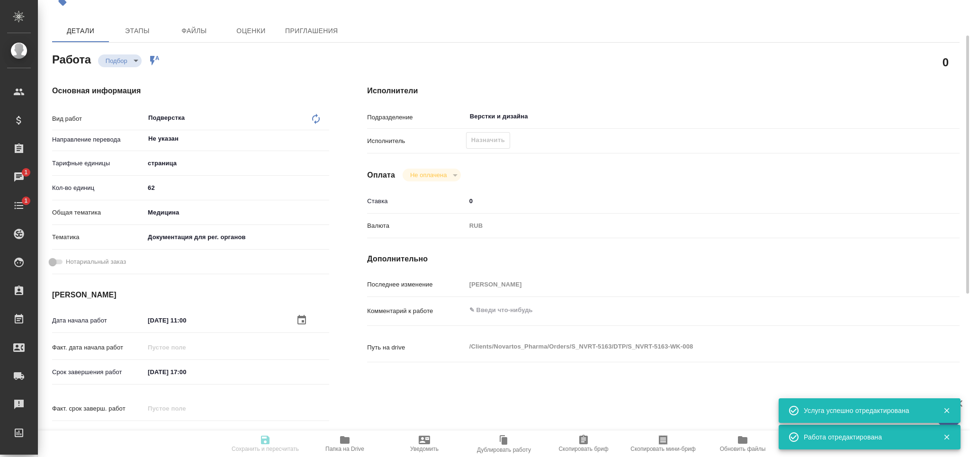
type textarea "x"
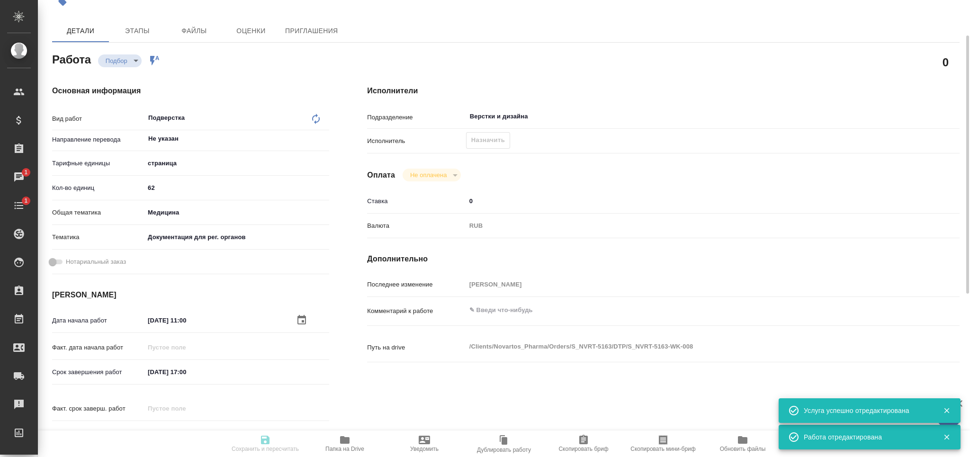
type textarea "x"
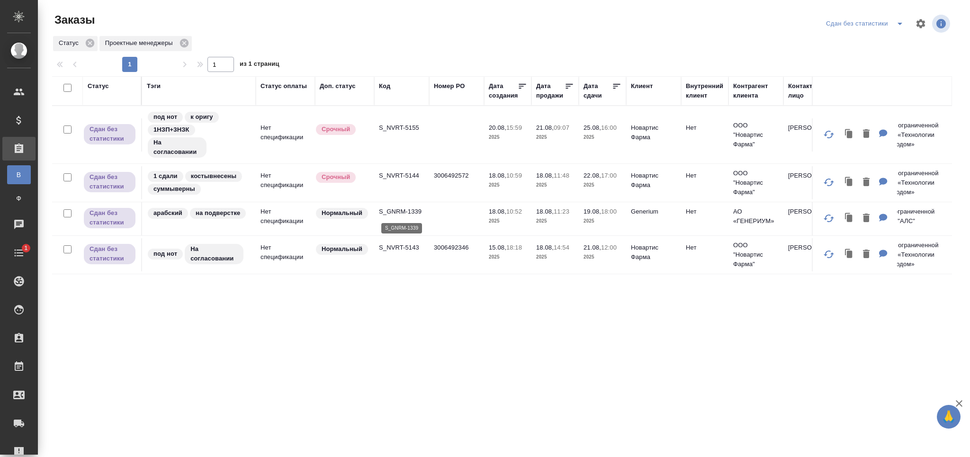
click at [400, 213] on p "S_GNRM-1339" at bounding box center [401, 211] width 45 height 9
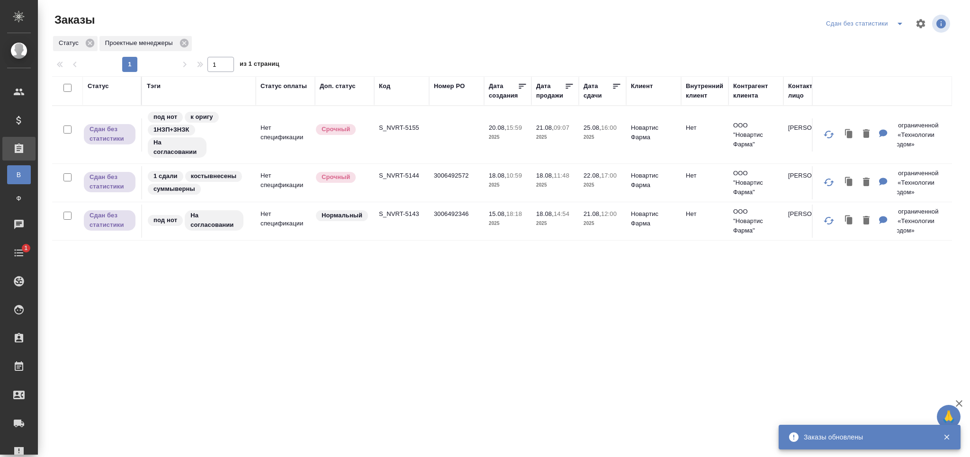
click at [900, 24] on icon "split button" at bounding box center [899, 24] width 5 height 2
click at [853, 63] on li "Мои заказы" at bounding box center [866, 57] width 91 height 15
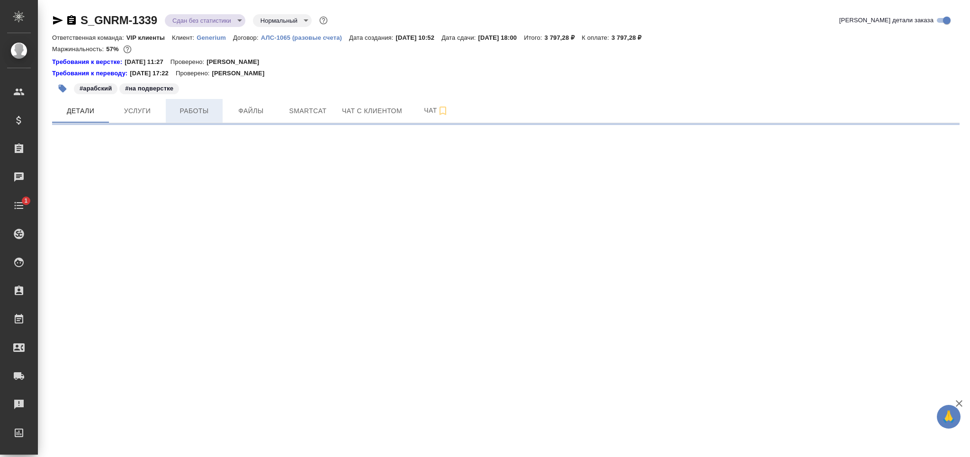
click at [202, 112] on span "Работы" at bounding box center [193, 111] width 45 height 12
select select "RU"
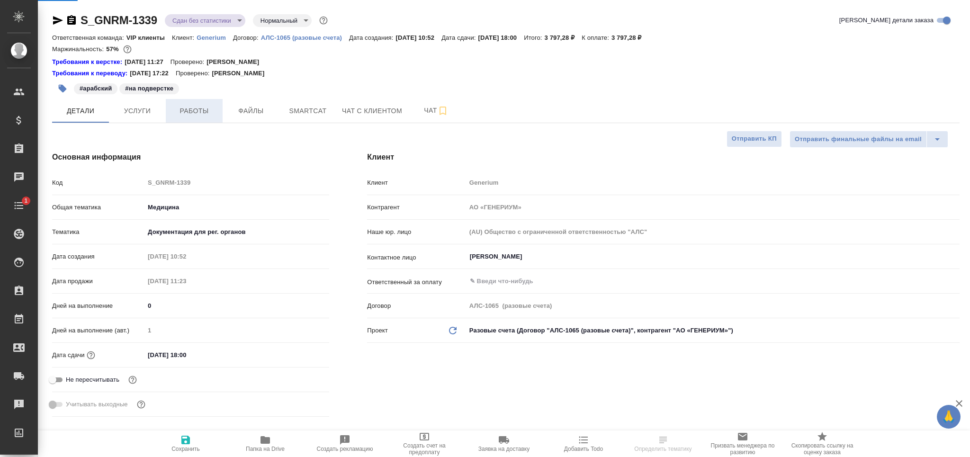
type textarea "x"
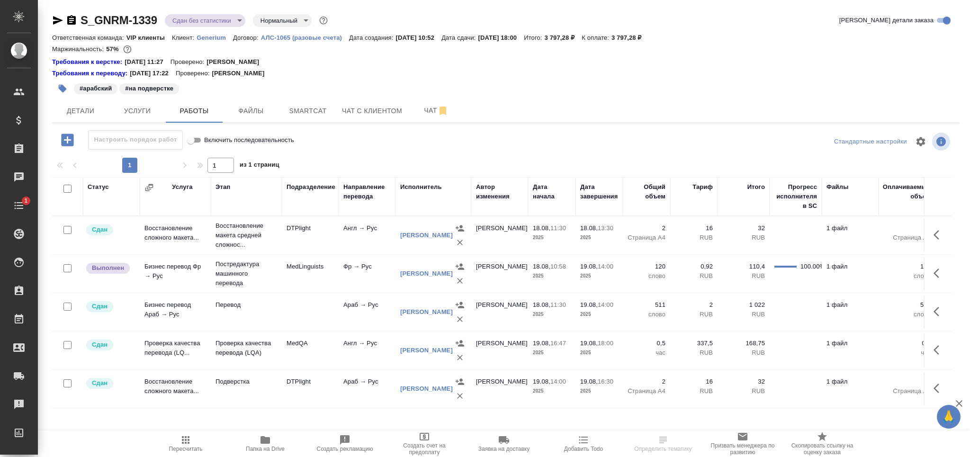
click at [936, 275] on icon "button" at bounding box center [936, 272] width 6 height 9
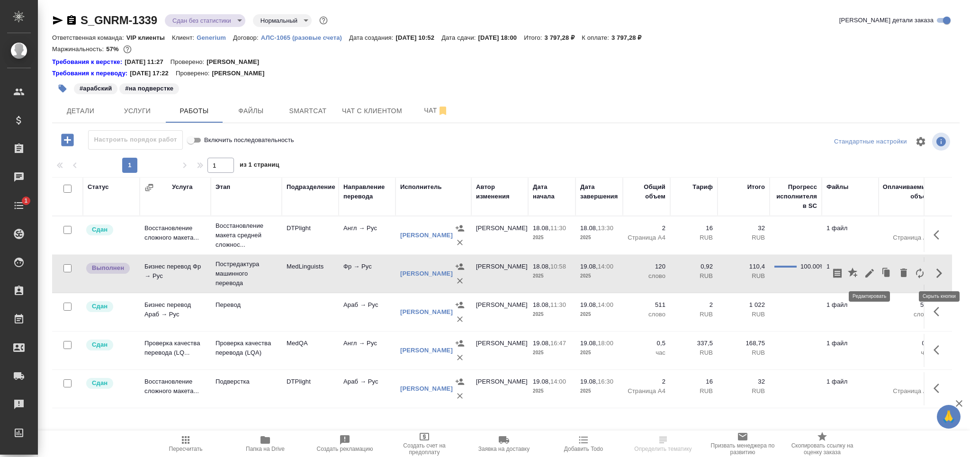
click at [869, 276] on icon "button" at bounding box center [869, 273] width 11 height 11
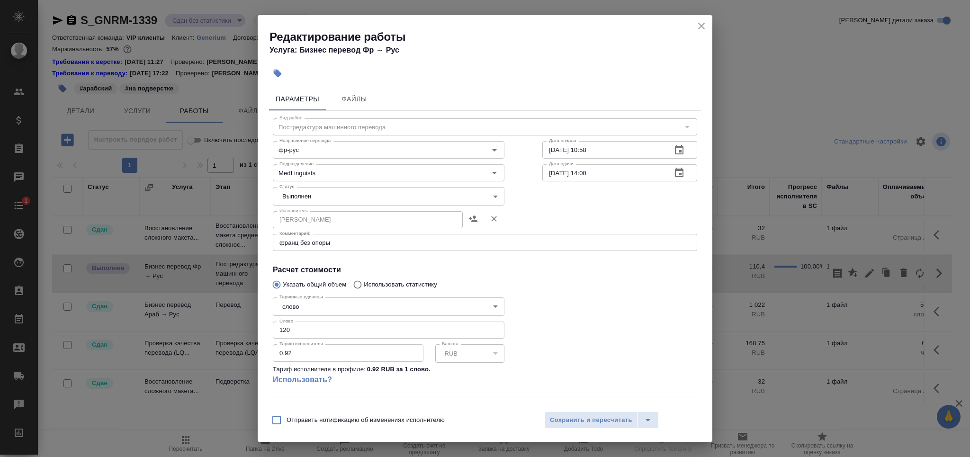
click at [327, 197] on body "🙏 .cls-1 fill:#fff; AWATERA Grabko Mariya Клиенты Спецификации Заказы 0 Чаты 1 …" at bounding box center [485, 228] width 970 height 457
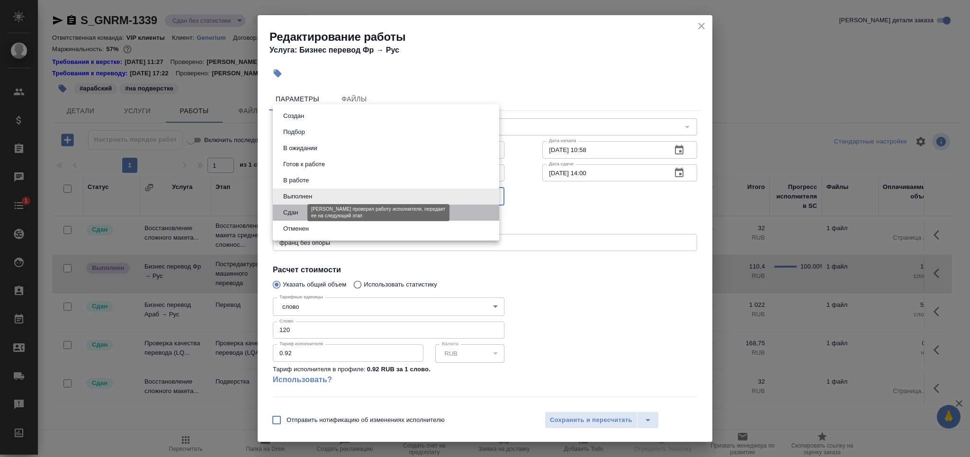
click at [297, 208] on button "Сдан" at bounding box center [290, 212] width 20 height 10
type input "closed"
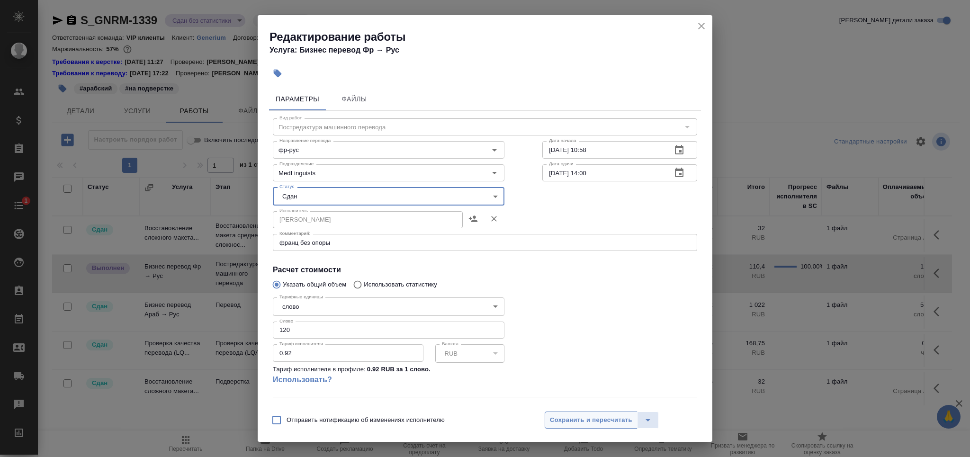
drag, startPoint x: 576, startPoint y: 419, endPoint x: 568, endPoint y: 418, distance: 8.1
click at [576, 419] on span "Сохранить и пересчитать" at bounding box center [591, 420] width 82 height 11
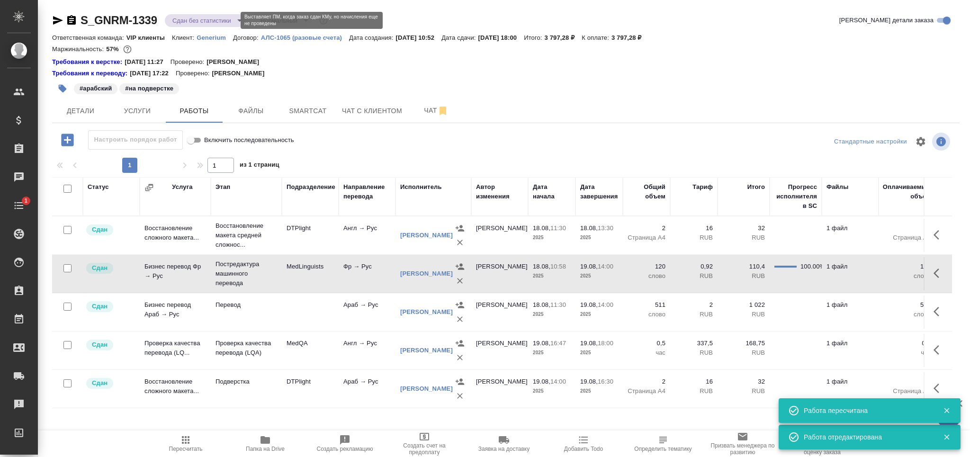
click at [228, 19] on body "🙏 .cls-1 fill:#fff; AWATERA Grabko Mariya Клиенты Спецификации Заказы 0 Чаты 1 …" at bounding box center [485, 228] width 970 height 457
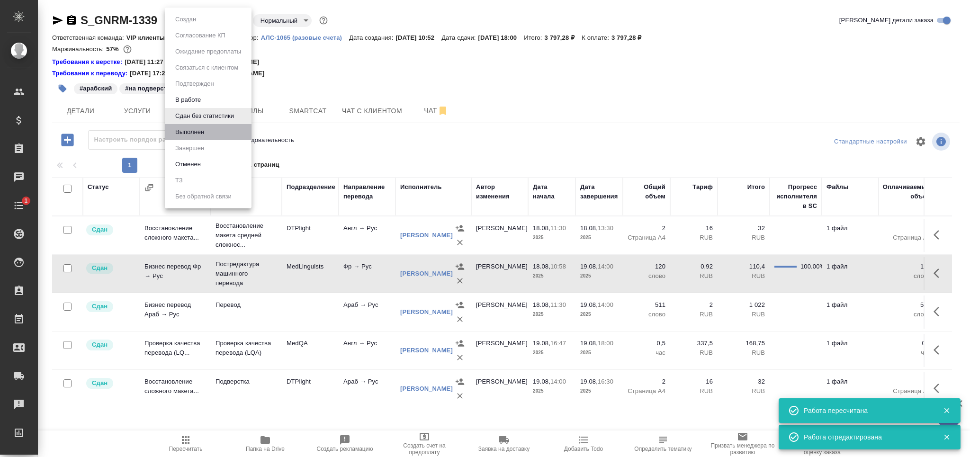
click at [216, 129] on li "Выполнен" at bounding box center [208, 132] width 87 height 16
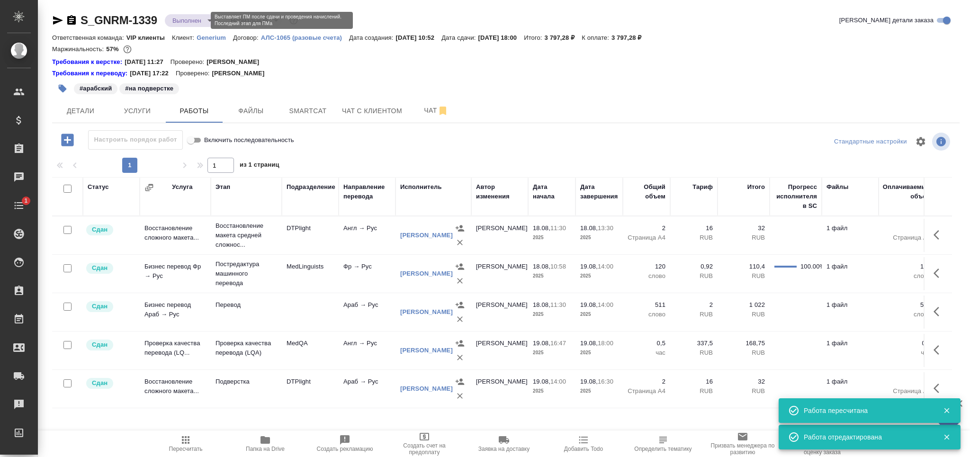
click at [202, 22] on body "🙏 .cls-1 fill:#fff; AWATERA Grabko Mariya Клиенты Спецификации Заказы 0 Чаты 1 …" at bounding box center [485, 228] width 970 height 457
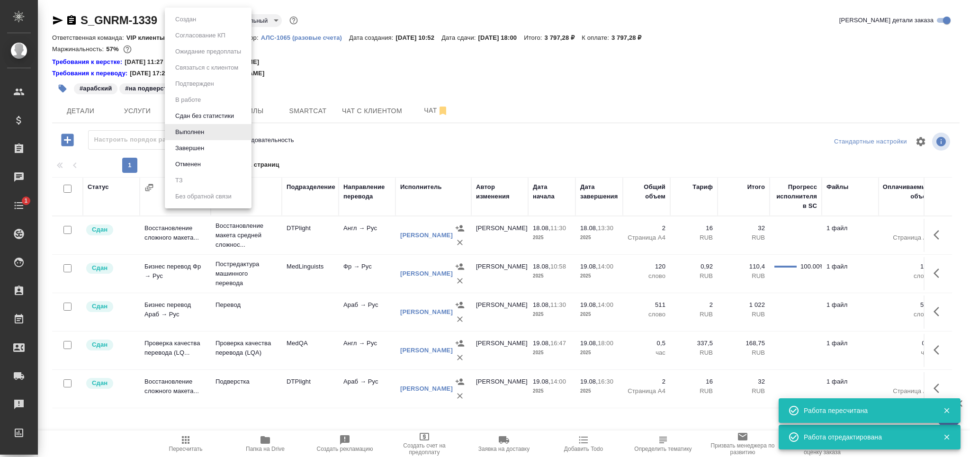
click at [202, 145] on button "Завершен" at bounding box center [189, 148] width 35 height 10
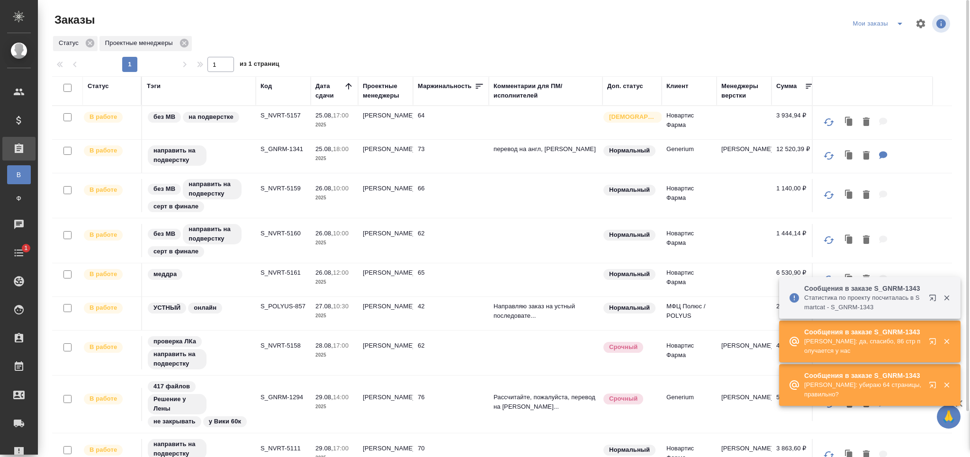
click at [286, 400] on p "S_GNRM-1294" at bounding box center [282, 397] width 45 height 9
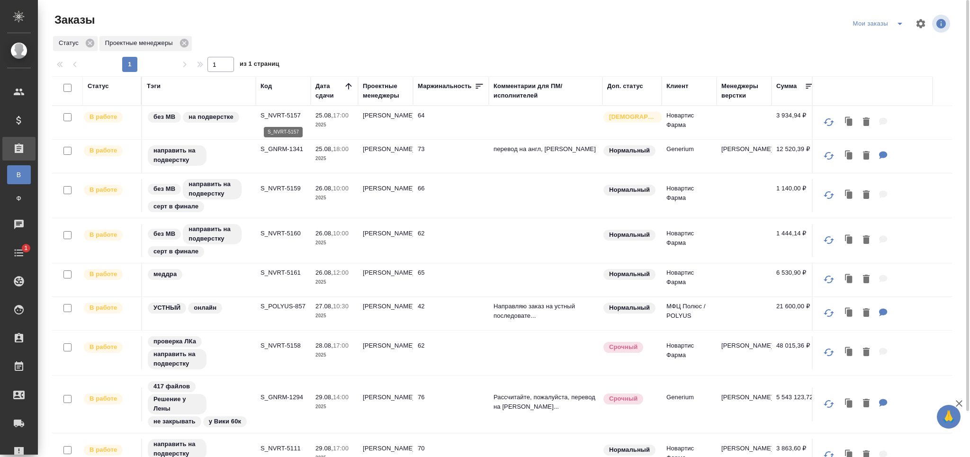
click at [288, 116] on p "S_NVRT-5157" at bounding box center [282, 115] width 45 height 9
click at [253, 162] on td "направить на подверстку" at bounding box center [199, 156] width 114 height 33
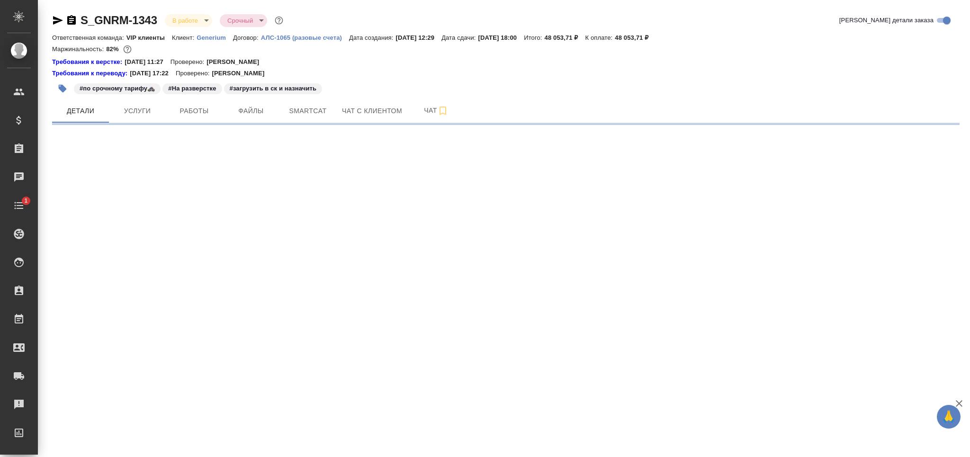
select select "RU"
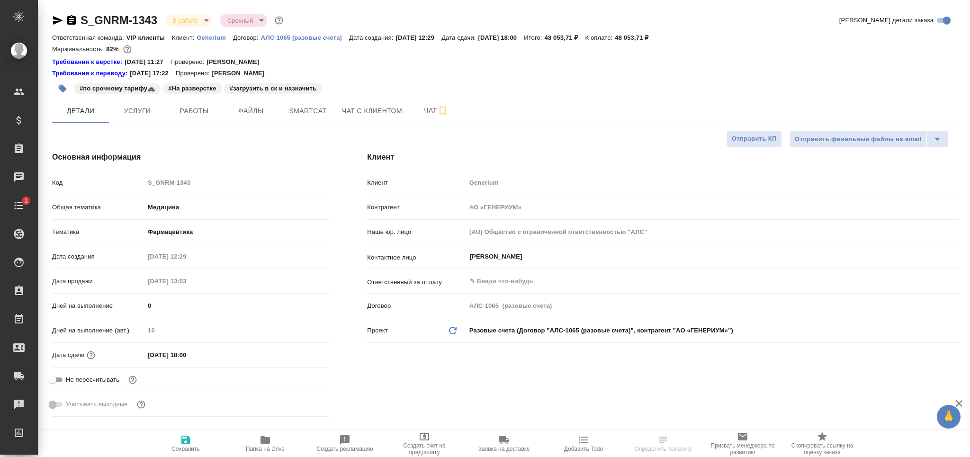
type textarea "x"
click at [198, 109] on span "Работы" at bounding box center [193, 111] width 45 height 12
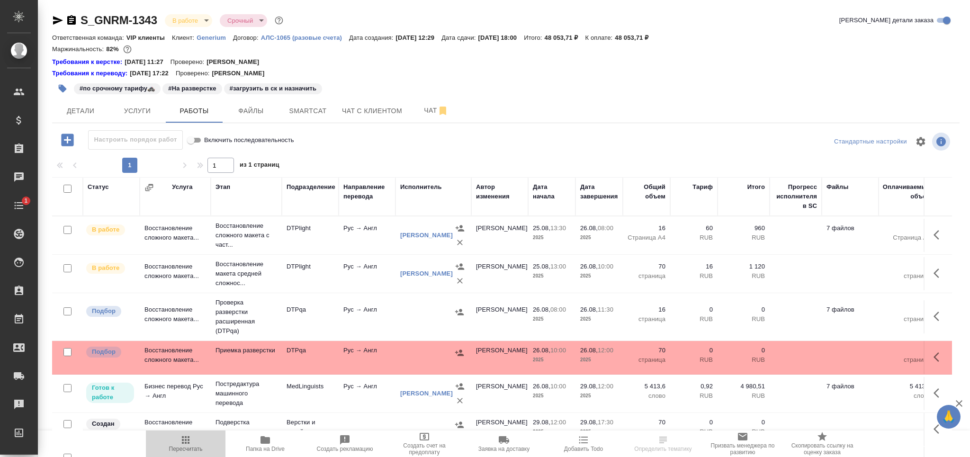
click at [189, 442] on icon "button" at bounding box center [185, 439] width 11 height 11
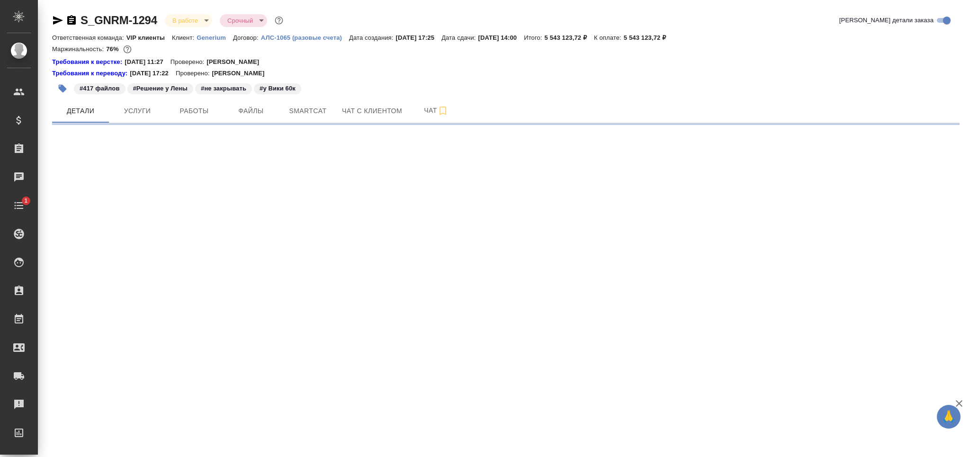
select select "RU"
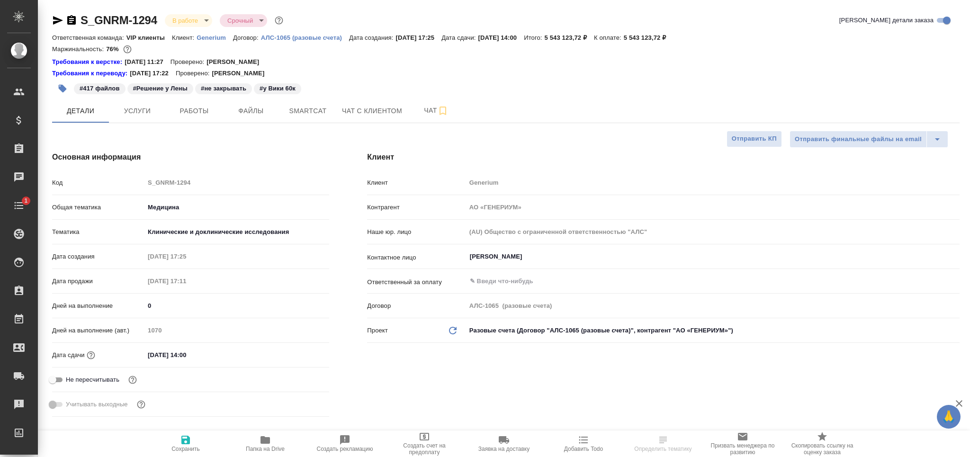
type textarea "x"
click at [191, 109] on span "Работы" at bounding box center [193, 111] width 45 height 12
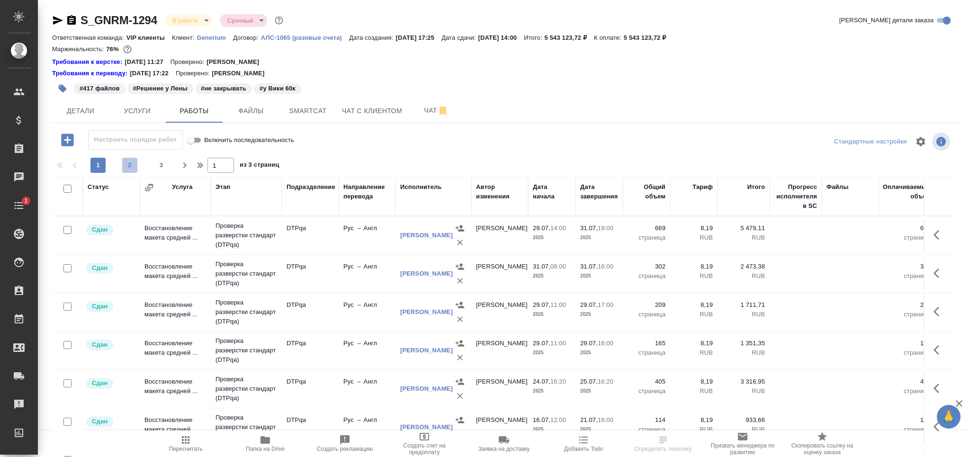
click at [134, 164] on span "2" at bounding box center [129, 165] width 15 height 9
type input "2"
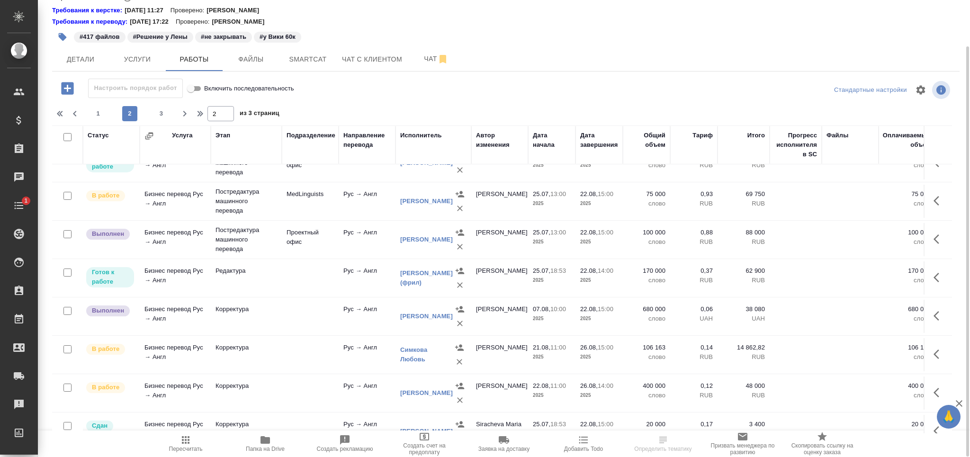
scroll to position [701, 0]
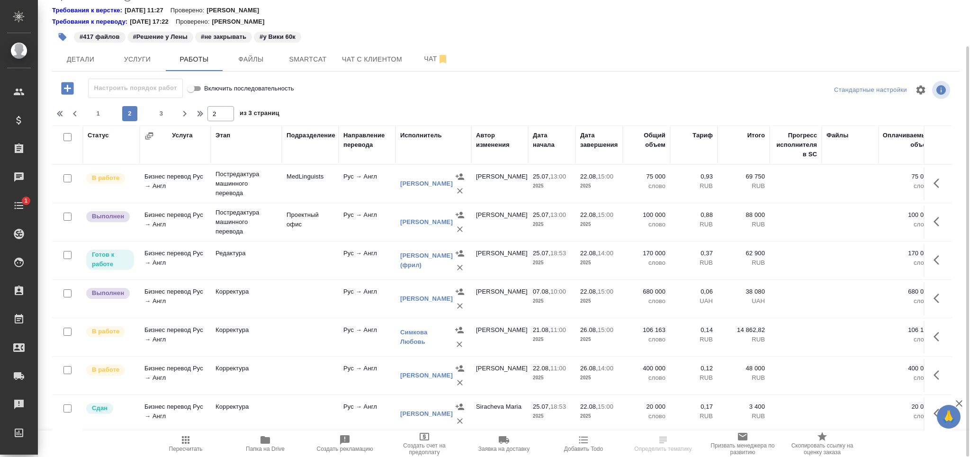
click at [311, 342] on td at bounding box center [310, 337] width 57 height 33
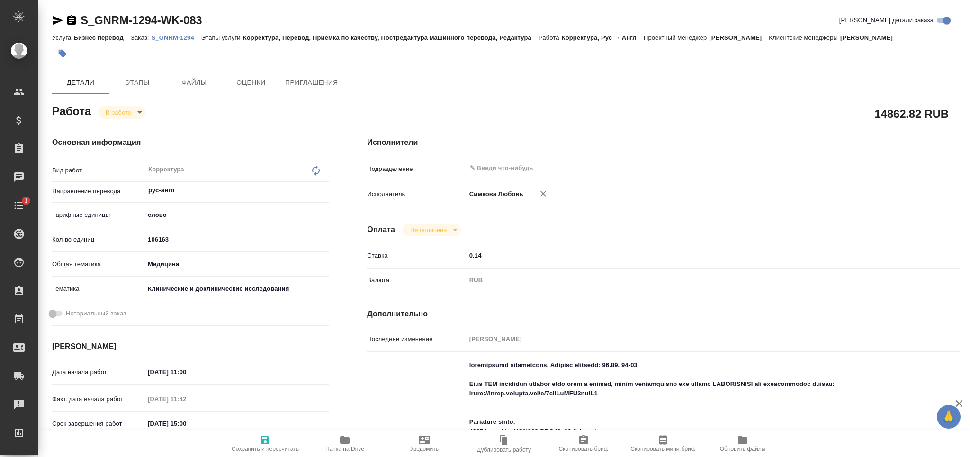
type textarea "x"
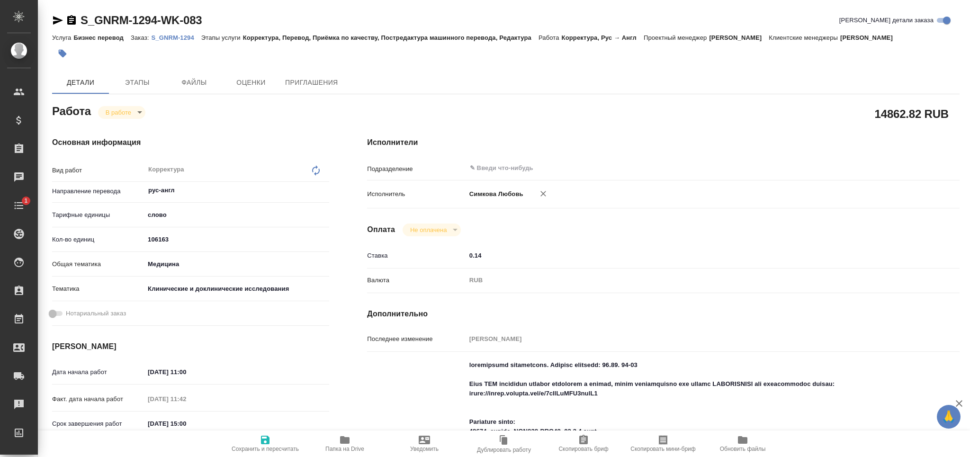
type textarea "x"
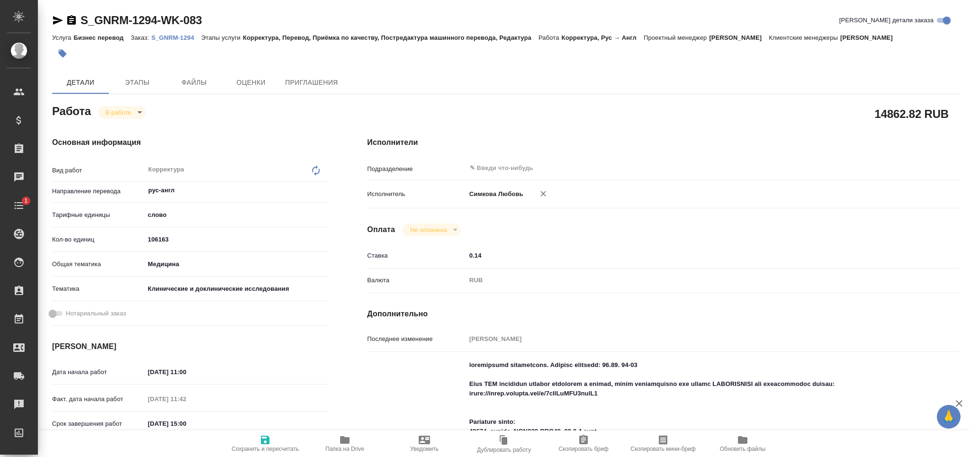
type textarea "x"
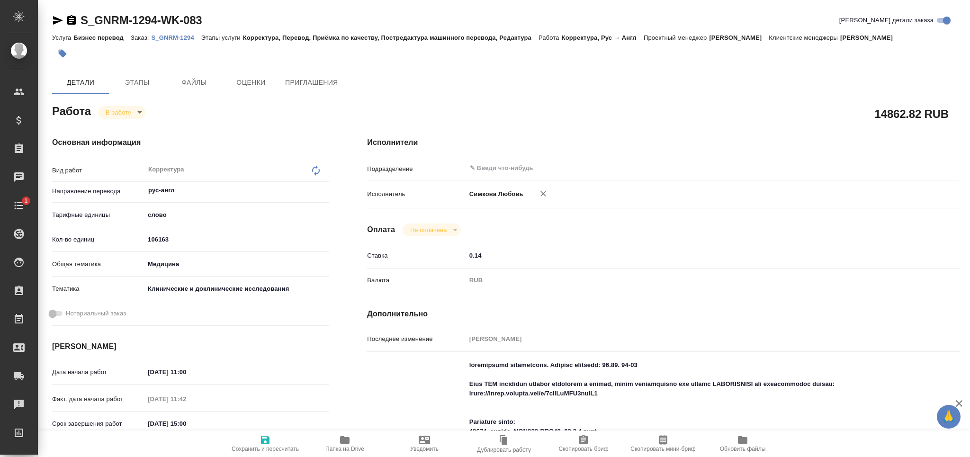
type textarea "x"
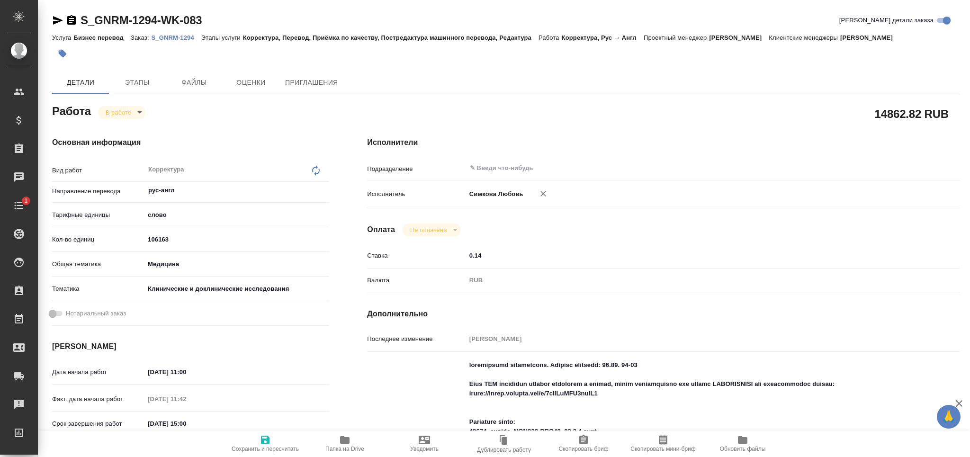
type textarea "x"
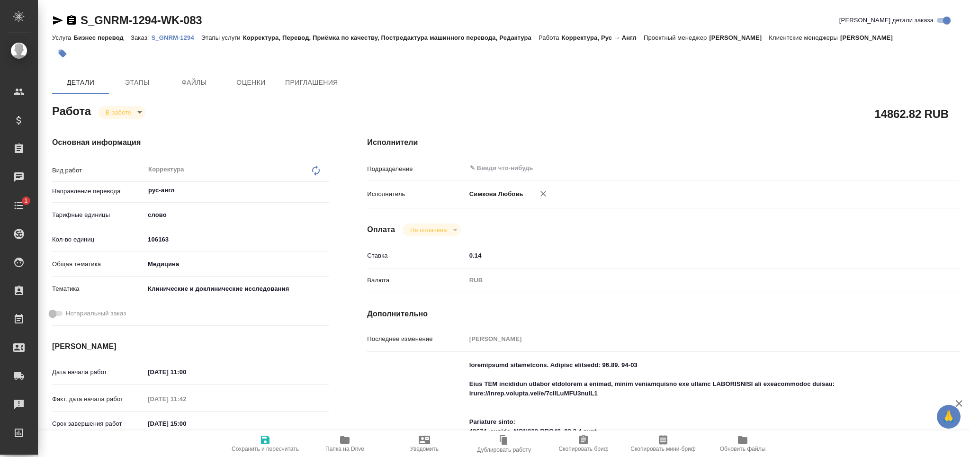
type textarea "x"
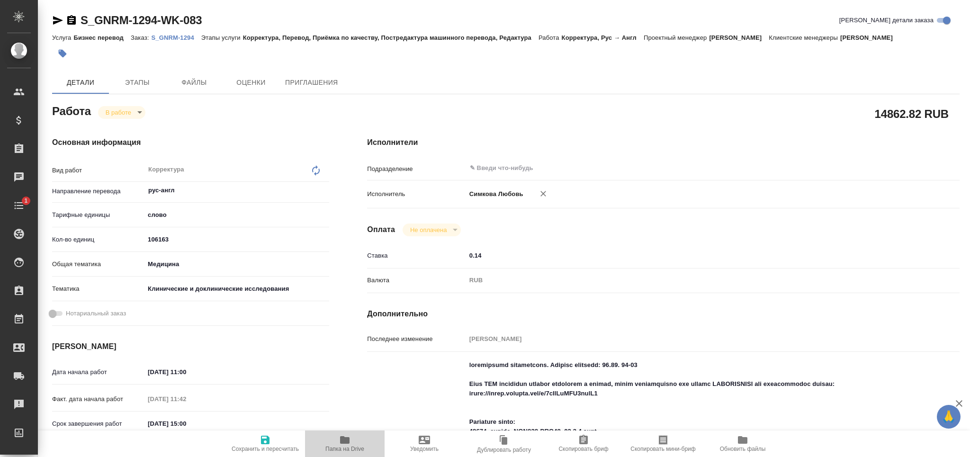
click at [350, 438] on icon "button" at bounding box center [344, 439] width 11 height 11
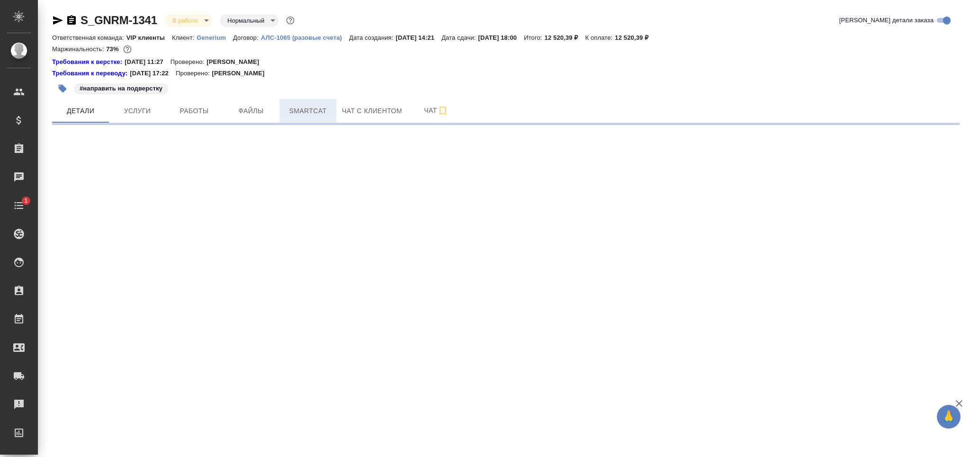
click at [306, 109] on span "Smartcat" at bounding box center [307, 111] width 45 height 12
select select "RU"
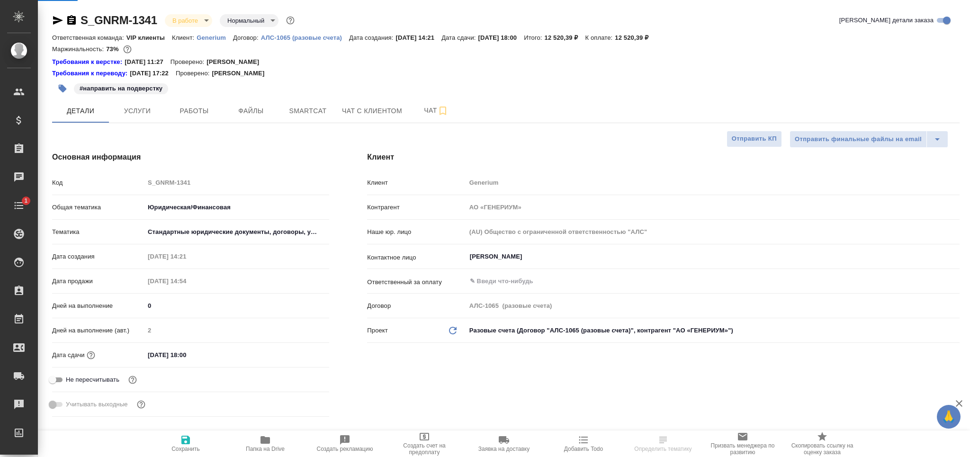
type textarea "x"
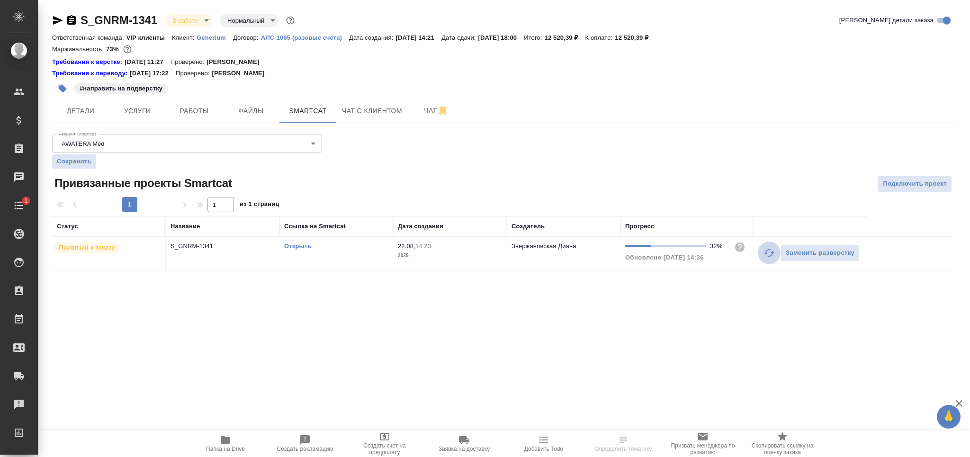
click at [765, 256] on icon "button" at bounding box center [768, 252] width 11 height 11
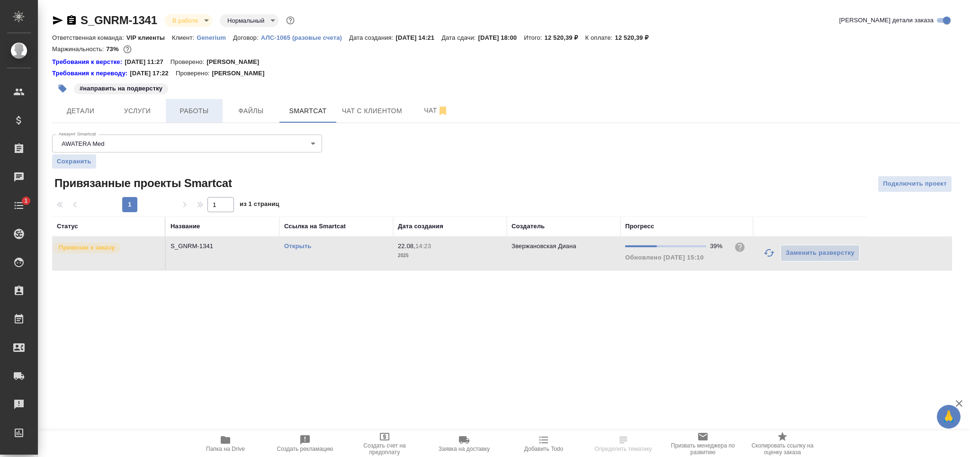
click at [212, 117] on button "Работы" at bounding box center [194, 111] width 57 height 24
